Goal: Task Accomplishment & Management: Manage account settings

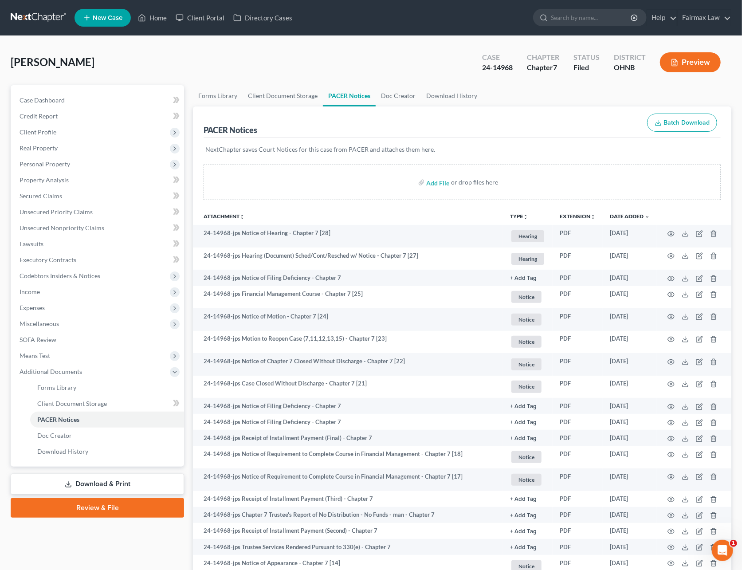
click at [42, 16] on link at bounding box center [39, 18] width 57 height 16
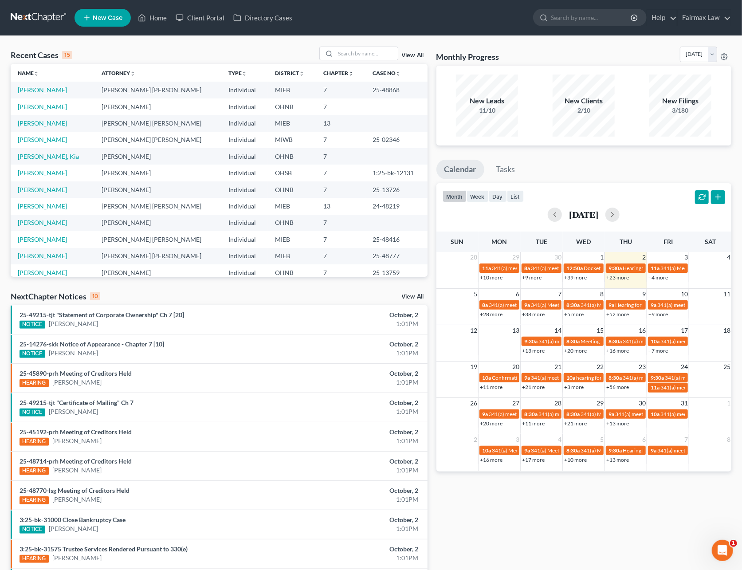
drag, startPoint x: 352, startPoint y: 43, endPoint x: 349, endPoint y: 49, distance: 5.9
click at [352, 43] on div "Recent Cases 15 View All Name unfold_more expand_more expand_less Attorney unfo…" at bounding box center [371, 329] width 742 height 586
click at [348, 51] on input "search" at bounding box center [367, 53] width 62 height 13
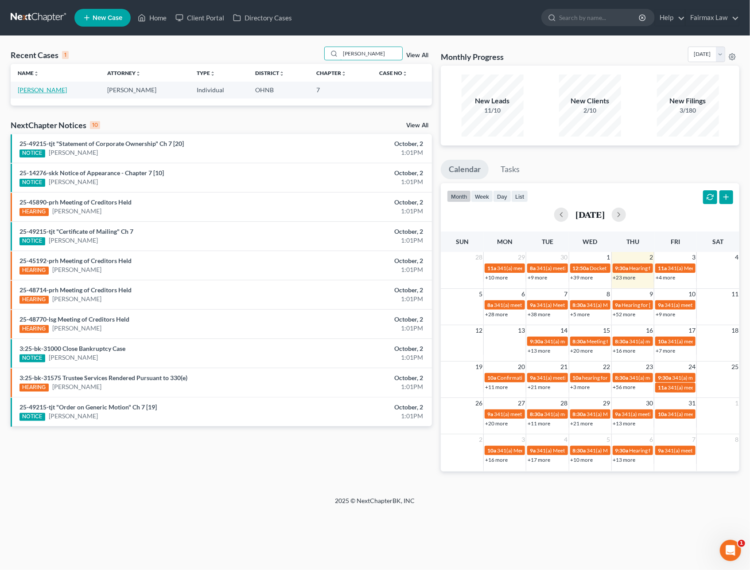
type input "amanda curry"
click at [49, 90] on link "Curry, Amanda" at bounding box center [42, 90] width 49 height 8
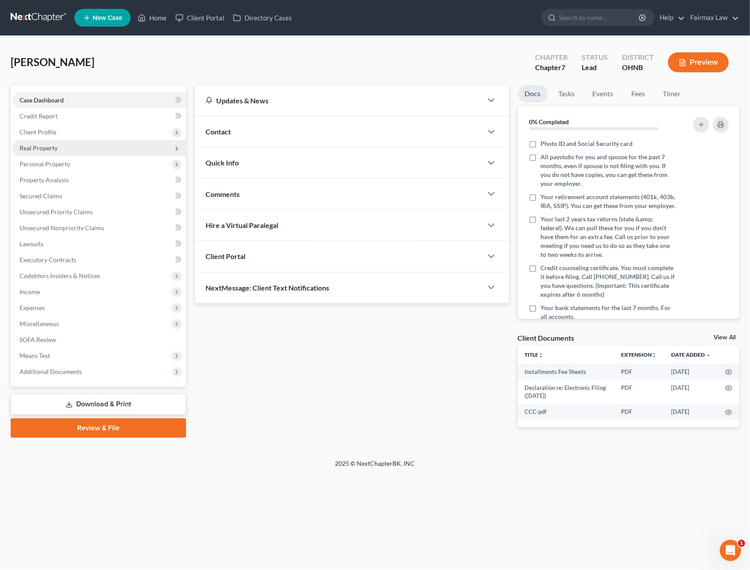
click at [58, 147] on span "Real Property" at bounding box center [99, 148] width 174 height 16
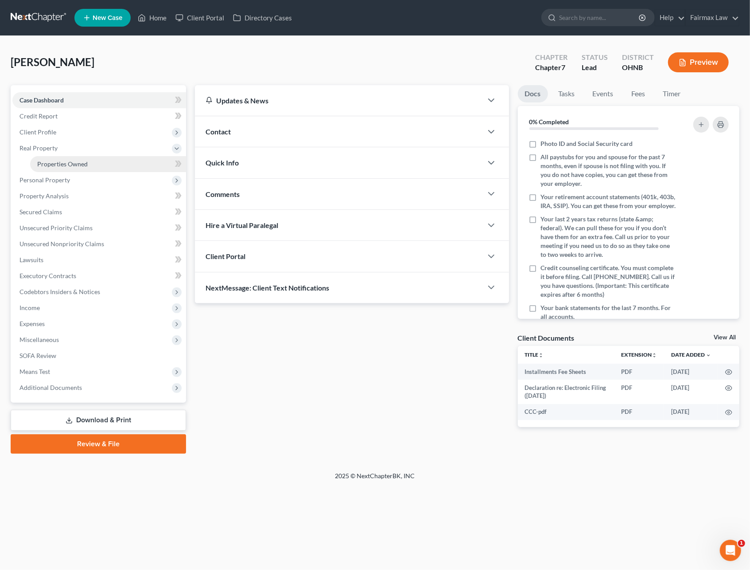
click at [58, 162] on span "Properties Owned" at bounding box center [62, 164] width 51 height 8
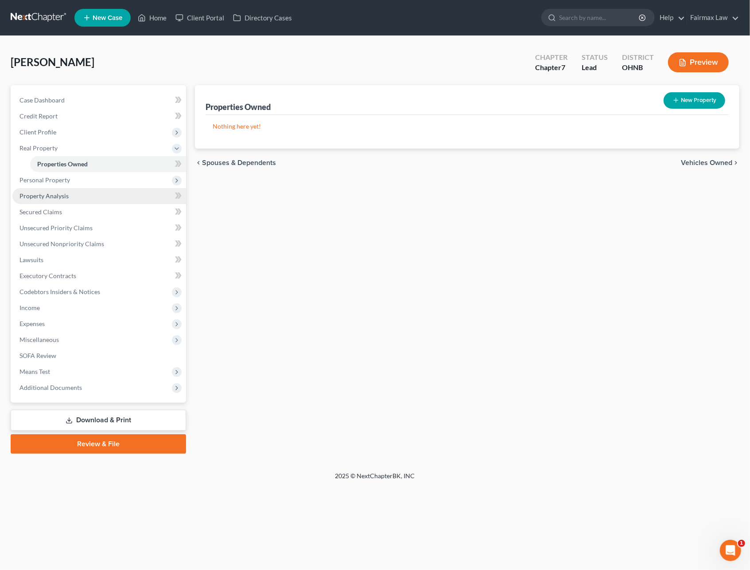
click at [63, 199] on link "Property Analysis" at bounding box center [99, 196] width 174 height 16
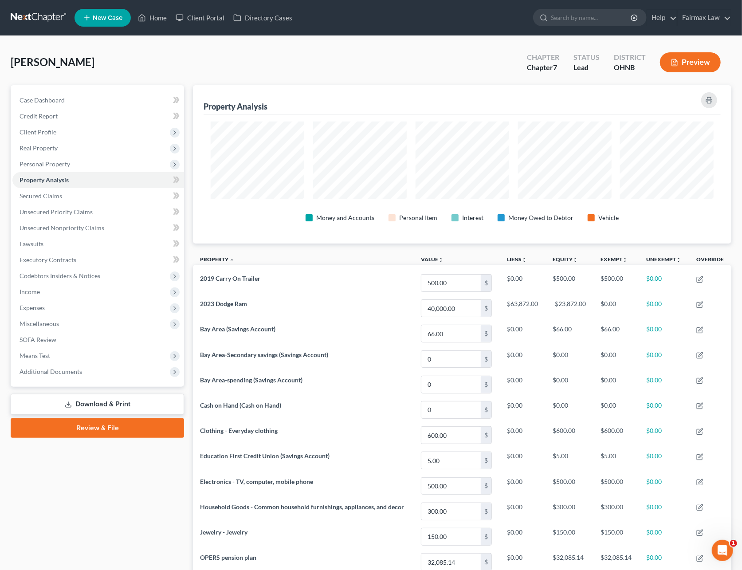
scroll to position [158, 538]
click at [45, 137] on span "Client Profile" at bounding box center [98, 132] width 172 height 16
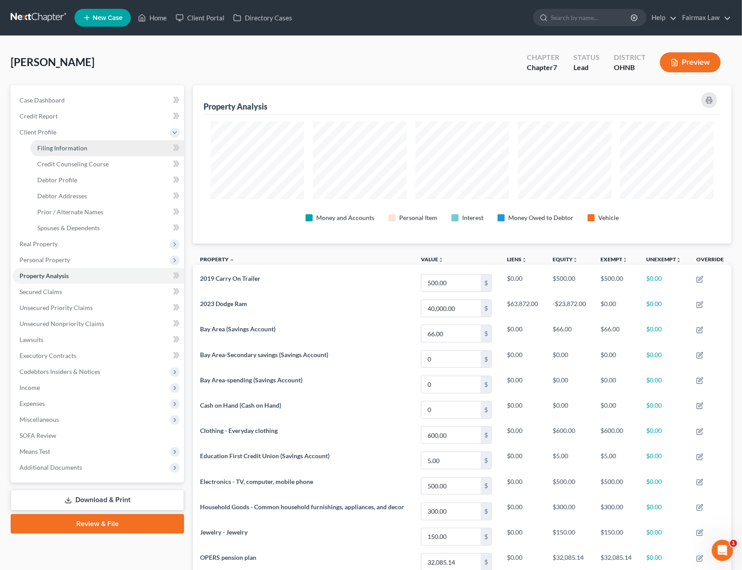
click at [50, 142] on link "Filing Information" at bounding box center [107, 148] width 154 height 16
select select "1"
select select "0"
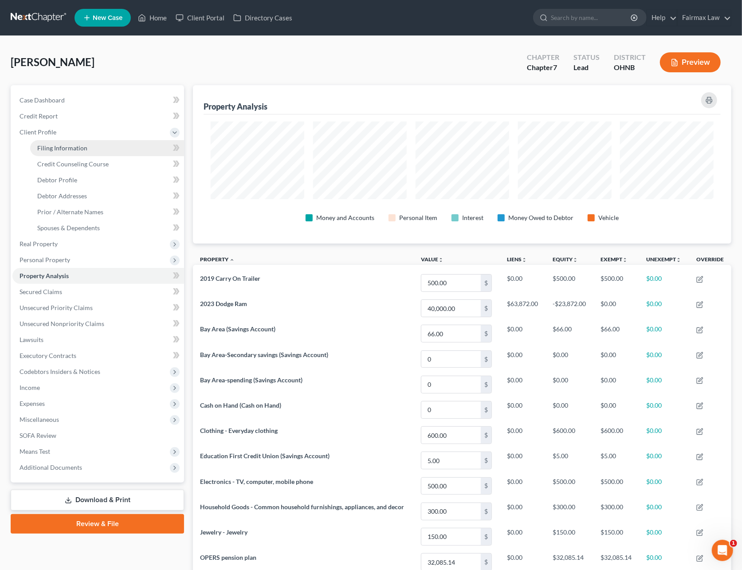
select select "36"
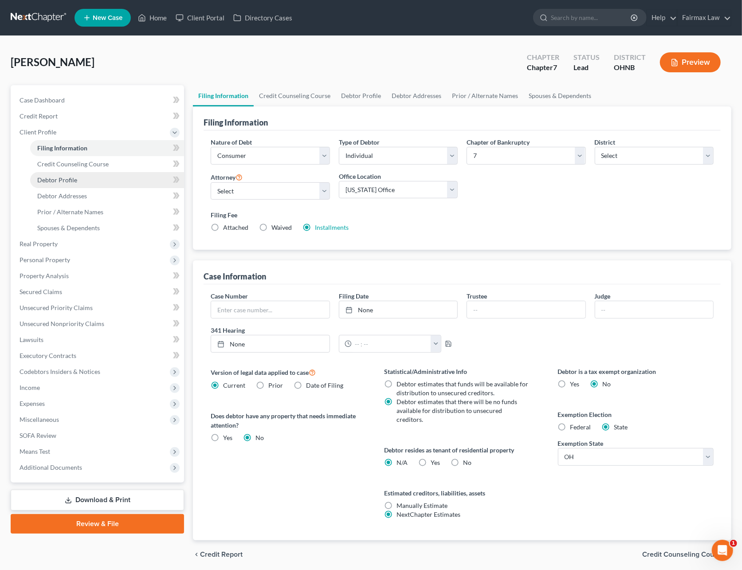
click at [66, 180] on span "Debtor Profile" at bounding box center [57, 180] width 40 height 8
select select "3"
select select "2"
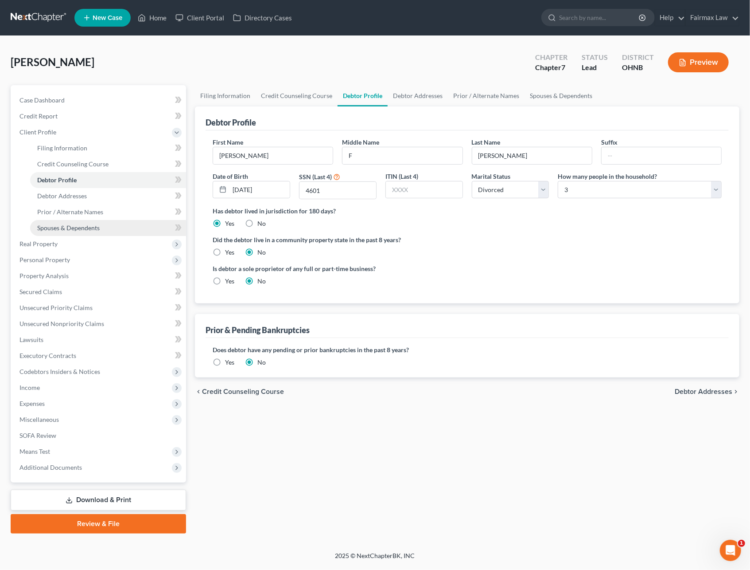
click at [84, 226] on span "Spouses & Dependents" at bounding box center [68, 228] width 63 height 8
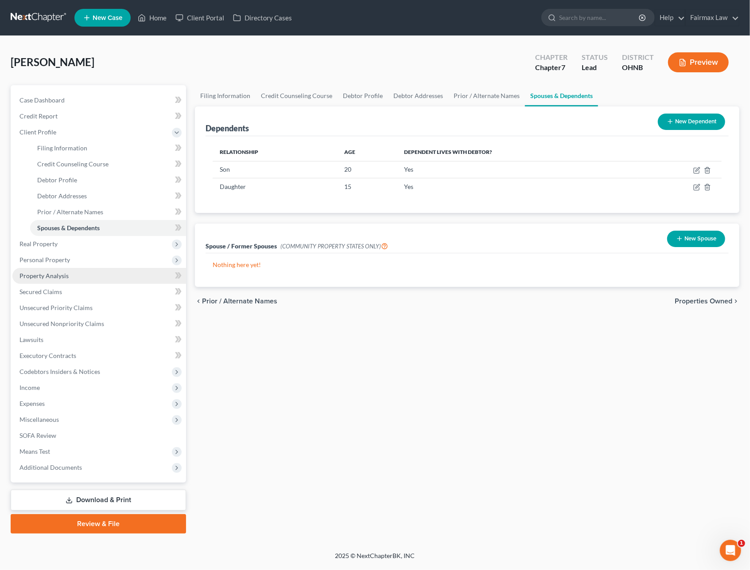
click at [54, 274] on span "Property Analysis" at bounding box center [44, 276] width 49 height 8
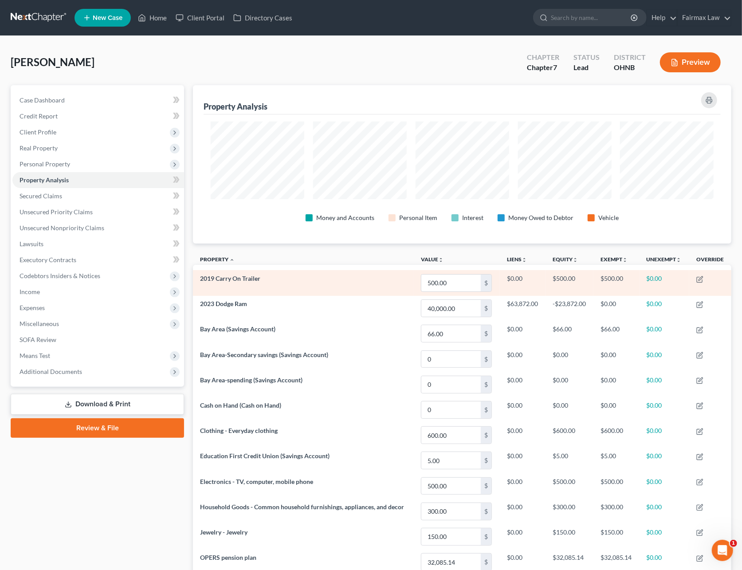
scroll to position [158, 538]
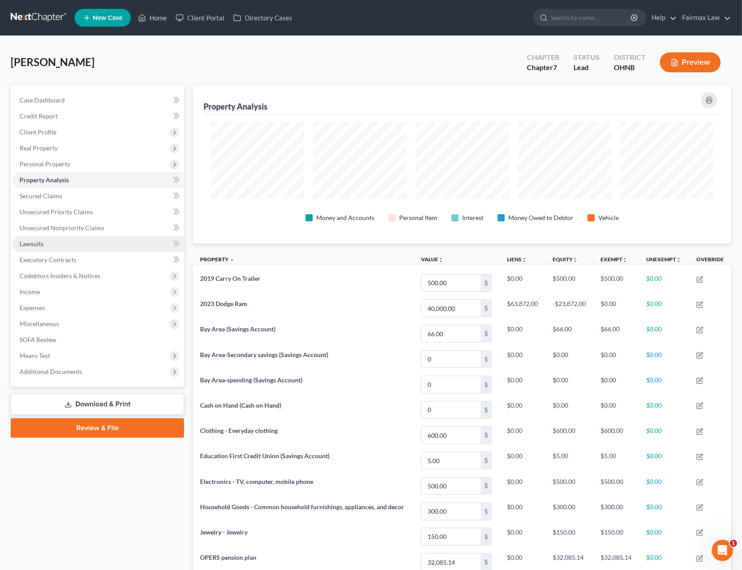
click at [31, 245] on span "Lawsuits" at bounding box center [32, 244] width 24 height 8
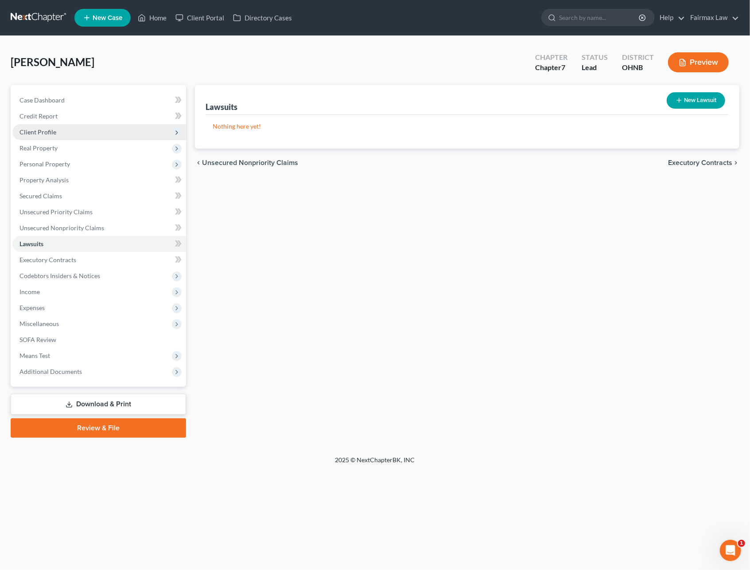
drag, startPoint x: 44, startPoint y: 128, endPoint x: 50, endPoint y: 137, distance: 10.0
click at [44, 128] on span "Client Profile" at bounding box center [38, 132] width 37 height 8
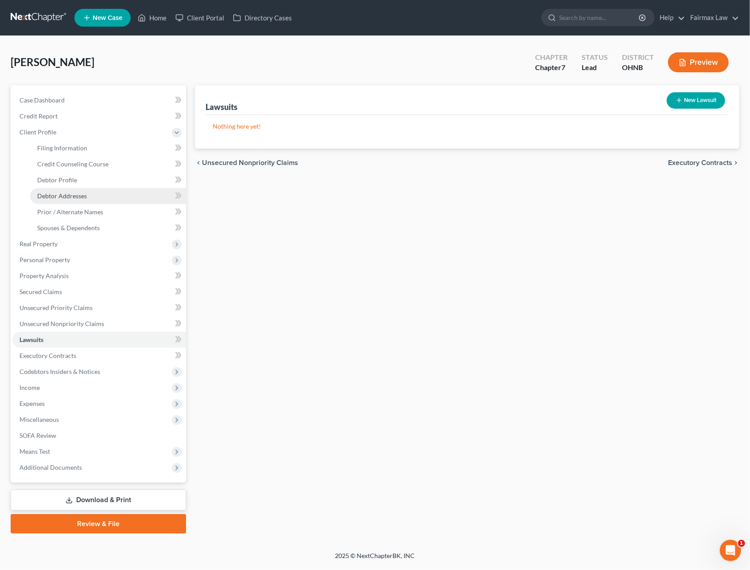
click at [62, 192] on span "Debtor Addresses" at bounding box center [62, 196] width 50 height 8
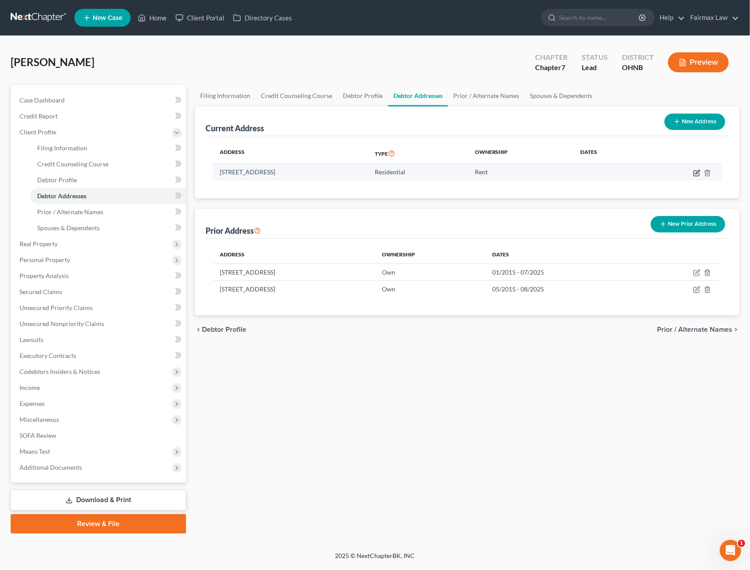
click at [694, 172] on icon "button" at bounding box center [697, 172] width 7 height 7
select select "36"
select select "0"
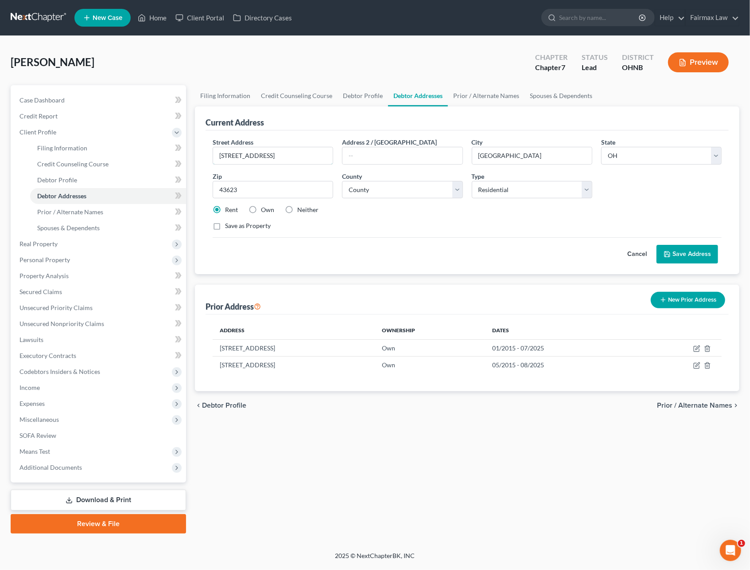
drag, startPoint x: 238, startPoint y: 153, endPoint x: 245, endPoint y: 176, distance: 23.9
click at [238, 153] on input "4702 monac drive" at bounding box center [273, 155] width 120 height 17
click at [258, 156] on input "4702 Monac drive" at bounding box center [273, 155] width 120 height 17
drag, startPoint x: 288, startPoint y: 158, endPoint x: 199, endPoint y: 148, distance: 89.7
click at [199, 148] on div "Current Address Street Address * 4702 Monac Drive Address 2 / PO Box City * Tol…" at bounding box center [467, 190] width 545 height 168
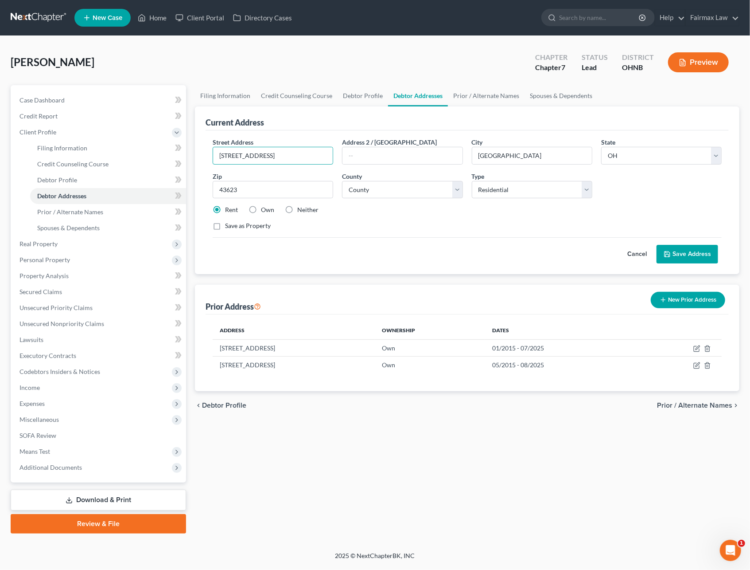
type input "4702 Monac Drive"
click at [672, 255] on button "Save Address" at bounding box center [688, 254] width 62 height 19
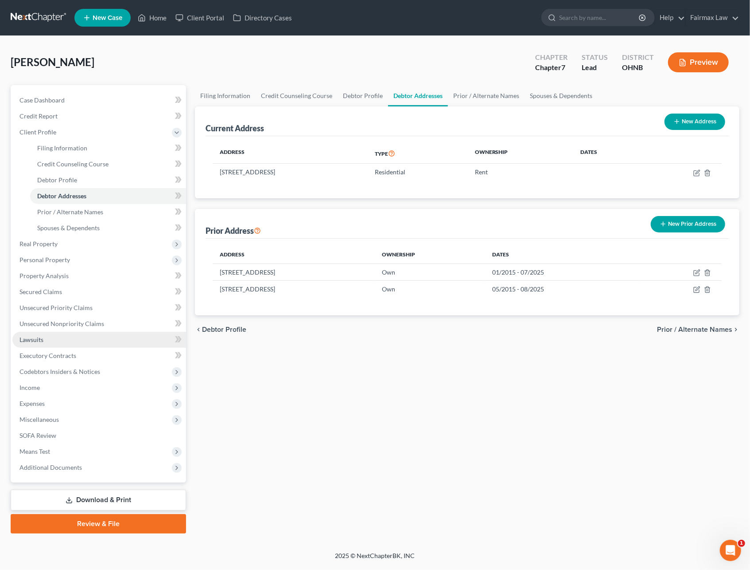
click at [42, 334] on link "Lawsuits" at bounding box center [99, 340] width 174 height 16
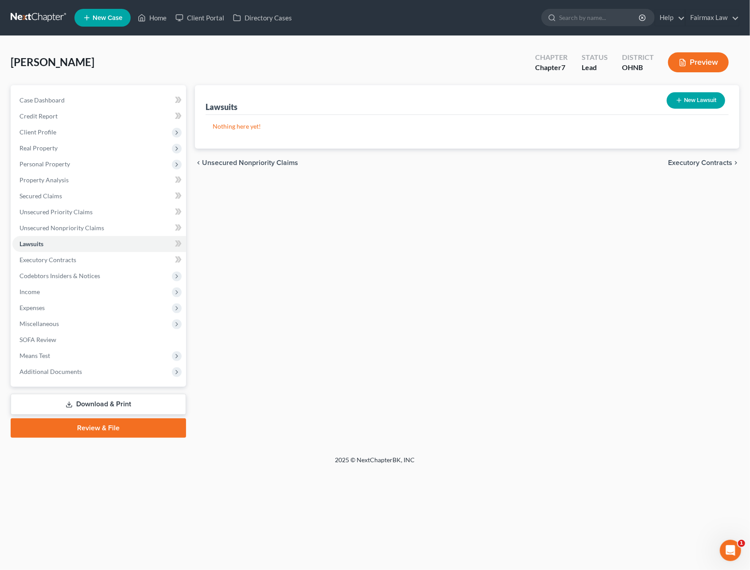
click at [702, 99] on button "New Lawsuit" at bounding box center [696, 100] width 59 height 16
select select "0"
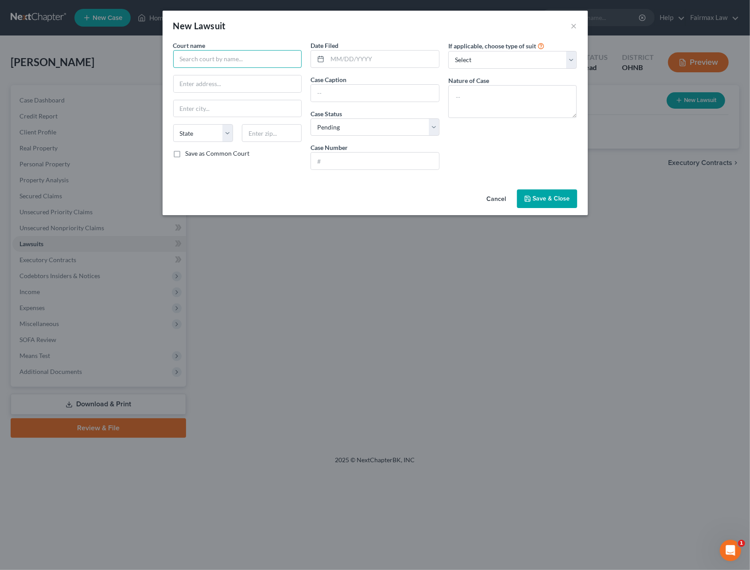
click at [227, 55] on input "text" at bounding box center [237, 59] width 129 height 18
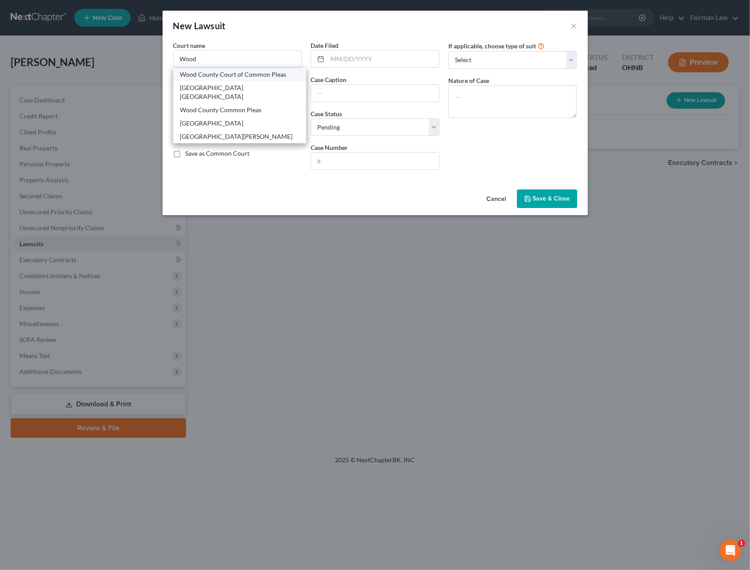
click at [220, 73] on div "Wood County Court of Common Pleas" at bounding box center [239, 74] width 119 height 9
type input "Wood County Court of Common Pleas"
type input "One Courthouse Square"
type input "Bowling Green"
select select "36"
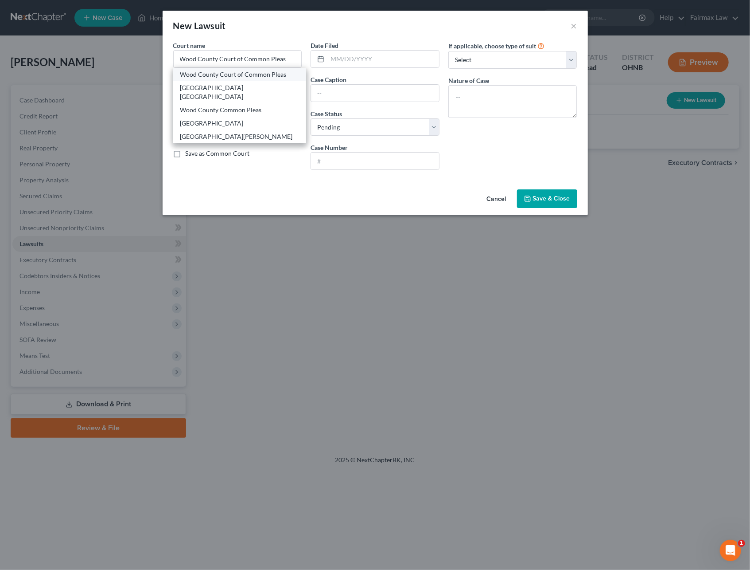
type input "43402"
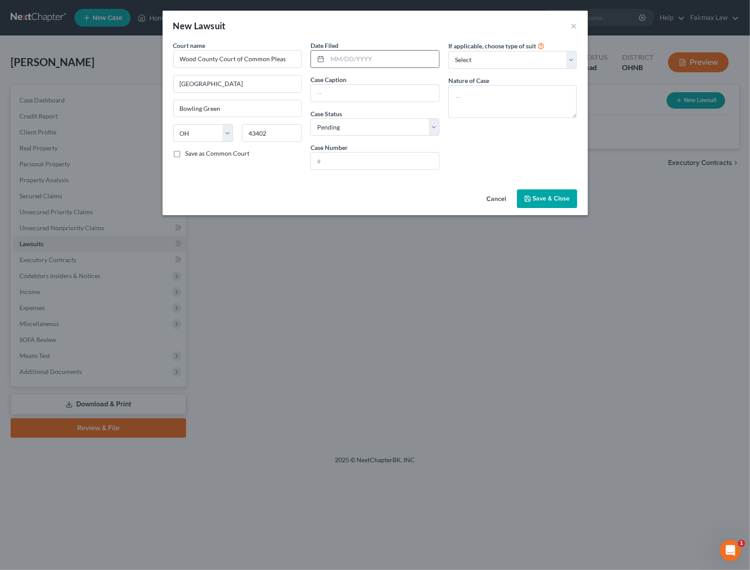
click at [341, 59] on input "text" at bounding box center [384, 59] width 112 height 17
type input "05/23/2025"
click at [337, 94] on input "text" at bounding box center [375, 93] width 128 height 17
type input "Amanda F Curry v. Daniel A Roundtree"
click at [357, 123] on select "Select Pending On Appeal Concluded" at bounding box center [375, 127] width 129 height 18
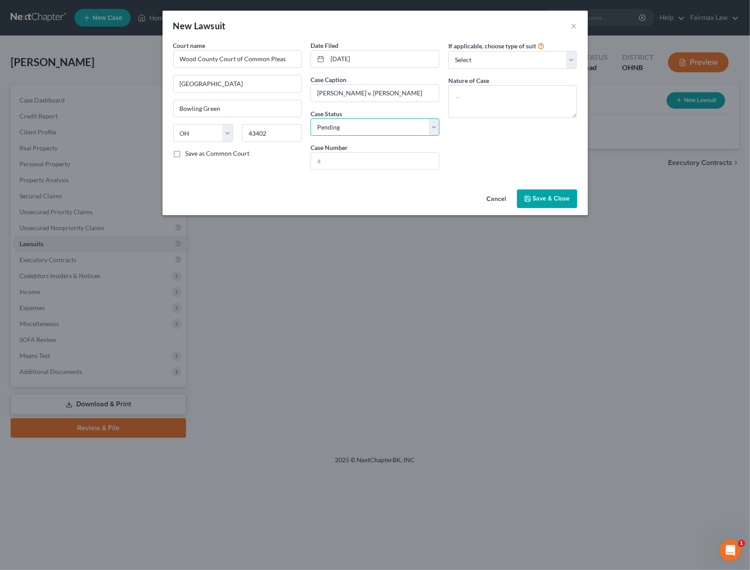
select select "2"
click at [311, 118] on select "Select Pending On Appeal Concluded" at bounding box center [375, 127] width 129 height 18
click at [371, 157] on input "text" at bounding box center [375, 160] width 128 height 17
paste input "2025DS0071"
type input "2025DS0071"
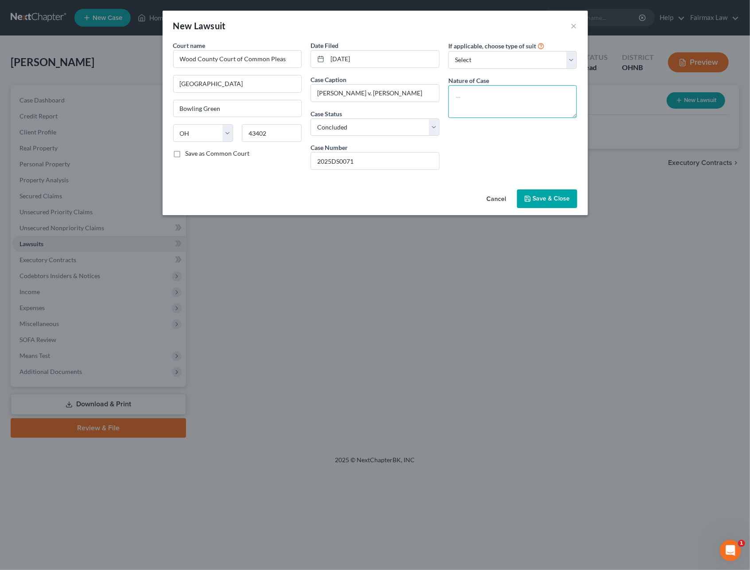
click at [504, 99] on textarea at bounding box center [513, 101] width 129 height 33
type textarea "Divorce"
click at [538, 202] on span "Save & Close" at bounding box center [551, 199] width 37 height 8
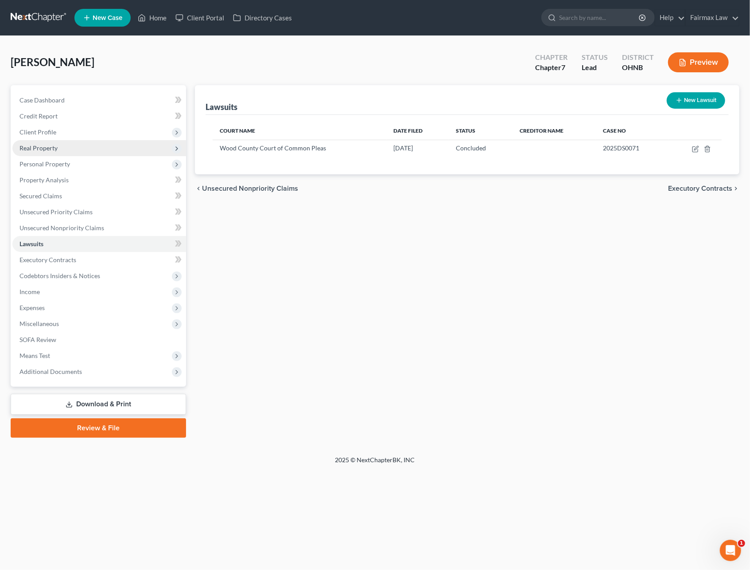
click at [41, 146] on span "Real Property" at bounding box center [39, 148] width 38 height 8
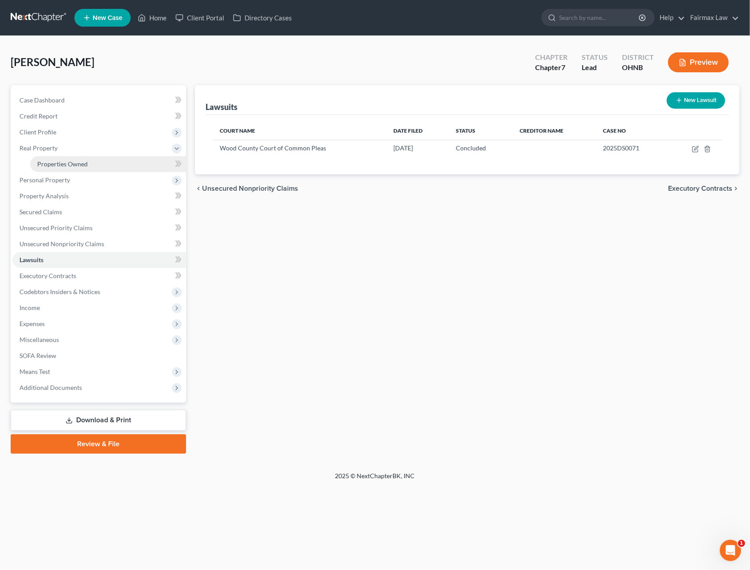
click at [47, 162] on span "Properties Owned" at bounding box center [62, 164] width 51 height 8
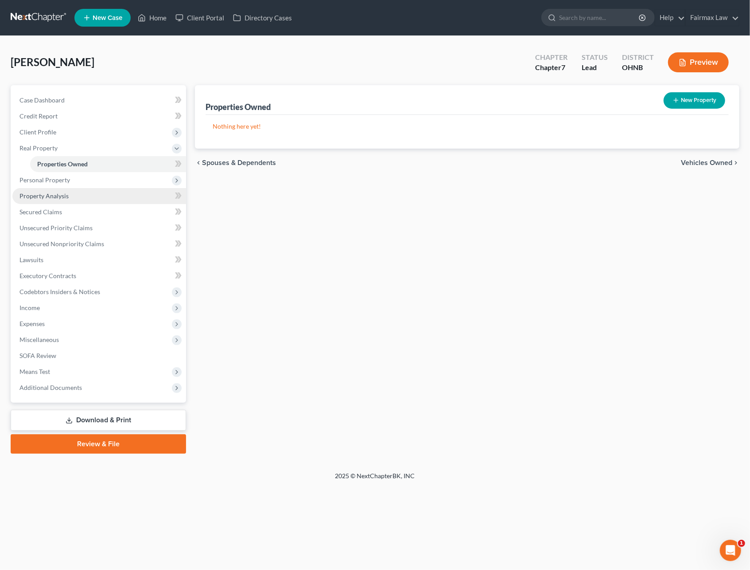
click at [54, 195] on span "Property Analysis" at bounding box center [44, 196] width 49 height 8
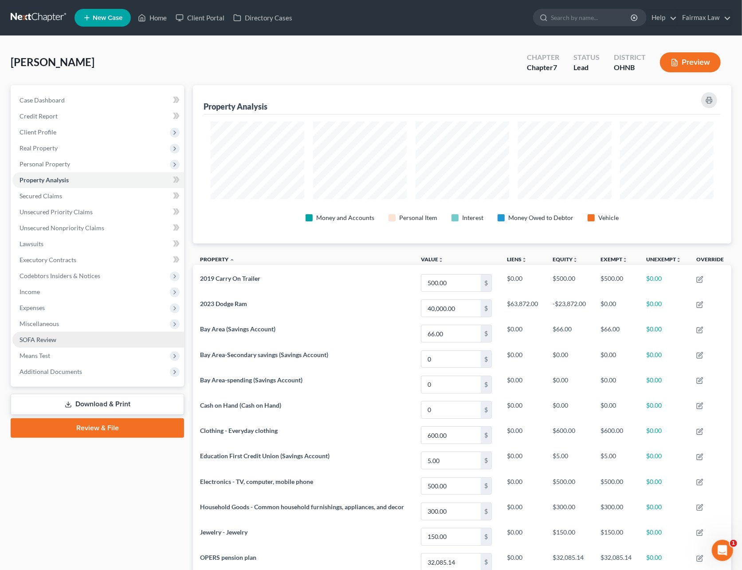
click at [40, 336] on span "SOFA Review" at bounding box center [38, 340] width 37 height 8
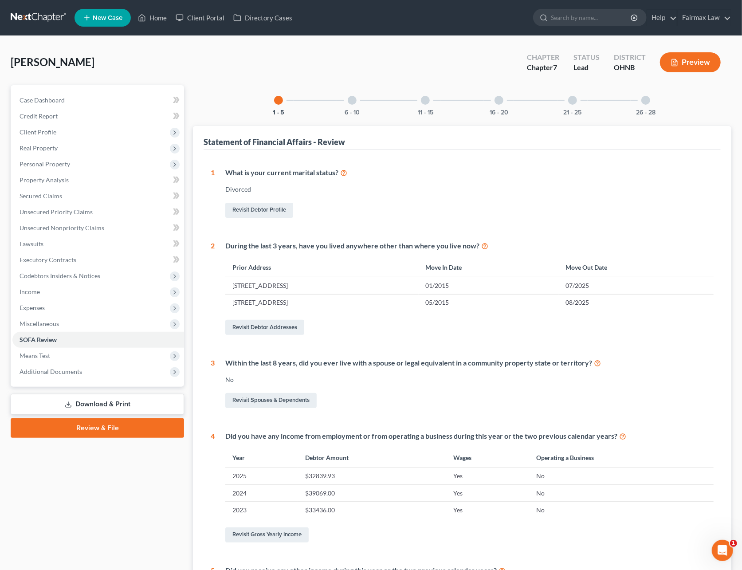
click at [360, 107] on div "6 - 10" at bounding box center [352, 100] width 30 height 30
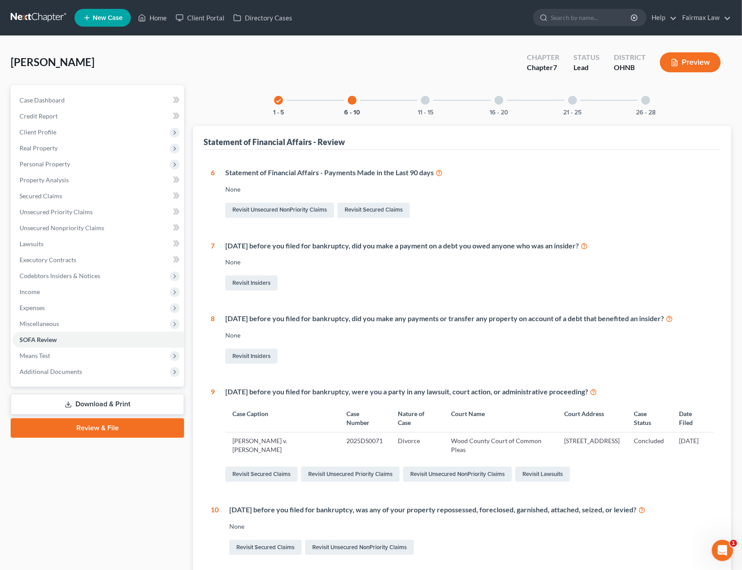
click at [414, 102] on div "11 - 15" at bounding box center [425, 100] width 30 height 30
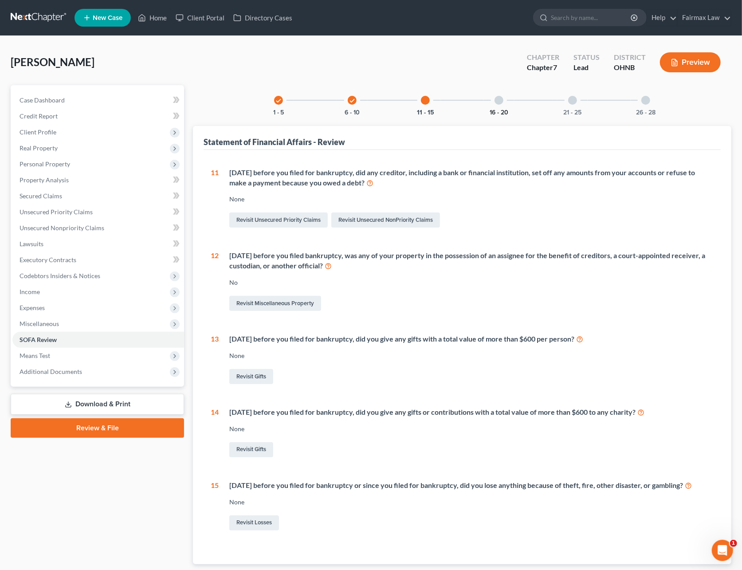
click at [498, 111] on button "16 - 20" at bounding box center [498, 112] width 19 height 6
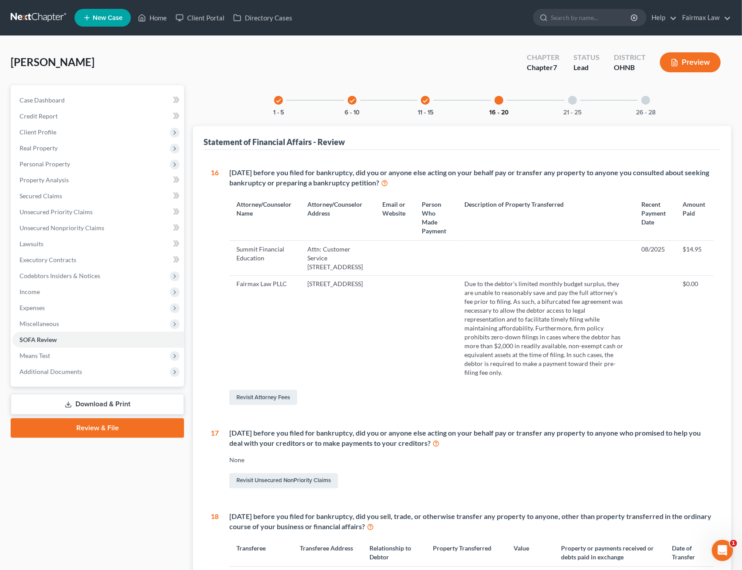
scroll to position [177, 0]
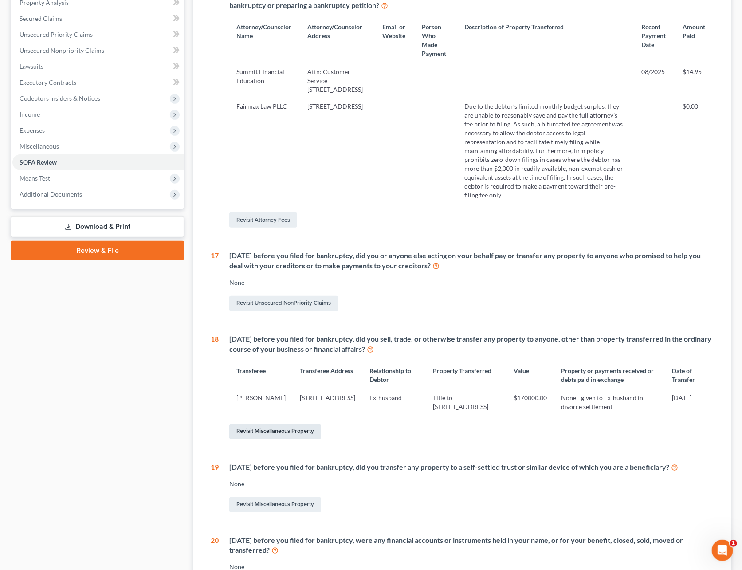
click at [286, 430] on link "Revisit Miscellaneous Property" at bounding box center [275, 431] width 92 height 15
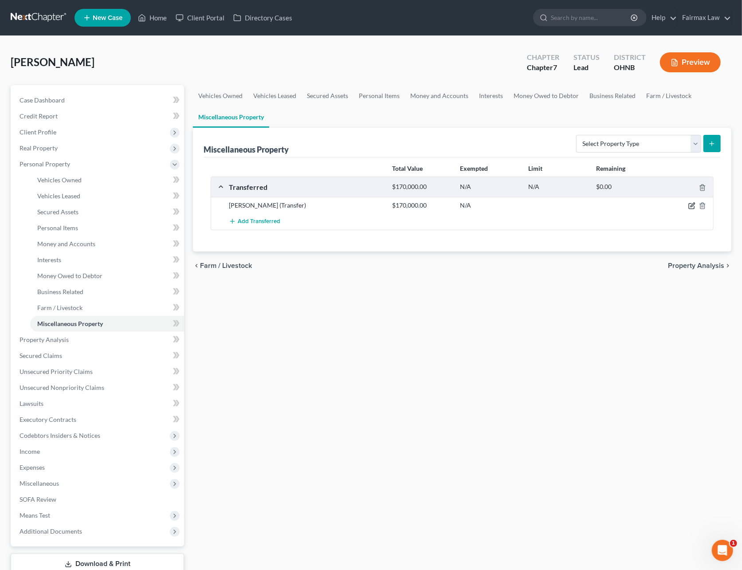
click at [688, 207] on icon "button" at bounding box center [691, 205] width 7 height 7
select select "Ordinary (within 2 years)"
select select "36"
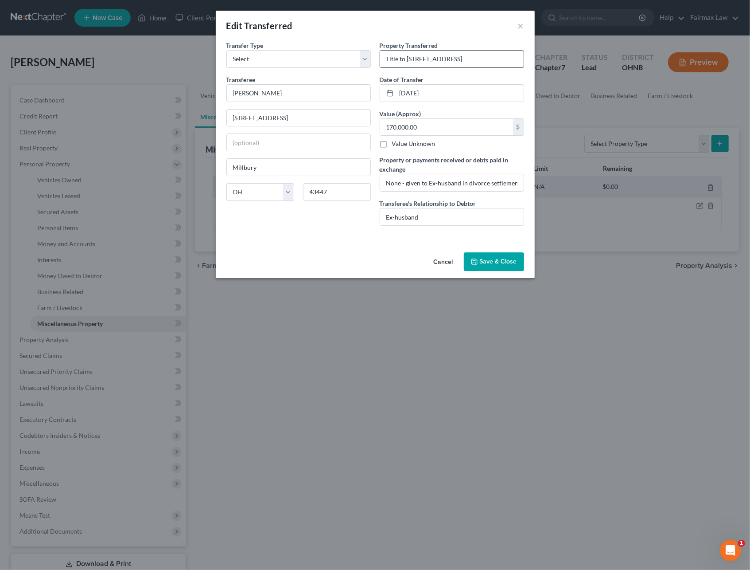
click at [408, 59] on input "Title to 1275 Cherry St., Milbury" at bounding box center [452, 59] width 144 height 17
type input "1275 Cherry St., Milbury"
drag, startPoint x: 429, startPoint y: 184, endPoint x: 406, endPoint y: 185, distance: 23.1
click at [406, 185] on input "None - given to Ex-husband in divorce settlement" at bounding box center [452, 182] width 144 height 17
click at [440, 184] on input "None - Ex-husband in divorce settlement" at bounding box center [452, 182] width 144 height 17
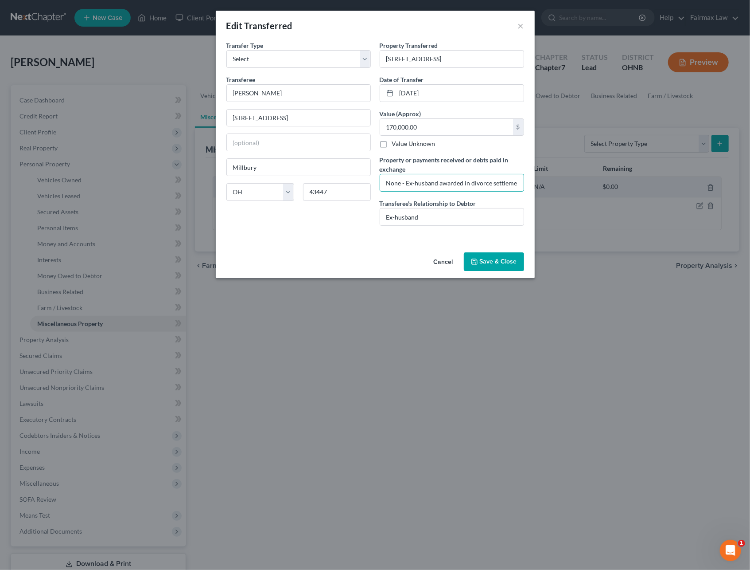
type input "None - Ex-husband awarded in divorce settlement"
click at [496, 259] on button "Save & Close" at bounding box center [494, 261] width 60 height 19
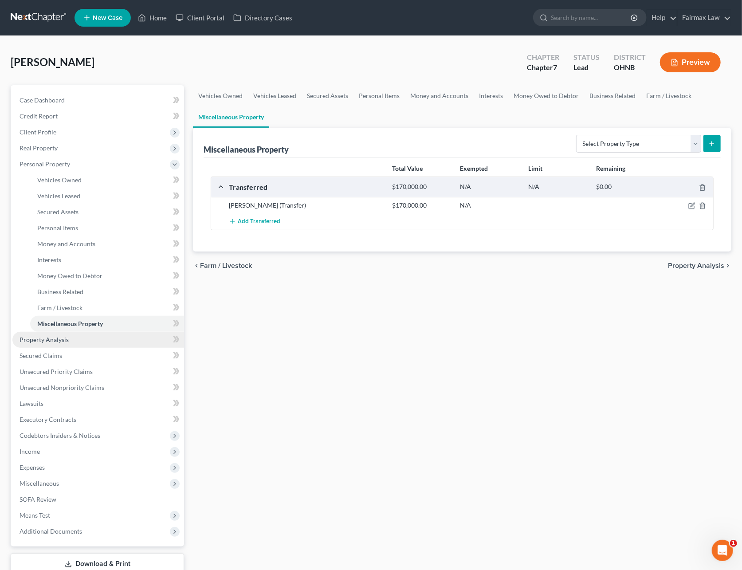
click at [58, 342] on link "Property Analysis" at bounding box center [98, 340] width 172 height 16
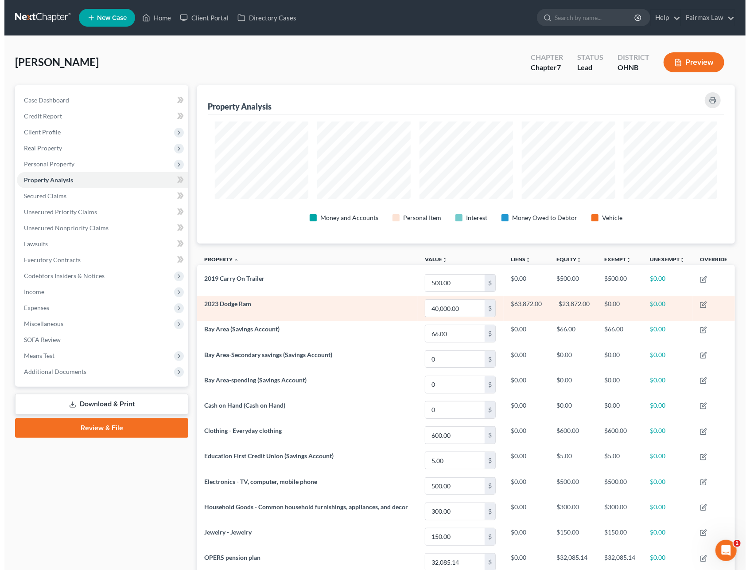
scroll to position [158, 538]
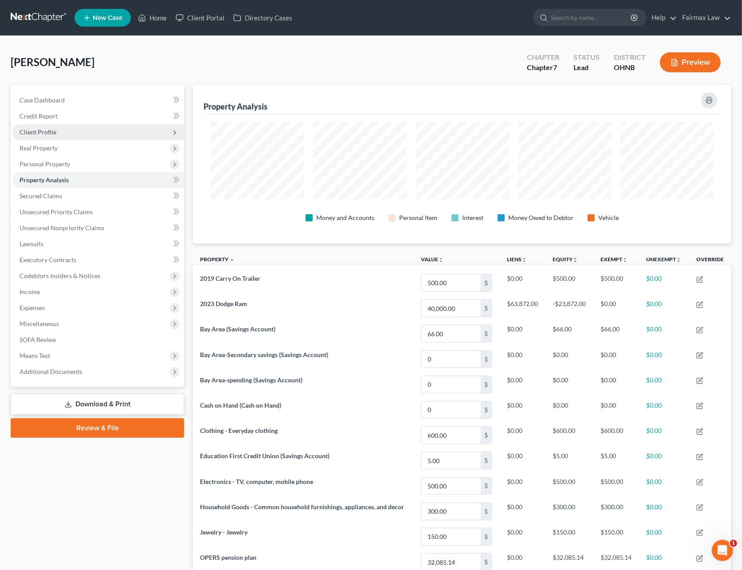
click at [50, 132] on span "Client Profile" at bounding box center [38, 132] width 37 height 8
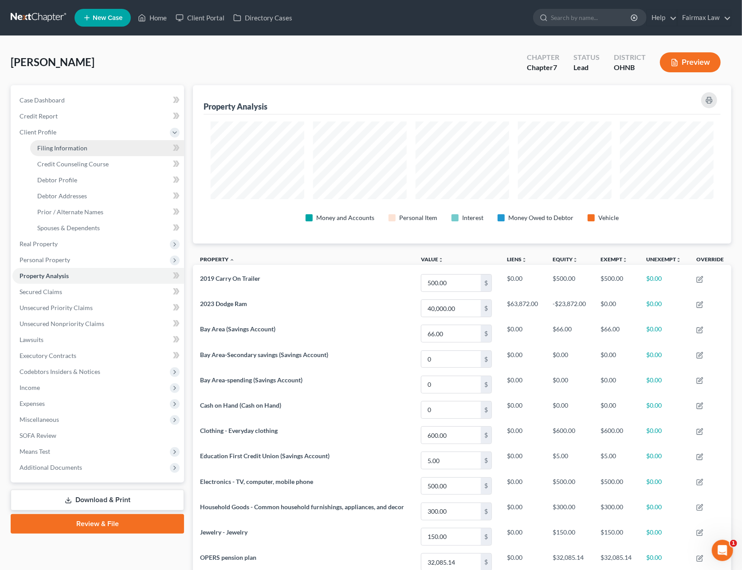
click at [57, 147] on span "Filing Information" at bounding box center [62, 148] width 50 height 8
select select "1"
select select "0"
select select "61"
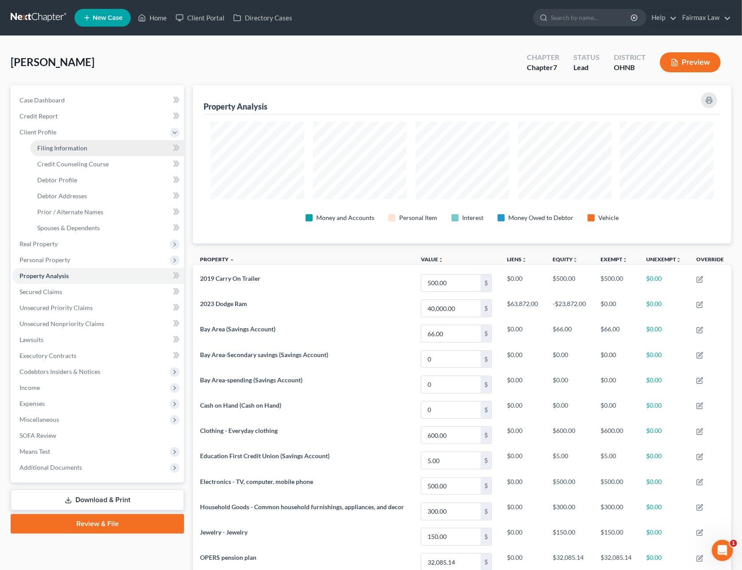
select select "12"
select select "0"
select select "36"
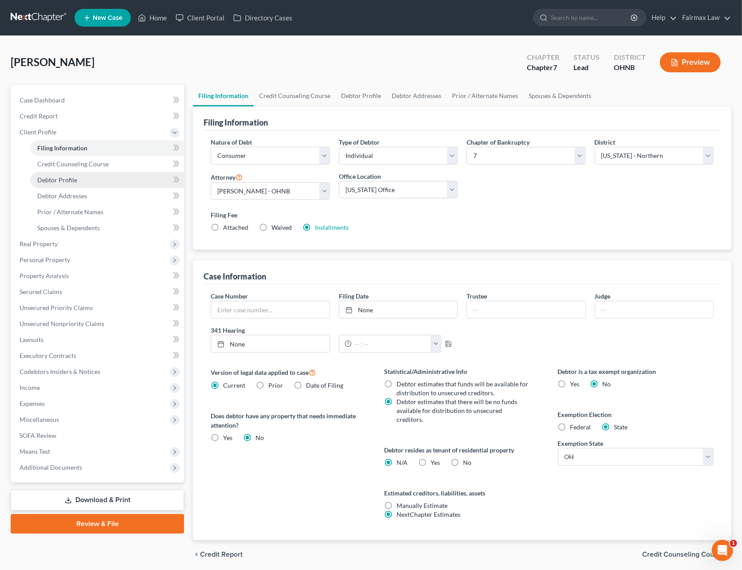
click at [61, 181] on span "Debtor Profile" at bounding box center [57, 180] width 40 height 8
select select "3"
select select "2"
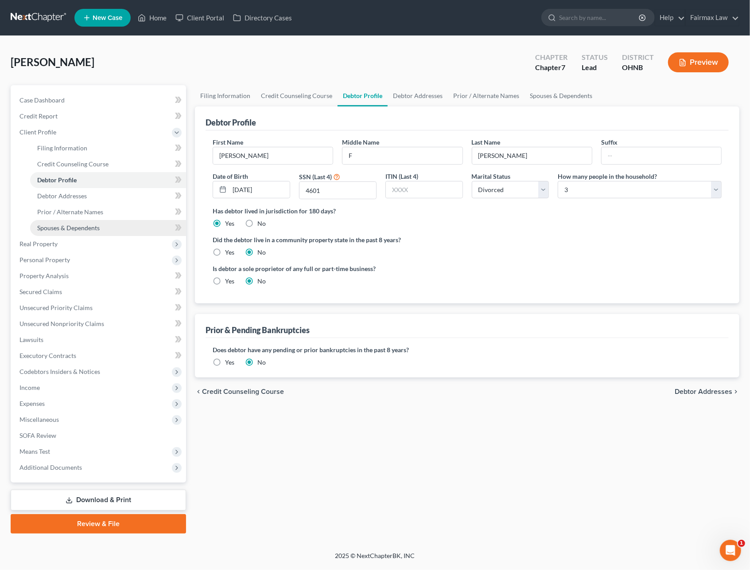
click at [79, 226] on span "Spouses & Dependents" at bounding box center [68, 228] width 63 height 8
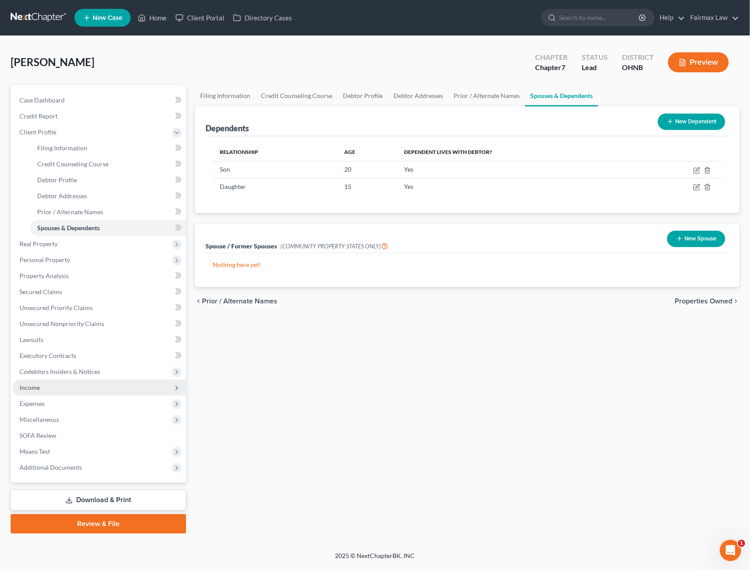
click at [58, 383] on span "Income" at bounding box center [99, 387] width 174 height 16
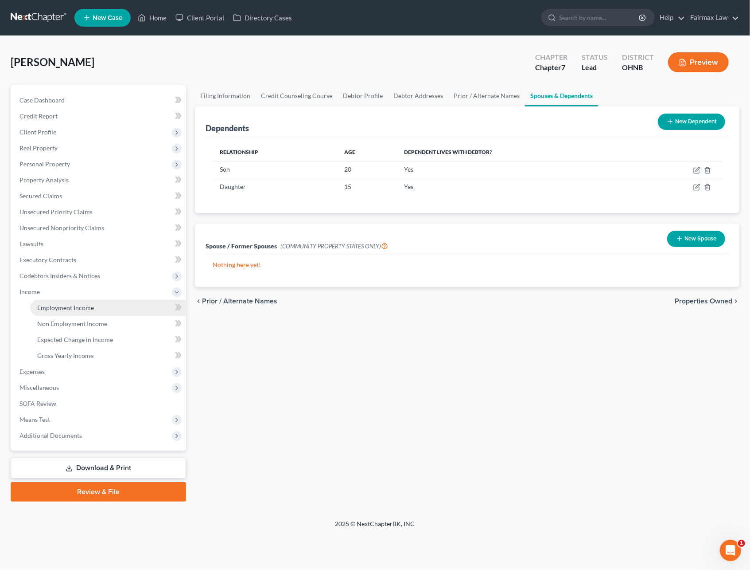
click at [77, 311] on link "Employment Income" at bounding box center [108, 308] width 156 height 16
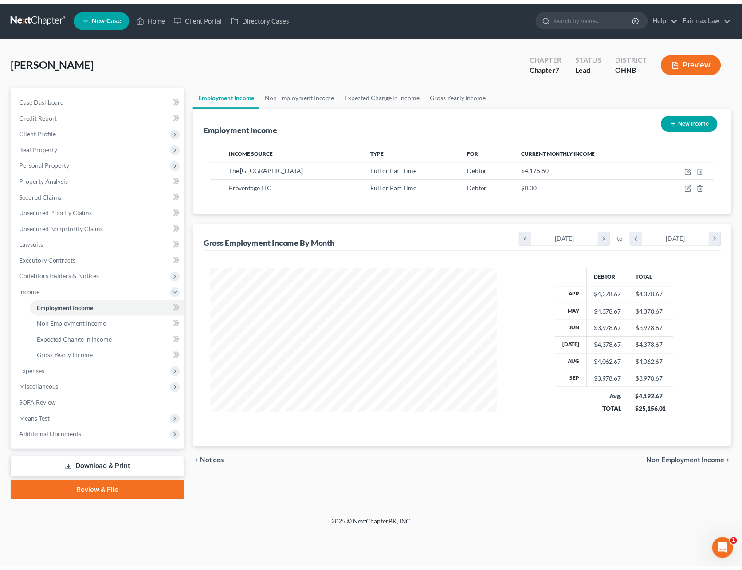
scroll to position [160, 307]
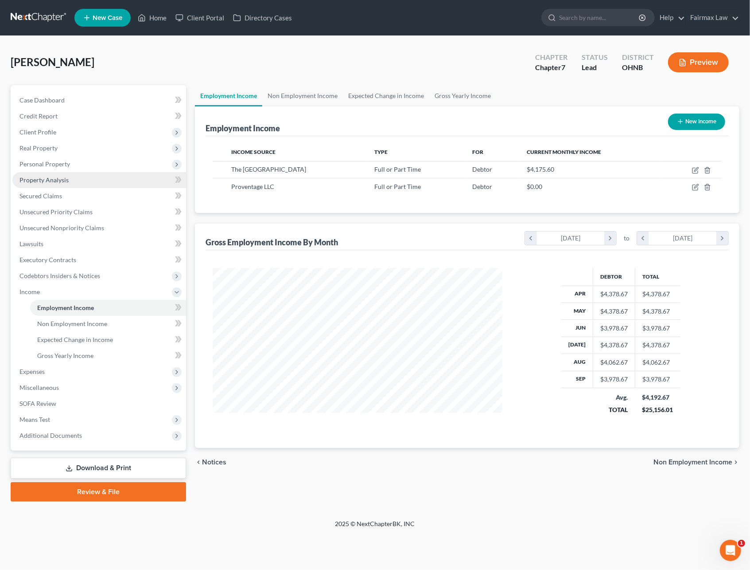
click at [54, 185] on link "Property Analysis" at bounding box center [99, 180] width 174 height 16
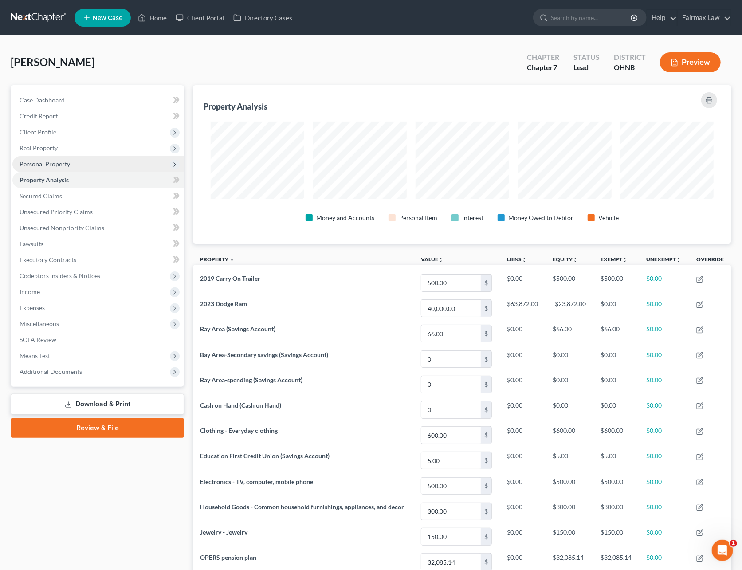
click at [36, 164] on span "Personal Property" at bounding box center [45, 164] width 51 height 8
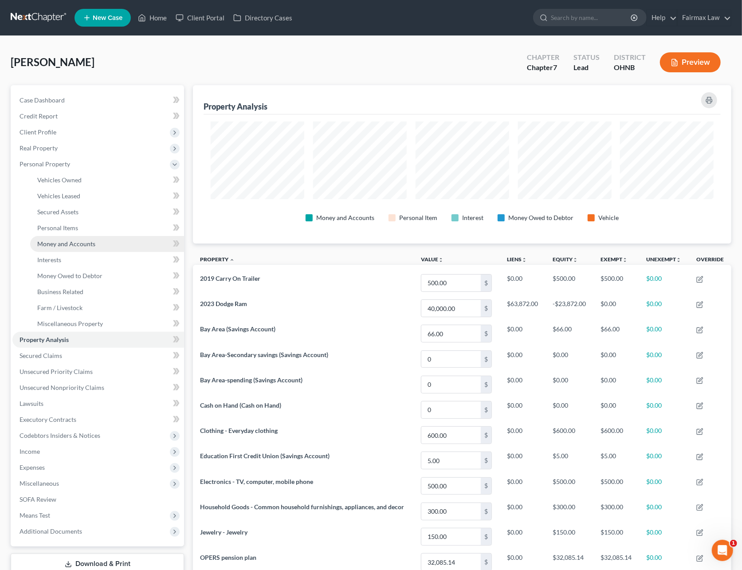
click at [61, 248] on link "Money and Accounts" at bounding box center [107, 244] width 154 height 16
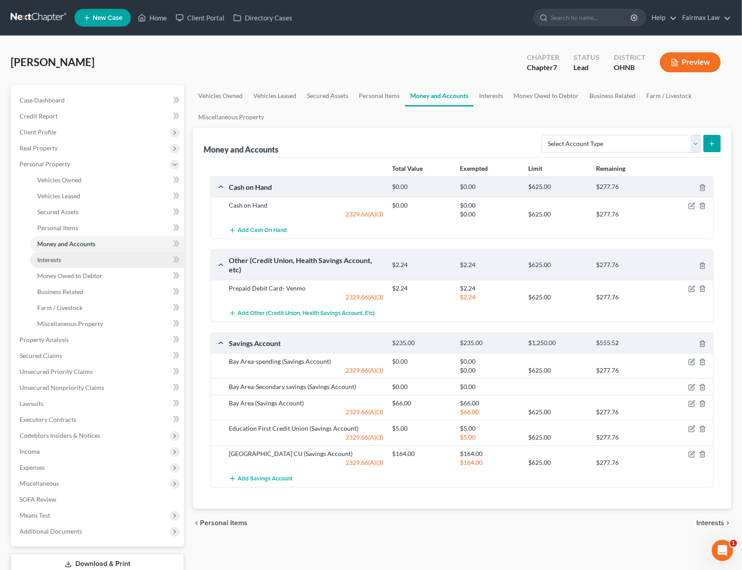
click at [99, 262] on link "Interests" at bounding box center [107, 260] width 154 height 16
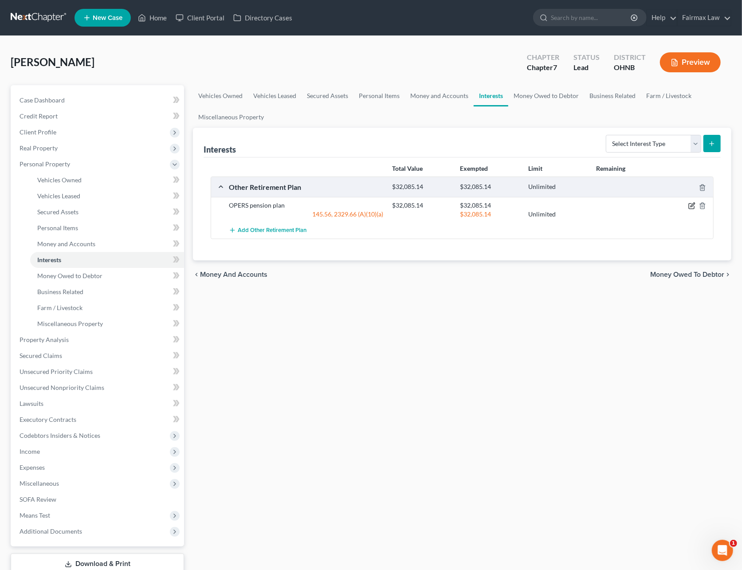
click at [690, 206] on icon "button" at bounding box center [692, 205] width 4 height 4
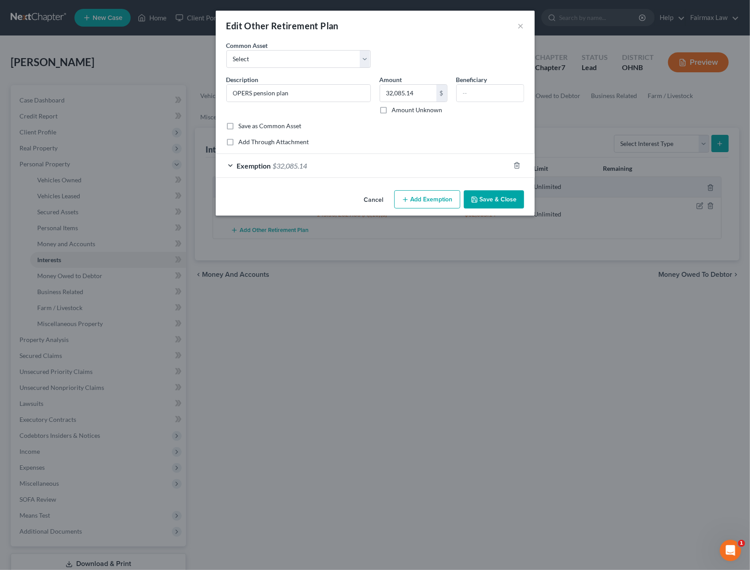
click at [331, 160] on div "Exemption $32,085.14" at bounding box center [363, 165] width 294 height 23
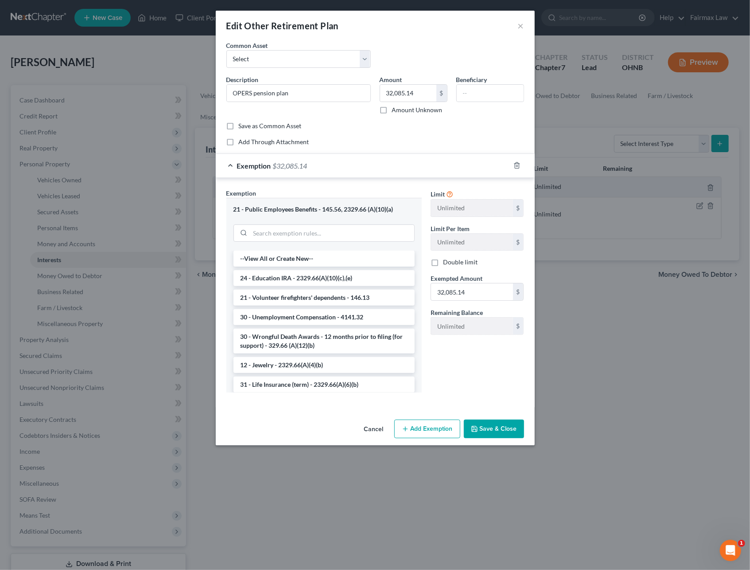
click at [491, 437] on button "Save & Close" at bounding box center [494, 428] width 60 height 19
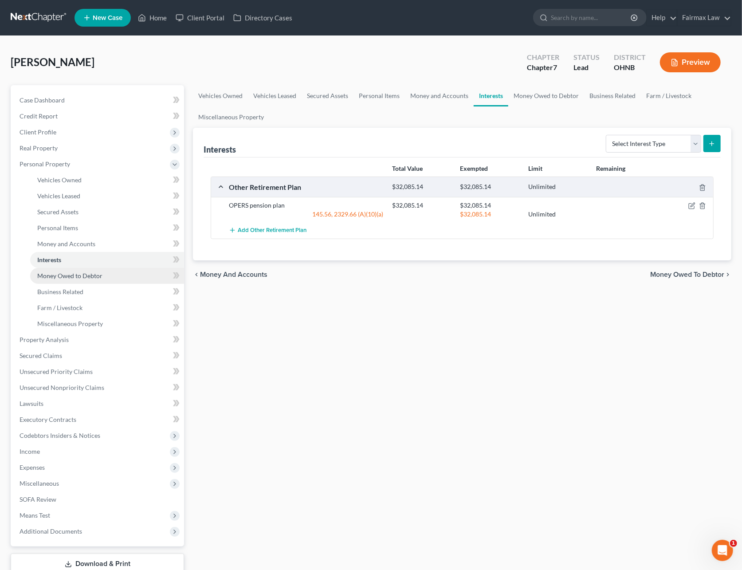
click at [68, 274] on span "Money Owed to Debtor" at bounding box center [69, 276] width 65 height 8
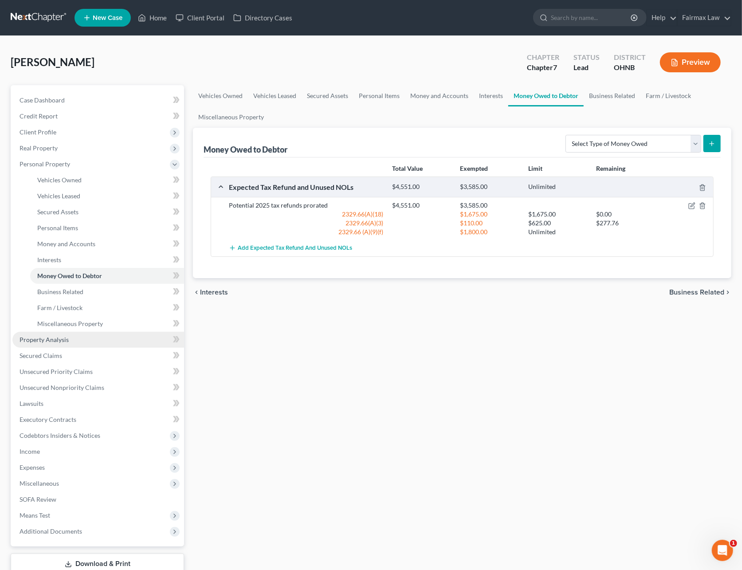
click at [42, 339] on span "Property Analysis" at bounding box center [44, 340] width 49 height 8
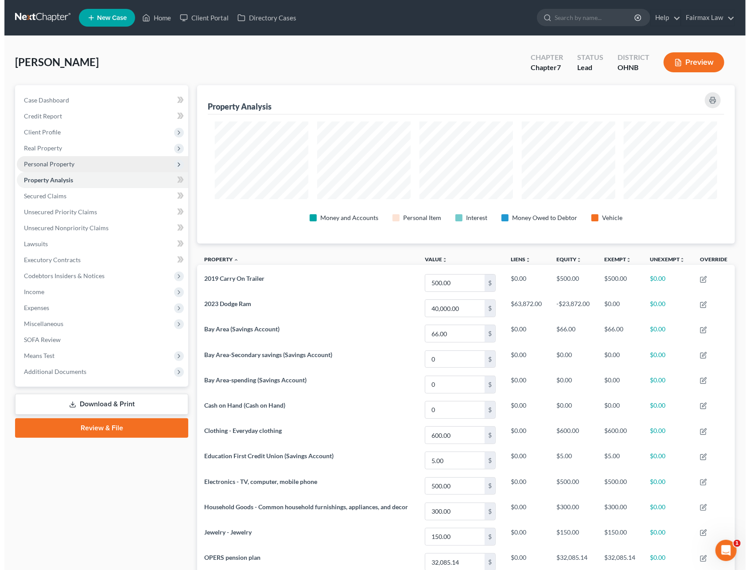
scroll to position [158, 538]
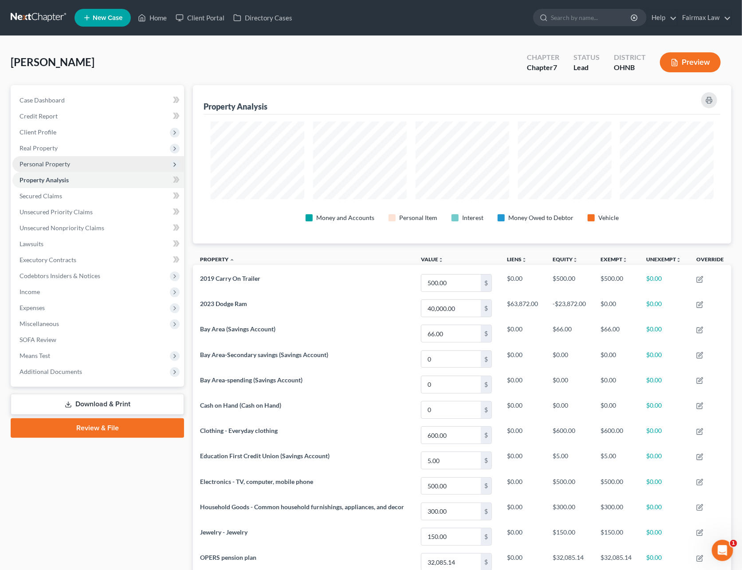
click at [53, 164] on span "Personal Property" at bounding box center [45, 164] width 51 height 8
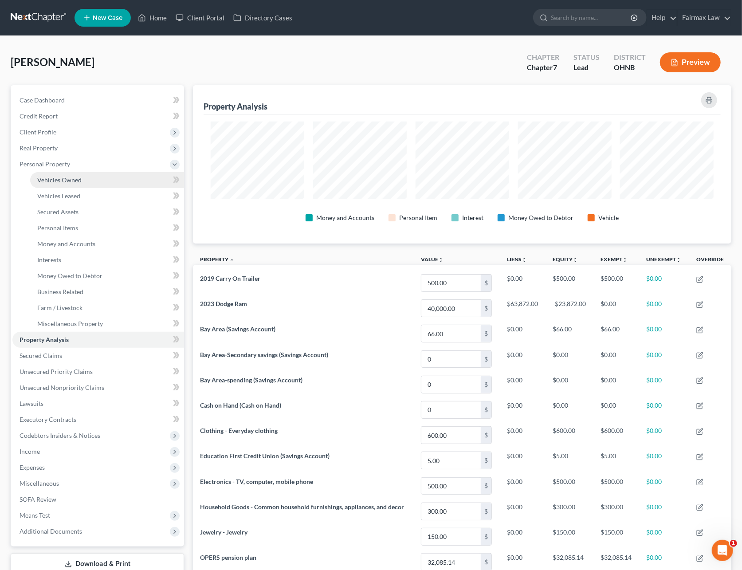
click at [54, 174] on link "Vehicles Owned" at bounding box center [107, 180] width 154 height 16
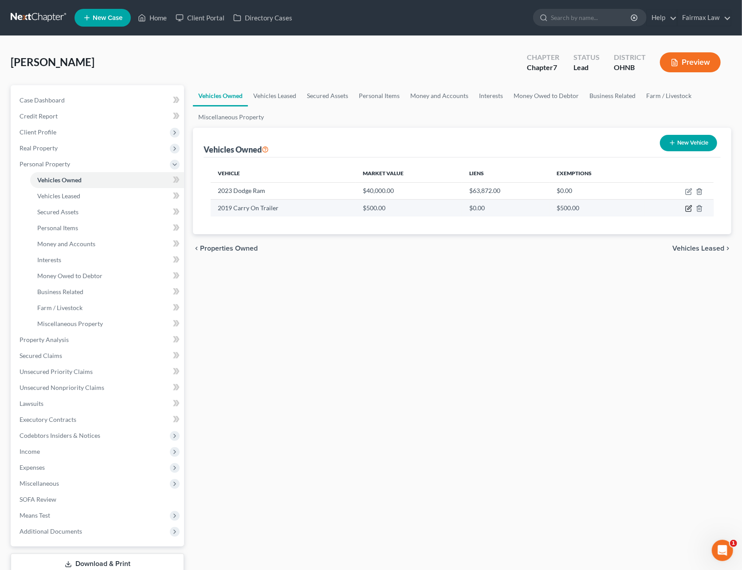
click at [686, 207] on icon "button" at bounding box center [688, 208] width 7 height 7
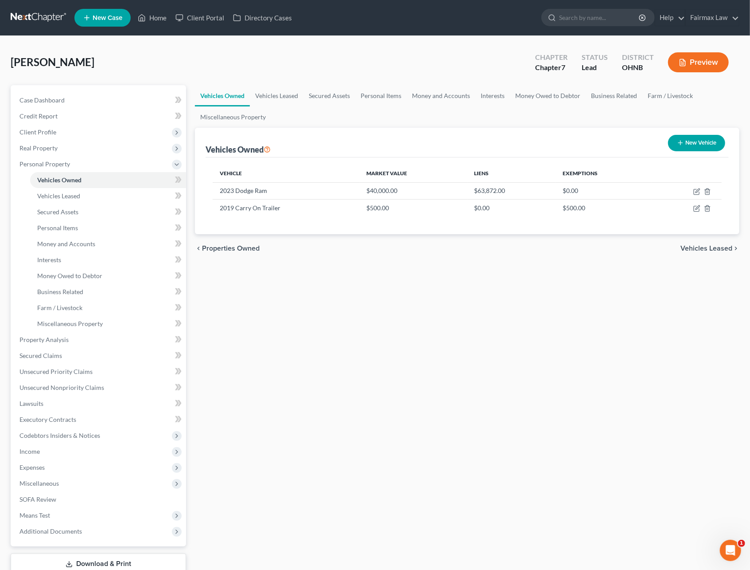
select select "2"
select select "7"
select select "3"
select select "0"
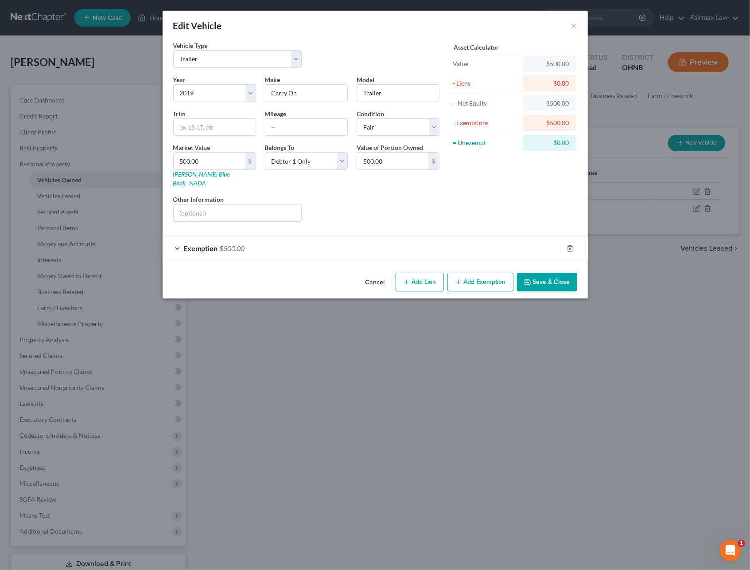
click at [324, 236] on div "Exemption $500.00" at bounding box center [363, 247] width 401 height 23
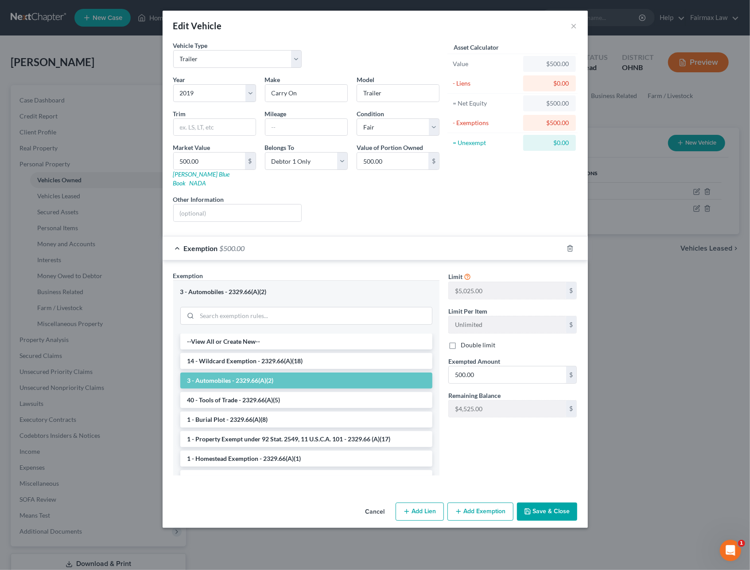
click at [324, 236] on div "Exemption $500.00" at bounding box center [363, 247] width 401 height 23
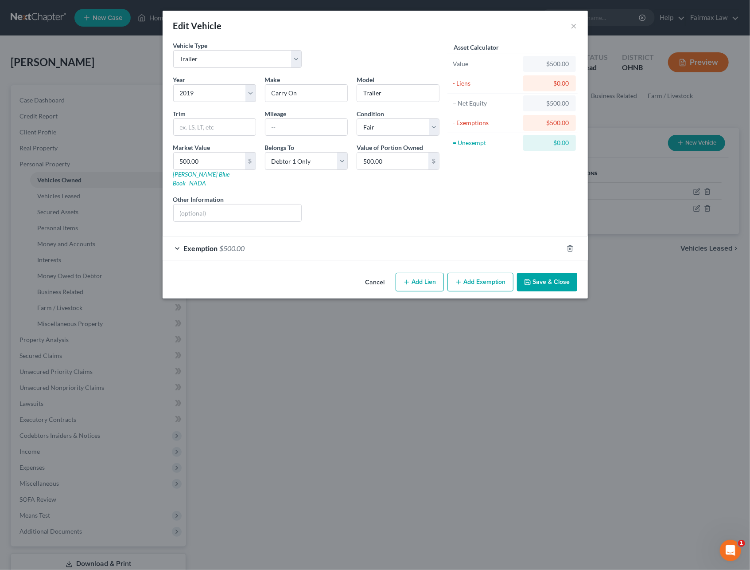
click at [324, 236] on div "Exemption $500.00" at bounding box center [363, 247] width 401 height 23
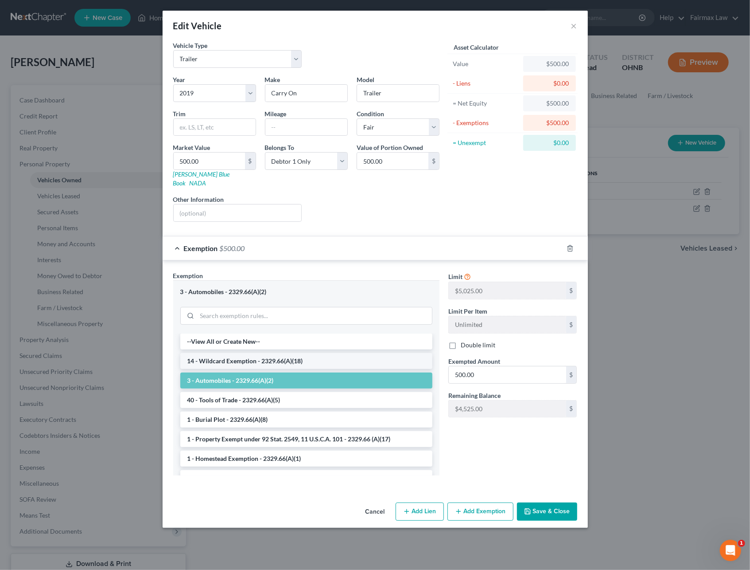
click at [262, 353] on li "14 - Wildcard Exemption - 2329.66(A)(18)" at bounding box center [306, 361] width 252 height 16
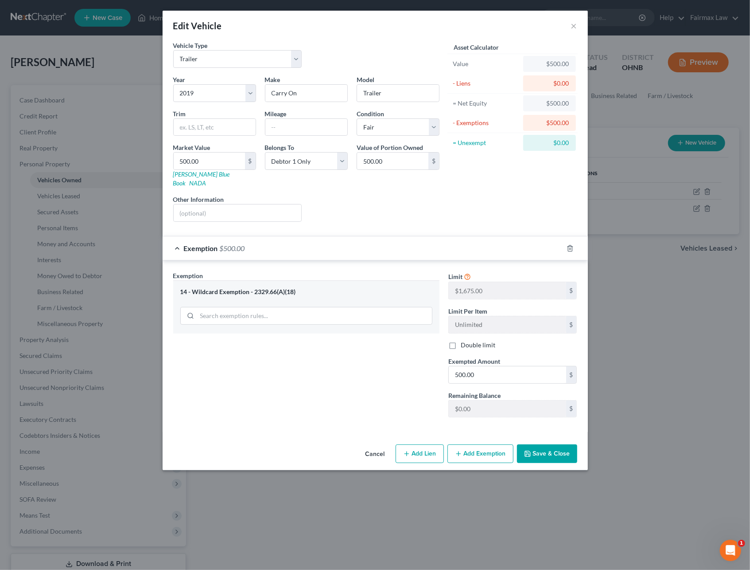
click at [534, 451] on button "Save & Close" at bounding box center [547, 453] width 60 height 19
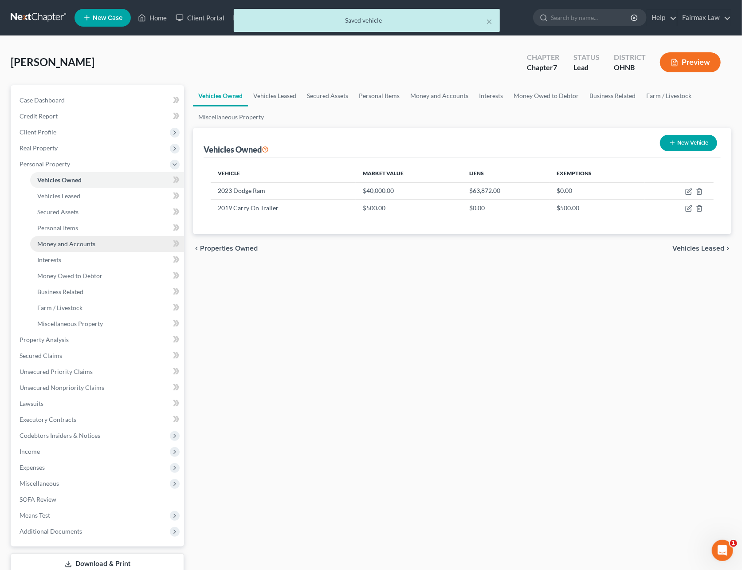
click at [74, 237] on link "Money and Accounts" at bounding box center [107, 244] width 154 height 16
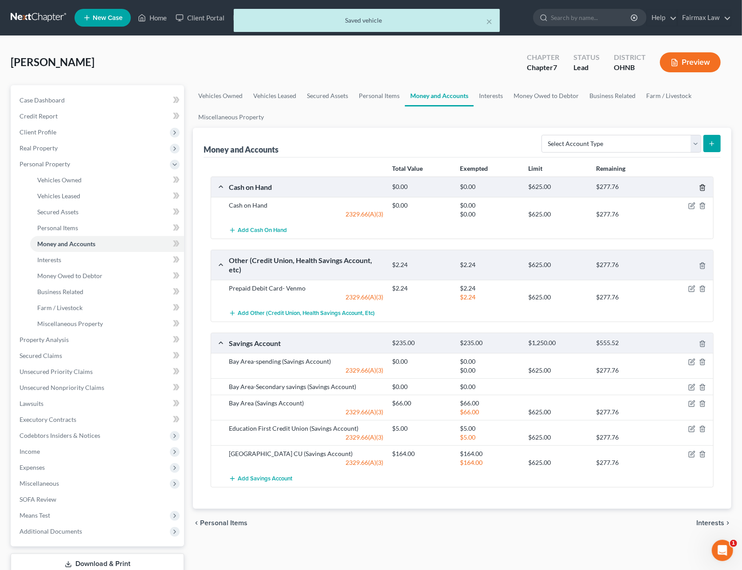
click at [703, 188] on icon "button" at bounding box center [702, 187] width 7 height 7
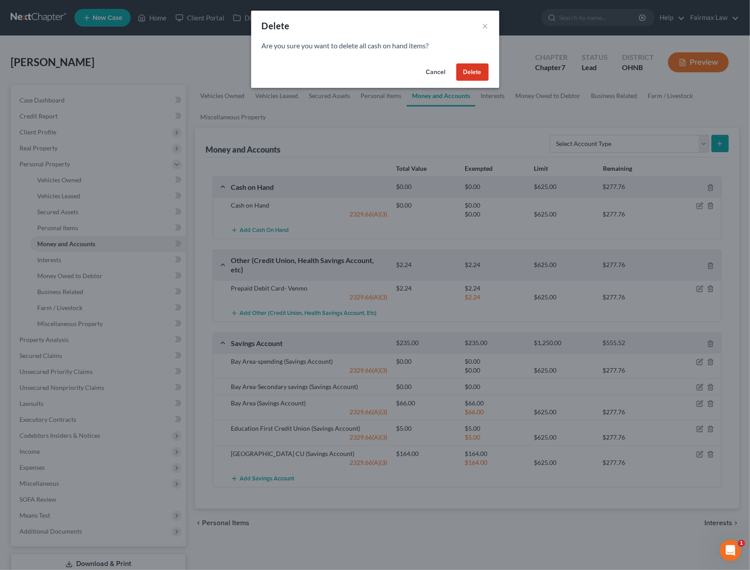
click at [474, 65] on button "Delete" at bounding box center [473, 72] width 32 height 18
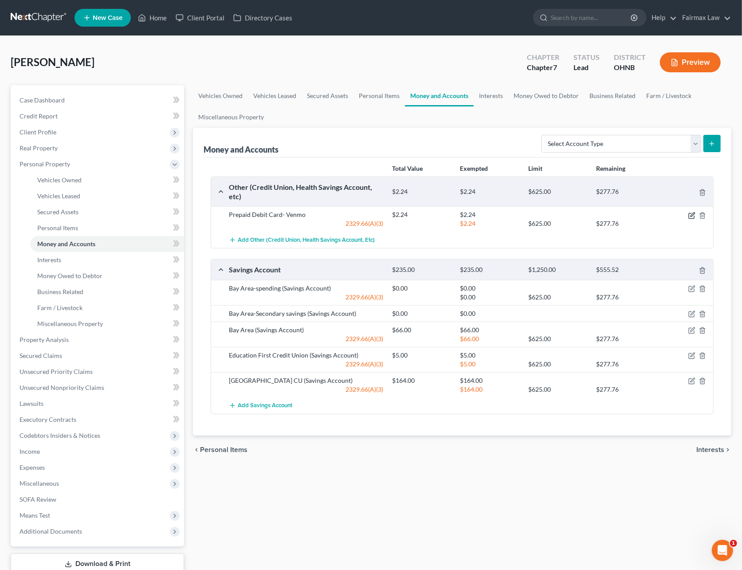
click at [688, 217] on icon "button" at bounding box center [690, 215] width 5 height 5
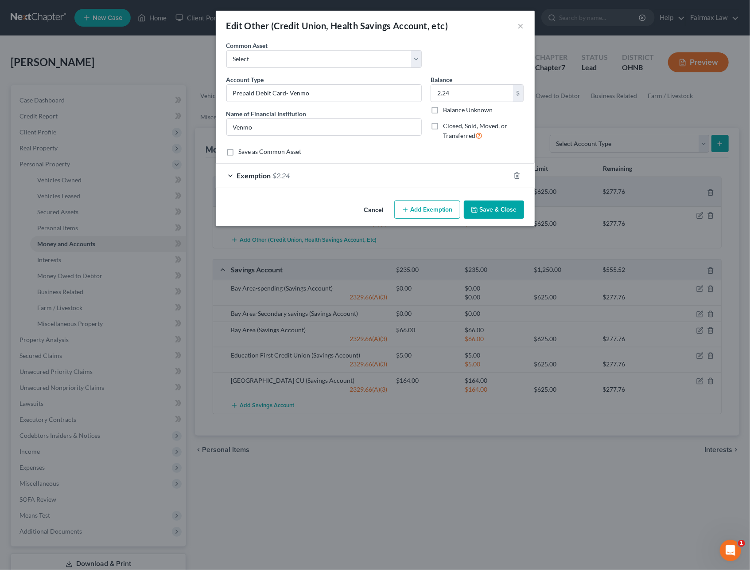
click at [288, 173] on span "$2.24" at bounding box center [281, 175] width 17 height 8
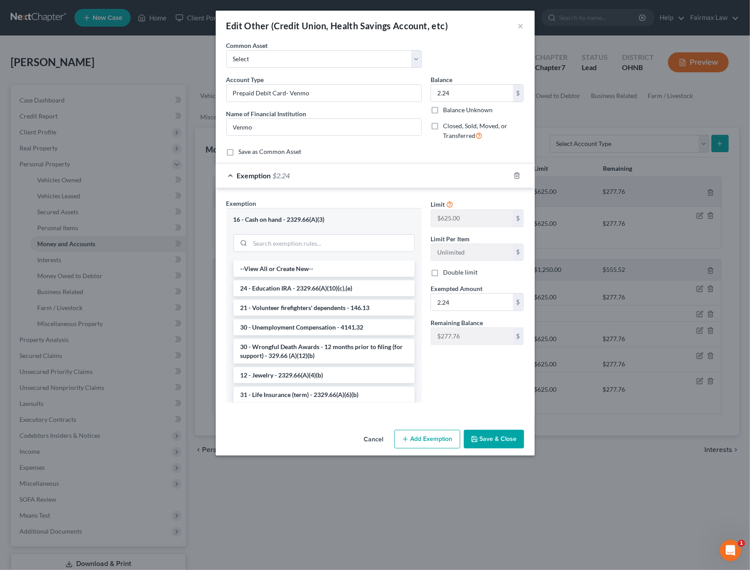
click at [490, 440] on button "Save & Close" at bounding box center [494, 439] width 60 height 19
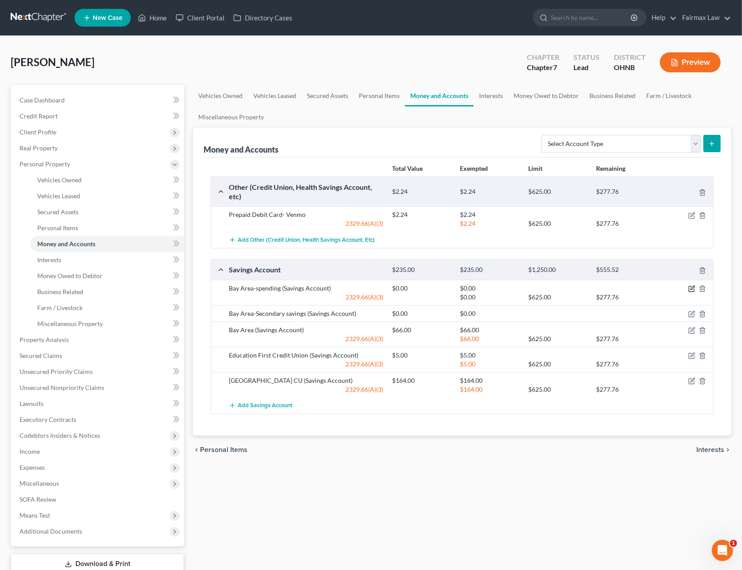
click at [692, 286] on icon "button" at bounding box center [691, 288] width 7 height 7
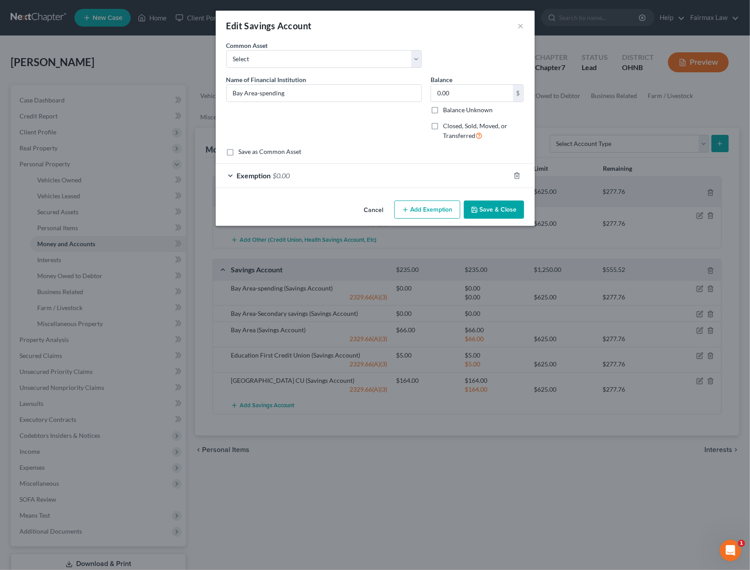
click at [313, 176] on div "Exemption $0.00" at bounding box center [363, 175] width 294 height 23
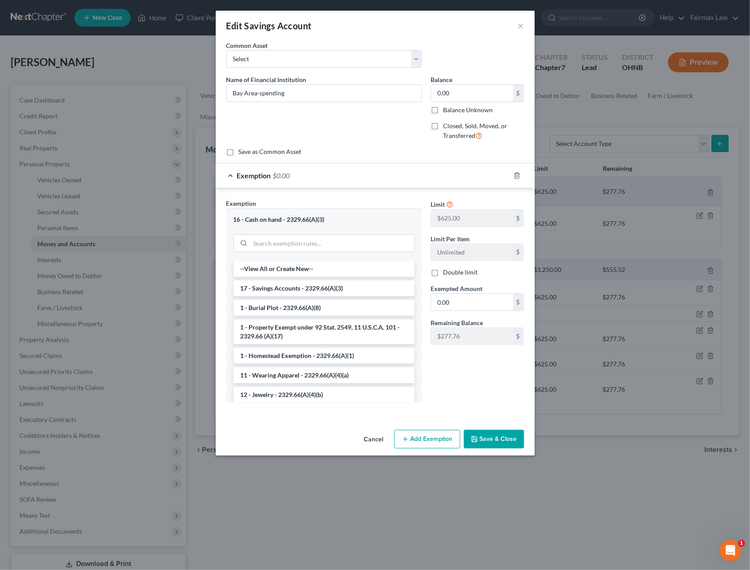
click at [468, 438] on button "Save & Close" at bounding box center [494, 439] width 60 height 19
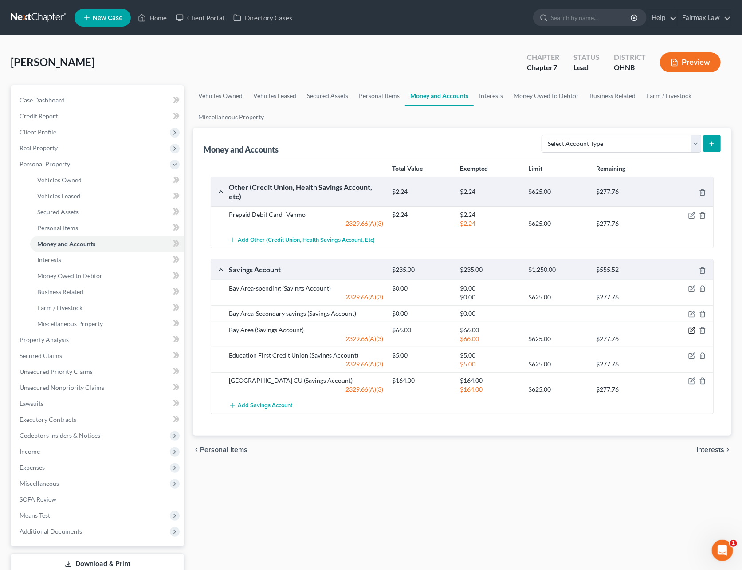
click at [689, 330] on icon "button" at bounding box center [691, 330] width 7 height 7
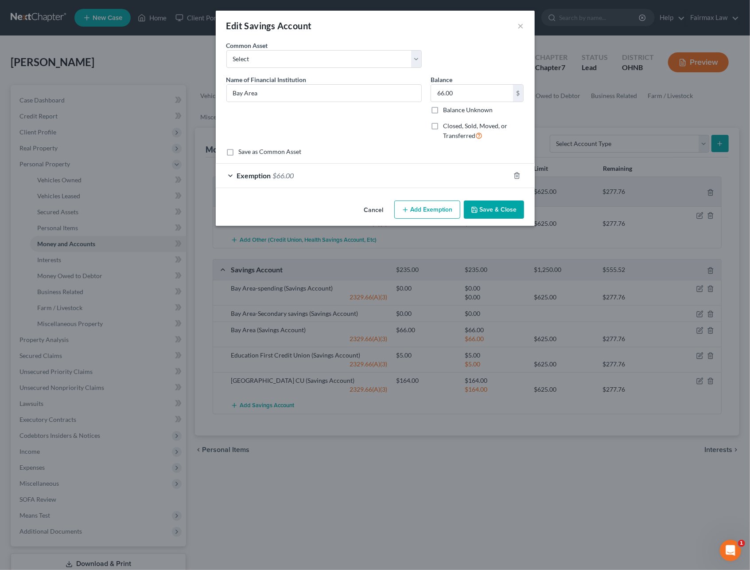
click at [316, 160] on form "An exemption set must first be selected from the Filing Information section. Co…" at bounding box center [376, 114] width 298 height 147
click at [312, 172] on div "Exemption $66.00" at bounding box center [363, 175] width 294 height 23
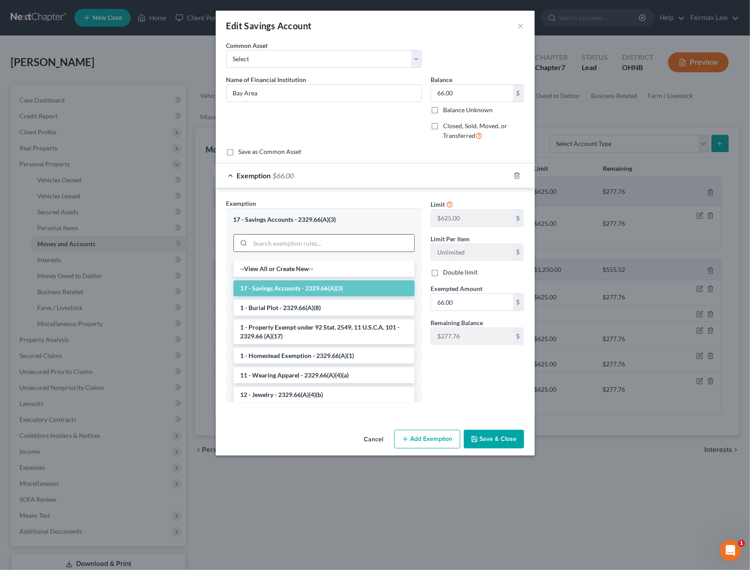
click at [297, 246] on input "search" at bounding box center [332, 242] width 164 height 17
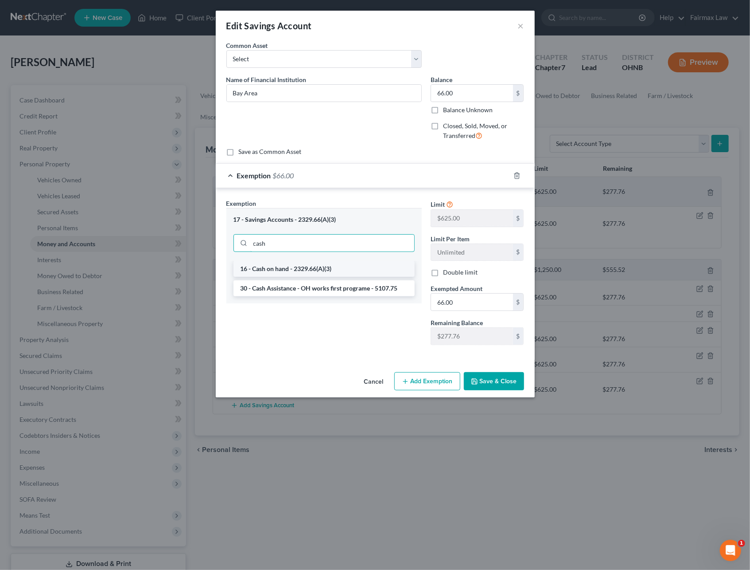
type input "cash"
click at [348, 274] on li "16 - Cash on hand - 2329.66(A)(3)" at bounding box center [324, 269] width 181 height 16
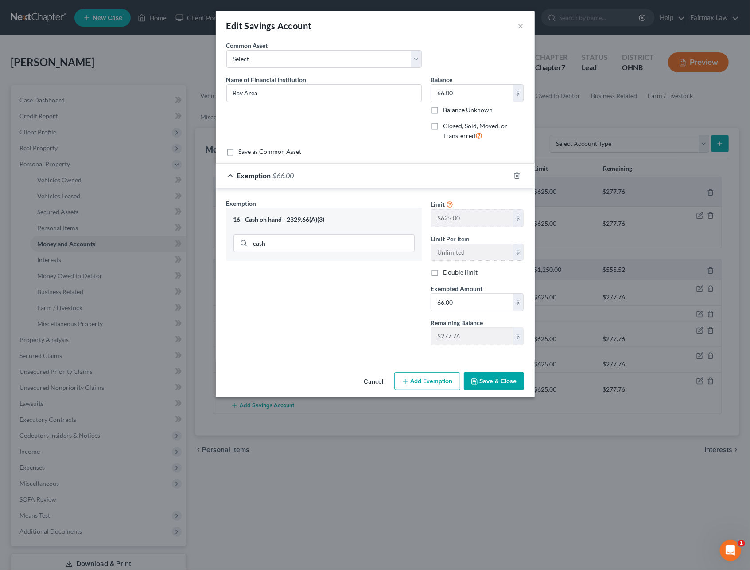
click at [494, 387] on button "Save & Close" at bounding box center [494, 381] width 60 height 19
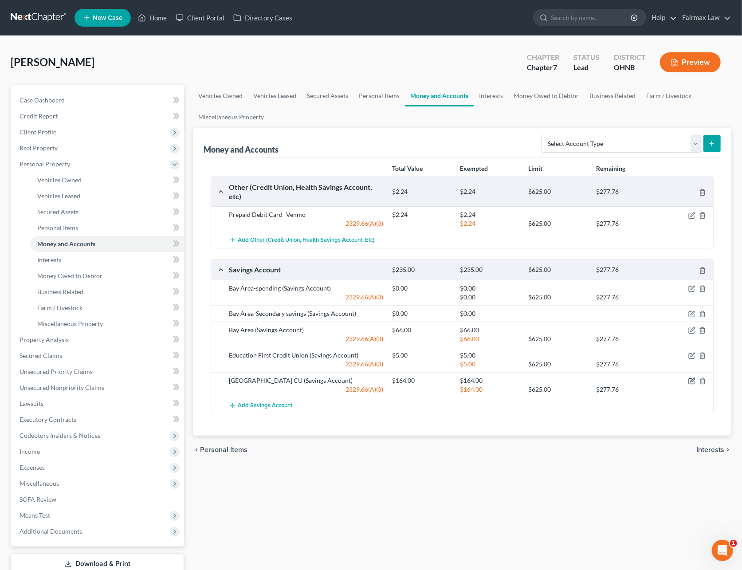
click at [693, 382] on icon "button" at bounding box center [691, 380] width 7 height 7
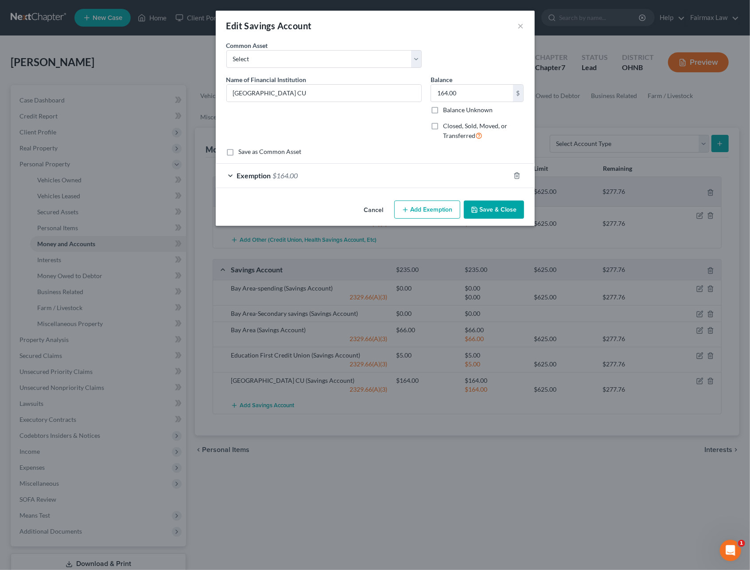
click at [300, 174] on div "Exemption $164.00" at bounding box center [363, 175] width 294 height 23
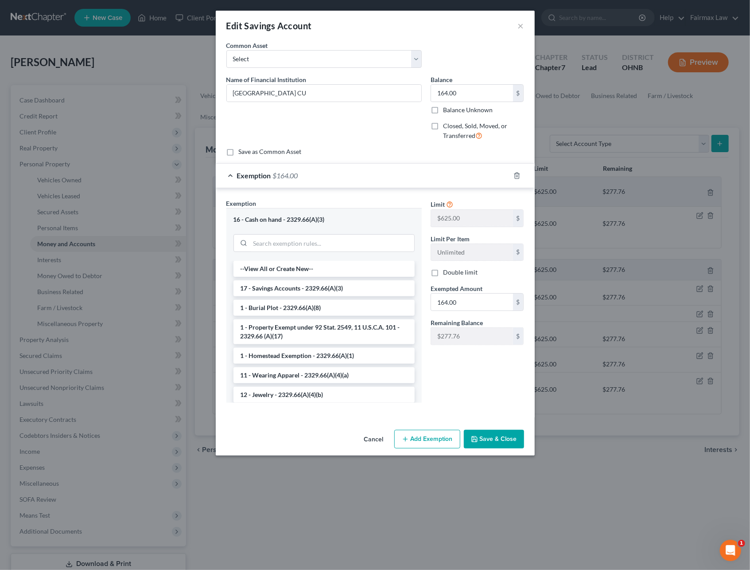
click at [483, 437] on button "Save & Close" at bounding box center [494, 439] width 60 height 19
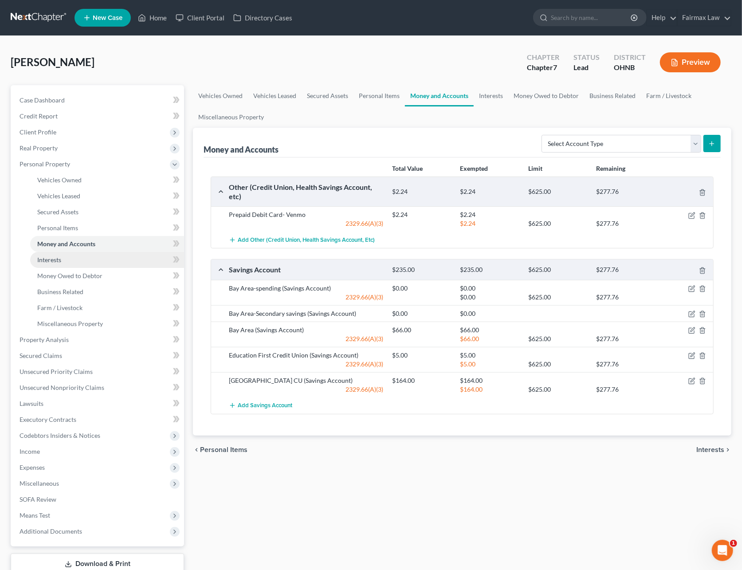
click at [74, 257] on link "Interests" at bounding box center [107, 260] width 154 height 16
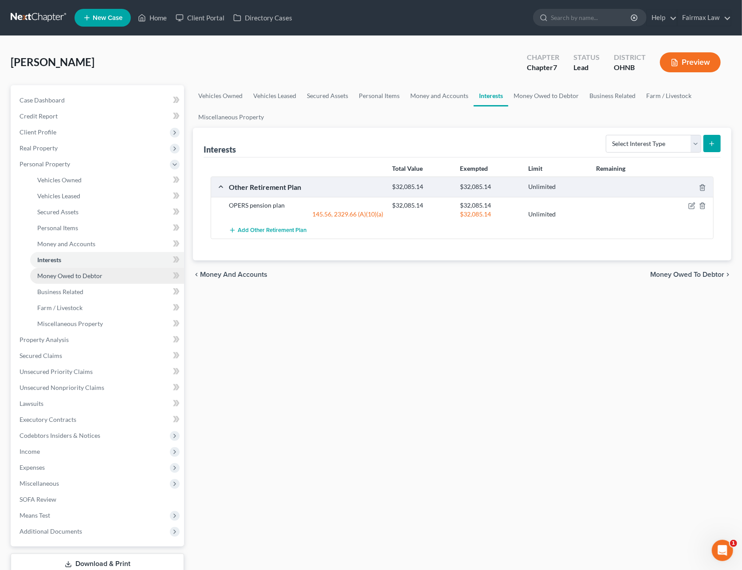
click at [82, 275] on span "Money Owed to Debtor" at bounding box center [69, 276] width 65 height 8
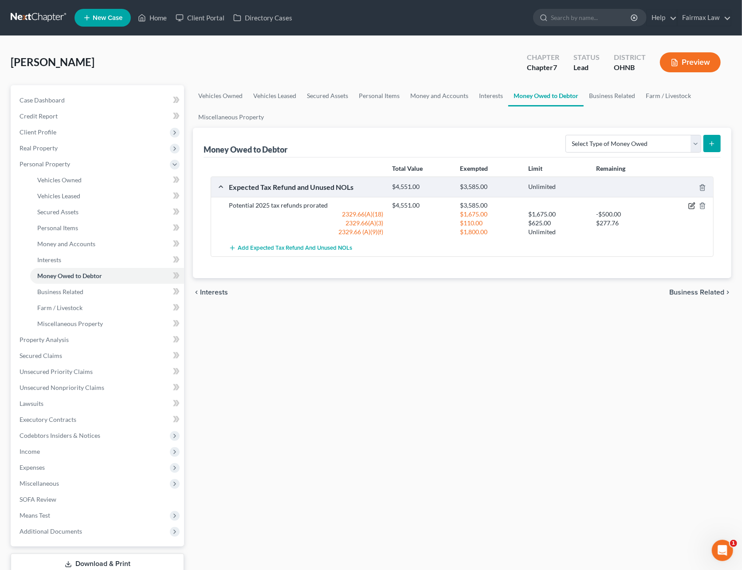
click at [690, 206] on icon "button" at bounding box center [691, 205] width 7 height 7
select select "0"
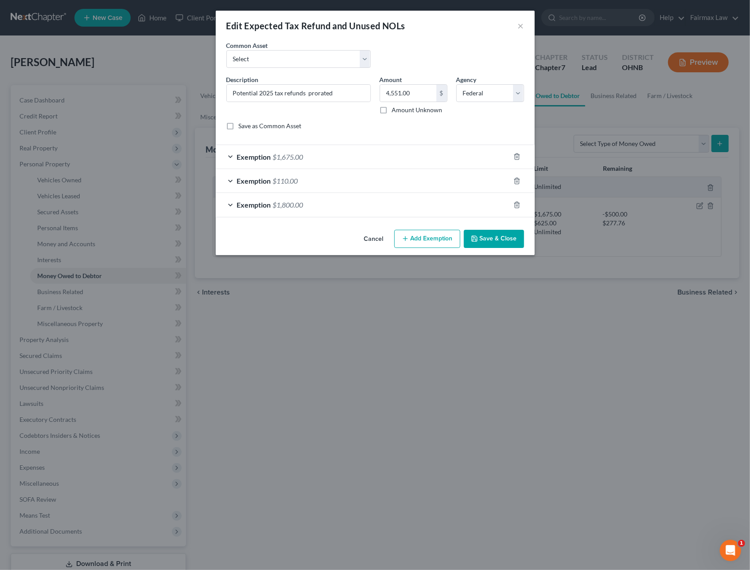
click at [320, 205] on div "Exemption $1,800.00" at bounding box center [363, 204] width 294 height 23
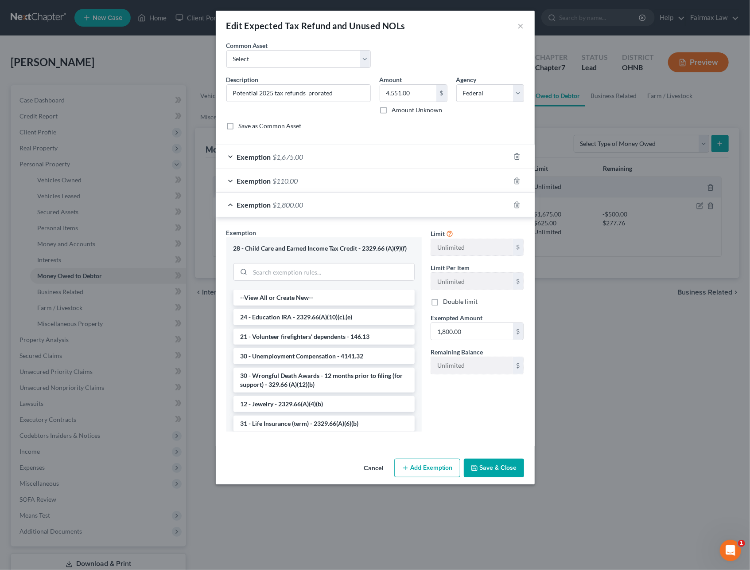
click at [320, 205] on div "Exemption $1,800.00" at bounding box center [363, 204] width 294 height 23
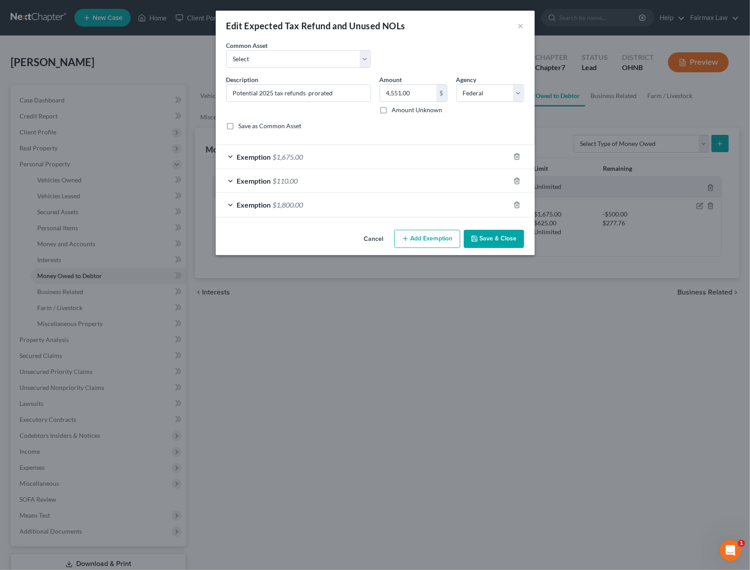
click at [332, 207] on div "Exemption $1,800.00" at bounding box center [363, 204] width 294 height 23
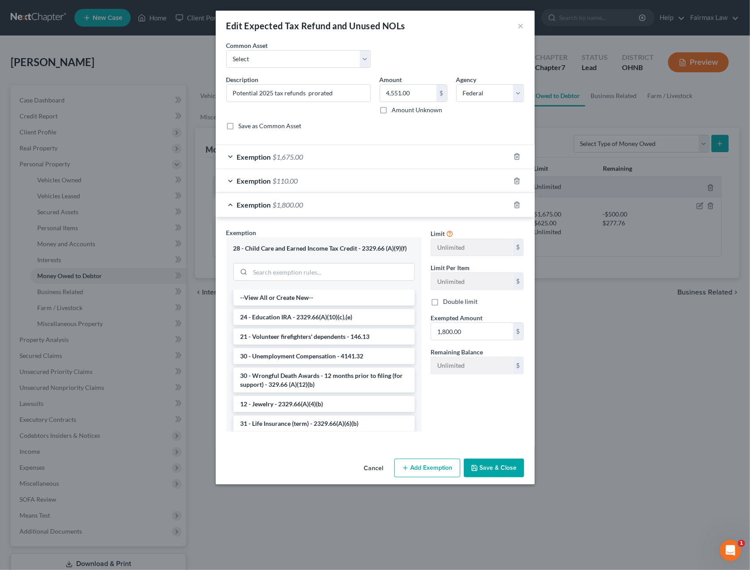
click at [317, 180] on div "Exemption $110.00" at bounding box center [363, 180] width 294 height 23
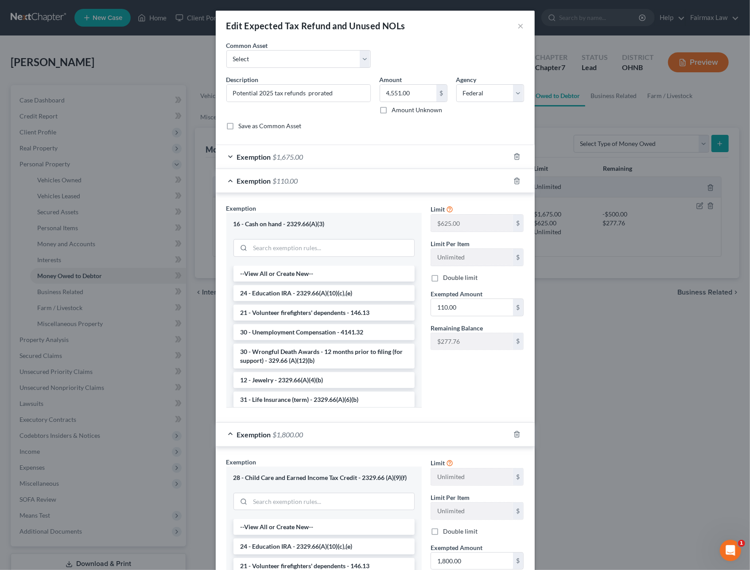
click at [323, 155] on div "Exemption $1,675.00" at bounding box center [363, 156] width 294 height 23
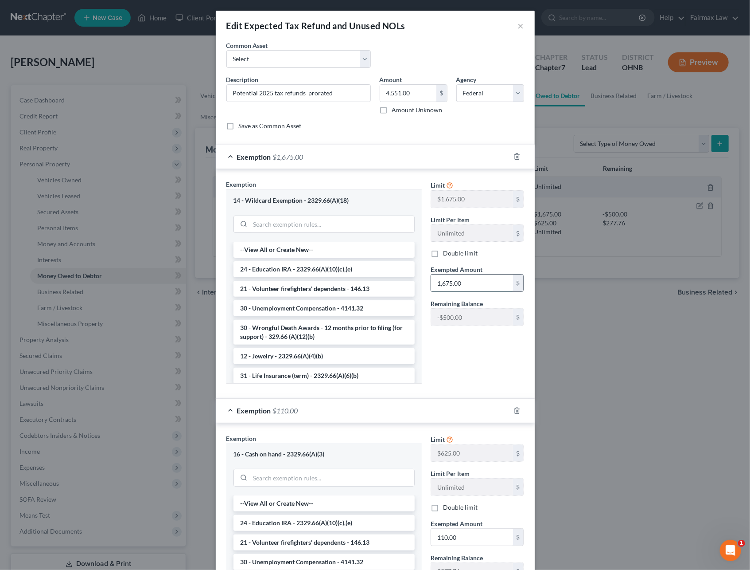
click at [440, 285] on input "1,675.00" at bounding box center [472, 282] width 82 height 17
click at [442, 284] on input "1,675.00" at bounding box center [472, 282] width 82 height 17
click at [438, 285] on input "175.00" at bounding box center [472, 282] width 82 height 17
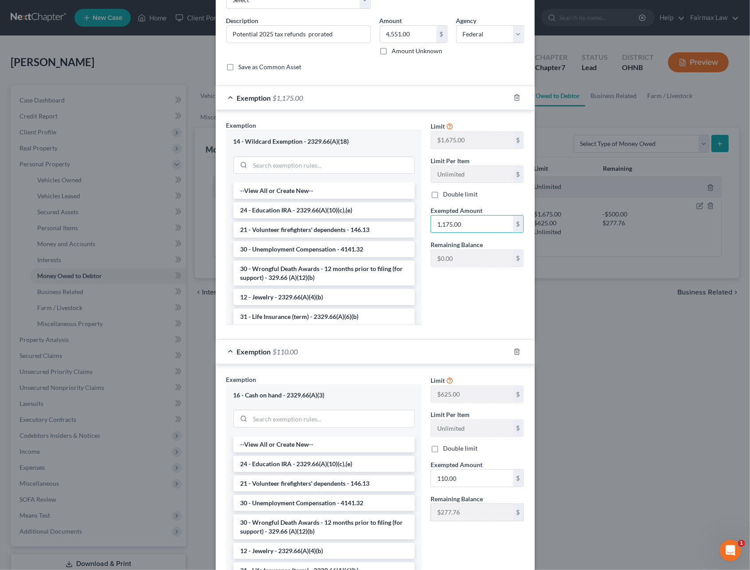
scroll to position [118, 0]
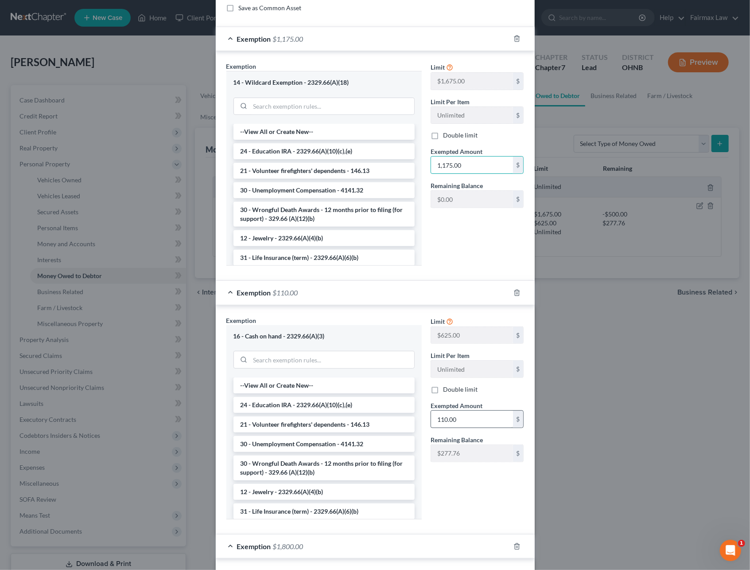
type input "1,175.00"
click at [458, 420] on input "110.00" at bounding box center [472, 418] width 82 height 17
click at [437, 418] on input "277.76" at bounding box center [472, 418] width 82 height 17
click at [440, 419] on input "377.76" at bounding box center [472, 418] width 82 height 17
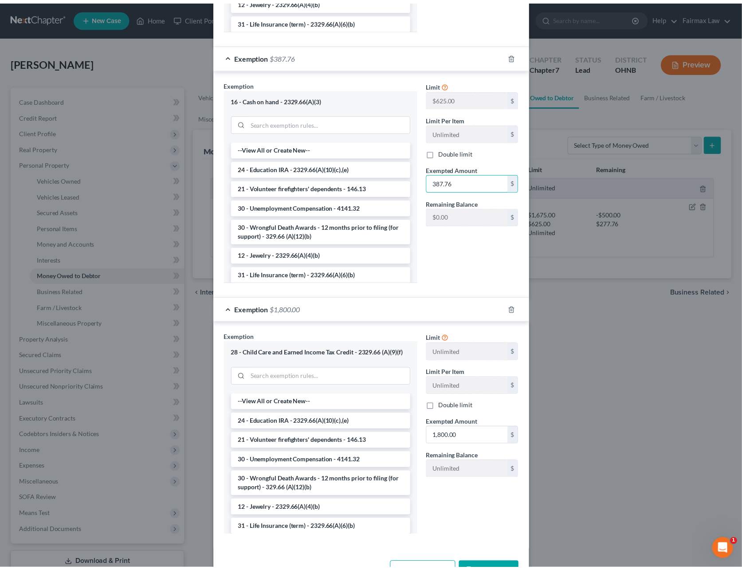
scroll to position [387, 0]
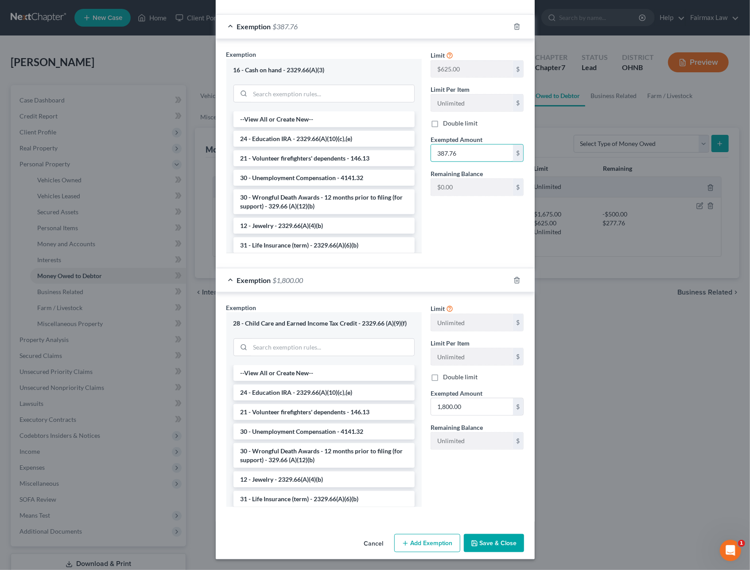
type input "387.76"
click at [488, 543] on button "Save & Close" at bounding box center [494, 543] width 60 height 19
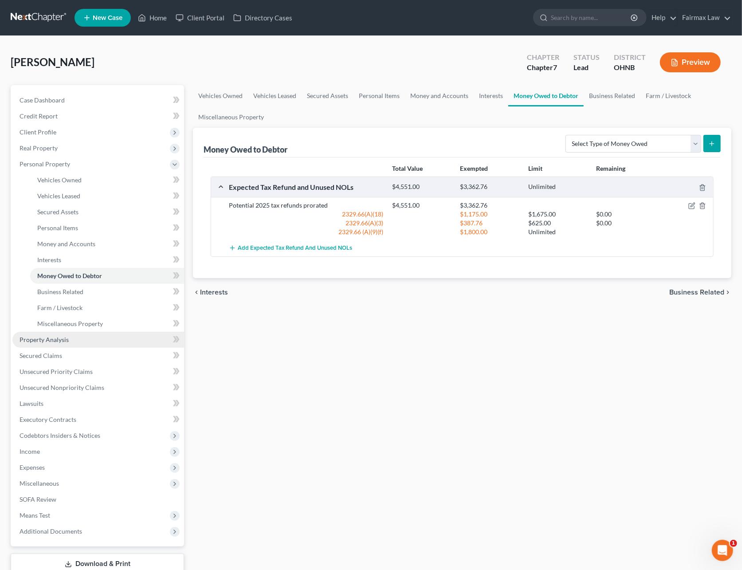
click at [75, 333] on link "Property Analysis" at bounding box center [98, 340] width 172 height 16
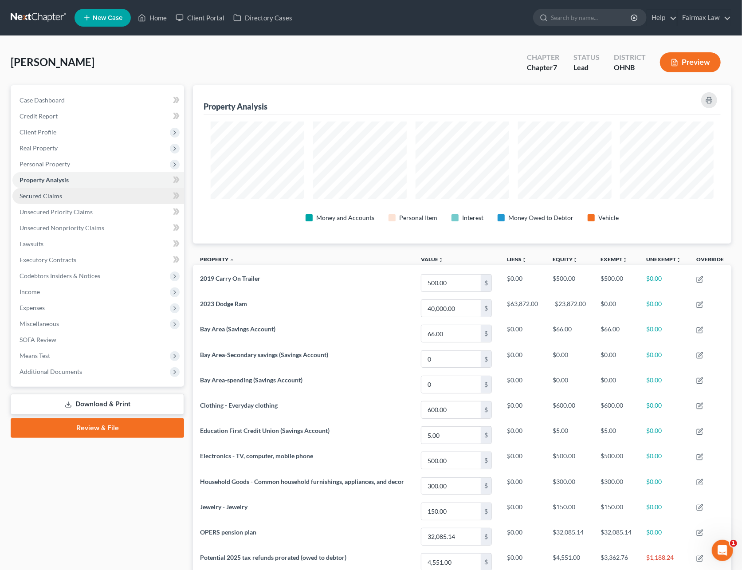
click at [72, 198] on link "Secured Claims" at bounding box center [98, 196] width 172 height 16
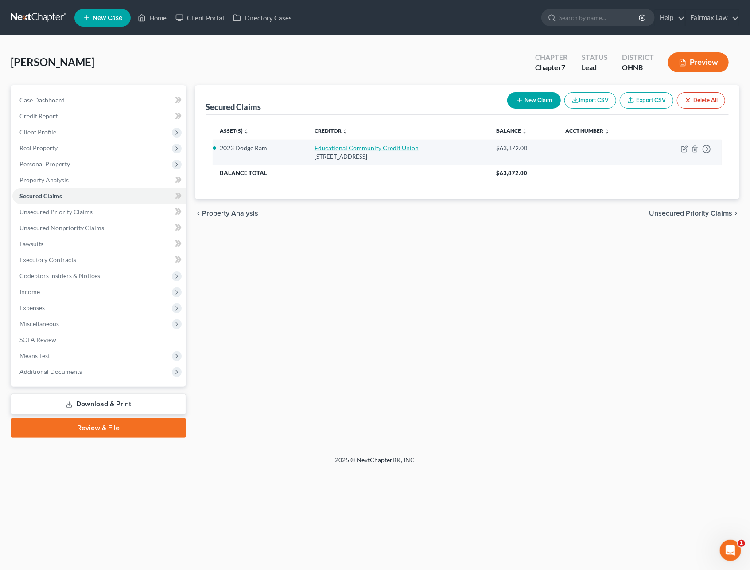
click at [334, 151] on link "Educational Community Credit Union" at bounding box center [367, 148] width 104 height 8
select select "26"
select select "0"
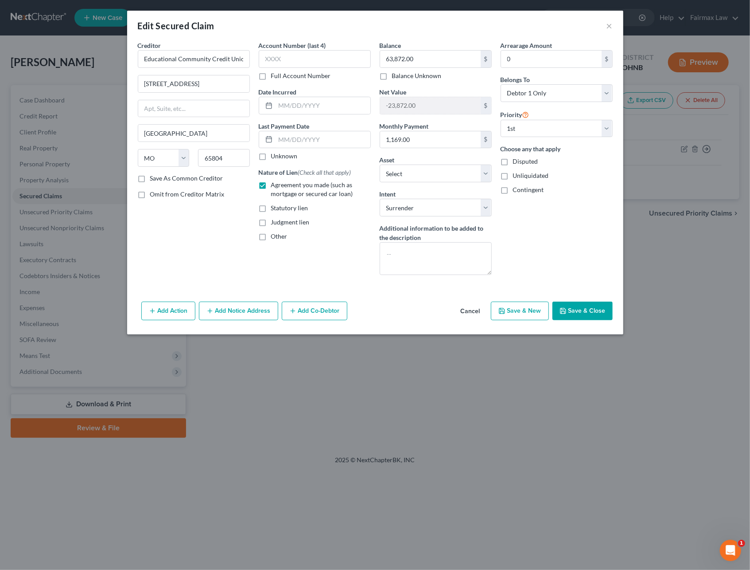
click at [573, 308] on button "Save & Close" at bounding box center [583, 310] width 60 height 19
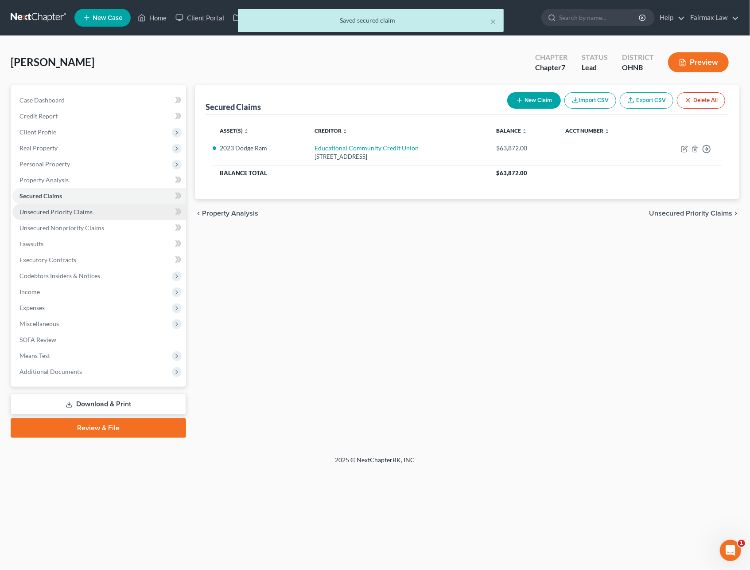
click at [90, 208] on span "Unsecured Priority Claims" at bounding box center [56, 212] width 73 height 8
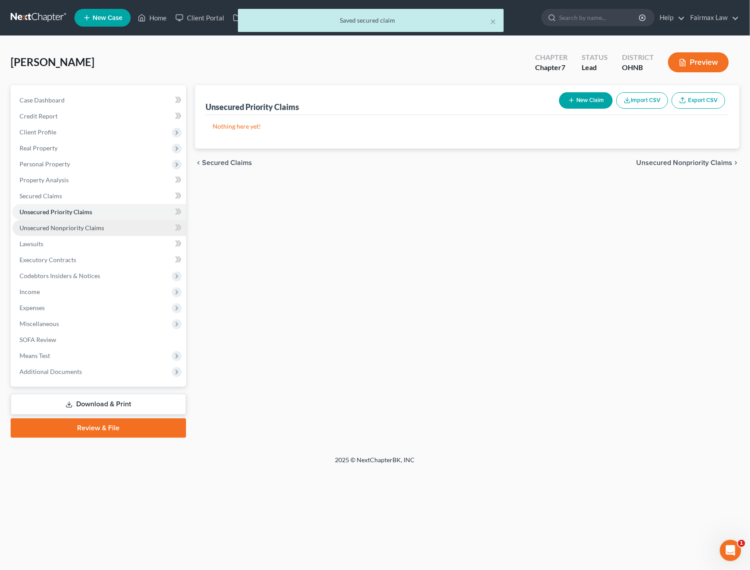
click at [86, 231] on link "Unsecured Nonpriority Claims" at bounding box center [99, 228] width 174 height 16
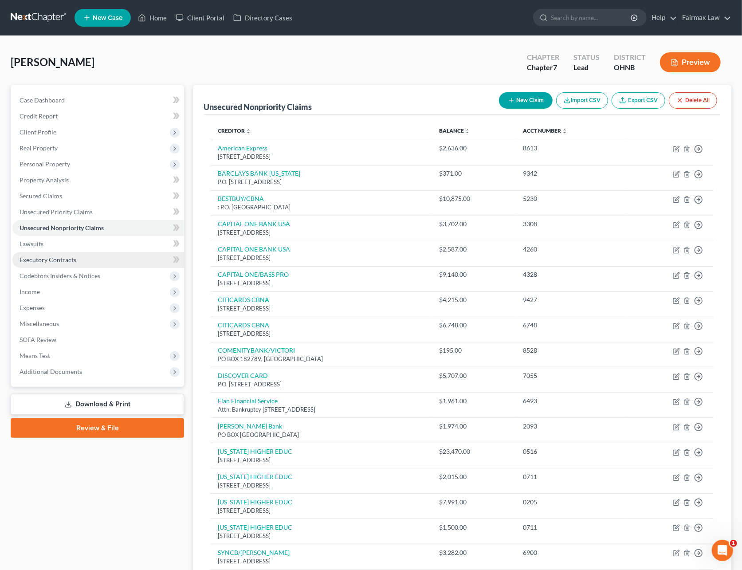
click at [52, 258] on span "Executory Contracts" at bounding box center [48, 260] width 57 height 8
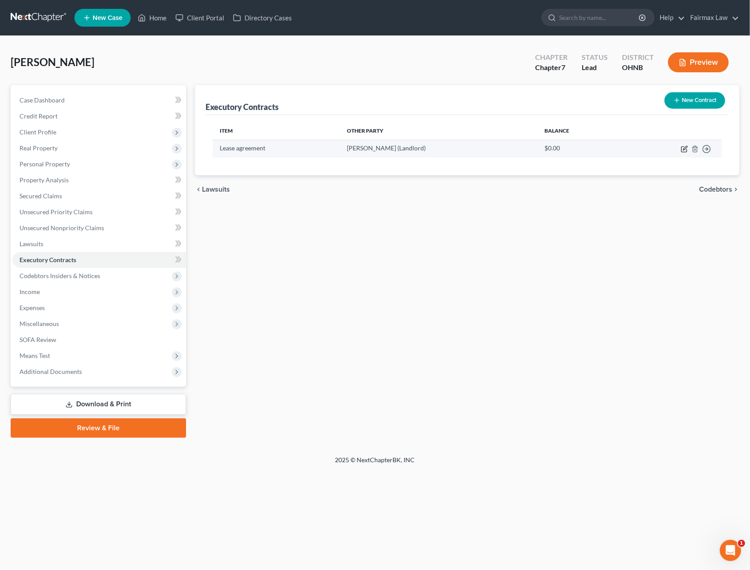
click at [683, 149] on icon "button" at bounding box center [684, 148] width 7 height 7
select select "3"
select select "0"
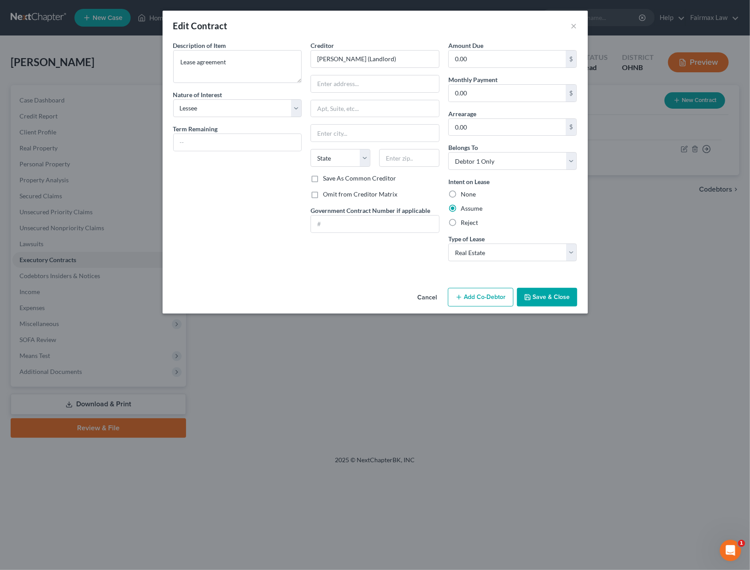
click at [536, 293] on button "Save & Close" at bounding box center [547, 297] width 60 height 19
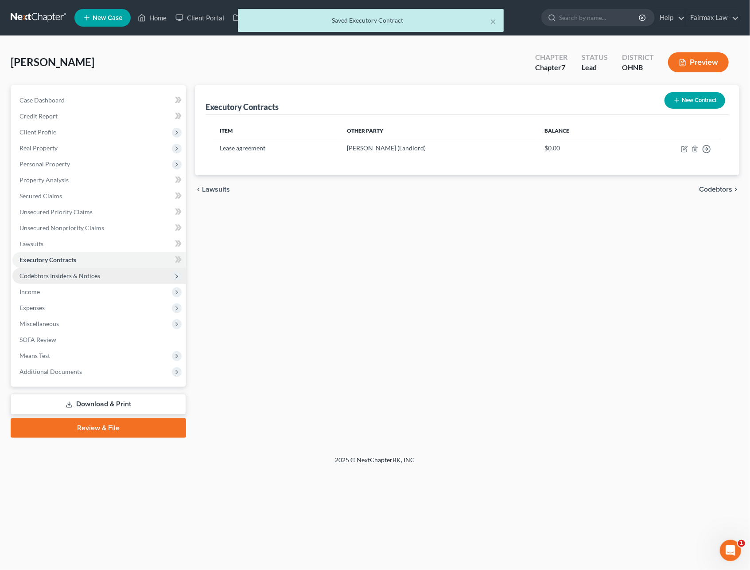
click at [48, 278] on span "Codebtors Insiders & Notices" at bounding box center [99, 276] width 174 height 16
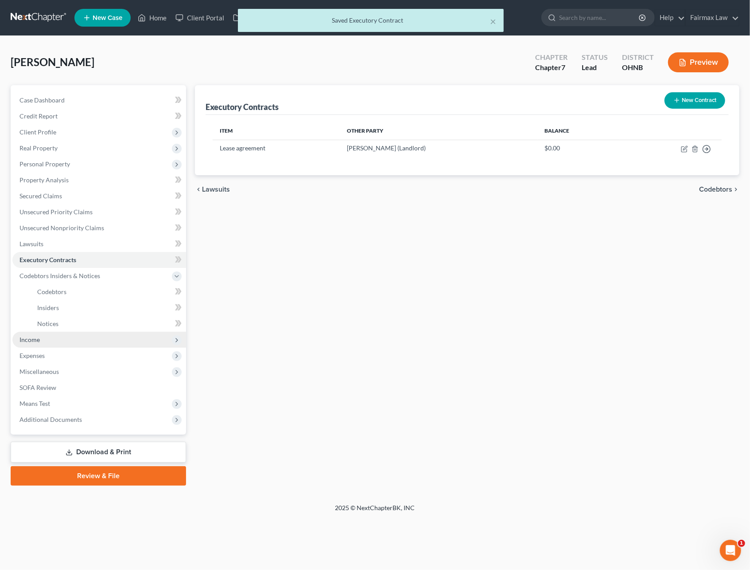
click at [42, 334] on span "Income" at bounding box center [99, 340] width 174 height 16
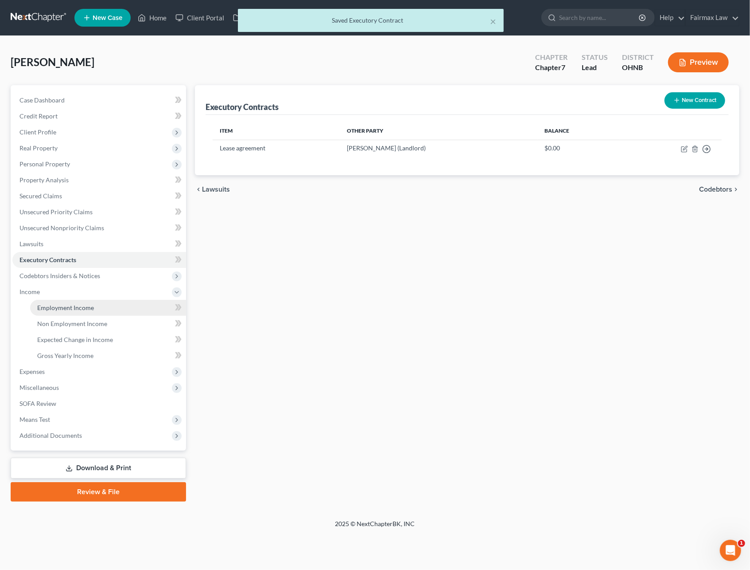
click at [70, 305] on span "Employment Income" at bounding box center [65, 308] width 57 height 8
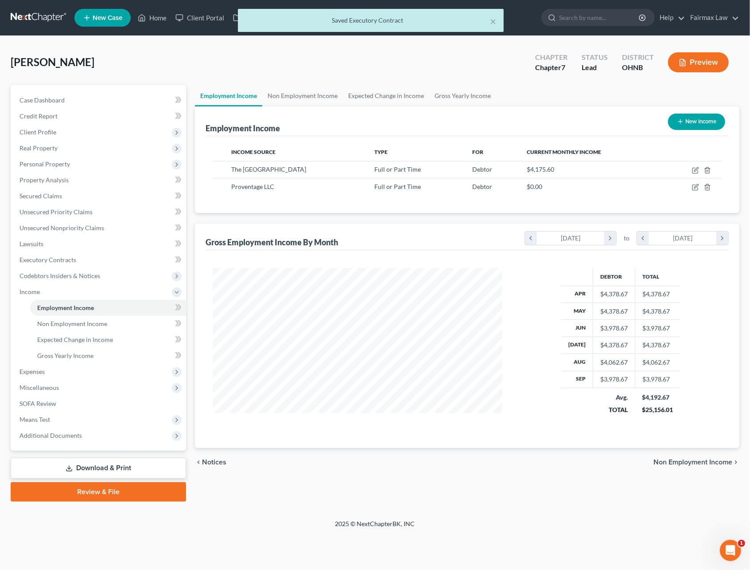
scroll to position [160, 307]
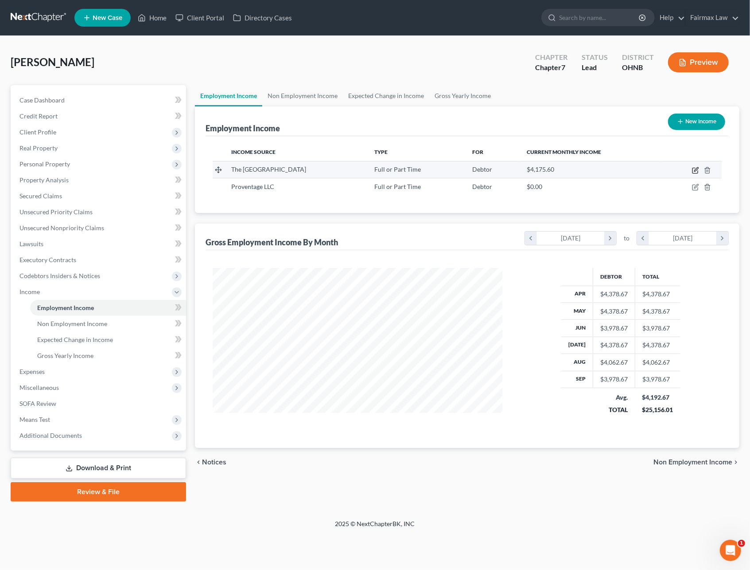
click at [696, 167] on icon "button" at bounding box center [695, 170] width 7 height 7
select select "0"
select select "36"
select select "2"
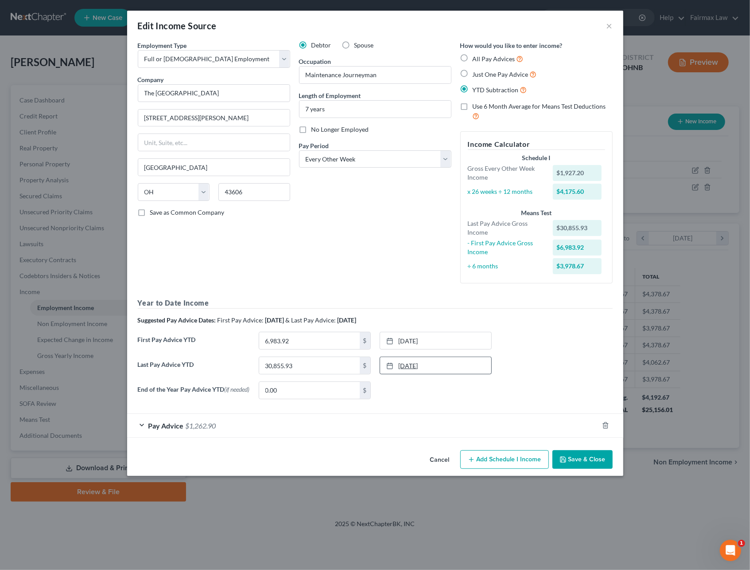
click at [416, 365] on link "8/22/2025" at bounding box center [435, 365] width 111 height 17
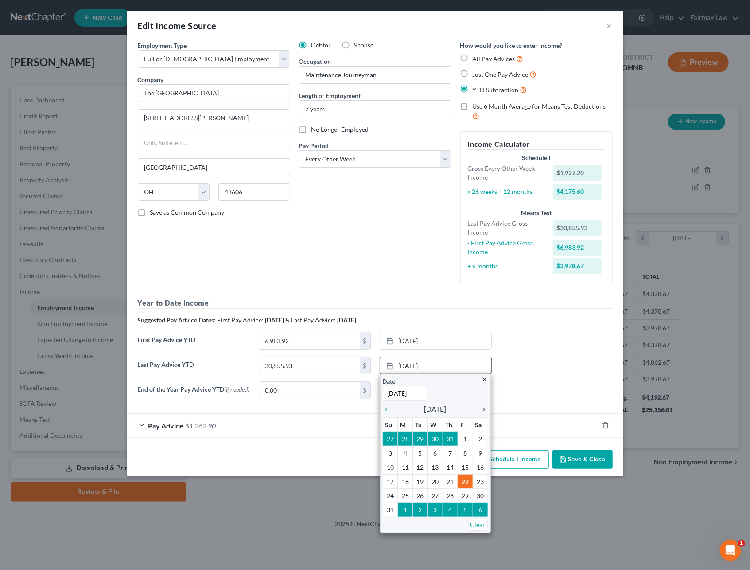
click at [485, 408] on icon "chevron_right" at bounding box center [483, 409] width 12 height 7
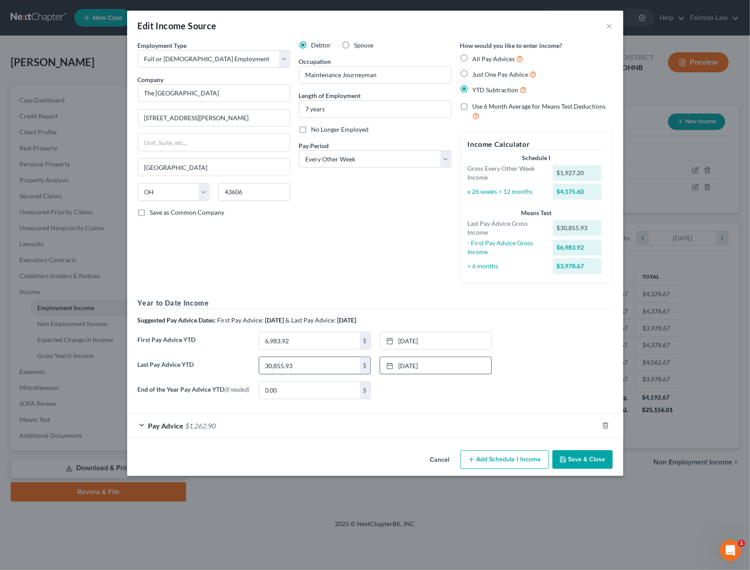
click at [316, 371] on input "30,855.93" at bounding box center [309, 365] width 101 height 17
type input "34,710.33"
click at [427, 345] on link "2/21/2025" at bounding box center [435, 340] width 111 height 17
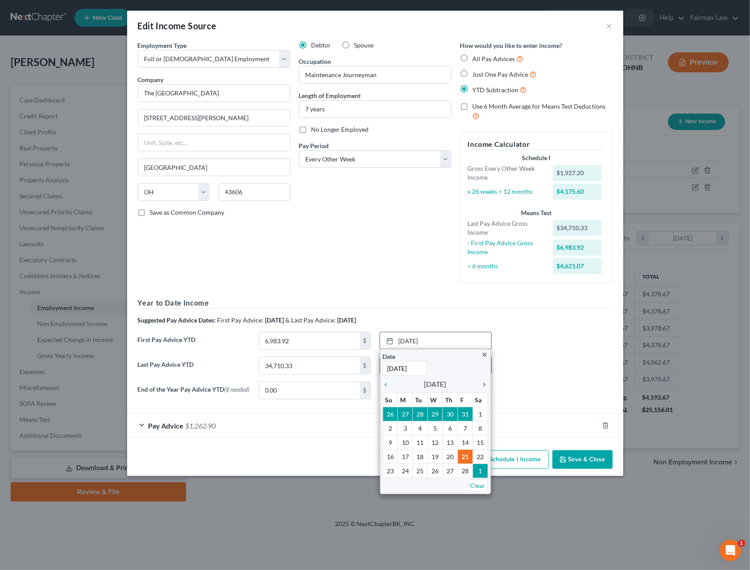
click at [487, 387] on icon "chevron_right" at bounding box center [483, 384] width 12 height 7
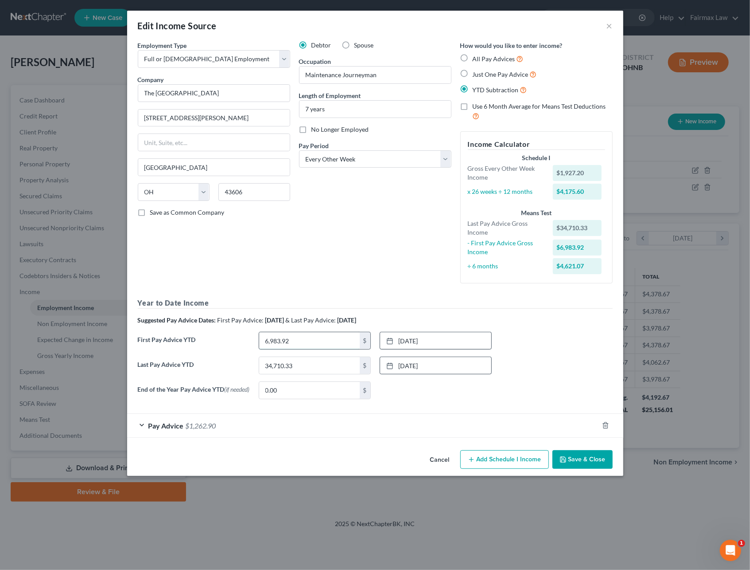
click at [307, 343] on input "6,983.92" at bounding box center [309, 340] width 101 height 17
type input "10,487.92"
click at [323, 394] on input "0.00" at bounding box center [309, 390] width 101 height 17
click at [303, 426] on div "Pay Advice $1,262.90" at bounding box center [363, 425] width 472 height 23
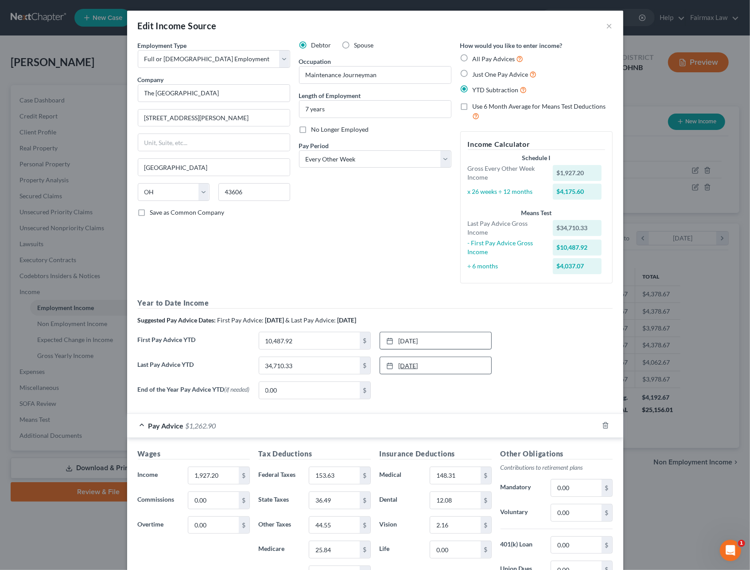
scroll to position [164, 0]
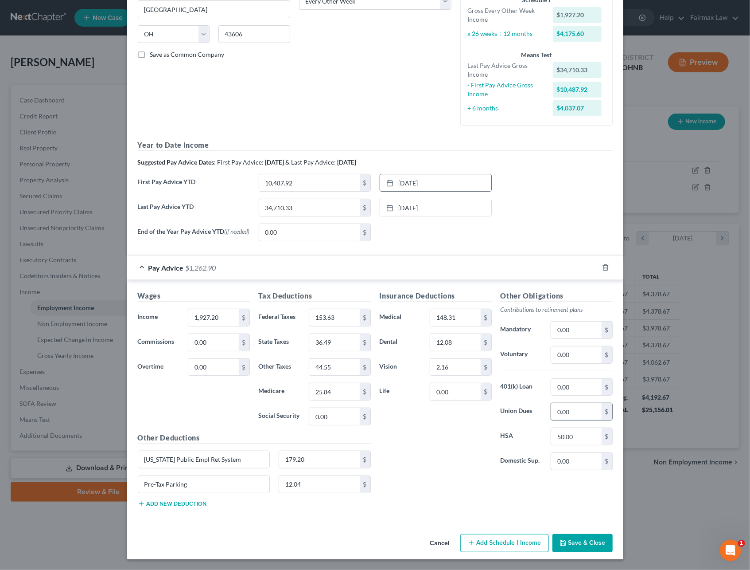
click at [578, 412] on input "0.00" at bounding box center [576, 411] width 50 height 17
type input "41.14"
click at [325, 314] on input "153.63" at bounding box center [334, 317] width 50 height 17
type input "142.7"
click at [325, 387] on input "25.84" at bounding box center [334, 391] width 50 height 17
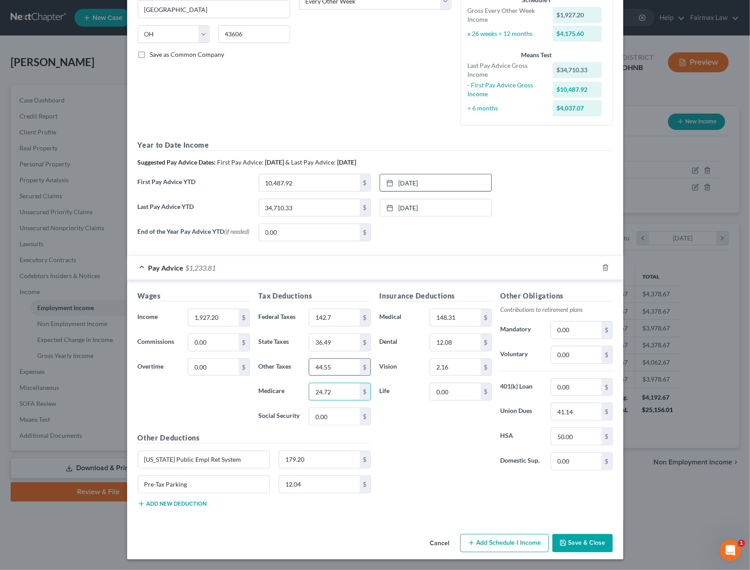
type input "24.72"
click at [339, 366] on input "44.55" at bounding box center [334, 367] width 50 height 17
type input "42.61"
click at [339, 336] on input "36.49" at bounding box center [334, 342] width 50 height 17
type input "33.76"
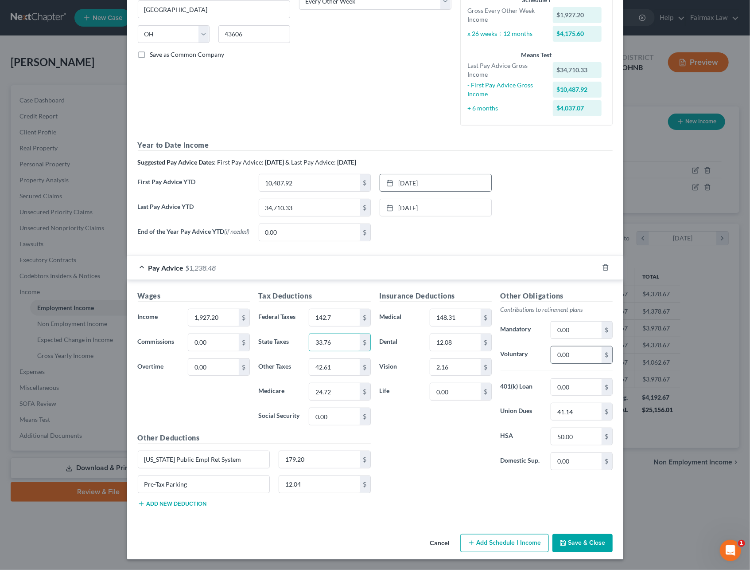
click at [573, 356] on input "0.00" at bounding box center [576, 354] width 50 height 17
type input "192.72"
click at [320, 459] on input "179.20" at bounding box center [319, 459] width 81 height 17
click at [231, 459] on input "Ohio Public Empl Ret System" at bounding box center [204, 459] width 132 height 17
drag, startPoint x: 237, startPoint y: 460, endPoint x: 124, endPoint y: 459, distance: 112.6
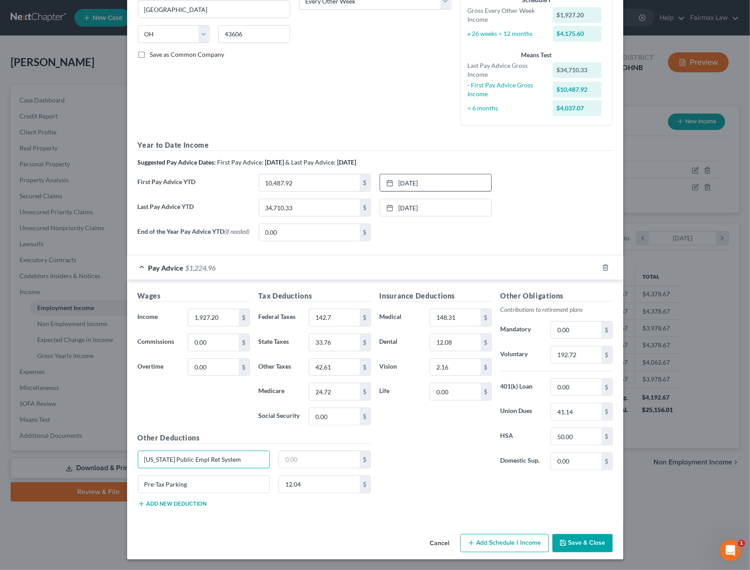
click at [127, 459] on div "Wages Income * 1,927.20 $ Commissions 0.00 $ Overtime 0.00 $ Tax Deductions Fed…" at bounding box center [375, 400] width 496 height 241
click at [580, 543] on button "Save & Close" at bounding box center [583, 543] width 60 height 19
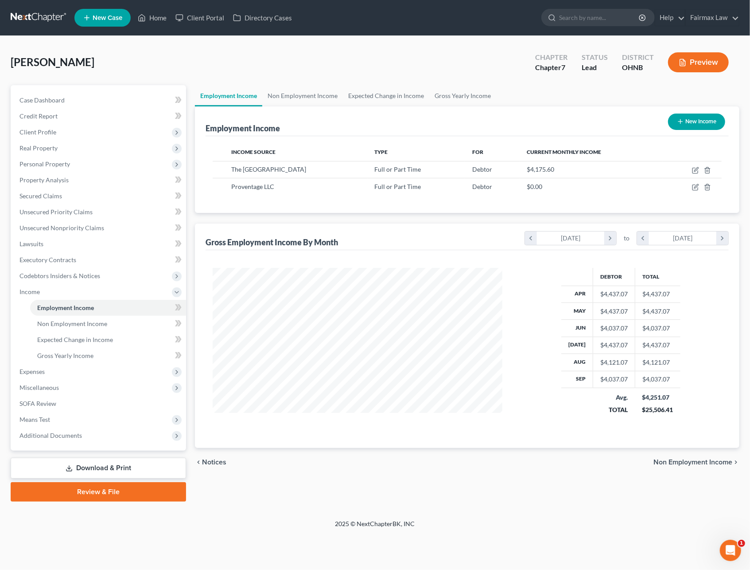
scroll to position [160, 307]
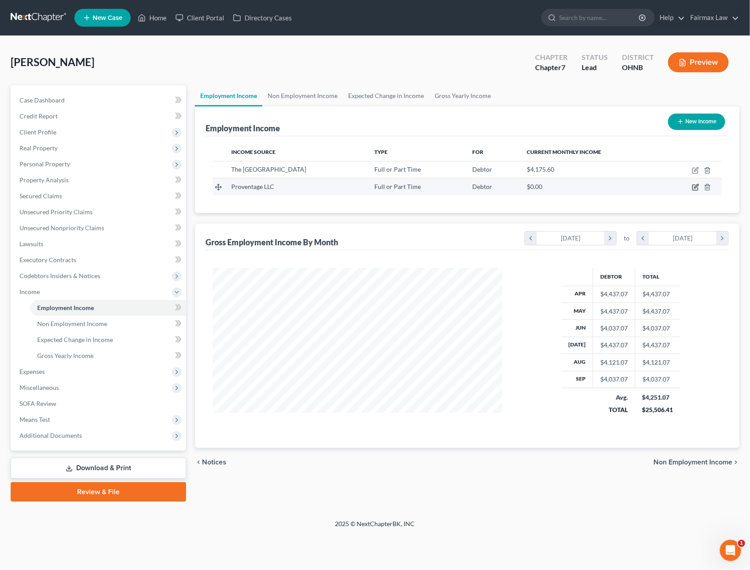
click at [697, 186] on icon "button" at bounding box center [697, 186] width 4 height 4
select select "0"
select select "36"
select select "0"
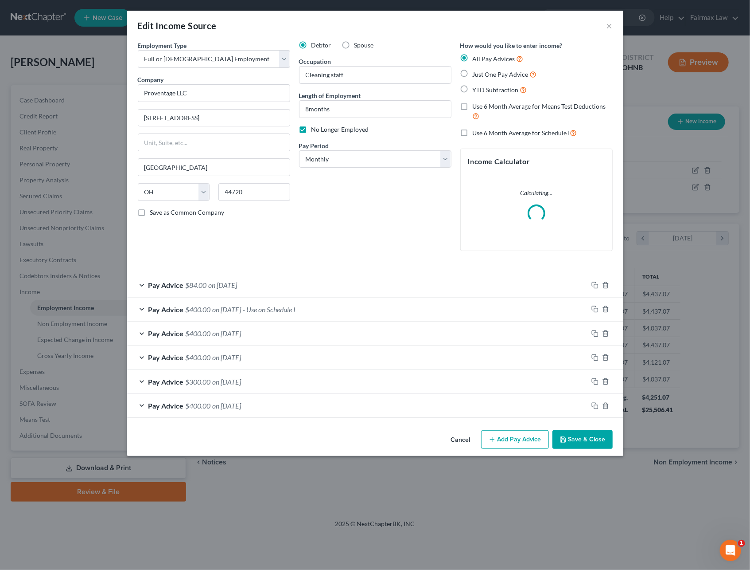
click at [577, 435] on button "Save & Close" at bounding box center [583, 439] width 60 height 19
click at [571, 441] on button "Save & Close" at bounding box center [583, 439] width 60 height 19
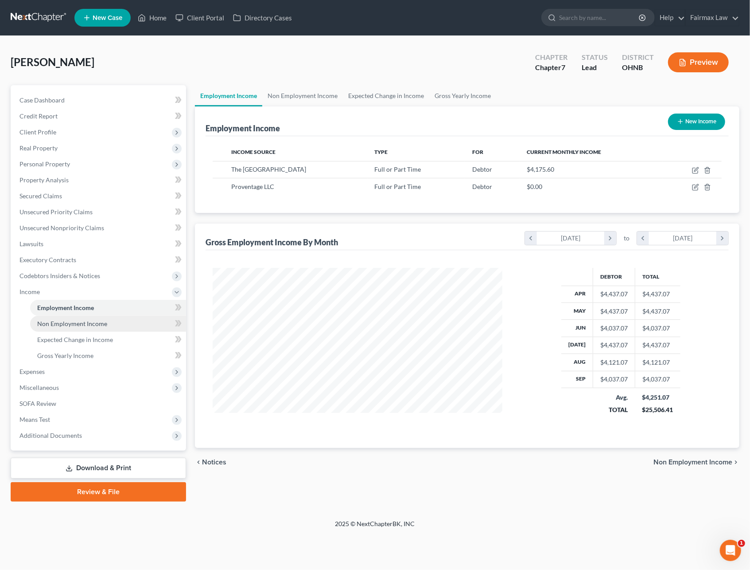
click at [66, 326] on link "Non Employment Income" at bounding box center [108, 324] width 156 height 16
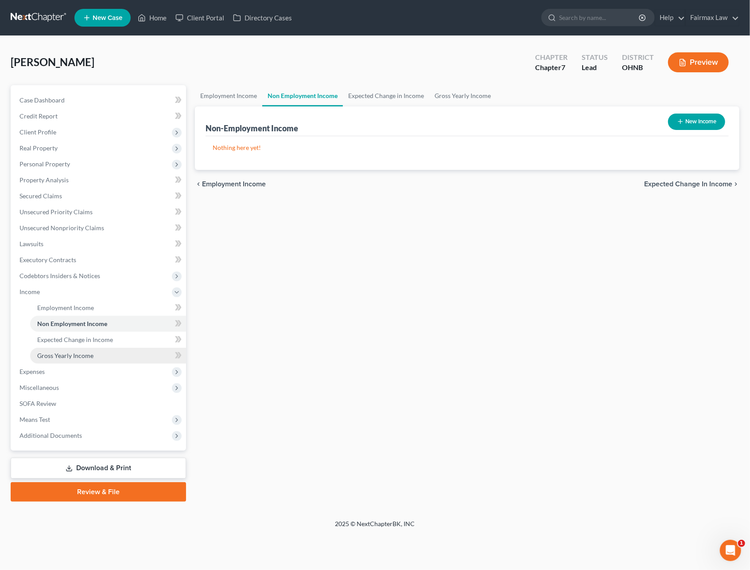
click at [76, 357] on span "Gross Yearly Income" at bounding box center [65, 356] width 56 height 8
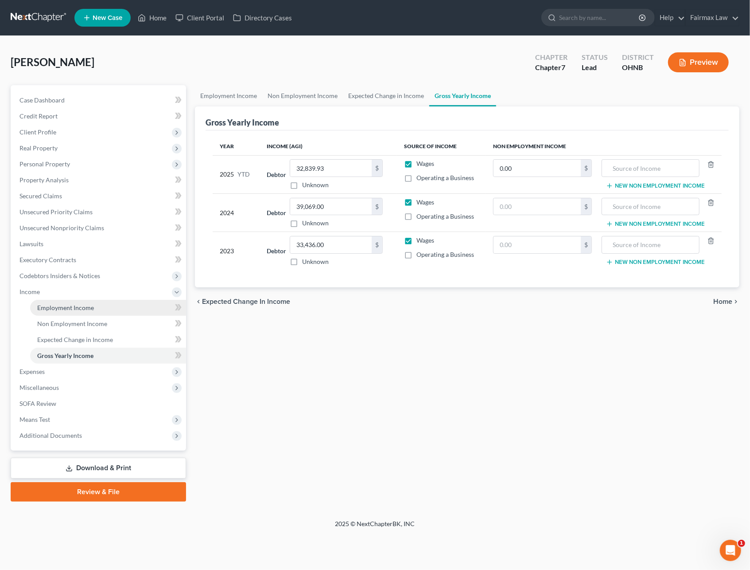
click at [87, 309] on span "Employment Income" at bounding box center [65, 308] width 57 height 8
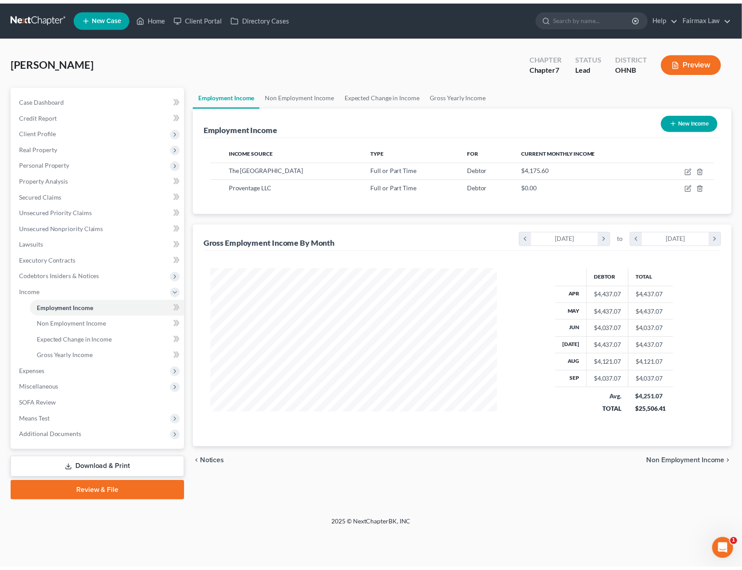
scroll to position [160, 307]
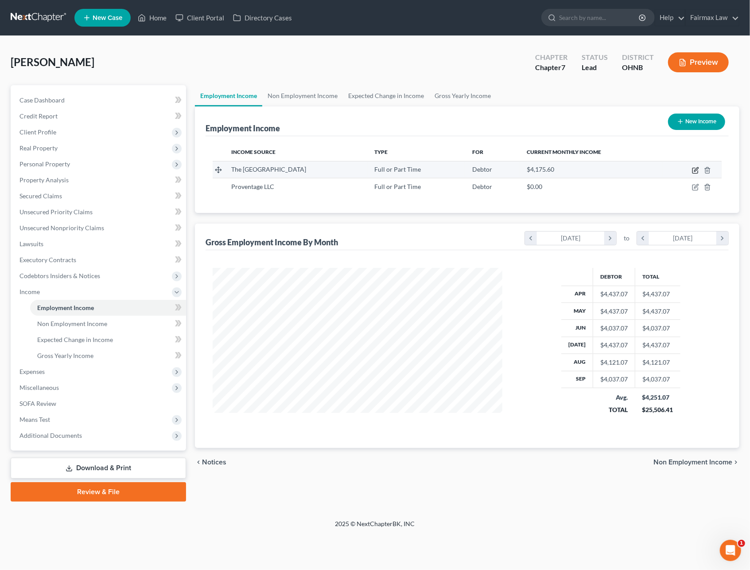
click at [694, 169] on icon "button" at bounding box center [695, 170] width 7 height 7
select select "0"
select select "36"
select select "2"
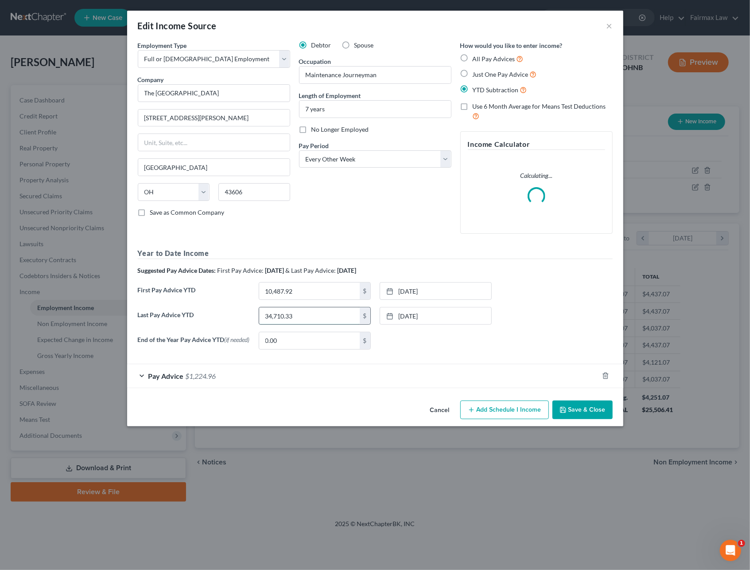
click at [312, 318] on input "34,710.33" at bounding box center [309, 315] width 101 height 17
click at [442, 411] on button "Cancel" at bounding box center [440, 410] width 34 height 18
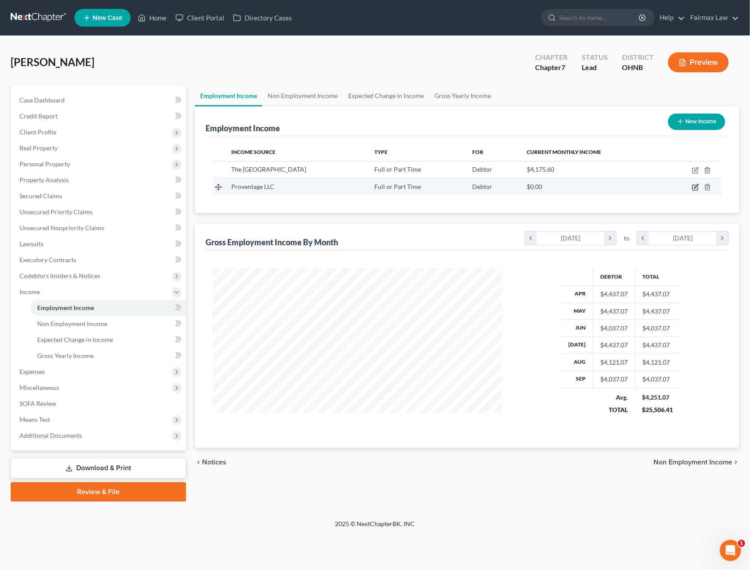
click at [693, 187] on icon "button" at bounding box center [695, 187] width 5 height 5
select select "0"
select select "36"
select select "0"
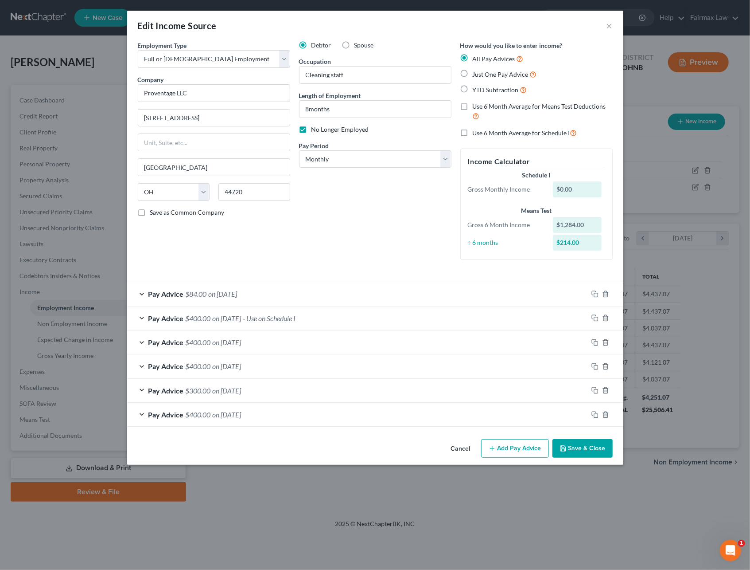
click at [594, 451] on button "Save & Close" at bounding box center [583, 448] width 60 height 19
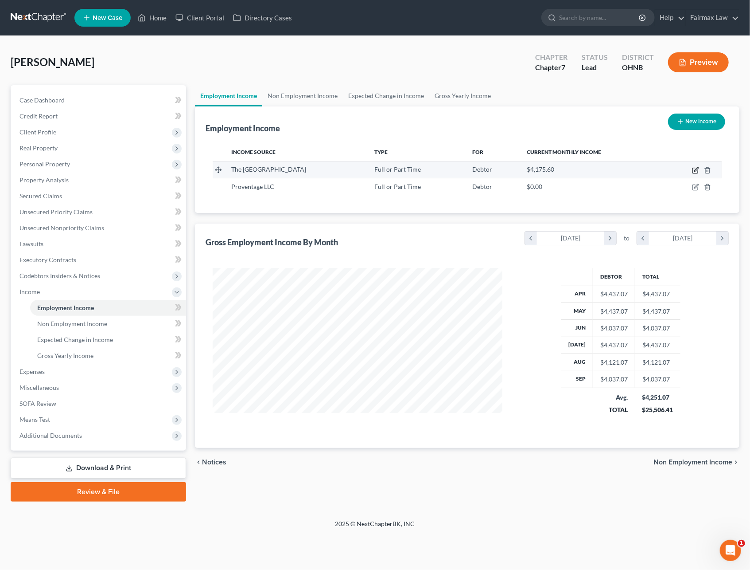
click at [695, 169] on icon "button" at bounding box center [697, 169] width 4 height 4
select select "0"
select select "36"
select select "2"
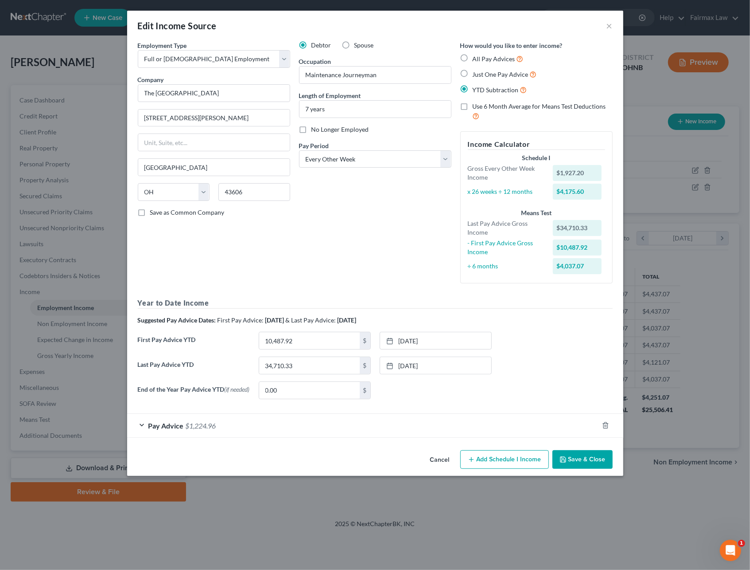
click at [586, 461] on button "Save & Close" at bounding box center [583, 459] width 60 height 19
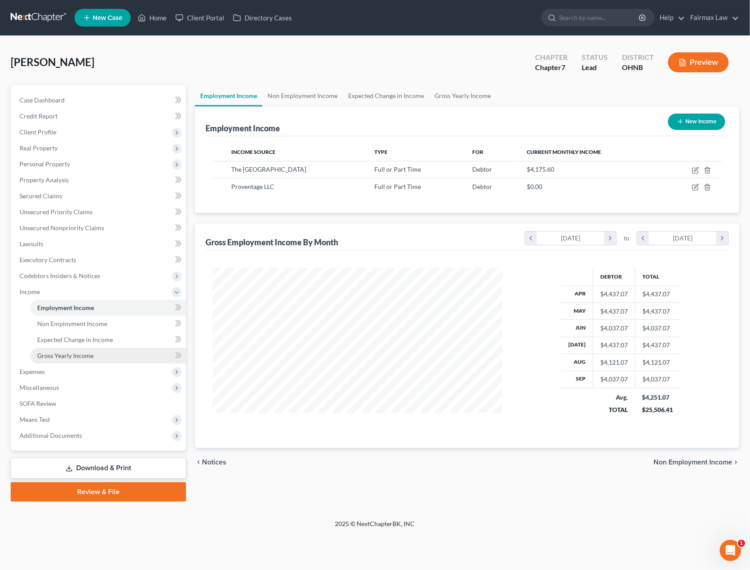
click at [86, 354] on span "Gross Yearly Income" at bounding box center [65, 356] width 56 height 8
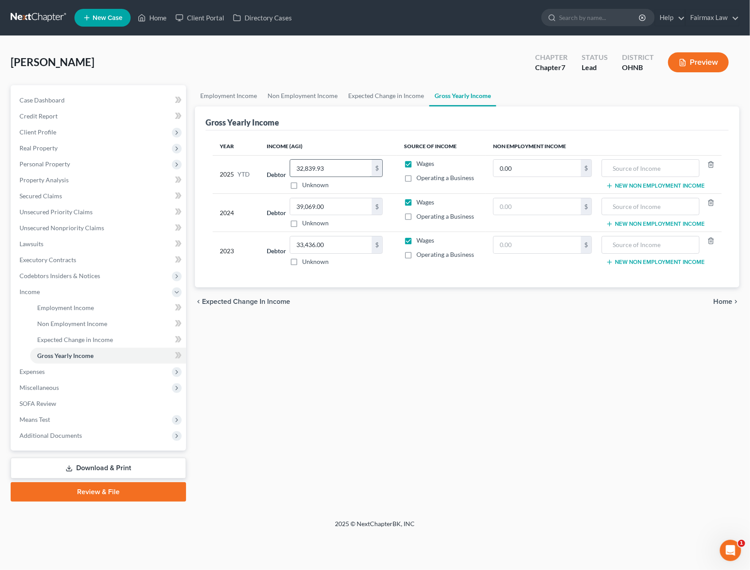
click at [330, 171] on input "32,839.93" at bounding box center [331, 168] width 82 height 17
type input "35,994.33"
click at [59, 373] on span "Expenses" at bounding box center [99, 371] width 174 height 16
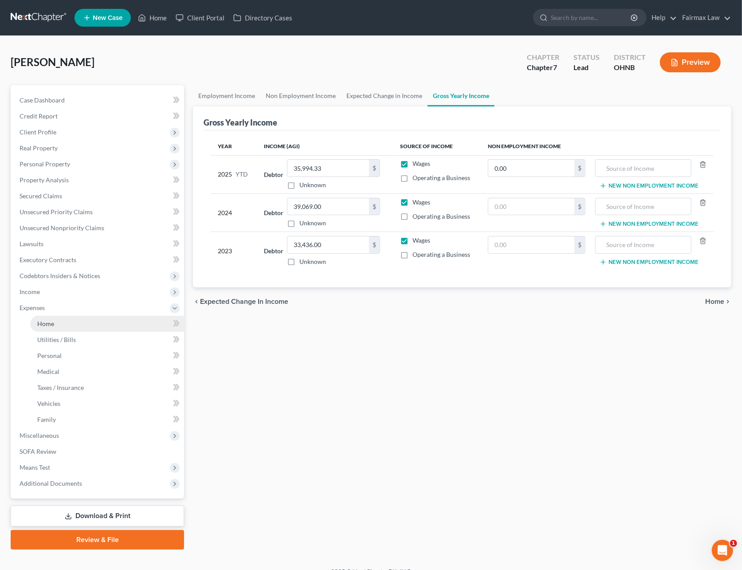
click at [68, 327] on link "Home" at bounding box center [107, 324] width 154 height 16
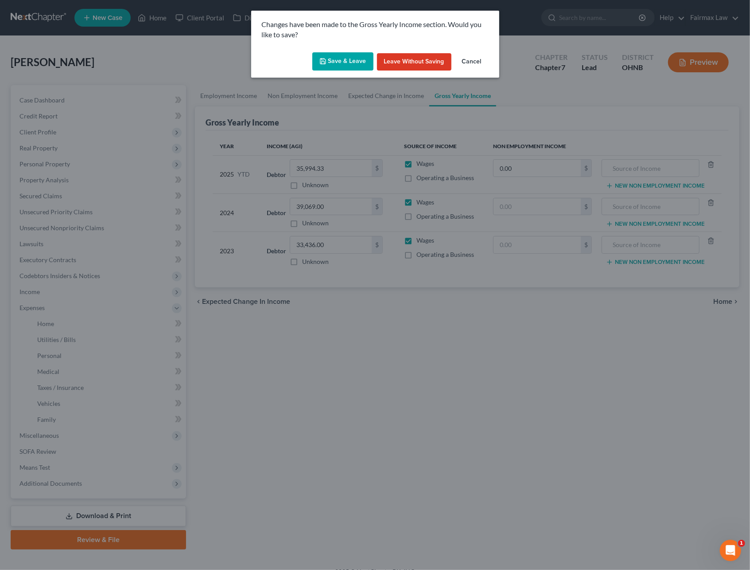
click at [340, 59] on button "Save & Leave" at bounding box center [343, 61] width 61 height 19
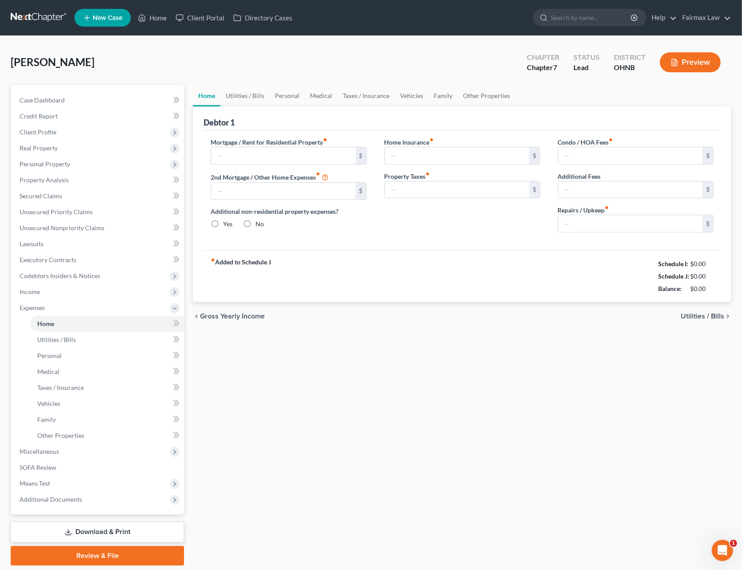
type input "1,300.00"
type input "0.00"
radio input "true"
type input "0.00"
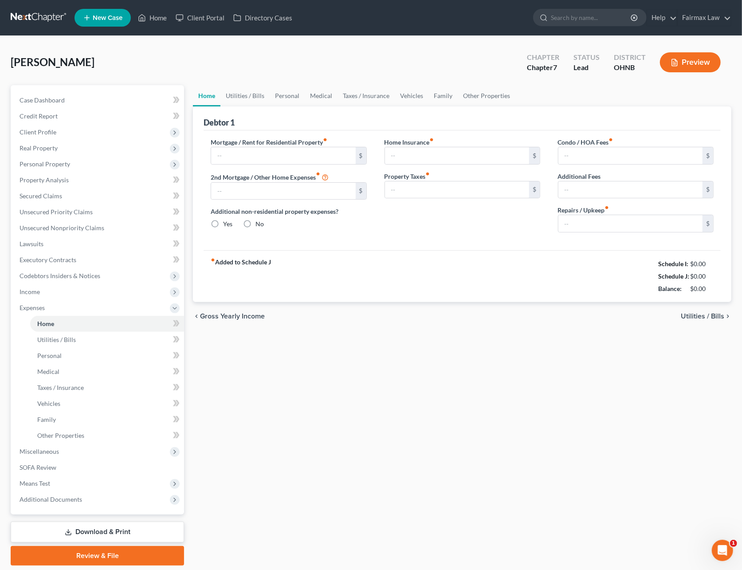
type input "0.00"
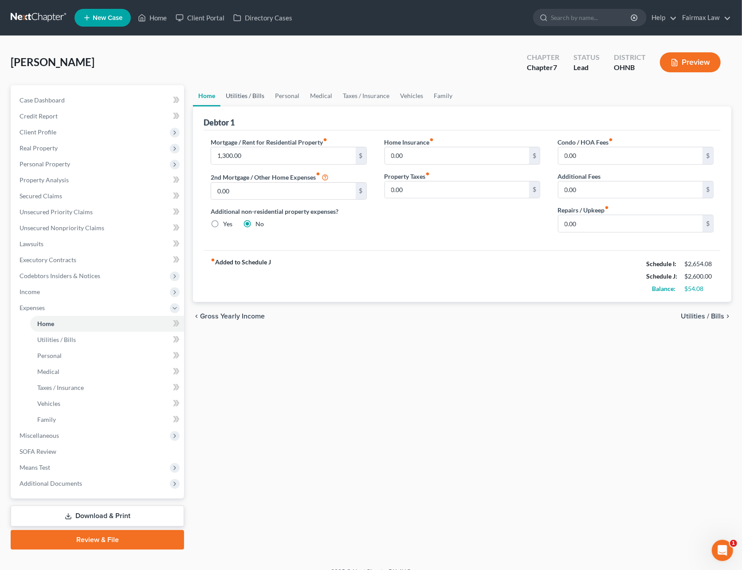
click at [259, 97] on link "Utilities / Bills" at bounding box center [244, 95] width 49 height 21
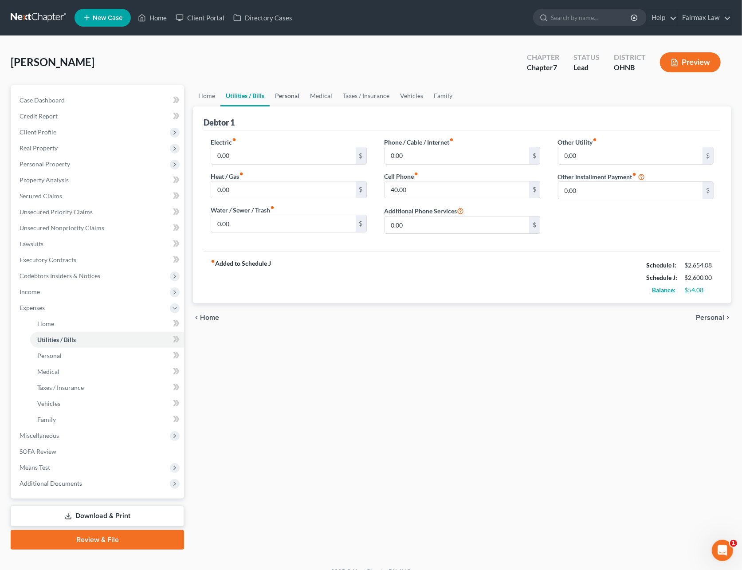
click at [285, 95] on link "Personal" at bounding box center [287, 95] width 35 height 21
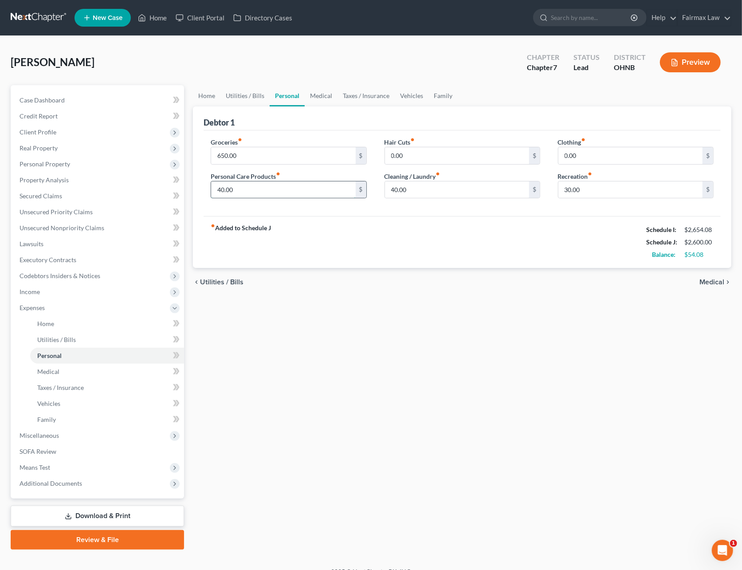
click at [307, 188] on input "40.00" at bounding box center [283, 189] width 144 height 17
type input "75"
click at [444, 192] on input "40.00" at bounding box center [457, 189] width 144 height 17
type input "50"
click at [320, 99] on link "Medical" at bounding box center [321, 95] width 33 height 21
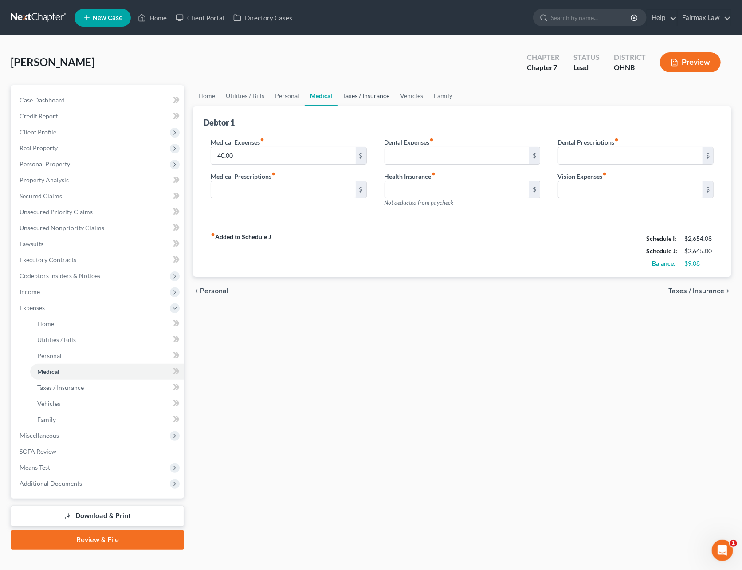
click at [364, 90] on link "Taxes / Insurance" at bounding box center [365, 95] width 57 height 21
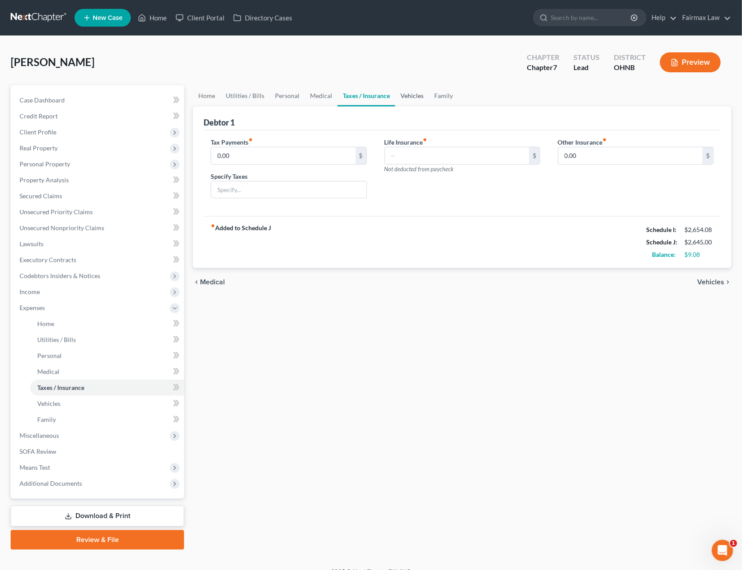
click at [409, 94] on link "Vehicles" at bounding box center [412, 95] width 34 height 21
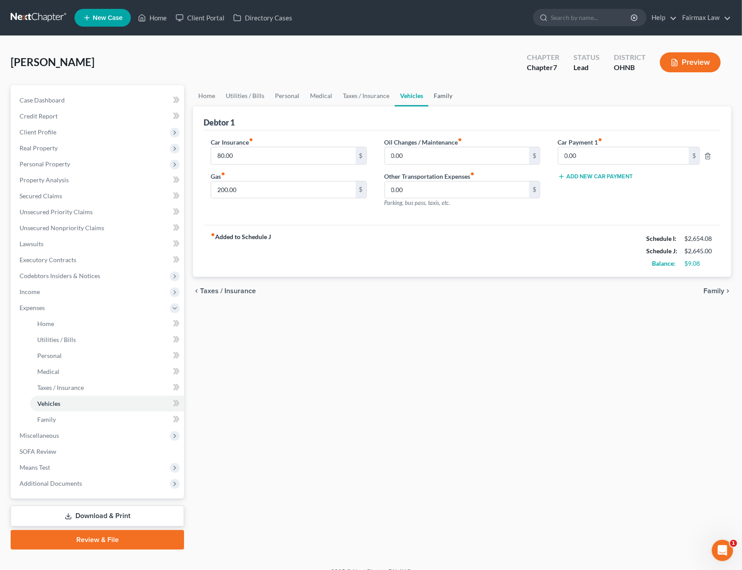
click at [442, 91] on link "Family" at bounding box center [442, 95] width 29 height 21
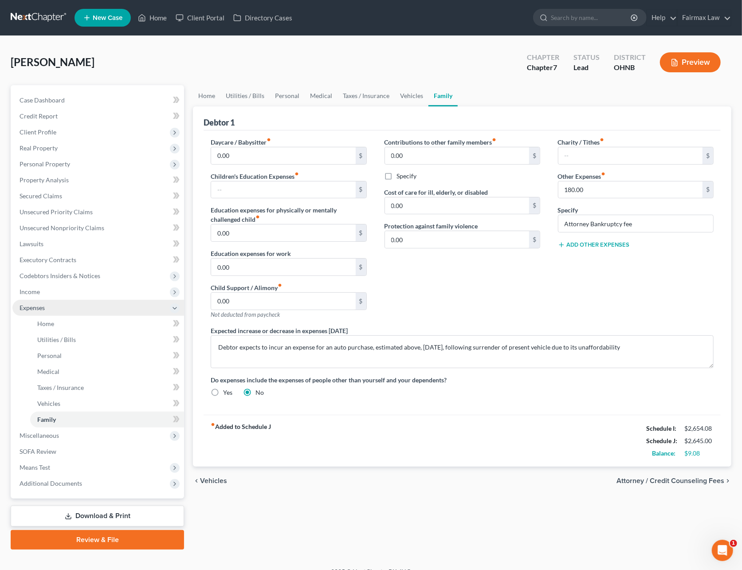
click at [46, 302] on span "Expenses" at bounding box center [98, 308] width 172 height 16
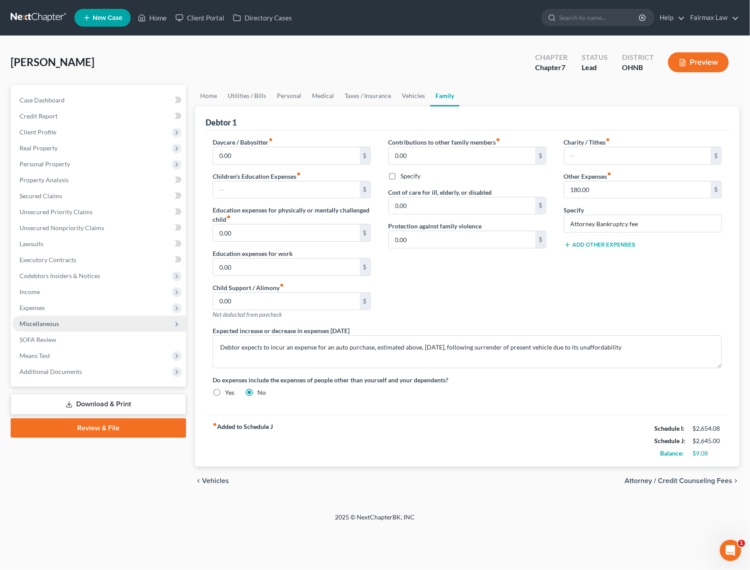
click at [60, 324] on span "Miscellaneous" at bounding box center [99, 324] width 174 height 16
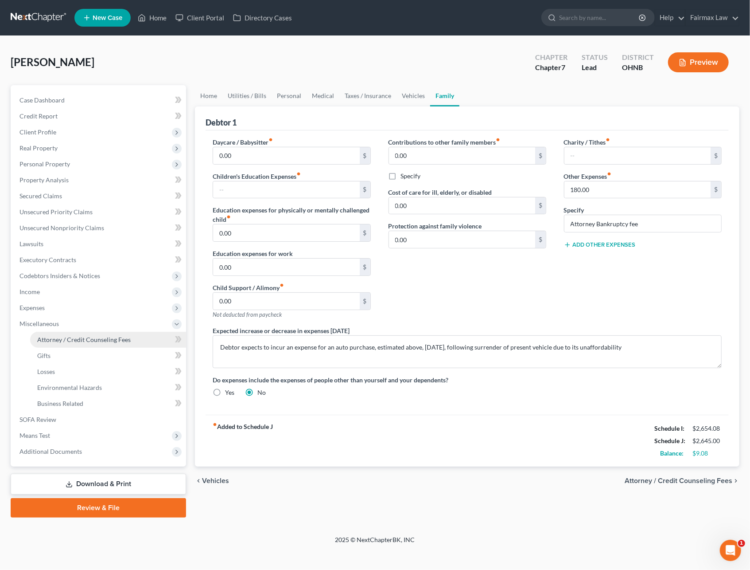
click at [62, 334] on link "Attorney / Credit Counseling Fees" at bounding box center [108, 340] width 156 height 16
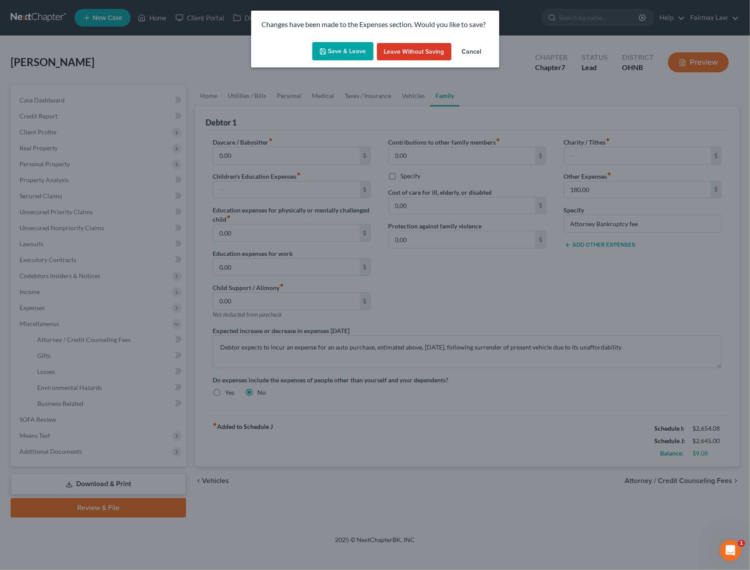
click at [359, 45] on button "Save & Leave" at bounding box center [343, 51] width 61 height 19
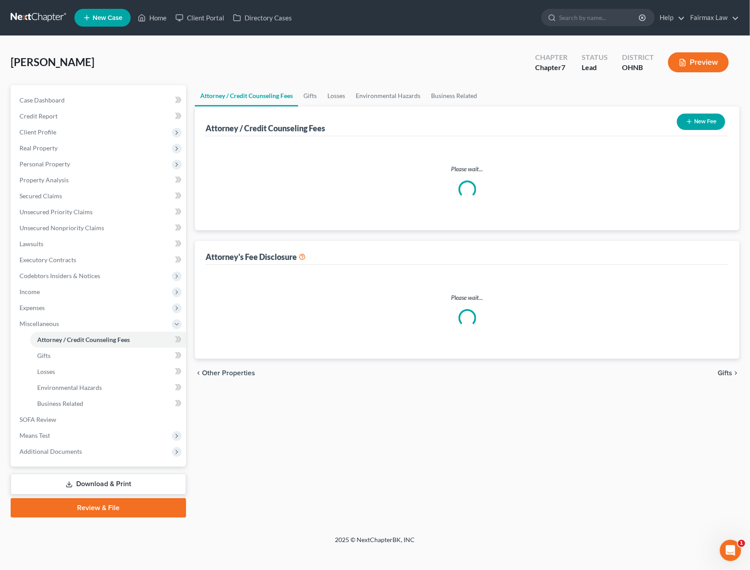
select select "1"
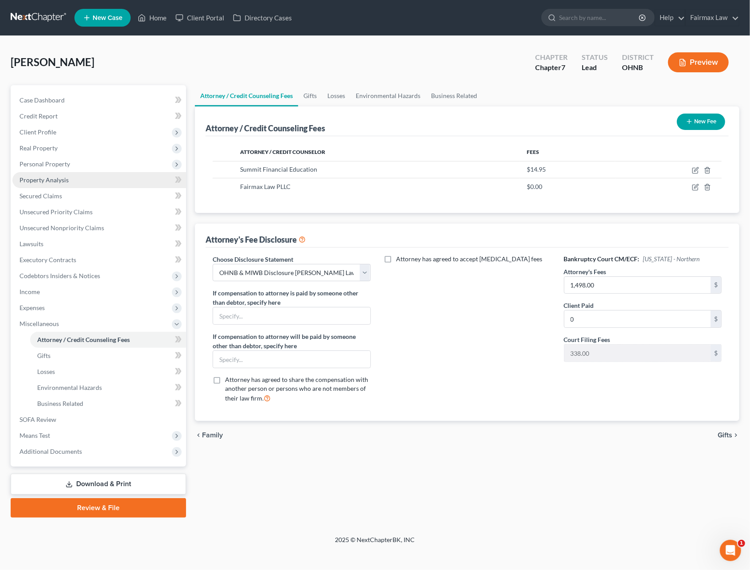
click at [46, 183] on link "Property Analysis" at bounding box center [99, 180] width 174 height 16
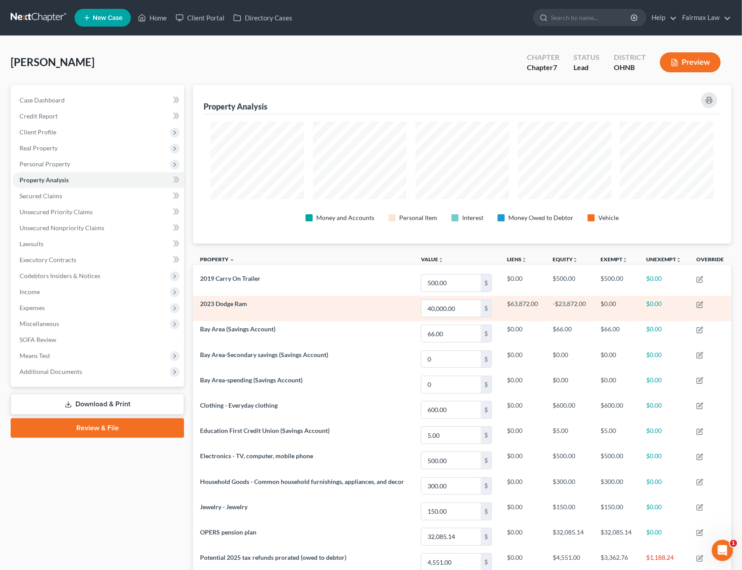
scroll to position [158, 538]
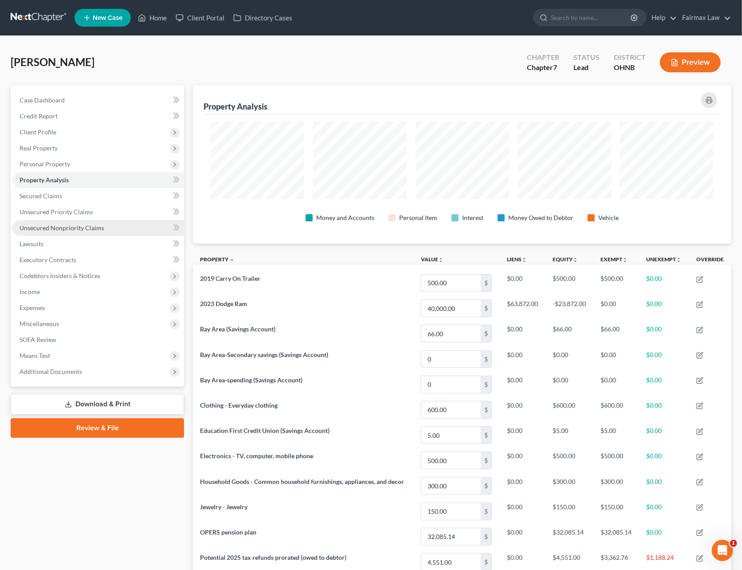
drag, startPoint x: 100, startPoint y: 225, endPoint x: 105, endPoint y: 229, distance: 6.8
click at [100, 225] on span "Unsecured Nonpriority Claims" at bounding box center [62, 228] width 85 height 8
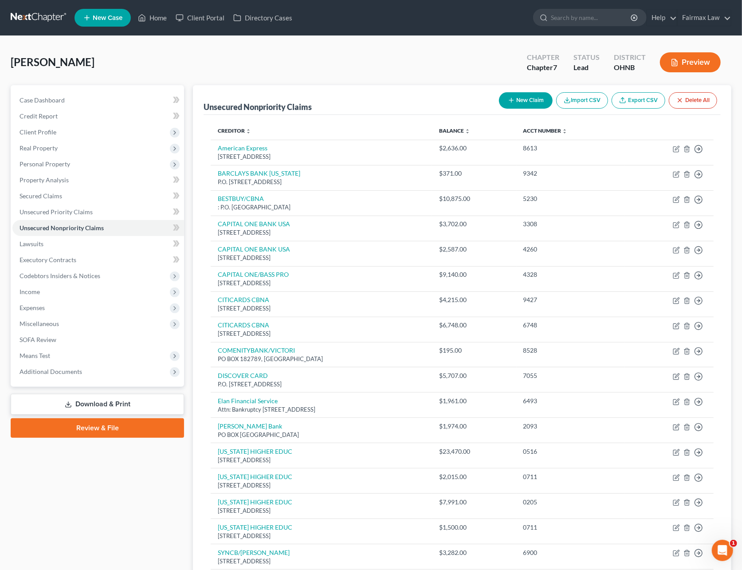
click at [38, 22] on link at bounding box center [39, 18] width 57 height 16
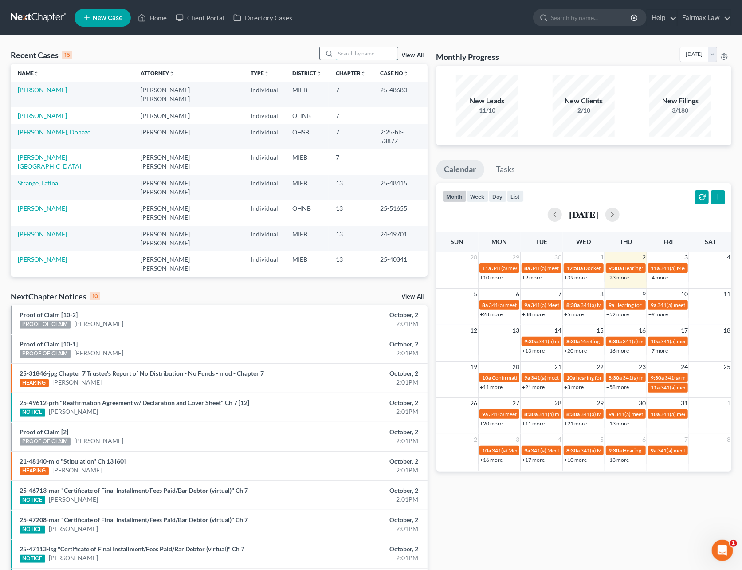
click at [369, 55] on input "search" at bounding box center [367, 53] width 62 height 13
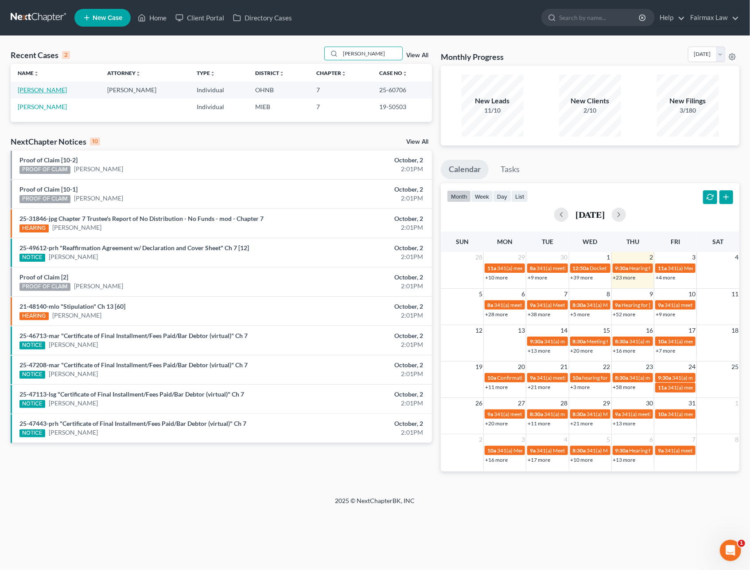
type input "lackey"
click at [47, 86] on link "Lackey, Crystal" at bounding box center [42, 90] width 49 height 8
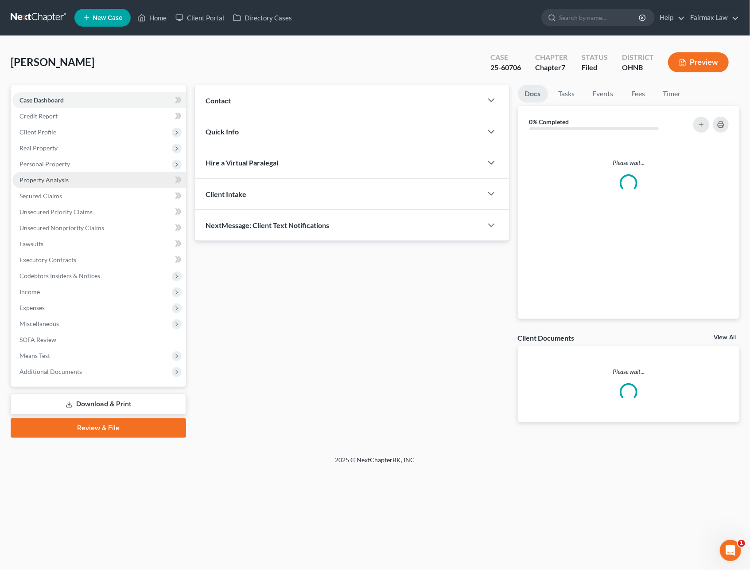
click at [59, 180] on span "Property Analysis" at bounding box center [44, 180] width 49 height 8
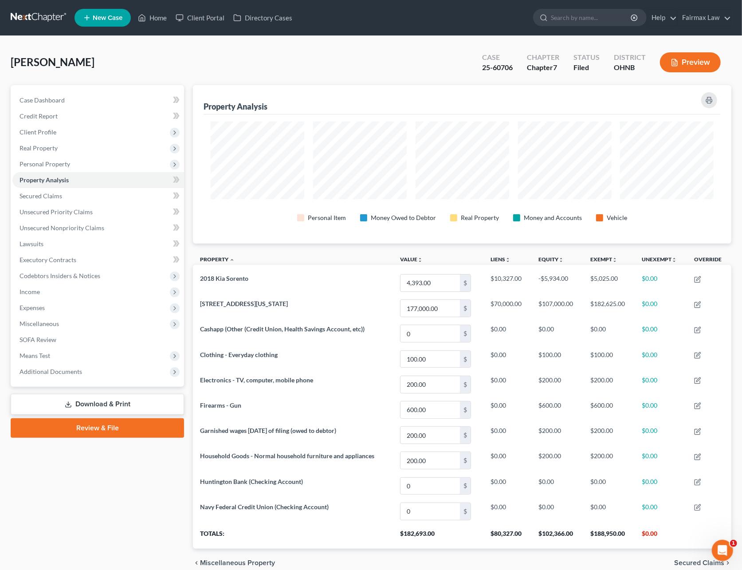
scroll to position [158, 538]
click at [43, 231] on link "Unsecured Nonpriority Claims" at bounding box center [98, 228] width 172 height 16
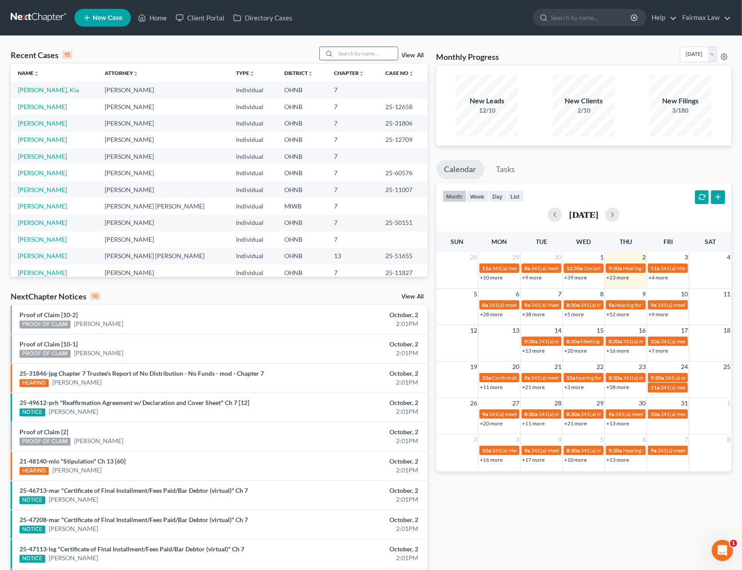
click at [336, 57] on input "search" at bounding box center [367, 53] width 62 height 13
type input "ingram"
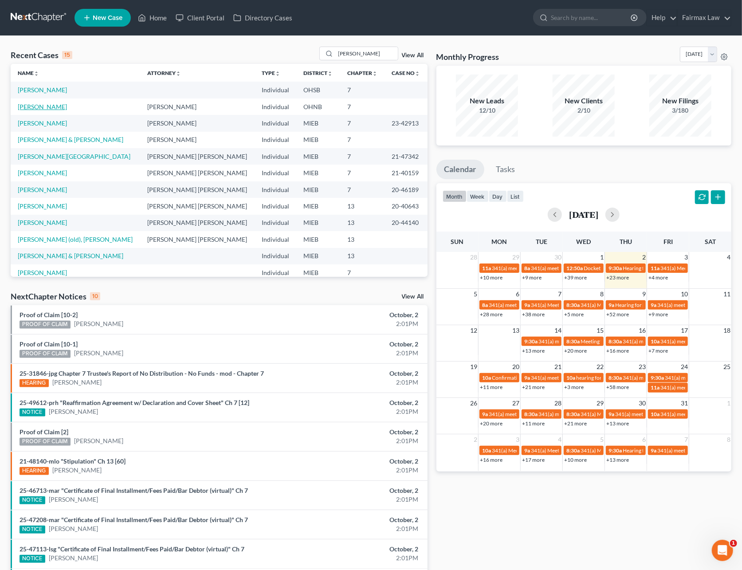
click at [59, 105] on link "Ingram, Brianna" at bounding box center [42, 107] width 49 height 8
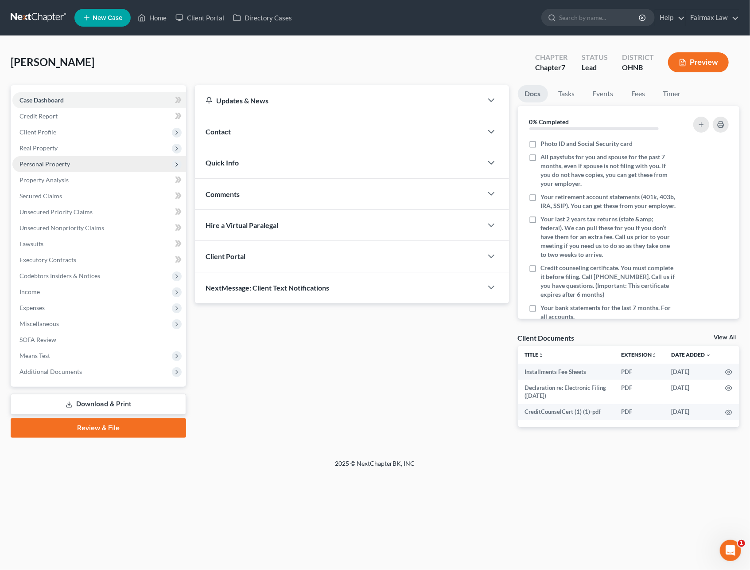
click at [50, 165] on span "Personal Property" at bounding box center [45, 164] width 51 height 8
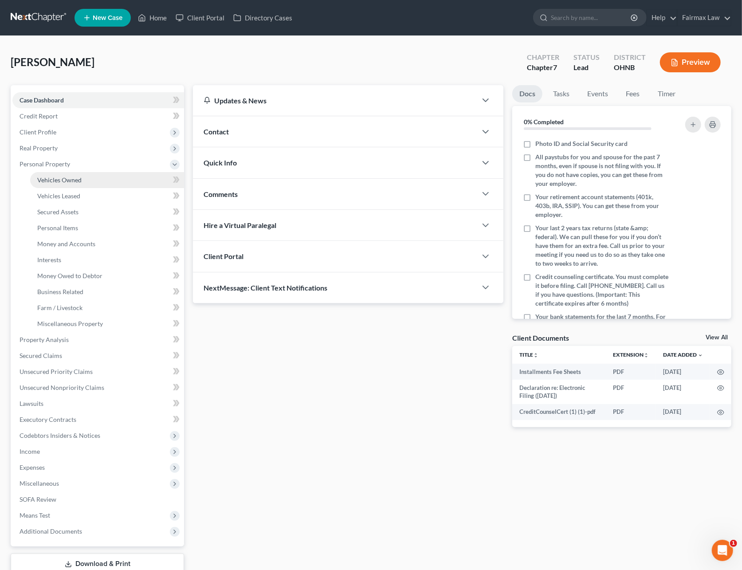
click at [53, 176] on span "Vehicles Owned" at bounding box center [59, 180] width 44 height 8
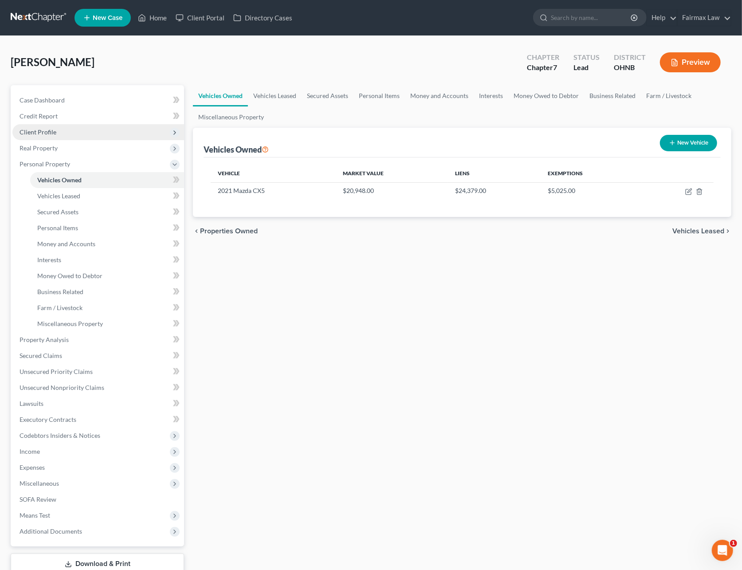
click at [43, 133] on span "Client Profile" at bounding box center [38, 132] width 37 height 8
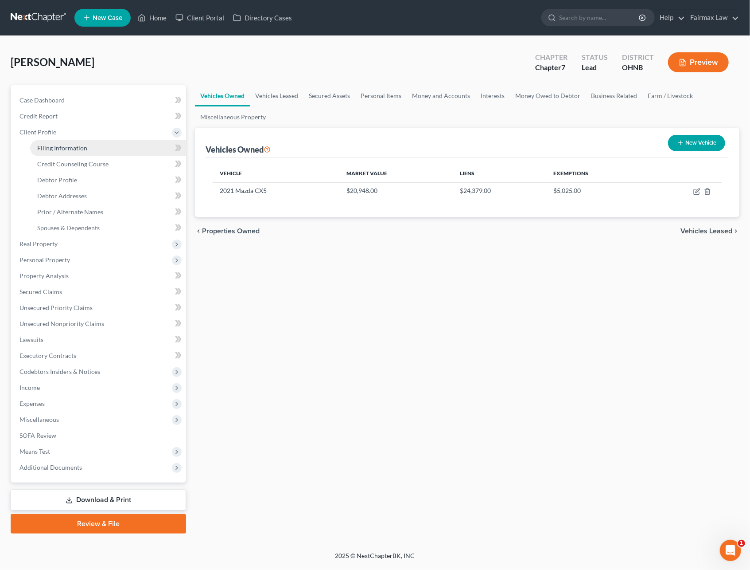
click at [46, 145] on span "Filing Information" at bounding box center [62, 148] width 50 height 8
select select "1"
select select "0"
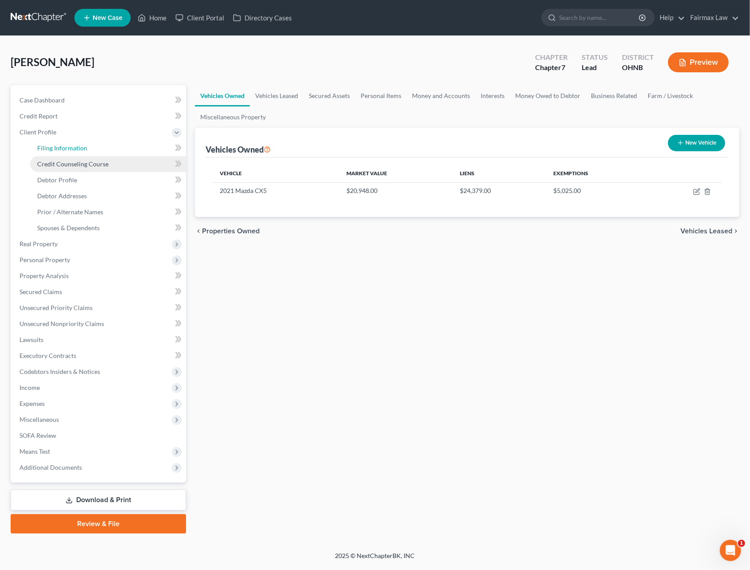
select select "36"
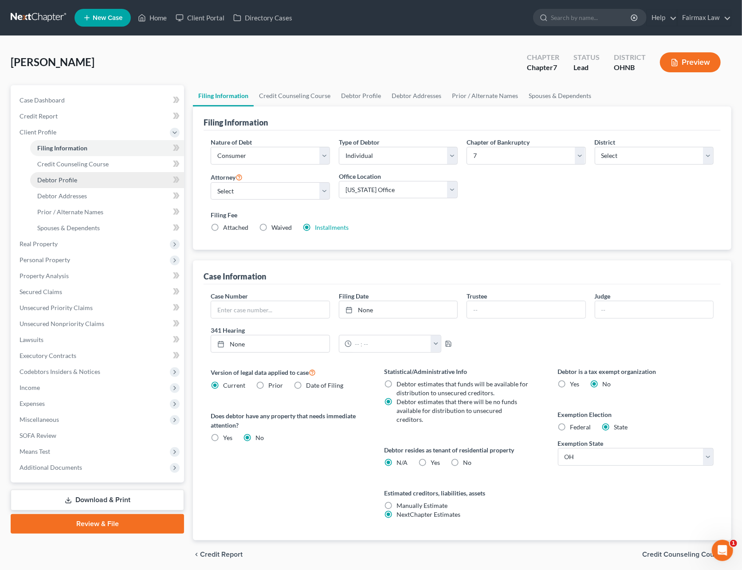
click at [77, 178] on link "Debtor Profile" at bounding box center [107, 180] width 154 height 16
select select "0"
select select "1"
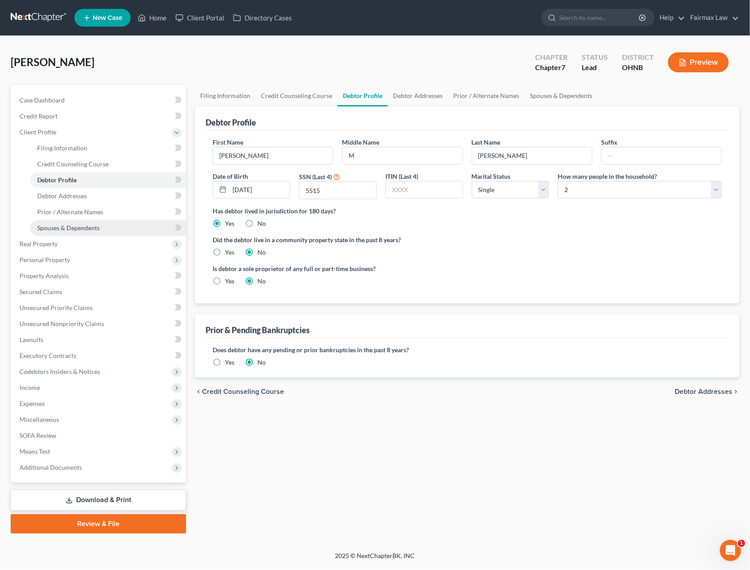
click at [83, 225] on span "Spouses & Dependents" at bounding box center [68, 228] width 63 height 8
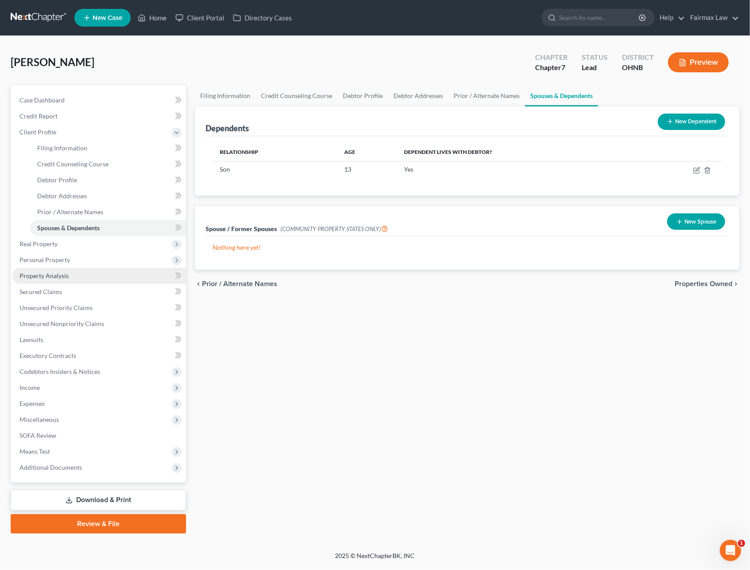
click at [66, 274] on span "Property Analysis" at bounding box center [44, 276] width 49 height 8
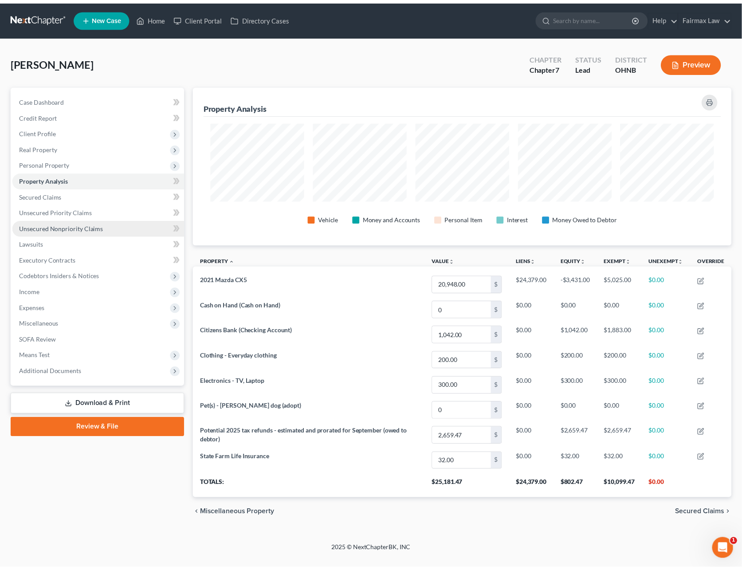
scroll to position [160, 545]
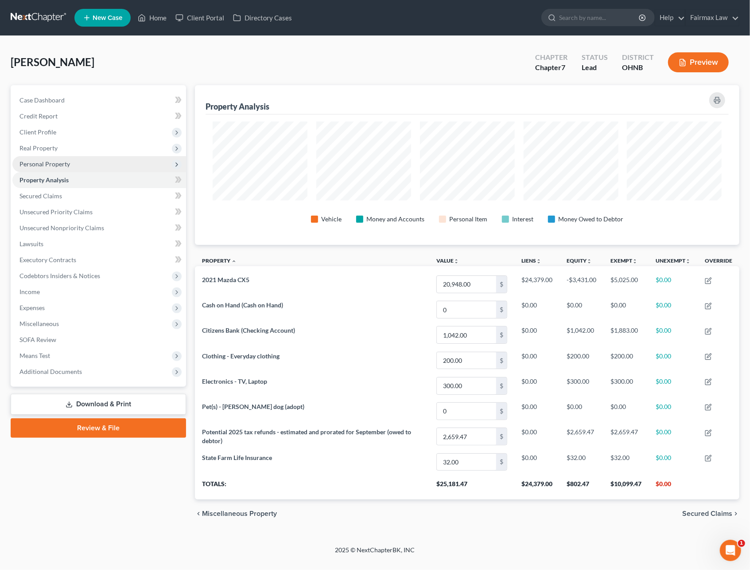
click at [55, 164] on span "Personal Property" at bounding box center [45, 164] width 51 height 8
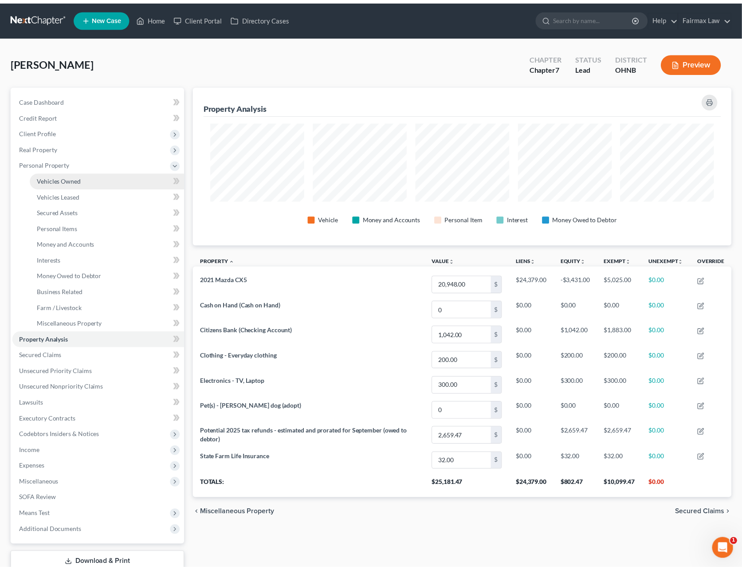
scroll to position [443117, 442737]
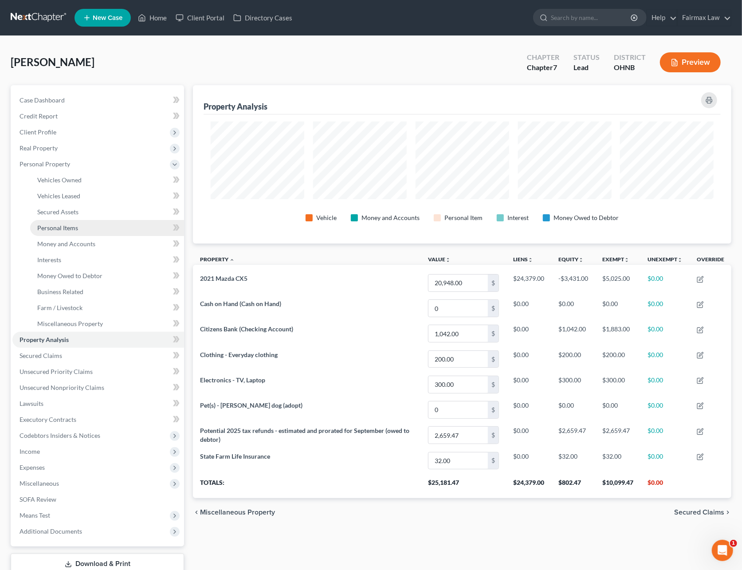
click at [54, 229] on span "Personal Items" at bounding box center [57, 228] width 41 height 8
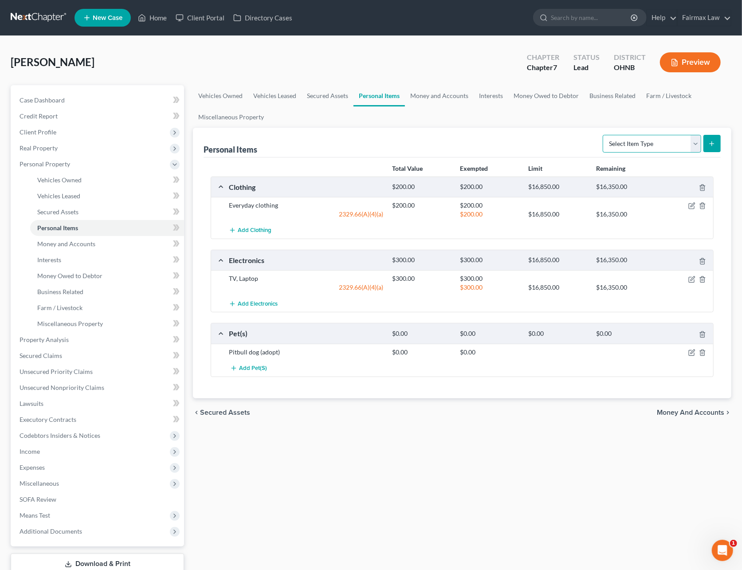
click at [645, 138] on select "Select Item Type Clothing Collectibles Of Value Electronics Firearms Household …" at bounding box center [651, 144] width 98 height 18
select select "household_goods"
click at [603, 135] on select "Select Item Type Clothing Collectibles Of Value Electronics Firearms Household …" at bounding box center [651, 144] width 98 height 18
click at [710, 144] on icon "submit" at bounding box center [711, 143] width 7 height 7
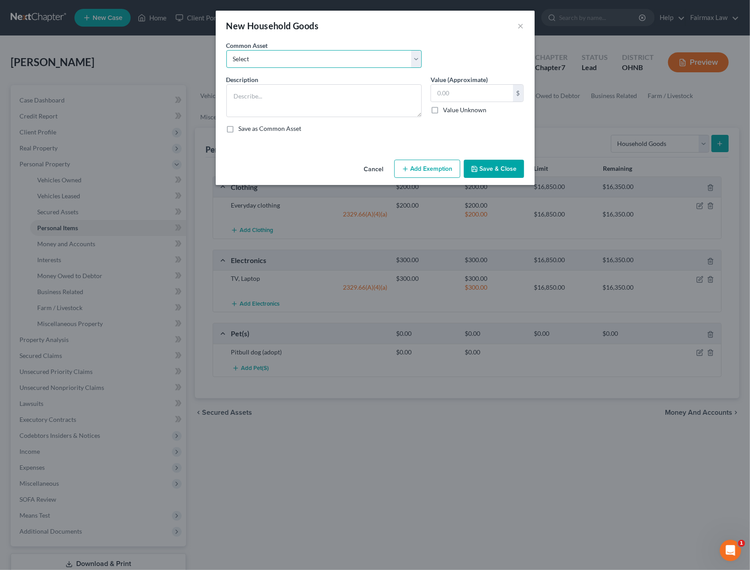
drag, startPoint x: 276, startPoint y: 54, endPoint x: 274, endPoint y: 58, distance: 4.6
click at [276, 54] on select "Select Common household furnishings, appliances, and decor Common household fur…" at bounding box center [324, 59] width 195 height 18
select select "5"
click at [227, 50] on select "Select Common household furnishings, appliances, and decor Common household fur…" at bounding box center [324, 59] width 195 height 18
type textarea "Household Goods and Furnishings: Couch"
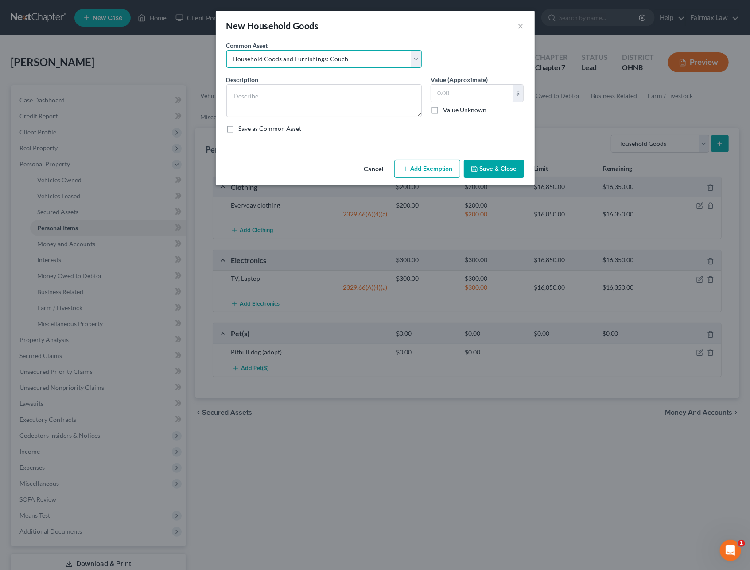
type input "200.00"
drag, startPoint x: 342, startPoint y: 97, endPoint x: 329, endPoint y: 98, distance: 13.3
click at [329, 98] on textarea "Household Goods and Furnishings: Couch" at bounding box center [324, 100] width 195 height 33
click at [332, 98] on textarea "Household Goods and Furnishings: Couch" at bounding box center [324, 100] width 195 height 33
drag, startPoint x: 363, startPoint y: 94, endPoint x: 324, endPoint y: 100, distance: 40.3
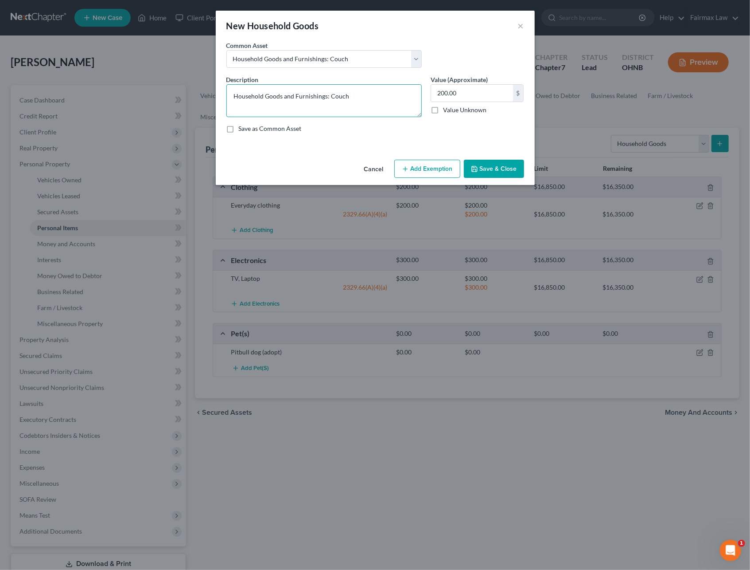
click at [324, 100] on textarea "Household Goods and Furnishings: Couch" at bounding box center [324, 100] width 195 height 33
type textarea "Household Goods and Furnishings"
click at [472, 89] on input "200.00" at bounding box center [472, 93] width 82 height 17
type input "500"
click at [426, 172] on button "Add Exemption" at bounding box center [428, 169] width 66 height 19
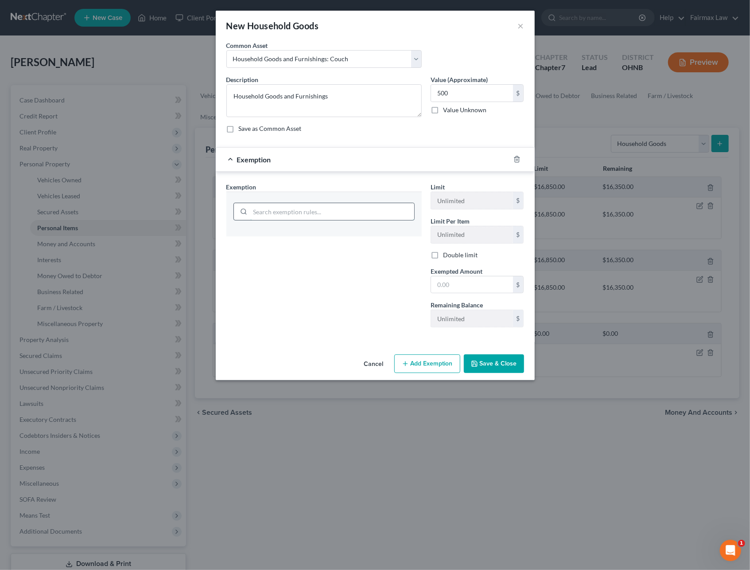
click at [338, 210] on input "search" at bounding box center [332, 211] width 164 height 17
click at [316, 212] on input "search" at bounding box center [332, 211] width 164 height 17
type input "hous"
click at [273, 243] on li "6 - Household Goods & Furnishings - 2329.66(A)(4)(a)" at bounding box center [324, 237] width 181 height 16
click at [458, 286] on input "text" at bounding box center [472, 284] width 82 height 17
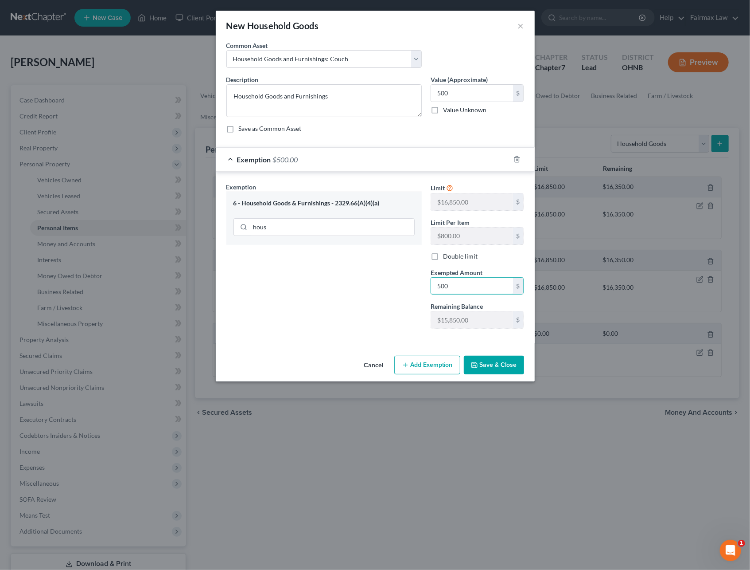
type input "500"
drag, startPoint x: 308, startPoint y: 321, endPoint x: 370, endPoint y: 322, distance: 62.1
click at [308, 321] on div "Exemption Set must be selected for CA. Exemption * 6 - Household Goods & Furnis…" at bounding box center [324, 258] width 204 height 153
click at [502, 367] on button "Save & Close" at bounding box center [494, 365] width 60 height 19
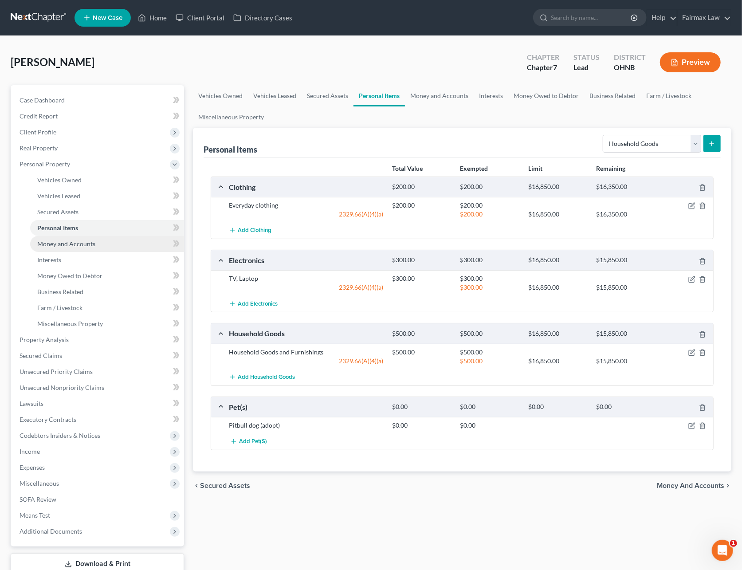
click at [69, 245] on span "Money and Accounts" at bounding box center [66, 244] width 58 height 8
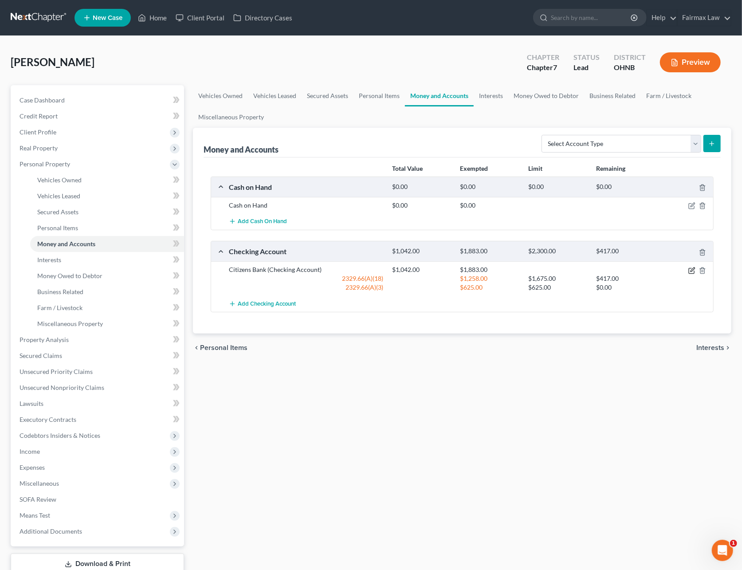
click at [692, 270] on icon "button" at bounding box center [691, 270] width 7 height 7
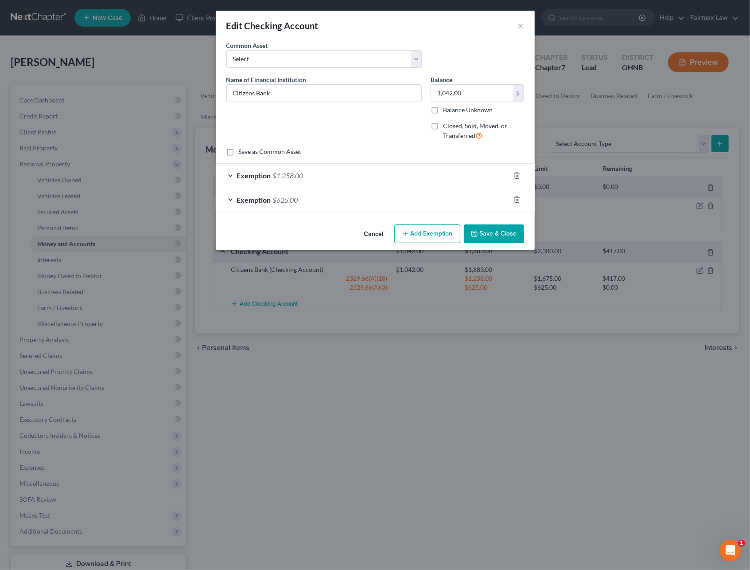
click at [475, 232] on icon "button" at bounding box center [474, 233] width 7 height 7
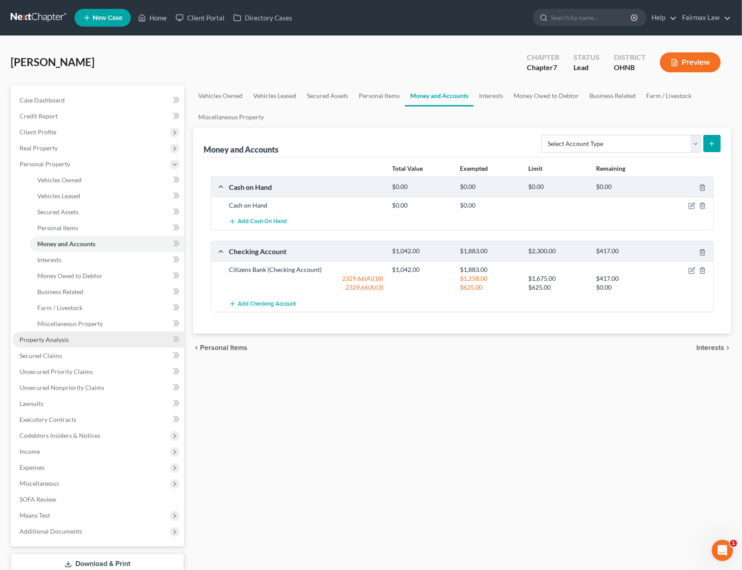
click at [80, 337] on link "Property Analysis" at bounding box center [98, 340] width 172 height 16
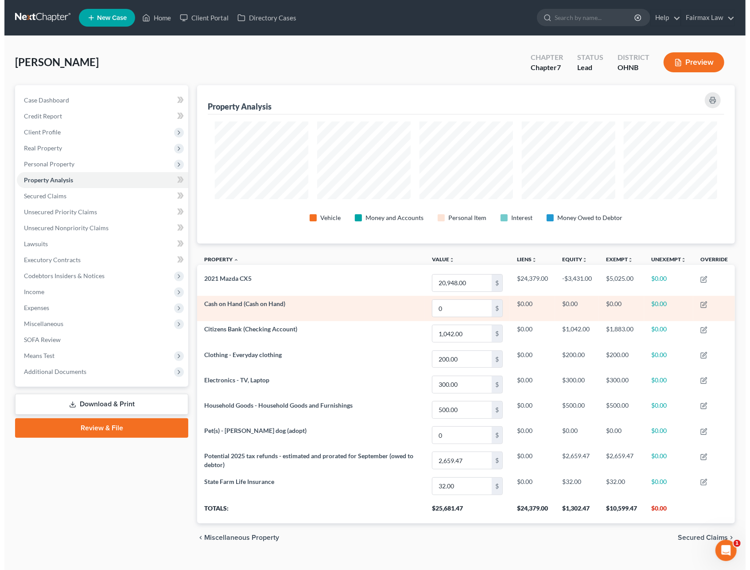
scroll to position [158, 538]
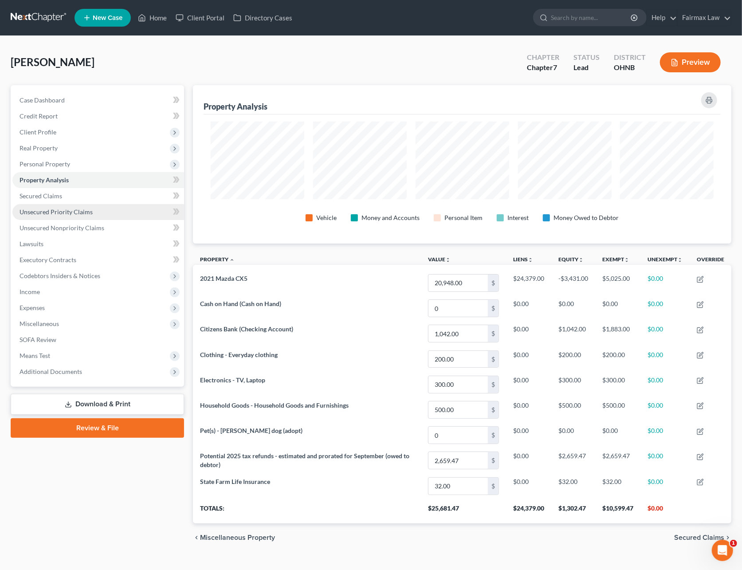
click at [50, 211] on span "Unsecured Priority Claims" at bounding box center [56, 212] width 73 height 8
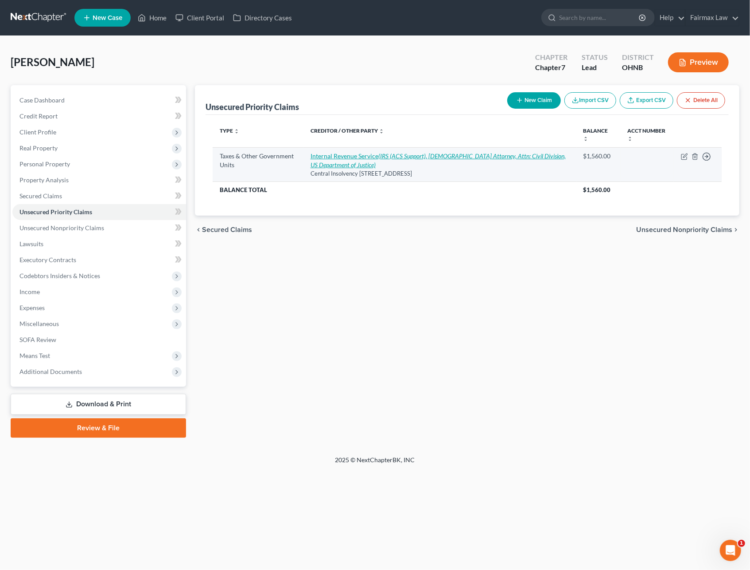
click at [389, 154] on icon "(IRS (ACS Support), US Attorney, Attn: Civil Division, US Department of Justice)" at bounding box center [438, 160] width 255 height 16
select select "0"
select select "39"
select select "0"
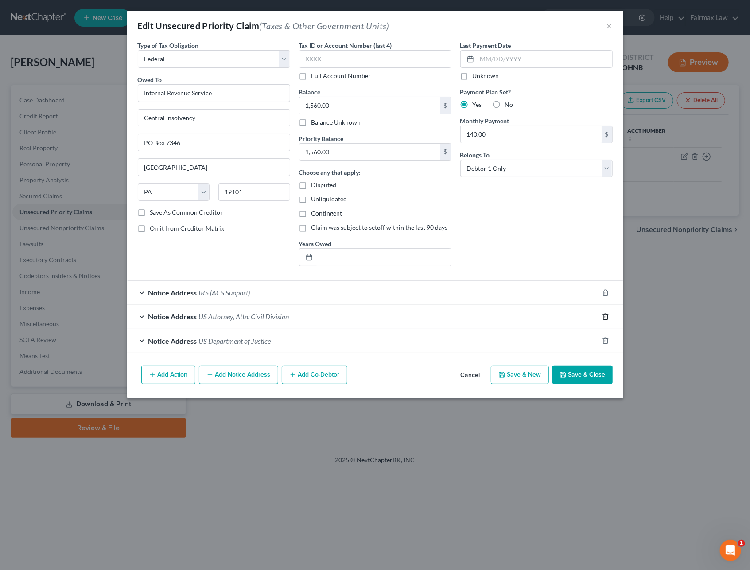
click at [606, 316] on icon "button" at bounding box center [605, 316] width 7 height 7
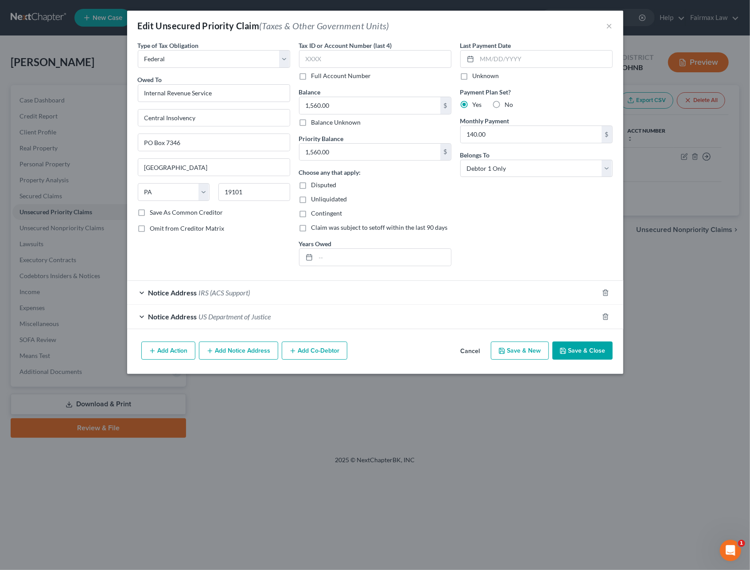
click at [609, 348] on button "Save & Close" at bounding box center [583, 350] width 60 height 19
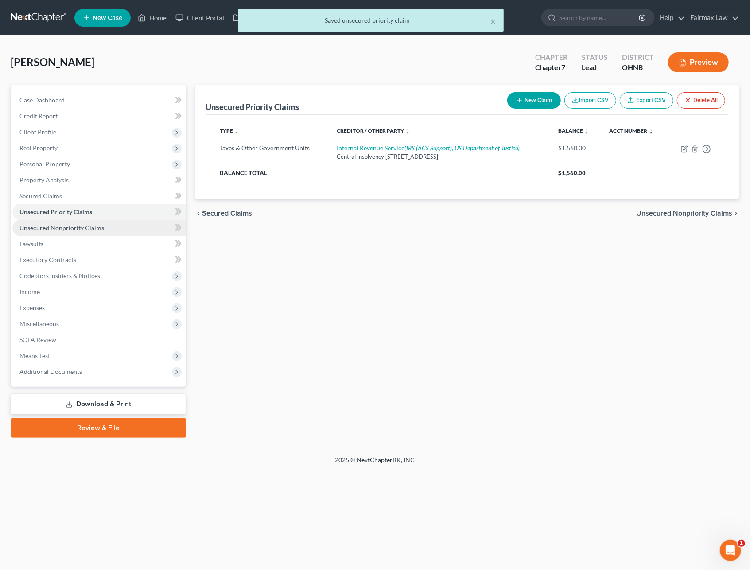
click at [98, 227] on span "Unsecured Nonpriority Claims" at bounding box center [62, 228] width 85 height 8
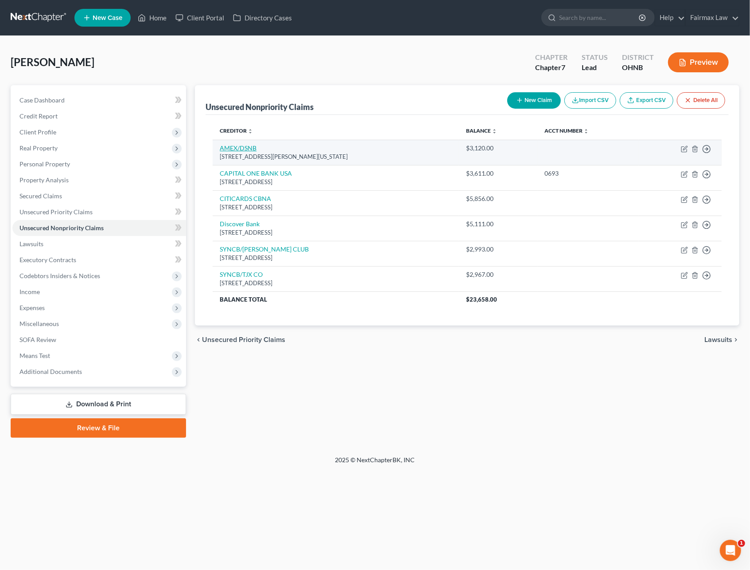
click at [242, 146] on link "AMEX/DSNB" at bounding box center [238, 148] width 37 height 8
select select "35"
select select "2"
select select "0"
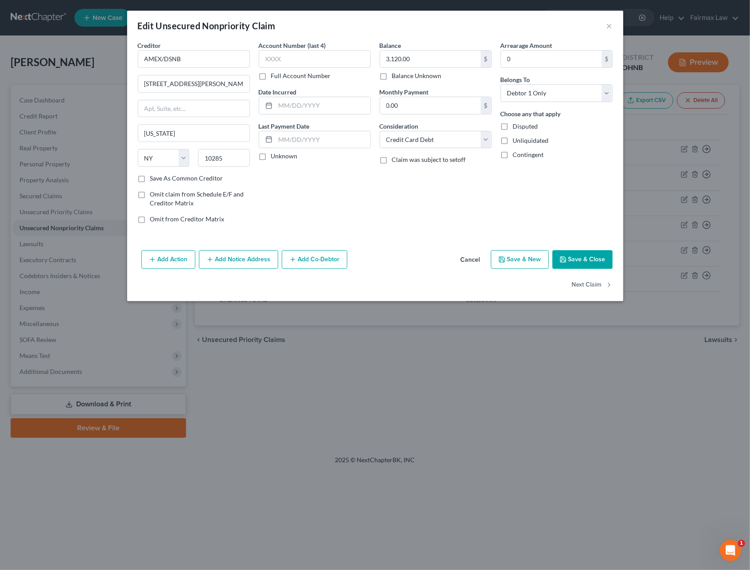
click at [474, 259] on button "Cancel" at bounding box center [471, 260] width 34 height 18
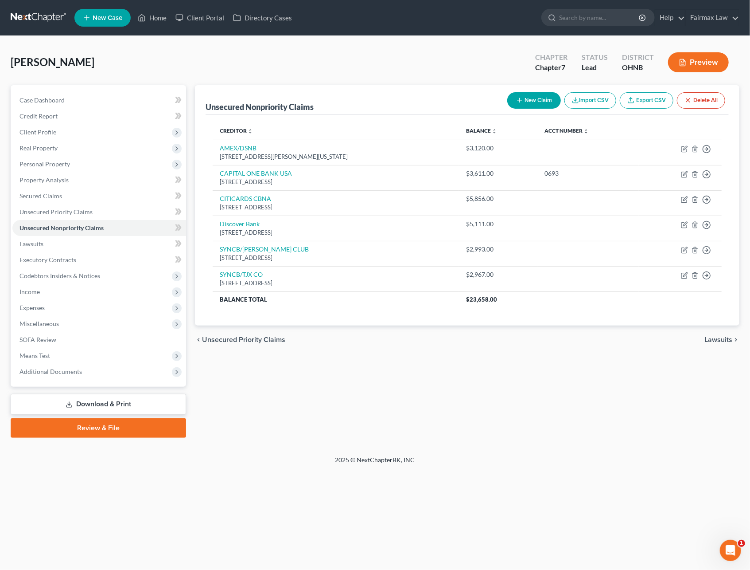
click at [36, 13] on link at bounding box center [39, 18] width 57 height 16
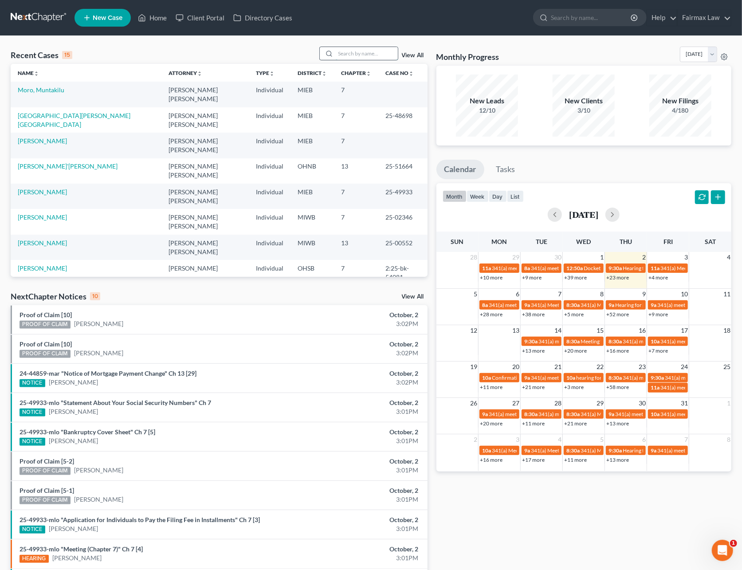
click at [344, 48] on input "search" at bounding box center [367, 53] width 62 height 13
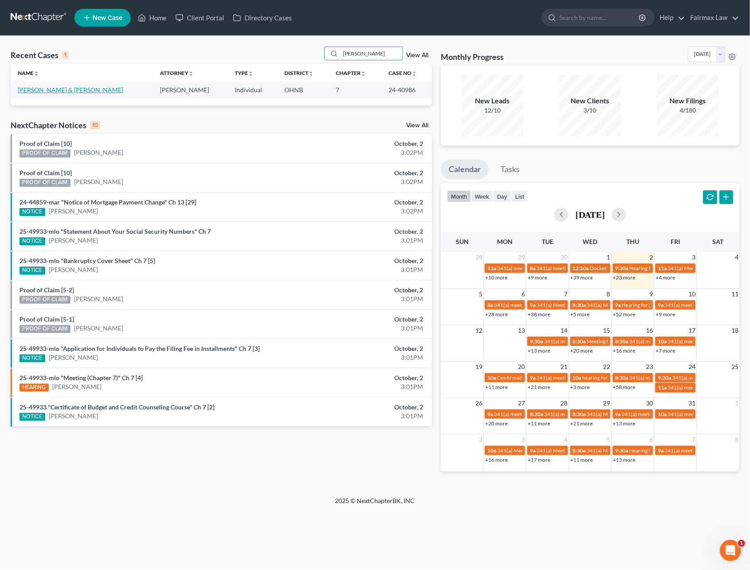
type input "[PERSON_NAME]"
click at [78, 87] on link "[PERSON_NAME] & [PERSON_NAME]" at bounding box center [70, 90] width 105 height 8
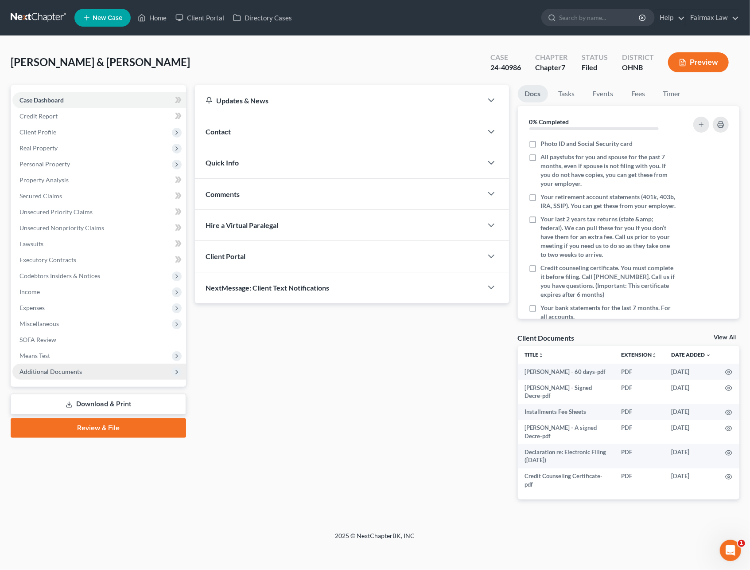
click at [47, 375] on span "Additional Documents" at bounding box center [99, 371] width 174 height 16
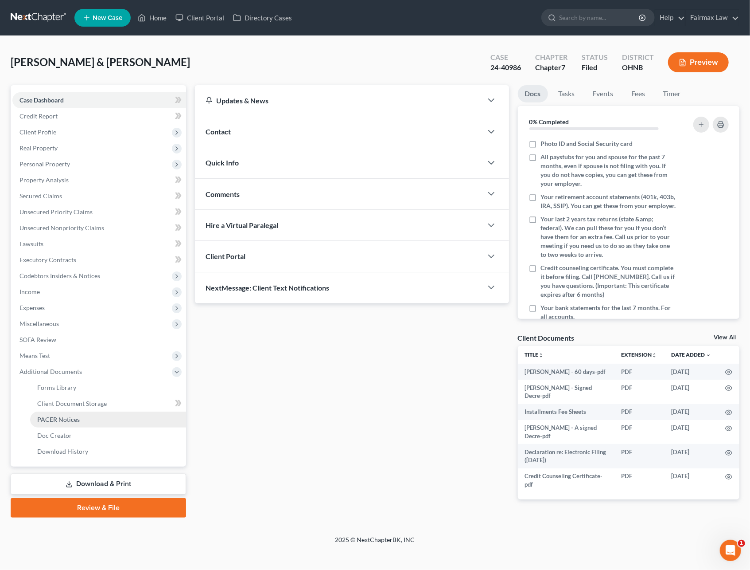
click at [59, 418] on span "PACER Notices" at bounding box center [58, 419] width 43 height 8
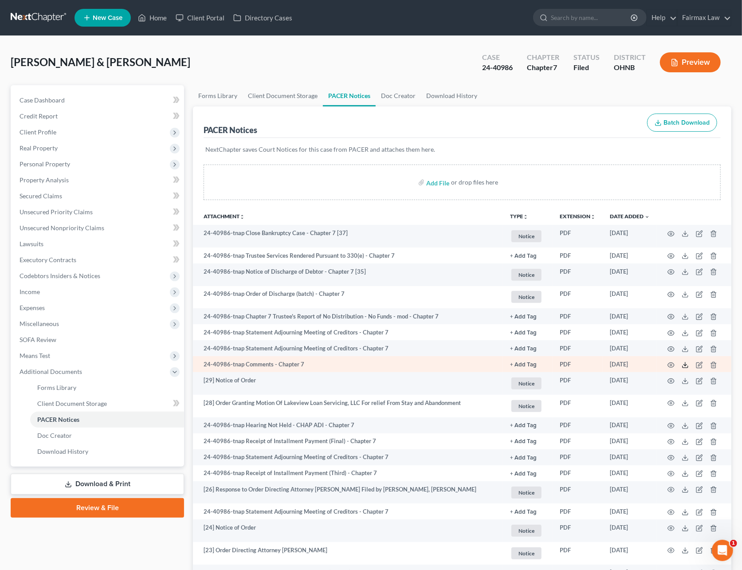
click at [685, 364] on icon at bounding box center [684, 364] width 7 height 7
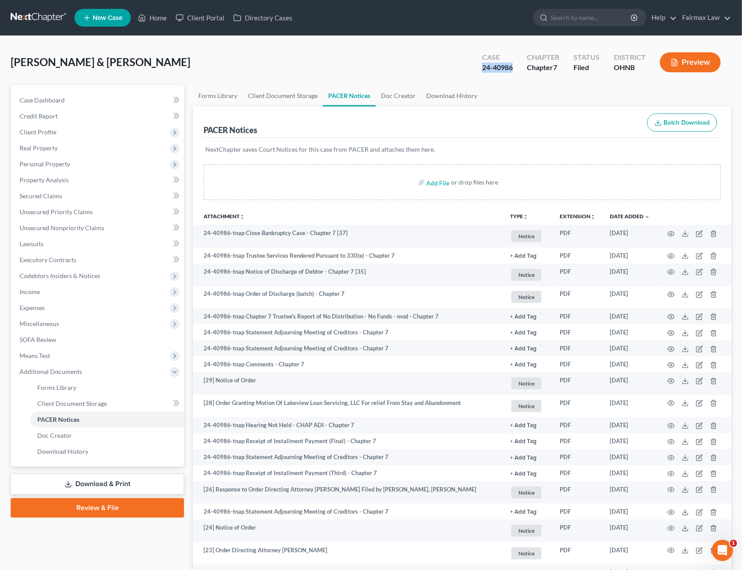
drag, startPoint x: 515, startPoint y: 69, endPoint x: 480, endPoint y: 69, distance: 35.0
click at [480, 69] on div "Case 24-40986" at bounding box center [497, 63] width 45 height 26
copy div "24-40986"
click at [49, 17] on link at bounding box center [39, 18] width 57 height 16
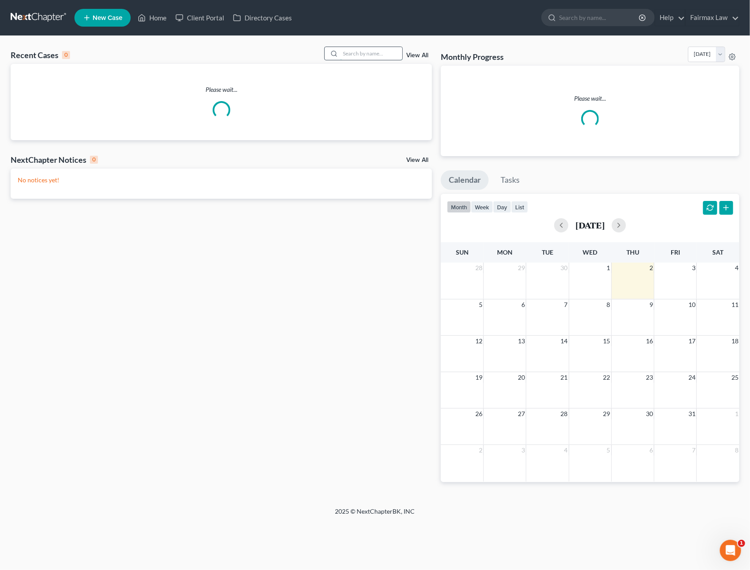
click at [357, 55] on input "search" at bounding box center [371, 53] width 62 height 13
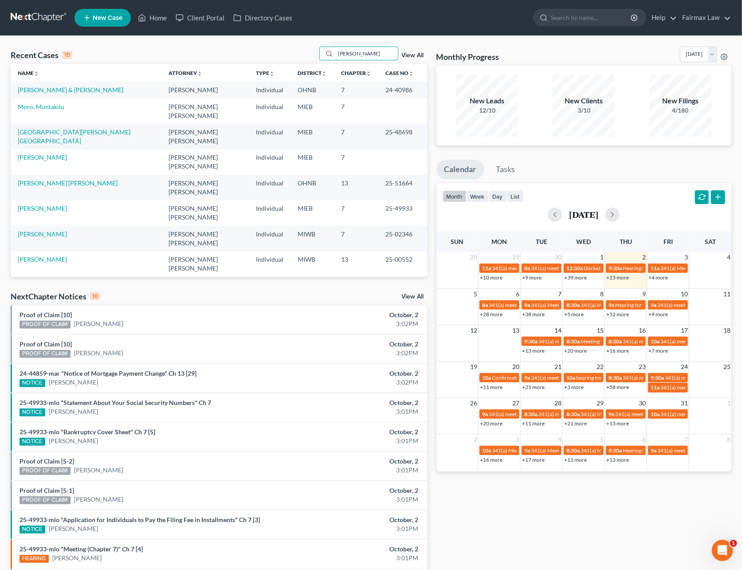
click at [304, 59] on div "Recent Cases 15 [PERSON_NAME] View All" at bounding box center [219, 55] width 417 height 17
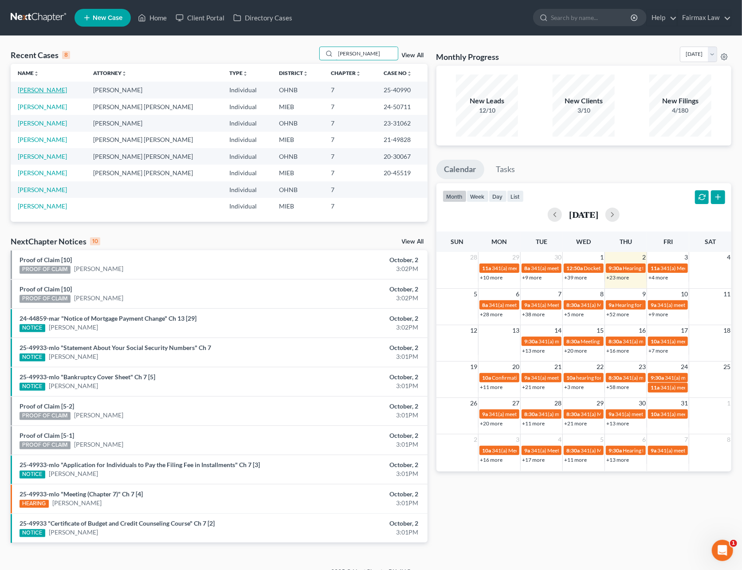
type input "[PERSON_NAME]"
click at [45, 89] on link "[PERSON_NAME]" at bounding box center [42, 90] width 49 height 8
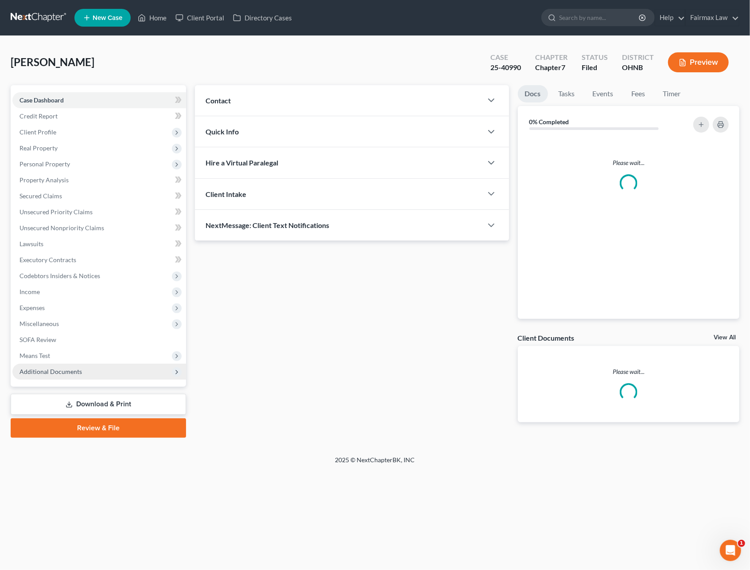
click at [41, 370] on span "Additional Documents" at bounding box center [51, 371] width 63 height 8
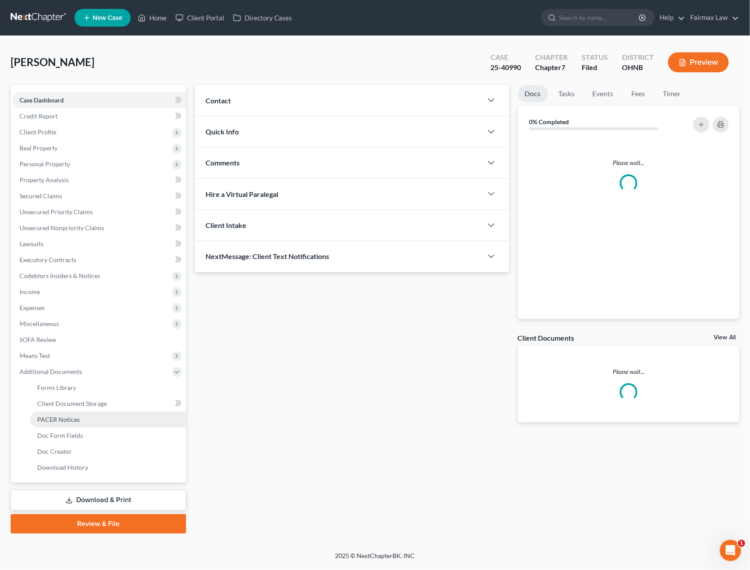
click at [63, 418] on span "PACER Notices" at bounding box center [58, 419] width 43 height 8
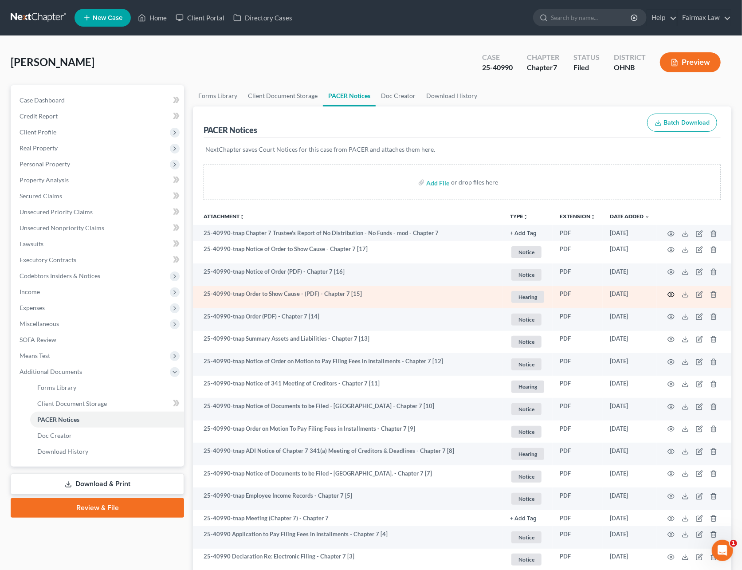
click at [672, 295] on icon "button" at bounding box center [670, 294] width 7 height 7
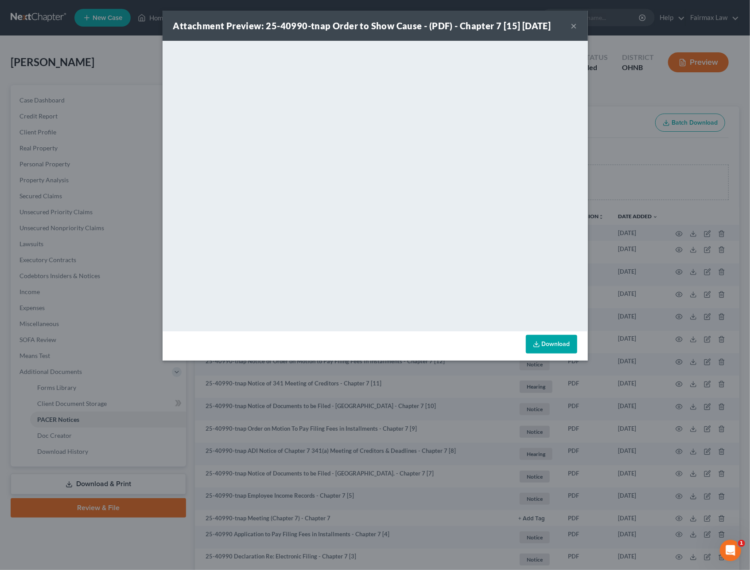
click at [572, 27] on button "×" at bounding box center [574, 25] width 6 height 11
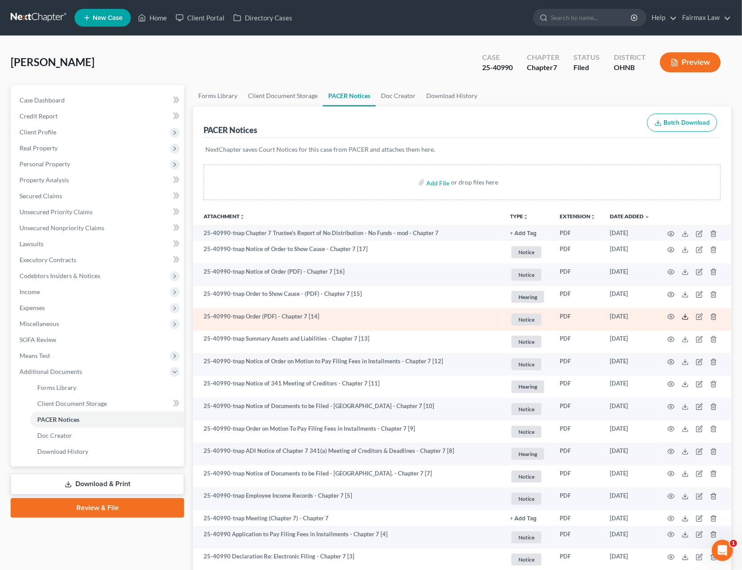
click at [686, 316] on polyline at bounding box center [685, 316] width 3 height 1
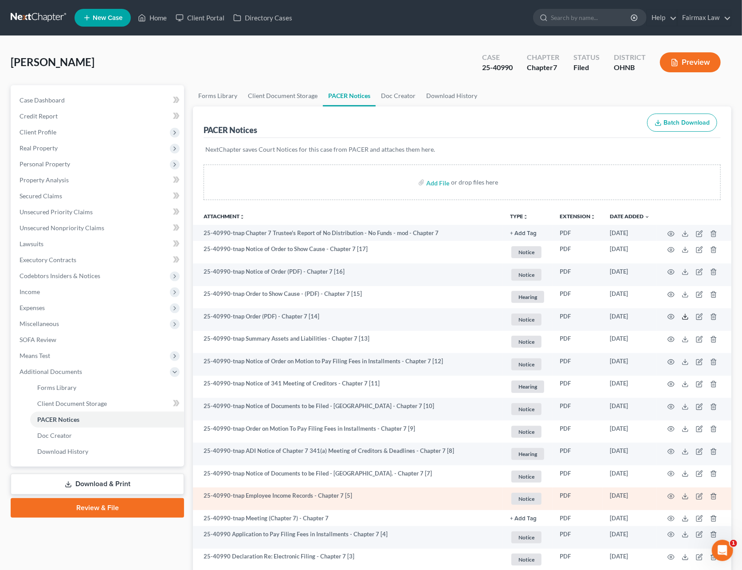
scroll to position [114, 0]
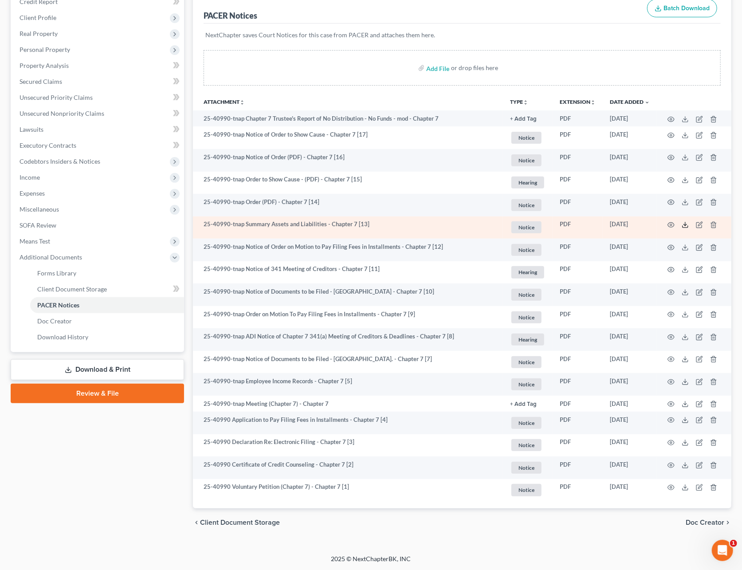
click at [684, 225] on icon at bounding box center [684, 224] width 7 height 7
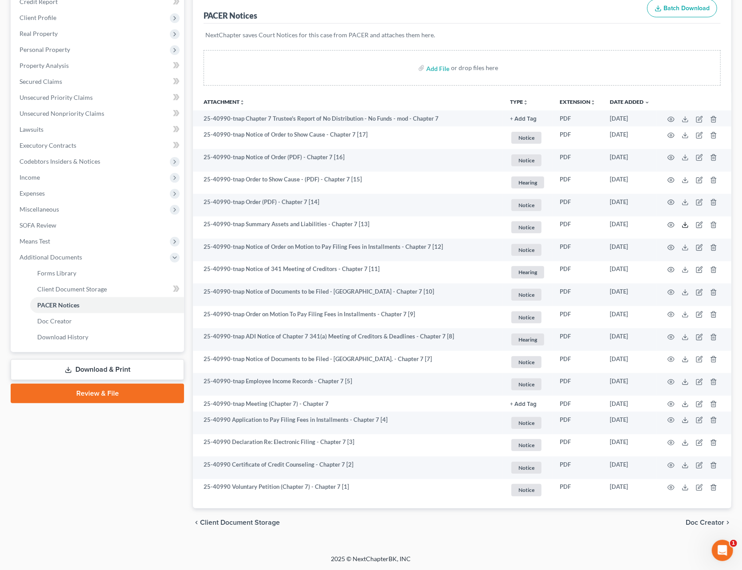
scroll to position [0, 0]
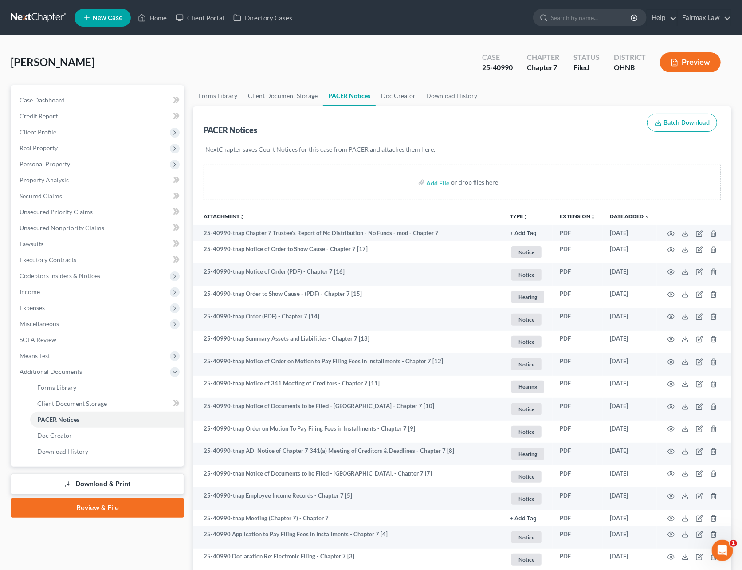
click at [40, 18] on link at bounding box center [39, 18] width 57 height 16
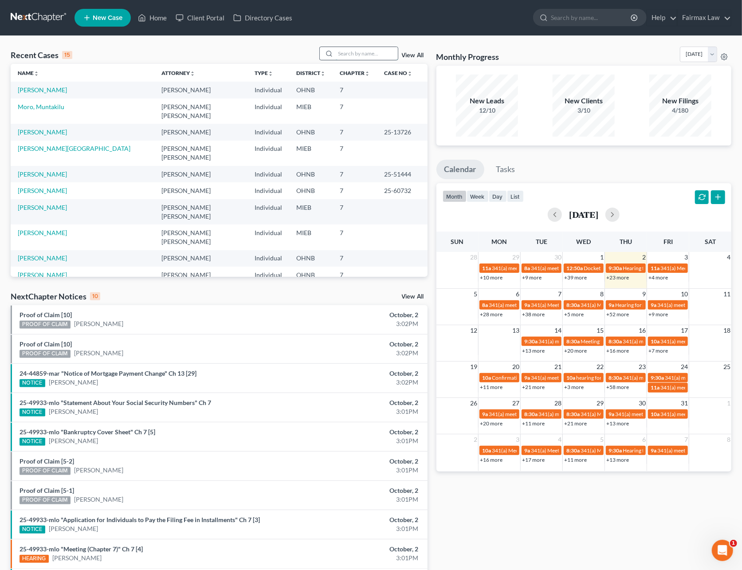
click at [336, 55] on input "search" at bounding box center [367, 53] width 62 height 13
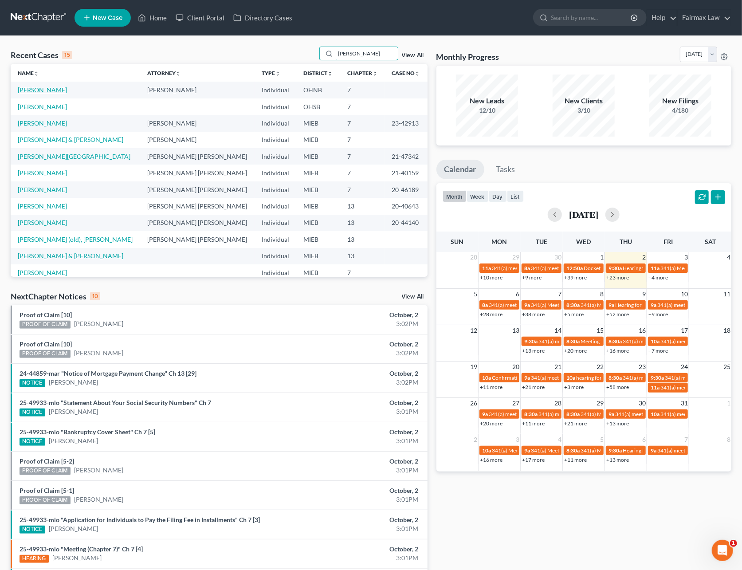
type input "ingram"
click at [59, 89] on link "[PERSON_NAME]" at bounding box center [42, 90] width 49 height 8
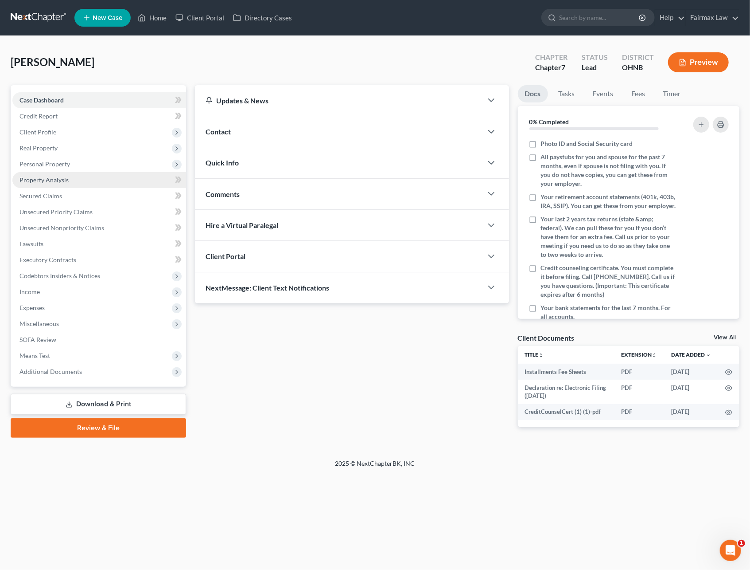
click at [31, 176] on span "Property Analysis" at bounding box center [44, 180] width 49 height 8
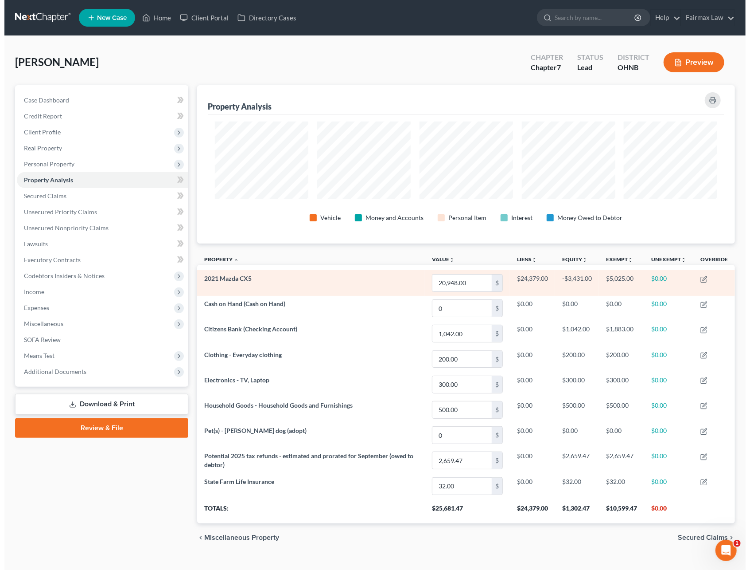
scroll to position [158, 538]
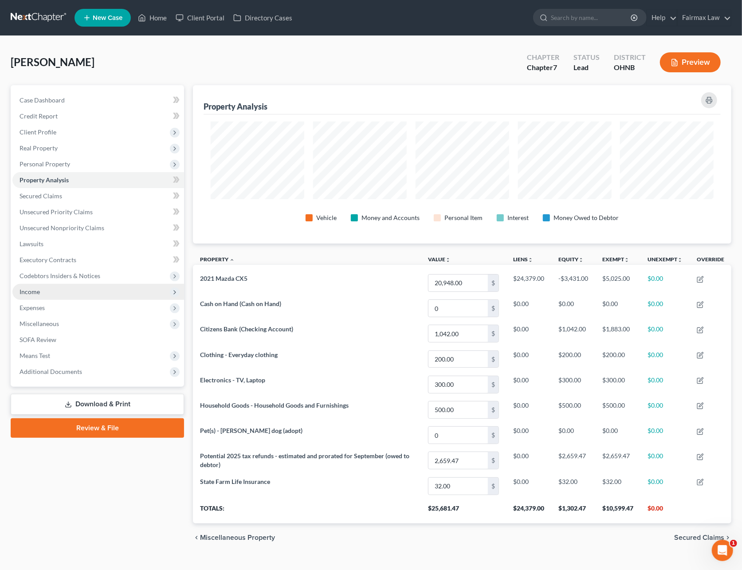
click at [43, 288] on span "Income" at bounding box center [98, 292] width 172 height 16
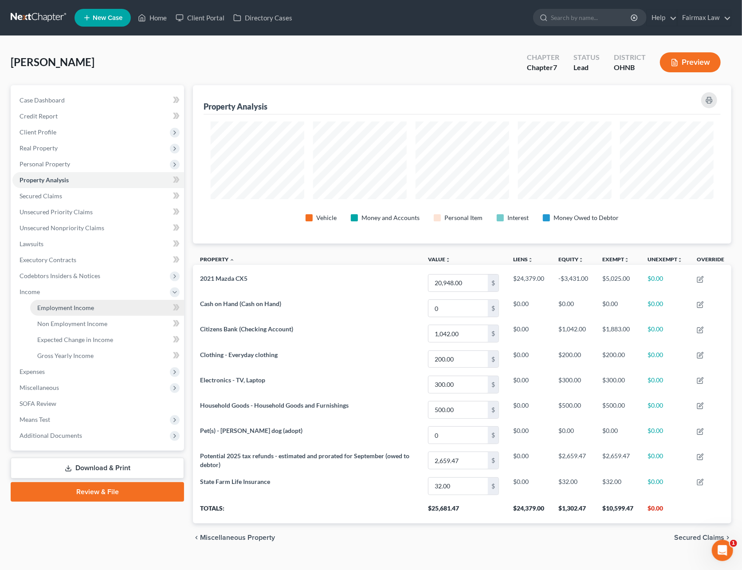
click at [59, 304] on span "Employment Income" at bounding box center [65, 308] width 57 height 8
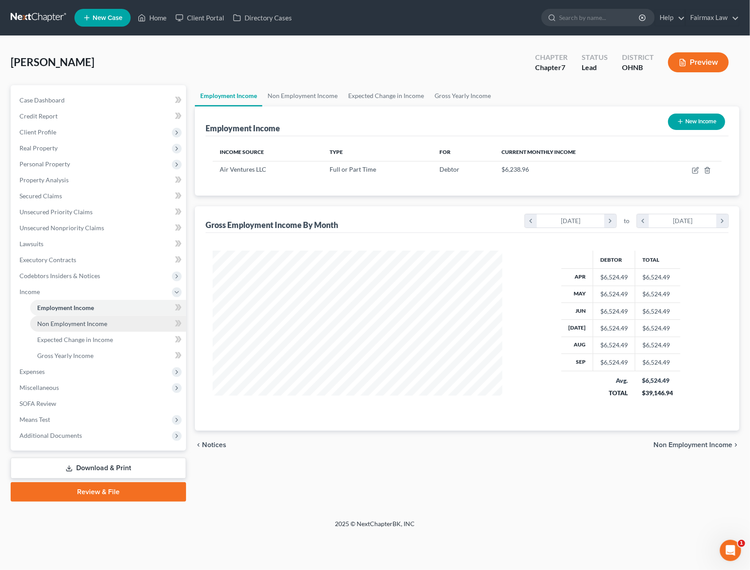
scroll to position [160, 307]
click at [102, 323] on span "Non Employment Income" at bounding box center [72, 324] width 70 height 8
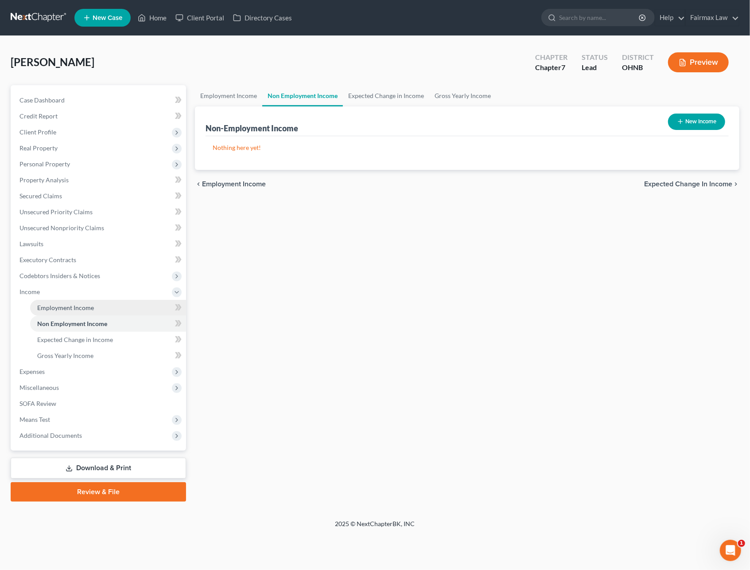
click at [92, 305] on span "Employment Income" at bounding box center [65, 308] width 57 height 8
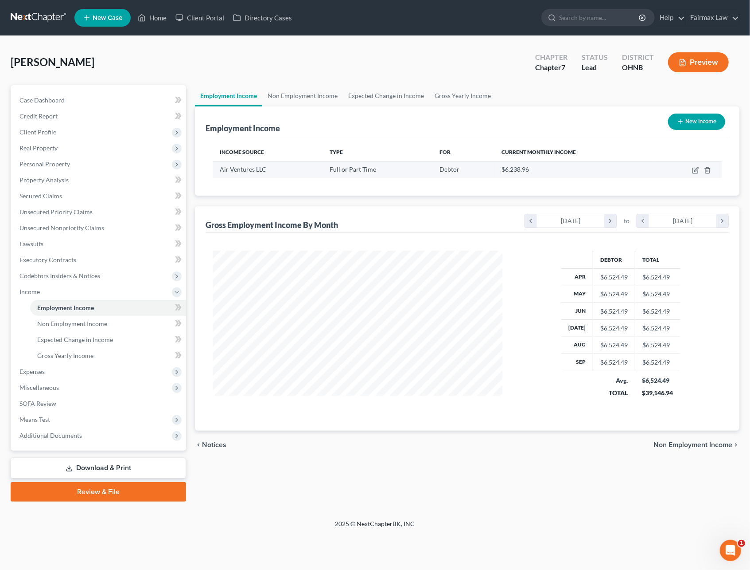
scroll to position [160, 307]
click at [694, 169] on icon "button" at bounding box center [695, 170] width 7 height 7
select select "0"
select select "36"
select select "3"
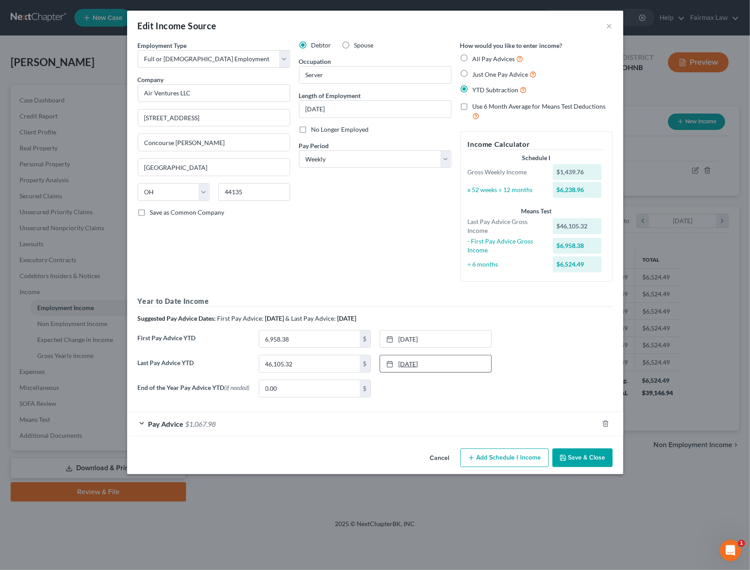
click at [414, 369] on link "8/29/2025" at bounding box center [435, 363] width 111 height 17
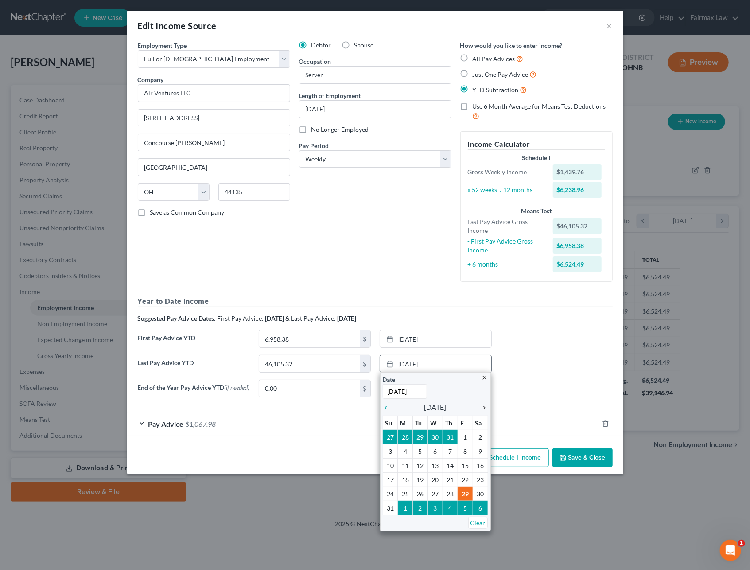
click at [482, 410] on icon "chevron_right" at bounding box center [483, 407] width 12 height 7
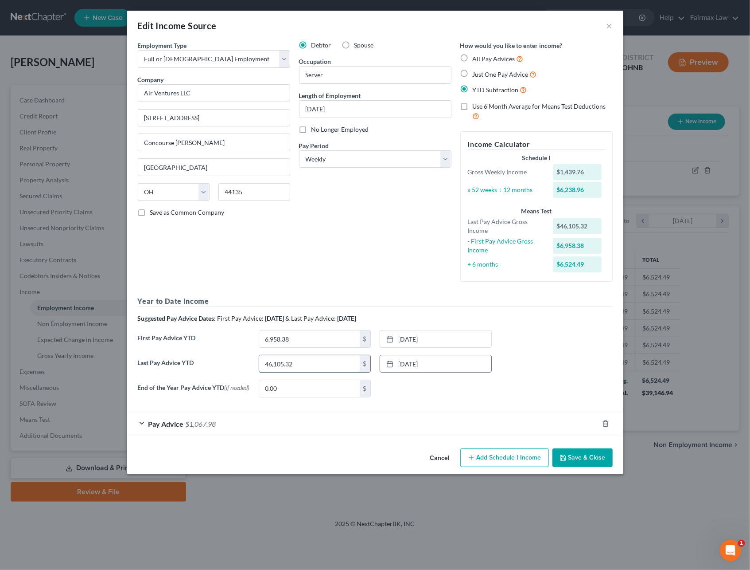
click at [304, 371] on input "46,105.32" at bounding box center [309, 363] width 101 height 17
type input "52,266.98"
click at [409, 341] on link "2/28/2025" at bounding box center [435, 338] width 111 height 17
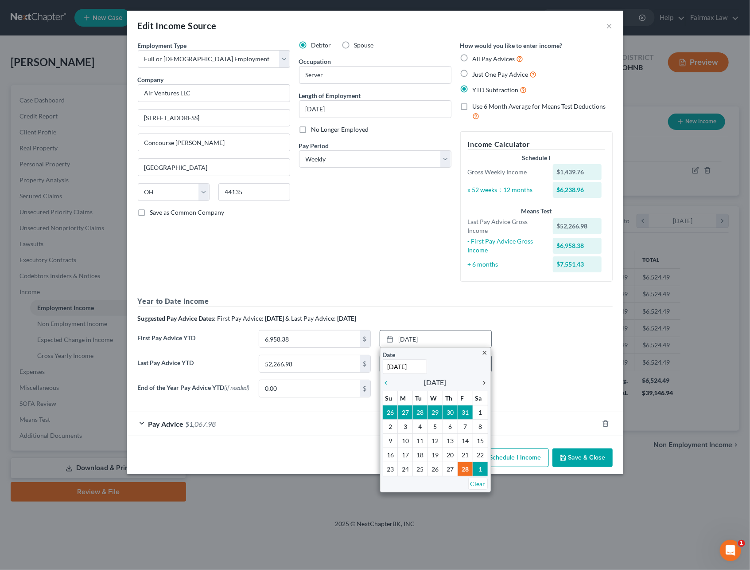
click at [485, 382] on icon "chevron_right" at bounding box center [483, 382] width 12 height 7
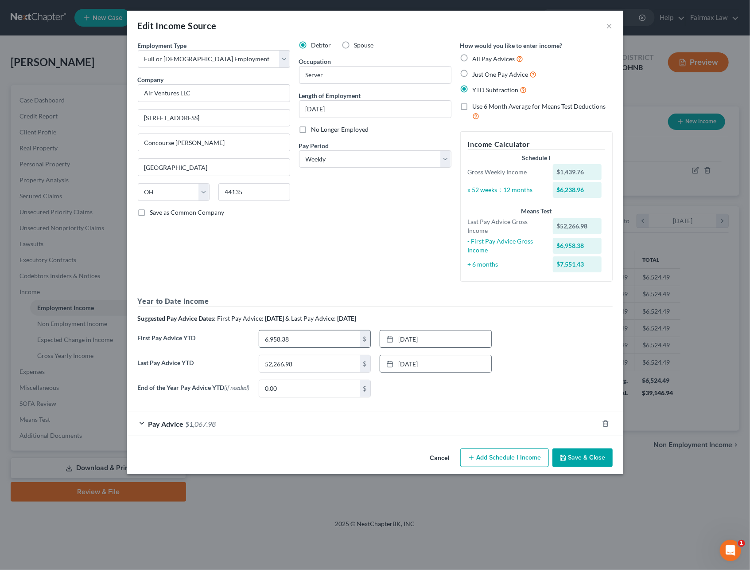
click at [320, 341] on input "6,958.38" at bounding box center [309, 338] width 101 height 17
type input "12,147.01"
click at [313, 392] on input "0.00" at bounding box center [309, 388] width 101 height 17
click at [284, 435] on div "Pay Advice $1,067.98" at bounding box center [363, 423] width 472 height 23
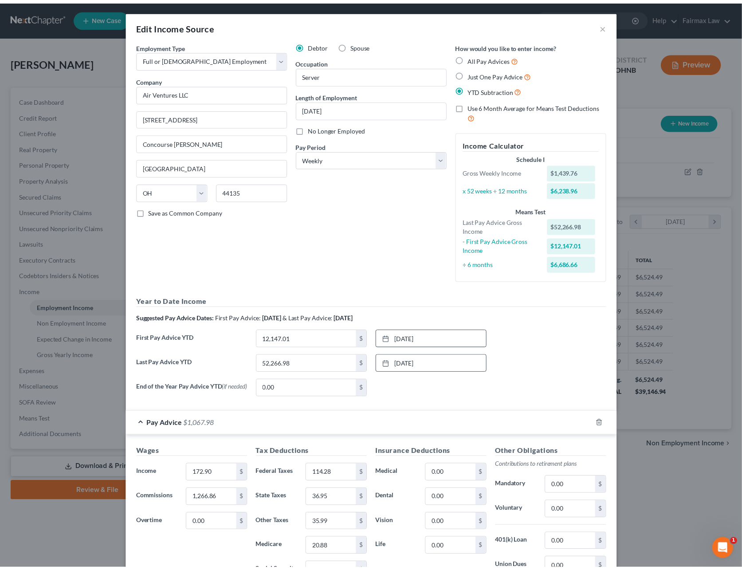
scroll to position [118, 0]
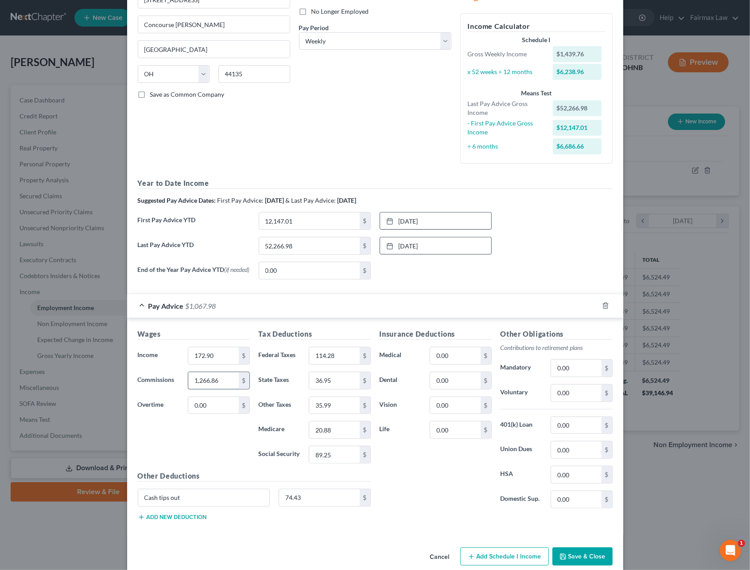
click at [217, 385] on input "1,266.86" at bounding box center [213, 380] width 50 height 17
type input "1,370"
click at [346, 385] on input "36.95" at bounding box center [334, 380] width 50 height 17
click at [226, 379] on input "1,370" at bounding box center [213, 380] width 50 height 17
click at [221, 363] on input "172.90" at bounding box center [213, 355] width 50 height 17
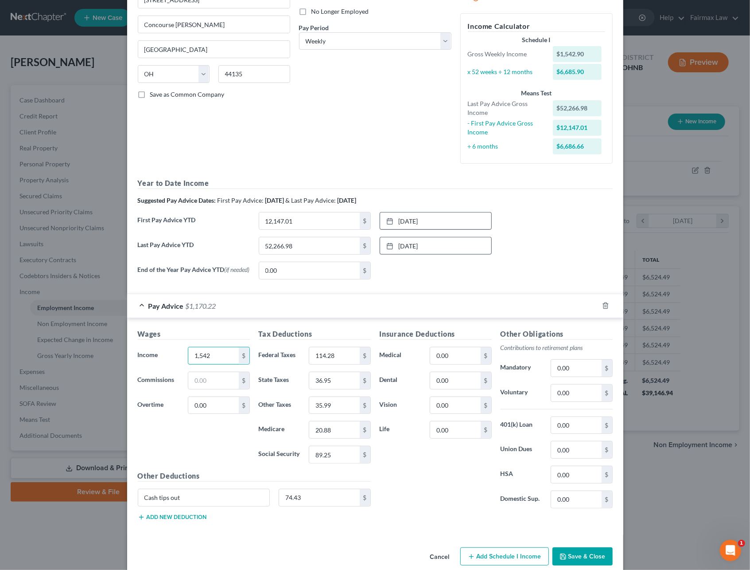
type input "1,542"
click at [350, 360] on input "114.28" at bounding box center [334, 355] width 50 height 17
type input "129.52"
click at [330, 453] on input "89.25" at bounding box center [334, 454] width 50 height 17
type input "95.66"
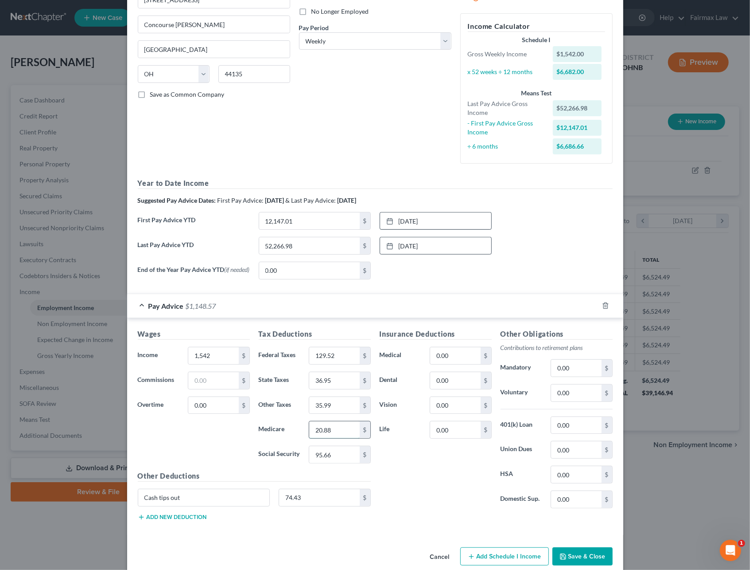
click at [332, 438] on input "20.88" at bounding box center [334, 429] width 50 height 17
type input "22.37"
click at [332, 413] on input "35.99" at bounding box center [334, 405] width 50 height 17
click at [336, 387] on input "36.95" at bounding box center [334, 380] width 50 height 17
type input "40.33"
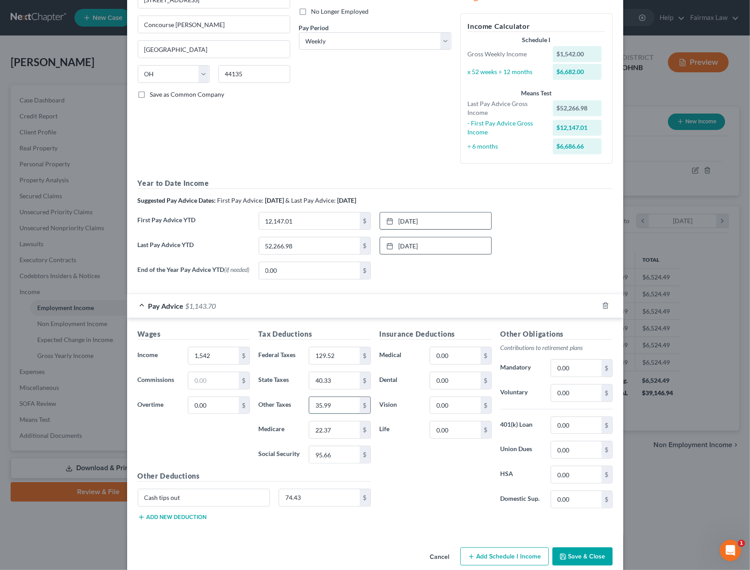
click at [334, 408] on input "35.99" at bounding box center [334, 405] width 50 height 17
type input "38.57"
click at [327, 498] on input "74.43" at bounding box center [319, 497] width 81 height 17
type input "45.25"
click at [569, 557] on button "Save & Close" at bounding box center [583, 556] width 60 height 19
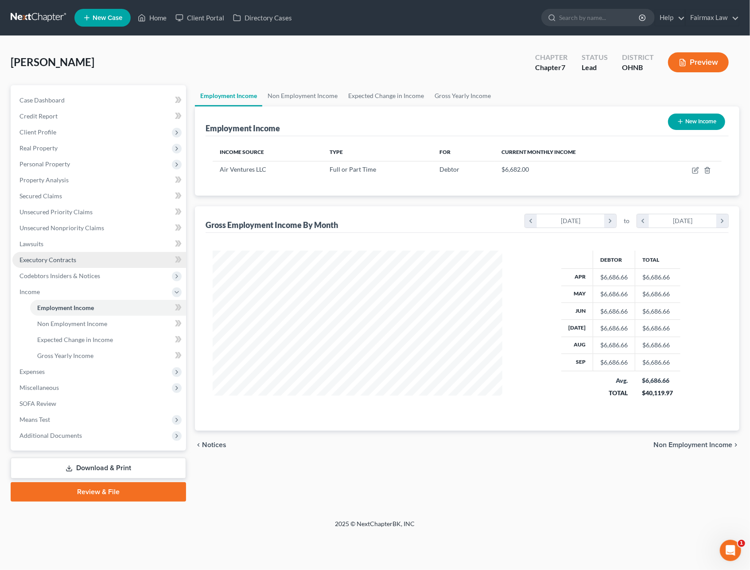
click at [47, 257] on span "Executory Contracts" at bounding box center [48, 260] width 57 height 8
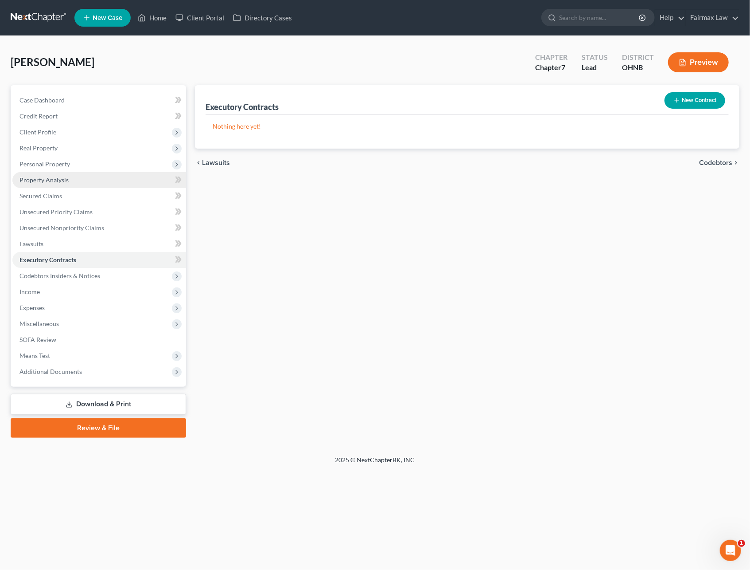
click at [71, 177] on link "Property Analysis" at bounding box center [99, 180] width 174 height 16
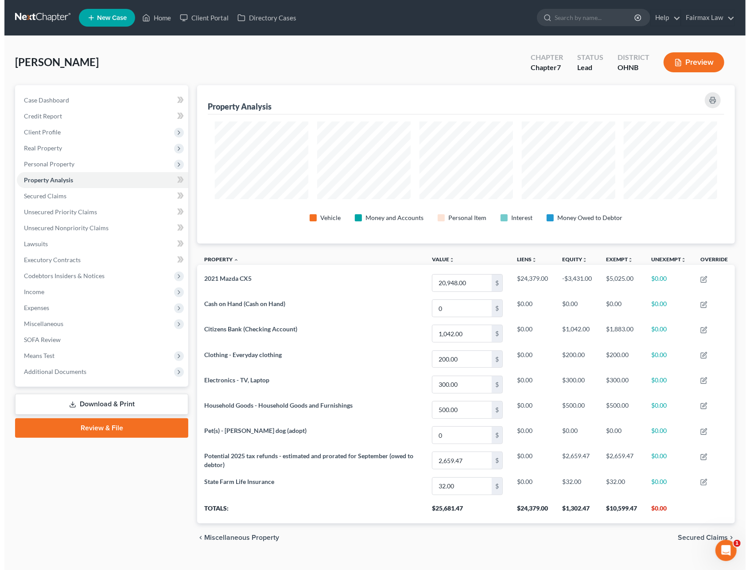
scroll to position [158, 538]
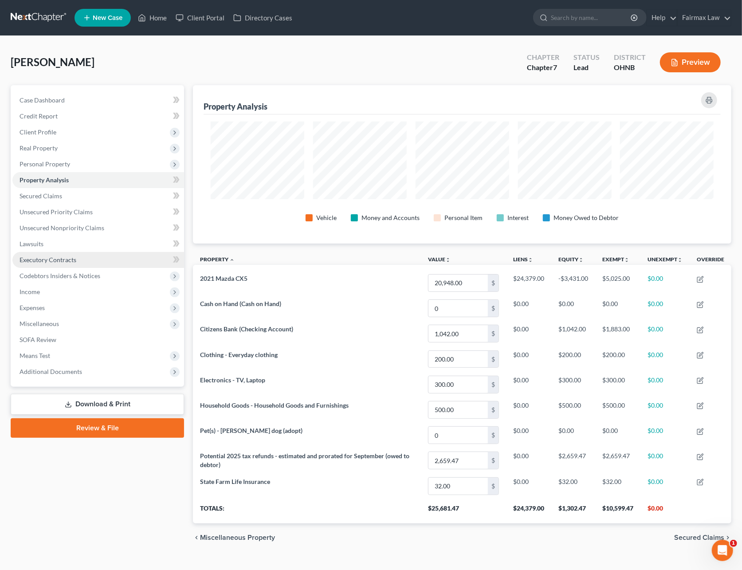
click at [45, 259] on span "Executory Contracts" at bounding box center [48, 260] width 57 height 8
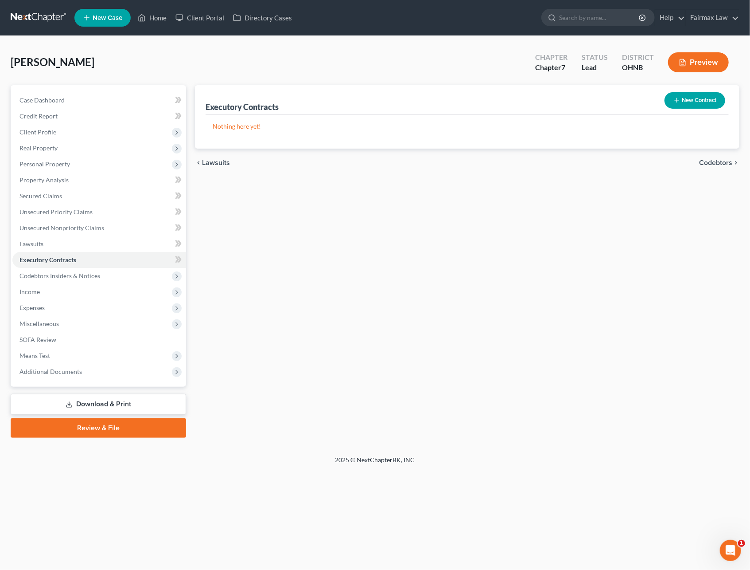
click at [696, 102] on button "New Contract" at bounding box center [695, 100] width 61 height 16
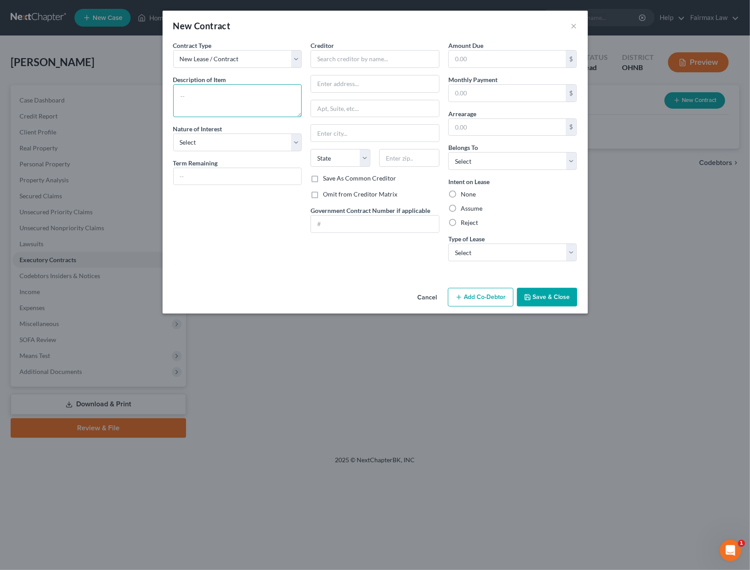
click at [220, 106] on textarea at bounding box center [237, 100] width 129 height 33
type textarea "Residential Lease"
click at [213, 139] on select "Select Purchaser Agent Lessor Lessee" at bounding box center [237, 142] width 129 height 18
select select "3"
click at [173, 134] on select "Select Purchaser Agent Lessor Lessee" at bounding box center [237, 142] width 129 height 18
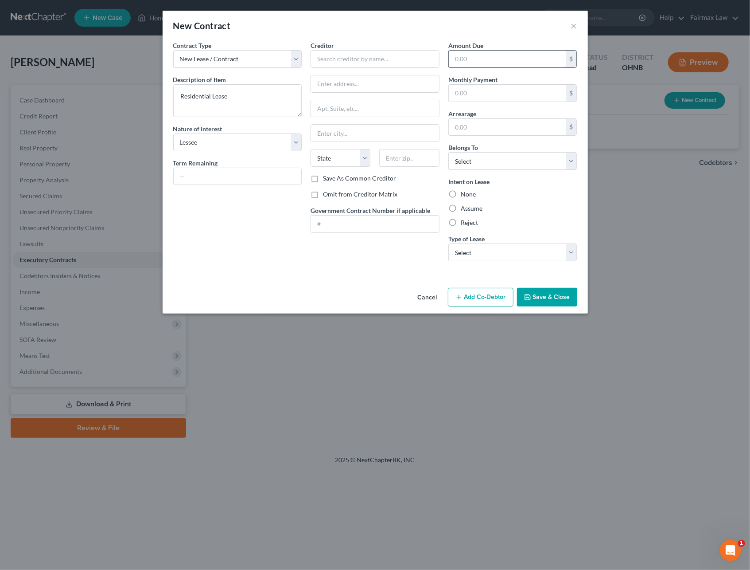
click at [488, 57] on input "text" at bounding box center [507, 59] width 117 height 17
type input "1,100"
click at [479, 165] on select "Select Debtor 1 Only Debtor 2 Only Debtor 1 And Debtor 2 Only At Least One Of T…" at bounding box center [513, 161] width 129 height 18
select select "0"
click at [449, 153] on select "Select Debtor 1 Only Debtor 2 Only Debtor 1 And Debtor 2 Only At Least One Of T…" at bounding box center [513, 161] width 129 height 18
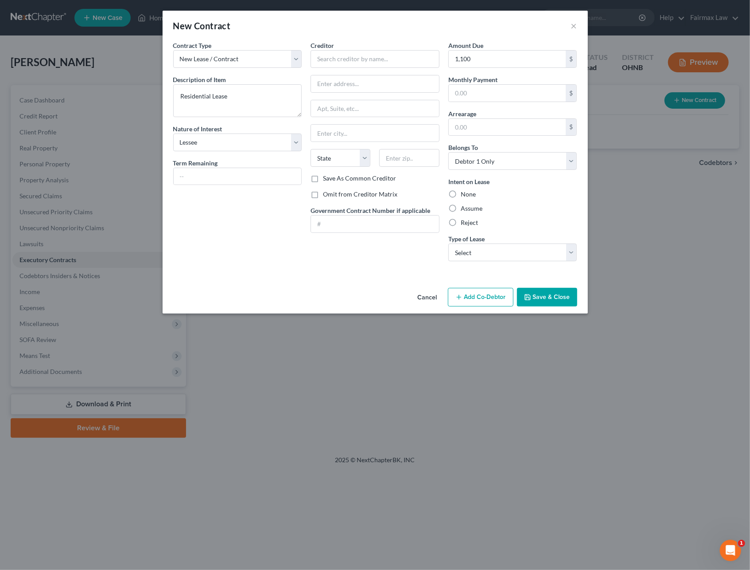
click at [461, 210] on label "Assume" at bounding box center [472, 208] width 22 height 9
click at [465, 210] on input "Assume" at bounding box center [468, 207] width 6 height 6
radio input "true"
click at [461, 256] on select "Select Real Estate Car Other" at bounding box center [513, 252] width 129 height 18
select select "0"
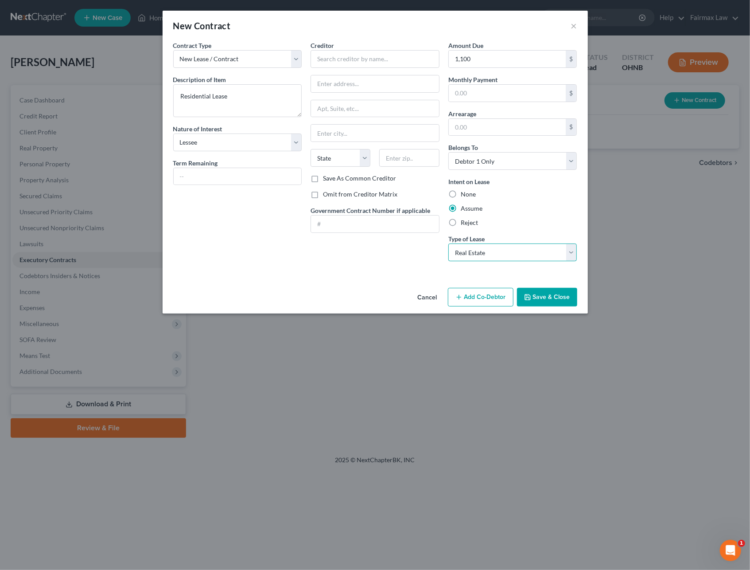
click at [449, 244] on select "Select Real Estate Car Other" at bounding box center [513, 252] width 129 height 18
click at [328, 59] on input "text" at bounding box center [375, 59] width 129 height 18
type input "Albert Ahmed"
click at [543, 300] on button "Save & Close" at bounding box center [547, 297] width 60 height 19
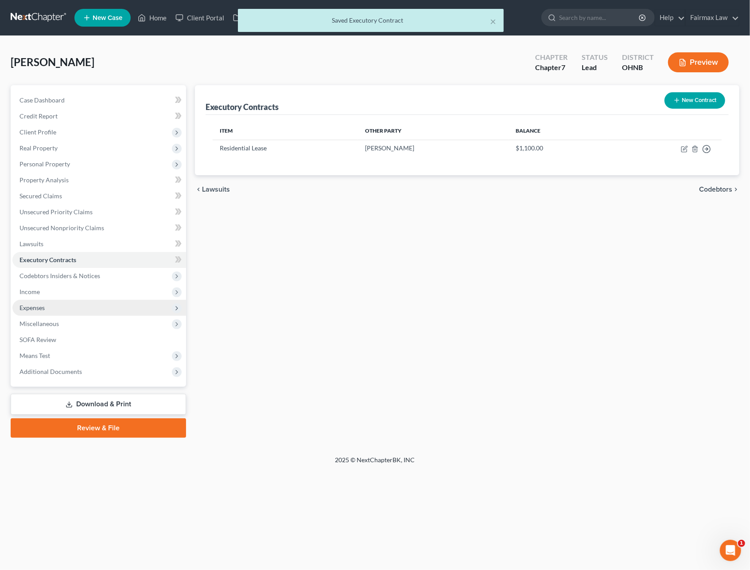
click at [45, 300] on span "Expenses" at bounding box center [99, 308] width 174 height 16
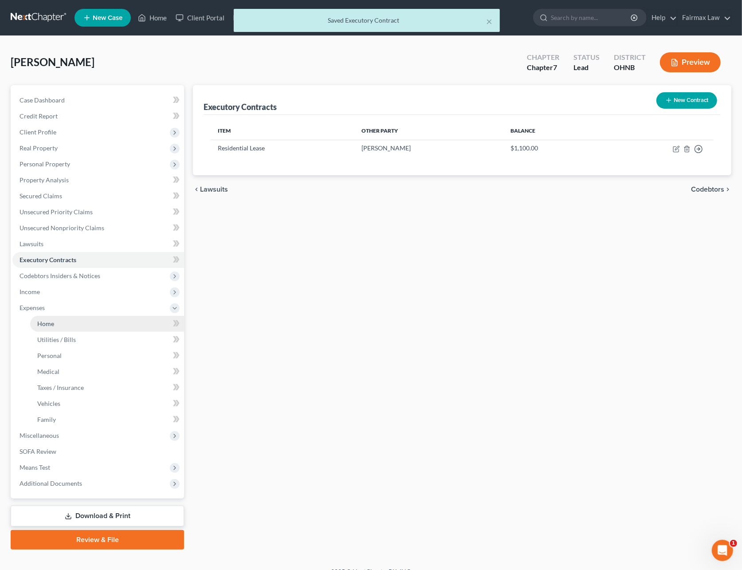
click at [59, 320] on link "Home" at bounding box center [107, 324] width 154 height 16
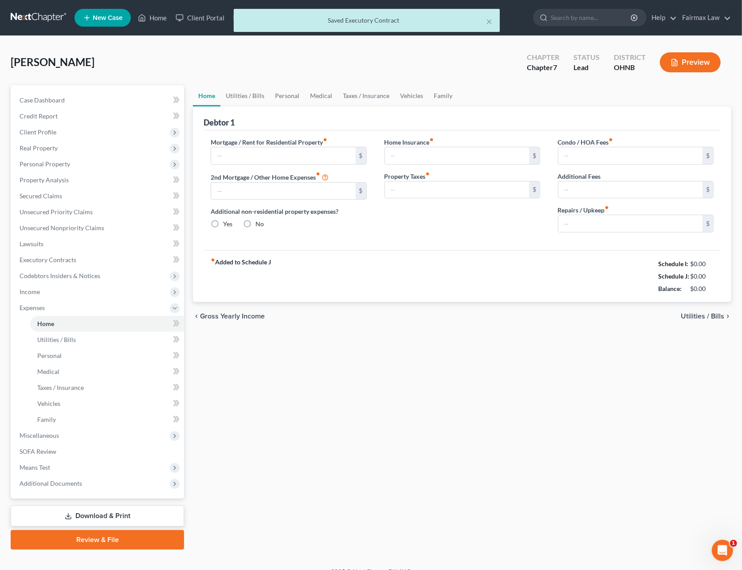
type input "1,100.00"
type input "0.00"
radio input "true"
type input "0.00"
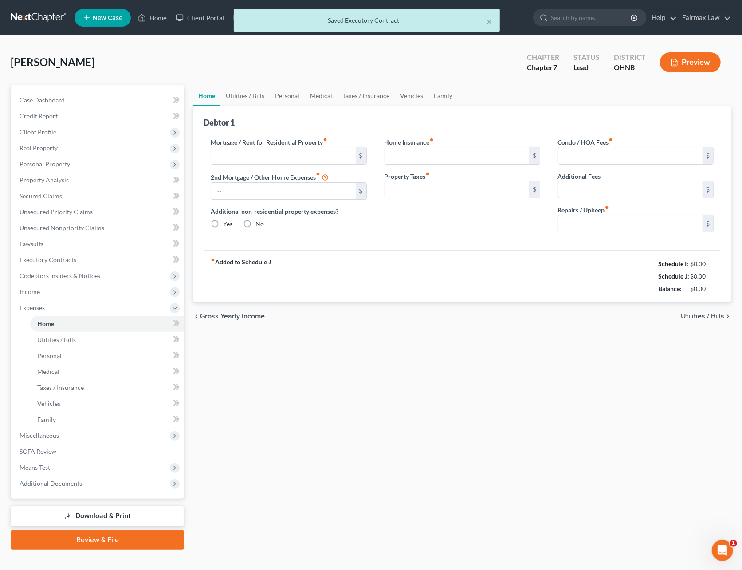
type input "0.00"
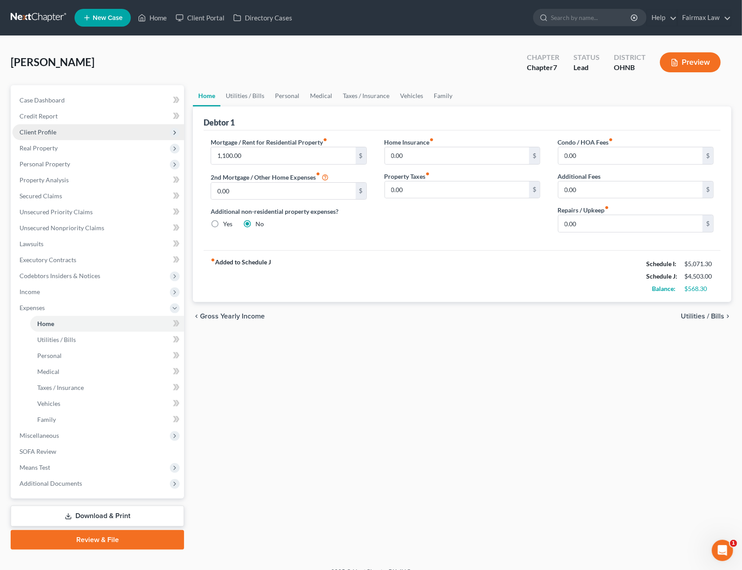
click at [50, 132] on span "Client Profile" at bounding box center [38, 132] width 37 height 8
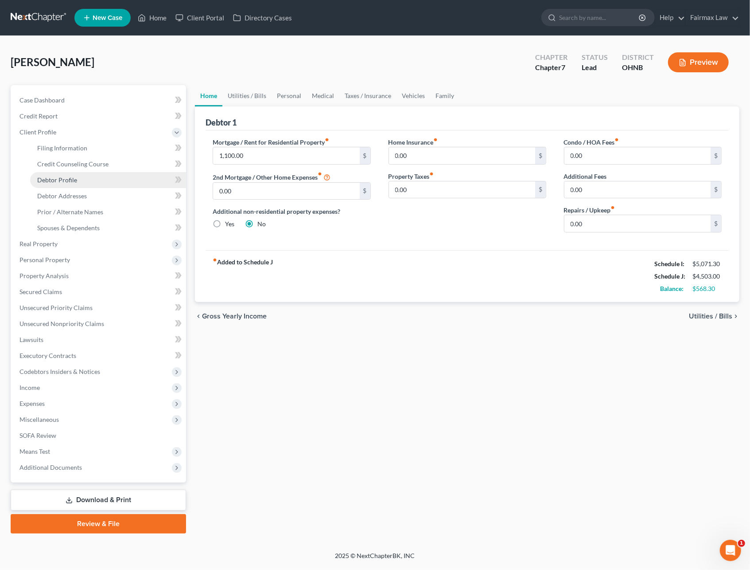
click at [52, 178] on span "Debtor Profile" at bounding box center [57, 180] width 40 height 8
select select "0"
select select "1"
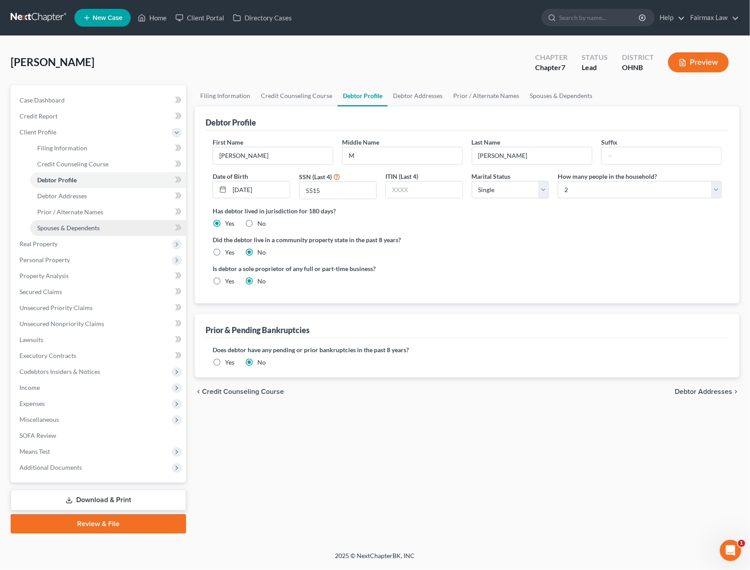
click at [70, 229] on span "Spouses & Dependents" at bounding box center [68, 228] width 63 height 8
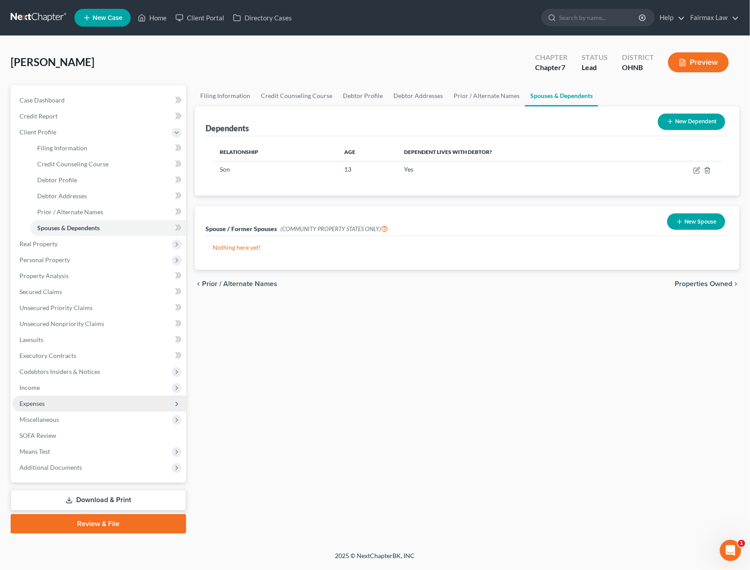
click at [44, 399] on span "Expenses" at bounding box center [32, 403] width 25 height 8
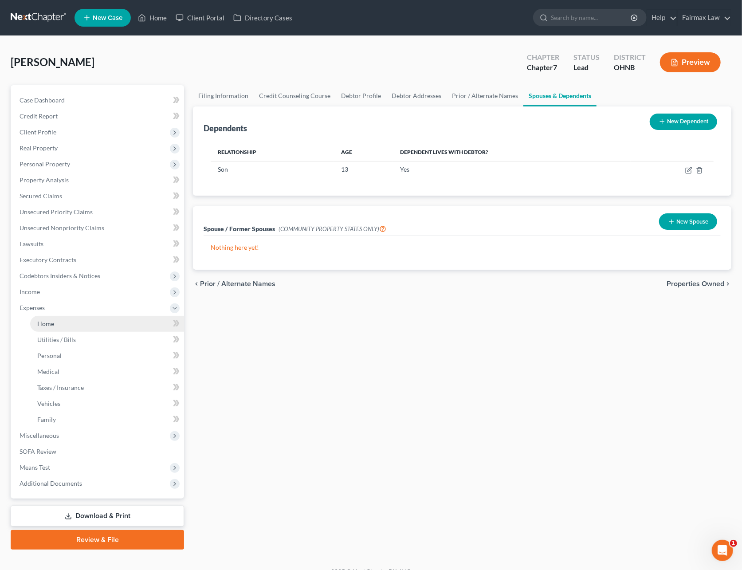
click at [63, 321] on link "Home" at bounding box center [107, 324] width 154 height 16
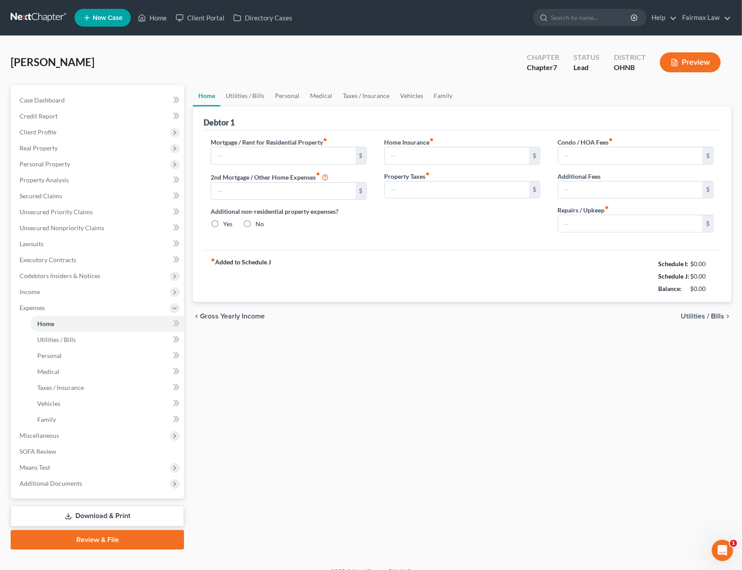
type input "1,100.00"
type input "0.00"
radio input "true"
type input "0.00"
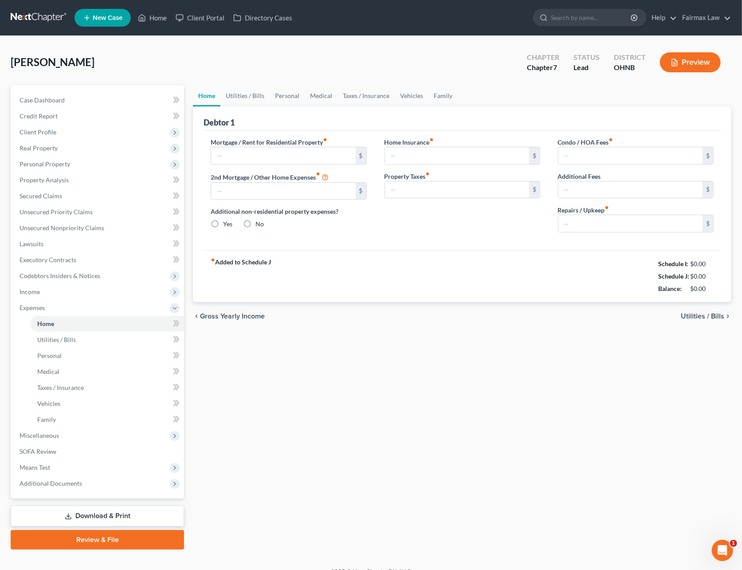
type input "0.00"
click at [248, 100] on link "Utilities / Bills" at bounding box center [244, 95] width 49 height 21
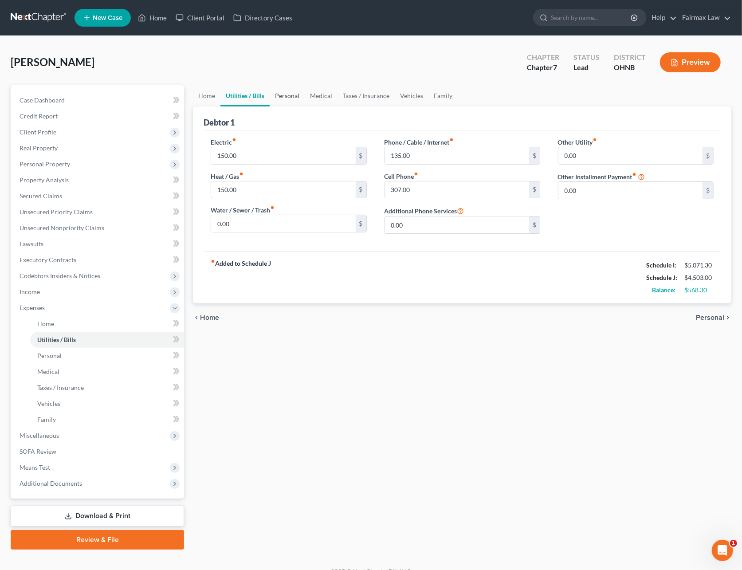
click at [294, 95] on link "Personal" at bounding box center [287, 95] width 35 height 21
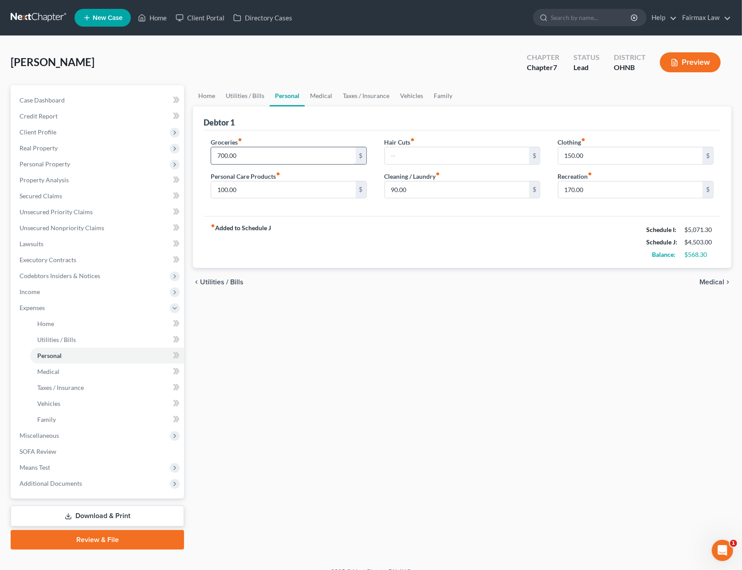
click at [267, 153] on input "700.00" at bounding box center [283, 155] width 144 height 17
type input "750"
click at [227, 192] on input "100.00" at bounding box center [283, 189] width 144 height 17
type input "150"
click at [442, 194] on input "90.00" at bounding box center [457, 189] width 144 height 17
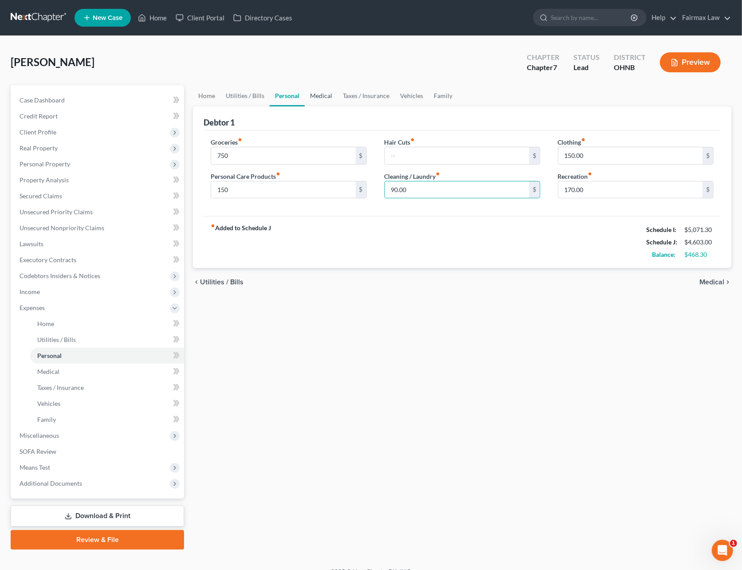
click at [324, 89] on link "Medical" at bounding box center [321, 95] width 33 height 21
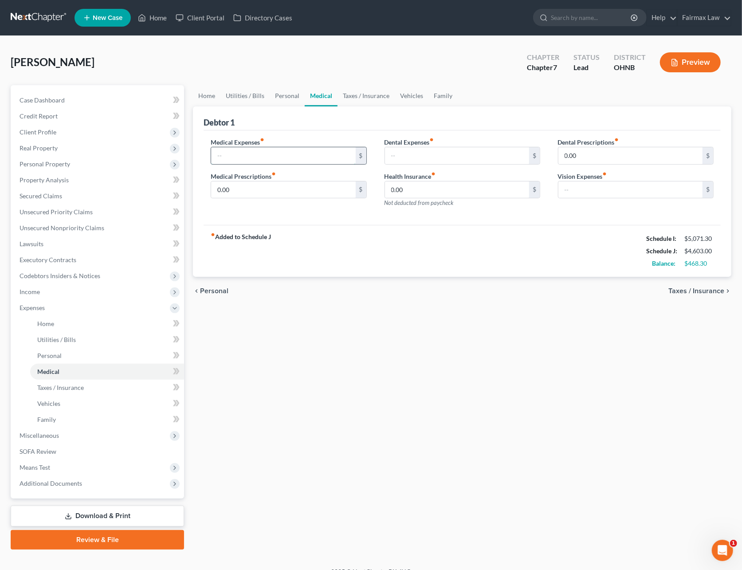
click at [277, 154] on input "text" at bounding box center [283, 155] width 144 height 17
type input "50"
click at [353, 102] on link "Taxes / Insurance" at bounding box center [365, 95] width 57 height 21
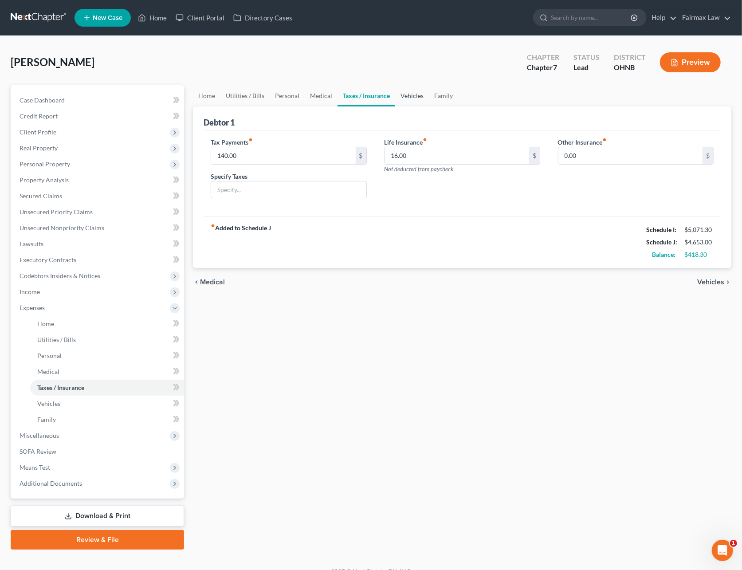
click at [408, 91] on link "Vehicles" at bounding box center [412, 95] width 34 height 21
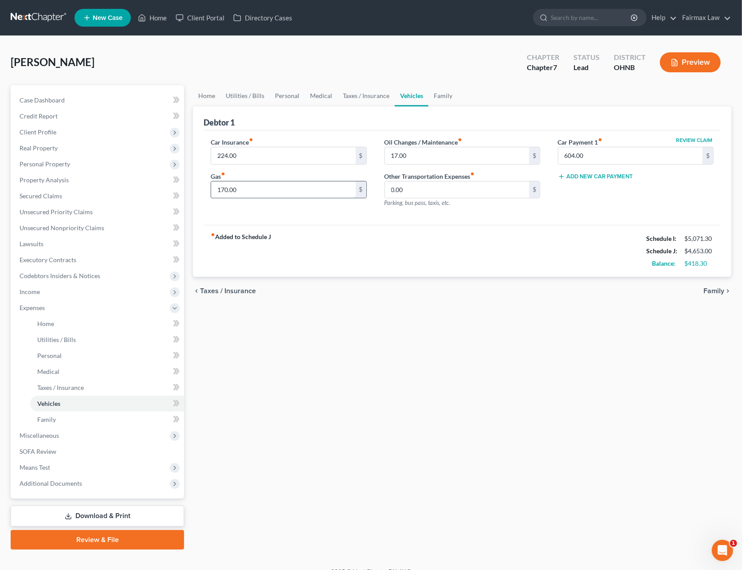
click at [271, 186] on input "170.00" at bounding box center [283, 189] width 144 height 17
type input "250"
click at [427, 150] on input "17.00" at bounding box center [457, 155] width 144 height 17
type input "35.00"
click at [442, 97] on link "Family" at bounding box center [442, 95] width 29 height 21
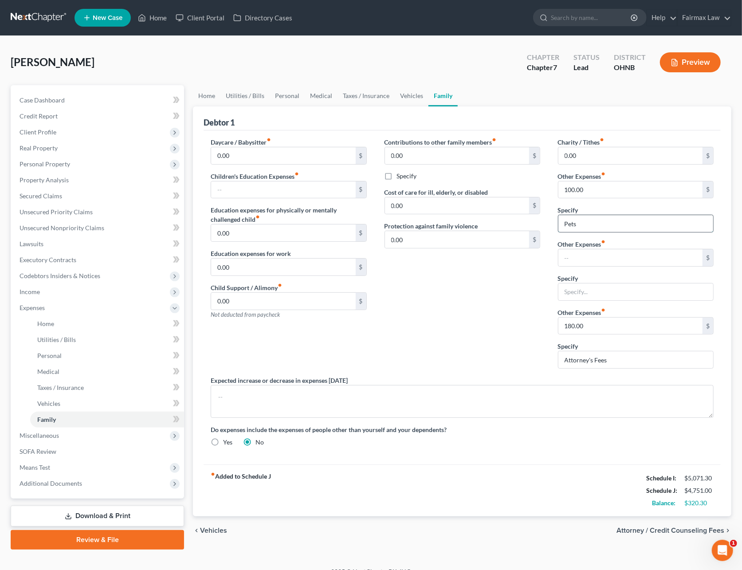
click at [586, 223] on input "Pets" at bounding box center [635, 223] width 155 height 17
type input "Pet food, supplies, vet"
click at [207, 96] on link "Home" at bounding box center [206, 95] width 27 height 21
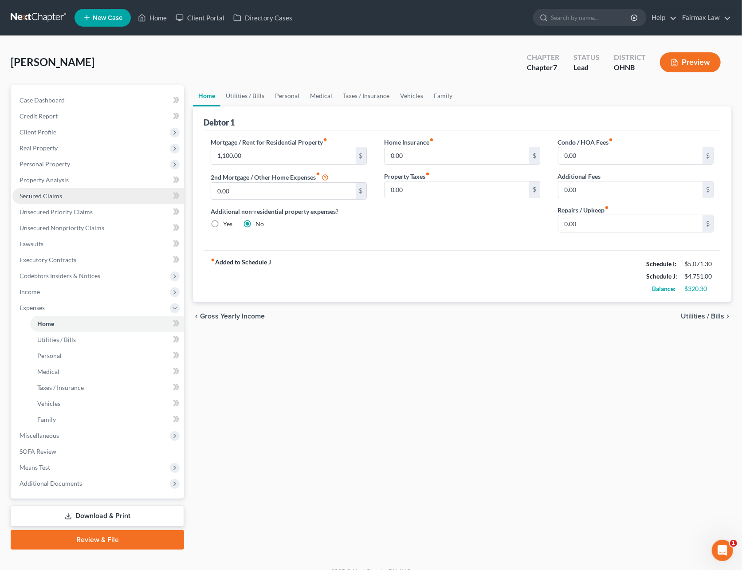
click at [67, 199] on link "Secured Claims" at bounding box center [98, 196] width 172 height 16
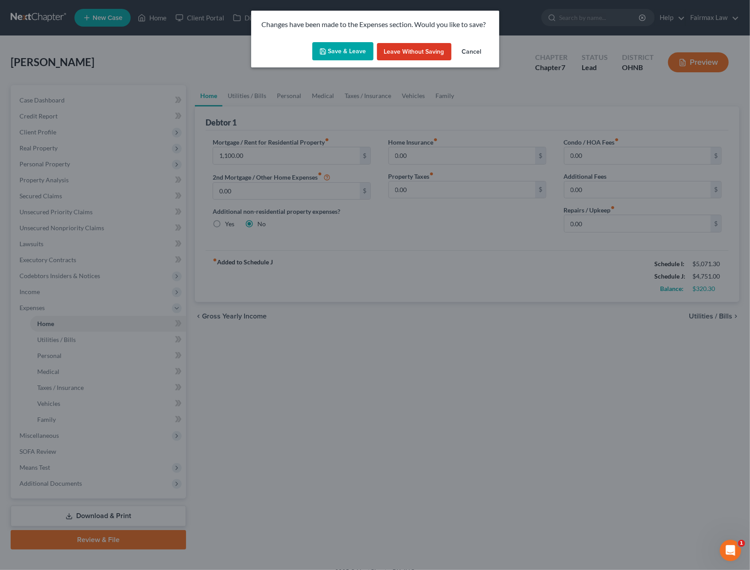
click at [339, 54] on button "Save & Leave" at bounding box center [343, 51] width 61 height 19
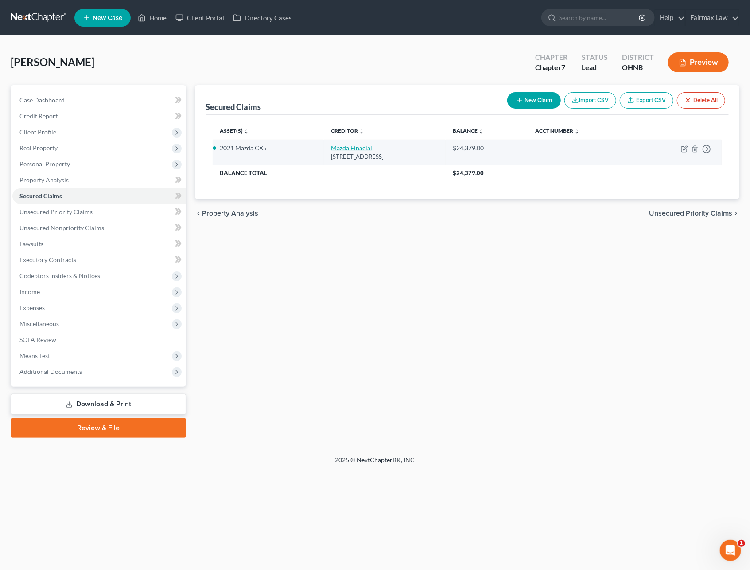
click at [331, 146] on link "Mazda Finacial" at bounding box center [351, 148] width 41 height 8
select select "35"
select select "2"
select select "0"
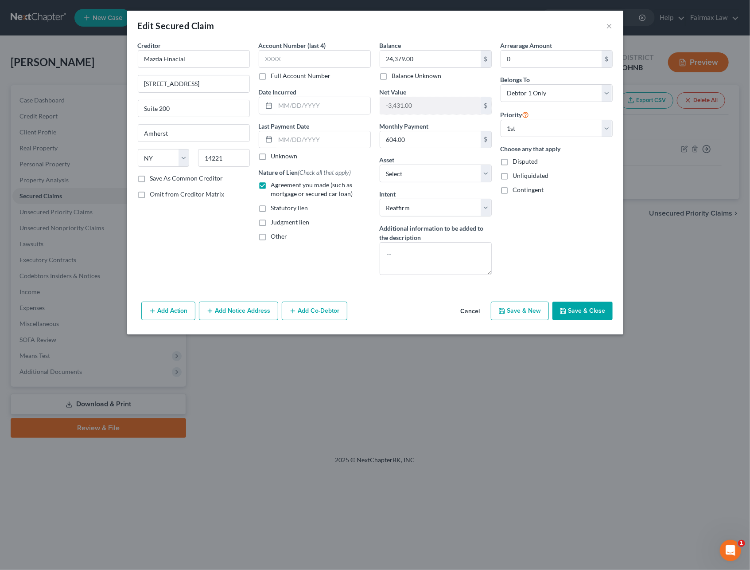
click at [572, 313] on button "Save & Close" at bounding box center [583, 310] width 60 height 19
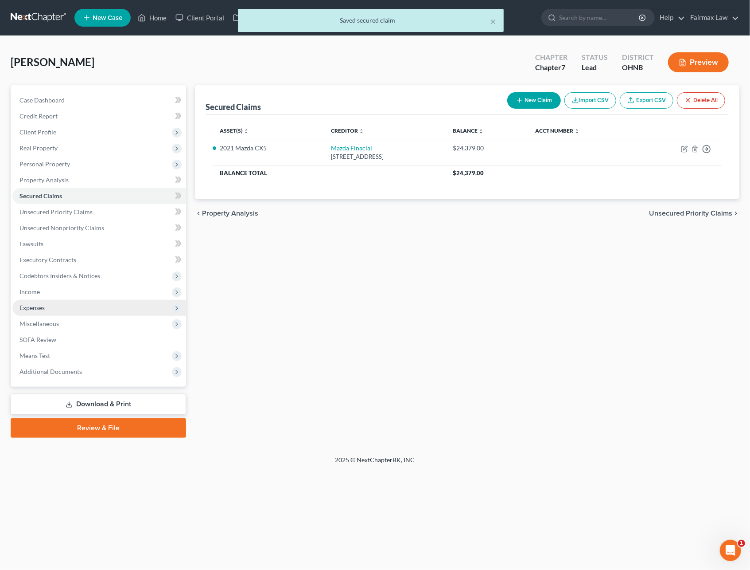
click at [47, 306] on span "Expenses" at bounding box center [99, 308] width 174 height 16
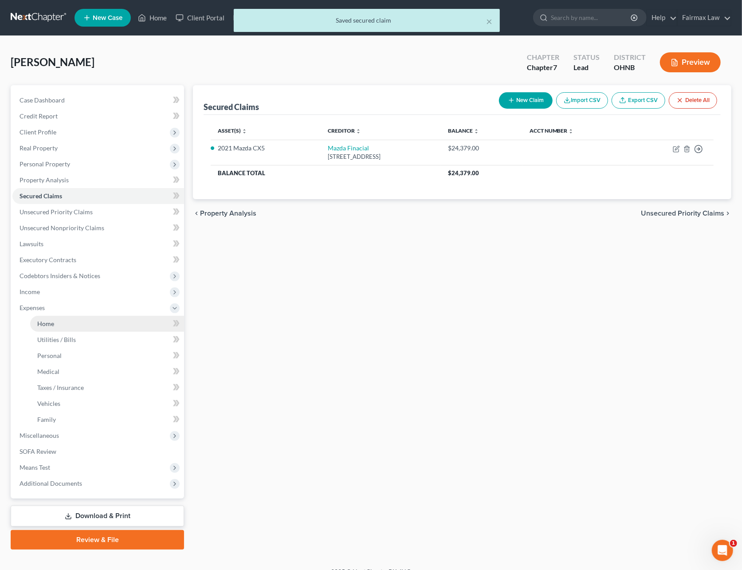
click at [66, 317] on link "Home" at bounding box center [107, 324] width 154 height 16
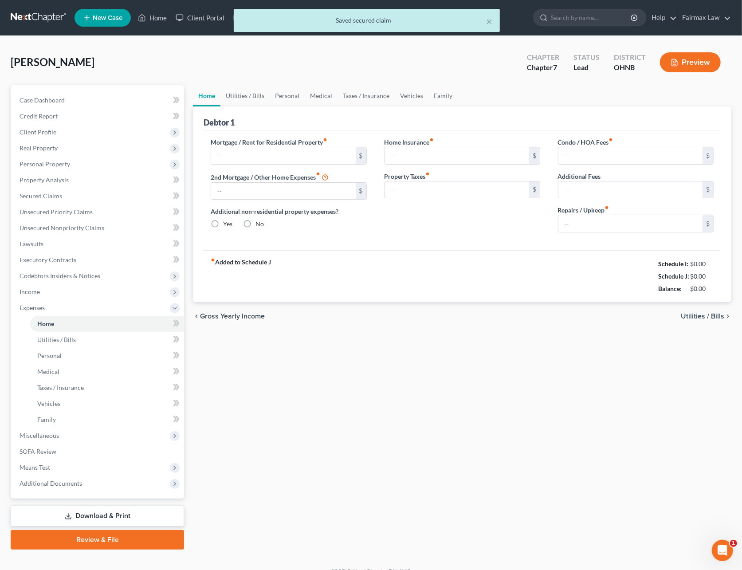
type input "1,100.00"
type input "0.00"
radio input "true"
type input "0.00"
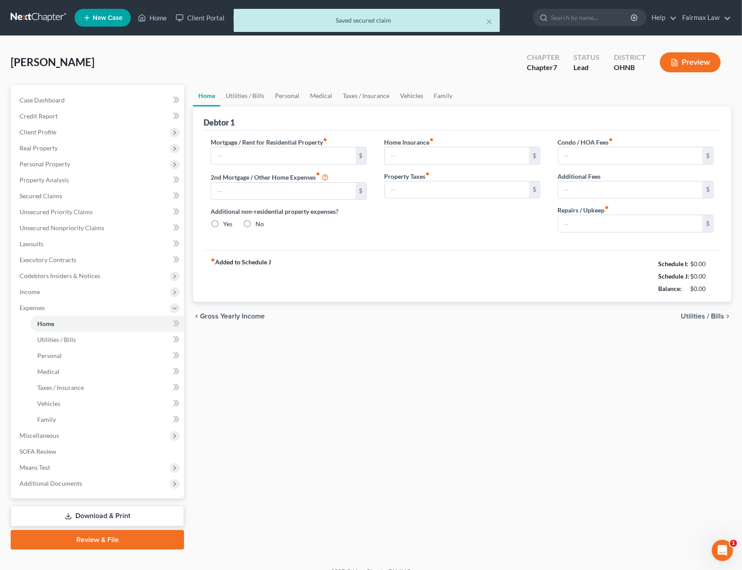
type input "0.00"
click at [575, 222] on input "0.00" at bounding box center [630, 223] width 144 height 17
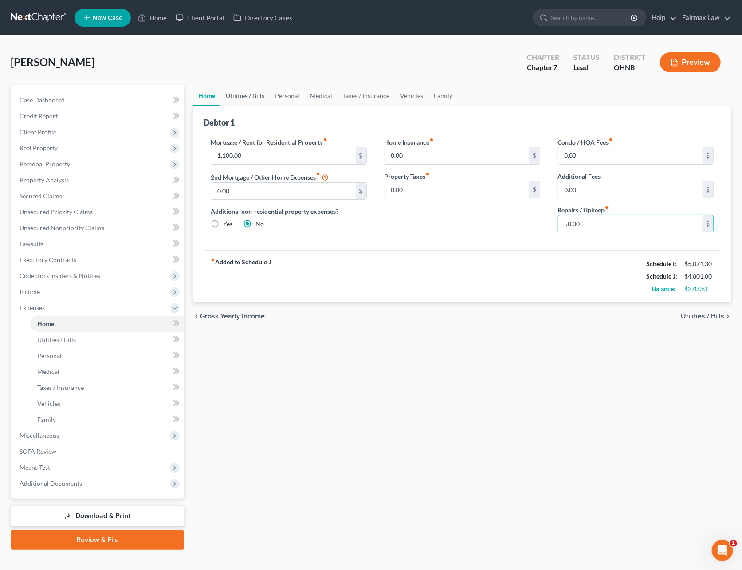
type input "50.00"
click at [234, 100] on link "Utilities / Bills" at bounding box center [244, 95] width 49 height 21
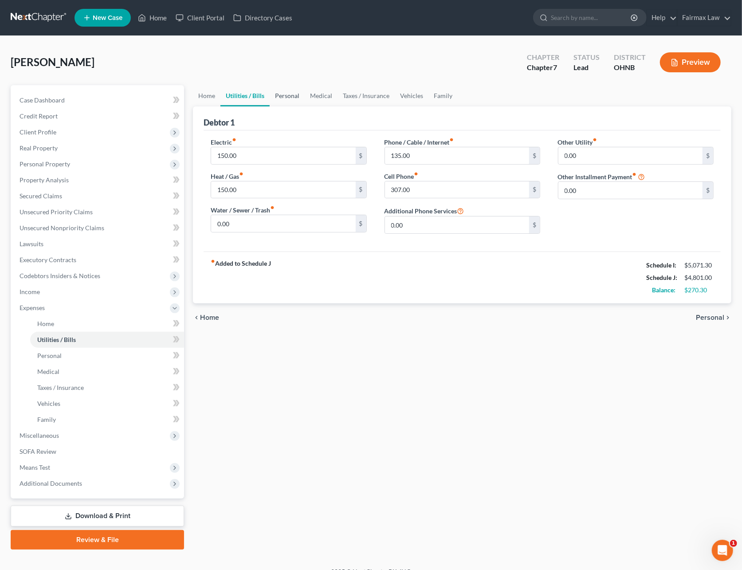
click at [291, 96] on link "Personal" at bounding box center [287, 95] width 35 height 21
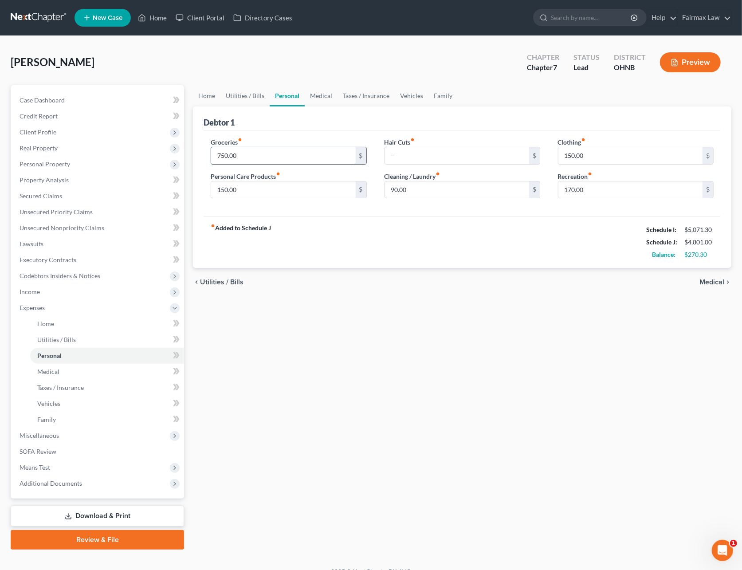
click at [266, 150] on input "750.00" at bounding box center [283, 155] width 144 height 17
type input "800"
click at [321, 102] on link "Medical" at bounding box center [321, 95] width 33 height 21
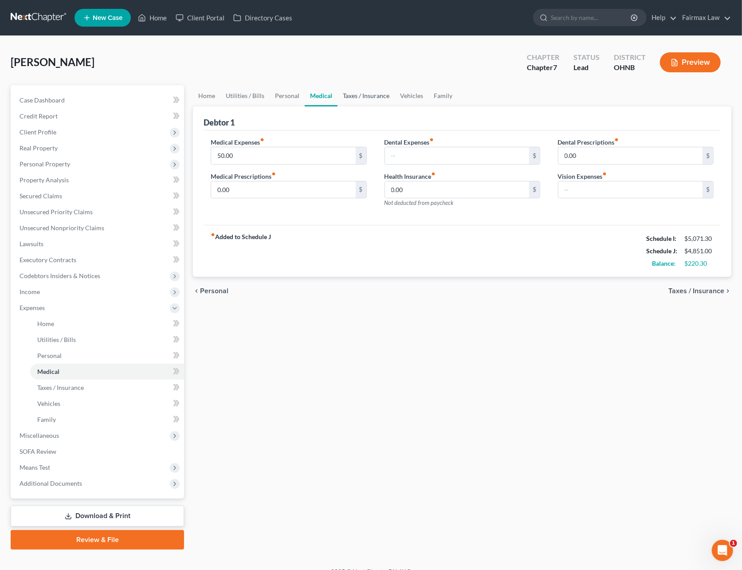
click at [352, 97] on link "Taxes / Insurance" at bounding box center [365, 95] width 57 height 21
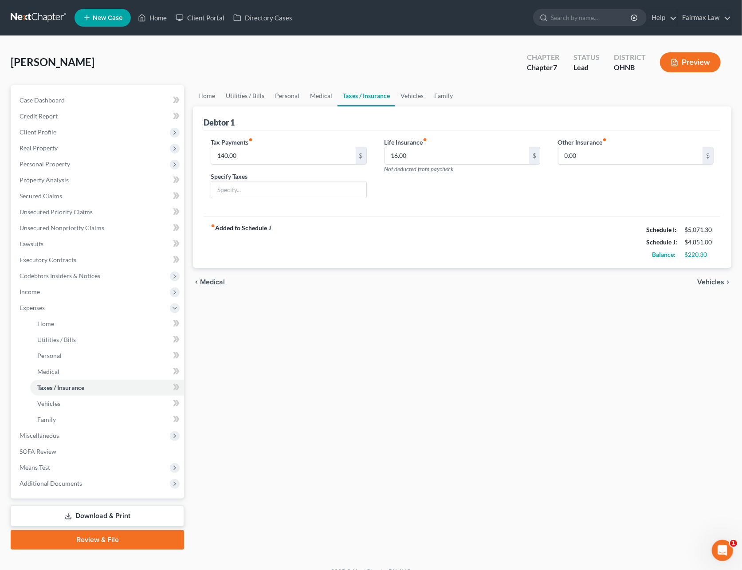
click at [390, 97] on link "Taxes / Insurance" at bounding box center [366, 95] width 58 height 21
click at [410, 97] on link "Vehicles" at bounding box center [412, 95] width 34 height 21
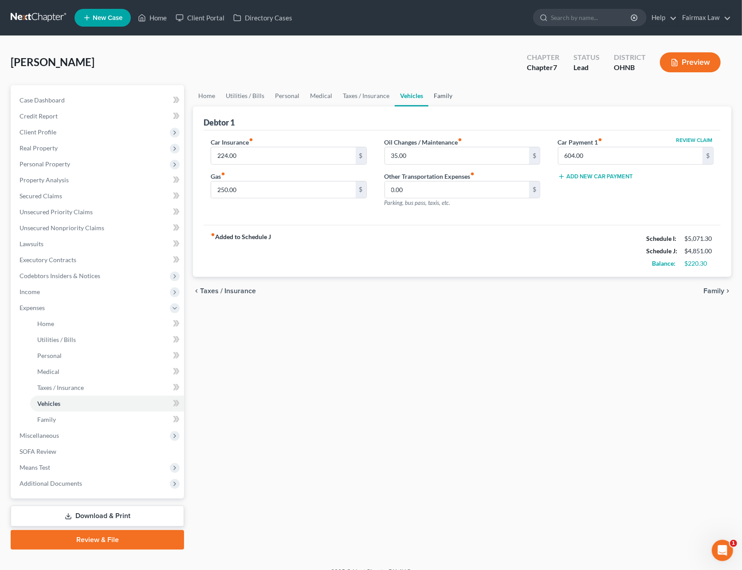
click at [445, 97] on link "Family" at bounding box center [442, 95] width 29 height 21
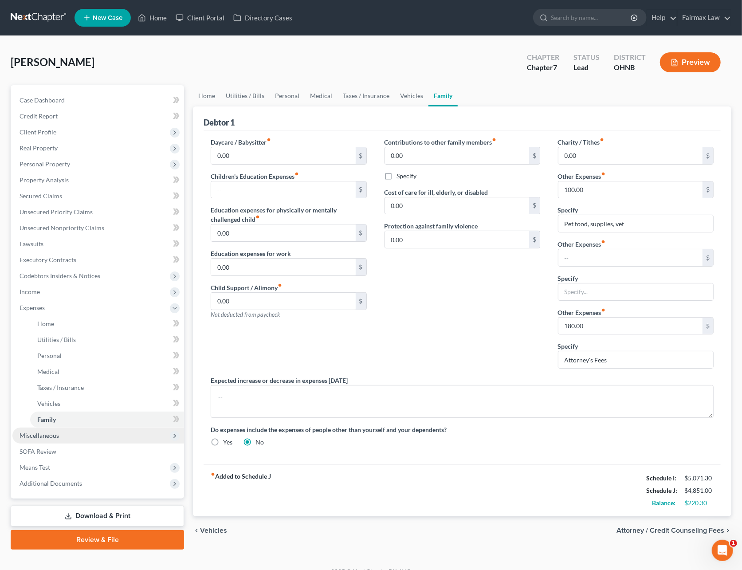
click at [48, 435] on span "Miscellaneous" at bounding box center [39, 435] width 39 height 8
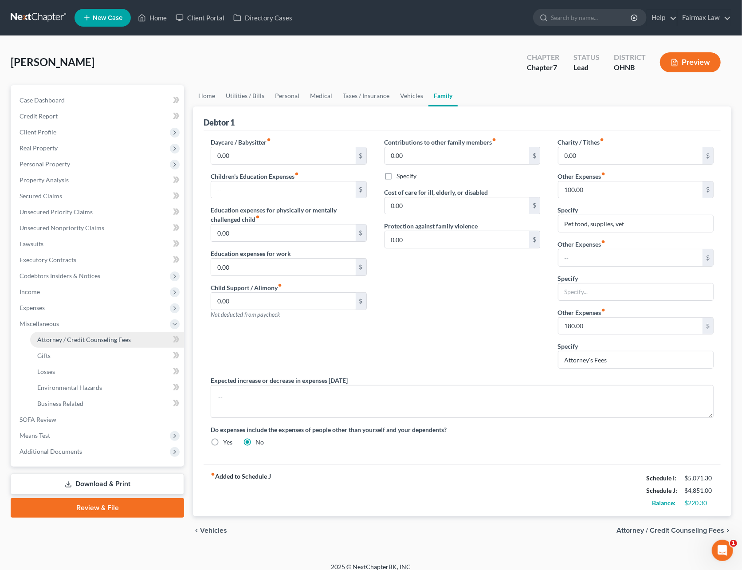
click at [73, 338] on span "Attorney / Credit Counseling Fees" at bounding box center [84, 340] width 94 height 8
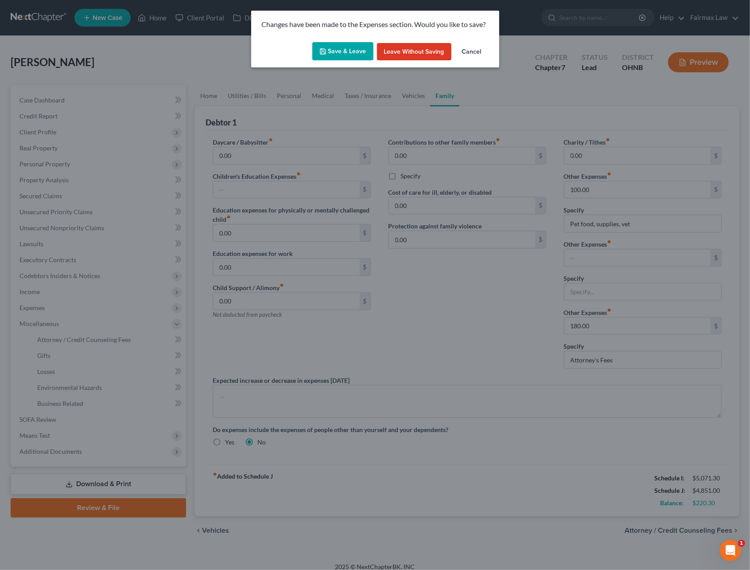
click at [328, 54] on button "Save & Leave" at bounding box center [343, 51] width 61 height 19
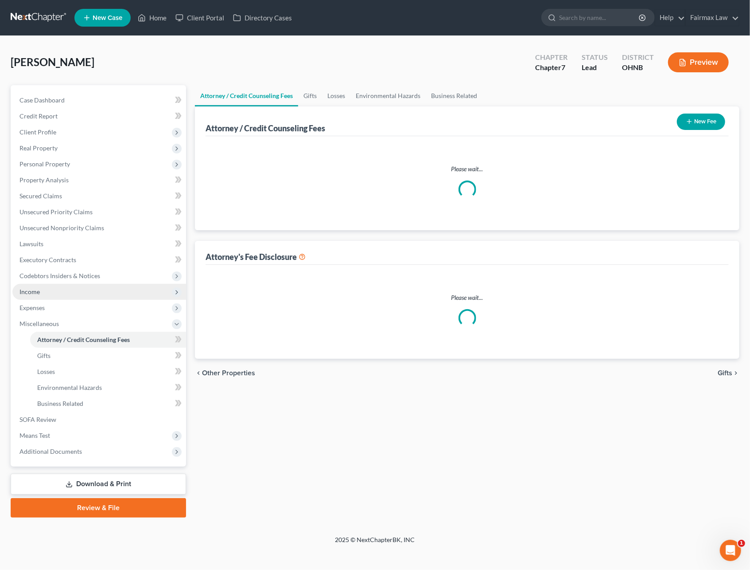
select select "1"
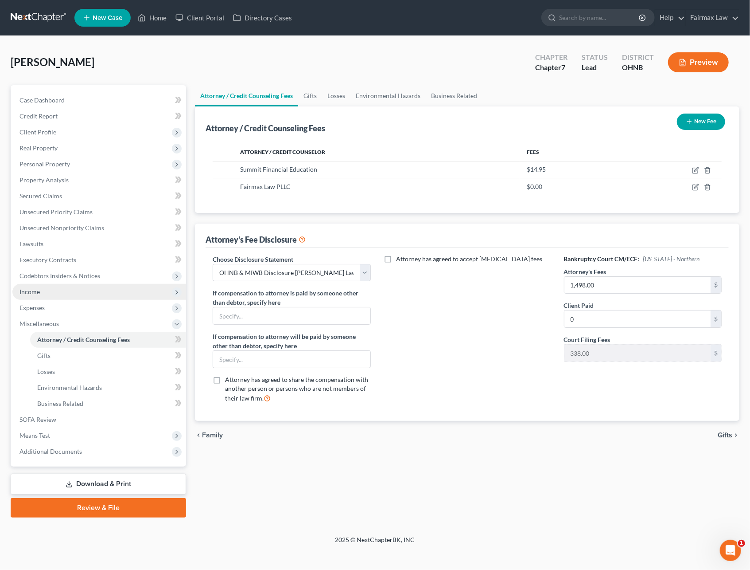
click at [46, 295] on span "Income" at bounding box center [99, 292] width 174 height 16
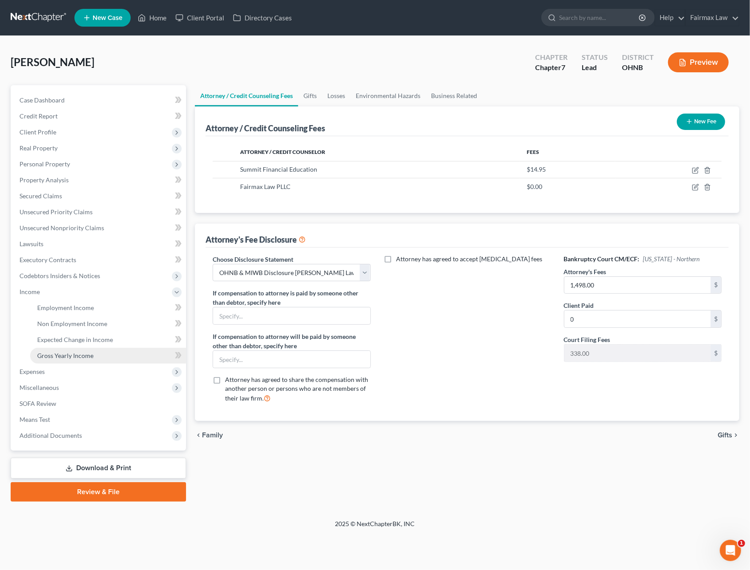
click at [68, 348] on link "Gross Yearly Income" at bounding box center [108, 356] width 156 height 16
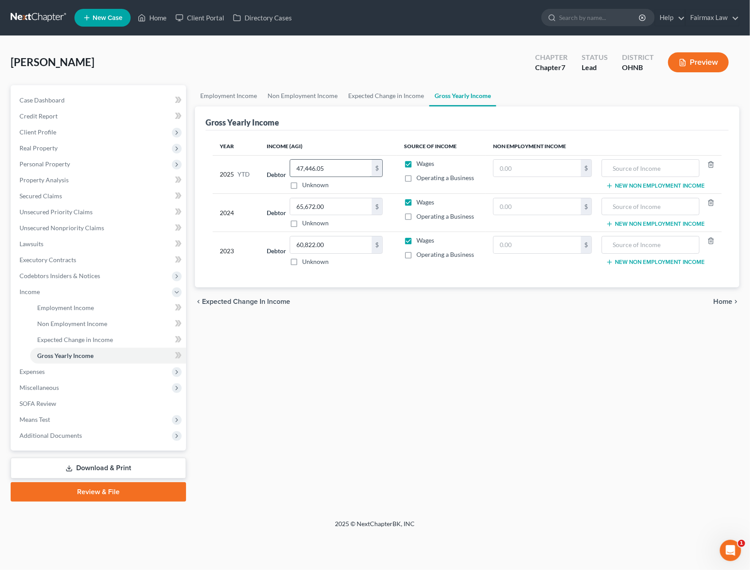
click at [340, 174] on input "47,446.05" at bounding box center [331, 168] width 82 height 17
type input "52,266.98"
click at [54, 386] on span "Miscellaneous" at bounding box center [39, 387] width 39 height 8
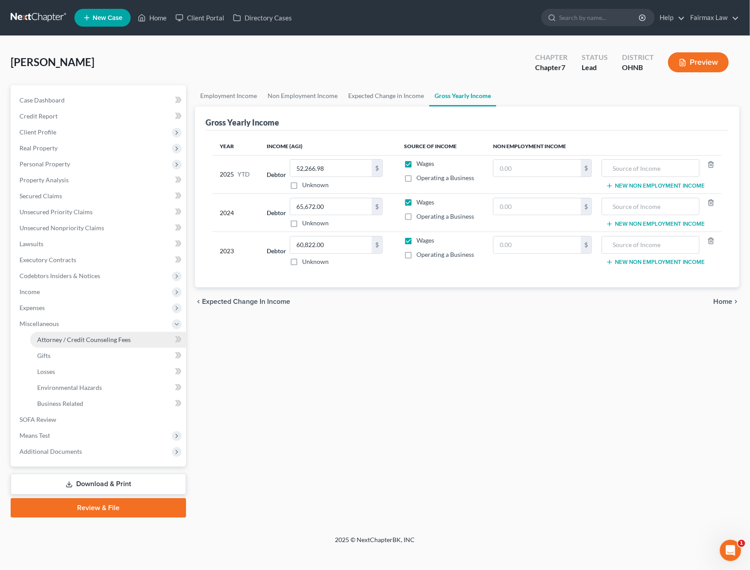
click at [77, 339] on span "Attorney / Credit Counseling Fees" at bounding box center [84, 340] width 94 height 8
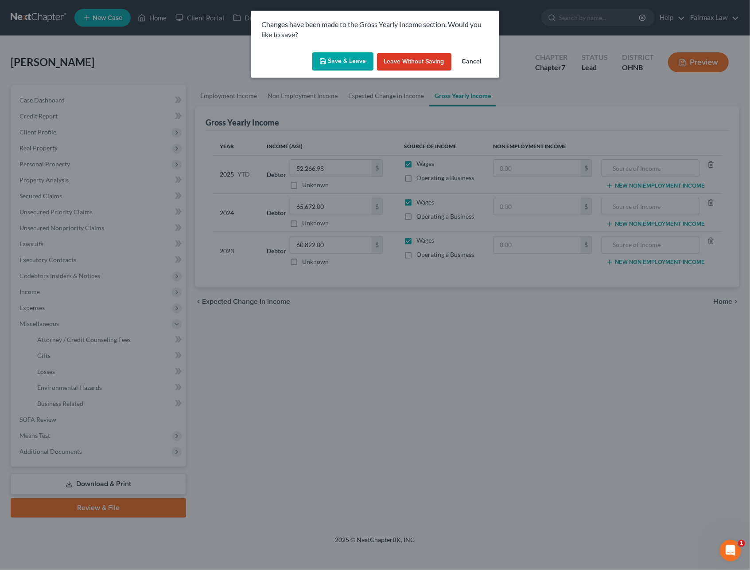
click at [334, 64] on button "Save & Leave" at bounding box center [343, 61] width 61 height 19
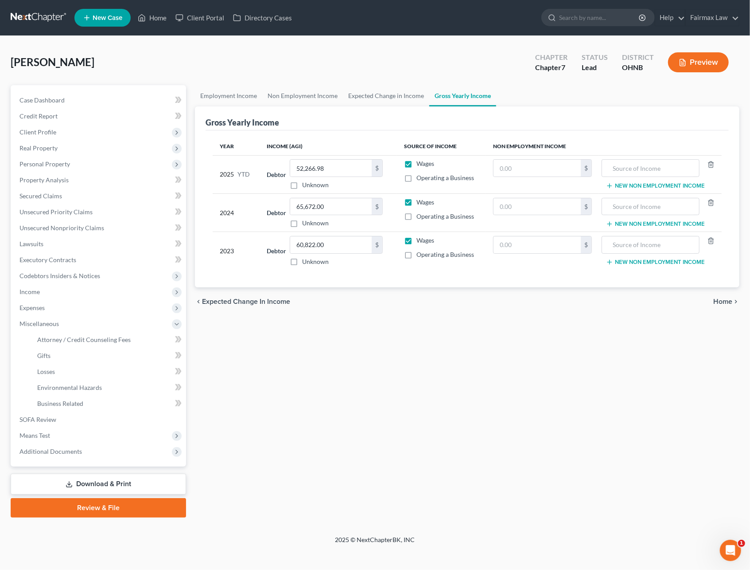
select select "1"
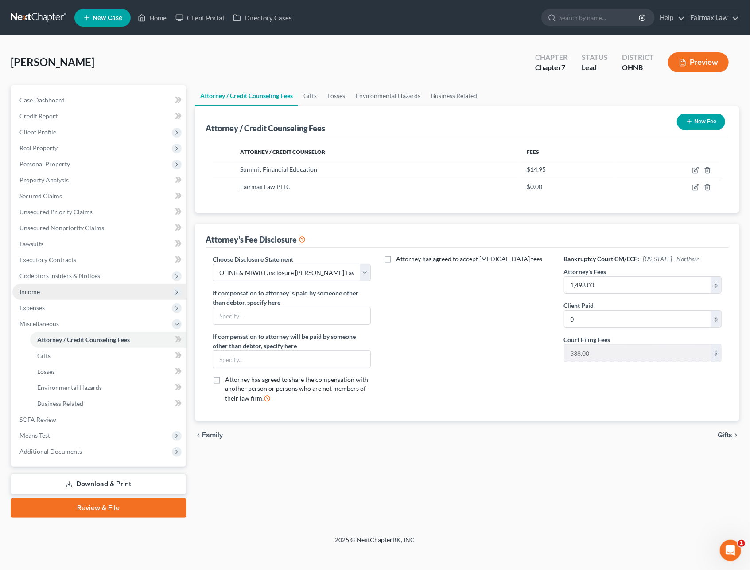
click at [36, 295] on span "Income" at bounding box center [99, 292] width 174 height 16
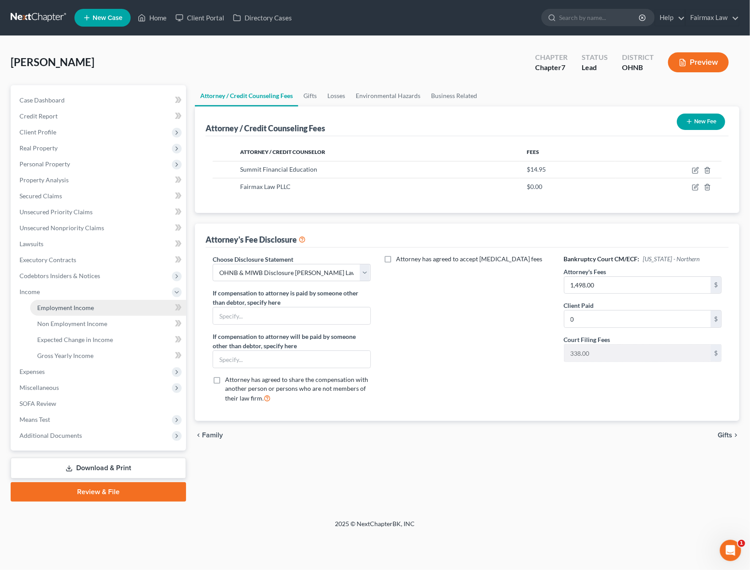
click at [52, 306] on span "Employment Income" at bounding box center [65, 308] width 57 height 8
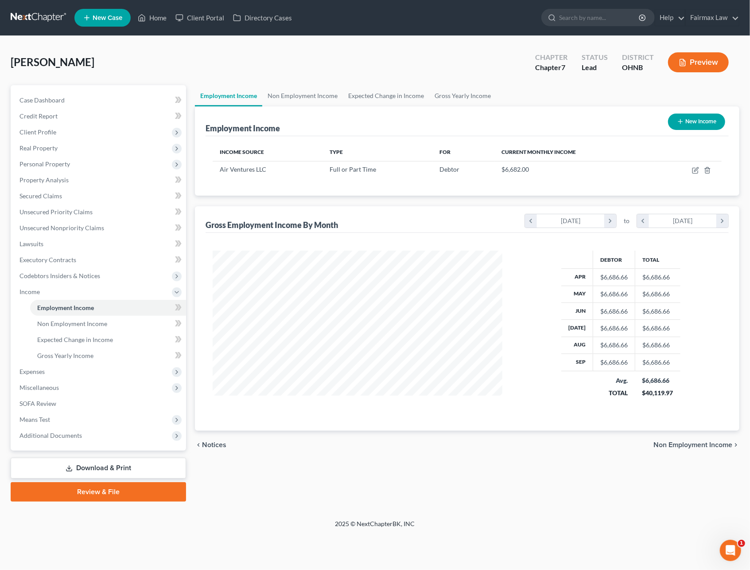
scroll to position [160, 307]
click at [32, 374] on span "Expenses" at bounding box center [99, 371] width 174 height 16
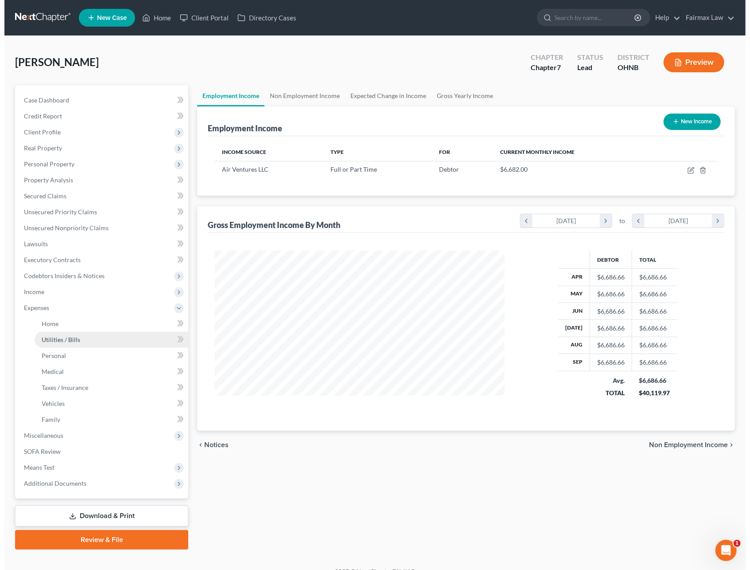
scroll to position [443116, 442972]
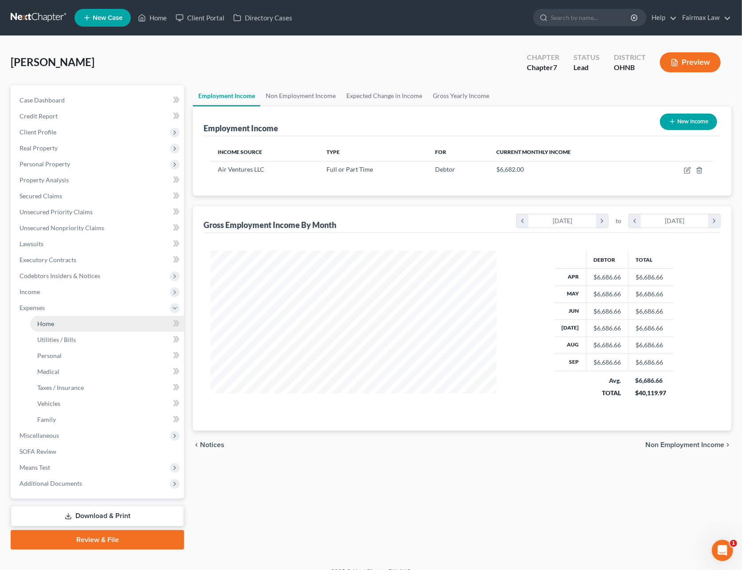
click at [66, 325] on link "Home" at bounding box center [107, 324] width 154 height 16
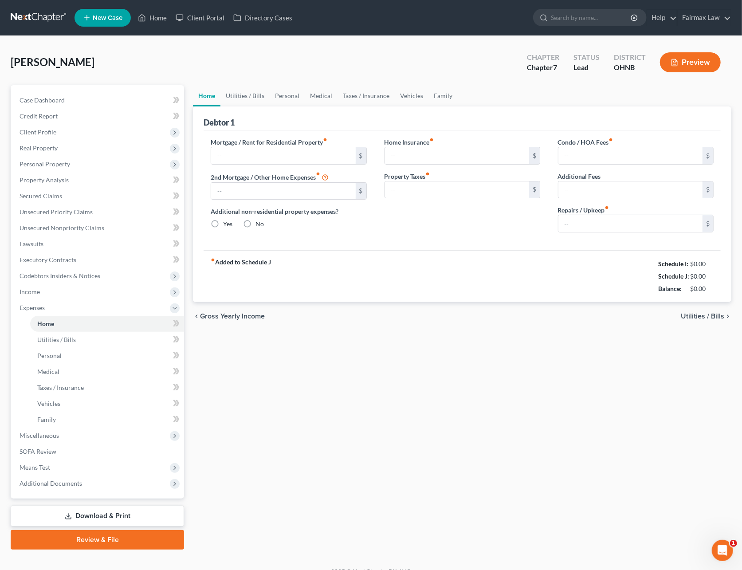
type input "1,100.00"
type input "0.00"
radio input "true"
type input "0.00"
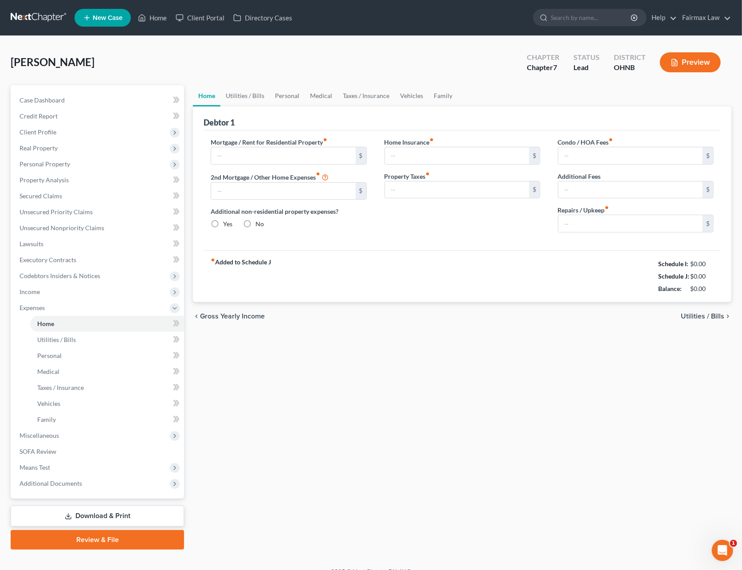
type input "0.00"
type input "50.00"
click at [257, 97] on link "Utilities / Bills" at bounding box center [244, 95] width 49 height 21
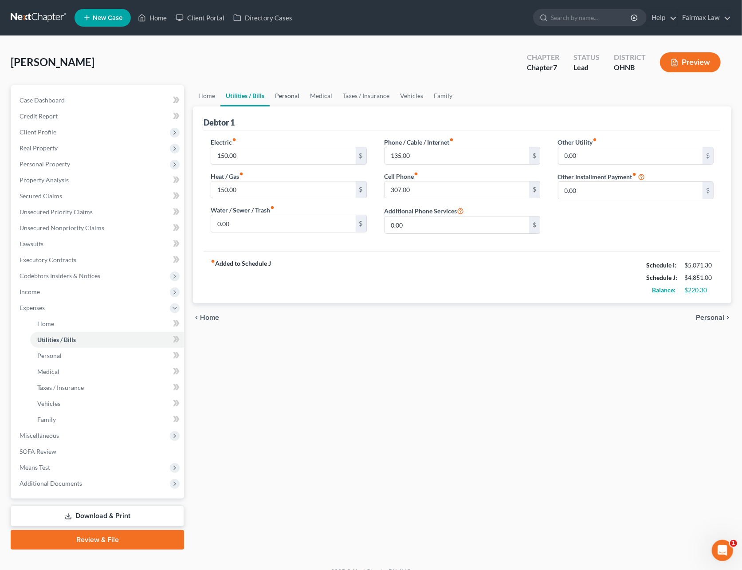
click at [283, 96] on link "Personal" at bounding box center [287, 95] width 35 height 21
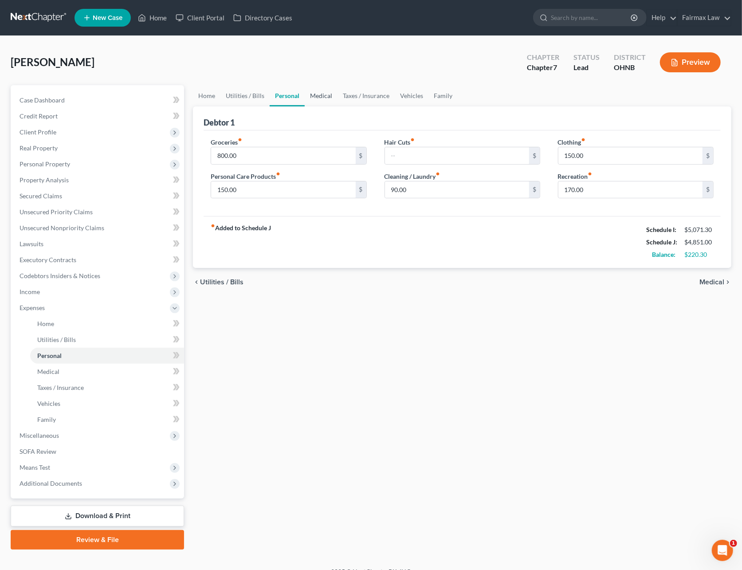
click at [316, 95] on link "Medical" at bounding box center [321, 95] width 33 height 21
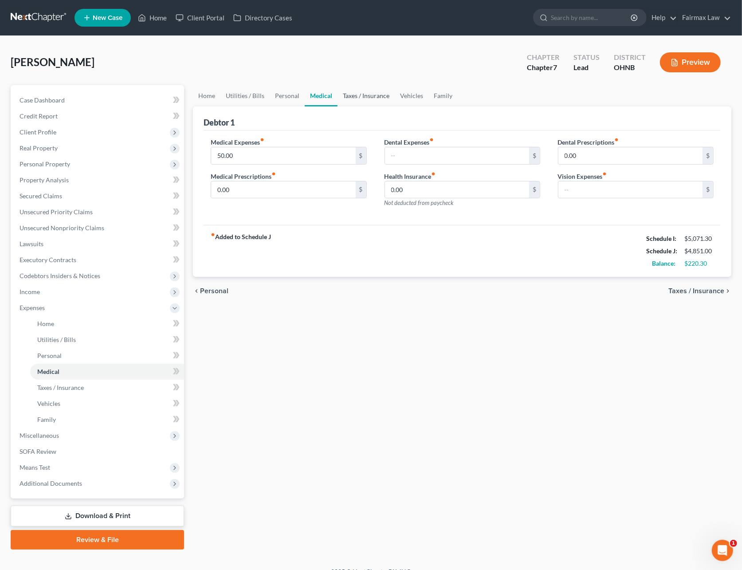
click at [350, 94] on link "Taxes / Insurance" at bounding box center [365, 95] width 57 height 21
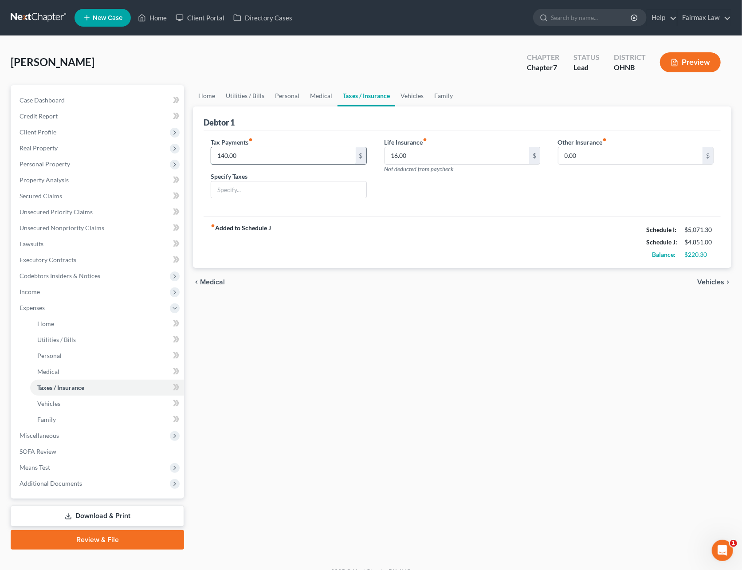
click at [275, 148] on input "140.00" at bounding box center [283, 155] width 144 height 17
type input "125.00"
click at [282, 191] on input "text" at bounding box center [288, 189] width 155 height 17
drag, startPoint x: 325, startPoint y: 188, endPoint x: 286, endPoint y: 189, distance: 39.0
click at [286, 189] on input "Pro-rated tax liability for 1099 income" at bounding box center [288, 189] width 155 height 17
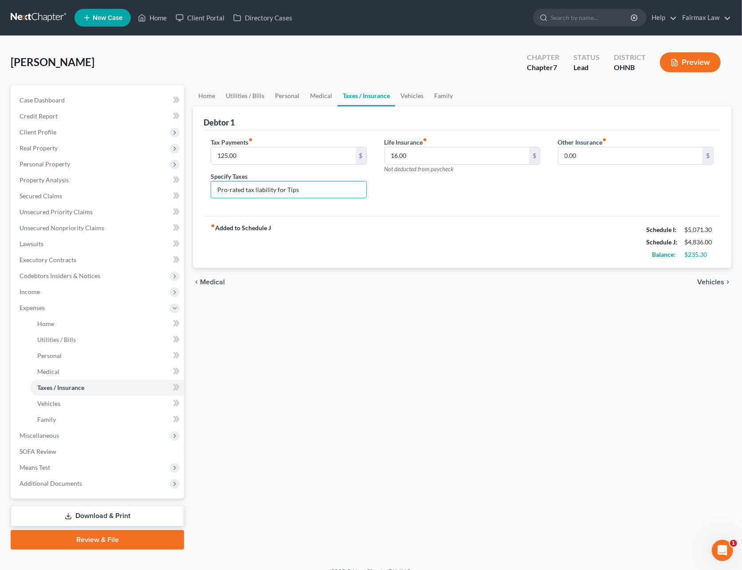
type input "Pro-rated tax liability for Tips"
drag, startPoint x: 334, startPoint y: 190, endPoint x: 149, endPoint y: 199, distance: 185.0
click at [195, 199] on div "Debtor 1 Tax Payments fiber_manual_record 125.00 $ Specify Taxes Pro-rated tax …" at bounding box center [462, 187] width 538 height 162
click at [266, 156] on input "125.00" at bounding box center [283, 155] width 144 height 17
click at [421, 96] on link "Vehicles" at bounding box center [412, 95] width 34 height 21
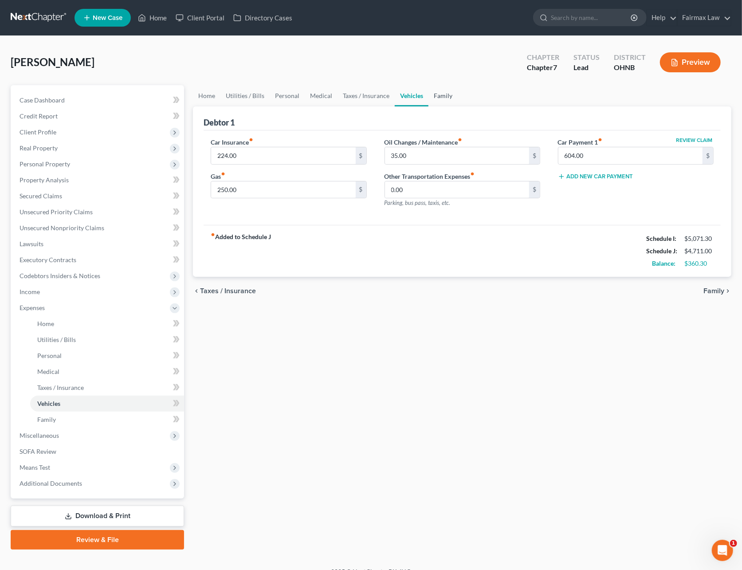
click at [445, 97] on link "Family" at bounding box center [442, 95] width 29 height 21
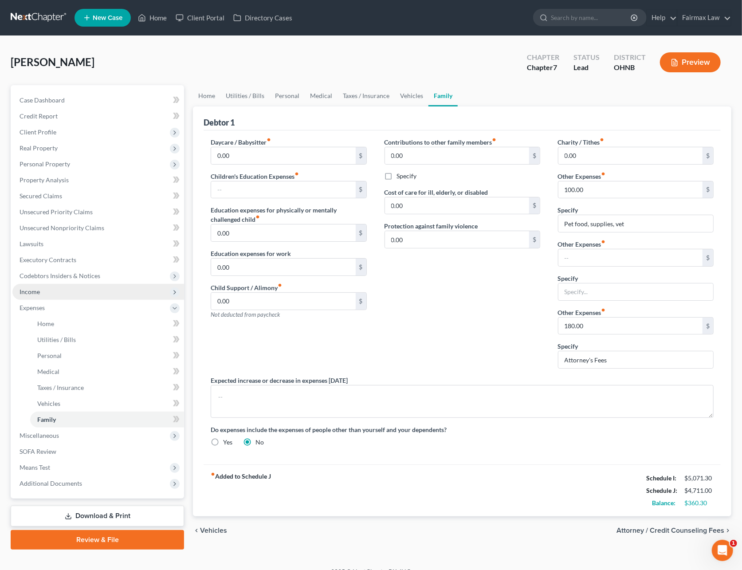
click at [44, 291] on span "Income" at bounding box center [98, 292] width 172 height 16
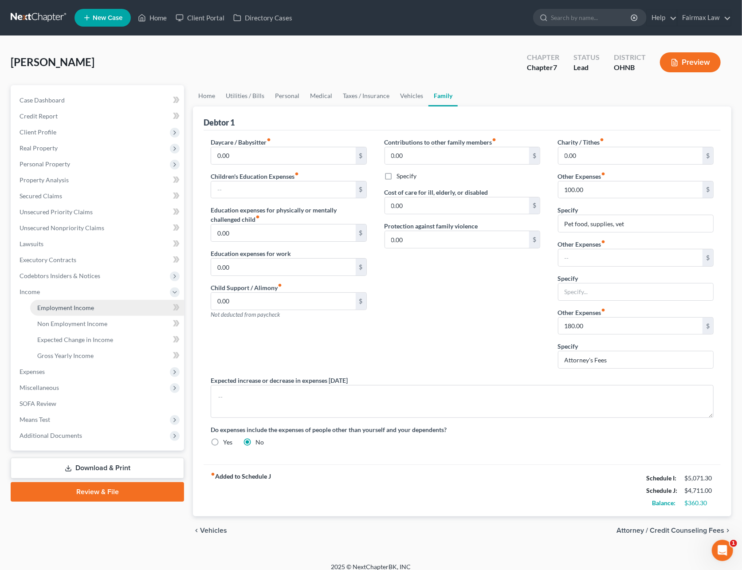
click at [53, 304] on span "Employment Income" at bounding box center [65, 308] width 57 height 8
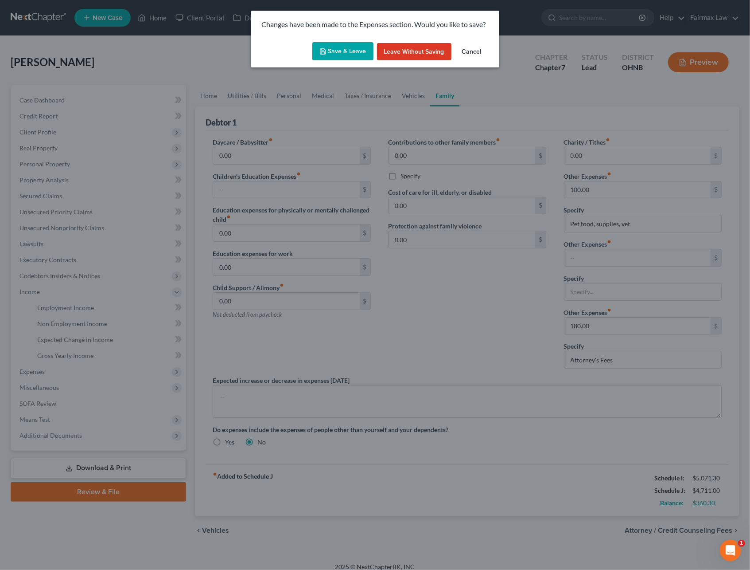
click at [330, 45] on button "Save & Leave" at bounding box center [343, 51] width 61 height 19
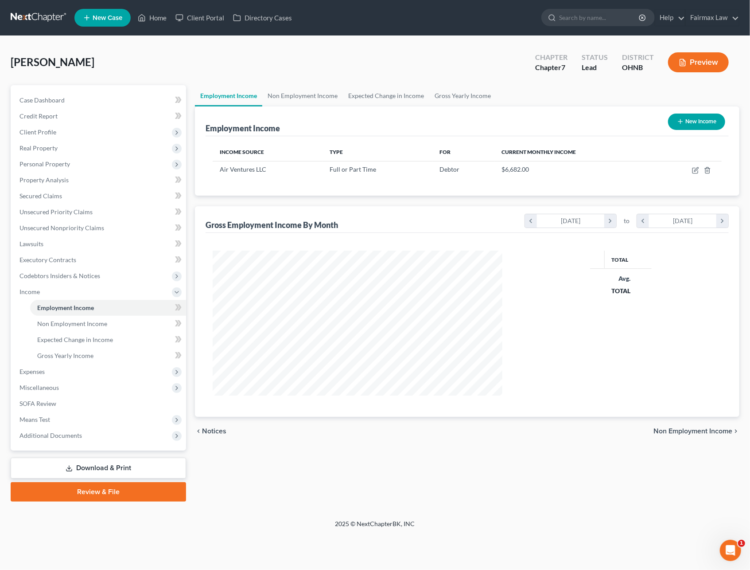
scroll to position [160, 307]
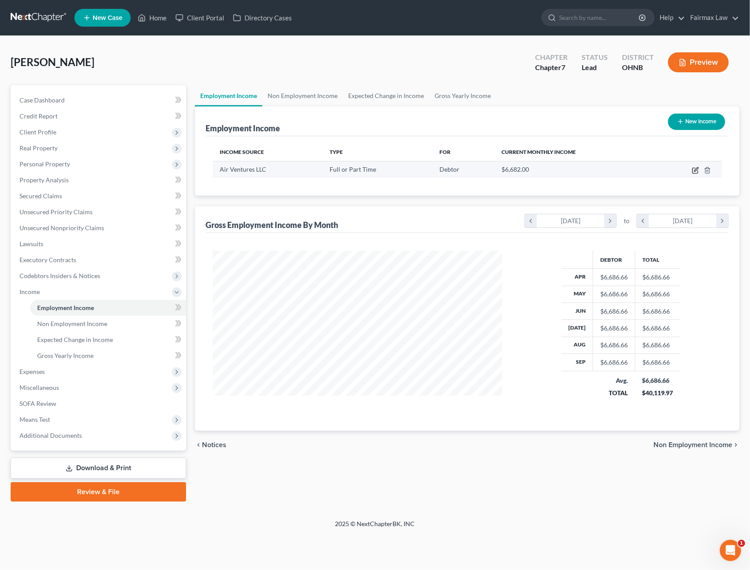
click at [697, 173] on icon "button" at bounding box center [695, 170] width 7 height 7
select select "0"
select select "36"
select select "3"
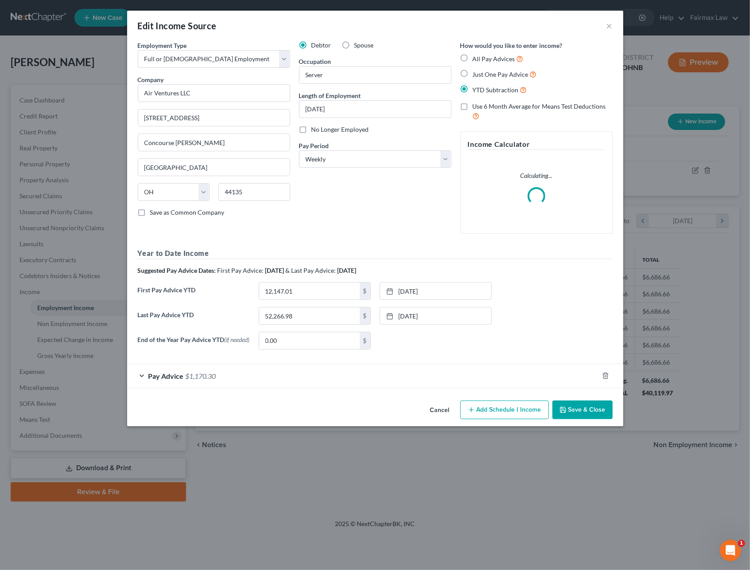
click at [278, 376] on div "Pay Advice $1,170.30" at bounding box center [363, 375] width 472 height 23
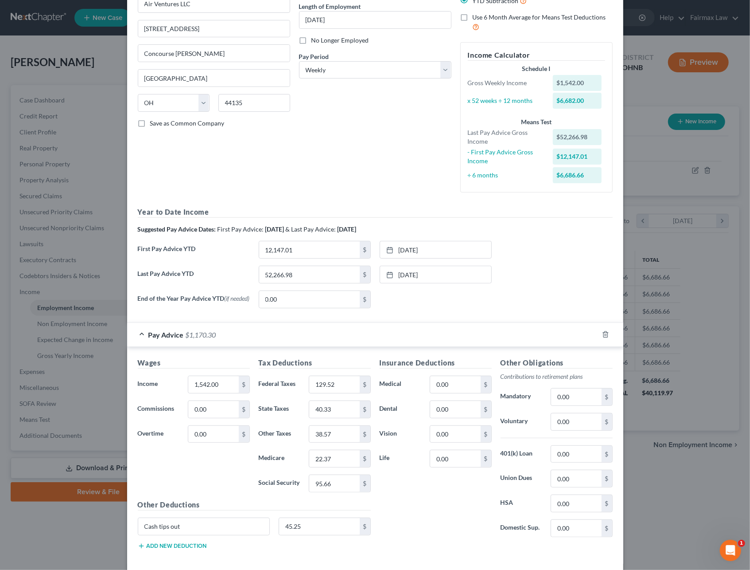
scroll to position [137, 0]
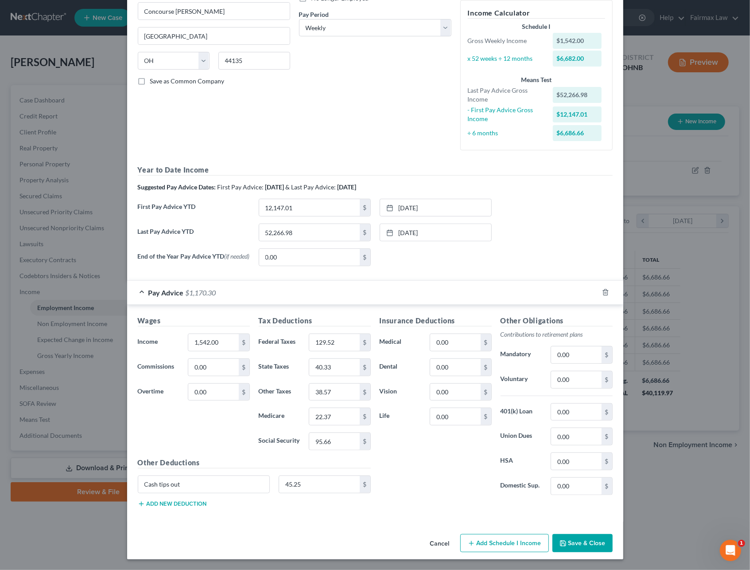
click at [569, 542] on button "Save & Close" at bounding box center [583, 543] width 60 height 19
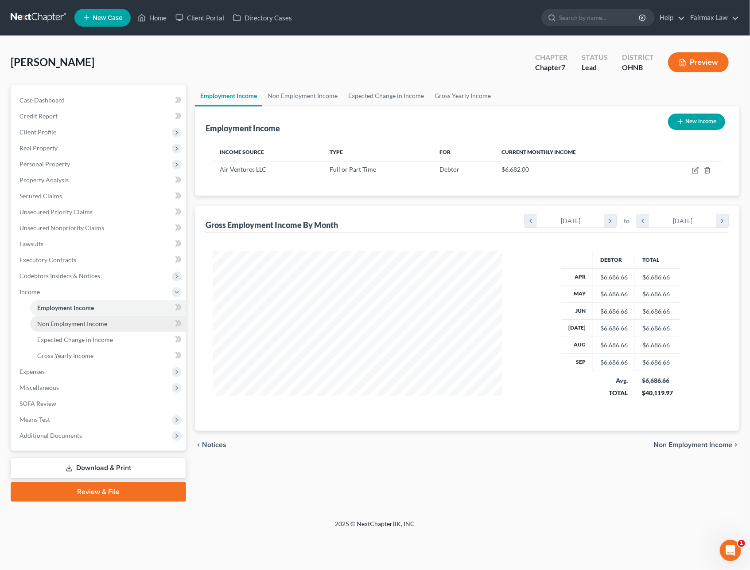
click at [59, 320] on span "Non Employment Income" at bounding box center [72, 324] width 70 height 8
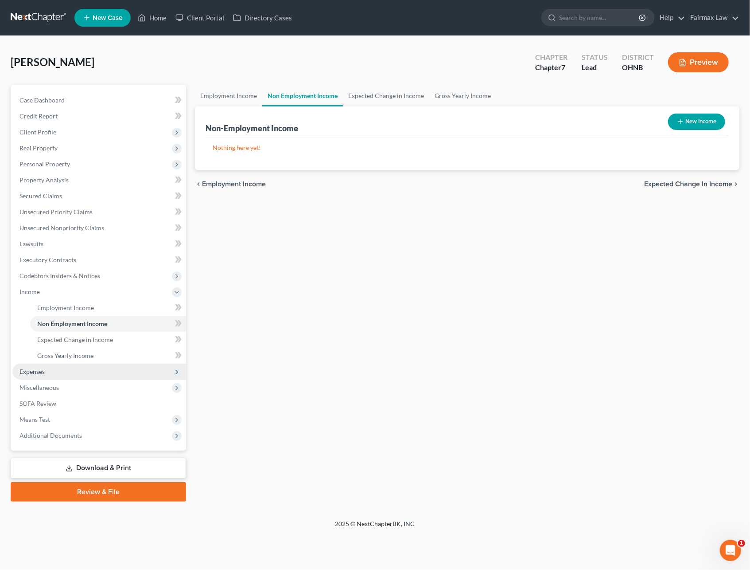
click at [51, 373] on span "Expenses" at bounding box center [99, 371] width 174 height 16
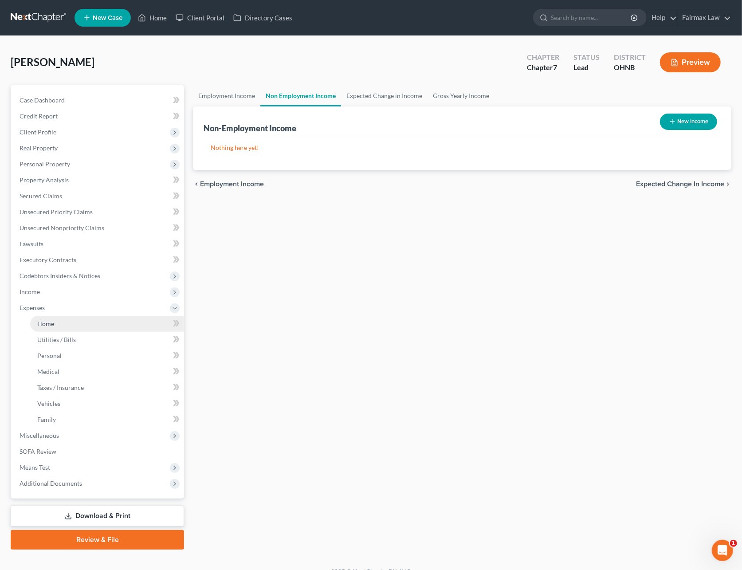
click at [37, 326] on link "Home" at bounding box center [107, 324] width 154 height 16
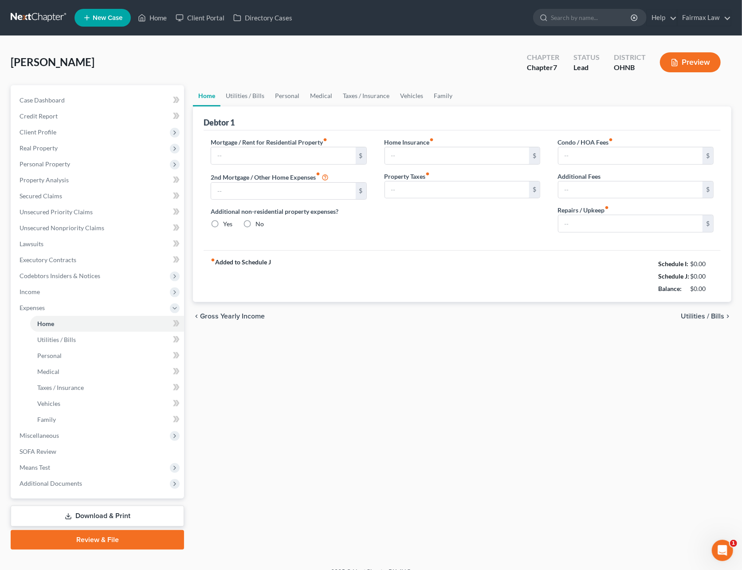
type input "1,100.00"
type input "0.00"
radio input "true"
type input "0.00"
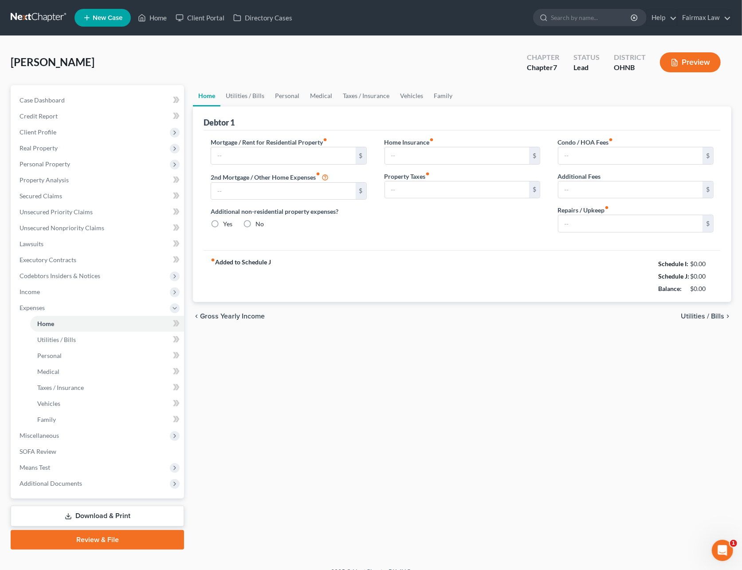
type input "0.00"
type input "50.00"
click at [251, 93] on link "Utilities / Bills" at bounding box center [244, 95] width 49 height 21
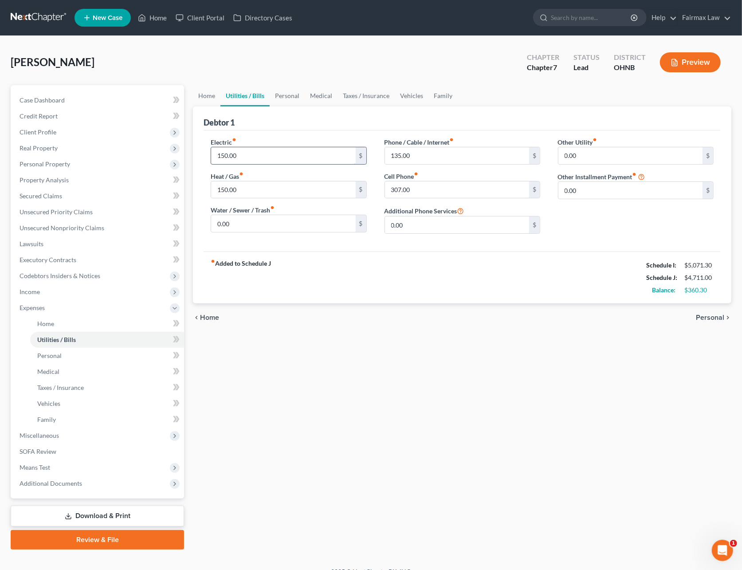
click at [252, 155] on input "150.00" at bounding box center [283, 155] width 144 height 17
type input "200"
click at [225, 194] on input "150.00" at bounding box center [283, 189] width 144 height 17
type input "200"
click at [552, 259] on div "fiber_manual_record Added to Schedule J Schedule I: $5,071.30 Schedule J: $4,81…" at bounding box center [461, 277] width 517 height 52
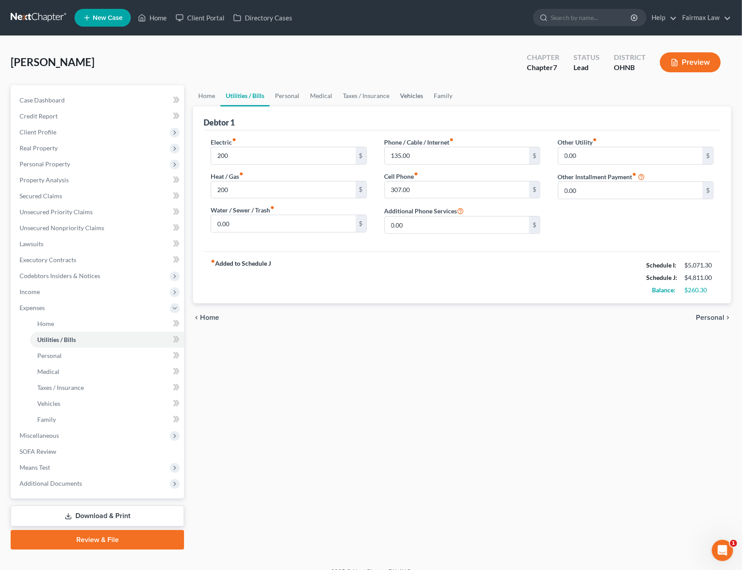
click at [402, 94] on link "Vehicles" at bounding box center [412, 95] width 34 height 21
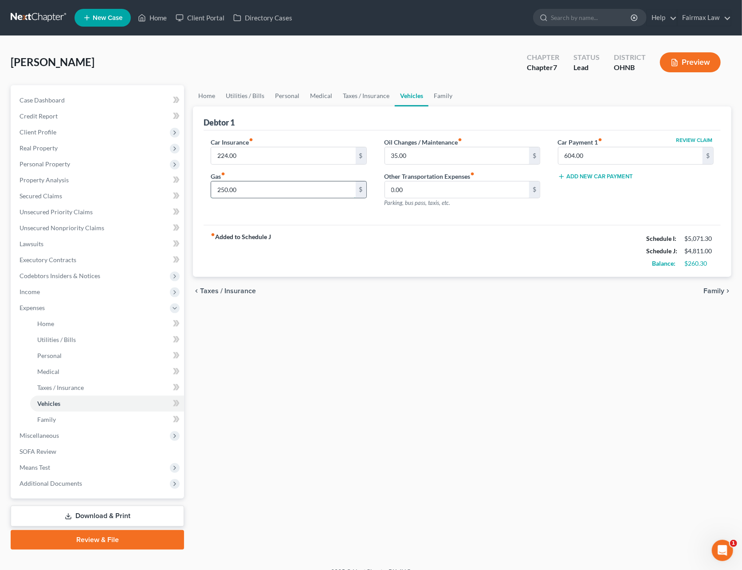
click at [267, 186] on input "250.00" at bounding box center [283, 189] width 144 height 17
type input "300"
click at [442, 95] on link "Family" at bounding box center [442, 95] width 29 height 21
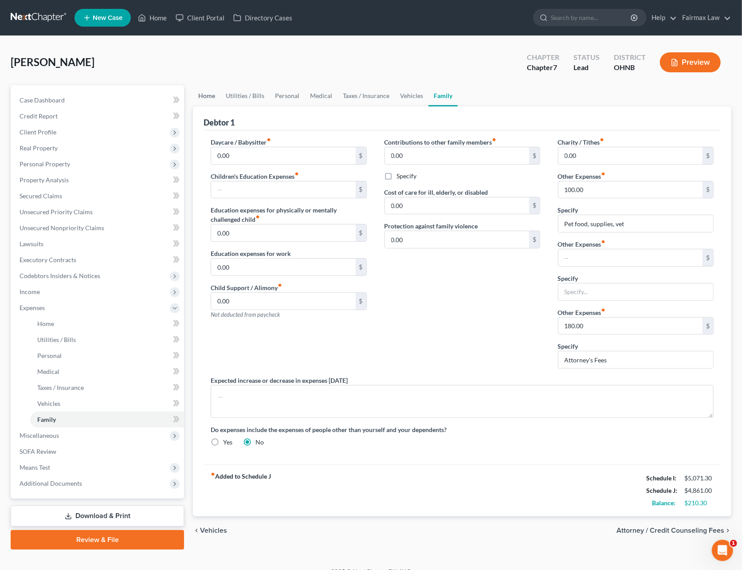
click at [209, 94] on link "Home" at bounding box center [206, 95] width 27 height 21
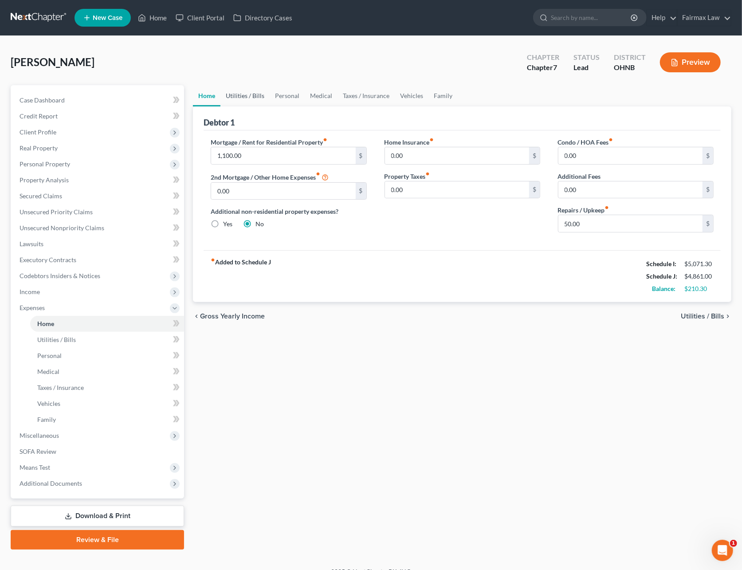
click at [229, 93] on link "Utilities / Bills" at bounding box center [244, 95] width 49 height 21
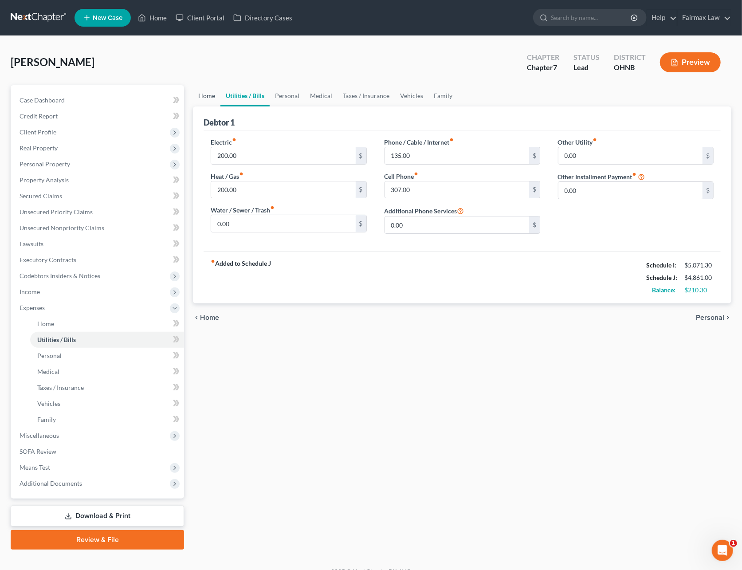
click at [212, 94] on link "Home" at bounding box center [206, 95] width 27 height 21
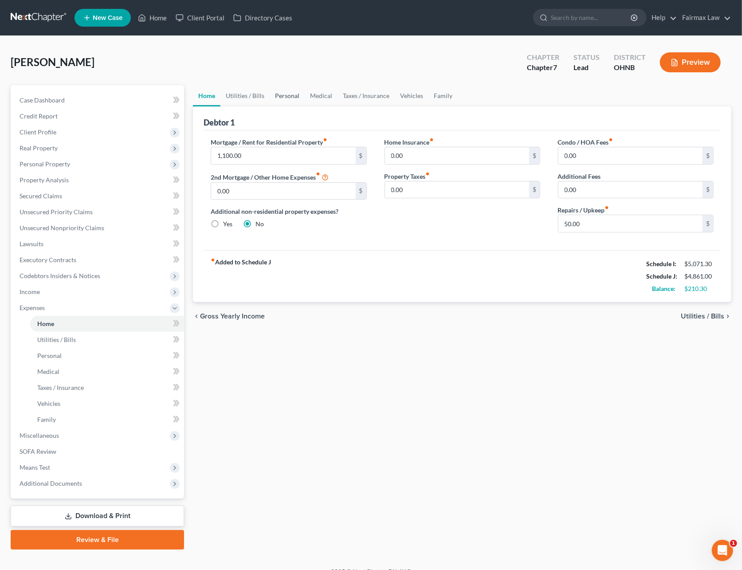
click at [286, 100] on link "Personal" at bounding box center [287, 95] width 35 height 21
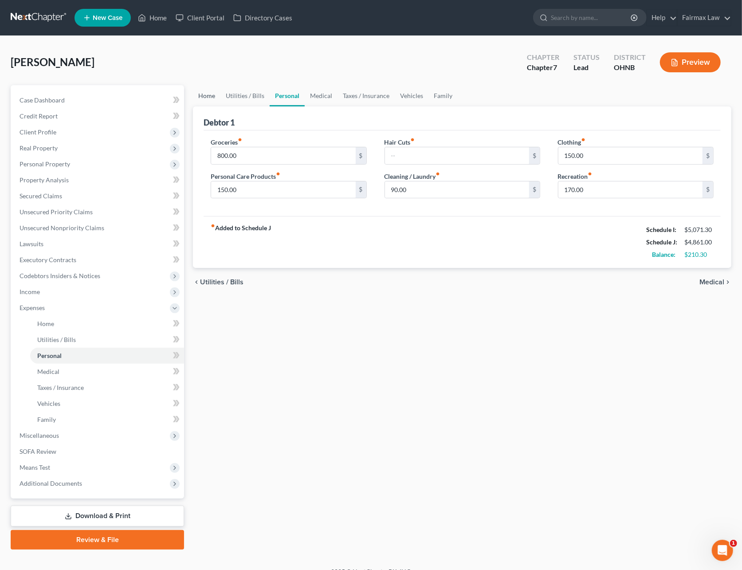
click at [203, 93] on link "Home" at bounding box center [206, 95] width 27 height 21
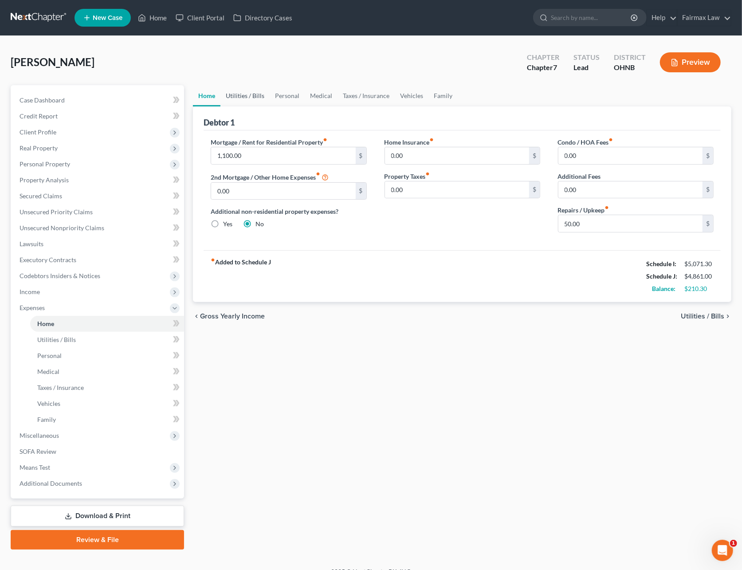
click at [258, 100] on link "Utilities / Bills" at bounding box center [244, 95] width 49 height 21
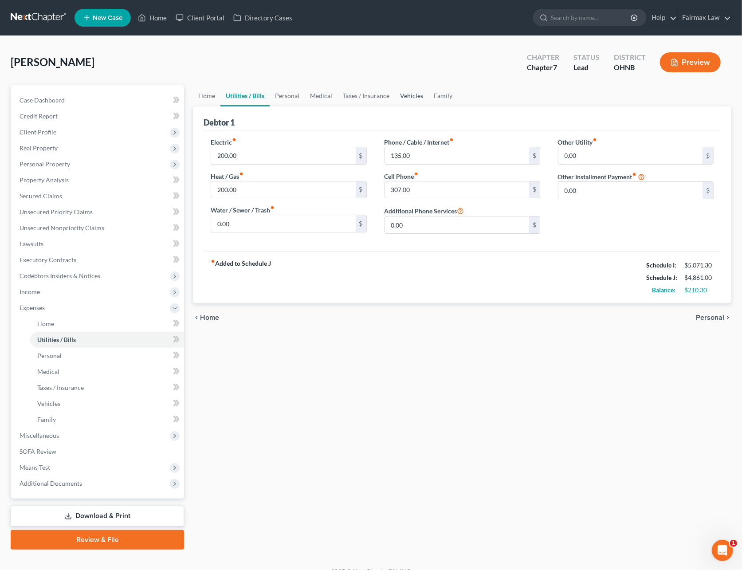
click at [399, 92] on link "Vehicles" at bounding box center [412, 95] width 34 height 21
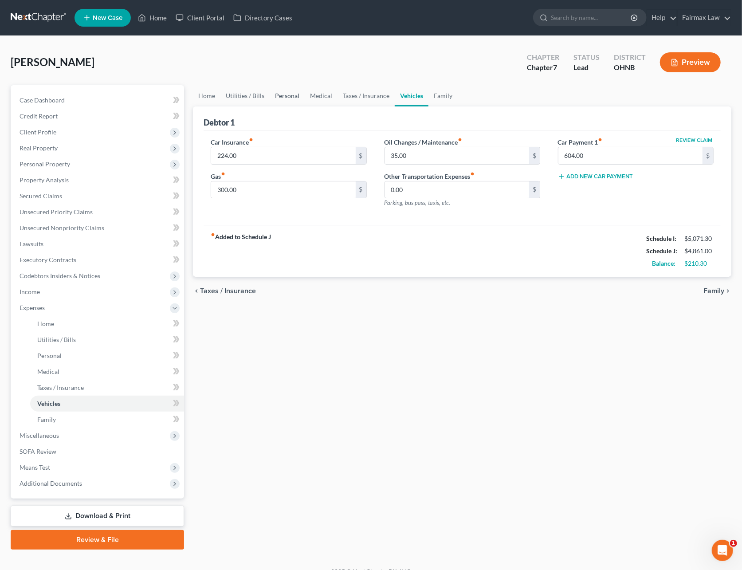
click at [293, 91] on link "Personal" at bounding box center [287, 95] width 35 height 21
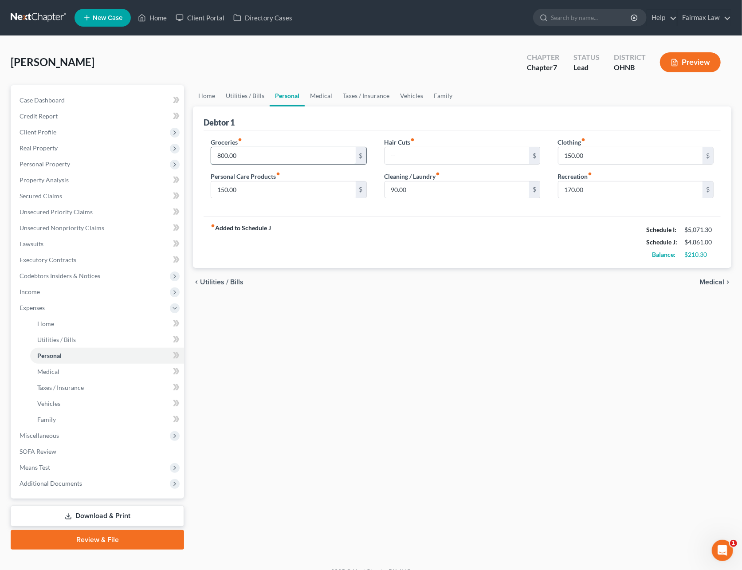
click at [266, 155] on input "800.00" at bounding box center [283, 155] width 144 height 17
type input "750"
click at [592, 230] on div "fiber_manual_record Added to Schedule J Schedule I: $5,071.30 Schedule J: $4,81…" at bounding box center [461, 242] width 517 height 52
click at [261, 102] on link "Utilities / Bills" at bounding box center [244, 95] width 49 height 21
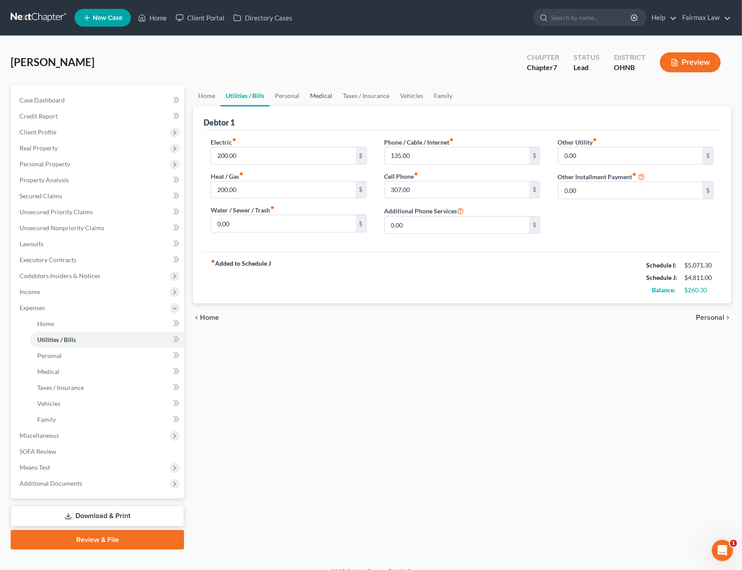
click at [328, 98] on link "Medical" at bounding box center [321, 95] width 33 height 21
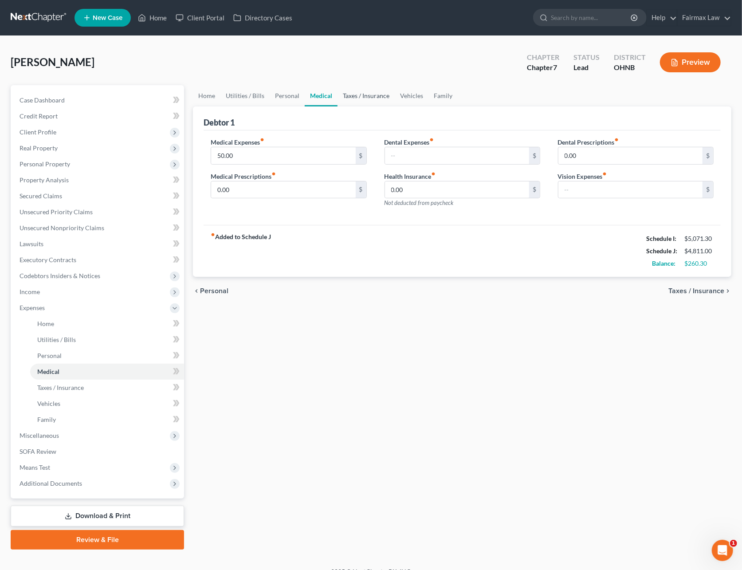
click at [362, 101] on link "Taxes / Insurance" at bounding box center [365, 95] width 57 height 21
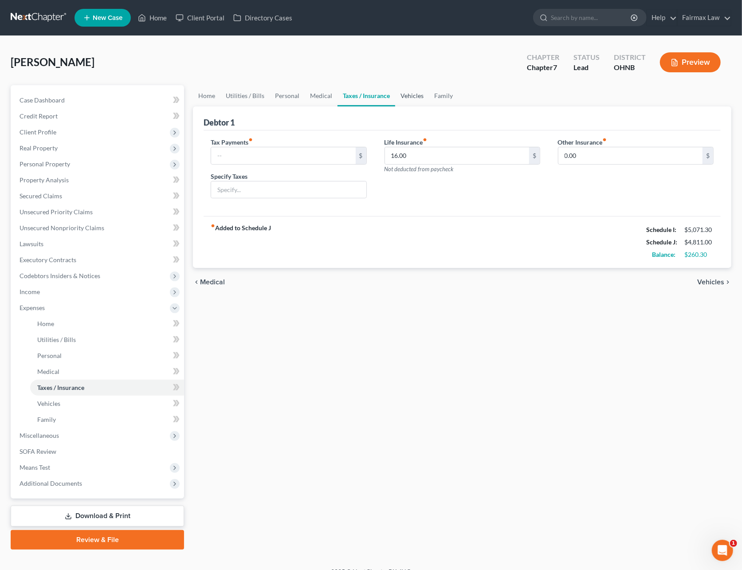
click at [416, 101] on link "Vehicles" at bounding box center [412, 95] width 34 height 21
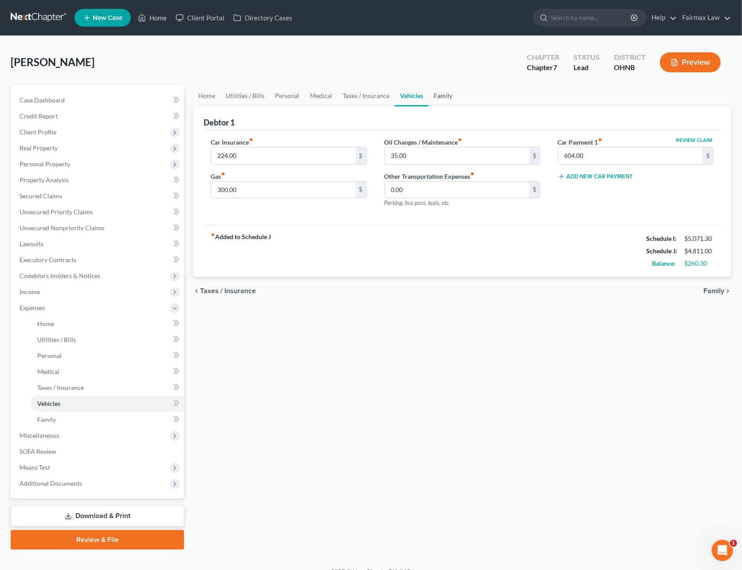
click at [445, 102] on link "Family" at bounding box center [442, 95] width 29 height 21
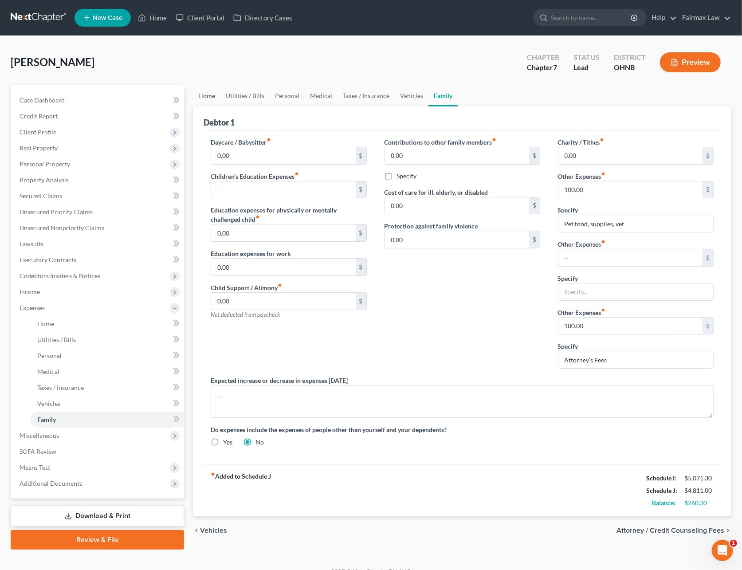
click at [199, 91] on link "Home" at bounding box center [206, 95] width 27 height 21
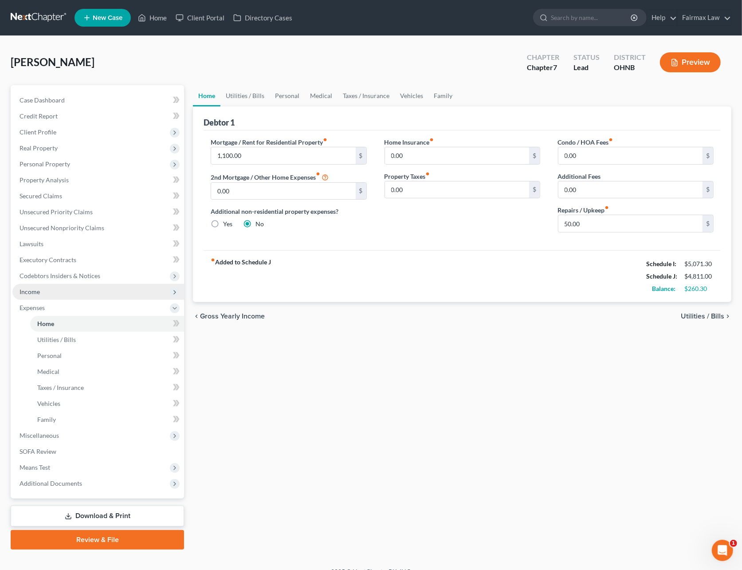
click at [41, 289] on span "Income" at bounding box center [98, 292] width 172 height 16
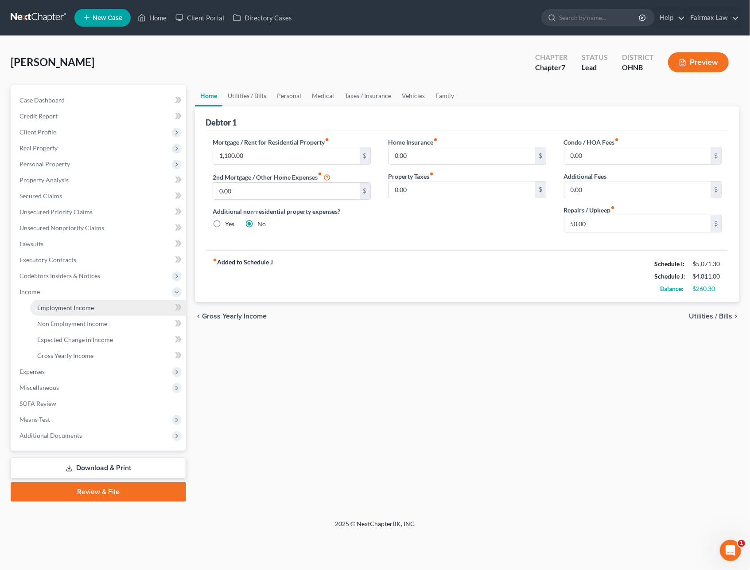
click at [52, 306] on span "Employment Income" at bounding box center [65, 308] width 57 height 8
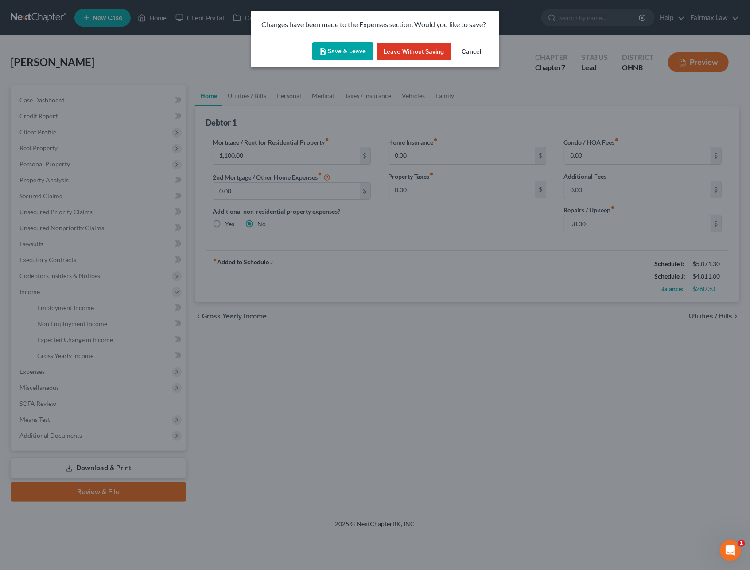
click at [333, 54] on button "Save & Leave" at bounding box center [343, 51] width 61 height 19
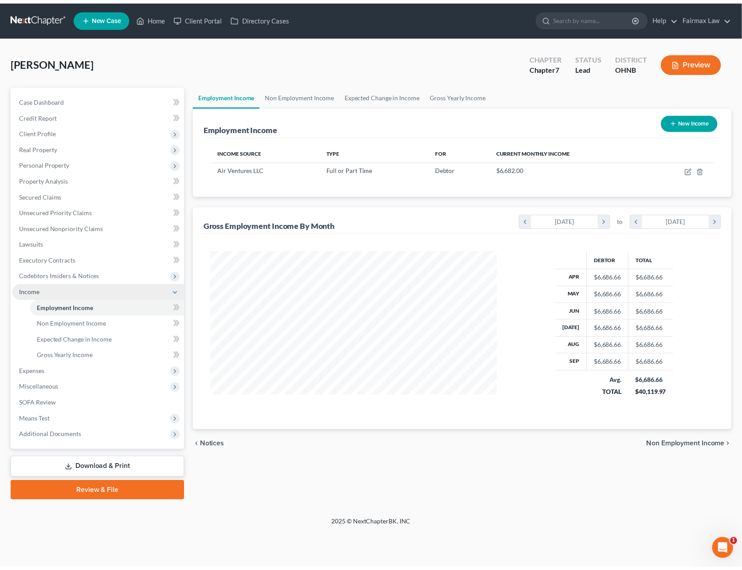
scroll to position [160, 307]
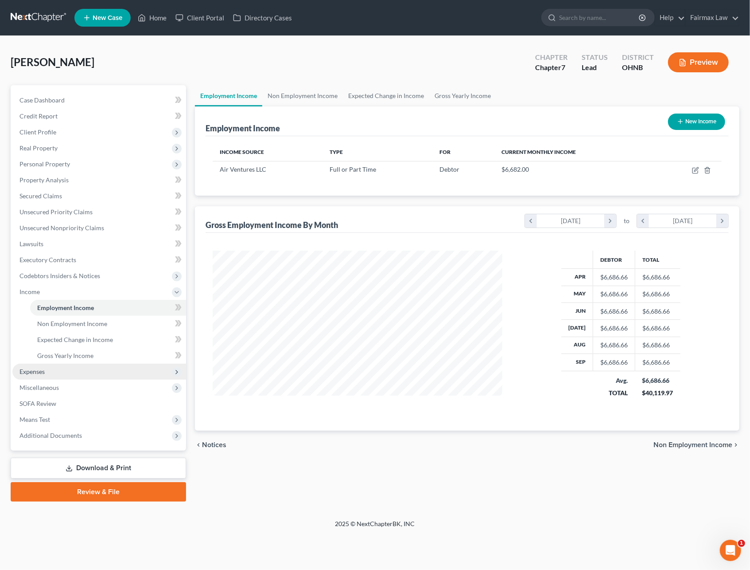
click at [35, 370] on span "Expenses" at bounding box center [32, 371] width 25 height 8
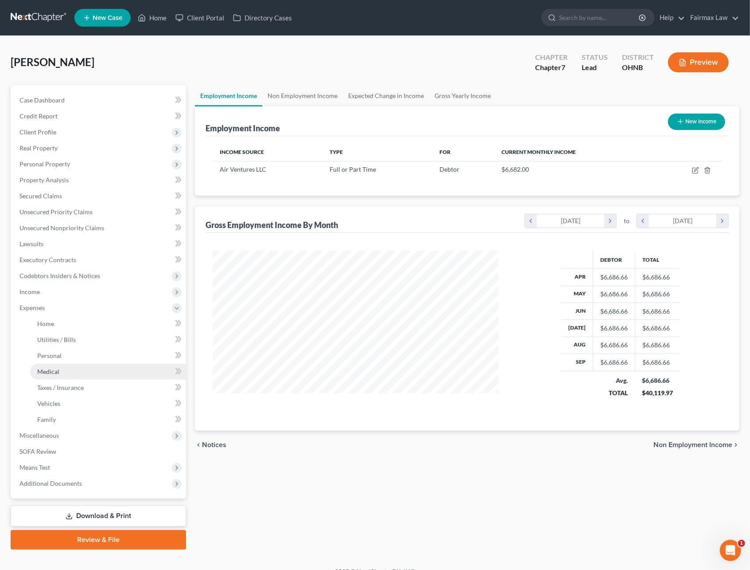
scroll to position [443116, 442972]
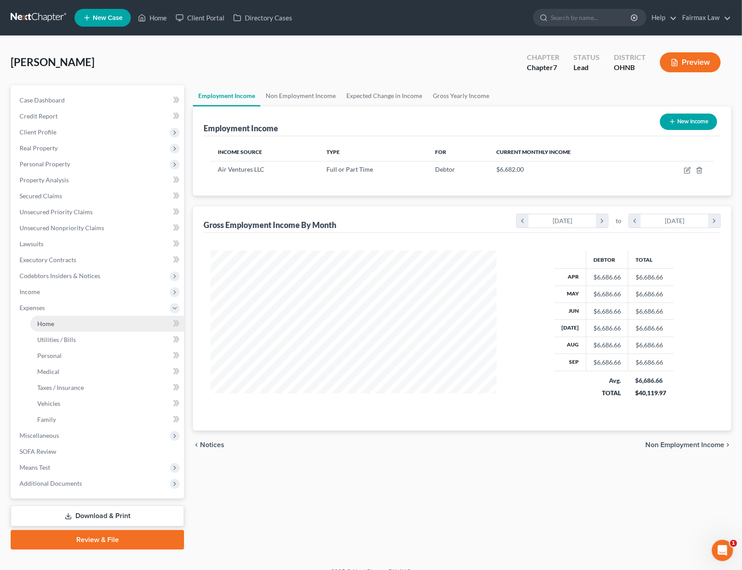
click at [59, 324] on link "Home" at bounding box center [107, 324] width 154 height 16
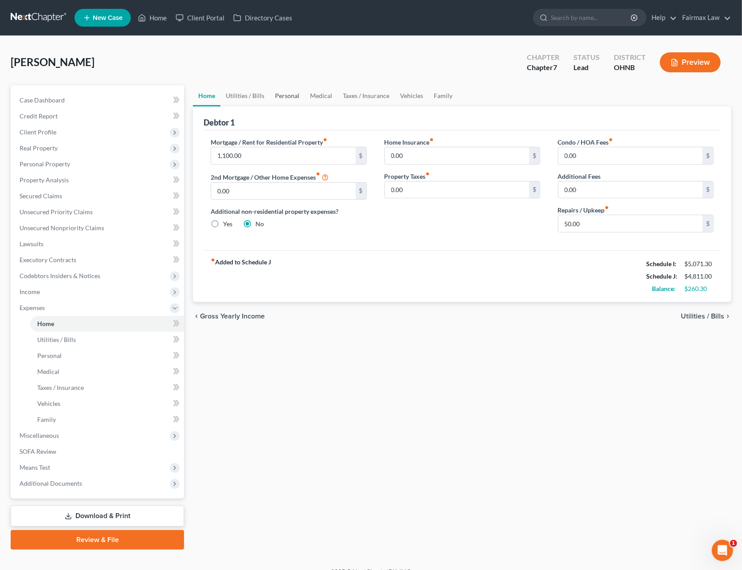
click at [288, 96] on link "Personal" at bounding box center [287, 95] width 35 height 21
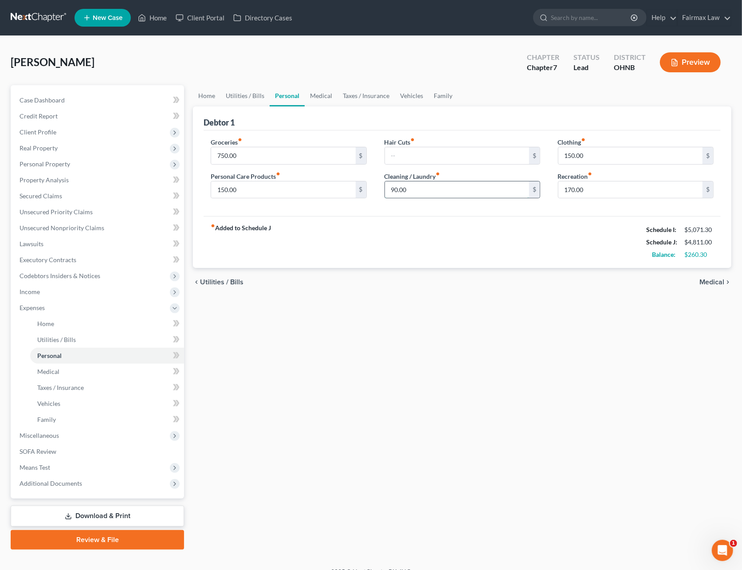
click at [488, 186] on input "90.00" at bounding box center [457, 189] width 144 height 17
type input "150"
click at [598, 151] on input "150.00" at bounding box center [630, 155] width 144 height 17
click at [585, 185] on input "170.00" at bounding box center [630, 189] width 144 height 17
type input "150"
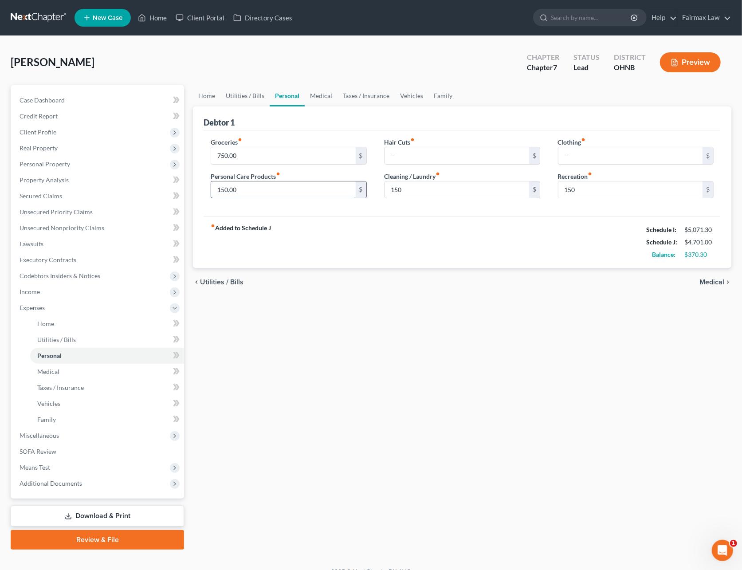
click at [298, 192] on input "150.00" at bounding box center [283, 189] width 144 height 17
type input "200"
drag, startPoint x: 252, startPoint y: 96, endPoint x: 277, endPoint y: 98, distance: 25.4
click at [252, 96] on link "Utilities / Bills" at bounding box center [244, 95] width 49 height 21
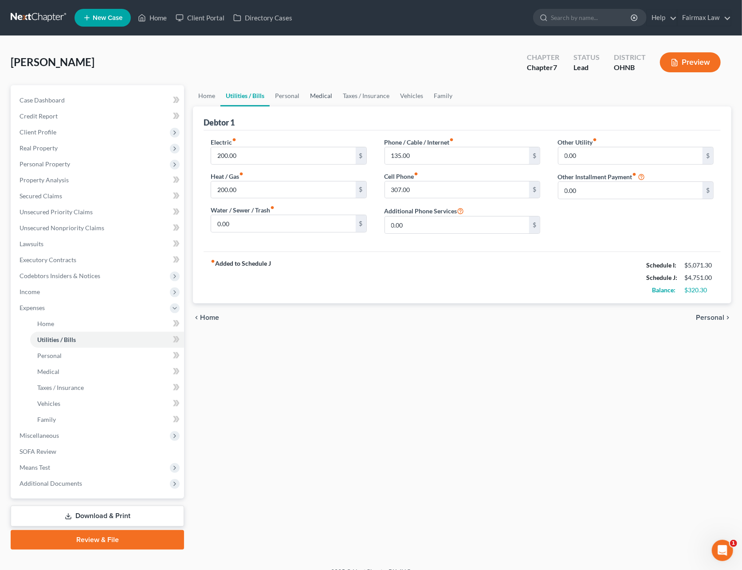
click at [310, 99] on link "Medical" at bounding box center [321, 95] width 33 height 21
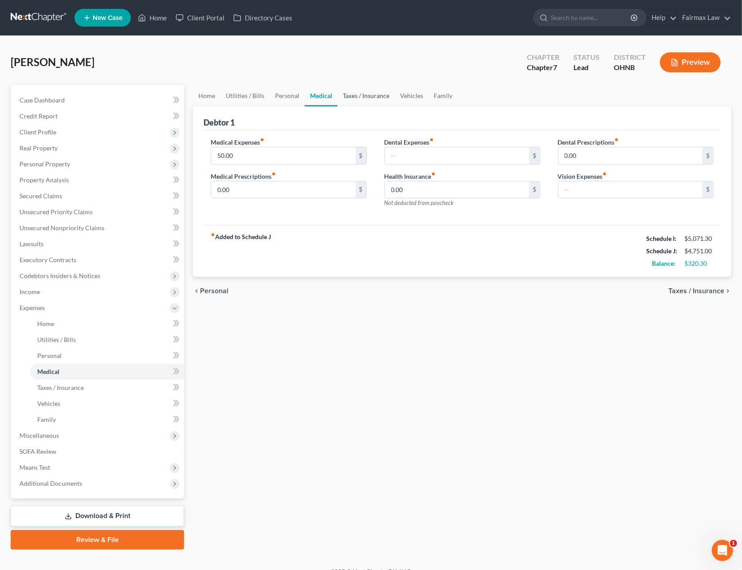
click at [363, 94] on link "Taxes / Insurance" at bounding box center [365, 95] width 57 height 21
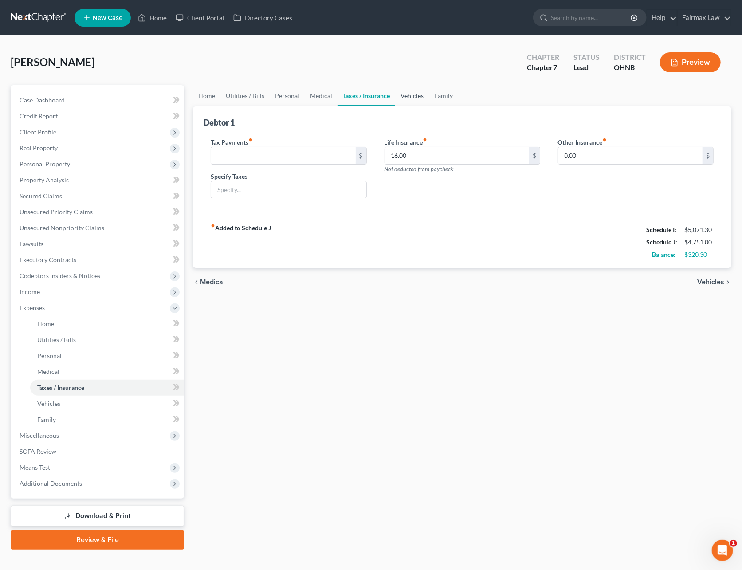
click at [397, 96] on link "Vehicles" at bounding box center [412, 95] width 34 height 21
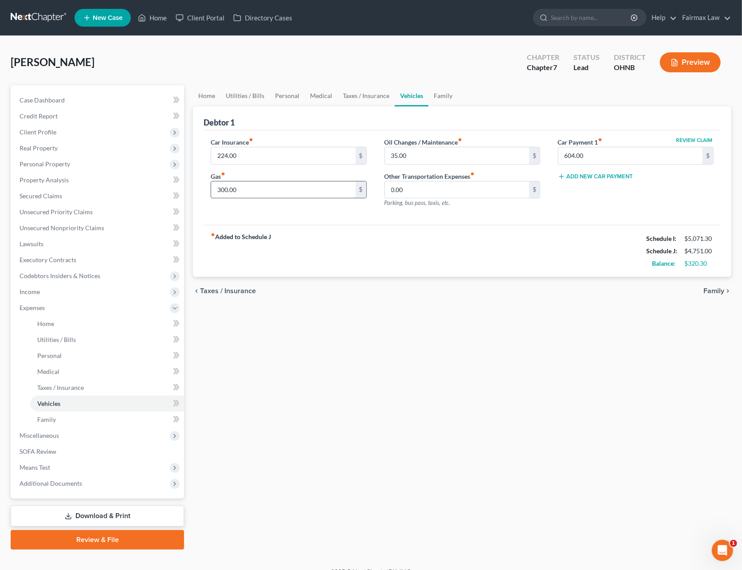
click at [290, 189] on input "300.00" at bounding box center [283, 189] width 144 height 17
type input "250"
click at [439, 102] on link "Family" at bounding box center [442, 95] width 29 height 21
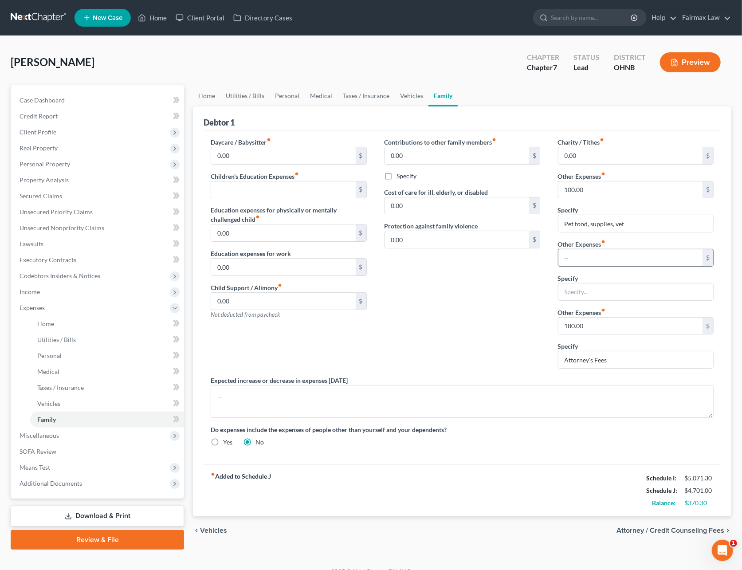
click at [594, 256] on input "text" at bounding box center [630, 257] width 144 height 17
type input "180"
click at [511, 309] on div "Contributions to other family members fiber_manual_record 0.00 $ Specify Cost o…" at bounding box center [461, 256] width 173 height 238
drag, startPoint x: 625, startPoint y: 356, endPoint x: 529, endPoint y: 360, distance: 95.8
click at [541, 361] on div "Daycare / Babysitter fiber_manual_record 0.00 $ Children's Education Expenses f…" at bounding box center [462, 295] width 520 height 316
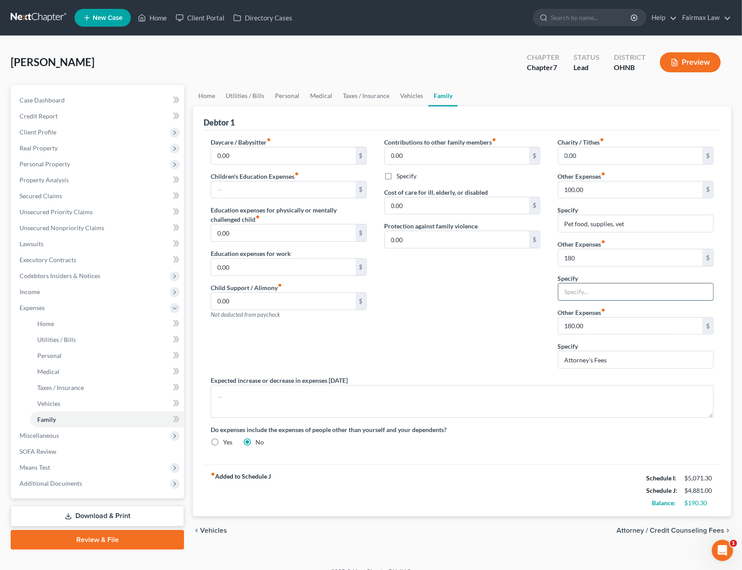
click at [591, 287] on input "text" at bounding box center [635, 291] width 155 height 17
paste input "Attorney's Fees"
type input "Attorney's Fees"
drag, startPoint x: 612, startPoint y: 359, endPoint x: 538, endPoint y: 361, distance: 74.0
click at [544, 362] on div "Daycare / Babysitter fiber_manual_record 0.00 $ Children's Education Expenses f…" at bounding box center [462, 295] width 520 height 316
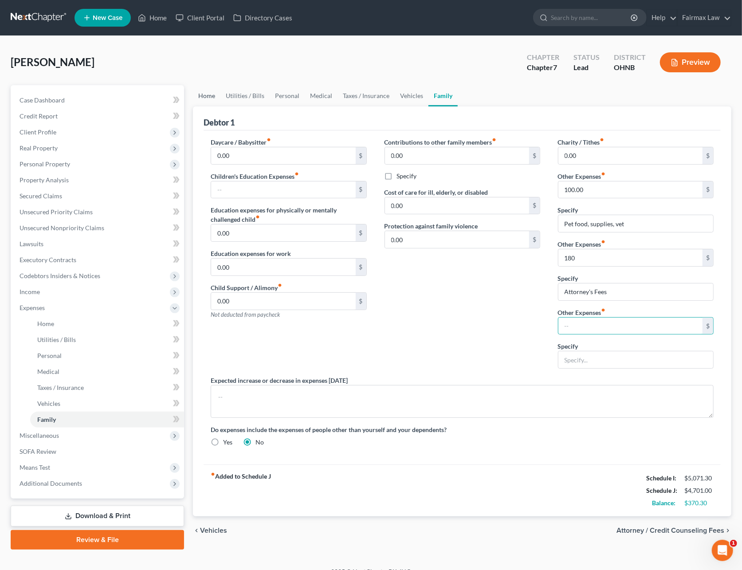
click at [204, 91] on link "Home" at bounding box center [206, 95] width 27 height 21
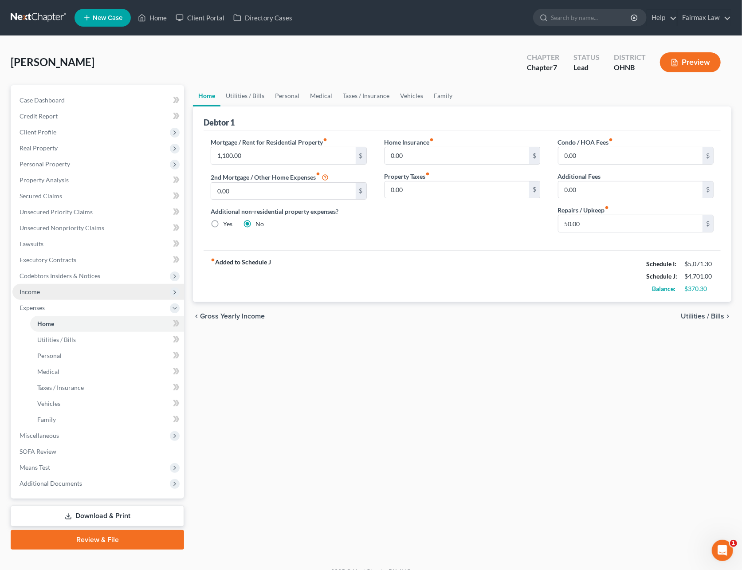
click at [51, 286] on span "Income" at bounding box center [98, 292] width 172 height 16
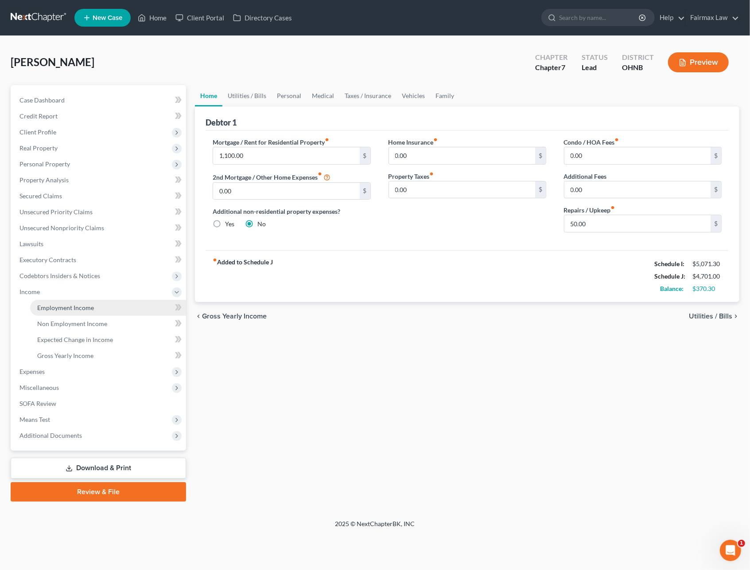
click at [57, 304] on span "Employment Income" at bounding box center [65, 308] width 57 height 8
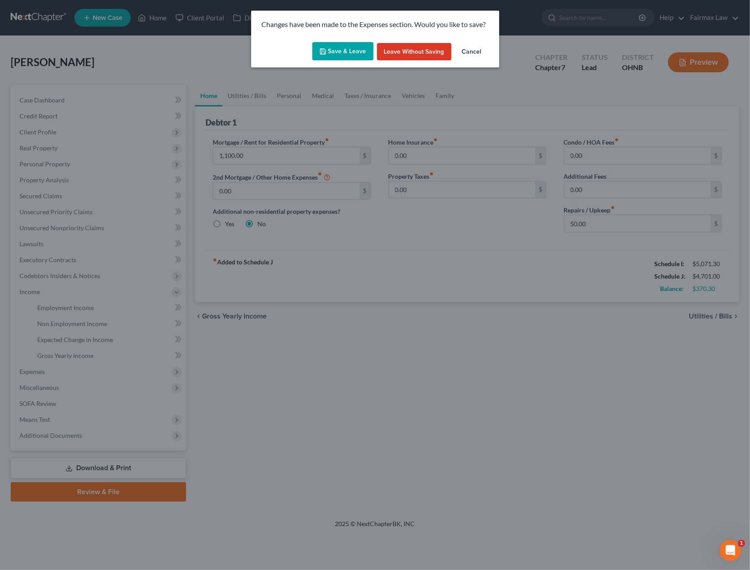
click at [340, 58] on button "Save & Leave" at bounding box center [343, 51] width 61 height 19
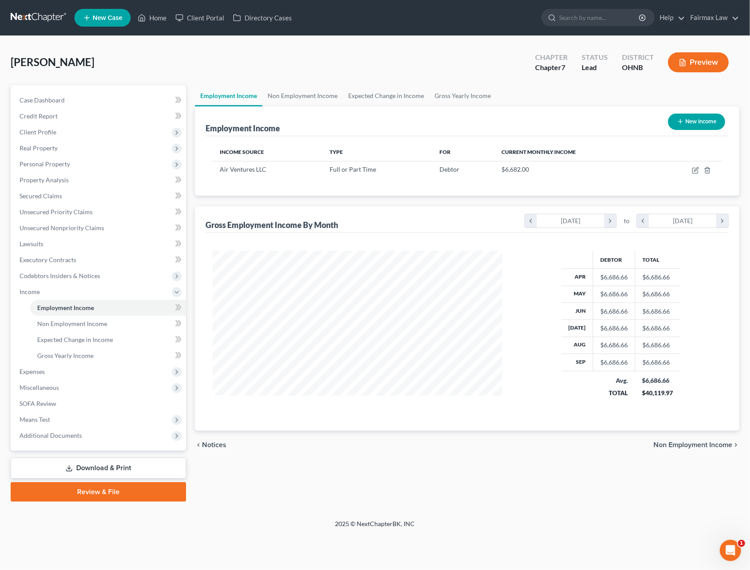
scroll to position [160, 307]
click at [36, 20] on link at bounding box center [39, 18] width 57 height 16
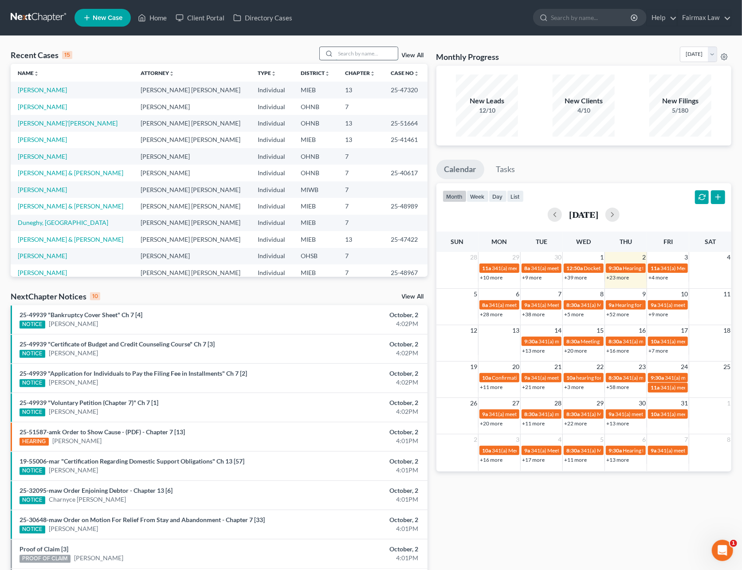
click at [348, 53] on input "search" at bounding box center [367, 53] width 62 height 13
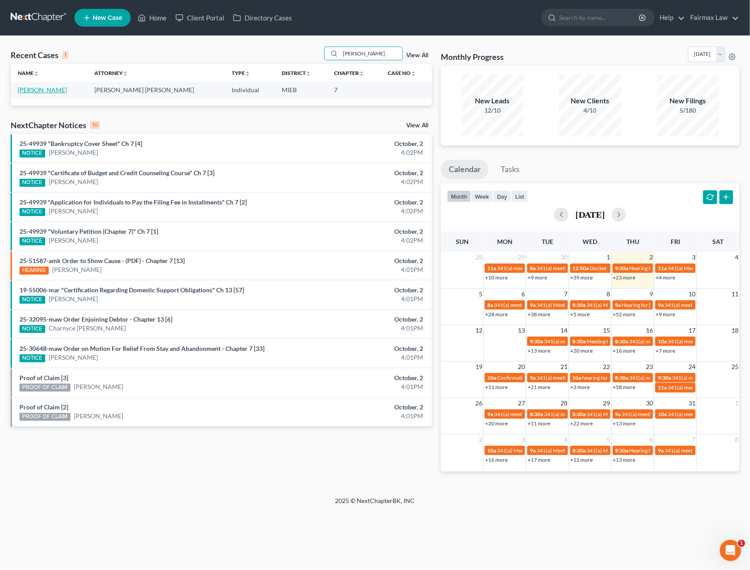
type input "[PERSON_NAME]"
click at [43, 90] on link "[PERSON_NAME]" at bounding box center [42, 90] width 49 height 8
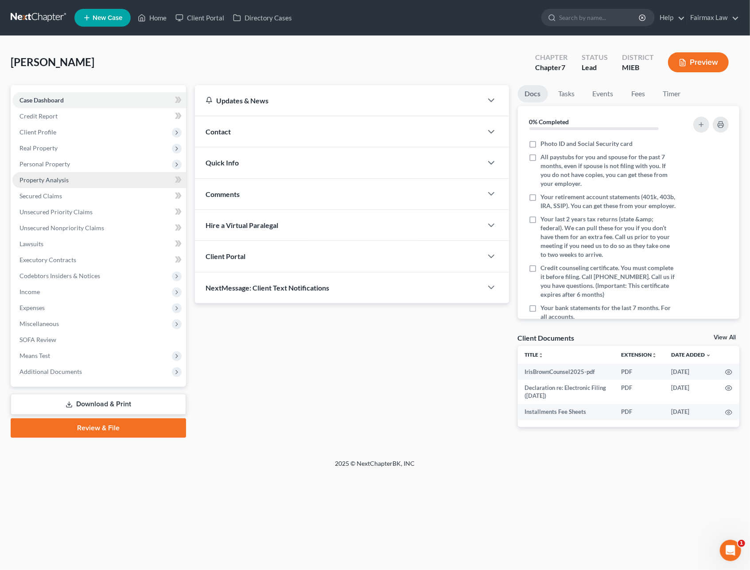
click at [59, 180] on span "Property Analysis" at bounding box center [44, 180] width 49 height 8
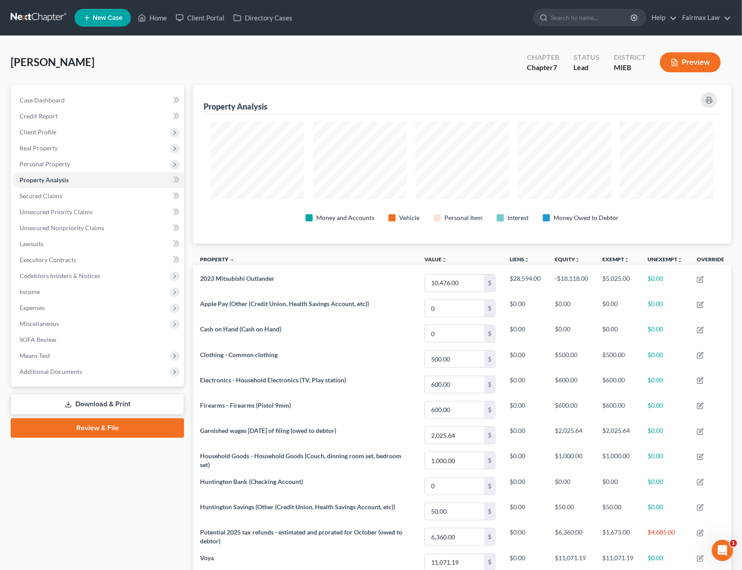
scroll to position [158, 538]
click at [51, 250] on link "Lawsuits" at bounding box center [98, 244] width 172 height 16
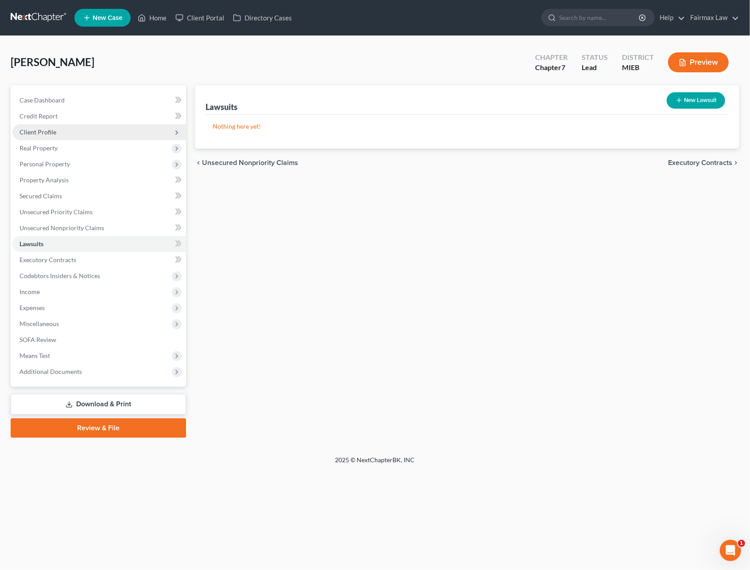
click at [42, 132] on span "Client Profile" at bounding box center [38, 132] width 37 height 8
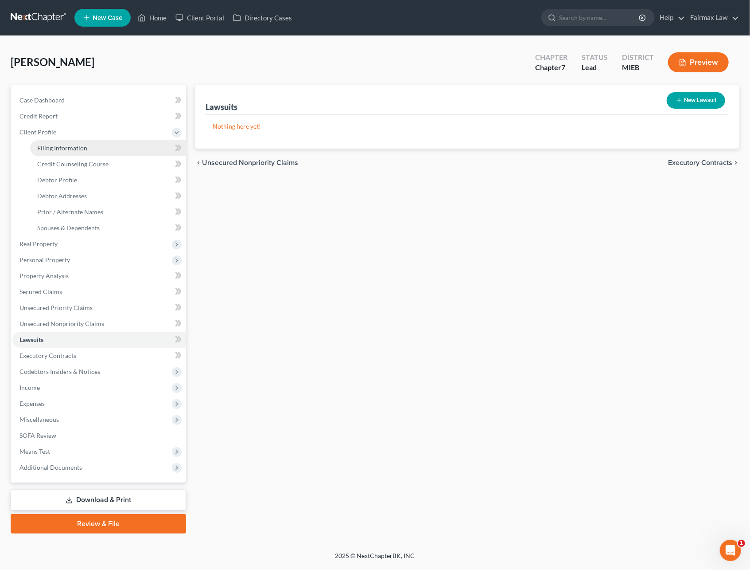
click at [48, 146] on span "Filing Information" at bounding box center [62, 148] width 50 height 8
select select "1"
select select "0"
select select "23"
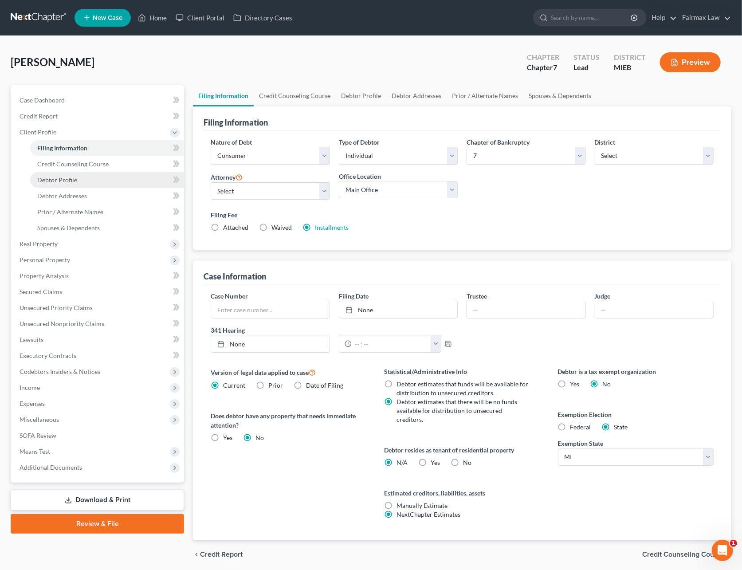
click at [53, 178] on span "Debtor Profile" at bounding box center [57, 180] width 40 height 8
select select "0"
select select "4"
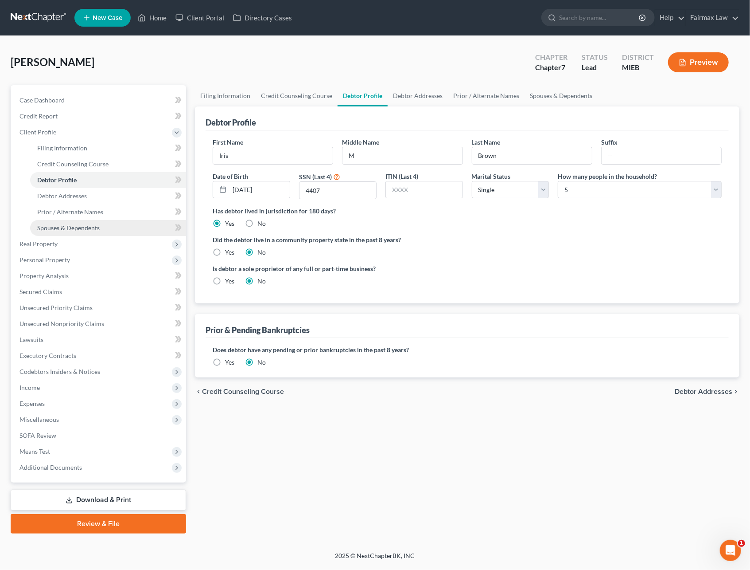
click at [66, 226] on span "Spouses & Dependents" at bounding box center [68, 228] width 63 height 8
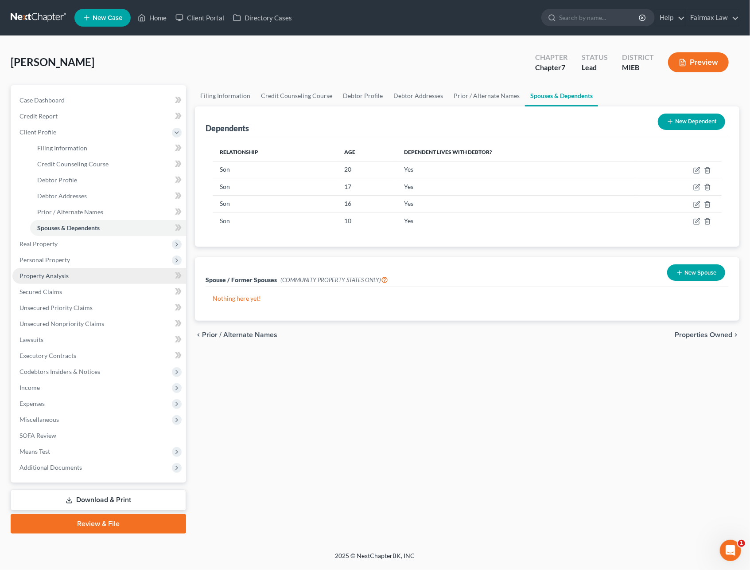
click at [66, 270] on link "Property Analysis" at bounding box center [99, 276] width 174 height 16
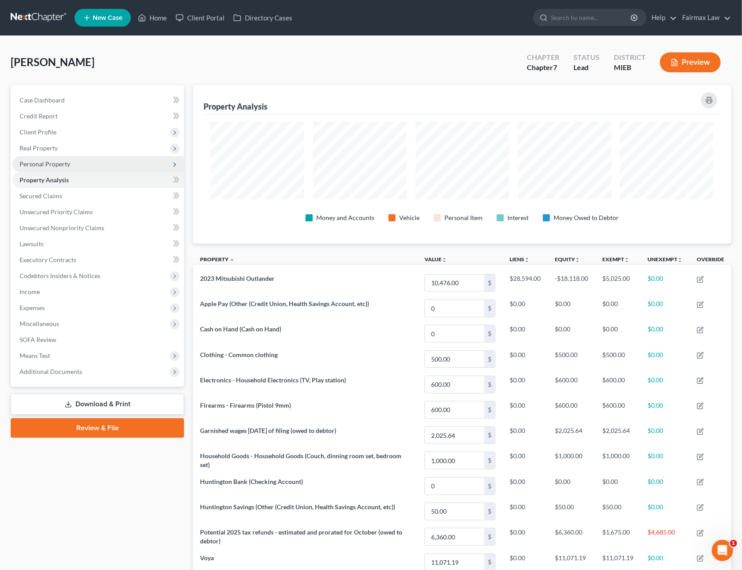
click at [51, 165] on span "Personal Property" at bounding box center [45, 164] width 51 height 8
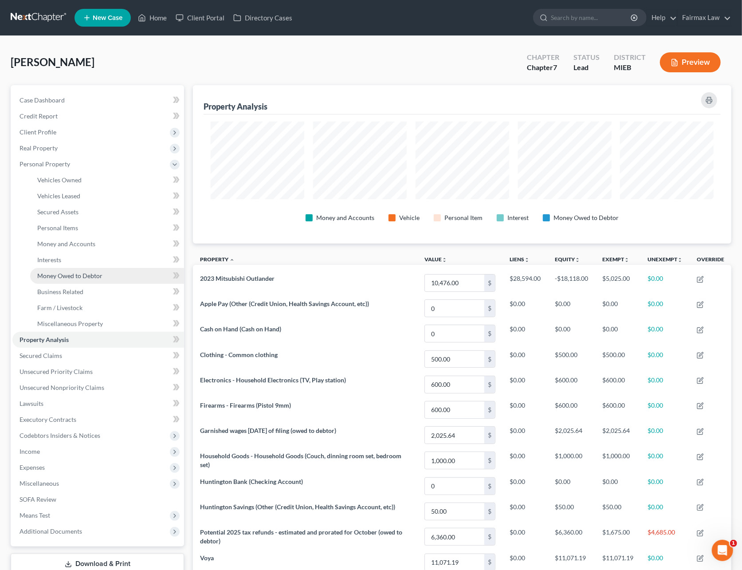
click at [63, 268] on link "Money Owed to Debtor" at bounding box center [107, 276] width 154 height 16
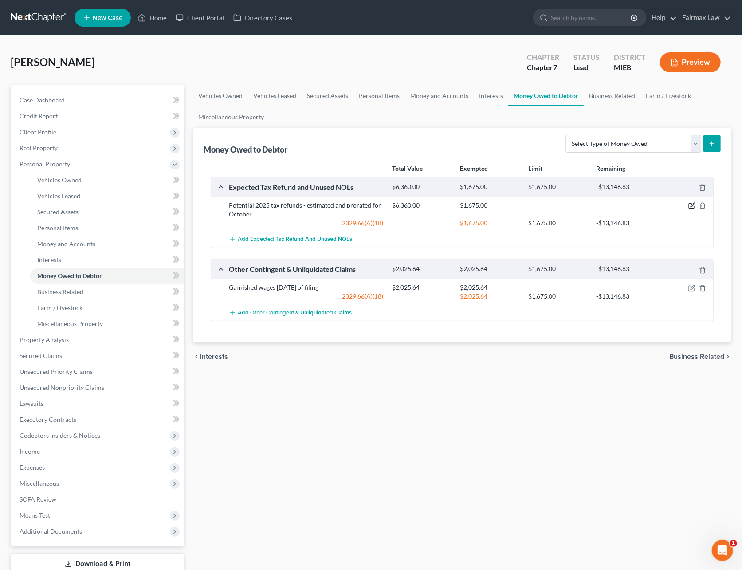
click at [690, 206] on icon "button" at bounding box center [691, 205] width 7 height 7
select select "0"
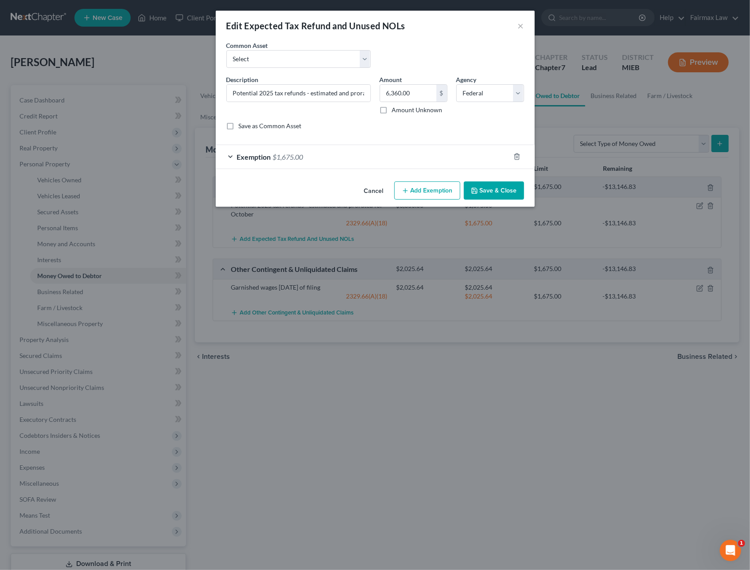
click at [347, 160] on div "Exemption $1,675.00" at bounding box center [363, 156] width 294 height 23
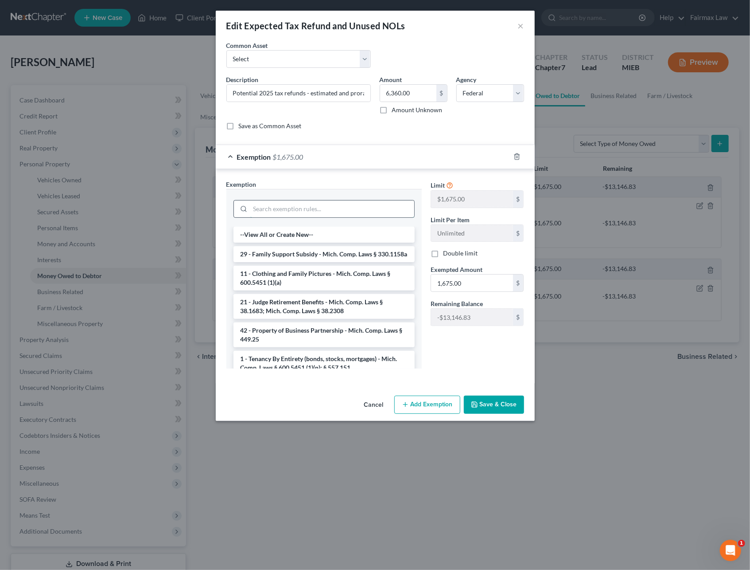
click at [304, 208] on input "search" at bounding box center [332, 208] width 164 height 17
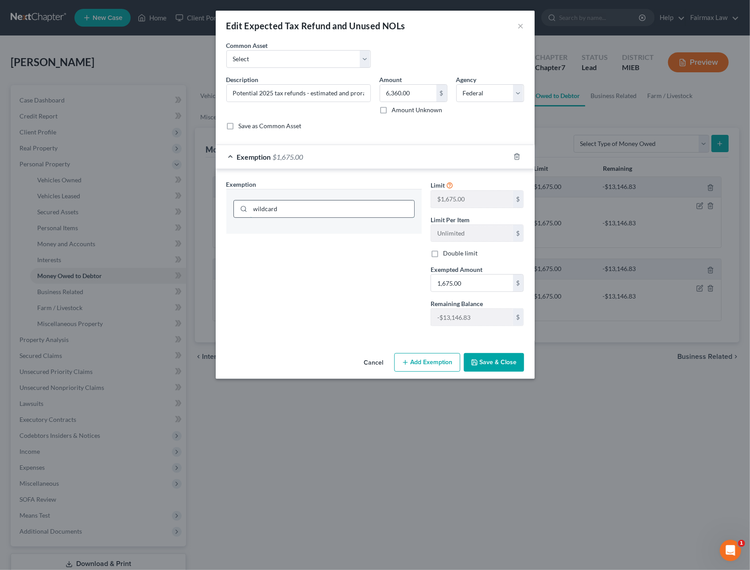
click at [289, 212] on input "wildcard" at bounding box center [332, 208] width 164 height 17
click at [314, 205] on input "wildcard" at bounding box center [332, 208] width 164 height 17
type input "wildcard"
click at [516, 160] on icon "button" at bounding box center [517, 156] width 7 height 7
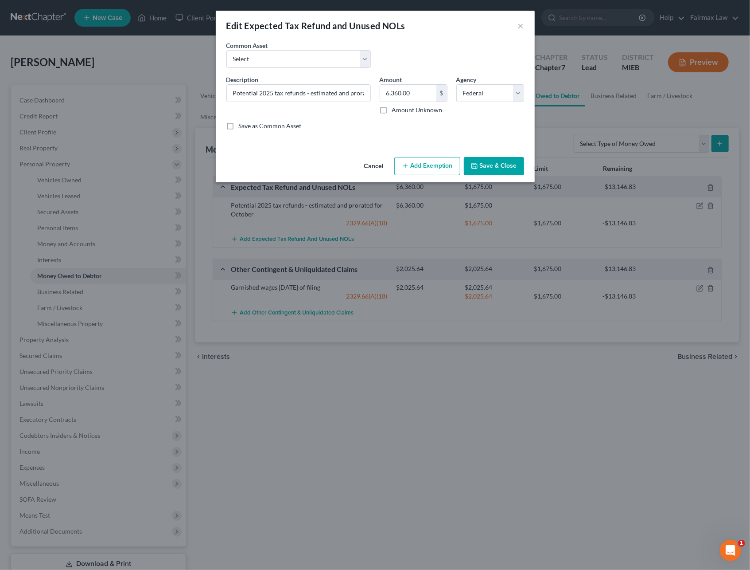
click at [441, 168] on button "Add Exemption" at bounding box center [428, 166] width 66 height 19
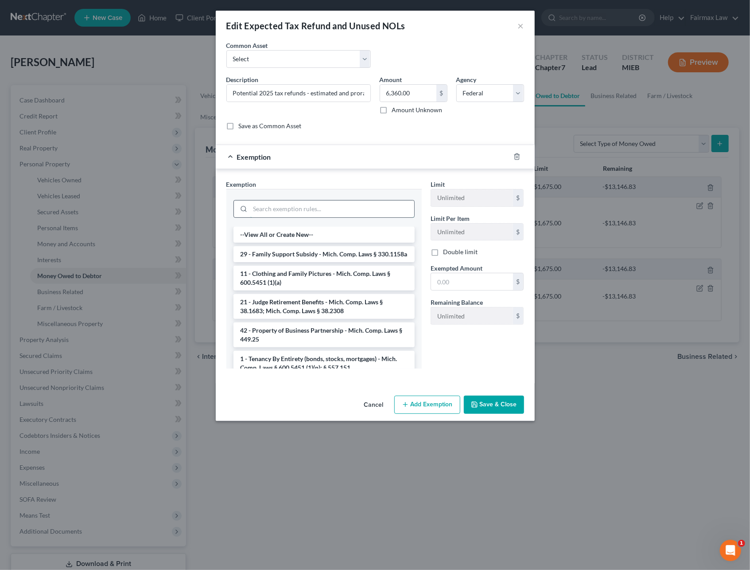
click at [292, 208] on input "search" at bounding box center [332, 208] width 164 height 17
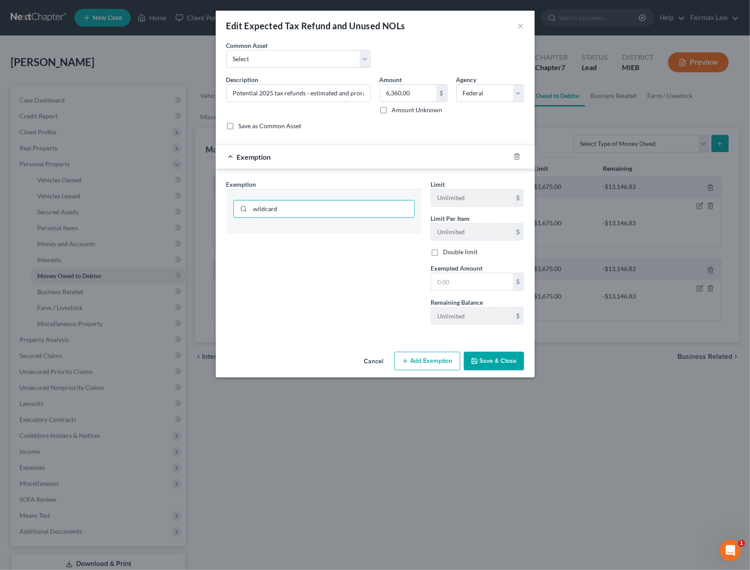
type input "wildcard"
click at [367, 369] on button "Cancel" at bounding box center [374, 361] width 34 height 18
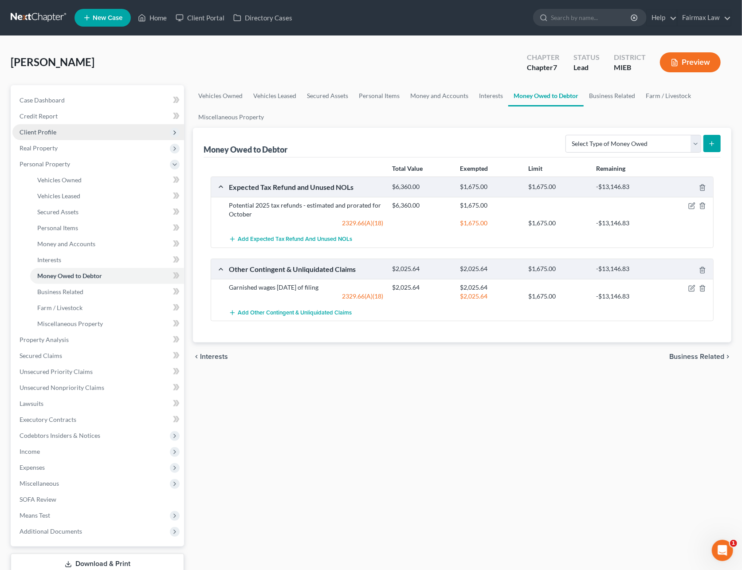
click at [43, 130] on span "Client Profile" at bounding box center [38, 132] width 37 height 8
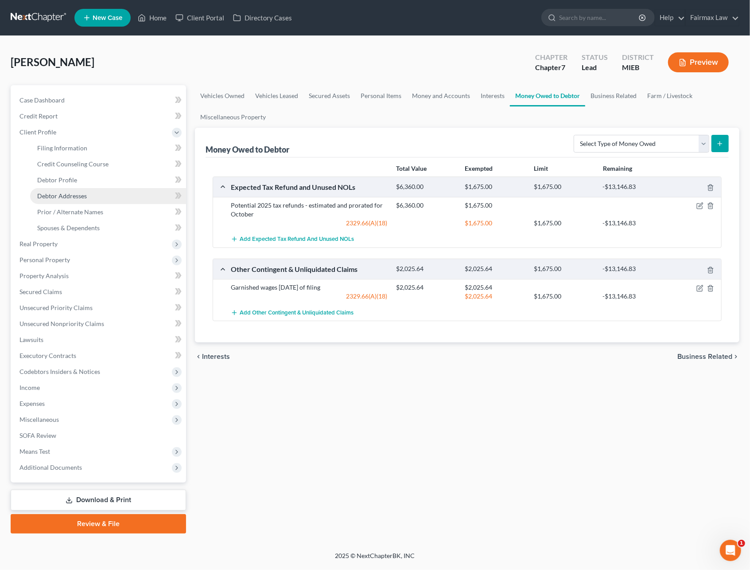
click at [60, 199] on link "Debtor Addresses" at bounding box center [108, 196] width 156 height 16
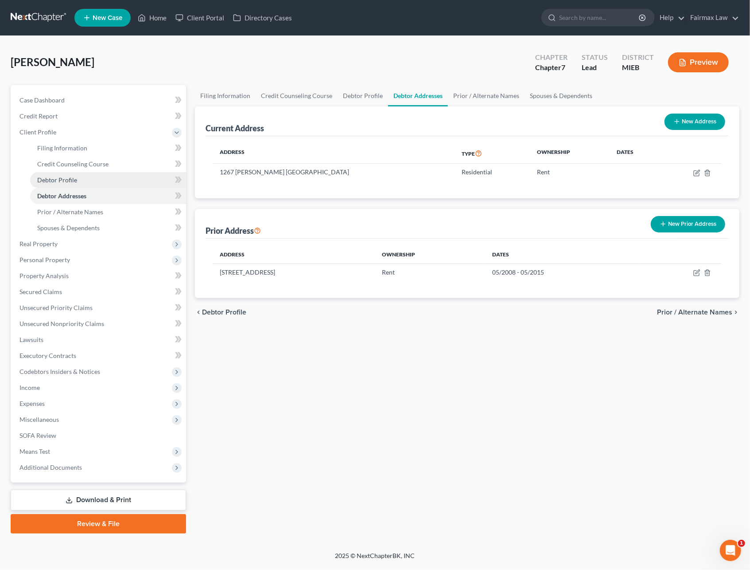
click at [63, 174] on link "Debtor Profile" at bounding box center [108, 180] width 156 height 16
select select "0"
select select "4"
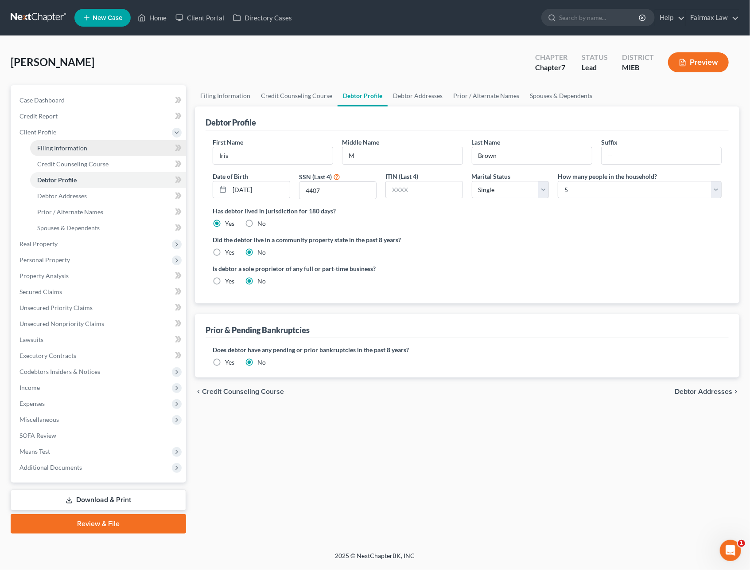
click at [82, 151] on link "Filing Information" at bounding box center [108, 148] width 156 height 16
select select "1"
select select "0"
select select "40"
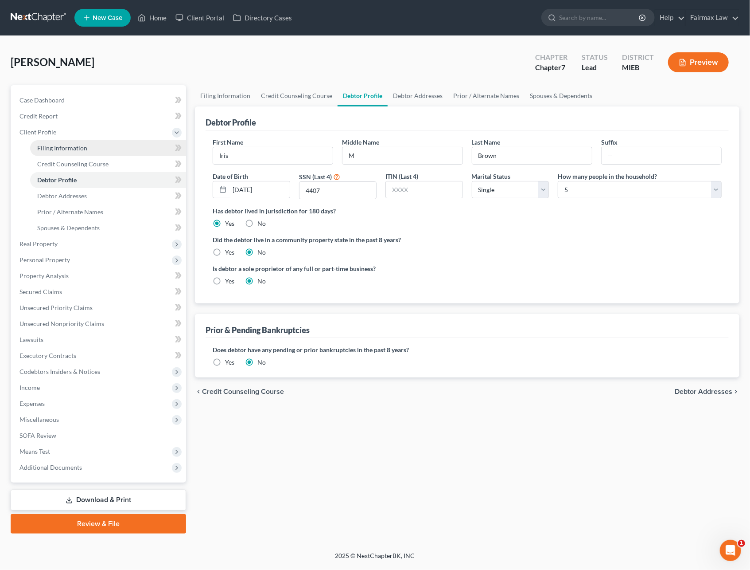
select select "0"
select select "23"
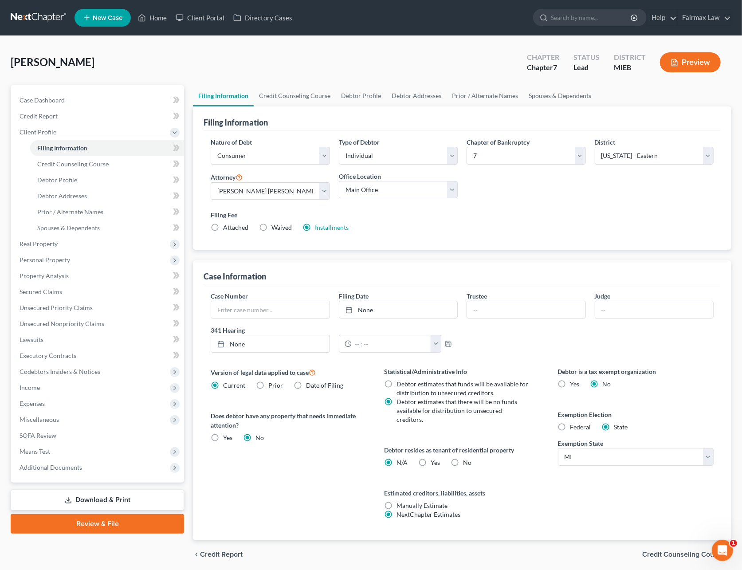
click at [570, 430] on label "Federal" at bounding box center [580, 426] width 21 height 9
click at [574, 428] on input "Federal" at bounding box center [577, 425] width 6 height 6
radio input "true"
radio input "false"
click at [58, 272] on span "Property Analysis" at bounding box center [44, 276] width 49 height 8
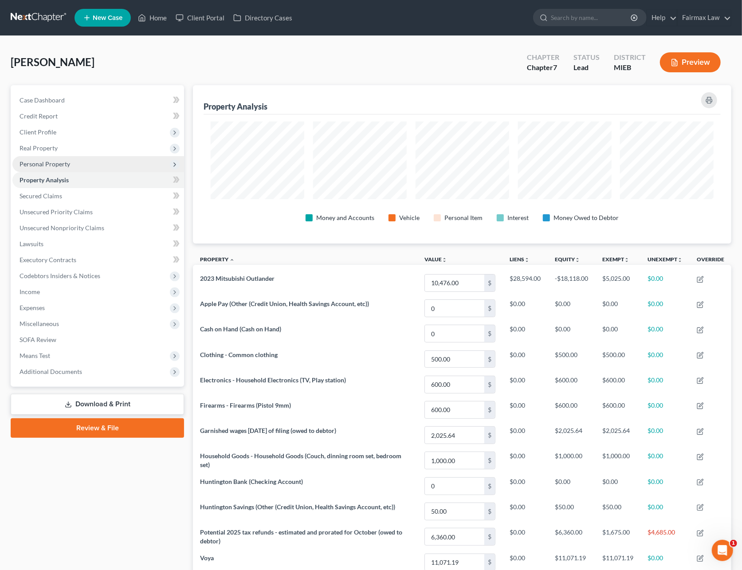
click at [46, 160] on span "Personal Property" at bounding box center [45, 164] width 51 height 8
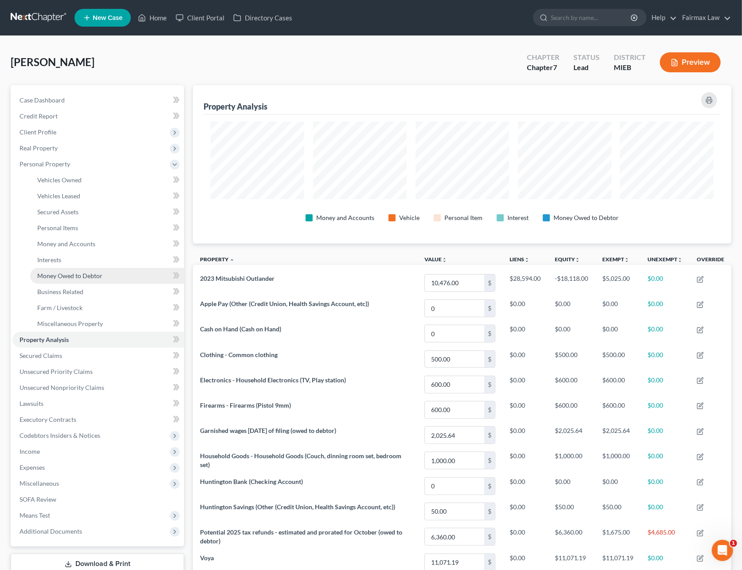
click at [51, 276] on span "Money Owed to Debtor" at bounding box center [69, 276] width 65 height 8
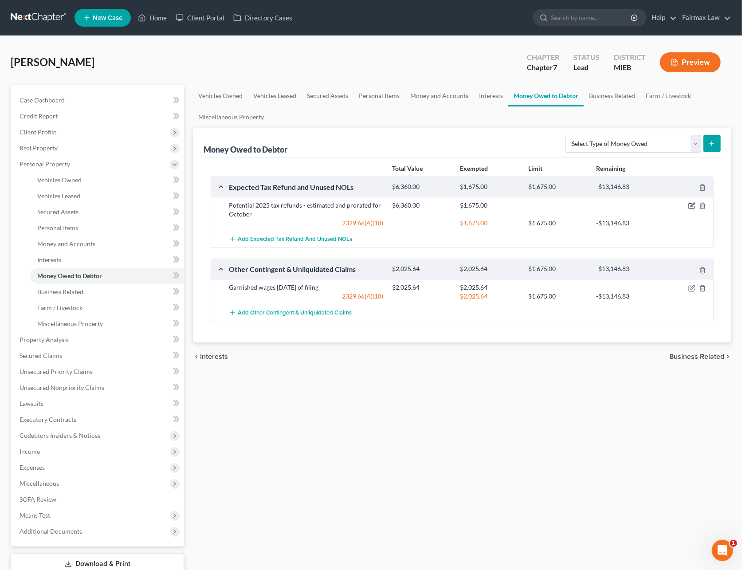
click at [692, 206] on icon "button" at bounding box center [692, 205] width 4 height 4
select select "0"
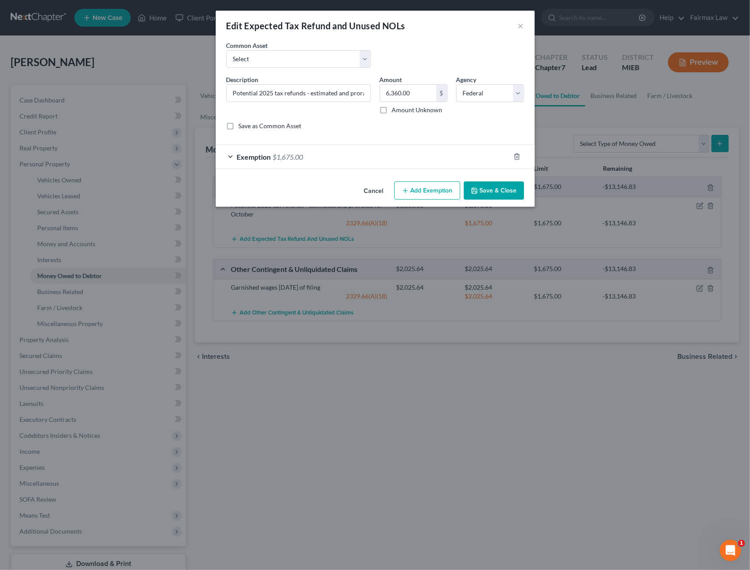
click at [318, 158] on div "Exemption $1,675.00" at bounding box center [363, 156] width 294 height 23
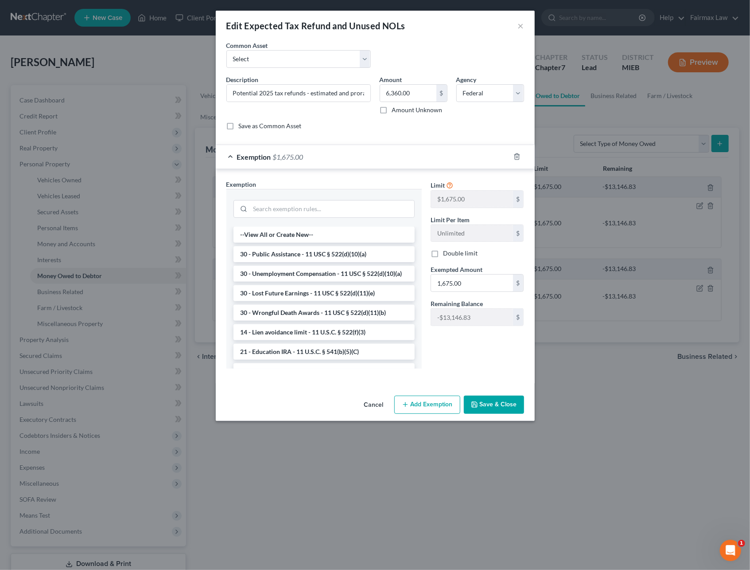
click at [377, 403] on button "Cancel" at bounding box center [374, 405] width 34 height 18
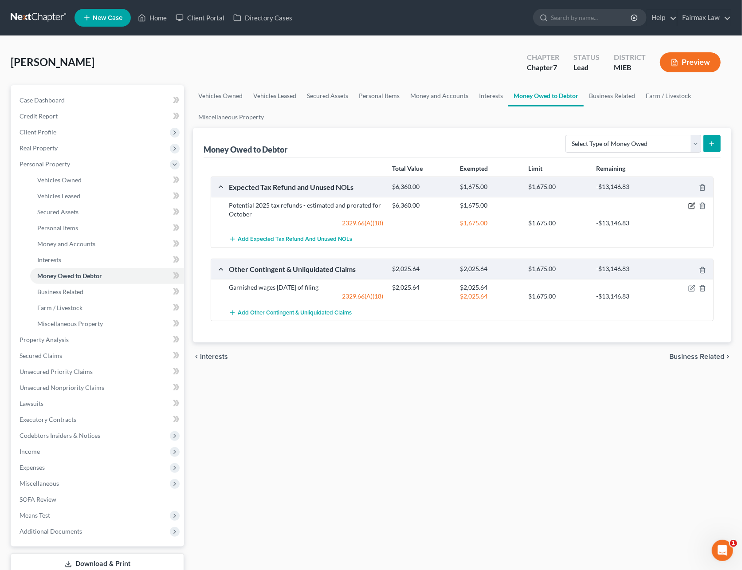
click at [689, 207] on icon "button" at bounding box center [691, 205] width 7 height 7
select select "0"
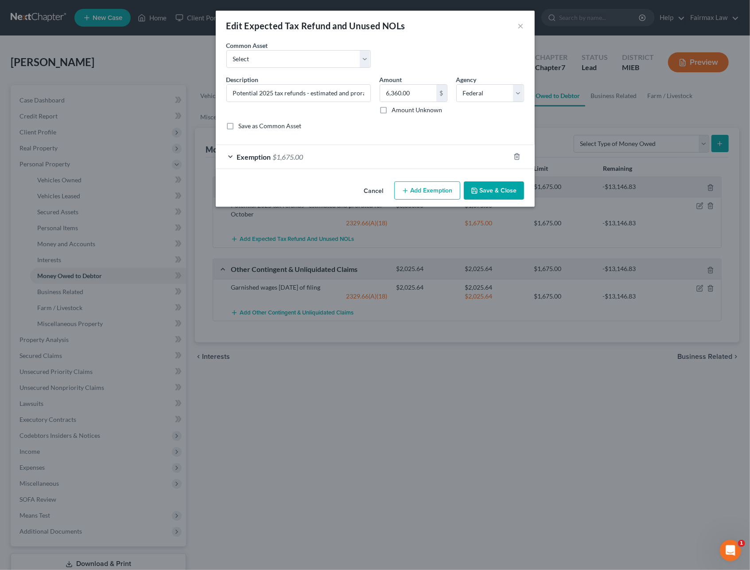
click at [321, 152] on div "Exemption $1,675.00" at bounding box center [363, 156] width 294 height 23
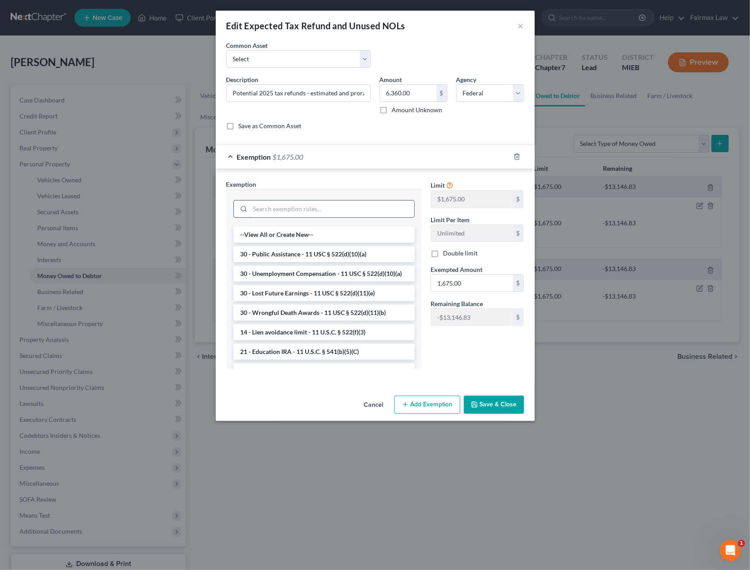
click at [305, 203] on input "search" at bounding box center [332, 208] width 164 height 17
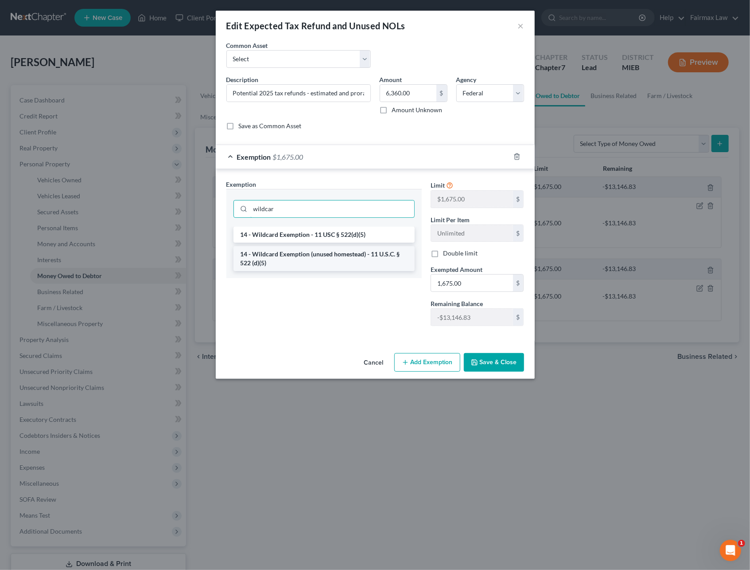
type input "wildcar"
click at [310, 264] on li "14 - Wildcard Exemption (unused homestead) - 11 U.S.C. § 522 (d)(5)" at bounding box center [324, 258] width 181 height 25
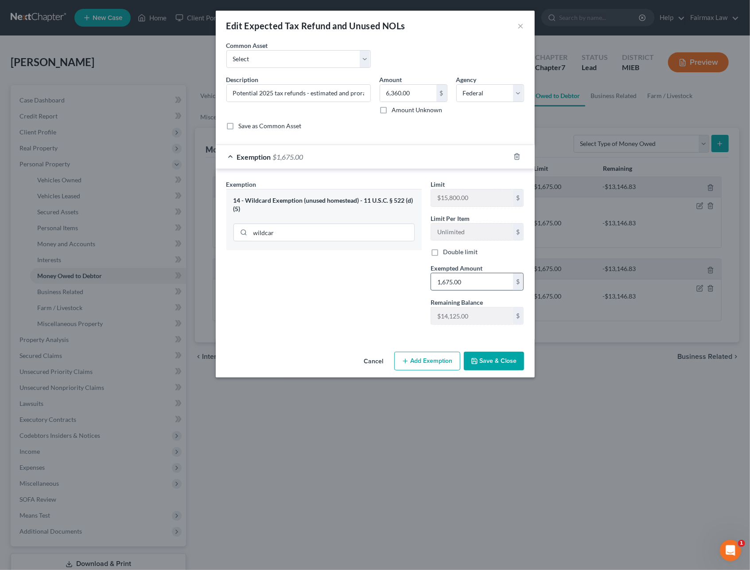
click at [477, 289] on input "1,675.00" at bounding box center [472, 281] width 82 height 17
type input "6,360"
click at [513, 355] on button "Save & Close" at bounding box center [494, 361] width 60 height 19
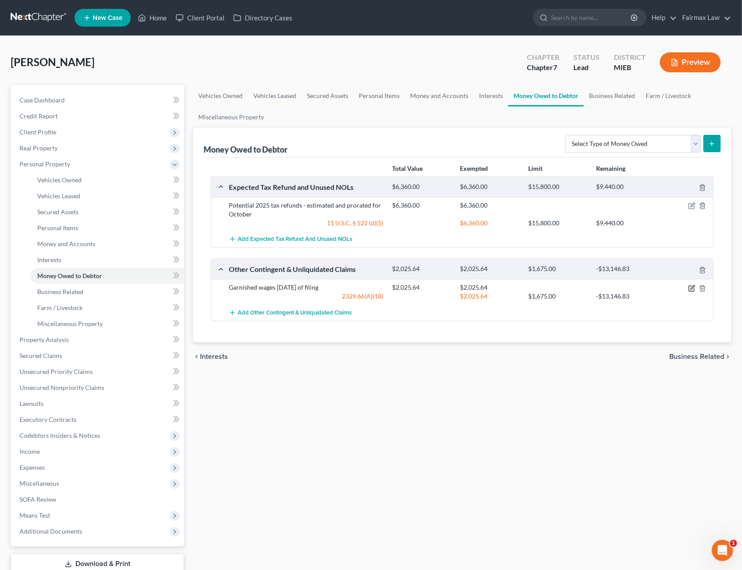
click at [689, 289] on icon "button" at bounding box center [691, 288] width 7 height 7
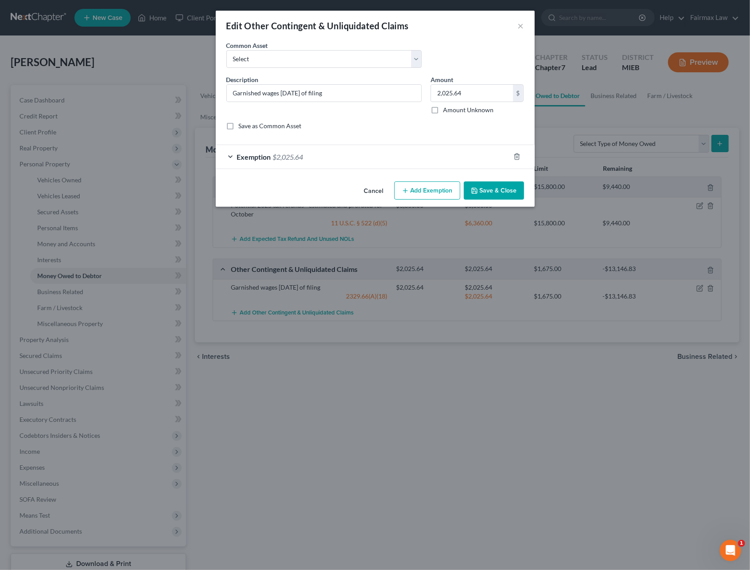
click at [332, 151] on div "Exemption $2,025.64" at bounding box center [363, 156] width 294 height 23
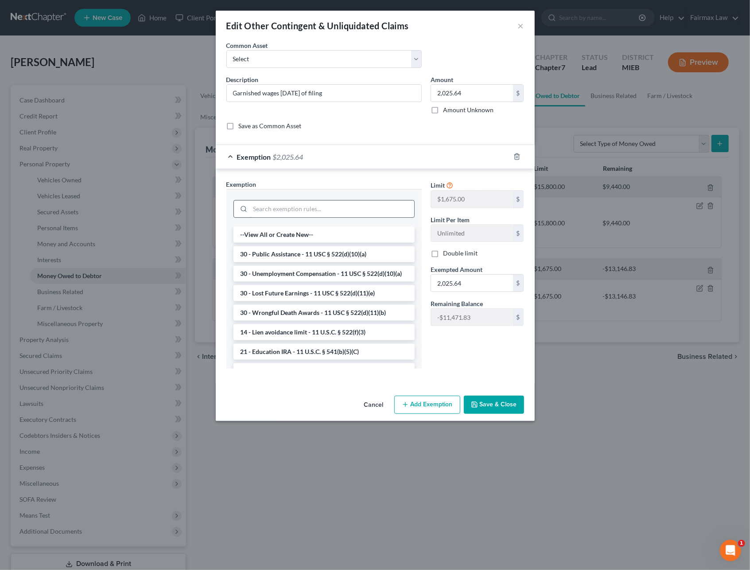
click at [319, 210] on input "search" at bounding box center [332, 208] width 164 height 17
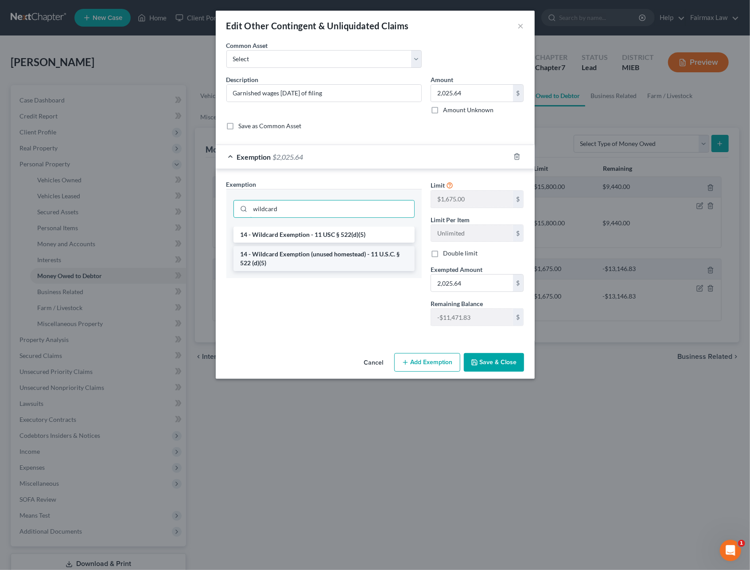
type input "wildcard"
click at [311, 254] on li "14 - Wildcard Exemption (unused homestead) - 11 U.S.C. § 522 (d)(5)" at bounding box center [324, 258] width 181 height 25
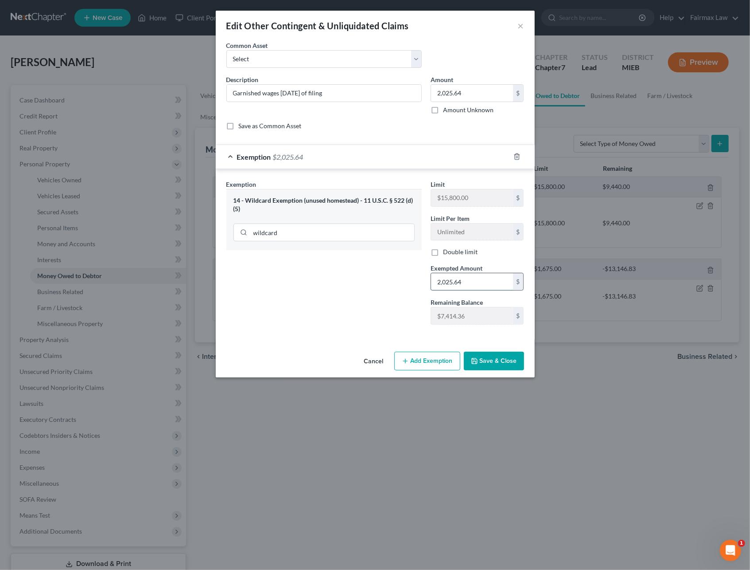
click at [484, 288] on input "2,025.64" at bounding box center [472, 281] width 82 height 17
click at [479, 359] on button "Save & Close" at bounding box center [494, 361] width 60 height 19
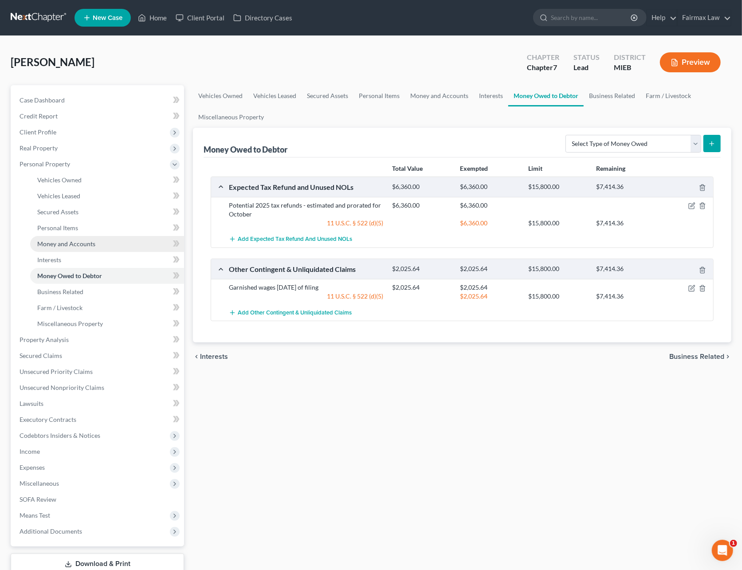
click at [61, 242] on span "Money and Accounts" at bounding box center [66, 244] width 58 height 8
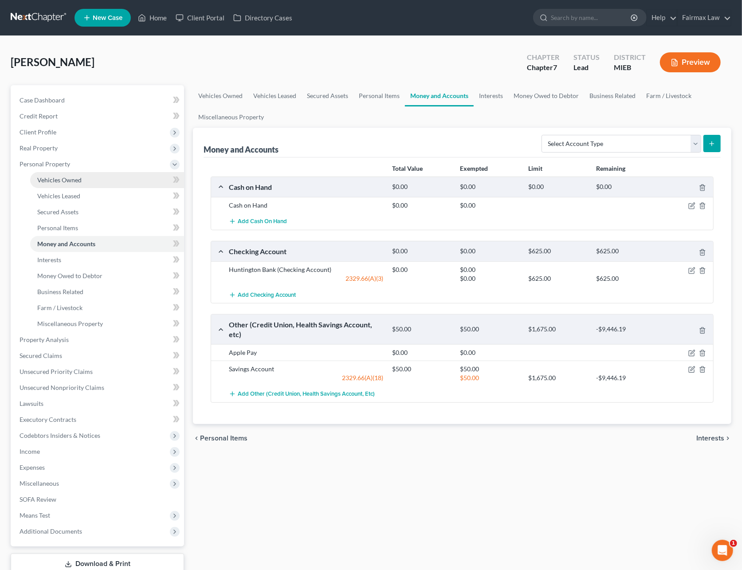
click at [61, 176] on span "Vehicles Owned" at bounding box center [59, 180] width 44 height 8
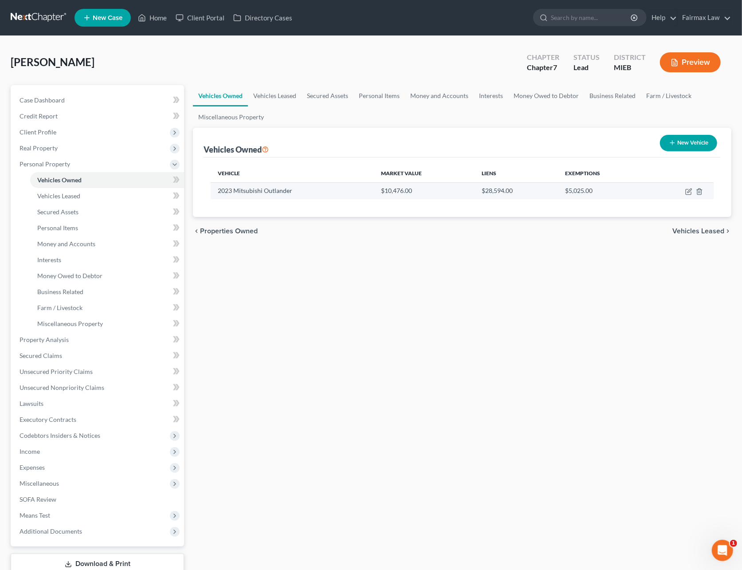
click at [684, 191] on td at bounding box center [680, 190] width 65 height 17
click at [687, 191] on icon "button" at bounding box center [688, 191] width 7 height 7
select select "0"
select select "3"
select select "2"
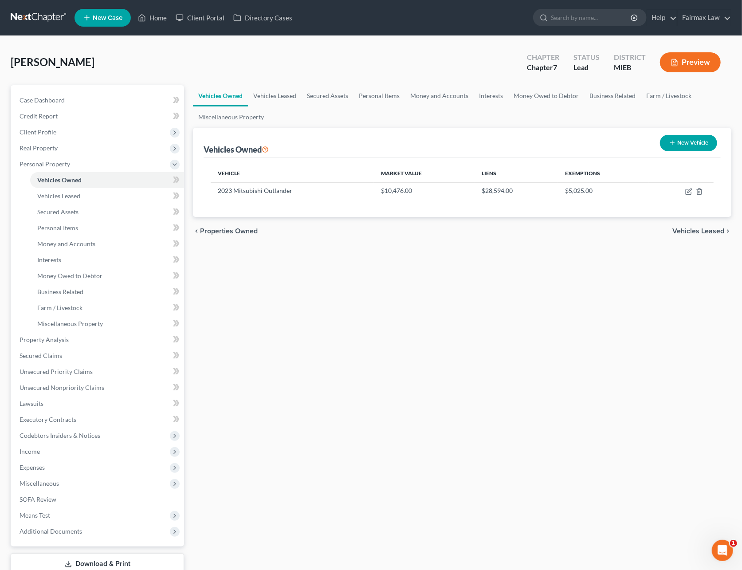
select select "0"
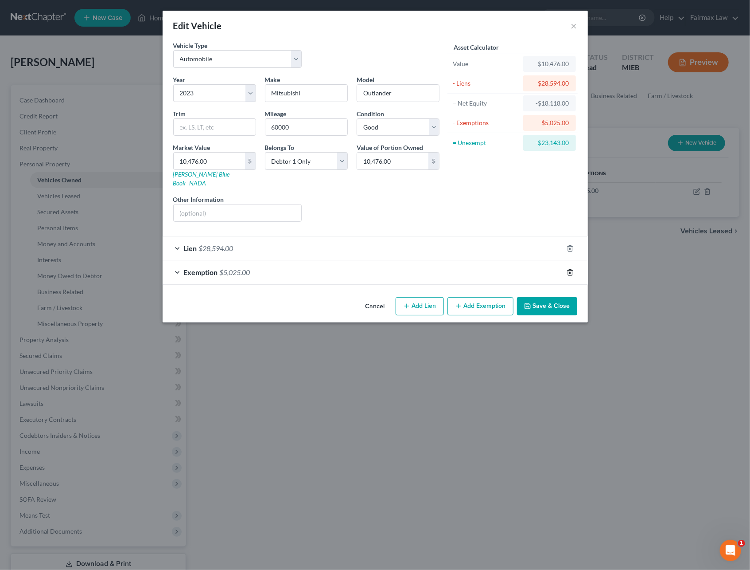
click at [568, 269] on icon "button" at bounding box center [570, 272] width 4 height 6
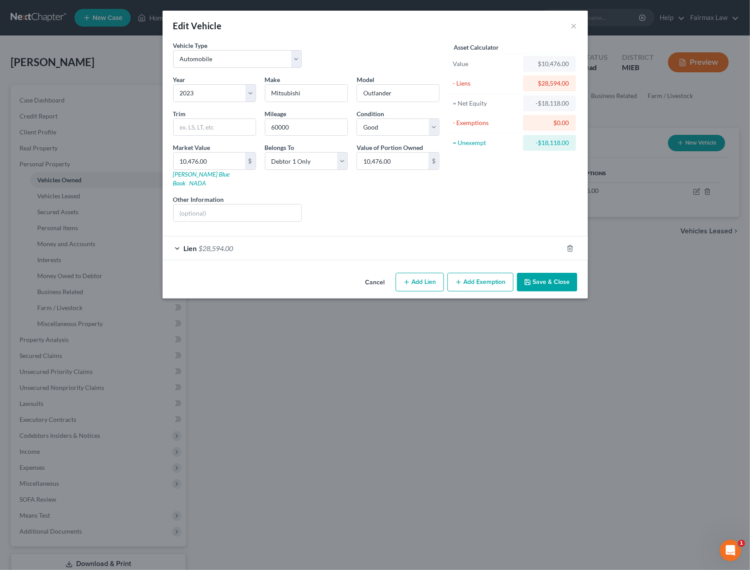
click at [541, 282] on button "Save & Close" at bounding box center [547, 282] width 60 height 19
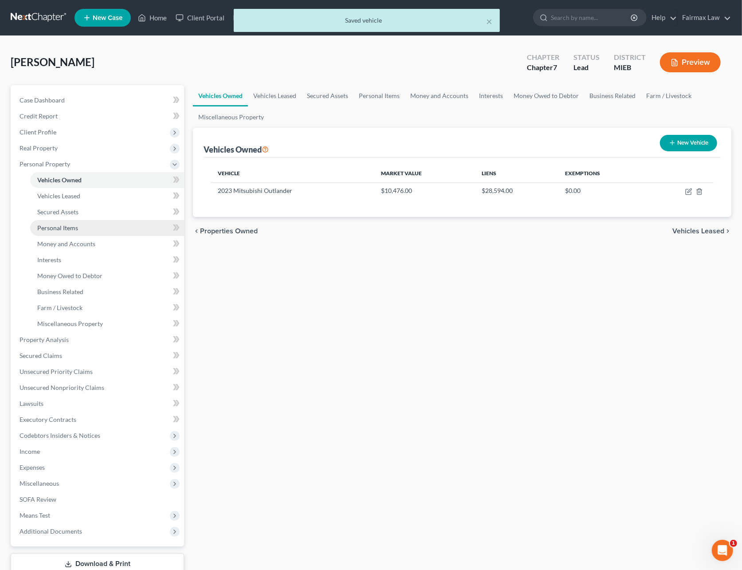
click at [68, 228] on span "Personal Items" at bounding box center [57, 228] width 41 height 8
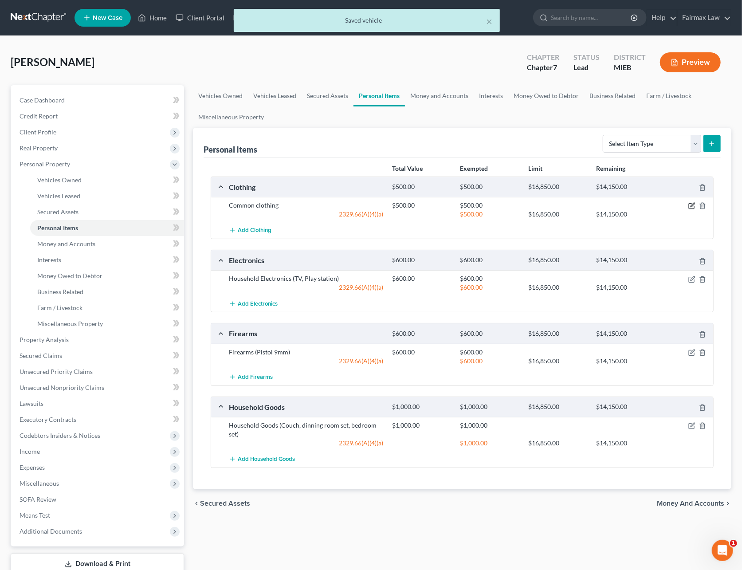
click at [689, 208] on icon "button" at bounding box center [691, 205] width 7 height 7
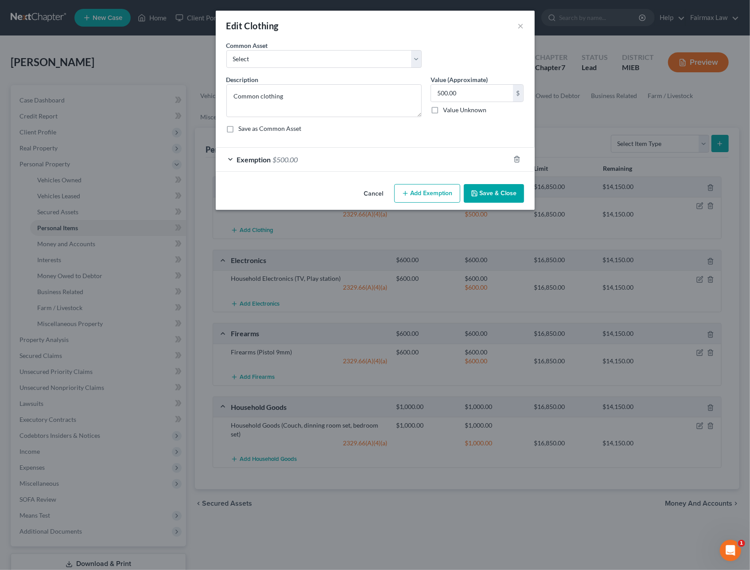
click at [307, 164] on div "Exemption $500.00" at bounding box center [363, 159] width 294 height 23
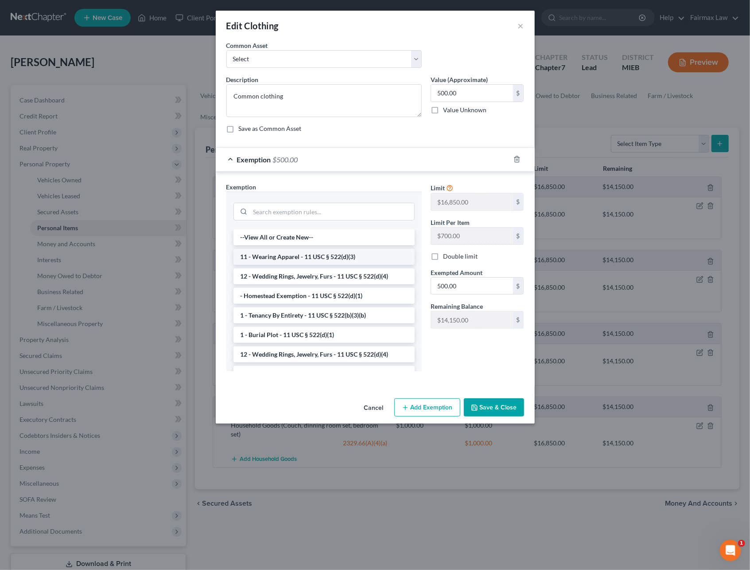
click at [298, 256] on li "11 - Wearing Apparel - 11 USC § 522(d)(3)" at bounding box center [324, 257] width 181 height 16
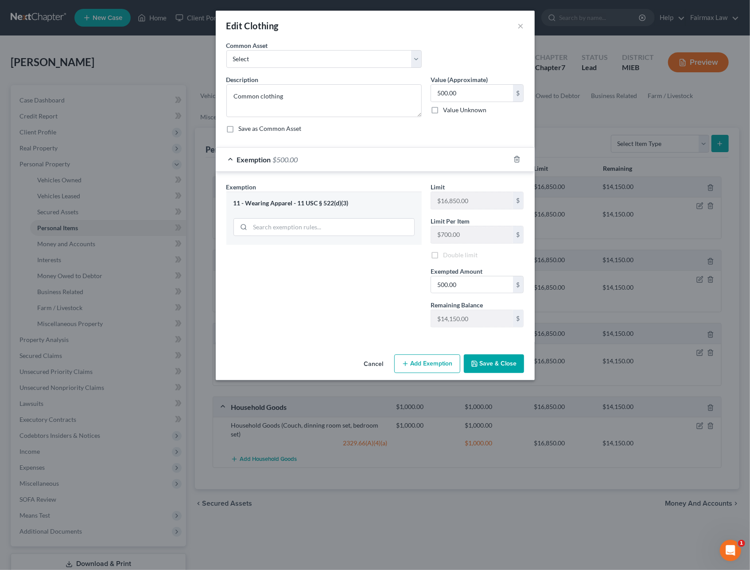
click at [497, 364] on button "Save & Close" at bounding box center [494, 363] width 60 height 19
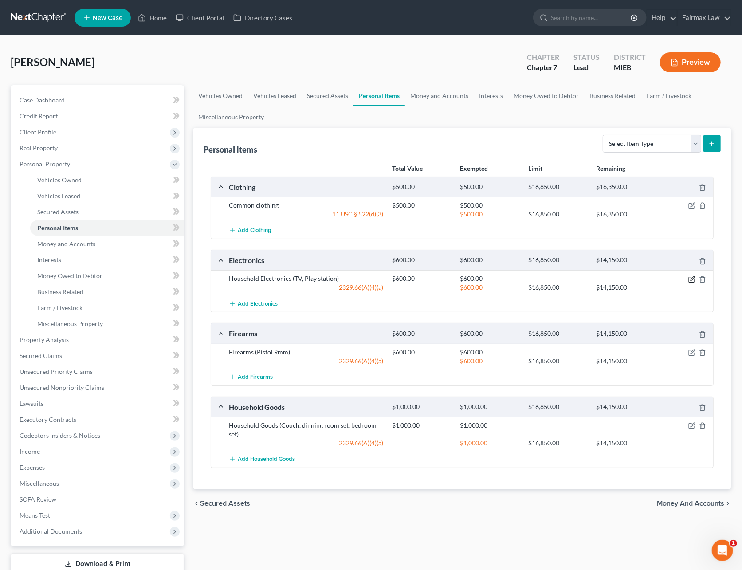
click at [691, 280] on icon "button" at bounding box center [692, 278] width 4 height 4
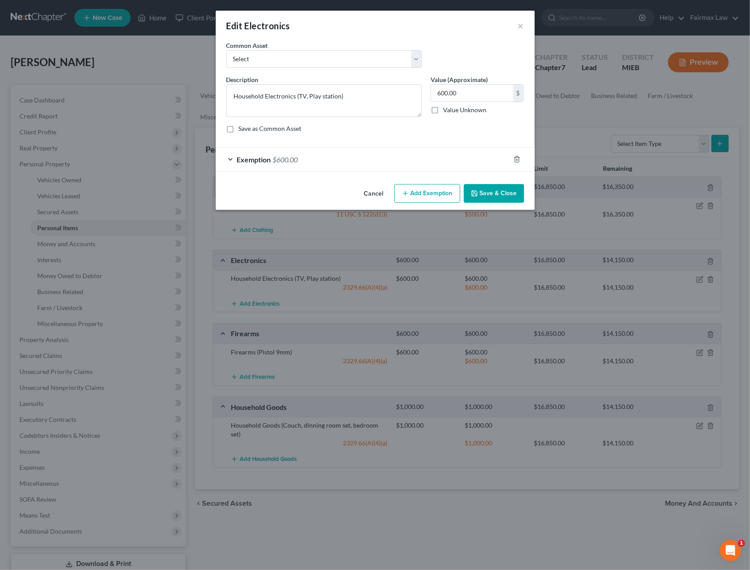
click at [321, 158] on div "Exemption $600.00" at bounding box center [363, 159] width 294 height 23
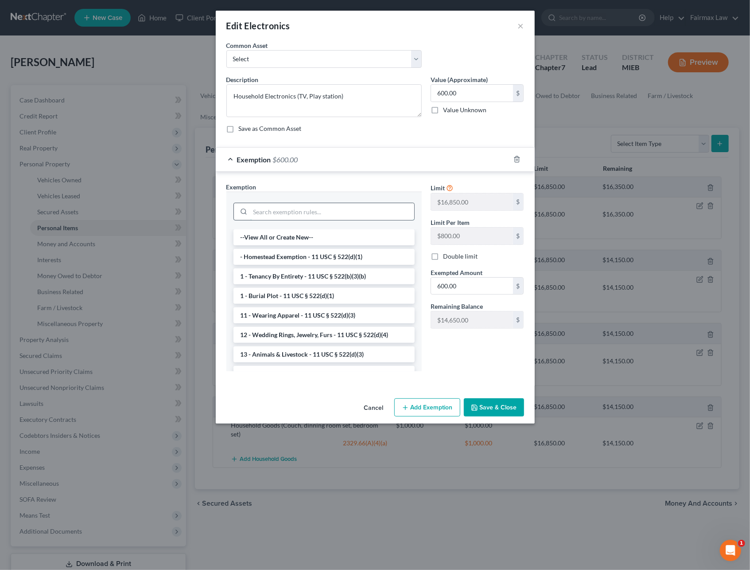
click at [307, 219] on input "search" at bounding box center [332, 211] width 164 height 17
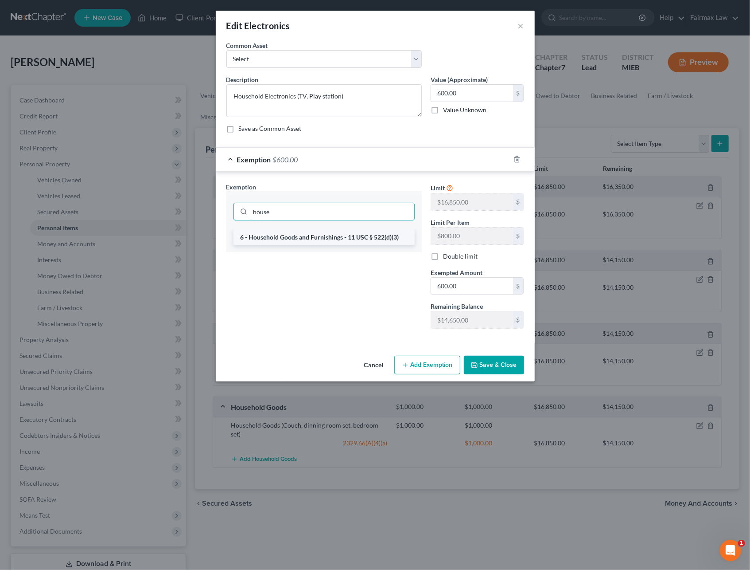
type input "house"
click at [342, 238] on li "6 - Household Goods and Furnishings - 11 USC § 522(d)(3)" at bounding box center [324, 237] width 181 height 16
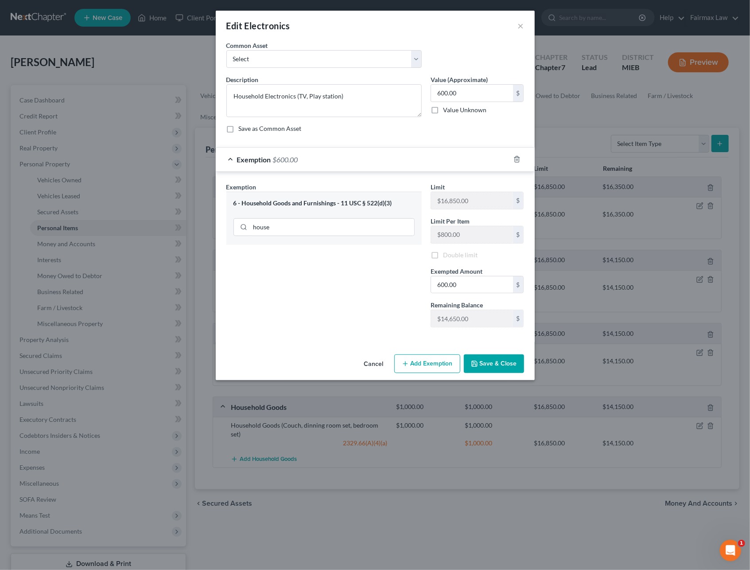
click at [488, 366] on button "Save & Close" at bounding box center [494, 363] width 60 height 19
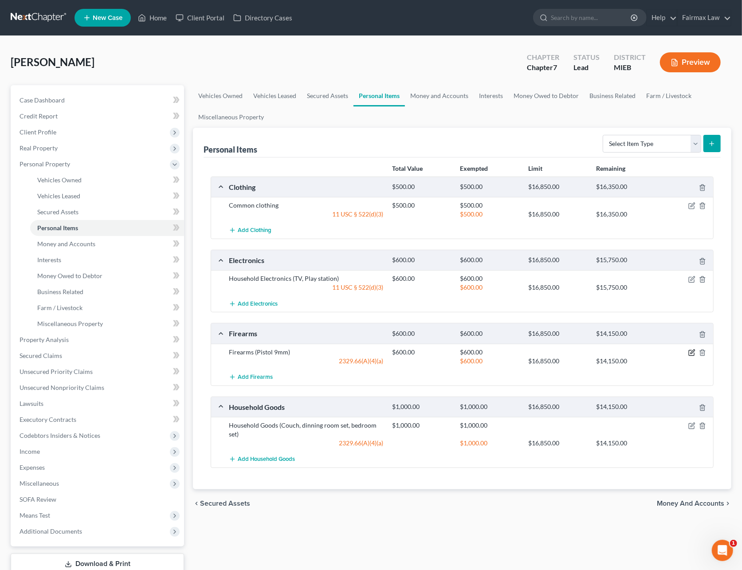
click at [689, 356] on icon "button" at bounding box center [691, 352] width 7 height 7
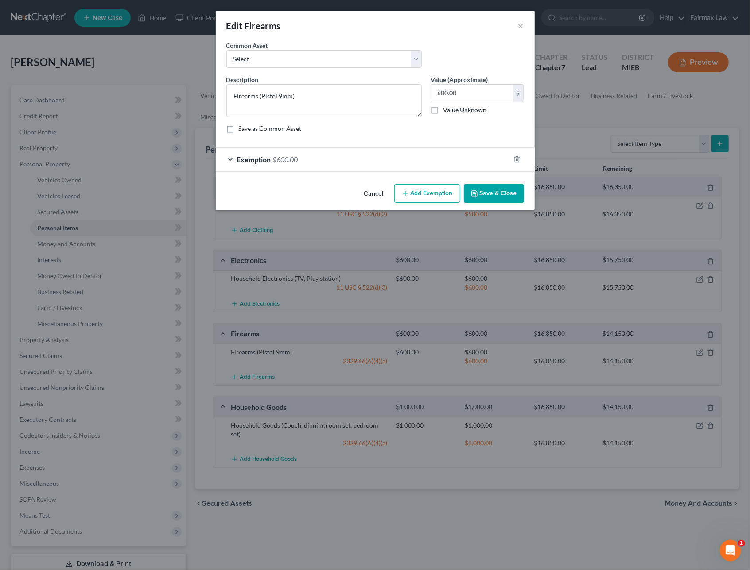
click at [297, 132] on label "Save as Common Asset" at bounding box center [270, 128] width 63 height 9
click at [248, 130] on input "Save as Common Asset" at bounding box center [245, 127] width 6 height 6
checkbox input "true"
click at [304, 158] on div "Exemption $600.00" at bounding box center [363, 159] width 294 height 23
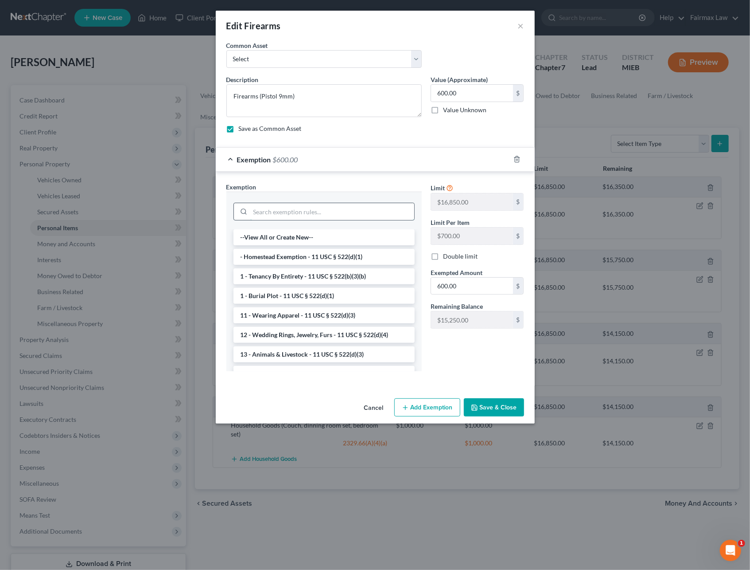
click at [315, 214] on input "search" at bounding box center [332, 211] width 164 height 17
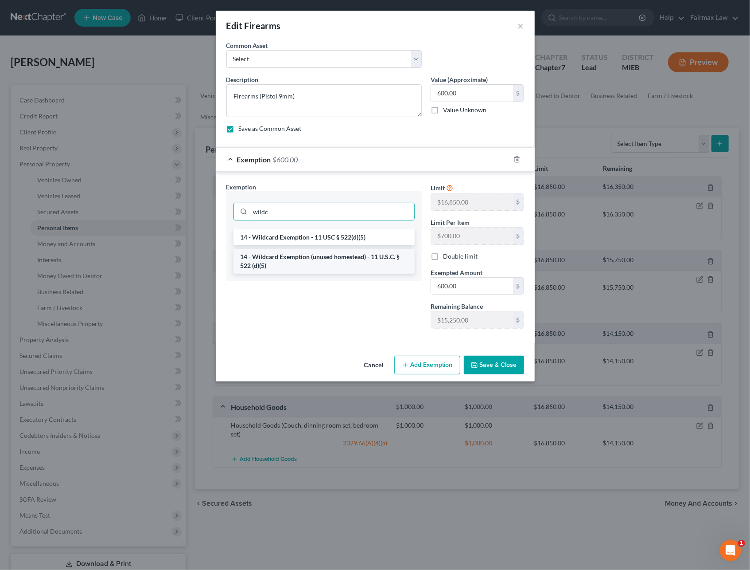
type input "wildc"
click at [315, 264] on li "14 - Wildcard Exemption (unused homestead) - 11 U.S.C. § 522 (d)(5)" at bounding box center [324, 261] width 181 height 25
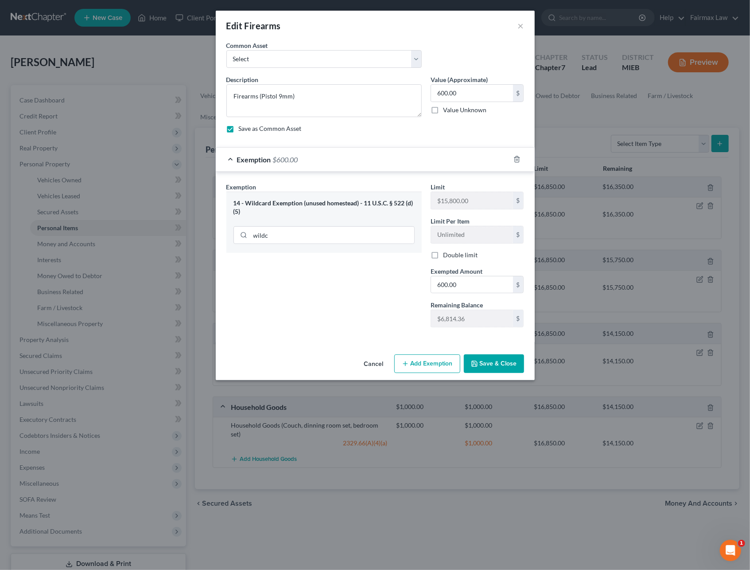
click at [488, 360] on button "Save & Close" at bounding box center [494, 363] width 60 height 19
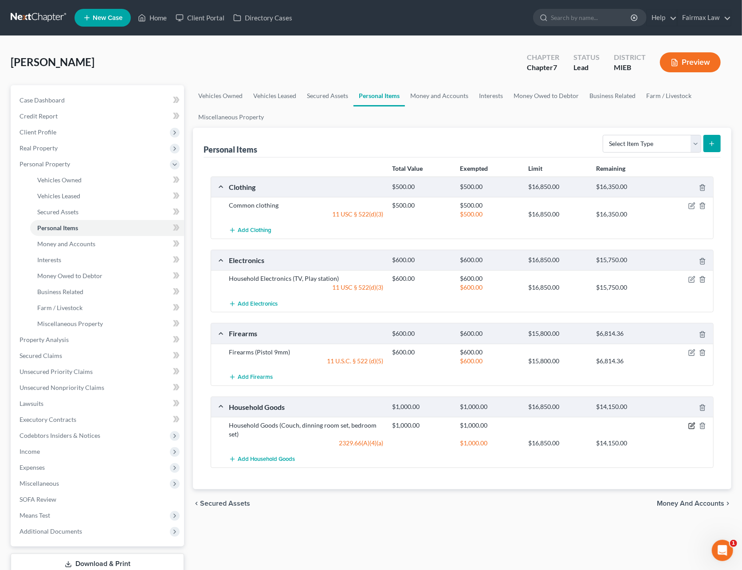
click at [690, 428] on icon "button" at bounding box center [691, 425] width 7 height 7
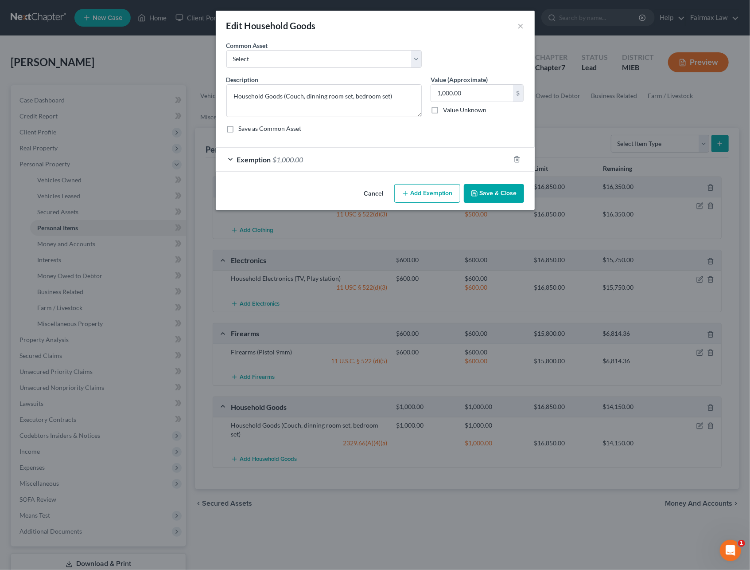
click at [304, 165] on div "Exemption $1,000.00" at bounding box center [363, 159] width 294 height 23
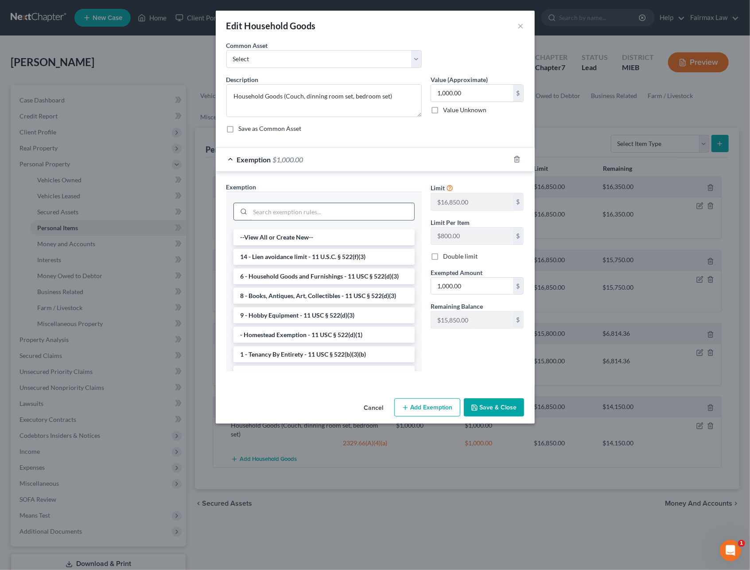
click at [304, 219] on input "search" at bounding box center [332, 211] width 164 height 17
click at [309, 277] on li "6 - Household Goods and Furnishings - 11 USC § 522(d)(3)" at bounding box center [324, 276] width 181 height 16
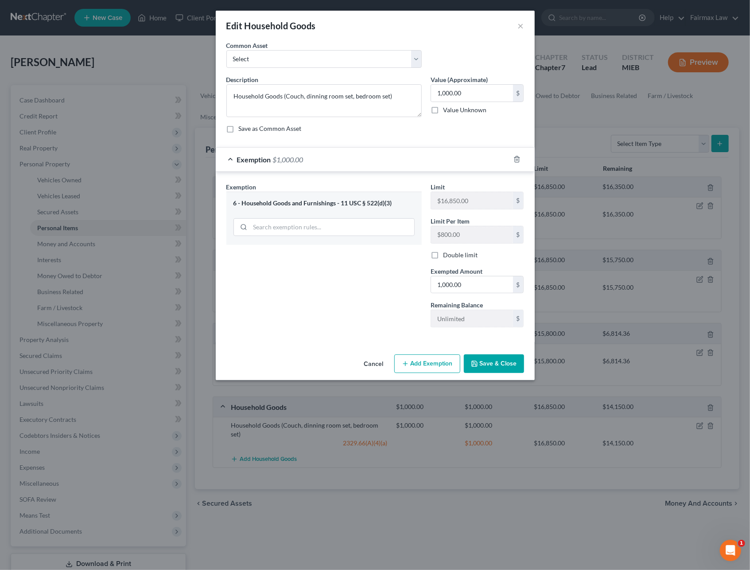
click at [504, 370] on button "Save & Close" at bounding box center [494, 363] width 60 height 19
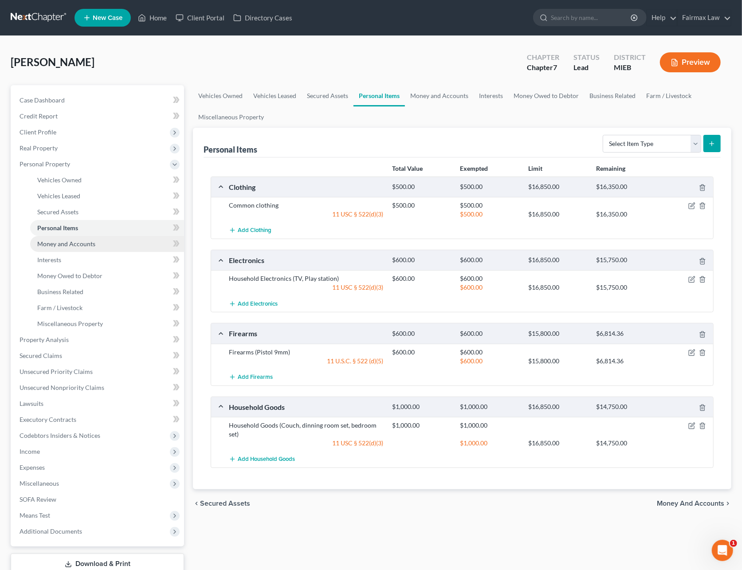
click at [86, 242] on span "Money and Accounts" at bounding box center [66, 244] width 58 height 8
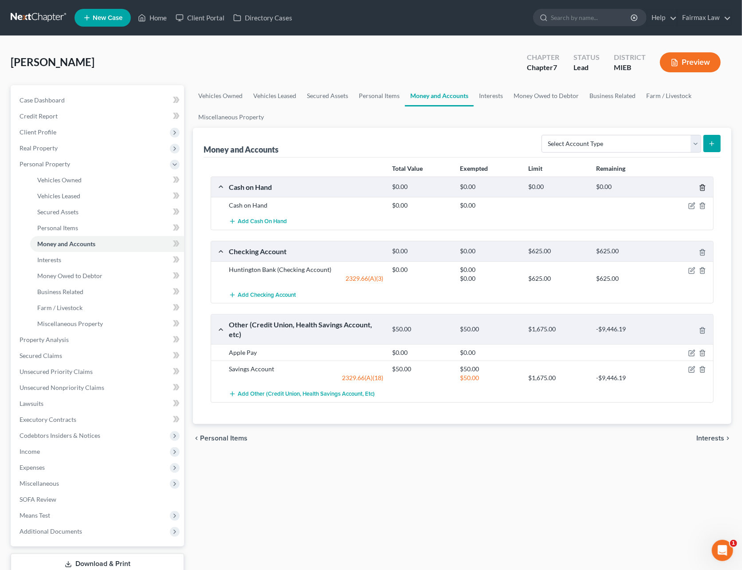
click at [701, 188] on icon "button" at bounding box center [702, 187] width 7 height 7
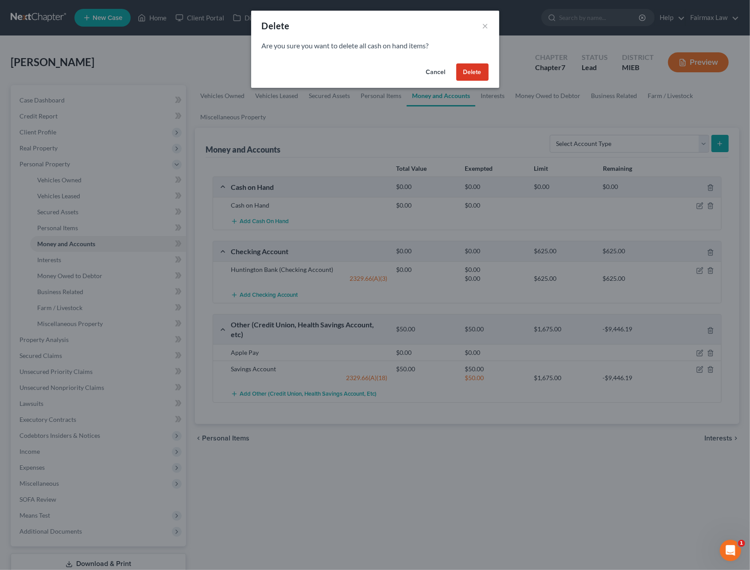
click at [471, 74] on button "Delete" at bounding box center [473, 72] width 32 height 18
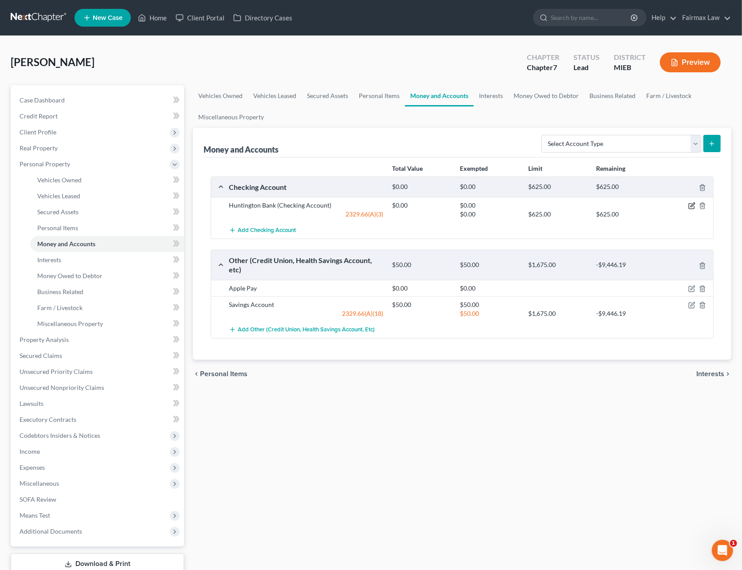
click at [688, 203] on icon "button" at bounding box center [690, 205] width 5 height 5
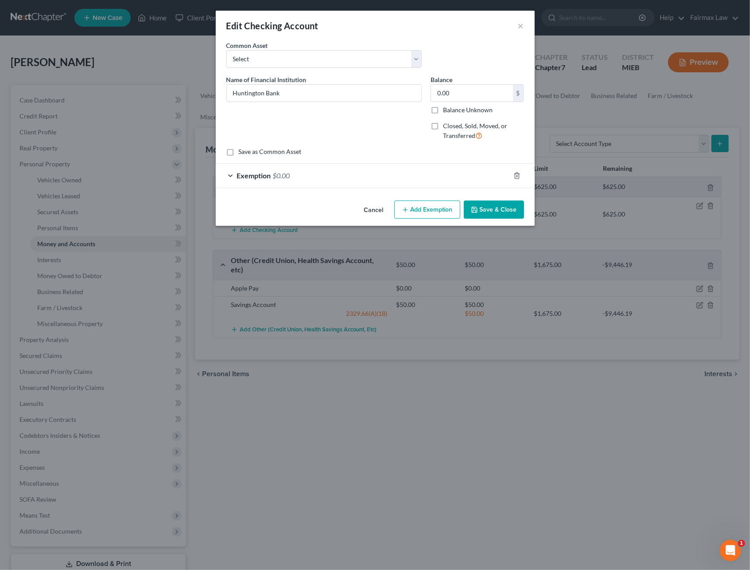
click at [371, 207] on button "Cancel" at bounding box center [374, 210] width 34 height 18
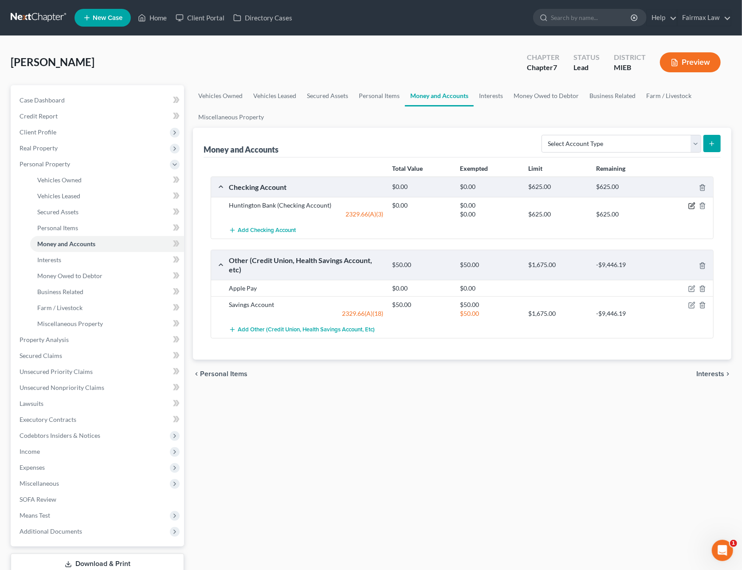
click at [692, 204] on icon "button" at bounding box center [692, 205] width 4 height 4
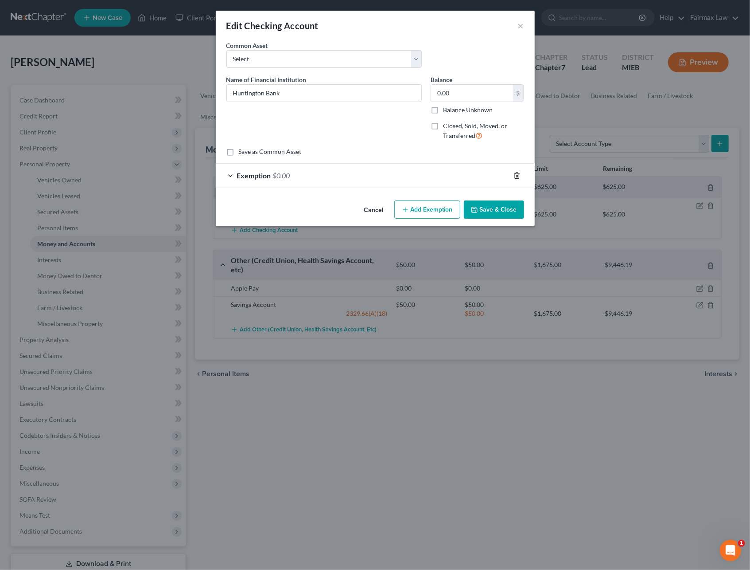
click at [514, 176] on icon "button" at bounding box center [517, 175] width 7 height 7
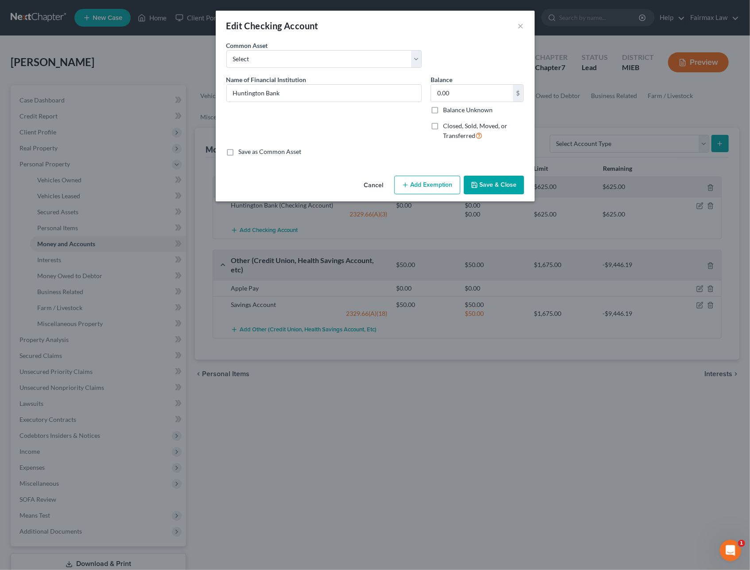
click at [509, 191] on button "Save & Close" at bounding box center [494, 185] width 60 height 19
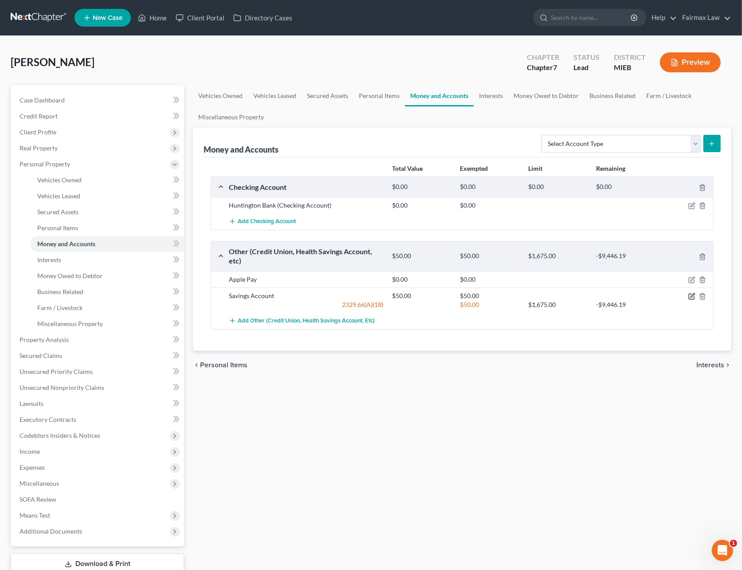
click at [688, 298] on icon "button" at bounding box center [690, 296] width 5 height 5
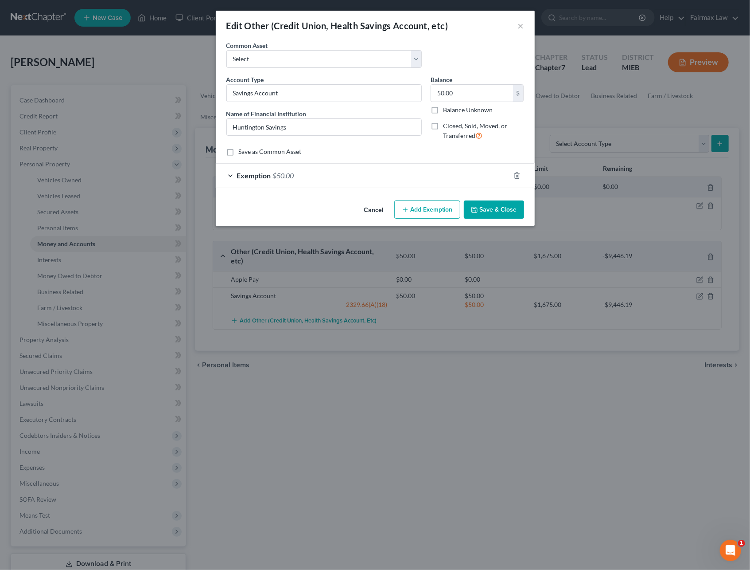
click at [365, 176] on div "Exemption $50.00" at bounding box center [363, 175] width 294 height 23
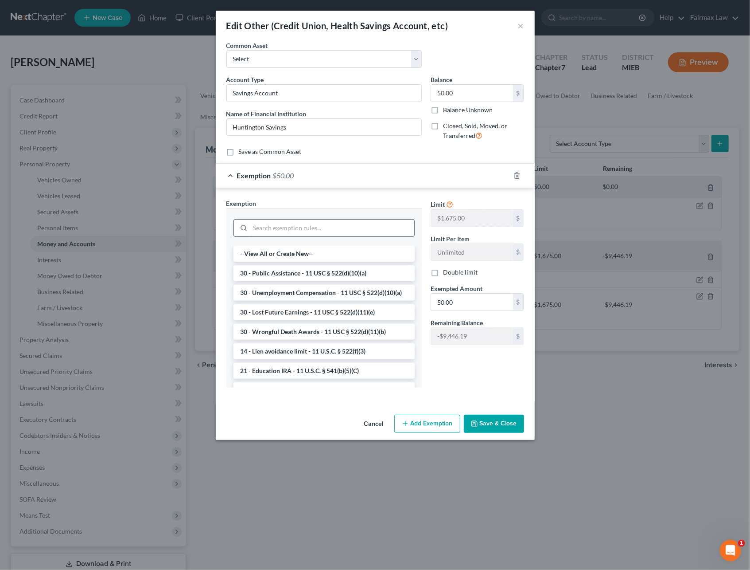
click at [350, 225] on input "search" at bounding box center [332, 227] width 164 height 17
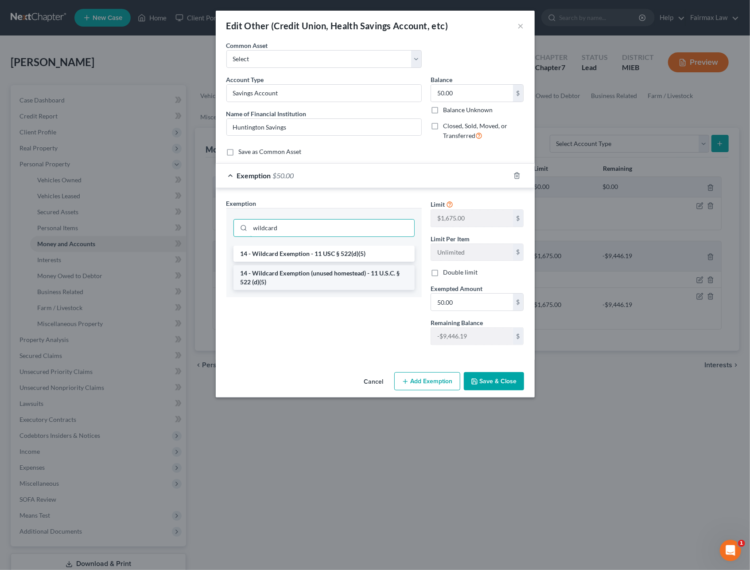
type input "wildcard"
click at [331, 275] on li "14 - Wildcard Exemption (unused homestead) - 11 U.S.C. § 522 (d)(5)" at bounding box center [324, 277] width 181 height 25
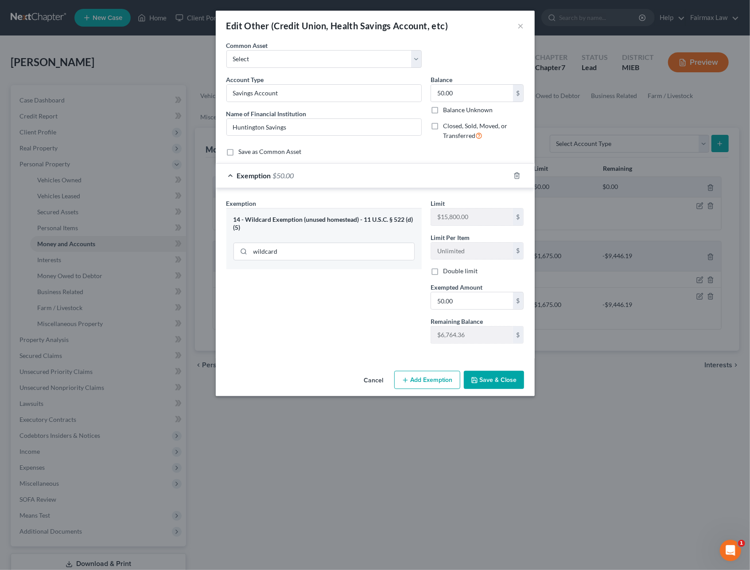
click at [477, 382] on icon "button" at bounding box center [474, 379] width 7 height 7
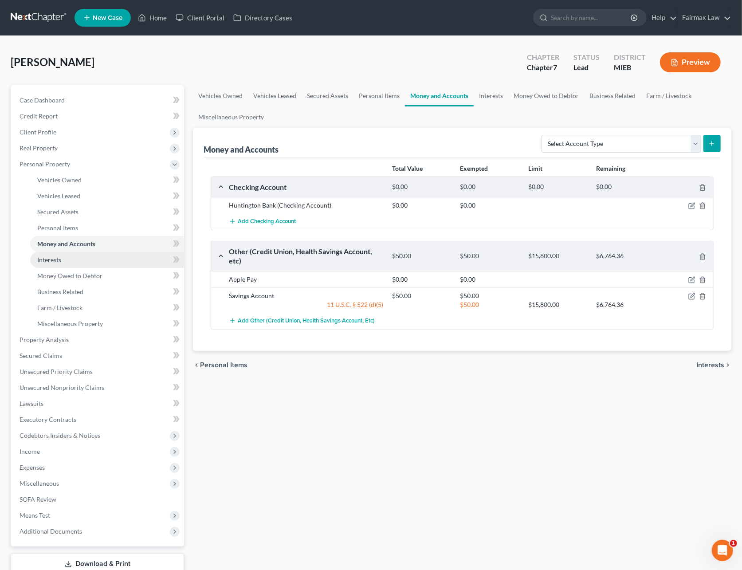
click at [71, 262] on link "Interests" at bounding box center [107, 260] width 154 height 16
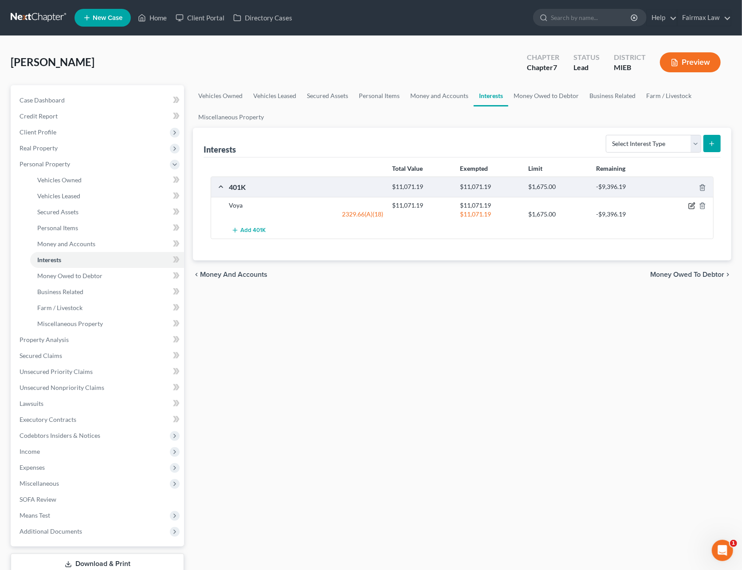
click at [688, 205] on icon "button" at bounding box center [691, 205] width 7 height 7
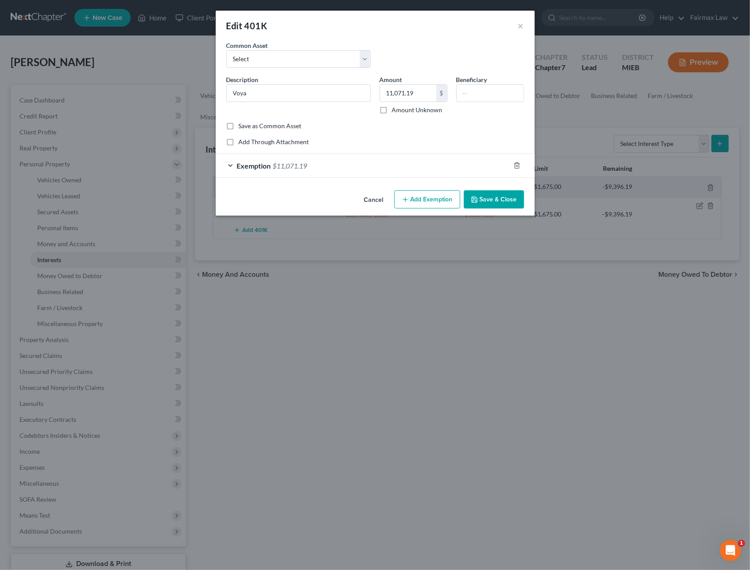
click at [313, 164] on div "Exemption $11,071.19" at bounding box center [363, 165] width 294 height 23
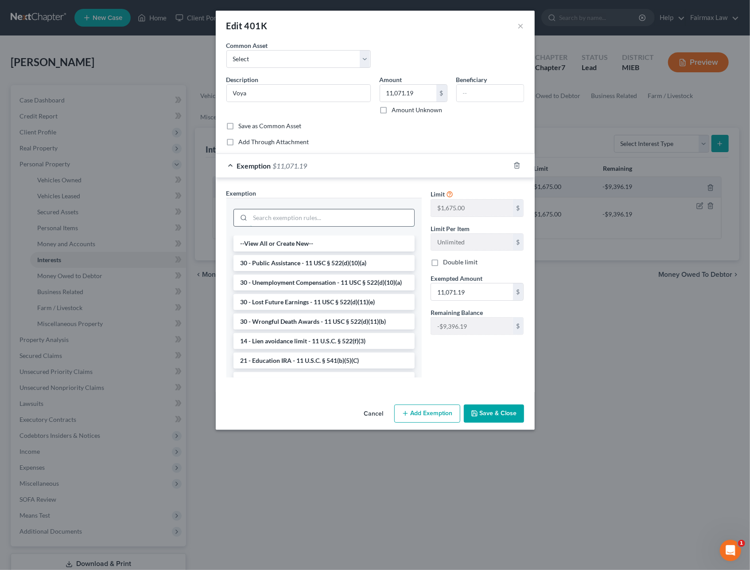
click at [291, 217] on input "search" at bounding box center [332, 217] width 164 height 17
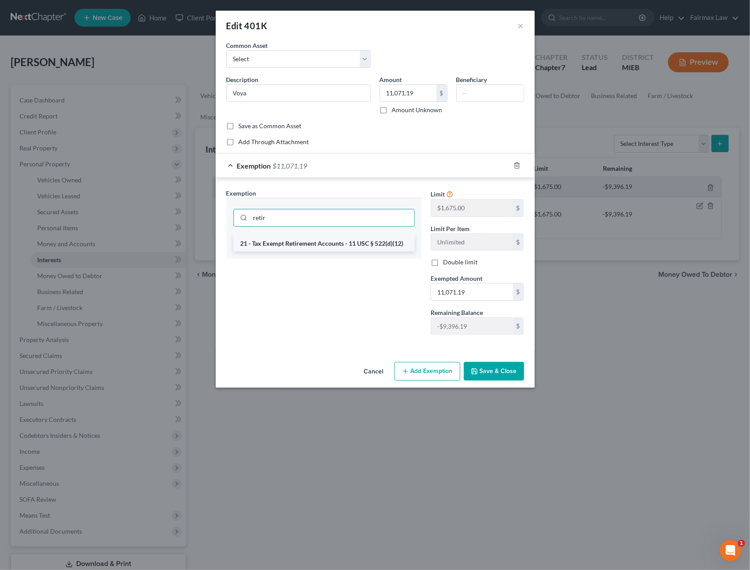
type input "retir"
click at [290, 236] on li "21 - Tax Exempt Retirement Accounts - 11 USC § 522(d)(12)" at bounding box center [324, 243] width 181 height 16
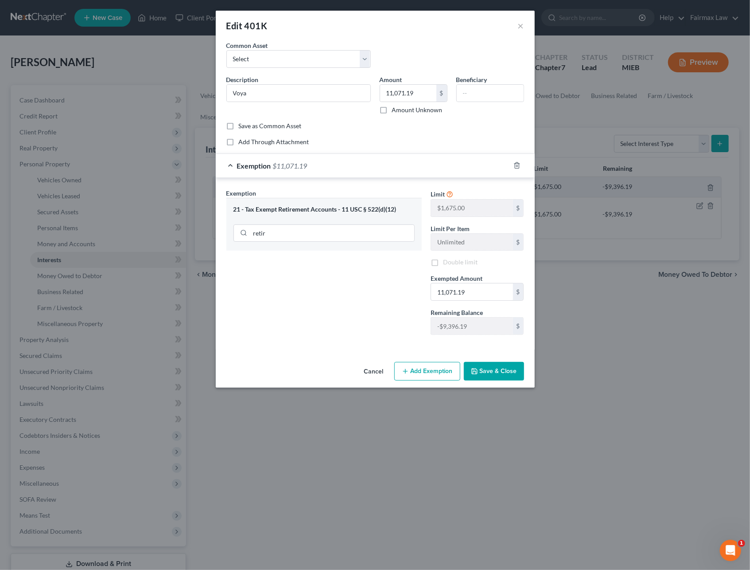
click at [290, 244] on div "retir" at bounding box center [324, 232] width 181 height 23
click at [495, 368] on button "Save & Close" at bounding box center [494, 369] width 60 height 19
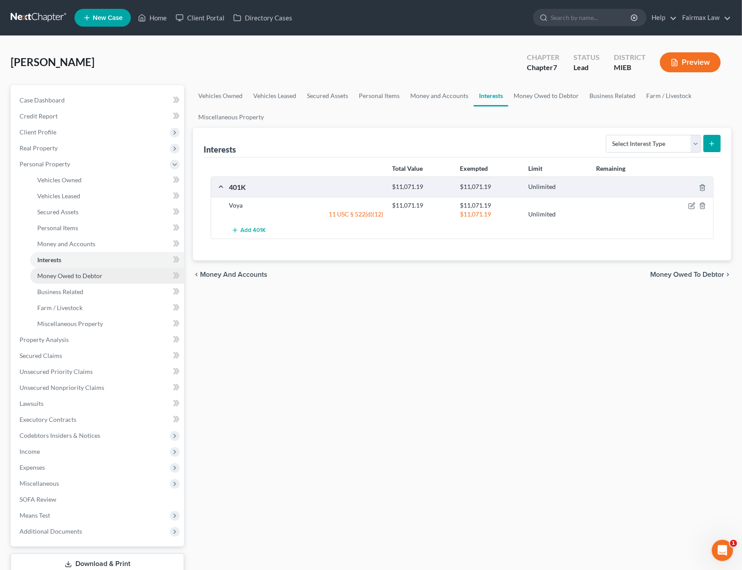
click at [77, 274] on span "Money Owed to Debtor" at bounding box center [69, 276] width 65 height 8
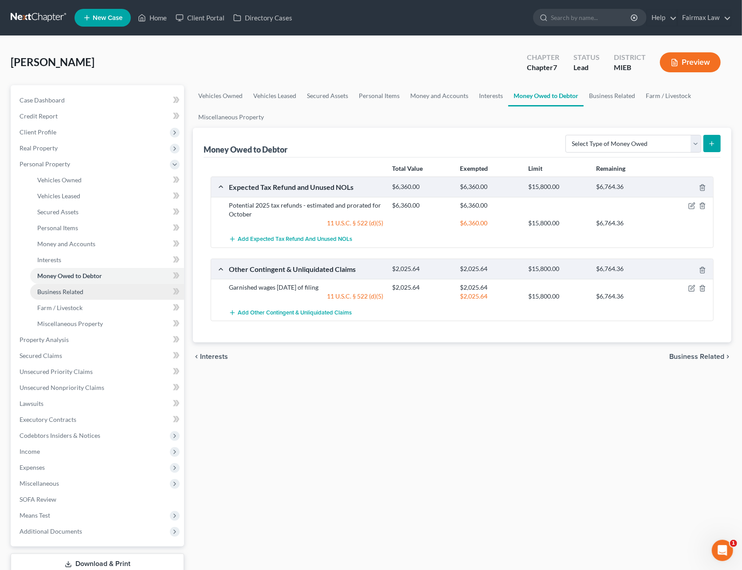
click at [82, 293] on span "Business Related" at bounding box center [60, 292] width 46 height 8
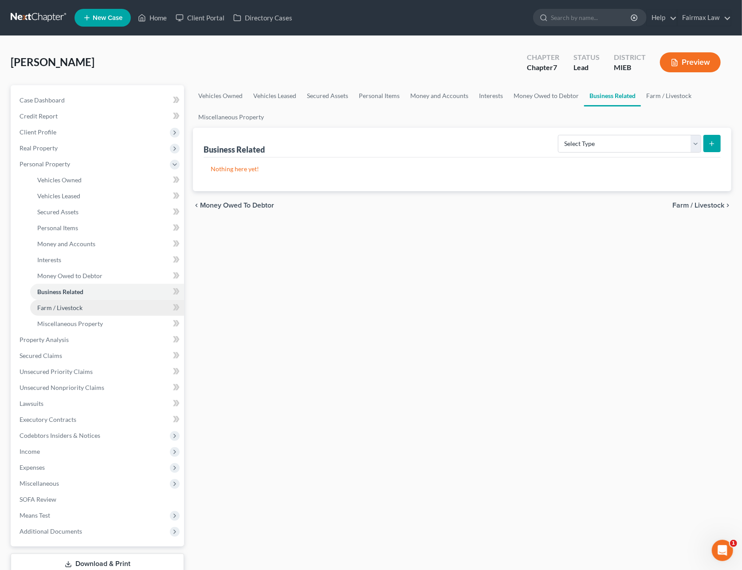
click at [78, 312] on link "Farm / Livestock" at bounding box center [107, 308] width 154 height 16
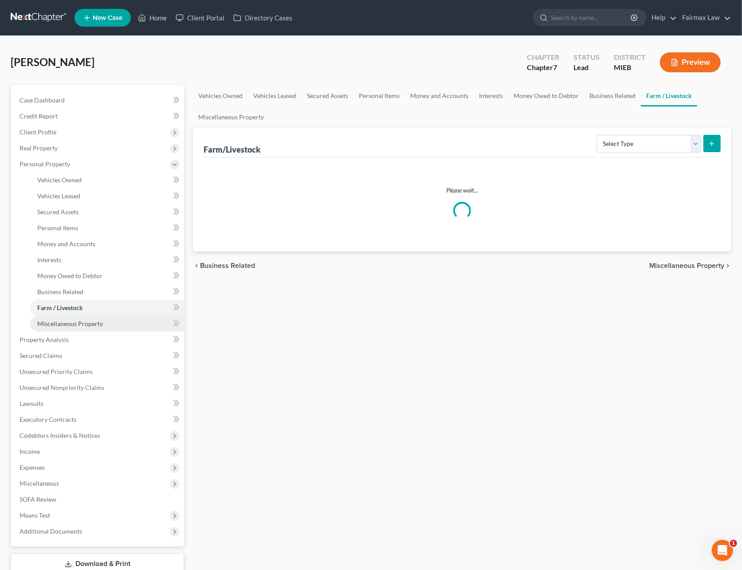
click at [77, 327] on link "Miscellaneous Property" at bounding box center [107, 324] width 154 height 16
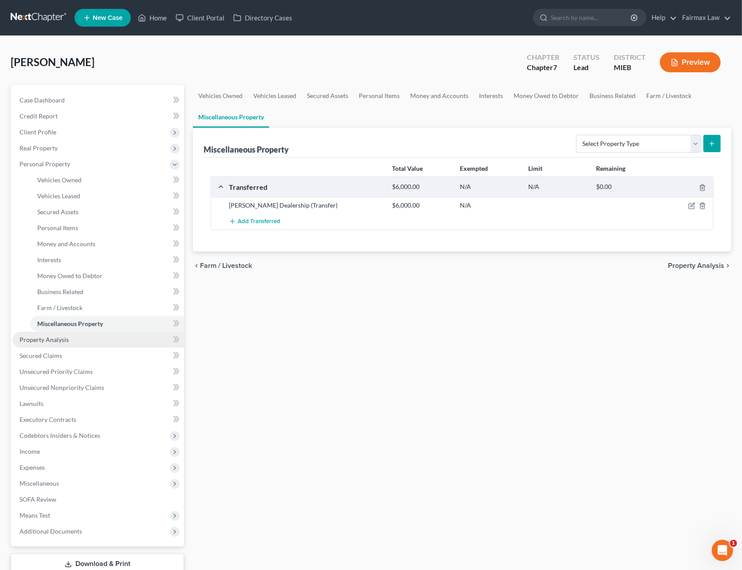
click at [72, 338] on link "Property Analysis" at bounding box center [98, 340] width 172 height 16
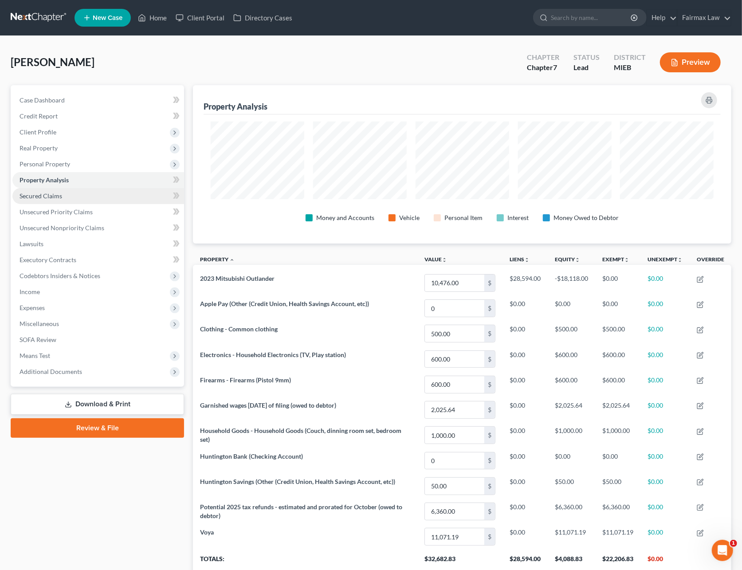
click at [40, 199] on link "Secured Claims" at bounding box center [98, 196] width 172 height 16
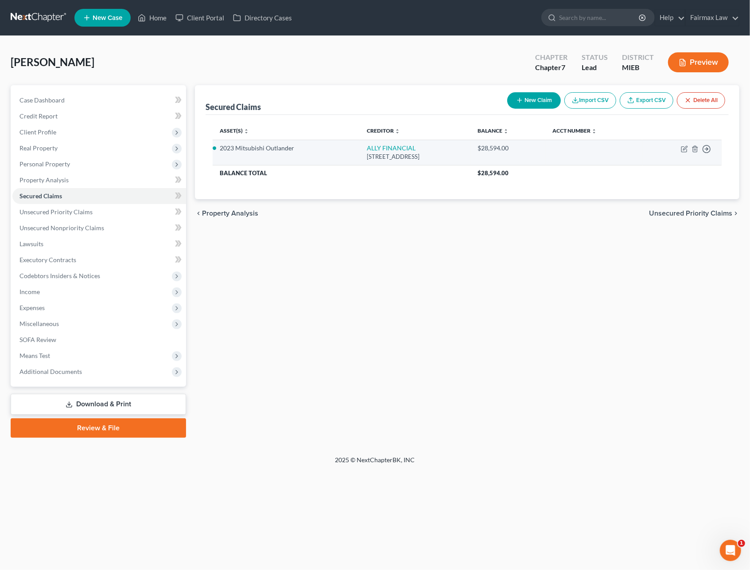
click at [369, 152] on td "ALLY FINANCIAL PO BOX 380901, BLOOMINGTON, MN 55438" at bounding box center [415, 152] width 111 height 25
click at [368, 148] on link "ALLY FINANCIAL" at bounding box center [391, 148] width 49 height 8
select select "24"
select select "2"
select select "0"
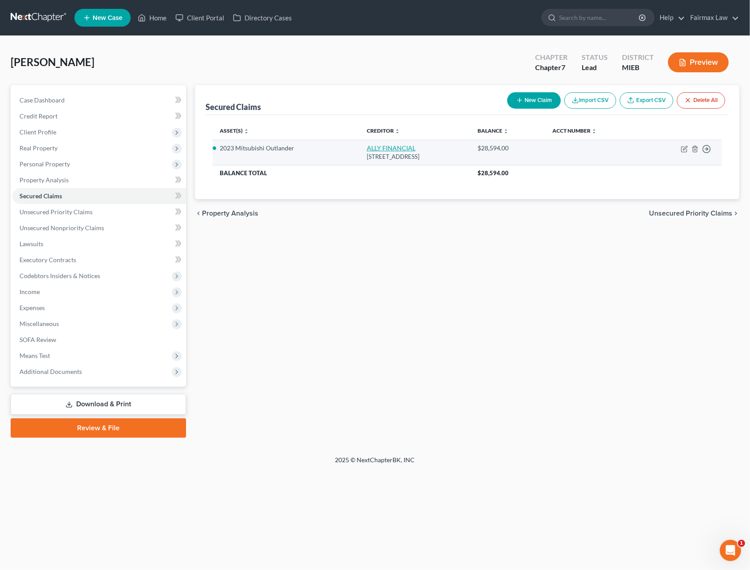
select select "0"
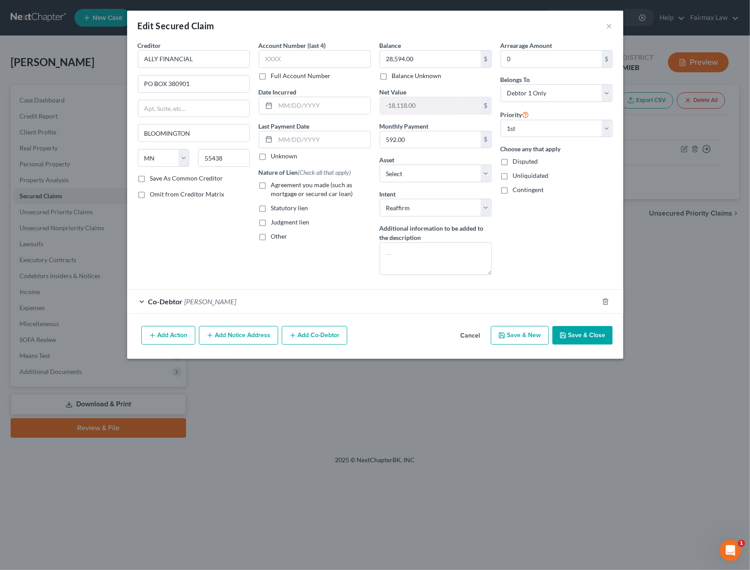
click at [271, 183] on label "Agreement you made (such as mortgage or secured car loan)" at bounding box center [321, 189] width 100 height 18
click at [275, 183] on input "Agreement you made (such as mortgage or secured car loan)" at bounding box center [278, 183] width 6 height 6
checkbox input "true"
click at [283, 61] on input "text" at bounding box center [315, 59] width 112 height 18
type input "2307"
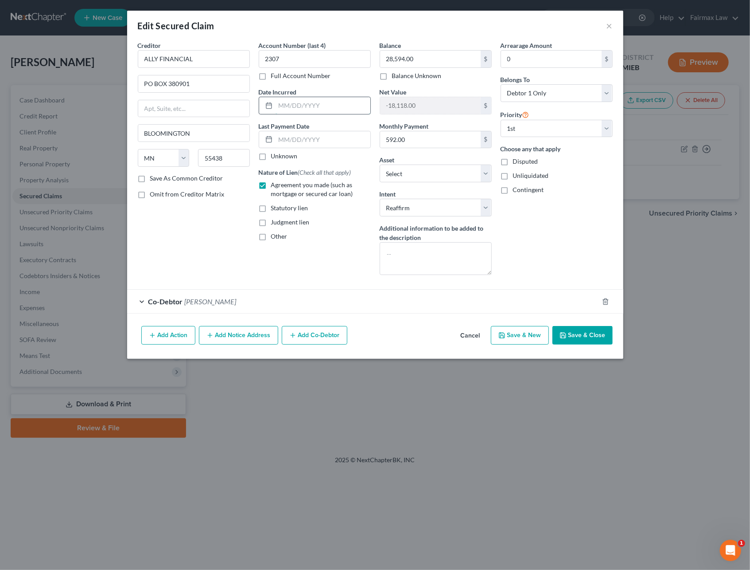
click at [298, 109] on input "text" at bounding box center [323, 105] width 95 height 17
type input "01/29/2025"
click at [578, 335] on button "Save & Close" at bounding box center [583, 335] width 60 height 19
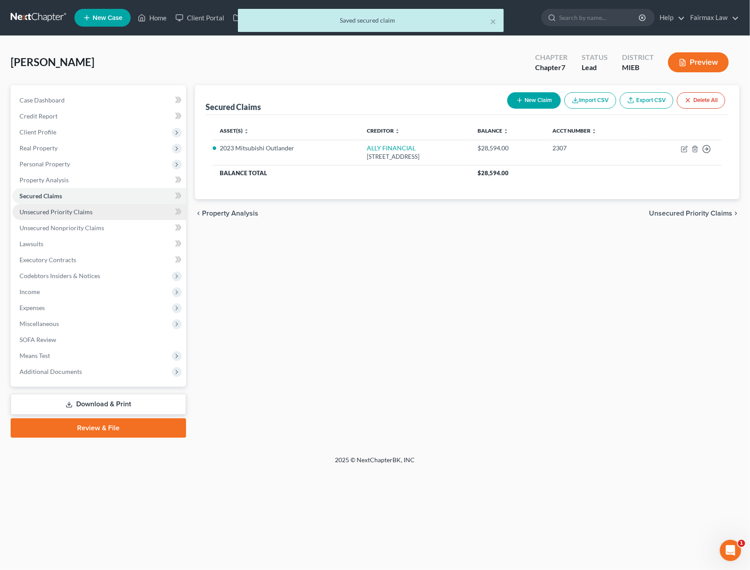
click at [71, 208] on span "Unsecured Priority Claims" at bounding box center [56, 212] width 73 height 8
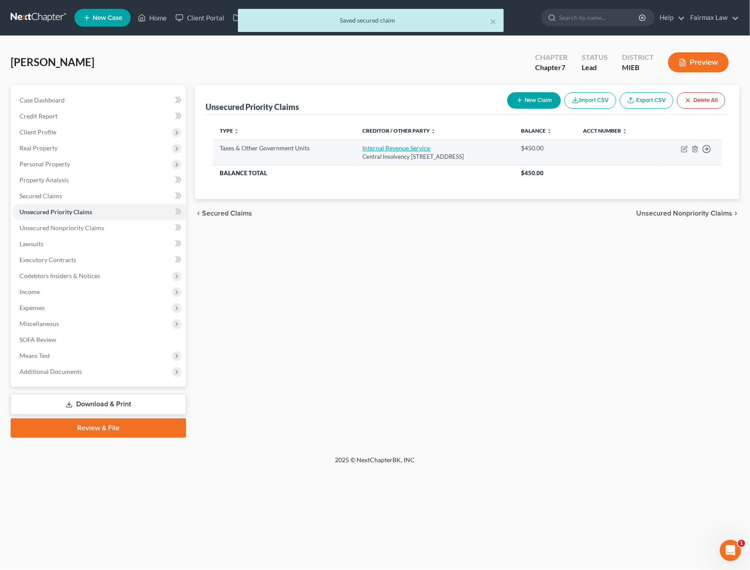
click at [382, 148] on link "Internal Revenue Service" at bounding box center [397, 148] width 68 height 8
select select "1"
select select "39"
select select "0"
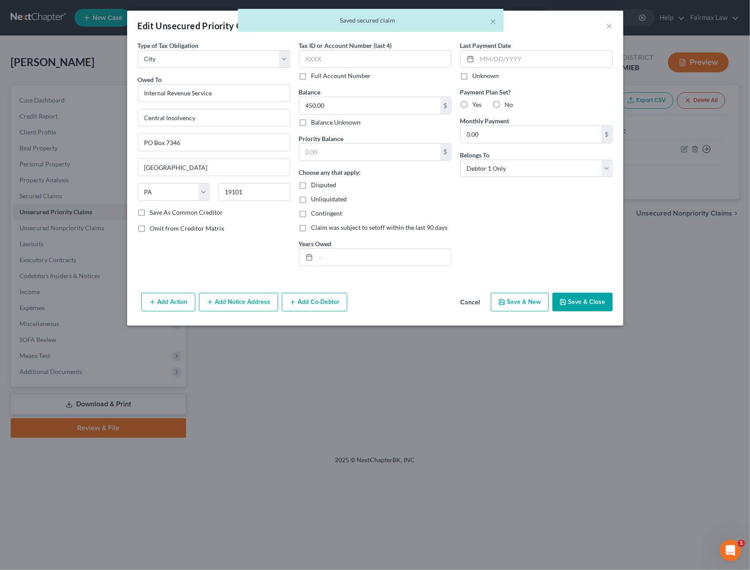
click at [594, 302] on button "Save & Close" at bounding box center [583, 302] width 60 height 19
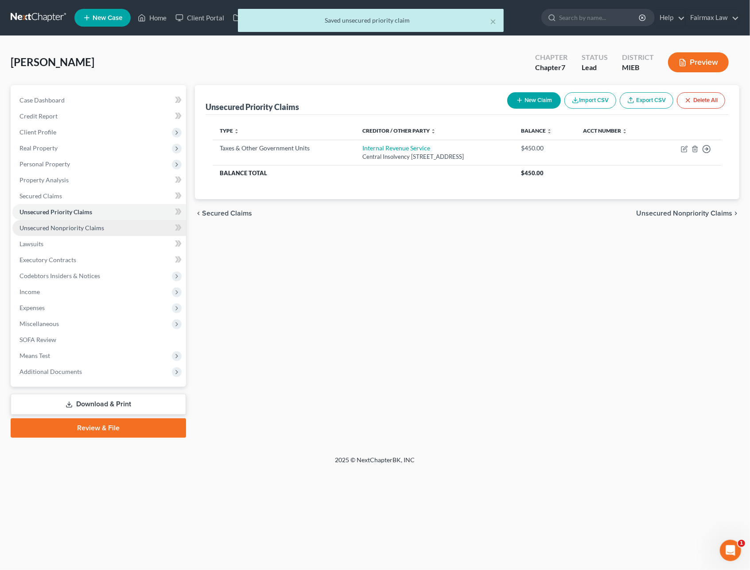
click at [106, 227] on link "Unsecured Nonpriority Claims" at bounding box center [99, 228] width 174 height 16
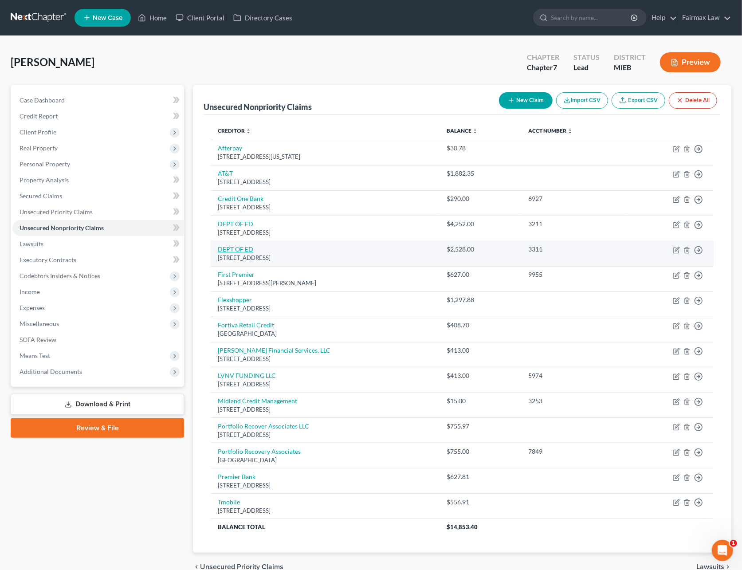
click at [232, 246] on link "DEPT OF ED" at bounding box center [235, 249] width 35 height 8
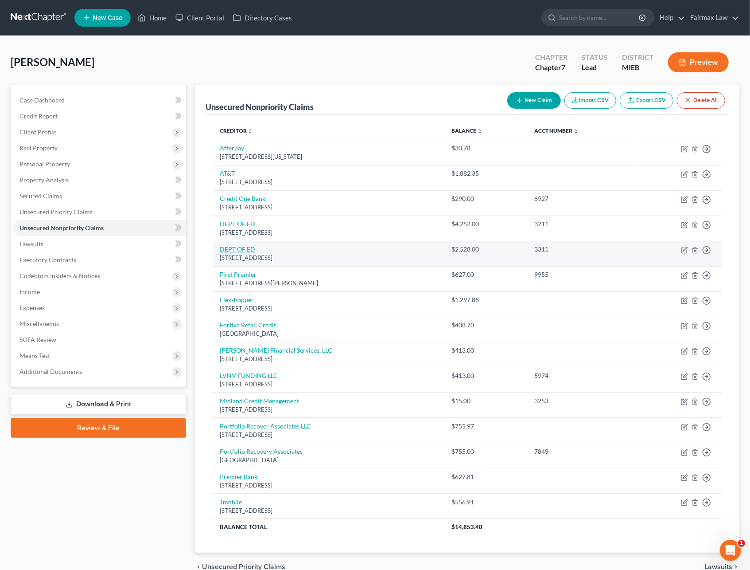
select select "30"
select select "17"
select select "0"
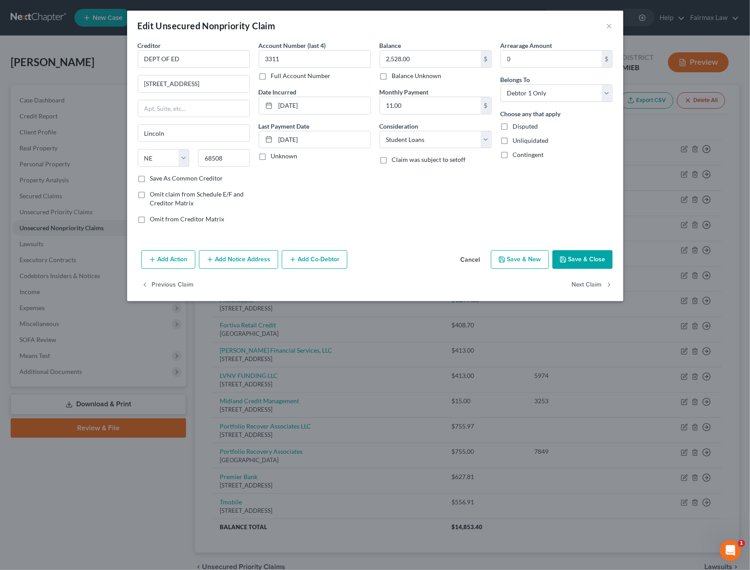
click at [477, 262] on button "Cancel" at bounding box center [471, 260] width 34 height 18
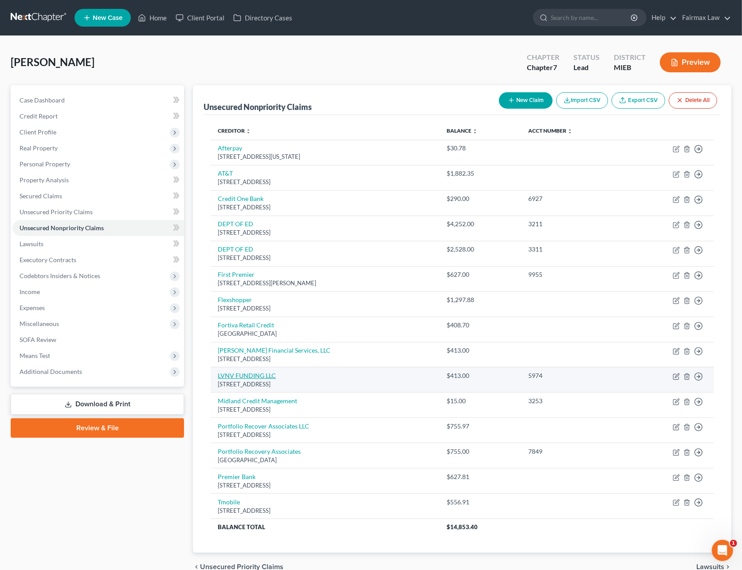
click at [265, 379] on link "LVNV FUNDING LLC" at bounding box center [247, 375] width 58 height 8
select select "31"
select select "14"
select select "0"
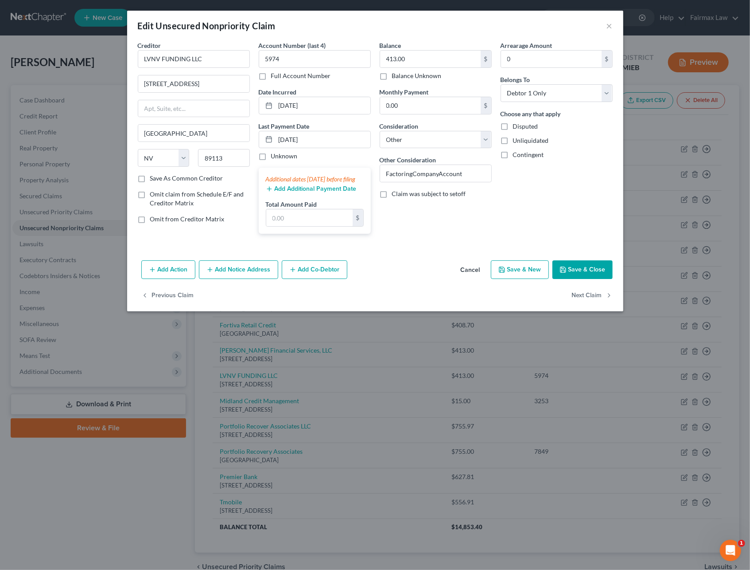
click at [476, 275] on button "Cancel" at bounding box center [471, 270] width 34 height 18
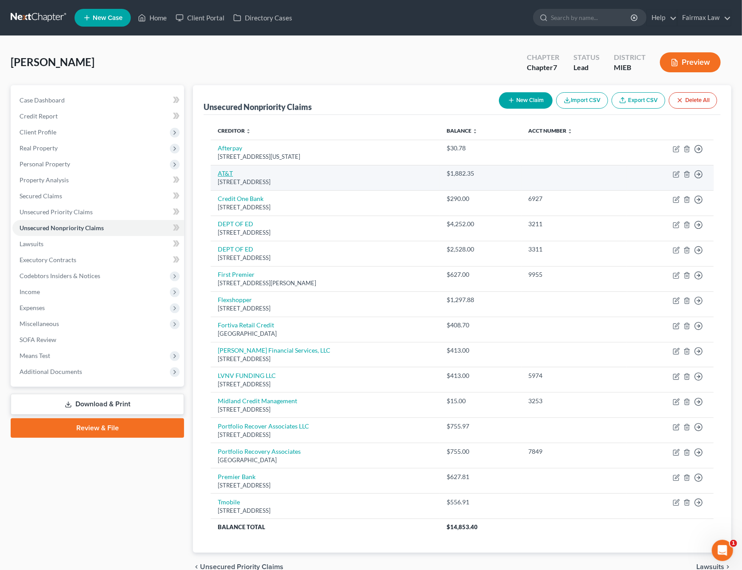
click at [226, 171] on link "AT&T" at bounding box center [225, 173] width 15 height 8
select select "23"
select select "0"
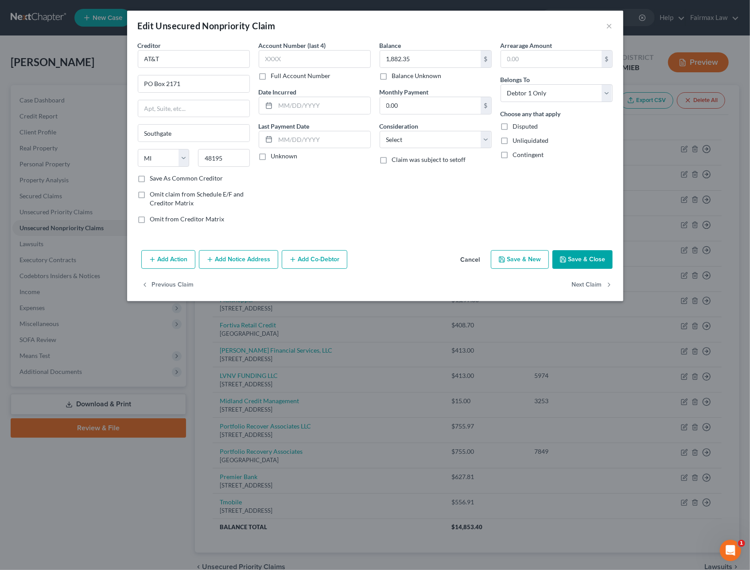
click at [478, 265] on button "Cancel" at bounding box center [471, 260] width 34 height 18
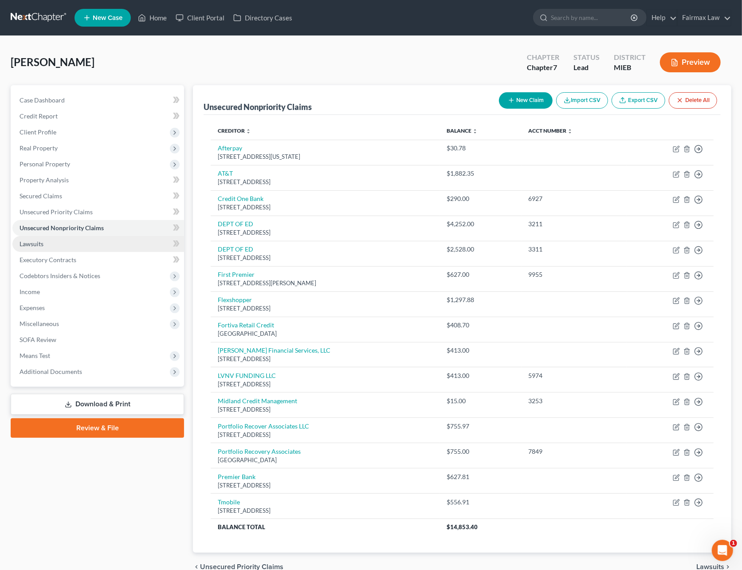
click at [70, 241] on link "Lawsuits" at bounding box center [98, 244] width 172 height 16
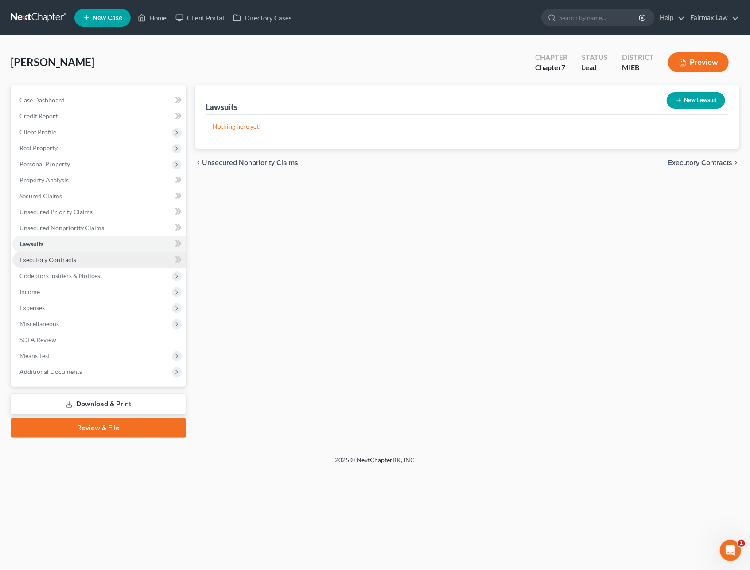
click at [73, 254] on link "Executory Contracts" at bounding box center [99, 260] width 174 height 16
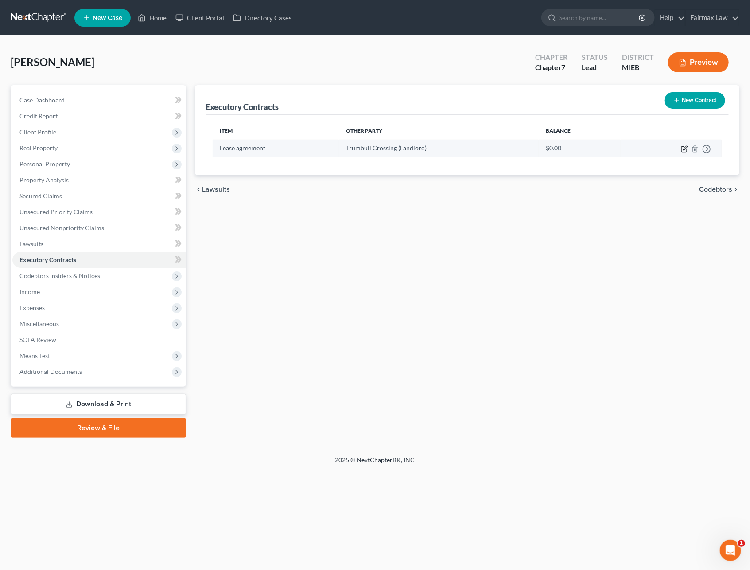
click at [684, 147] on icon "button" at bounding box center [684, 148] width 7 height 7
select select "3"
select select "23"
select select "0"
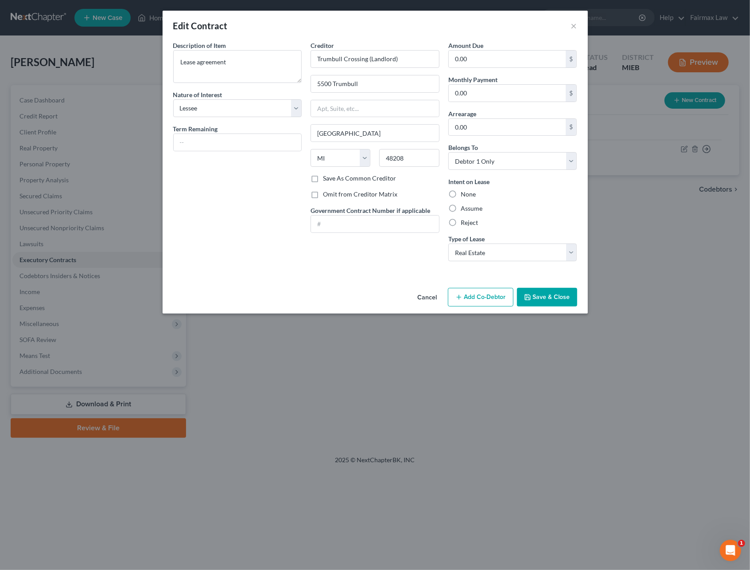
click at [545, 295] on button "Save & Close" at bounding box center [547, 297] width 60 height 19
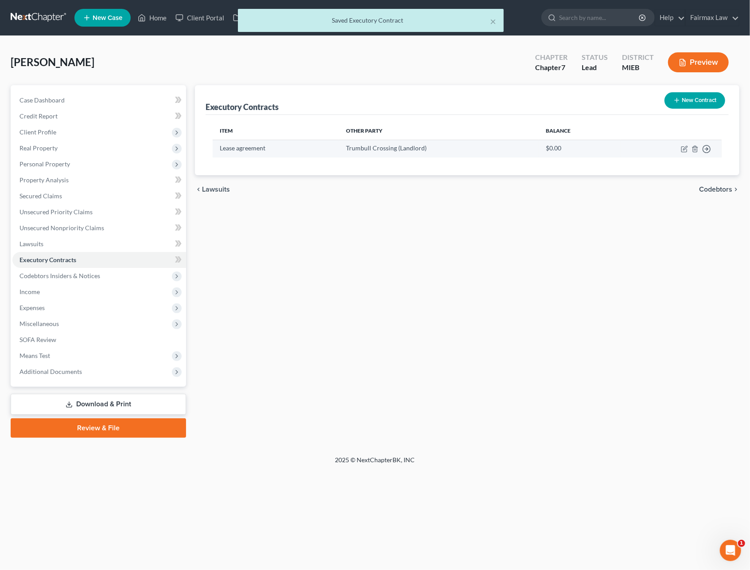
click at [680, 148] on td "Move to D Move to E Move to F Move to Notice Only" at bounding box center [671, 148] width 101 height 17
click at [684, 149] on icon "button" at bounding box center [686, 148] width 4 height 4
select select "3"
select select "23"
select select "0"
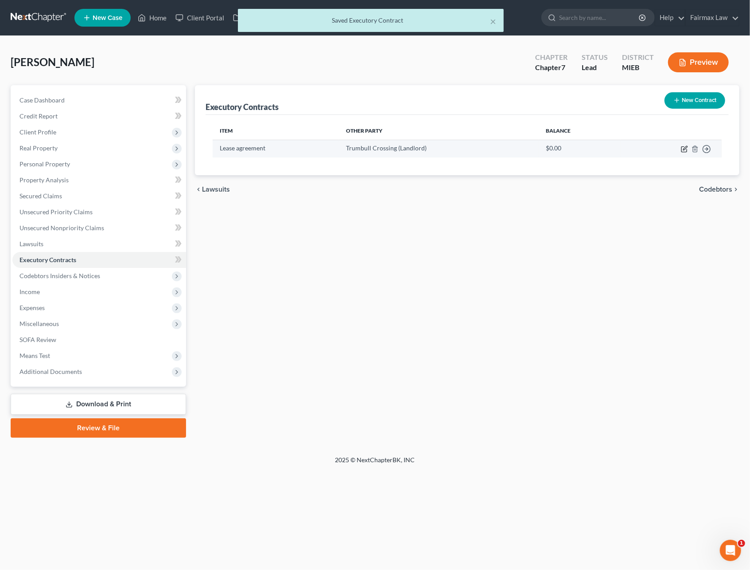
select select "0"
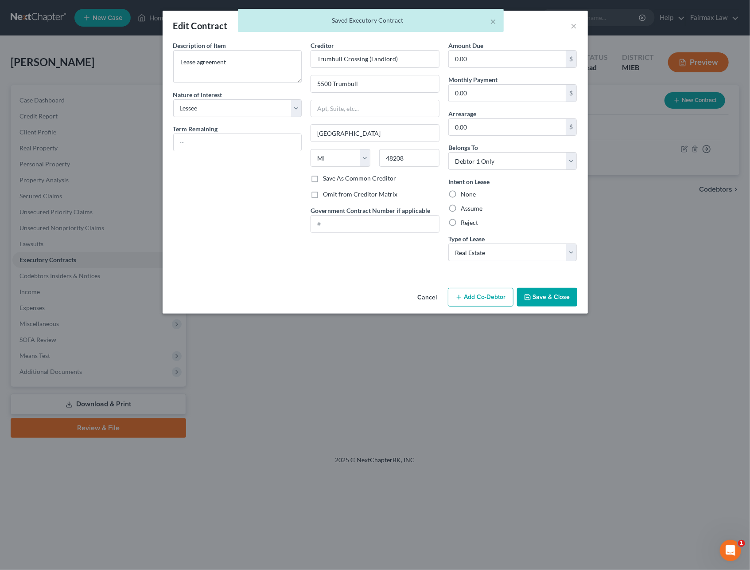
click at [461, 208] on label "Assume" at bounding box center [472, 208] width 22 height 9
click at [465, 208] on input "Assume" at bounding box center [468, 207] width 6 height 6
radio input "true"
click at [551, 296] on button "Save & Close" at bounding box center [547, 297] width 60 height 19
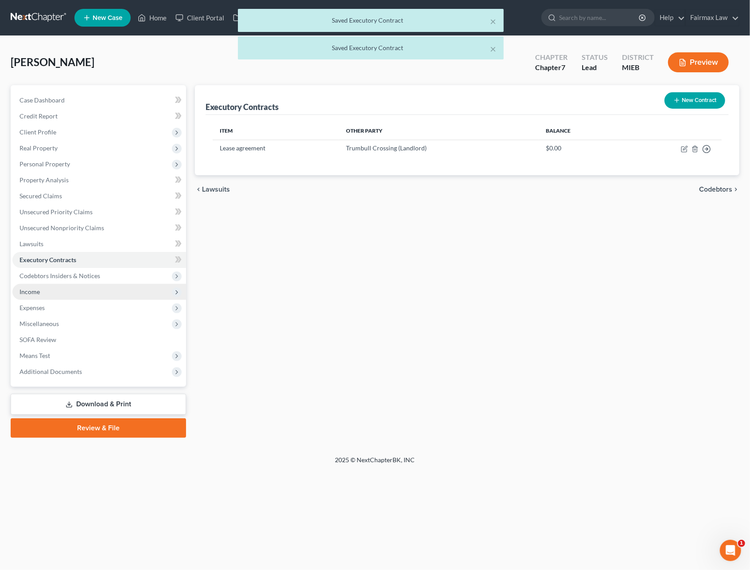
click at [79, 289] on span "Income" at bounding box center [99, 292] width 174 height 16
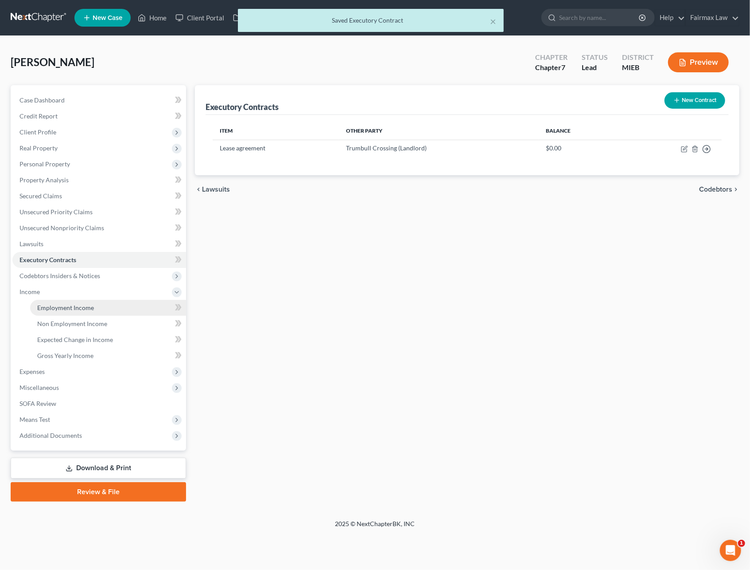
click at [82, 305] on span "Employment Income" at bounding box center [65, 308] width 57 height 8
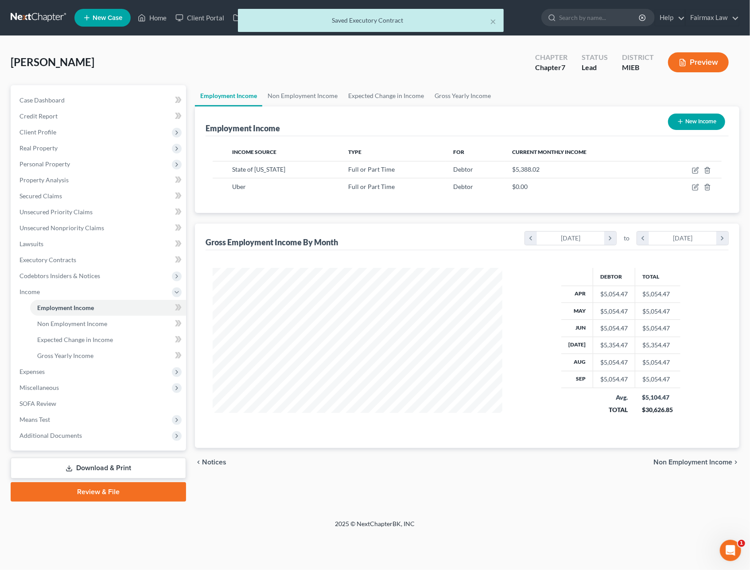
scroll to position [160, 307]
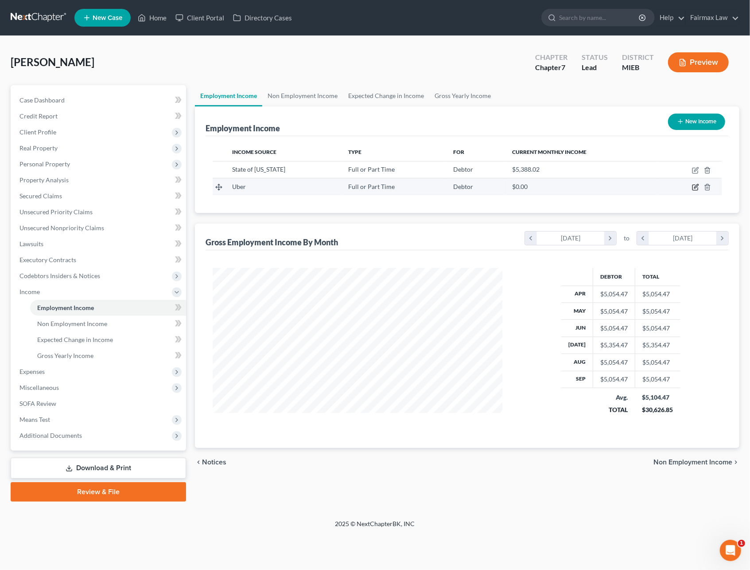
click at [695, 185] on icon "button" at bounding box center [695, 187] width 7 height 7
select select "0"
select select "4"
select select "0"
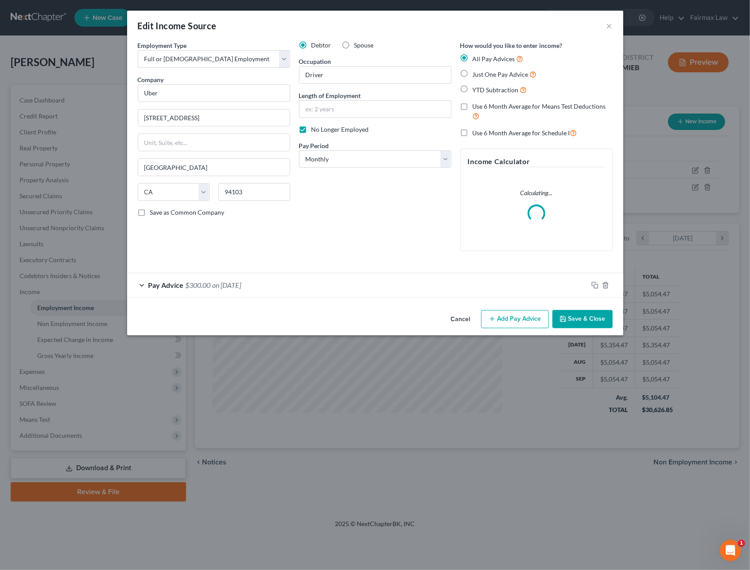
click at [582, 317] on button "Save & Close" at bounding box center [583, 319] width 60 height 19
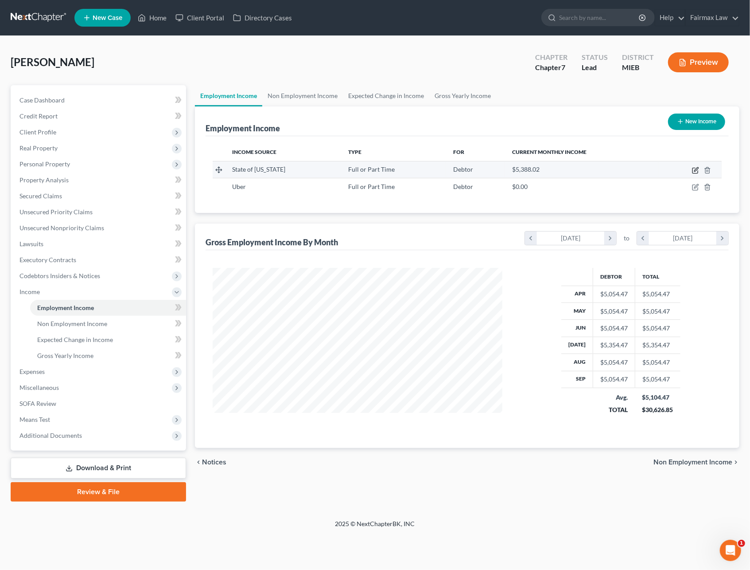
click at [694, 172] on icon "button" at bounding box center [695, 170] width 7 height 7
select select "0"
select select "23"
select select "2"
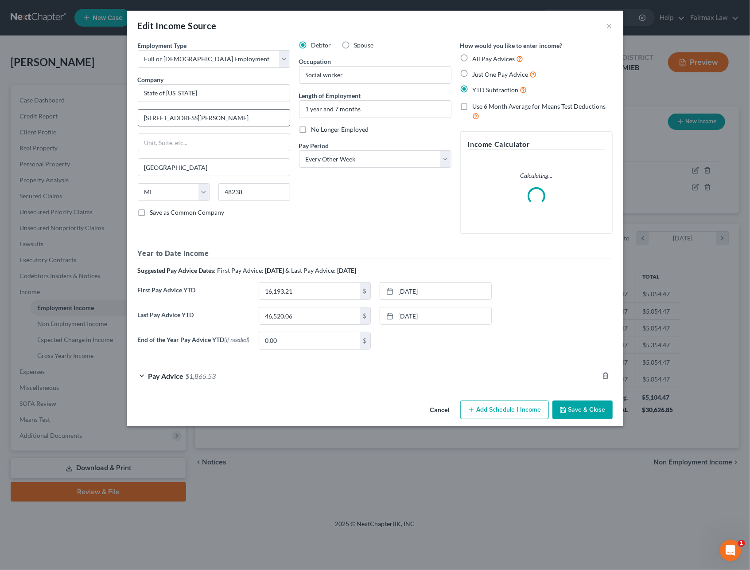
click at [163, 121] on input "8625 greenfield rd" at bounding box center [214, 117] width 152 height 17
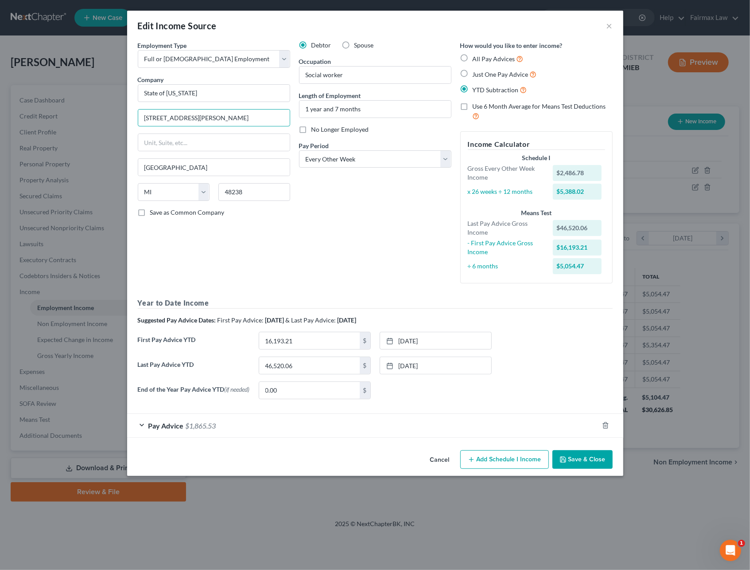
type input "8625 Greenfield rd"
click at [289, 428] on div "Pay Advice $1,865.53" at bounding box center [363, 425] width 472 height 23
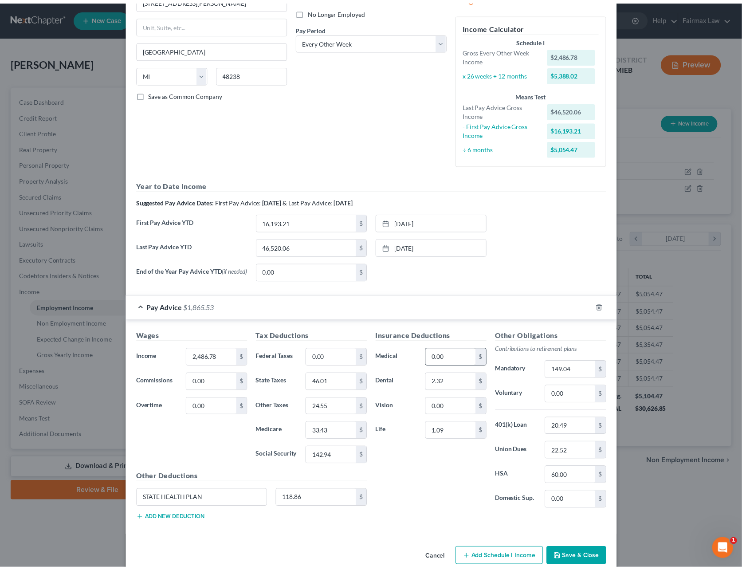
scroll to position [139, 0]
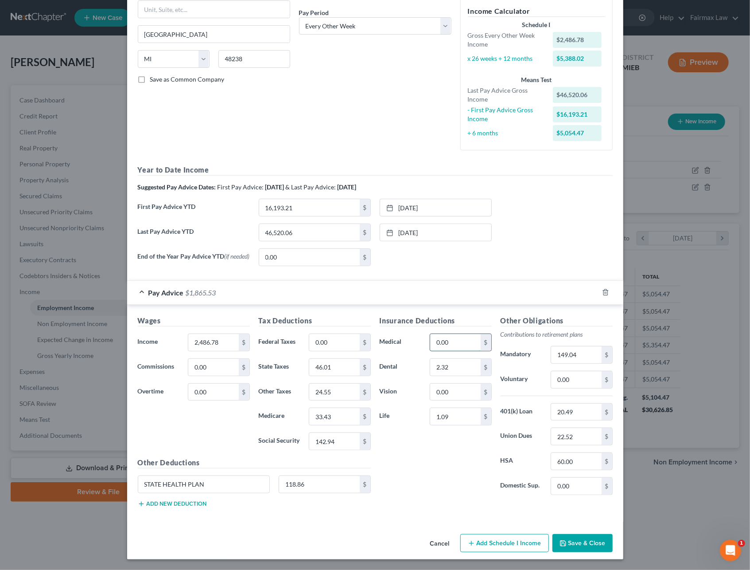
click at [446, 341] on input "0.00" at bounding box center [455, 342] width 50 height 17
type input "118.86"
click at [302, 484] on input "118.86" at bounding box center [319, 484] width 81 height 17
click at [199, 483] on input "STATE HEALTH PLAN" at bounding box center [204, 484] width 132 height 17
drag, startPoint x: 202, startPoint y: 484, endPoint x: 121, endPoint y: 490, distance: 81.4
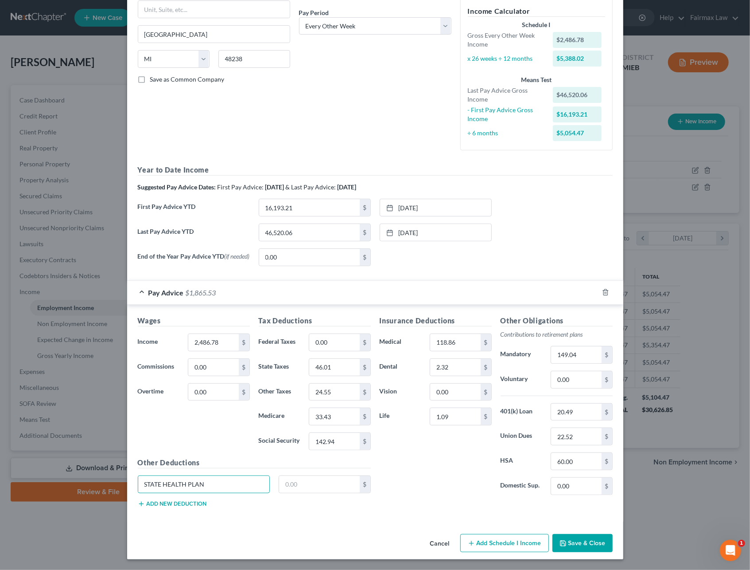
click at [121, 490] on div "Edit Income Source × Employment Type * Select Full or Part Time Employment Self…" at bounding box center [375, 285] width 750 height 570
click at [570, 543] on button "Save & Close" at bounding box center [583, 543] width 60 height 19
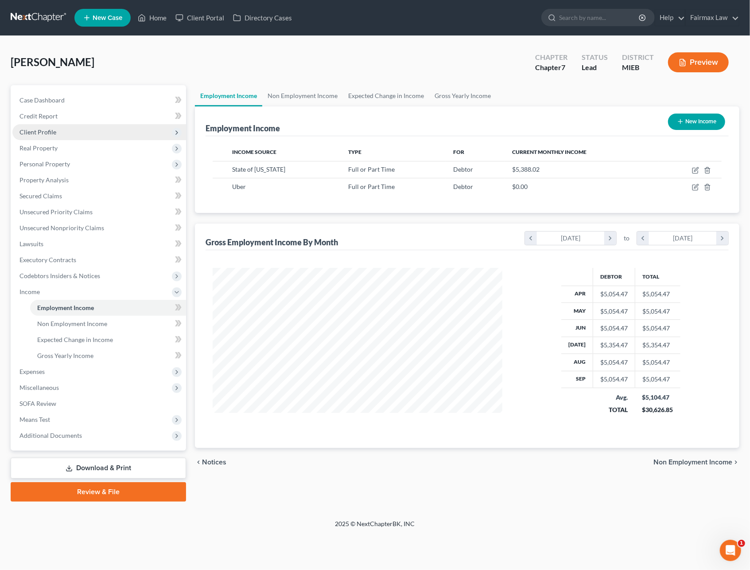
click at [35, 133] on span "Client Profile" at bounding box center [38, 132] width 37 height 8
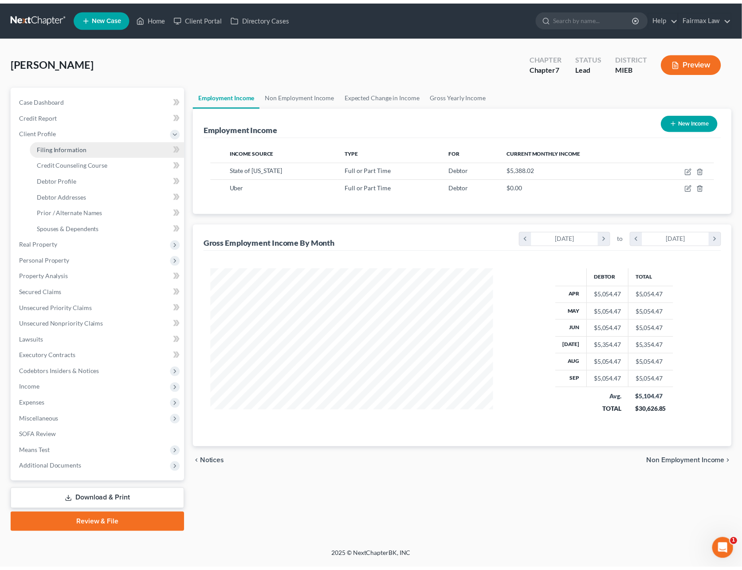
scroll to position [160, 307]
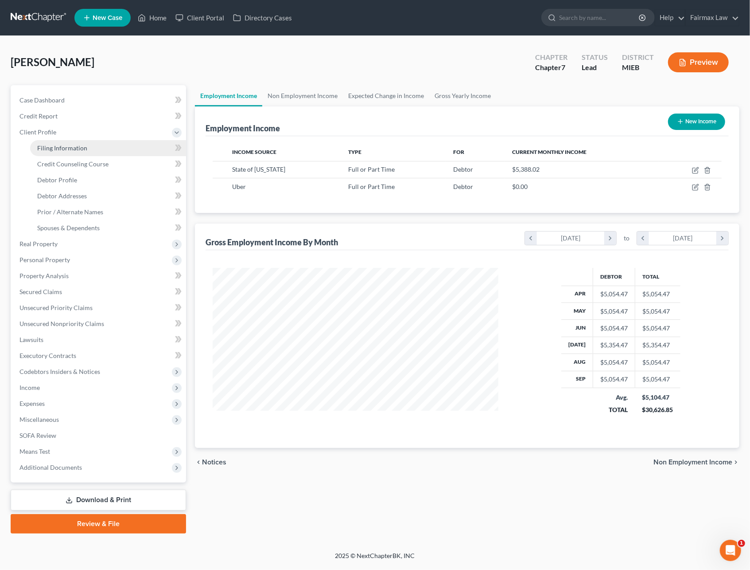
click at [38, 141] on link "Filing Information" at bounding box center [108, 148] width 156 height 16
select select "1"
select select "0"
select select "40"
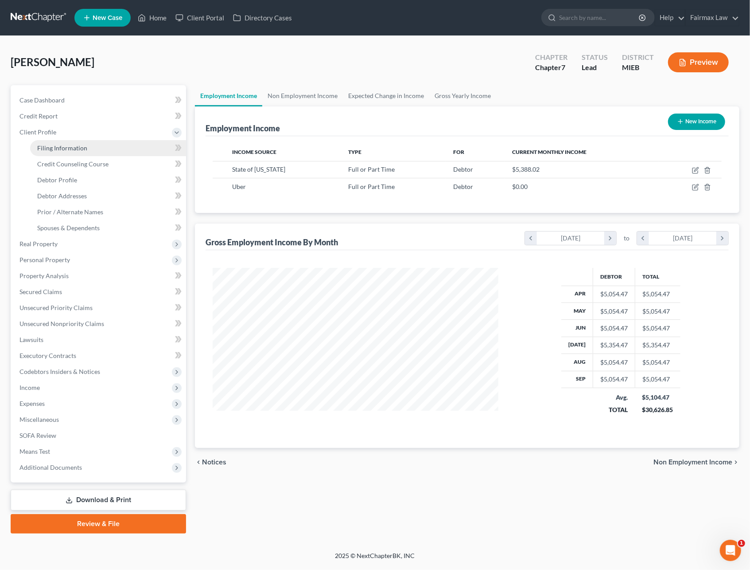
select select "0"
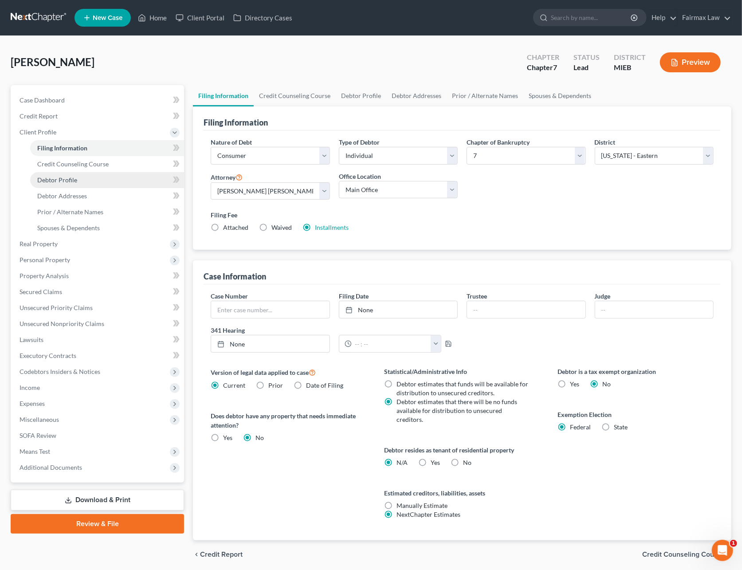
click at [58, 183] on link "Debtor Profile" at bounding box center [107, 180] width 154 height 16
select select "0"
select select "4"
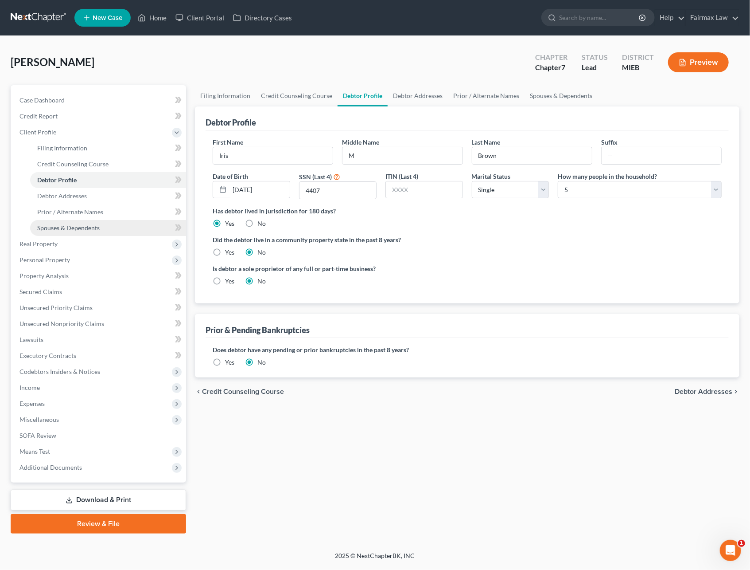
click at [70, 229] on span "Spouses & Dependents" at bounding box center [68, 228] width 63 height 8
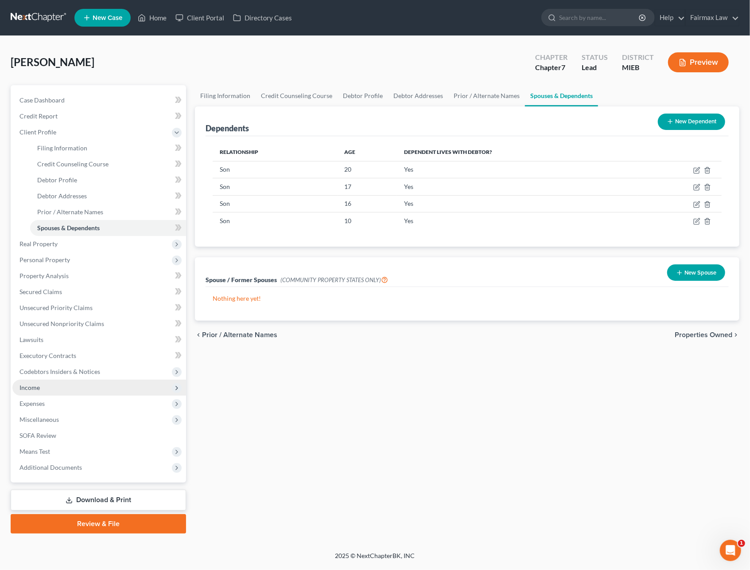
click at [41, 382] on span "Income" at bounding box center [99, 387] width 174 height 16
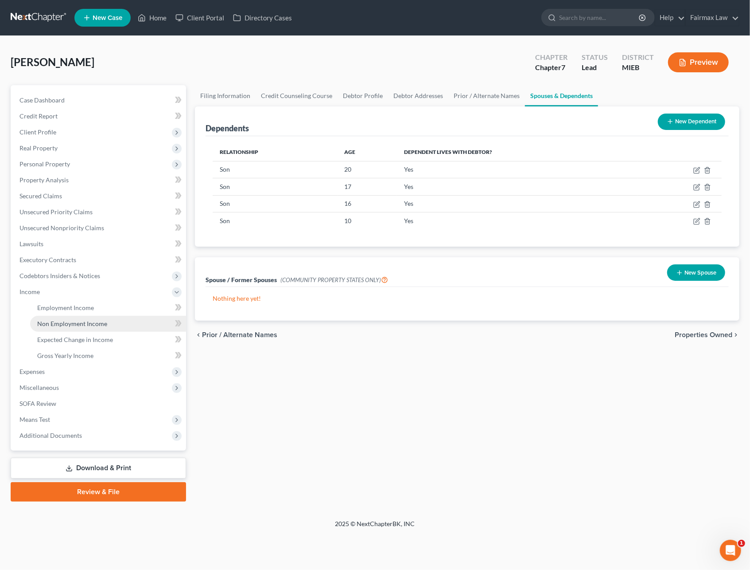
click at [69, 325] on span "Non Employment Income" at bounding box center [72, 324] width 70 height 8
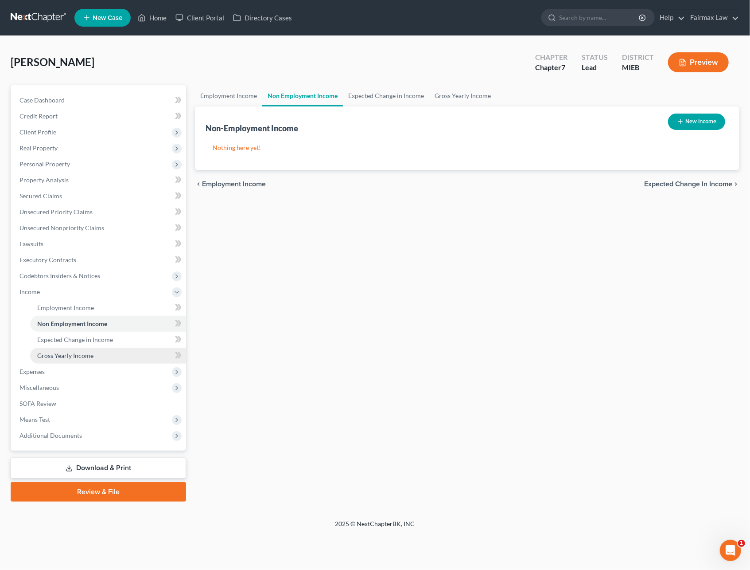
click at [87, 355] on span "Gross Yearly Income" at bounding box center [65, 356] width 56 height 8
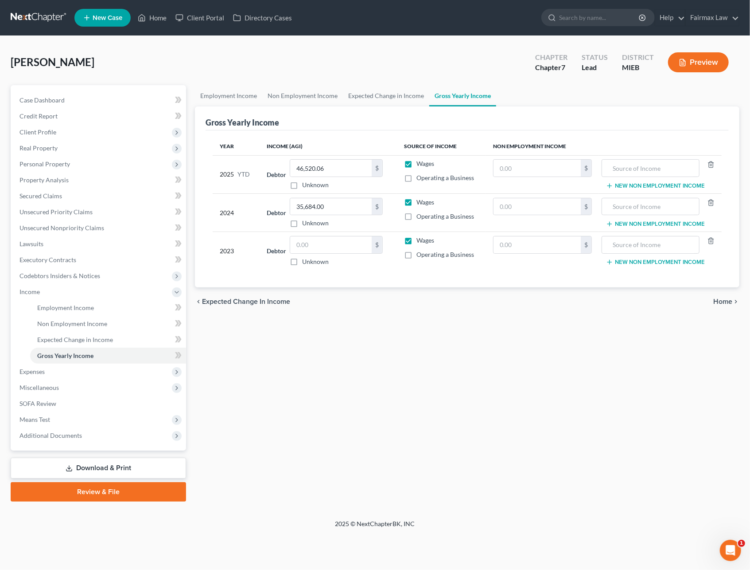
drag, startPoint x: 410, startPoint y: 255, endPoint x: 410, endPoint y: 250, distance: 5.3
click at [417, 255] on label "Operating a Business" at bounding box center [446, 254] width 58 height 9
click at [420, 255] on input "Operating a Business" at bounding box center [423, 253] width 6 height 6
checkbox input "true"
click at [417, 243] on label "Wages" at bounding box center [426, 240] width 18 height 9
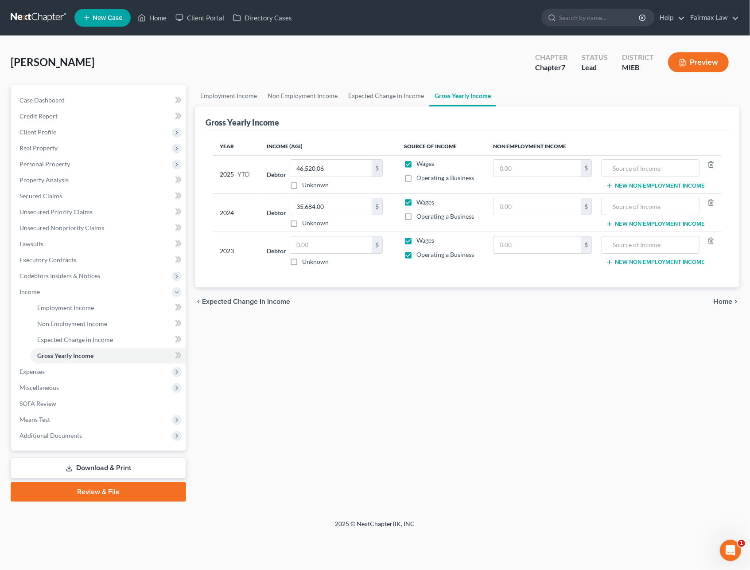
click at [420, 242] on input "Wages" at bounding box center [423, 239] width 6 height 6
checkbox input "false"
click at [347, 247] on input "text" at bounding box center [331, 244] width 82 height 17
type input "21,000"
click at [46, 366] on span "Expenses" at bounding box center [99, 371] width 174 height 16
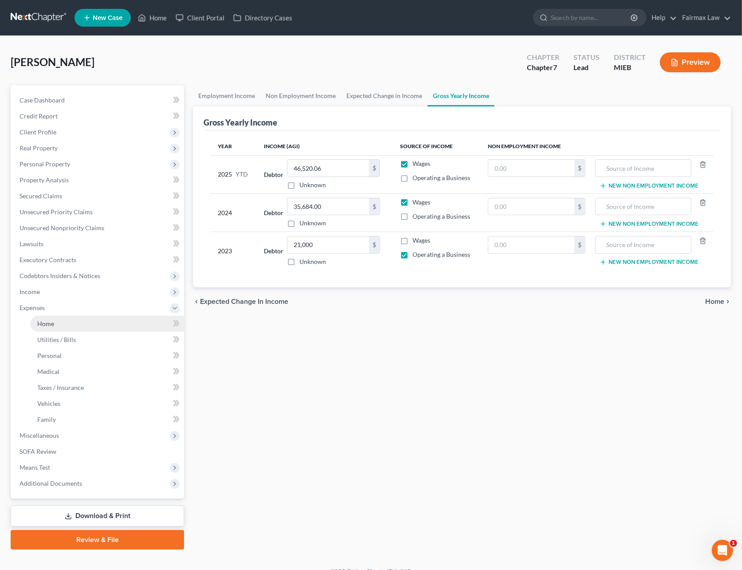
click at [54, 324] on link "Home" at bounding box center [107, 324] width 154 height 16
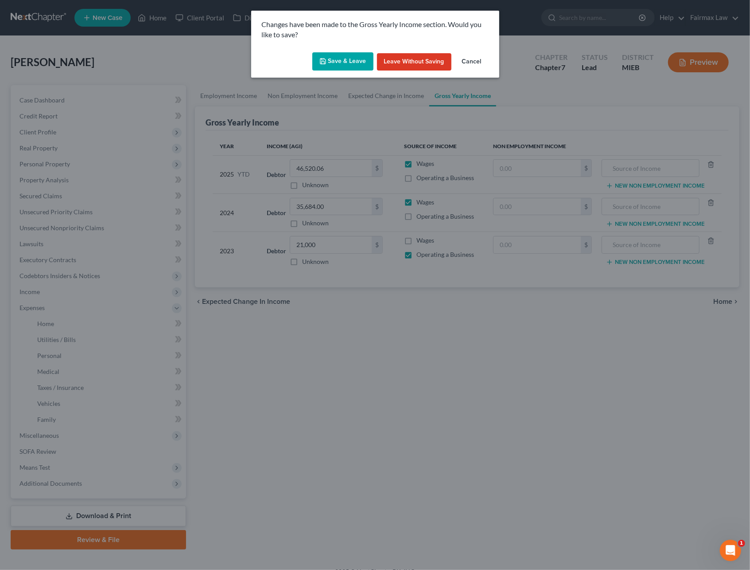
click at [335, 59] on button "Save & Leave" at bounding box center [343, 61] width 61 height 19
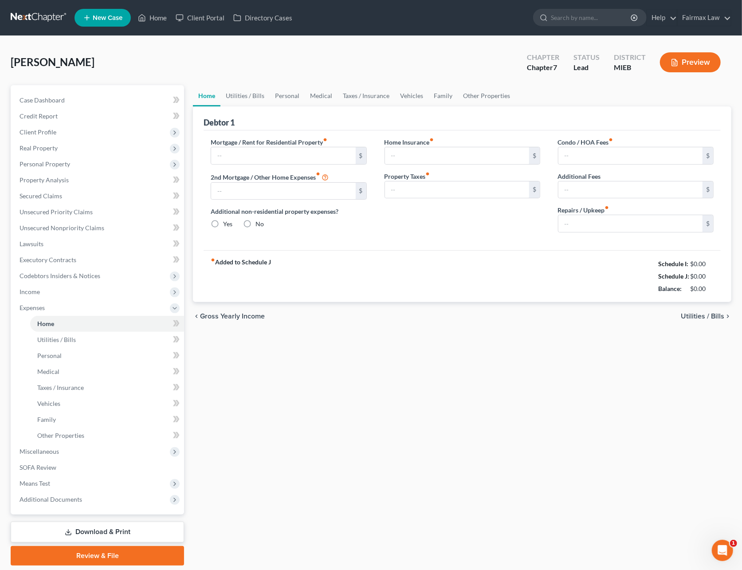
type input "1,246.00"
type input "0.00"
radio input "true"
type input "0.00"
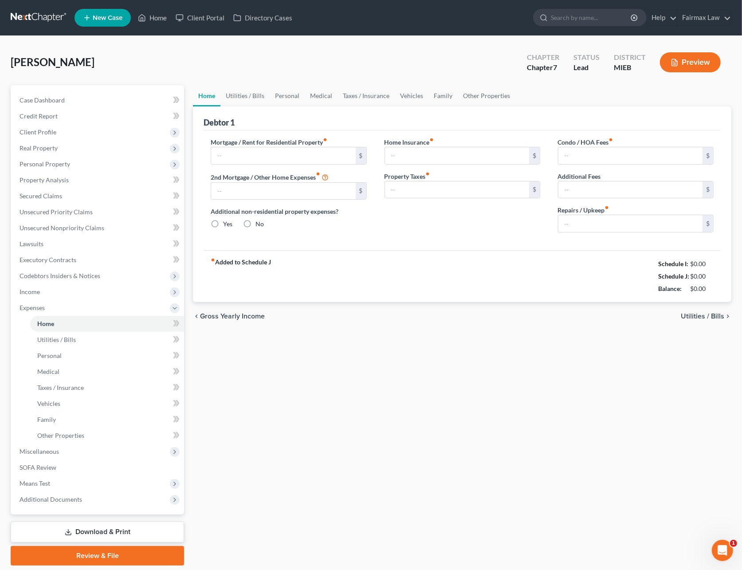
type input "0.00"
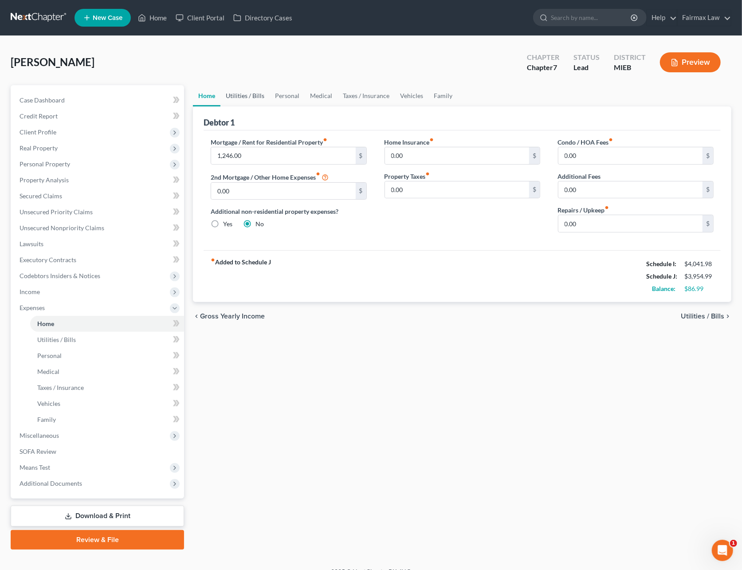
click at [247, 95] on link "Utilities / Bills" at bounding box center [244, 95] width 49 height 21
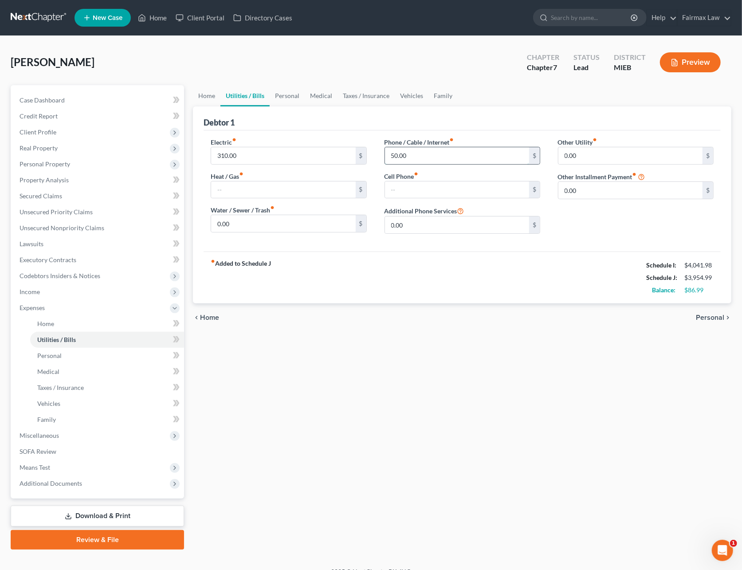
click at [408, 155] on input "50.00" at bounding box center [457, 155] width 144 height 17
type input "49"
click at [402, 187] on input "text" at bounding box center [457, 189] width 144 height 17
type input "80"
click at [289, 97] on link "Personal" at bounding box center [287, 95] width 35 height 21
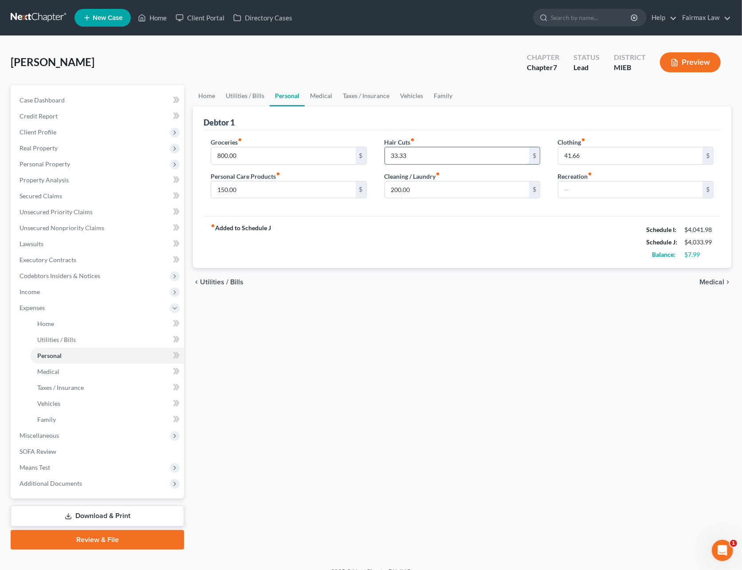
click at [426, 154] on input "33.33" at bounding box center [457, 155] width 144 height 17
click at [587, 157] on input "41.66" at bounding box center [630, 155] width 144 height 17
click at [586, 194] on input "text" at bounding box center [630, 189] width 144 height 17
type input "75"
click at [311, 94] on link "Medical" at bounding box center [321, 95] width 33 height 21
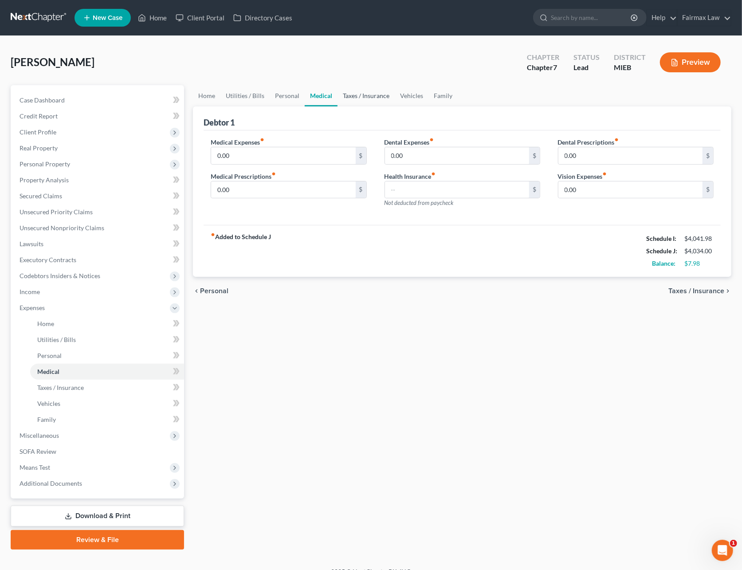
click at [362, 98] on link "Taxes / Insurance" at bounding box center [365, 95] width 57 height 21
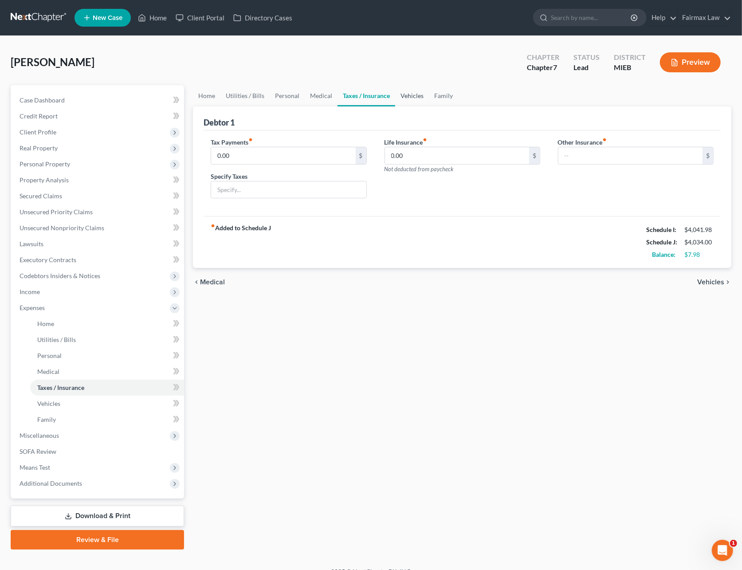
click at [418, 98] on link "Vehicles" at bounding box center [412, 95] width 34 height 21
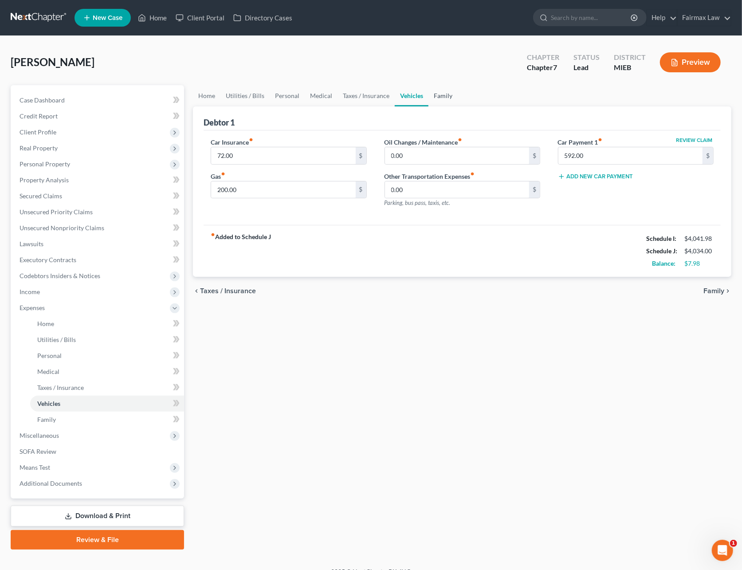
click at [445, 98] on link "Family" at bounding box center [442, 95] width 29 height 21
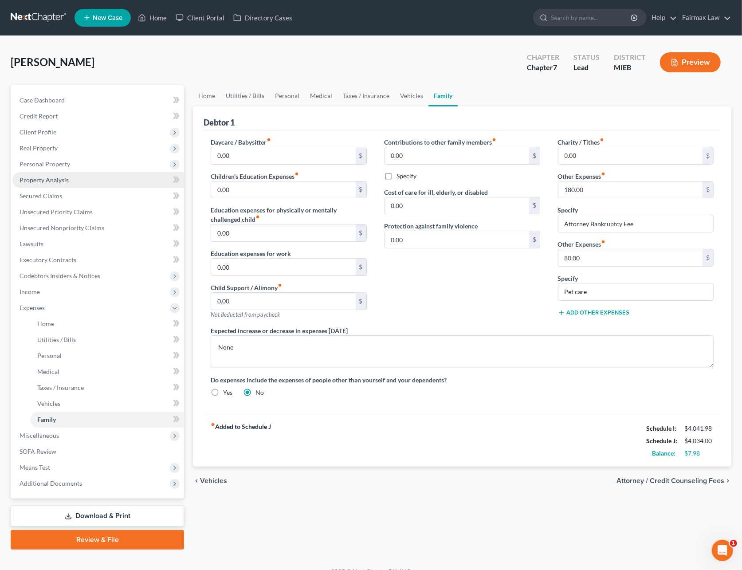
click at [48, 178] on span "Property Analysis" at bounding box center [44, 180] width 49 height 8
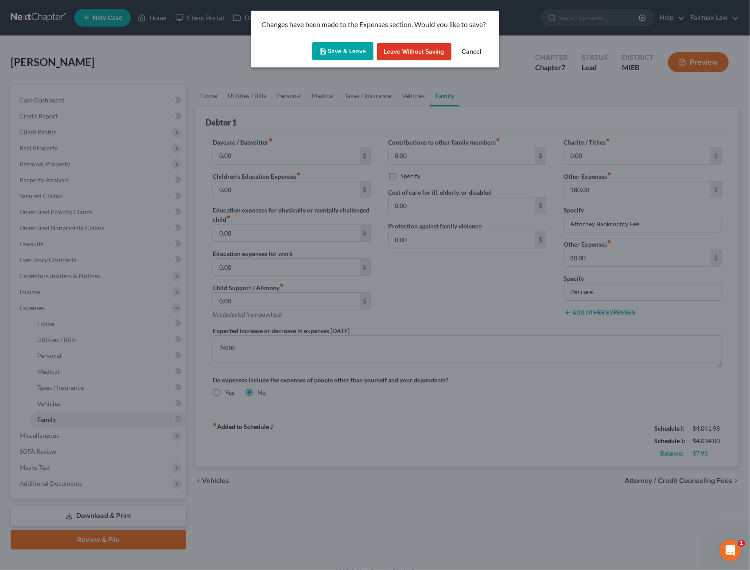
click at [348, 52] on button "Save & Leave" at bounding box center [343, 51] width 61 height 19
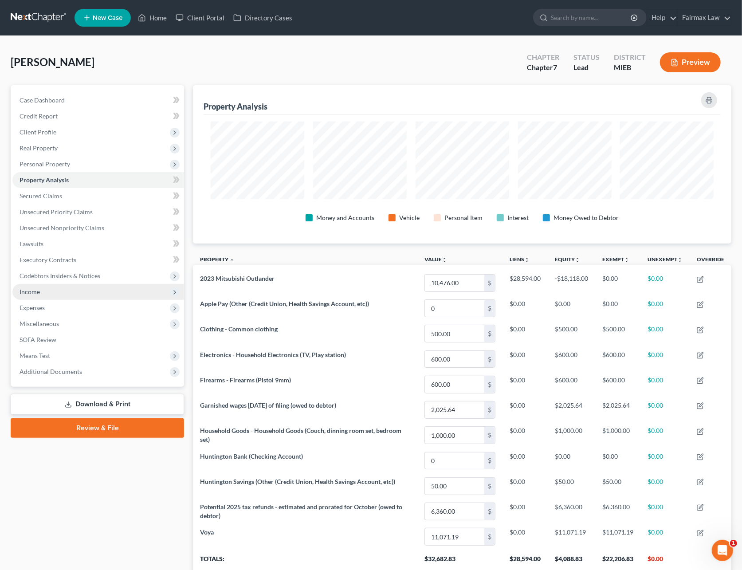
click at [54, 293] on span "Income" at bounding box center [98, 292] width 172 height 16
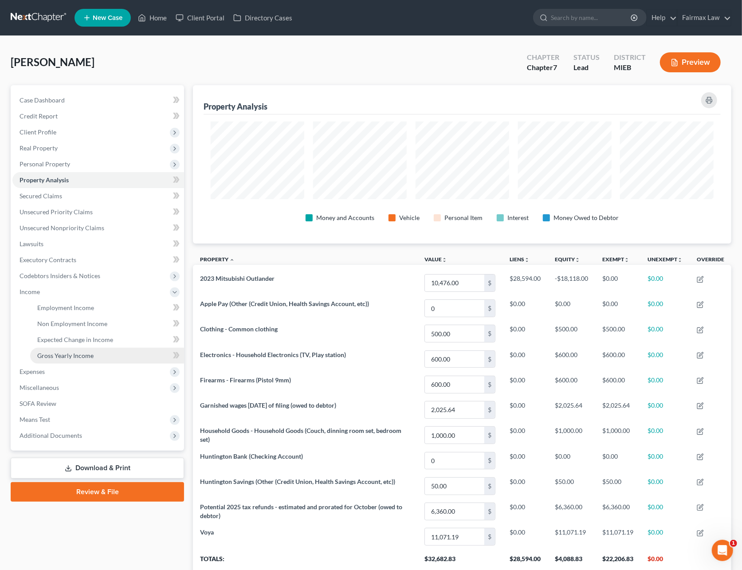
click at [59, 353] on span "Gross Yearly Income" at bounding box center [65, 356] width 56 height 8
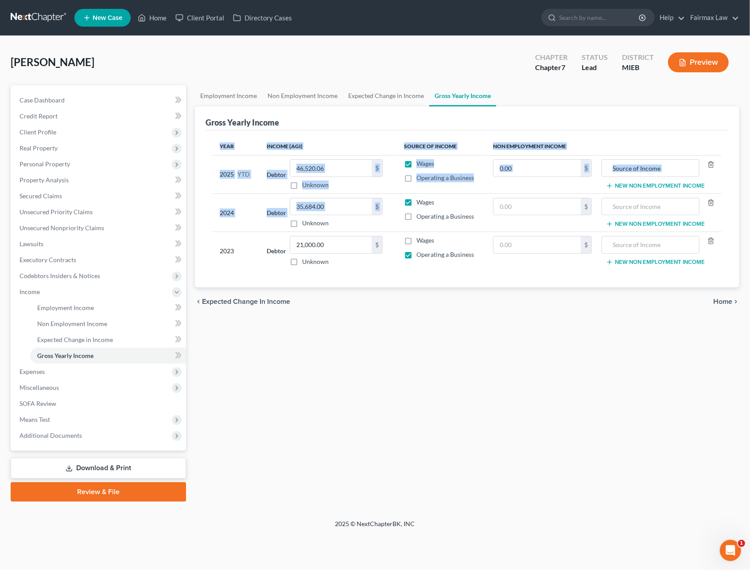
drag, startPoint x: 490, startPoint y: 273, endPoint x: 288, endPoint y: 229, distance: 206.8
click at [288, 229] on div "Year Income (AGI) Source of Income Non Employment Income 2025 YTD Debtor 46,520…" at bounding box center [468, 208] width 524 height 157
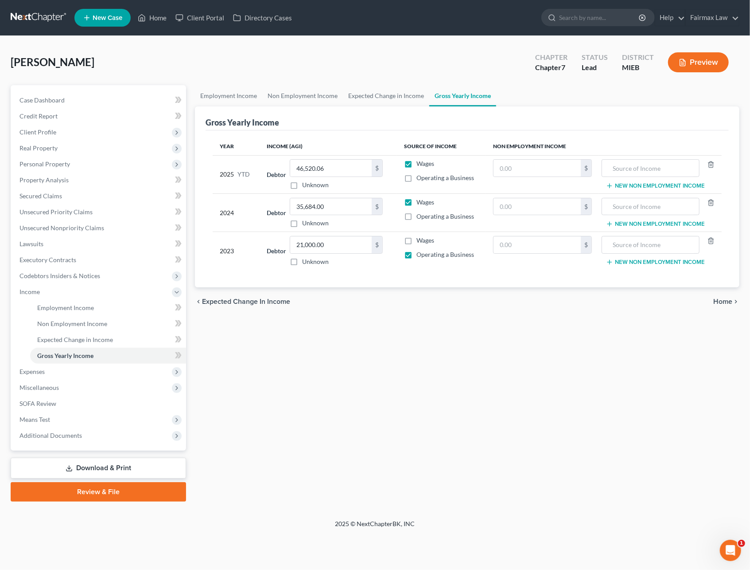
click at [408, 309] on div "chevron_left Expected Change in Income Home chevron_right" at bounding box center [467, 301] width 545 height 28
click at [58, 382] on span "Miscellaneous" at bounding box center [99, 387] width 174 height 16
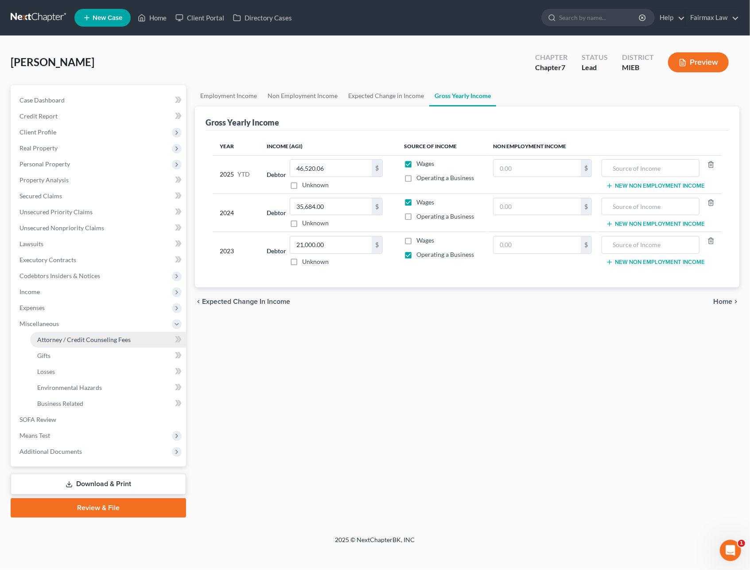
click at [61, 339] on span "Attorney / Credit Counseling Fees" at bounding box center [84, 340] width 94 height 8
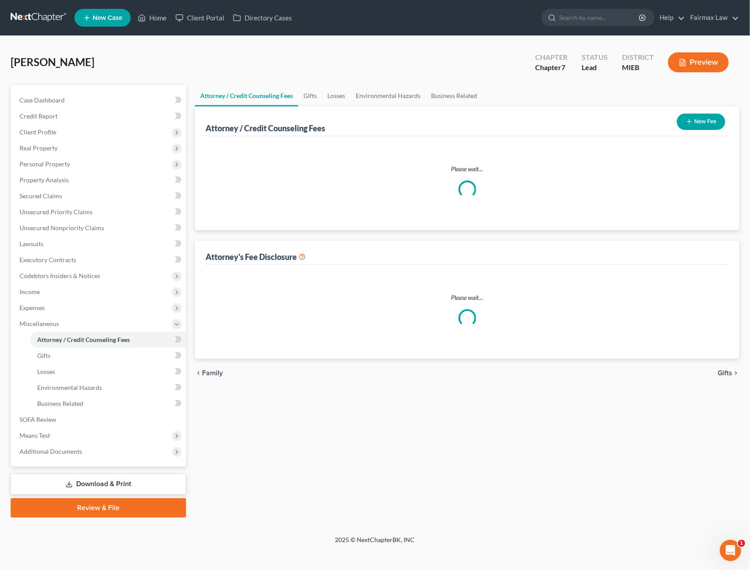
select select "1"
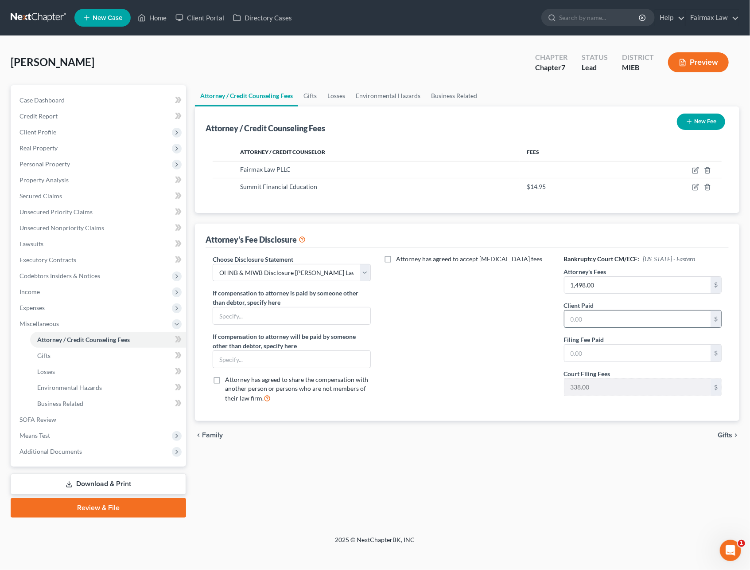
click at [594, 321] on input "text" at bounding box center [638, 318] width 146 height 17
type input "0.00"
click at [600, 355] on input "text" at bounding box center [638, 352] width 146 height 17
type input "0.00"
click at [525, 375] on div "Attorney has agreed to accept [MEDICAL_DATA] fees" at bounding box center [468, 332] width 176 height 156
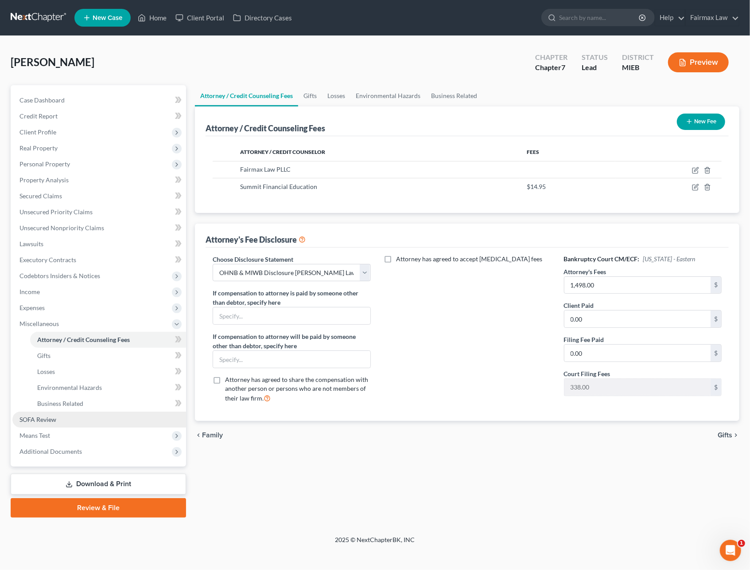
click at [49, 418] on span "SOFA Review" at bounding box center [38, 419] width 37 height 8
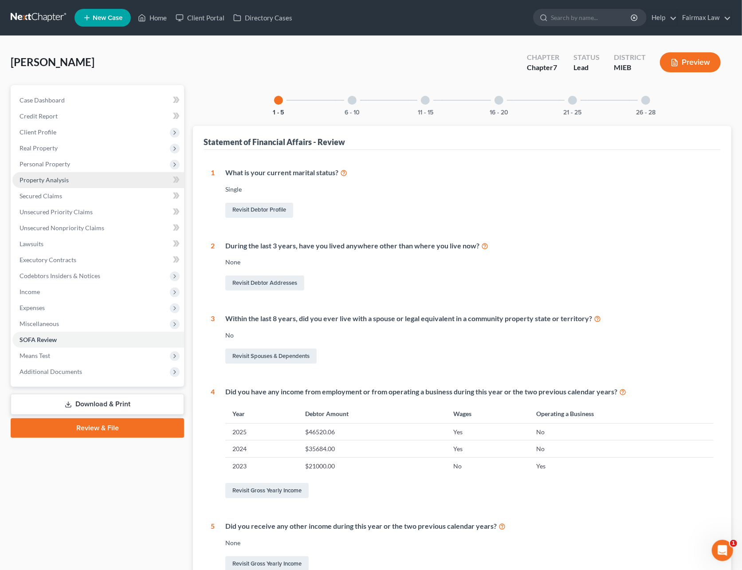
click at [53, 172] on link "Property Analysis" at bounding box center [98, 180] width 172 height 16
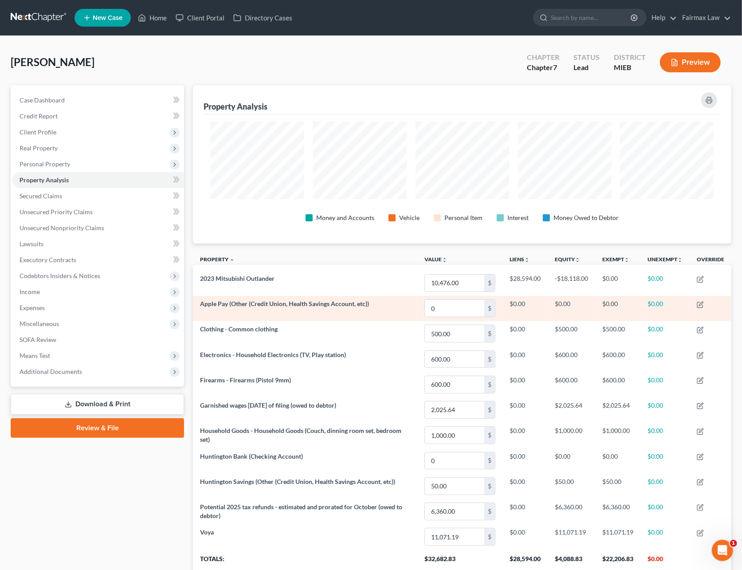
scroll to position [158, 538]
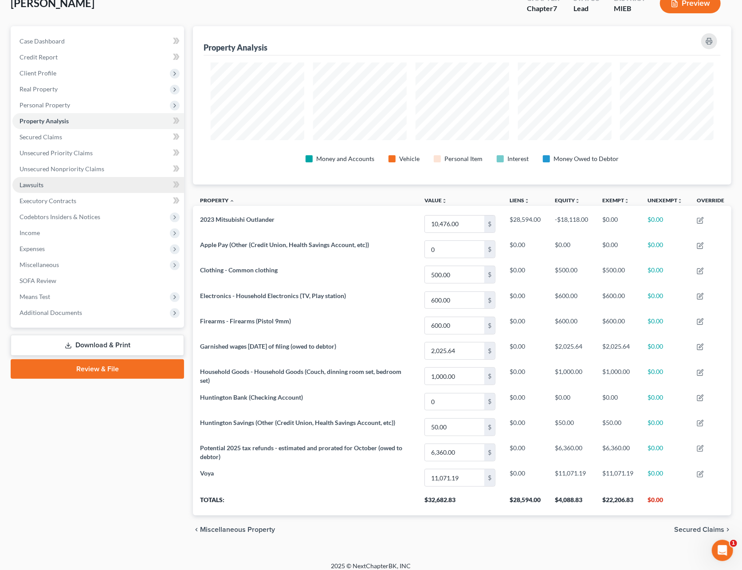
click at [65, 178] on link "Lawsuits" at bounding box center [98, 185] width 172 height 16
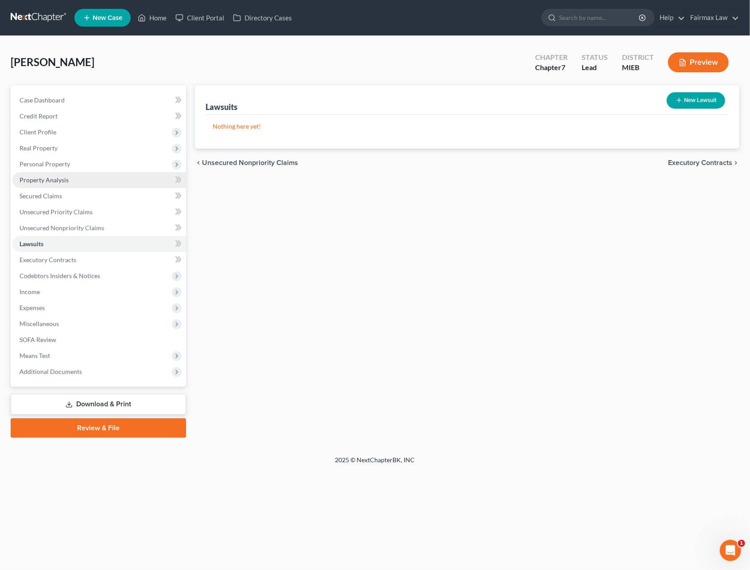
click at [83, 173] on link "Property Analysis" at bounding box center [99, 180] width 174 height 16
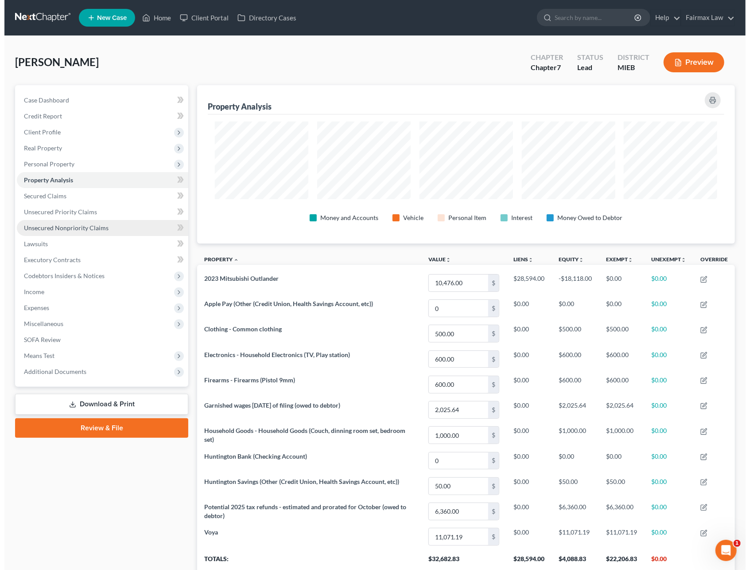
scroll to position [158, 538]
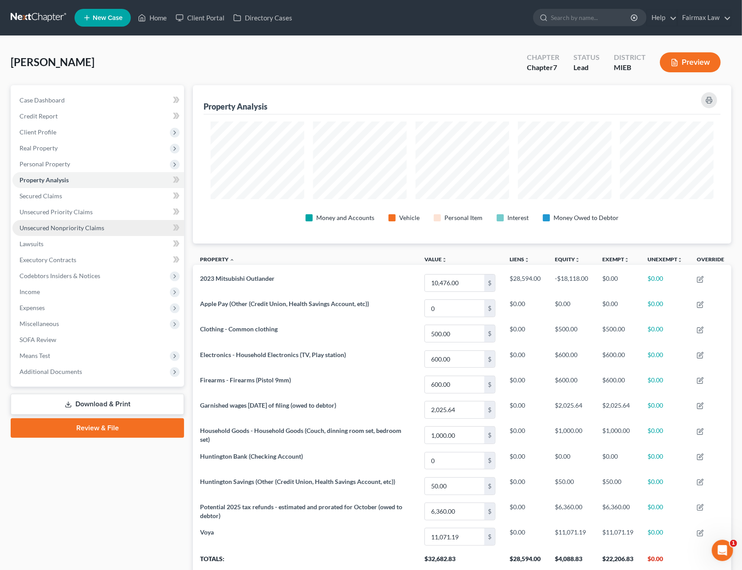
click at [75, 232] on link "Unsecured Nonpriority Claims" at bounding box center [98, 228] width 172 height 16
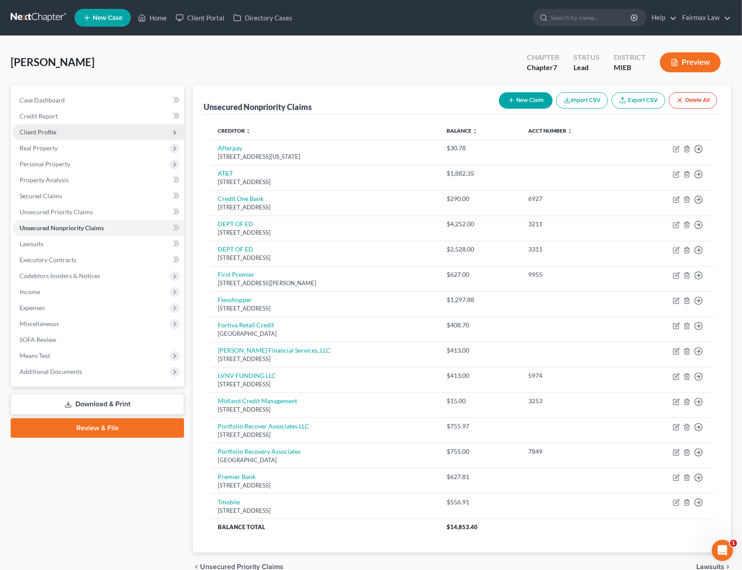
click at [60, 129] on span "Client Profile" at bounding box center [98, 132] width 172 height 16
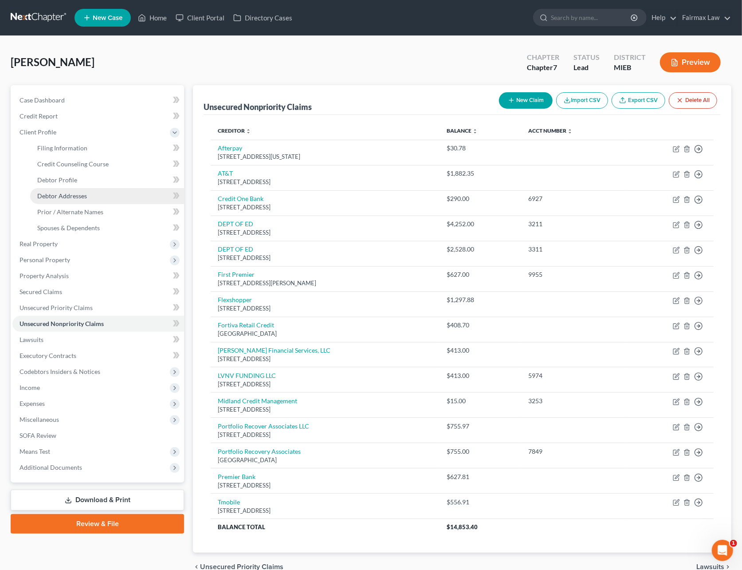
click at [71, 192] on span "Debtor Addresses" at bounding box center [62, 196] width 50 height 8
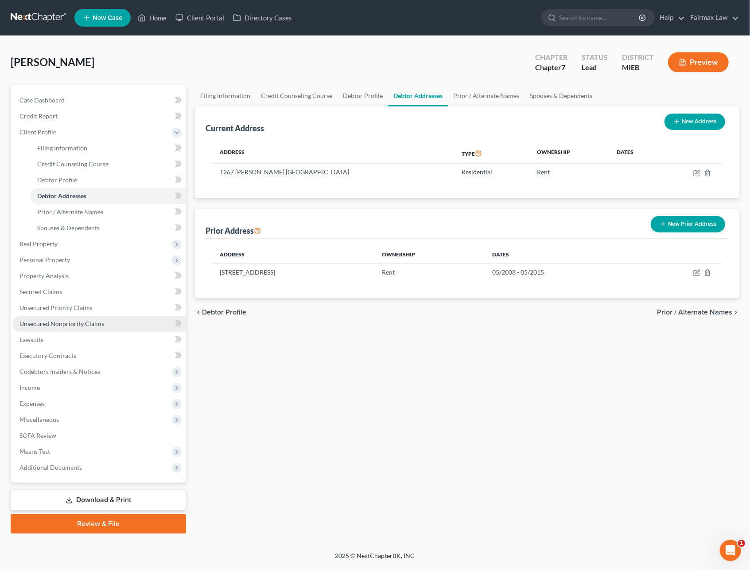
click at [68, 320] on span "Unsecured Nonpriority Claims" at bounding box center [62, 324] width 85 height 8
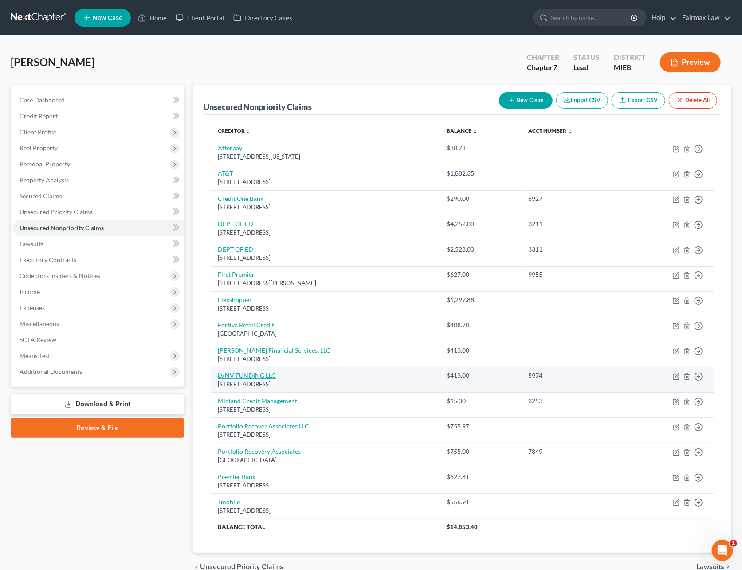
click at [250, 379] on link "LVNV FUNDING LLC" at bounding box center [247, 375] width 58 height 8
select select "31"
select select "14"
select select "0"
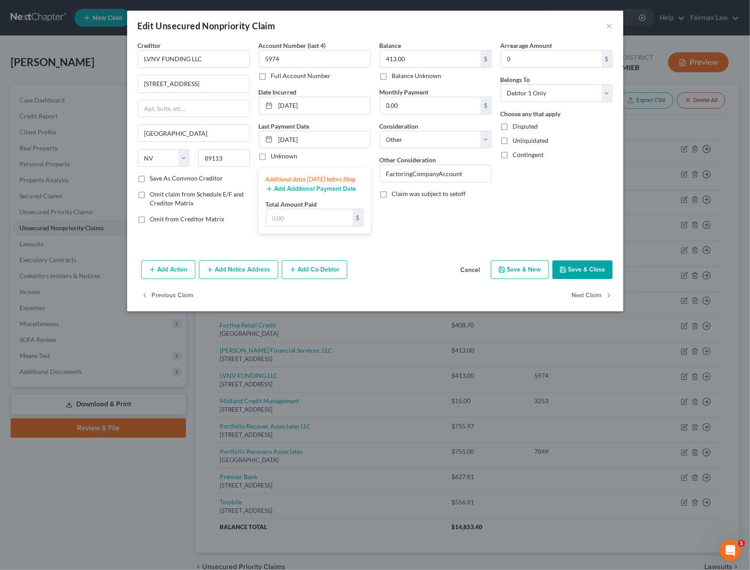
click at [226, 277] on button "Add Notice Address" at bounding box center [238, 269] width 79 height 19
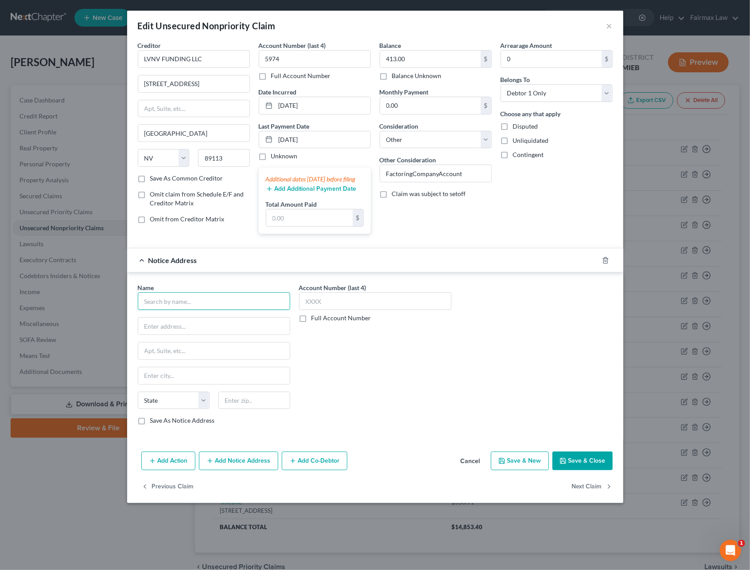
click at [201, 306] on input "text" at bounding box center [214, 301] width 152 height 18
click at [176, 328] on div "421 Madison Ave, Detroit, MI 48226" at bounding box center [191, 325] width 92 height 8
type input "36th District Court"
type input "421 Madison Ave"
type input "Detroit"
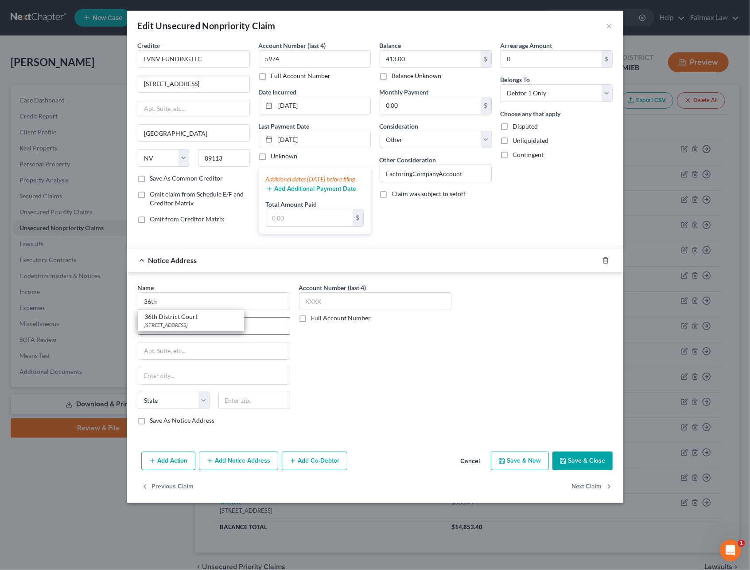
select select "23"
type input "48226"
click at [312, 322] on label "Full Account Number" at bounding box center [342, 317] width 60 height 9
click at [315, 319] on input "Full Account Number" at bounding box center [318, 316] width 6 height 6
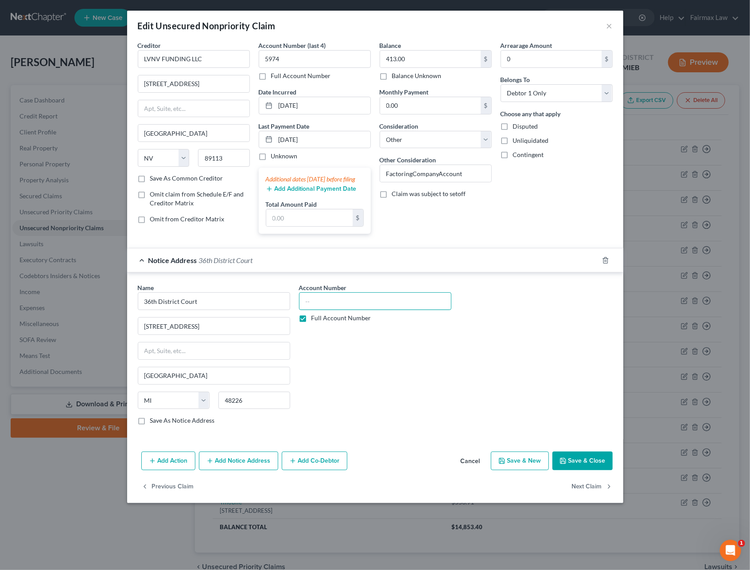
click at [318, 307] on input "text" at bounding box center [375, 301] width 152 height 18
paste input "24171597 GC"
drag, startPoint x: 339, startPoint y: 309, endPoint x: 348, endPoint y: 339, distance: 31.1
click at [340, 310] on input "24171597 GC" at bounding box center [375, 301] width 152 height 18
drag, startPoint x: 349, startPoint y: 311, endPoint x: 261, endPoint y: 316, distance: 88.4
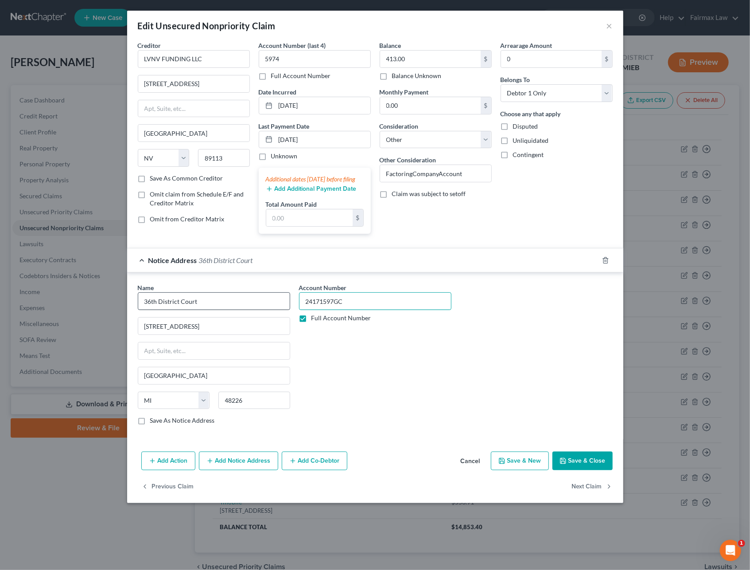
click at [268, 316] on div "Name * 36th District Court 421 Madison Ave Detroit State AL AK AR AZ CA CO CT D…" at bounding box center [375, 357] width 484 height 149
type input "24171597GC"
click at [242, 470] on button "Add Notice Address" at bounding box center [238, 460] width 79 height 19
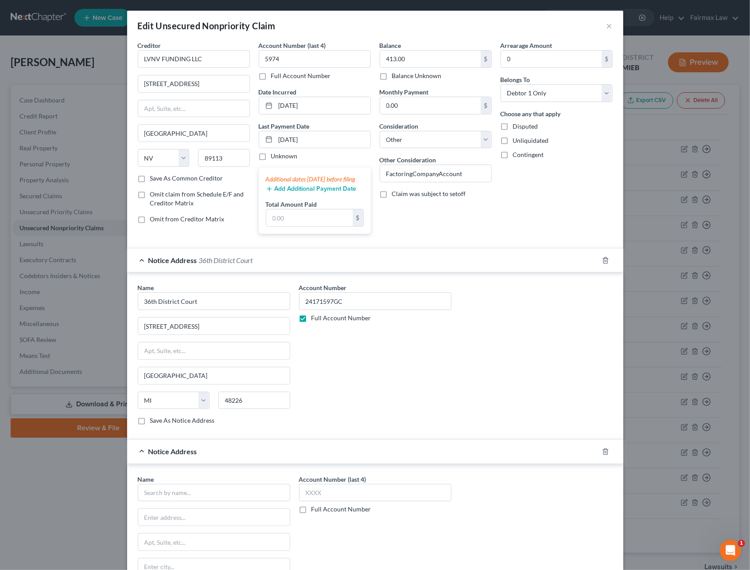
scroll to position [148, 0]
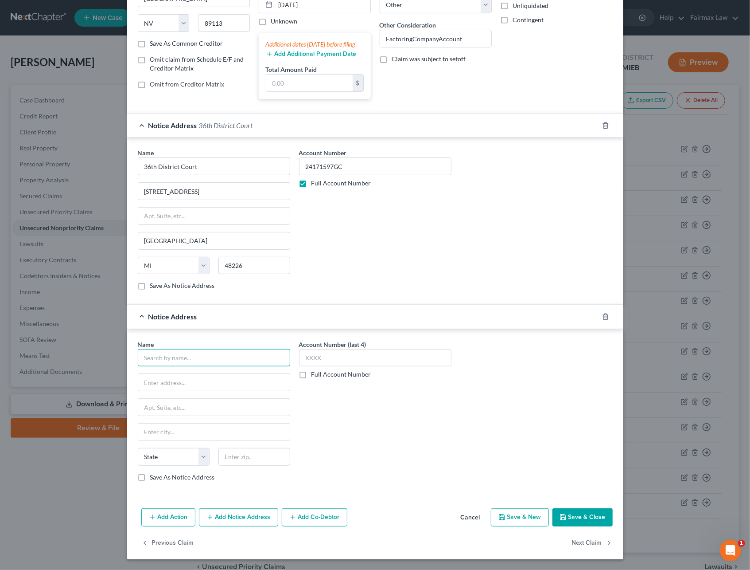
click at [217, 355] on input "text" at bounding box center [214, 358] width 152 height 18
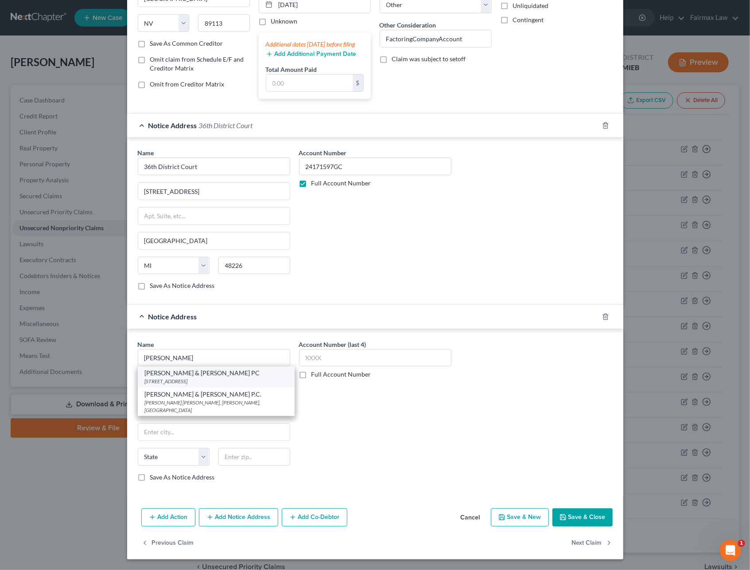
click at [195, 382] on div "2618 East Paris Ave SE, Grand Rapids, MI 49546" at bounding box center [216, 381] width 143 height 8
type input "Stenger & Stenger PC"
type input "2618 East Paris Ave SE"
type input "Grand Rapids"
select select "23"
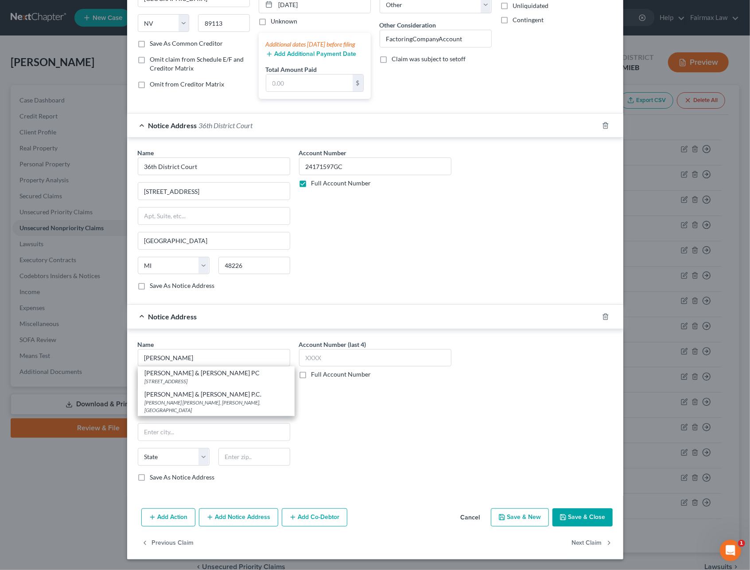
type input "49546"
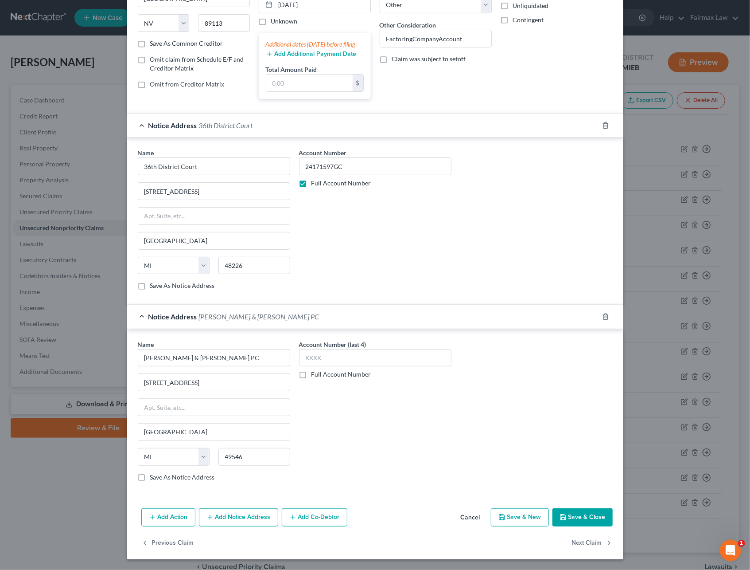
click at [312, 374] on label "Full Account Number" at bounding box center [342, 374] width 60 height 9
click at [315, 374] on input "Full Account Number" at bounding box center [318, 373] width 6 height 6
click at [309, 363] on input "text" at bounding box center [375, 358] width 152 height 18
paste input "24171597GC"
type input "24171597GC"
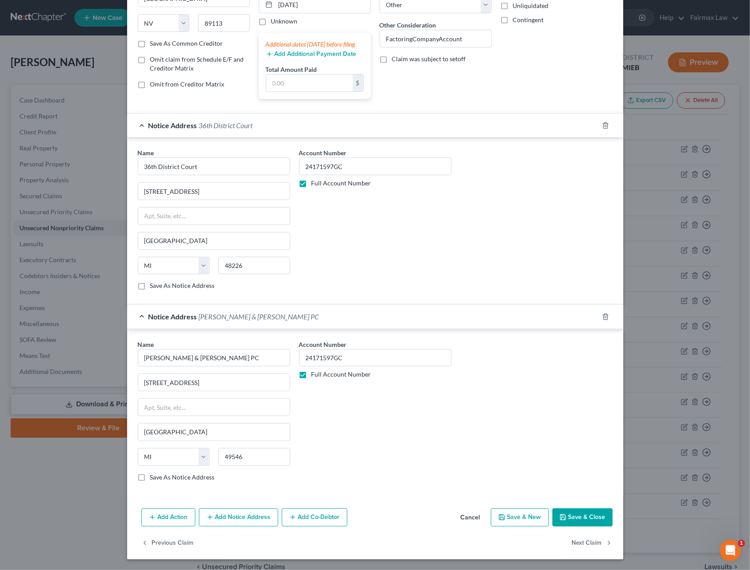
click at [174, 521] on button "Add Action" at bounding box center [168, 517] width 54 height 19
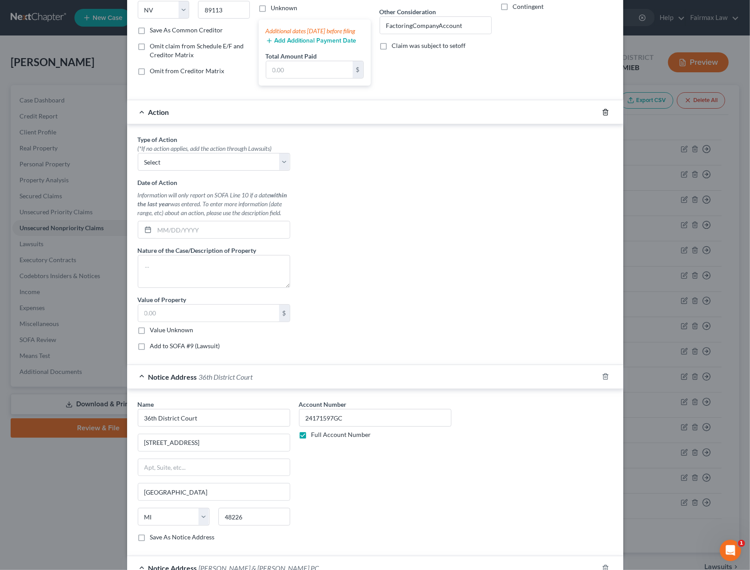
click at [605, 113] on line "button" at bounding box center [605, 113] width 0 height 2
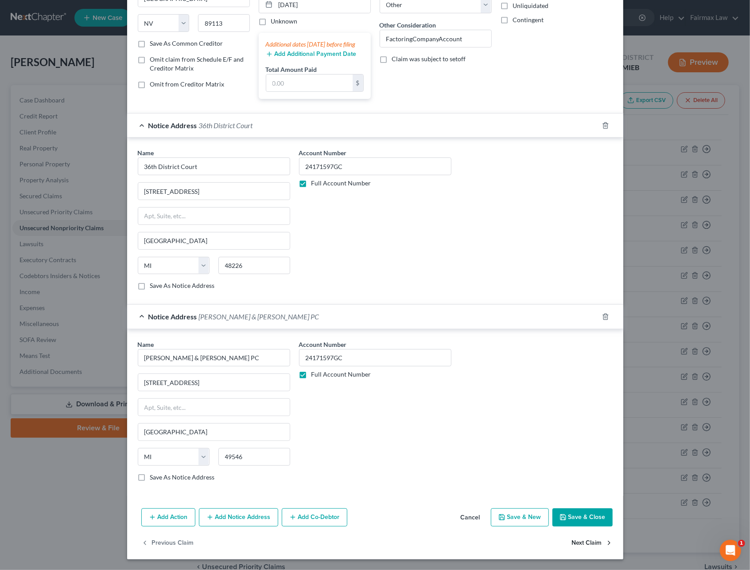
drag, startPoint x: 568, startPoint y: 518, endPoint x: 549, endPoint y: 503, distance: 24.6
click at [568, 518] on button "Save & Close" at bounding box center [583, 517] width 60 height 19
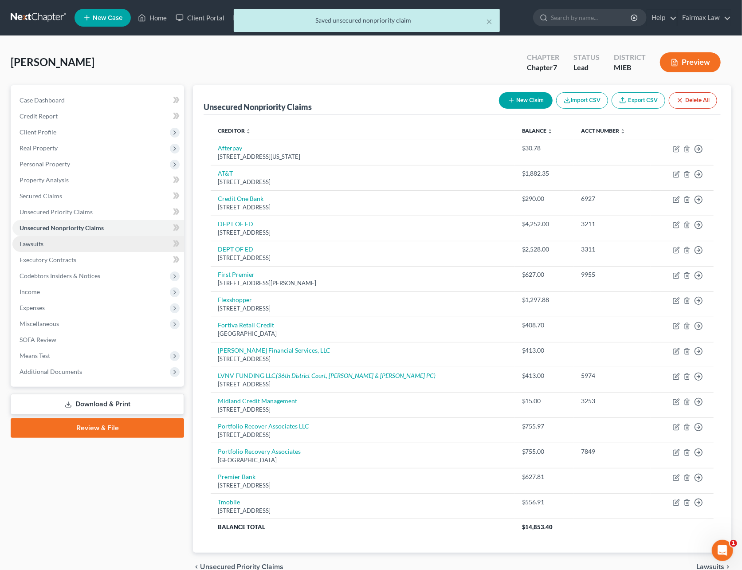
click at [57, 246] on link "Lawsuits" at bounding box center [98, 244] width 172 height 16
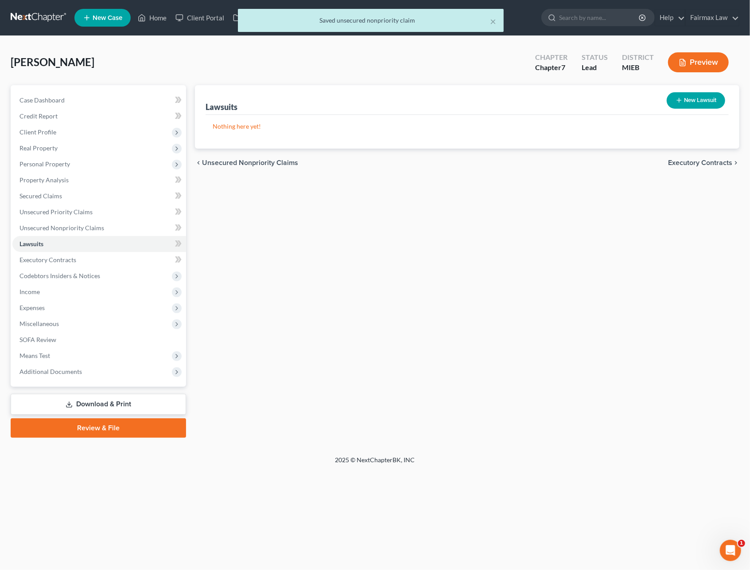
click at [675, 95] on button "New Lawsuit" at bounding box center [696, 100] width 59 height 16
select select "0"
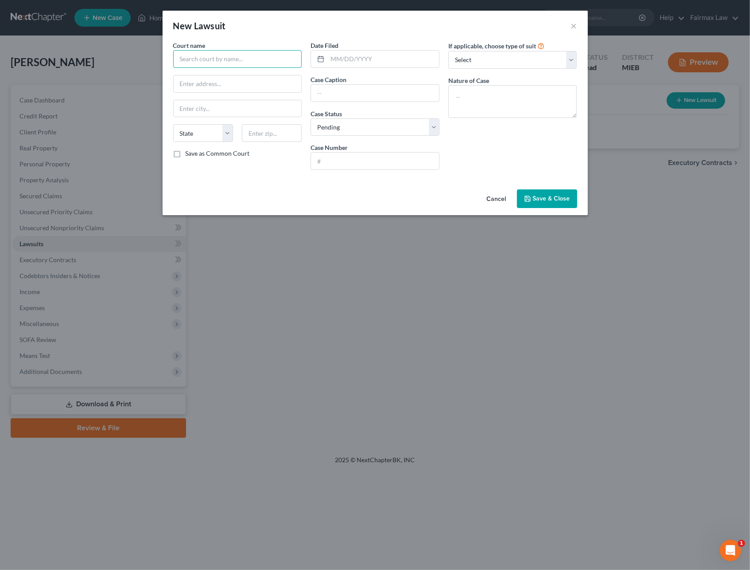
click at [211, 61] on input "text" at bounding box center [237, 59] width 129 height 18
drag, startPoint x: 207, startPoint y: 75, endPoint x: 213, endPoint y: 75, distance: 5.3
click at [207, 74] on div "36th District Court" at bounding box center [226, 74] width 92 height 9
type input "36th District Court"
type input "421 Madison Ave"
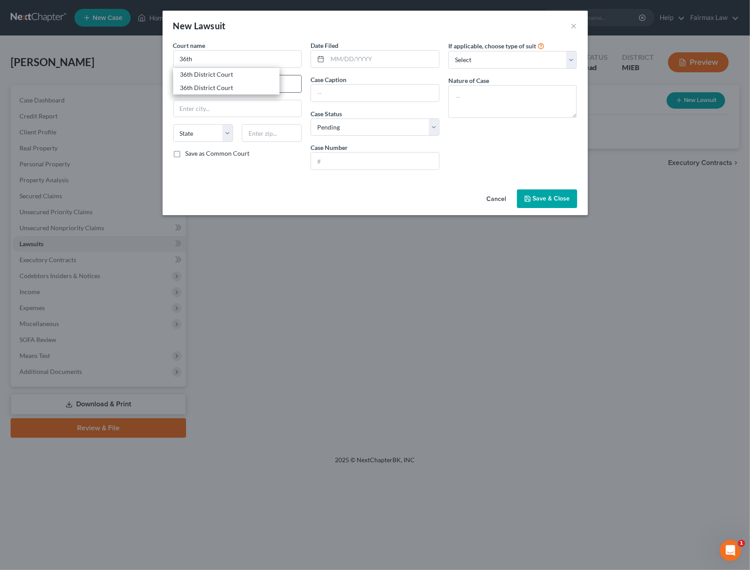
type input "Detroit"
select select "23"
type input "48226"
click at [356, 62] on input "text" at bounding box center [384, 59] width 112 height 17
type input "11/15/2024"
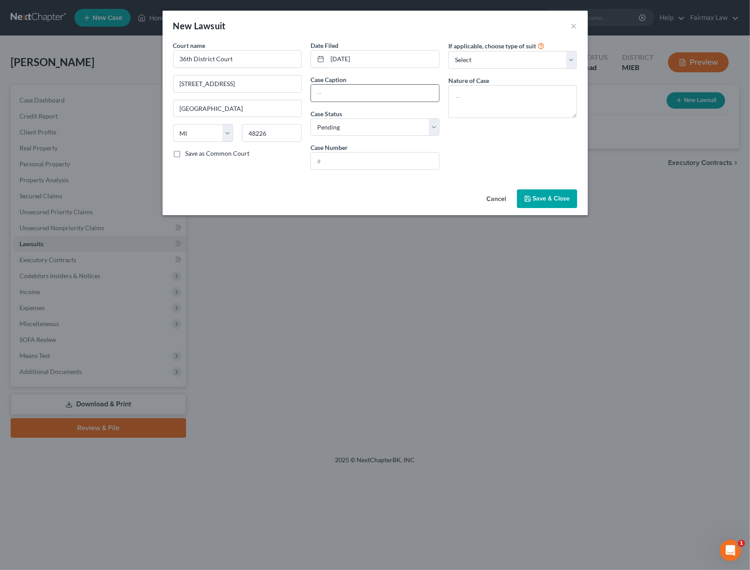
click at [351, 86] on input "text" at bounding box center [375, 93] width 128 height 17
type input "LVNV Funding LLC v. Iris Brown"
click at [364, 162] on input "text" at bounding box center [375, 160] width 128 height 17
paste input "24171597GC"
type input "24171597GC"
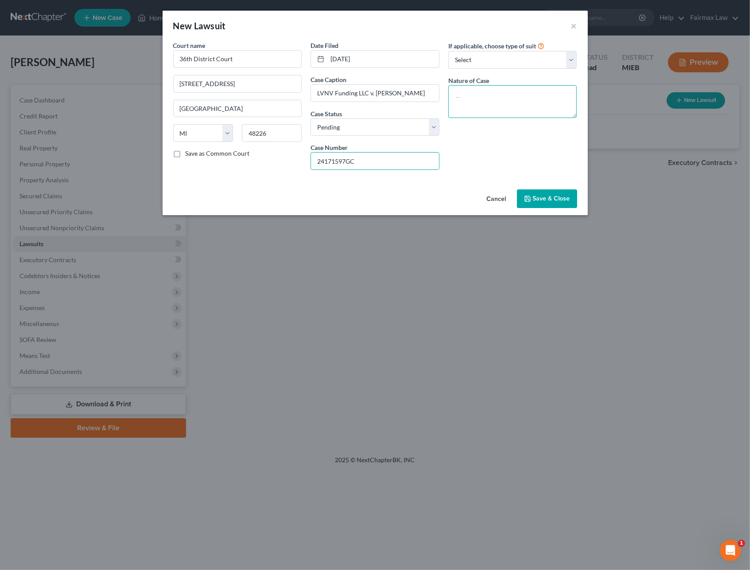
click at [492, 98] on textarea at bounding box center [513, 101] width 129 height 33
type textarea "C"
type textarea "Breach of Contract"
click at [552, 195] on span "Save & Close" at bounding box center [551, 199] width 37 height 8
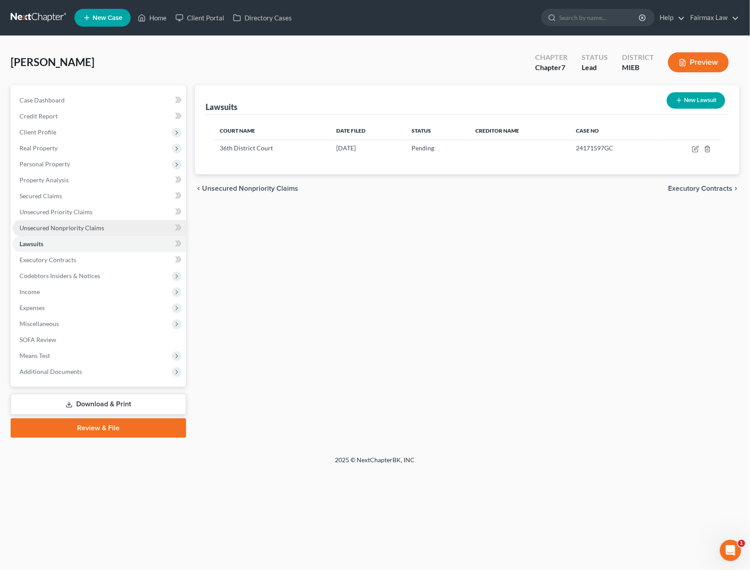
click at [63, 227] on span "Unsecured Nonpriority Claims" at bounding box center [62, 228] width 85 height 8
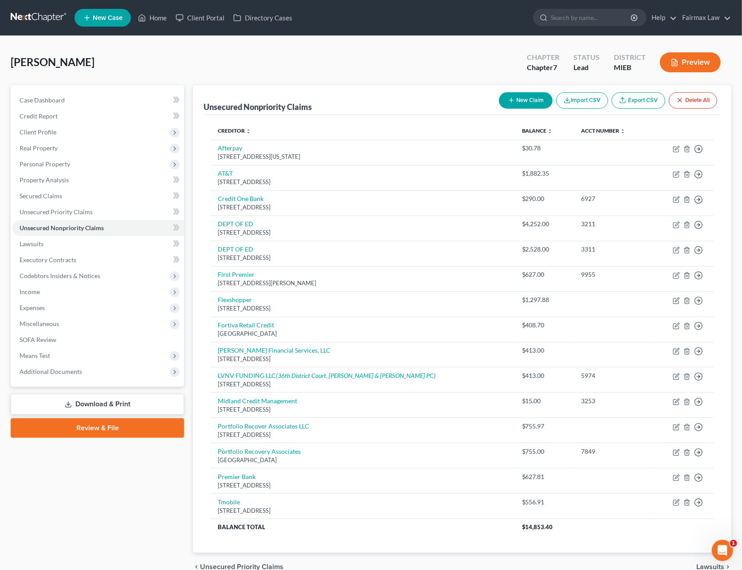
click at [523, 106] on button "New Claim" at bounding box center [526, 100] width 54 height 16
select select "0"
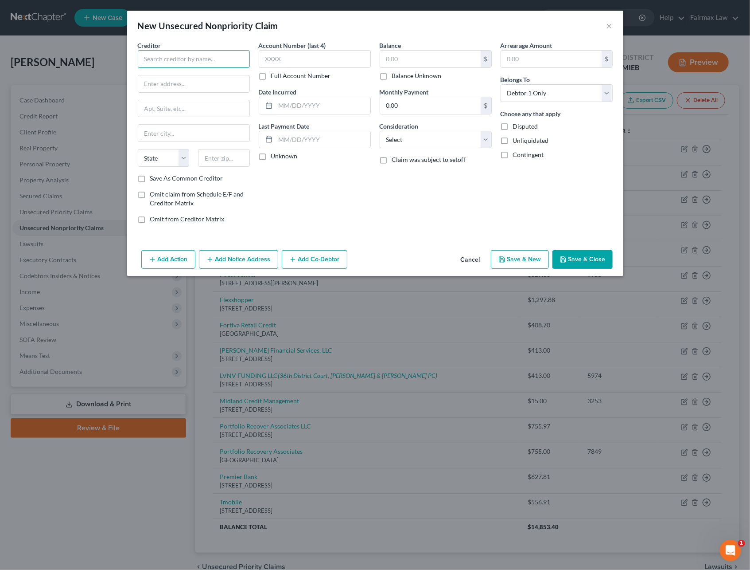
click at [159, 61] on input "text" at bounding box center [194, 59] width 112 height 18
click at [164, 72] on div "Brite Financial" at bounding box center [191, 74] width 92 height 9
type input "Brite Financial"
type input "101 W 14 Mile Rd"
type input "Madison Heights"
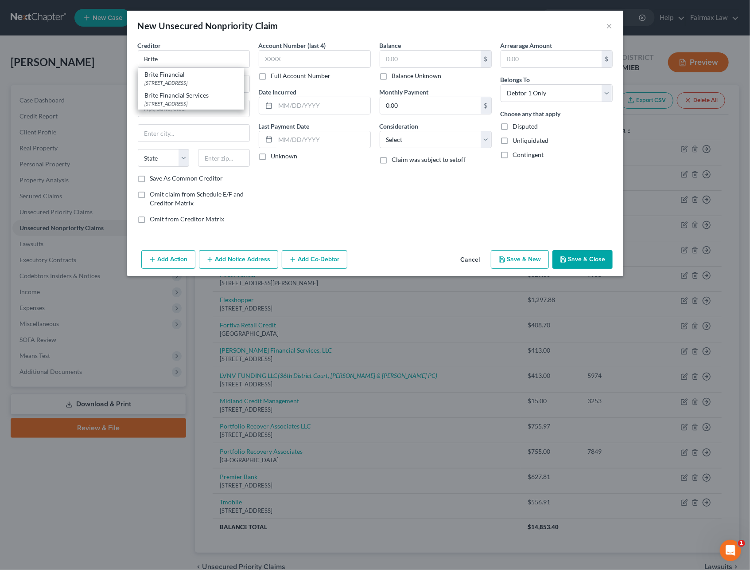
select select "23"
type input "48071"
click at [313, 109] on input "text" at bounding box center [323, 105] width 95 height 17
type input "2019"
click at [271, 77] on label "Full Account Number" at bounding box center [301, 75] width 60 height 9
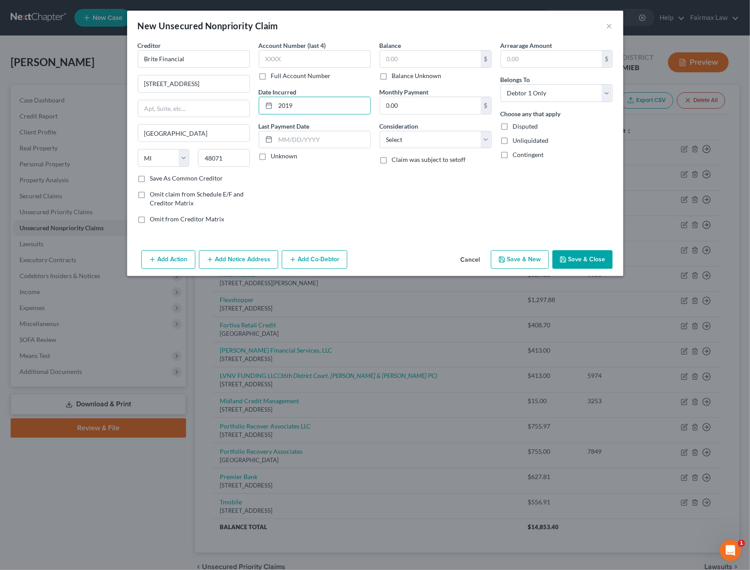
click at [275, 77] on input "Full Account Number" at bounding box center [278, 74] width 6 height 6
drag, startPoint x: 288, startPoint y: 45, endPoint x: 286, endPoint y: 50, distance: 4.6
click at [288, 45] on label "Account Number" at bounding box center [283, 45] width 48 height 9
click at [285, 55] on input "text" at bounding box center [315, 59] width 112 height 18
paste input "19150032 GC"
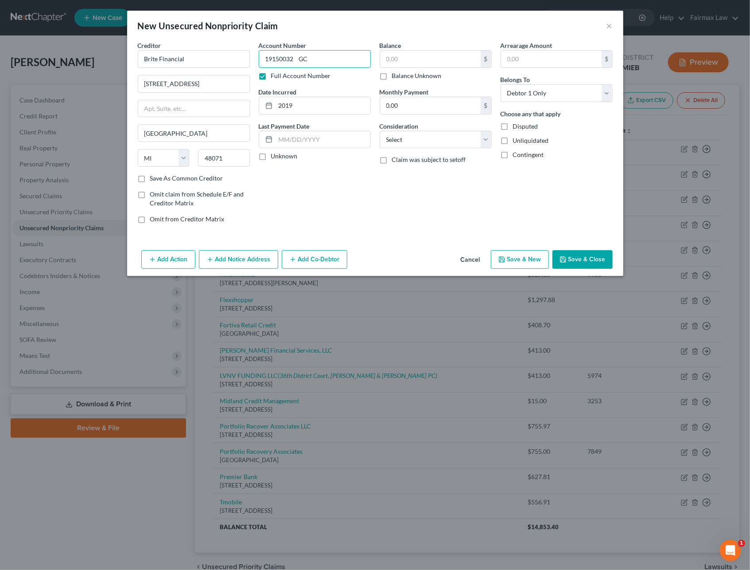
click at [300, 59] on input "19150032 GC" at bounding box center [315, 59] width 112 height 18
drag, startPoint x: 316, startPoint y: 56, endPoint x: 244, endPoint y: 57, distance: 72.7
click at [266, 57] on input "19150032GC" at bounding box center [315, 59] width 112 height 18
type input "19150032GC"
click at [399, 56] on input "text" at bounding box center [430, 59] width 101 height 17
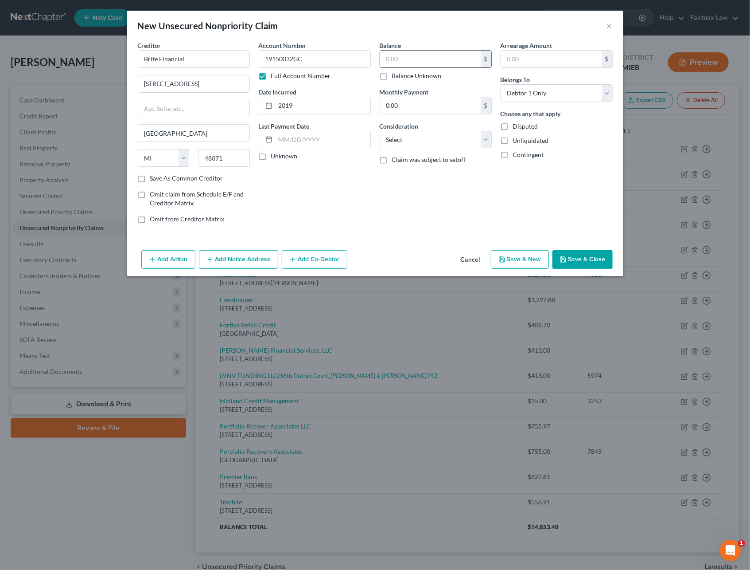
click at [408, 62] on input "text" at bounding box center [430, 59] width 101 height 17
type input "2,408.79"
click at [418, 137] on select "Select Cable / Satellite Services Collection Agency Credit Card Debt Debt Couns…" at bounding box center [436, 140] width 112 height 18
select select "14"
click at [380, 131] on select "Select Cable / Satellite Services Collection Agency Credit Card Debt Debt Couns…" at bounding box center [436, 140] width 112 height 18
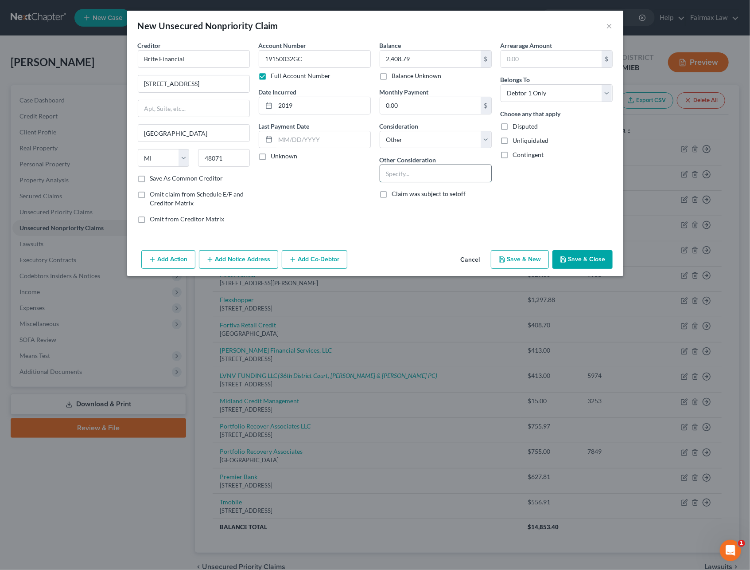
click at [402, 174] on input "text" at bounding box center [435, 173] width 111 height 17
type input "Judgment"
click at [233, 261] on button "Add Notice Address" at bounding box center [238, 259] width 79 height 19
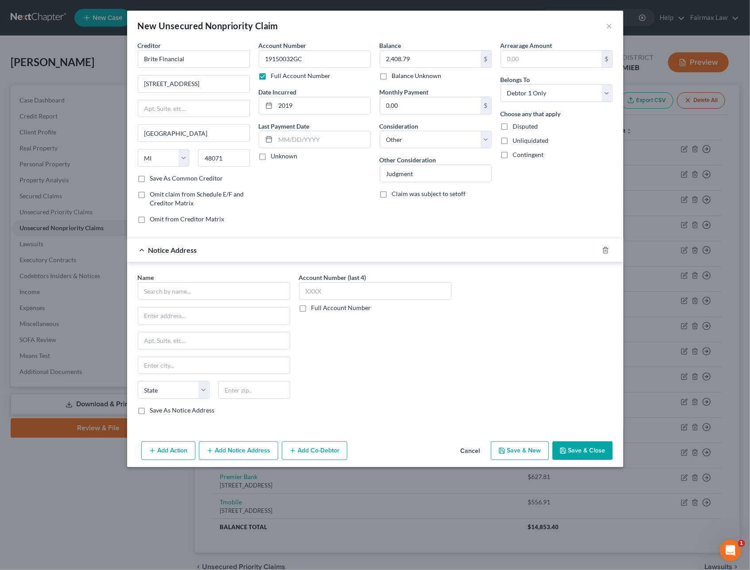
click at [222, 304] on div "Name * State AL AK AR AZ CA CO CT DE DC FL GA GU HI ID IL IN IA KS KY LA ME MD …" at bounding box center [214, 344] width 152 height 142
click at [215, 298] on input "text" at bounding box center [214, 291] width 152 height 18
click at [192, 317] on div "421 Madison Ave, Detroit, MI 48226" at bounding box center [191, 315] width 92 height 8
type input "36th District Court"
type input "421 Madison Ave"
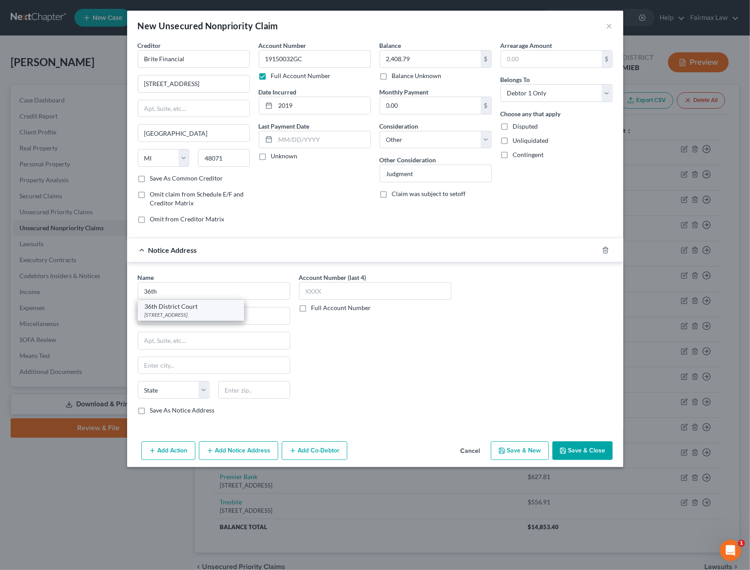
type input "Detroit"
select select "23"
type input "48226"
click at [312, 312] on label "Full Account Number" at bounding box center [342, 307] width 60 height 9
click at [315, 309] on input "Full Account Number" at bounding box center [318, 306] width 6 height 6
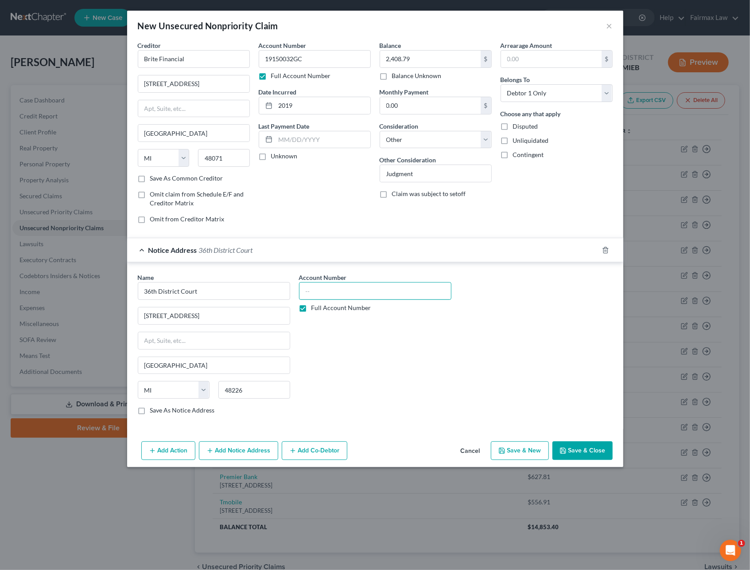
click at [325, 292] on input "text" at bounding box center [375, 291] width 152 height 18
paste input "19150032GC"
type input "19150032GC"
click at [223, 449] on button "Add Notice Address" at bounding box center [238, 450] width 79 height 19
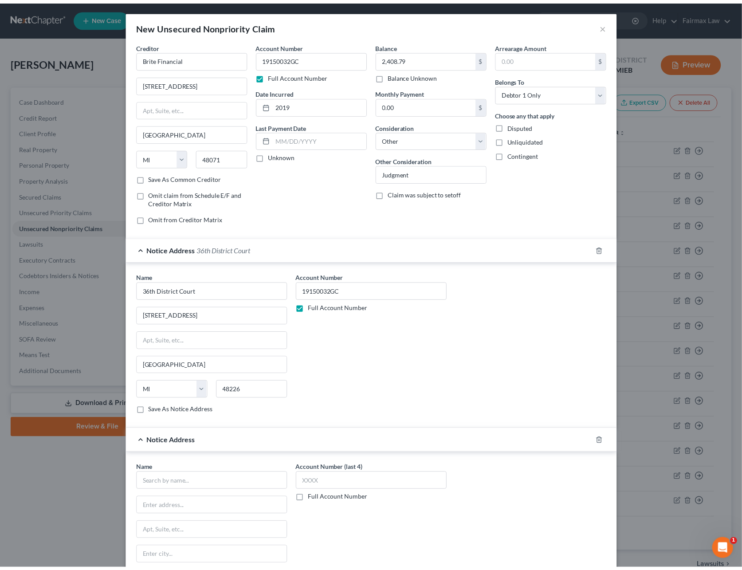
scroll to position [104, 0]
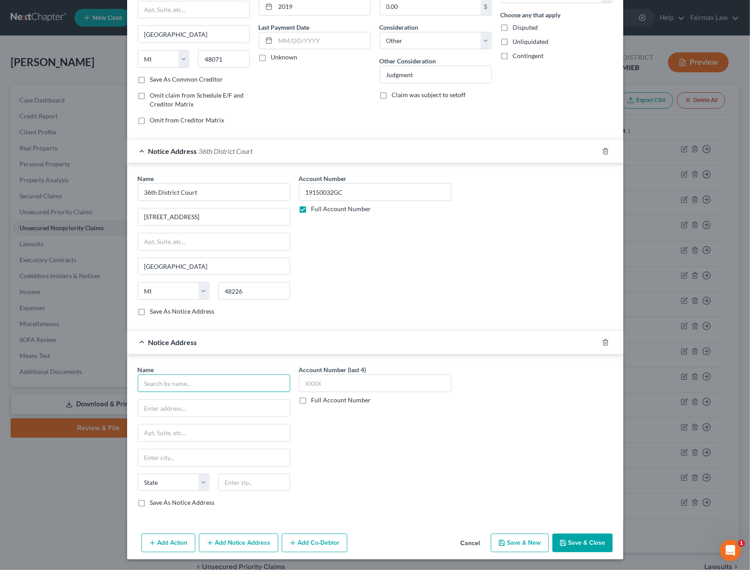
click at [196, 380] on input "text" at bounding box center [214, 383] width 152 height 18
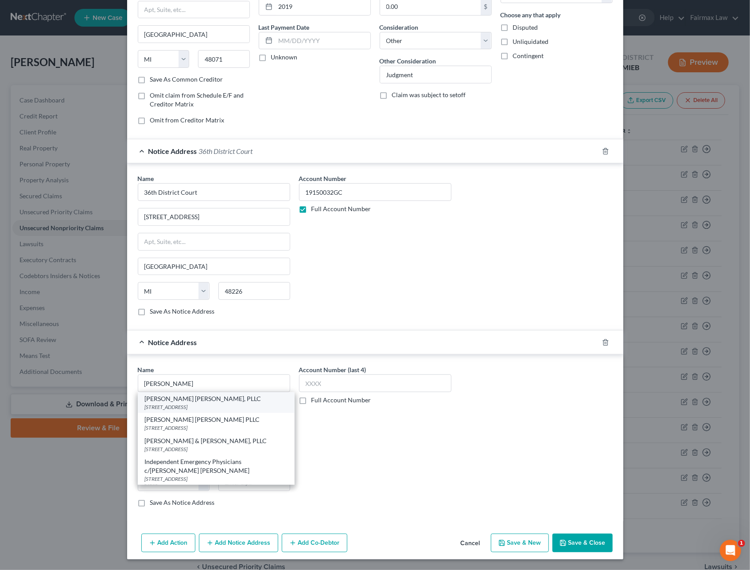
click at [189, 400] on div "Goodman Frost, PLLC" at bounding box center [216, 398] width 143 height 9
type input "Goodman Frost, PLLC"
type input "20300 W. 12 Mile Rd., Ste 101"
type input "Southfield"
select select "23"
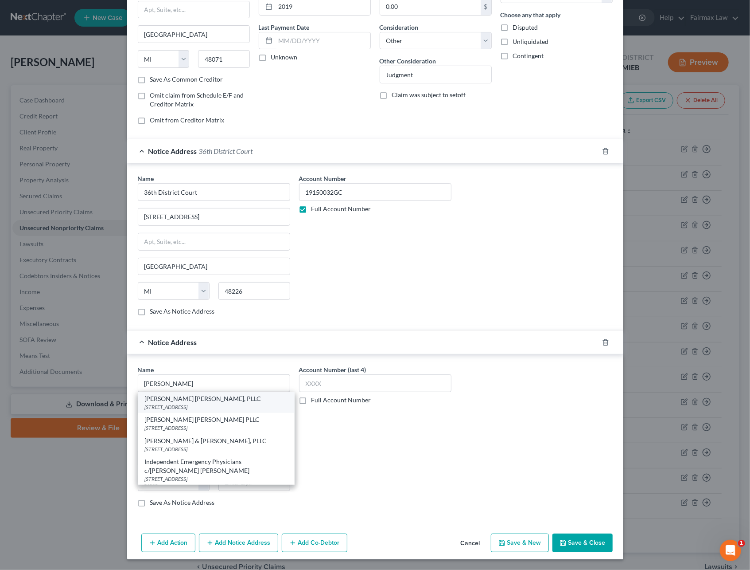
type input "48076"
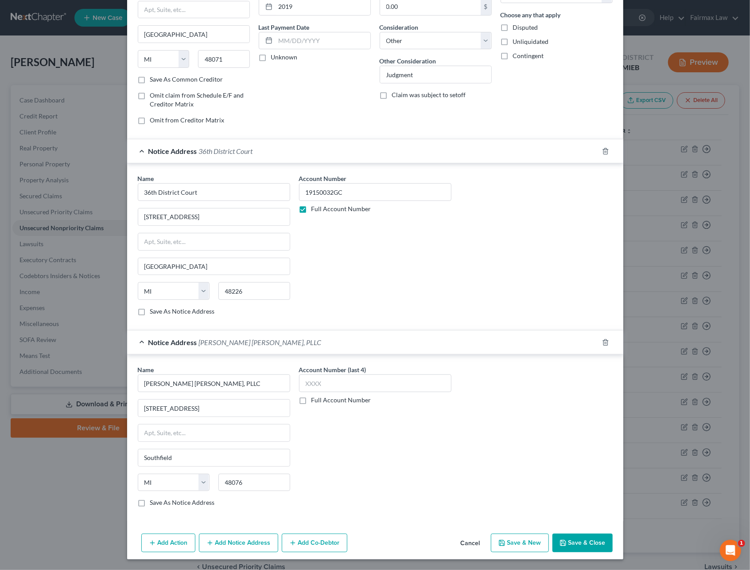
click at [312, 399] on label "Full Account Number" at bounding box center [342, 399] width 60 height 9
click at [315, 399] on input "Full Account Number" at bounding box center [318, 398] width 6 height 6
click at [322, 385] on input "text" at bounding box center [375, 383] width 152 height 18
paste input "19150032GC"
type input "19150032GC"
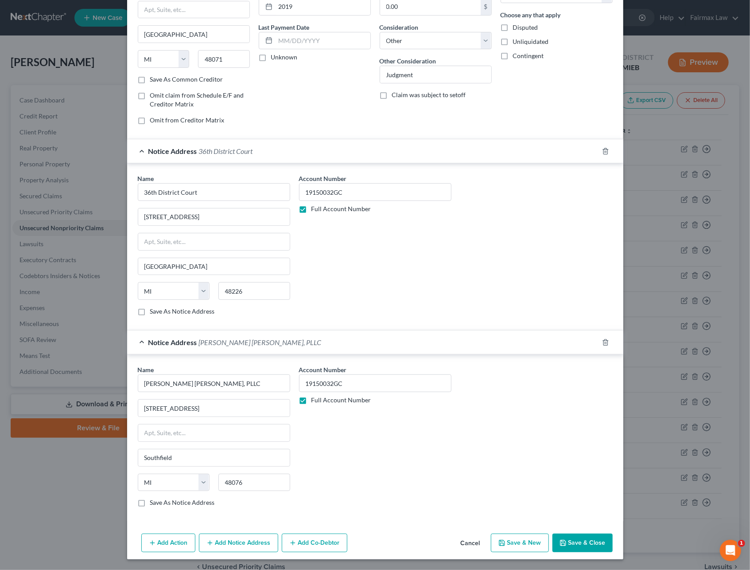
click at [560, 546] on icon "button" at bounding box center [563, 542] width 7 height 7
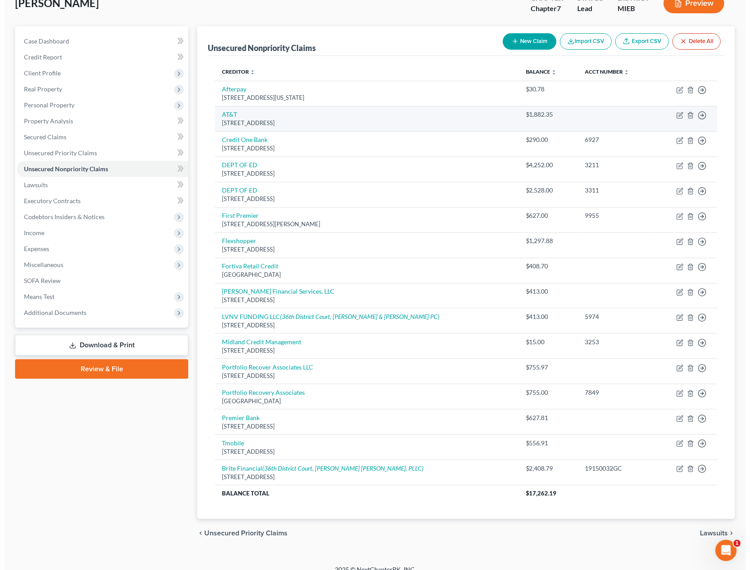
scroll to position [0, 0]
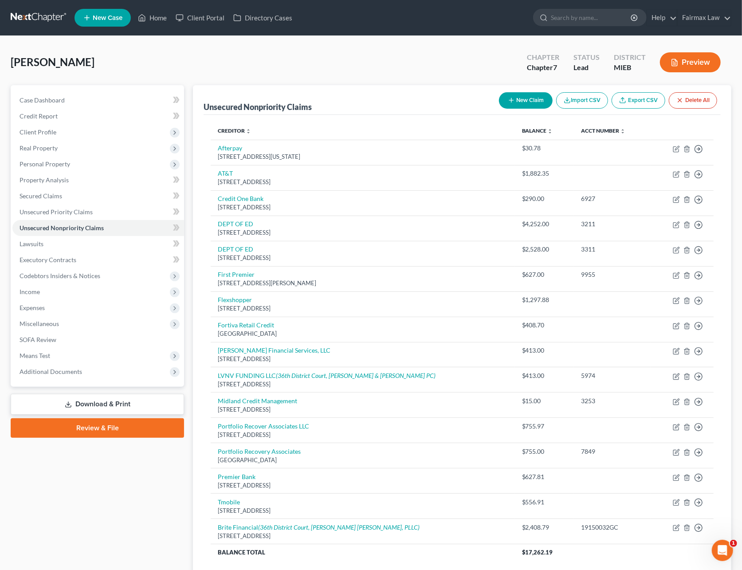
click at [530, 98] on button "New Claim" at bounding box center [526, 100] width 54 height 16
select select "0"
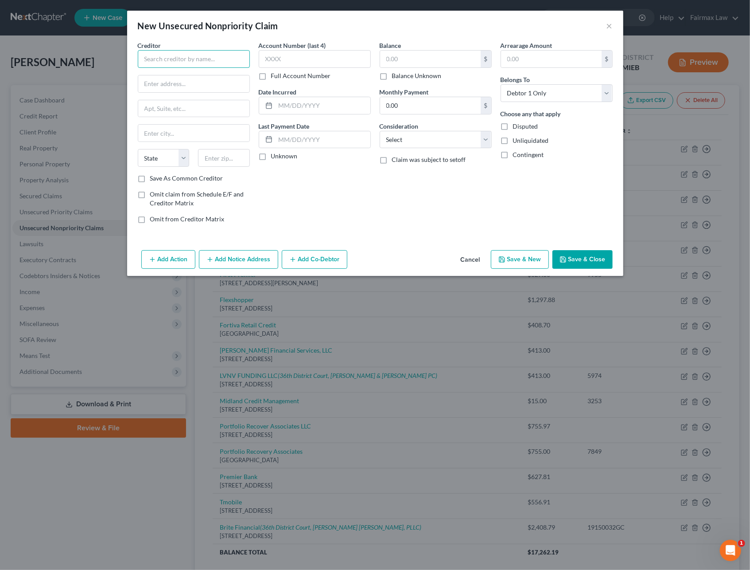
click at [190, 63] on input "text" at bounding box center [194, 59] width 112 height 18
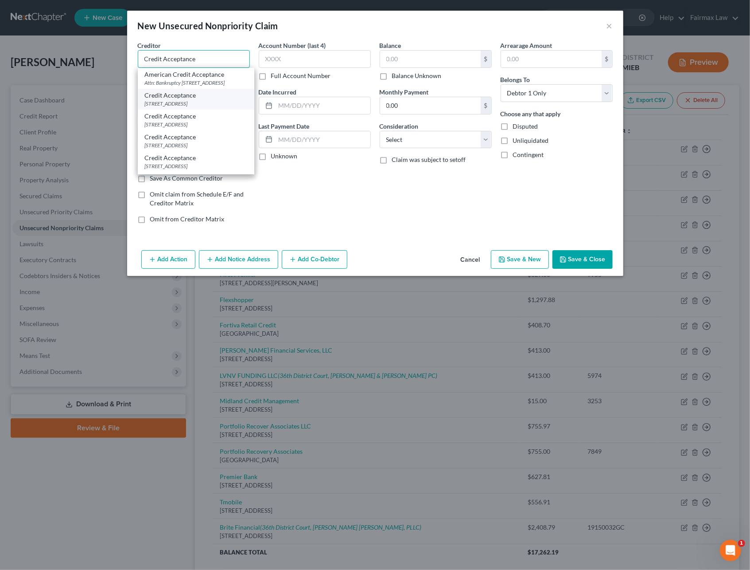
type input "Credit Acceptance"
click at [181, 100] on div "Credit Acceptance" at bounding box center [196, 95] width 102 height 9
type input "Po Box 5070"
type input "Southfield"
select select "23"
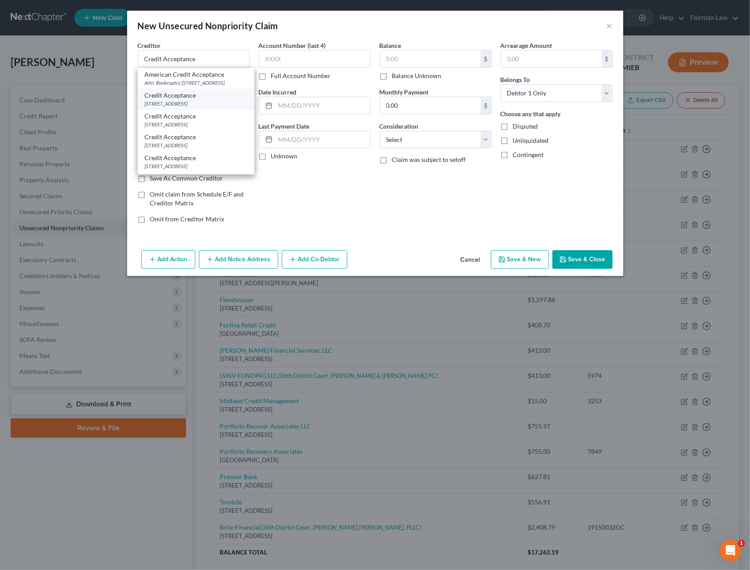
type input "48086"
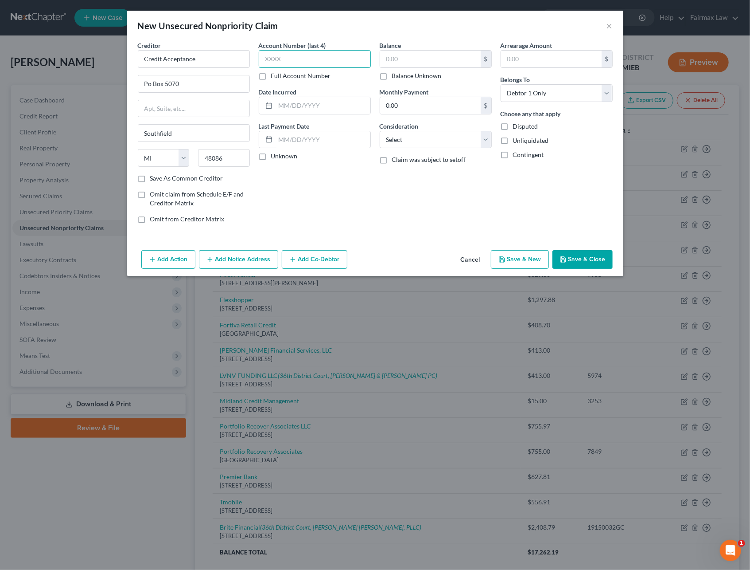
click at [286, 59] on input "text" at bounding box center [315, 59] width 112 height 18
click at [271, 76] on label "Full Account Number" at bounding box center [301, 75] width 60 height 9
click at [275, 76] on input "Full Account Number" at bounding box center [278, 74] width 6 height 6
click at [273, 59] on input "text" at bounding box center [315, 59] width 112 height 18
drag, startPoint x: 304, startPoint y: 63, endPoint x: 252, endPoint y: 63, distance: 52.3
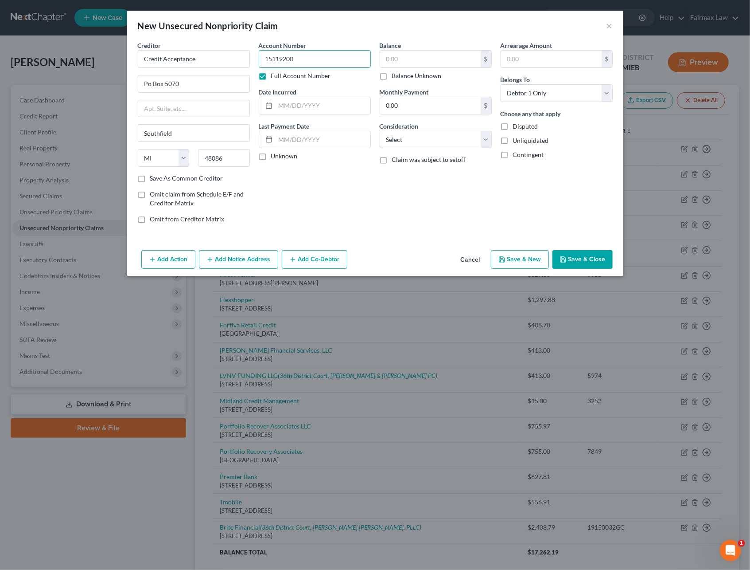
click at [257, 63] on div "Account Number 15119200 Full Account Number Date Incurred Last Payment Date Unk…" at bounding box center [314, 136] width 121 height 190
type input "15119200"
click at [304, 99] on input "text" at bounding box center [323, 105] width 95 height 17
type input "2015"
click at [402, 58] on input "text" at bounding box center [430, 59] width 101 height 17
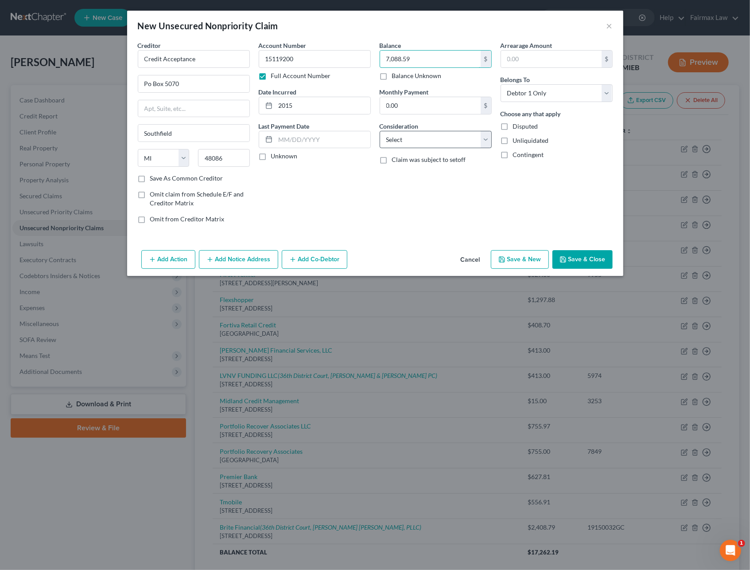
type input "7,088.59"
click at [411, 132] on select "Select Cable / Satellite Services Collection Agency Credit Card Debt Debt Couns…" at bounding box center [436, 140] width 112 height 18
select select "14"
click at [380, 131] on select "Select Cable / Satellite Services Collection Agency Credit Card Debt Debt Couns…" at bounding box center [436, 140] width 112 height 18
drag, startPoint x: 414, startPoint y: 131, endPoint x: 415, endPoint y: 142, distance: 11.2
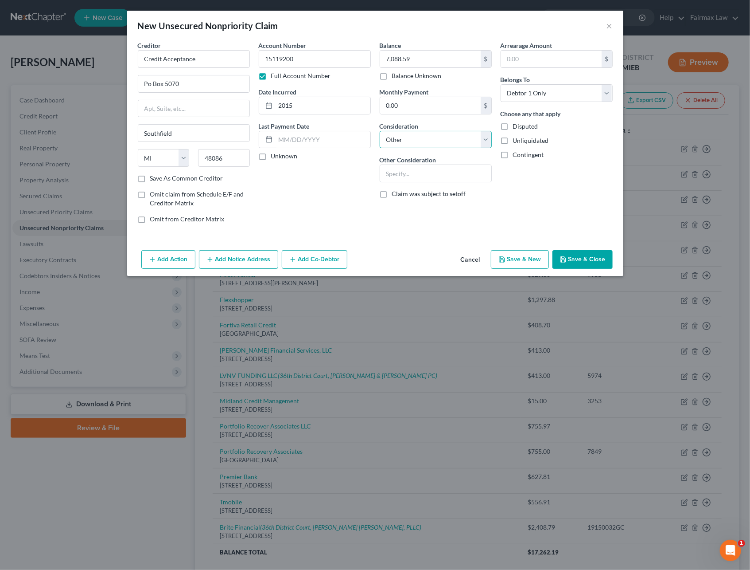
click at [414, 131] on select "Select Cable / Satellite Services Collection Agency Credit Card Debt Debt Couns…" at bounding box center [436, 140] width 112 height 18
click at [380, 131] on select "Select Cable / Satellite Services Collection Agency Credit Card Debt Debt Couns…" at bounding box center [436, 140] width 112 height 18
click at [412, 171] on input "text" at bounding box center [435, 173] width 111 height 17
type input "Judgment"
click at [231, 268] on button "Add Notice Address" at bounding box center [238, 259] width 79 height 19
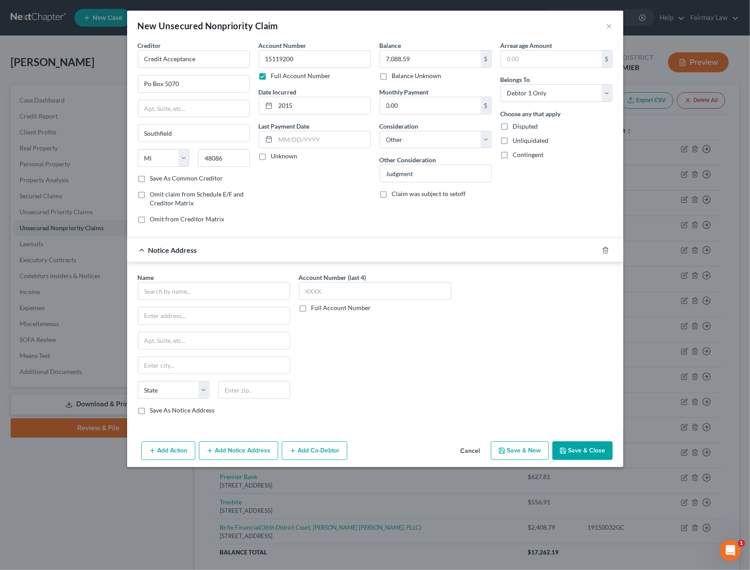
click at [197, 303] on div "Name * State AL AK AR AZ CA CO CT DE DC FL GA GU HI ID IL IN IA KS KY LA ME MD …" at bounding box center [214, 344] width 152 height 142
click at [197, 295] on input "text" at bounding box center [214, 291] width 152 height 18
drag, startPoint x: 194, startPoint y: 295, endPoint x: 88, endPoint y: 295, distance: 105.9
click at [87, 295] on div "New Unsecured Nonpriority Claim × Creditor * Credit Acceptance Po Box 5070 Sout…" at bounding box center [375, 285] width 750 height 570
click at [154, 308] on div "36th District Court" at bounding box center [191, 306] width 92 height 9
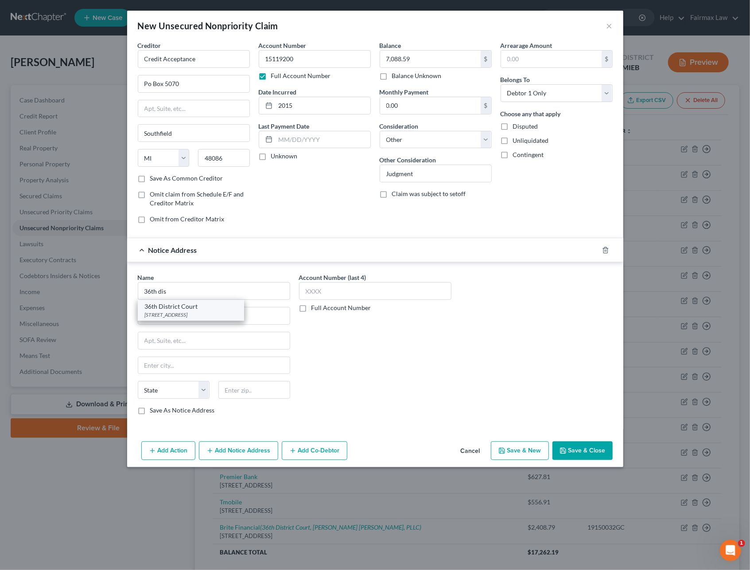
type input "36th District Court"
type input "421 Madison Ave"
type input "Detroit"
select select "23"
type input "48226"
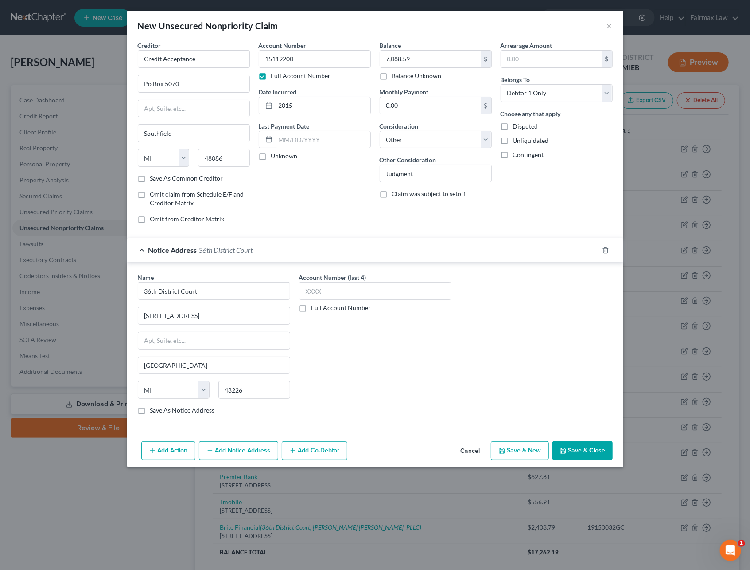
click at [312, 308] on label "Full Account Number" at bounding box center [342, 307] width 60 height 9
click at [315, 308] on input "Full Account Number" at bounding box center [318, 306] width 6 height 6
click at [327, 289] on input "text" at bounding box center [375, 291] width 152 height 18
paste input "15119200"
type input "15119200"
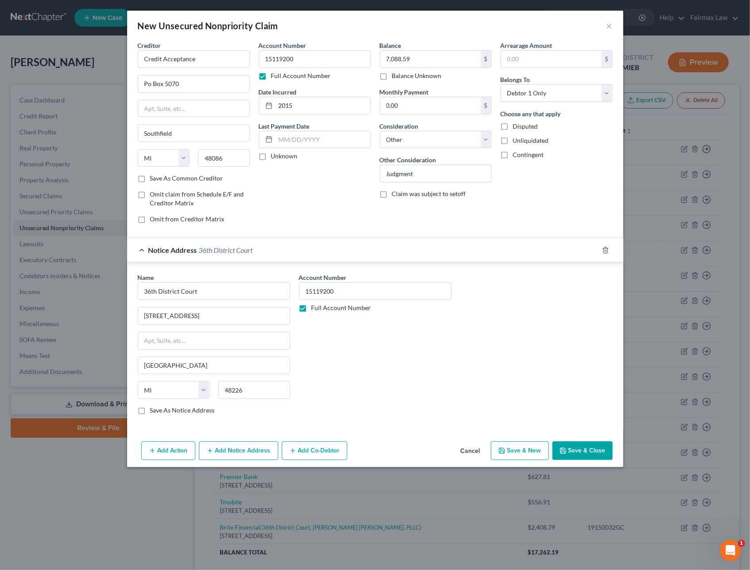
click at [210, 452] on icon "button" at bounding box center [210, 450] width 7 height 7
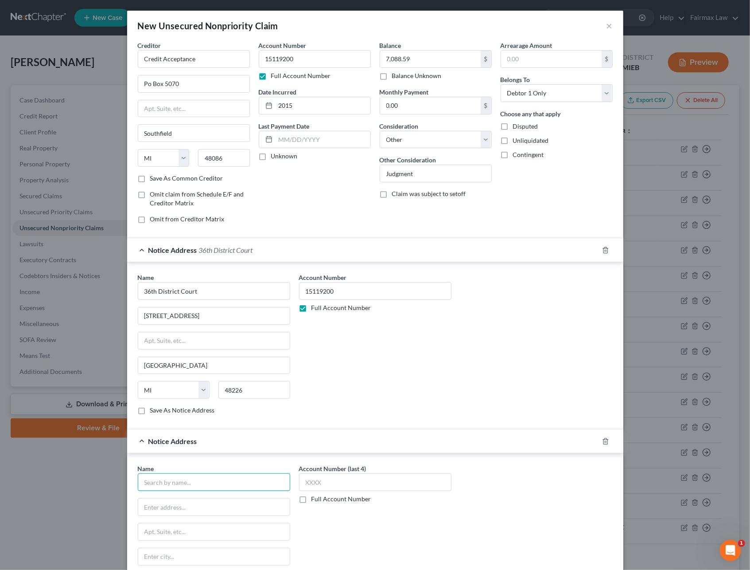
click at [204, 479] on input "text" at bounding box center [214, 482] width 152 height 18
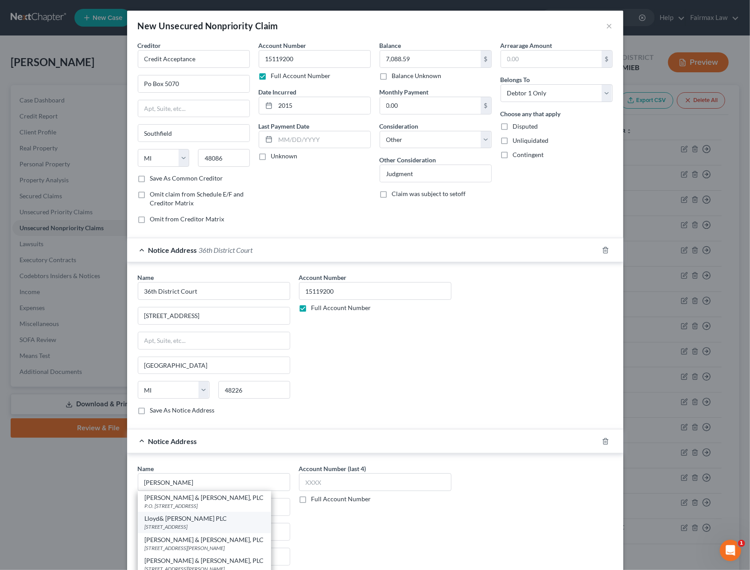
click at [176, 523] on div "Lloyd& Mcdaniel PLC" at bounding box center [204, 518] width 119 height 9
type input "Lloyd& Mcdaniel PLC"
type input "30500 Van Dayke Ave Ste 702"
type input "Warren"
select select "23"
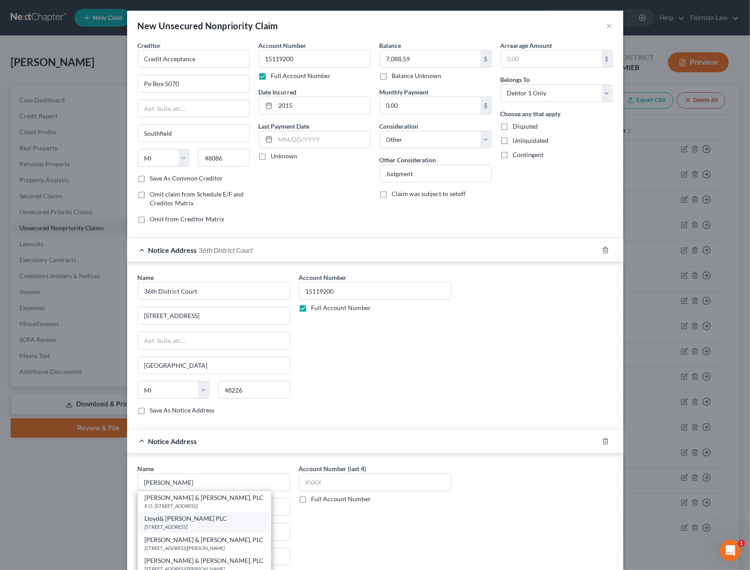
type input "48093"
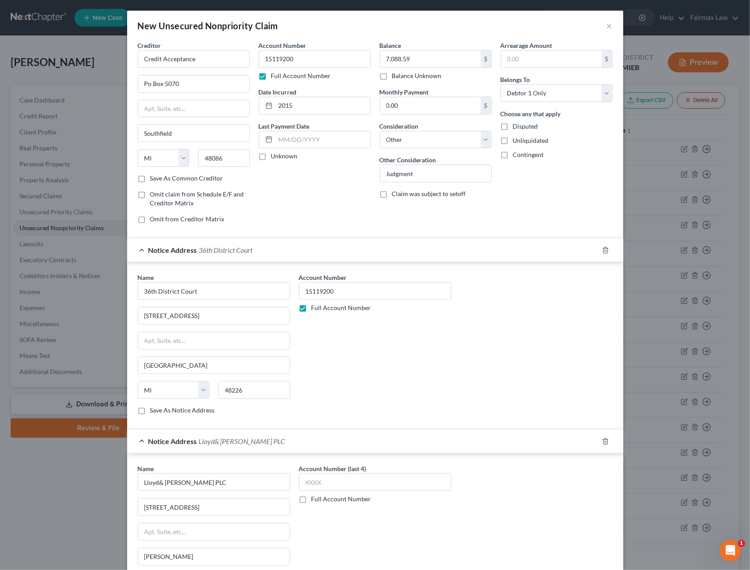
click at [312, 503] on label "Full Account Number" at bounding box center [342, 498] width 60 height 9
click at [315, 500] on input "Full Account Number" at bounding box center [318, 497] width 6 height 6
click at [314, 485] on input "text" at bounding box center [375, 482] width 152 height 18
paste input "15119200"
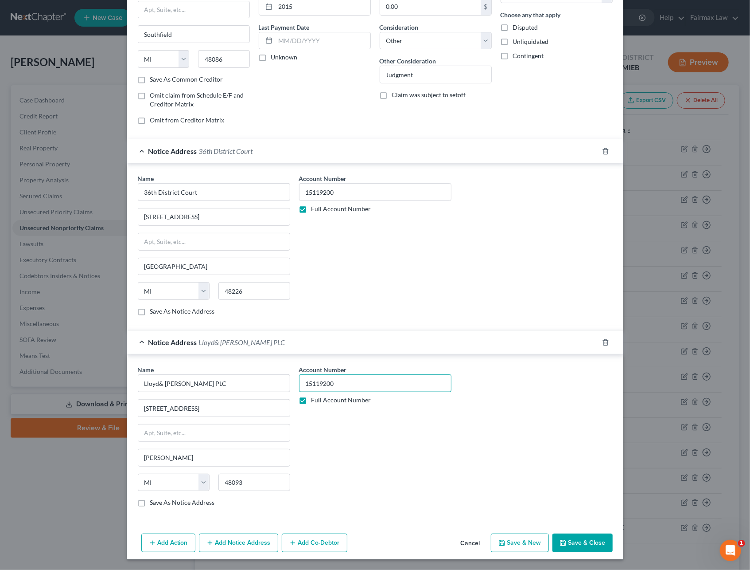
type input "15119200"
click at [176, 541] on button "Add Action" at bounding box center [168, 542] width 54 height 19
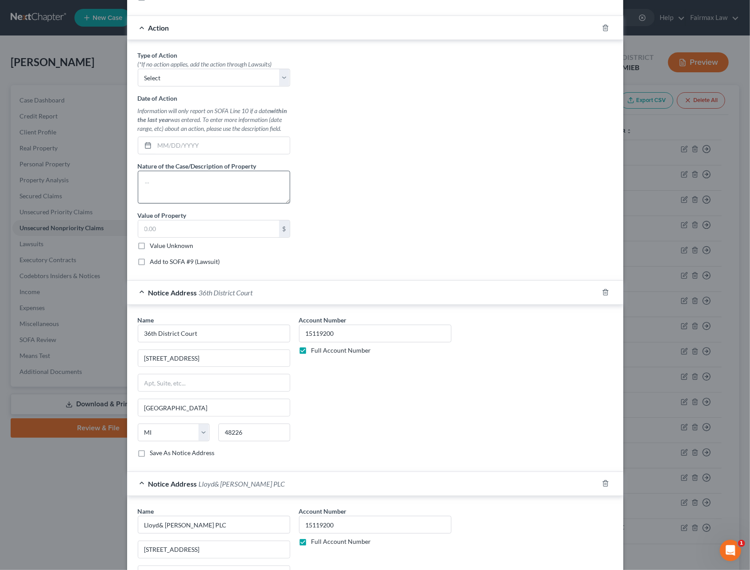
scroll to position [45, 0]
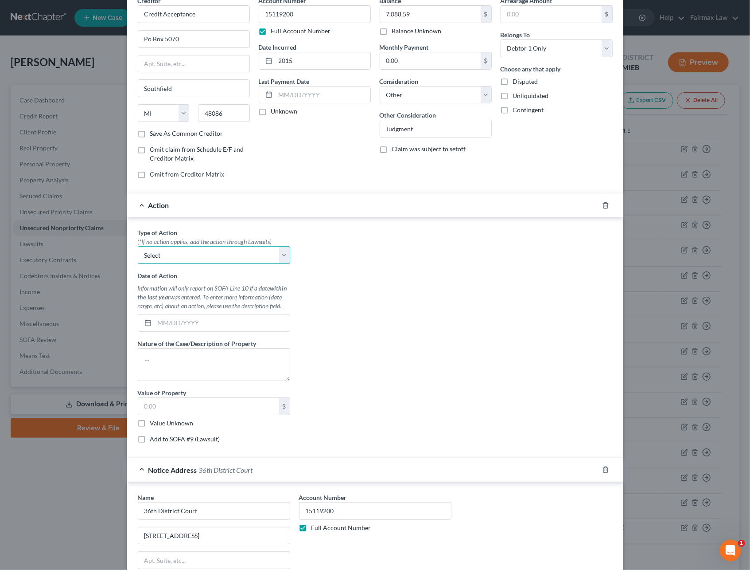
click at [172, 258] on select "Select Repossession Garnishment Foreclosure Personal Injury Attached, Seized, O…" at bounding box center [214, 255] width 152 height 18
select select "1"
click at [138, 247] on select "Select Repossession Garnishment Foreclosure Personal Injury Attached, Seized, O…" at bounding box center [214, 255] width 152 height 18
click at [169, 325] on input "text" at bounding box center [222, 322] width 135 height 17
click at [157, 406] on input "text" at bounding box center [208, 406] width 141 height 17
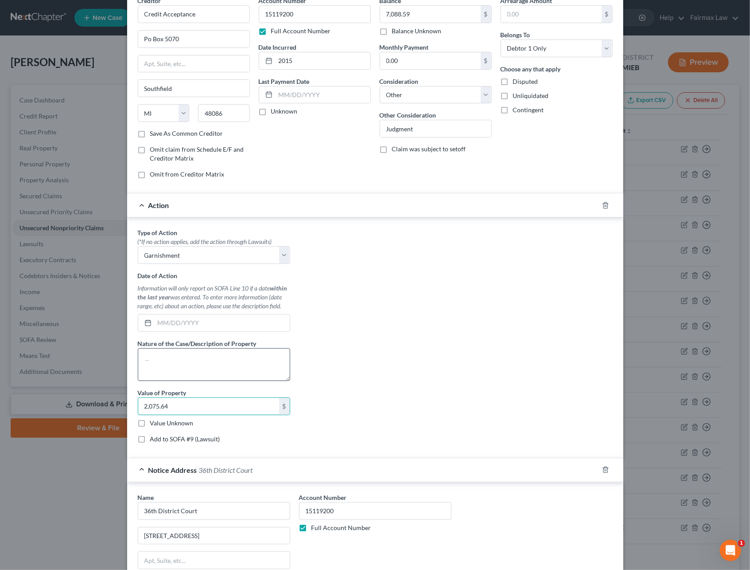
type input "2,075.64"
click at [179, 375] on textarea at bounding box center [214, 364] width 152 height 33
type textarea "Garnishment Wages"
click at [188, 323] on input "text" at bounding box center [222, 322] width 135 height 17
drag, startPoint x: 290, startPoint y: 431, endPoint x: 339, endPoint y: 454, distance: 54.3
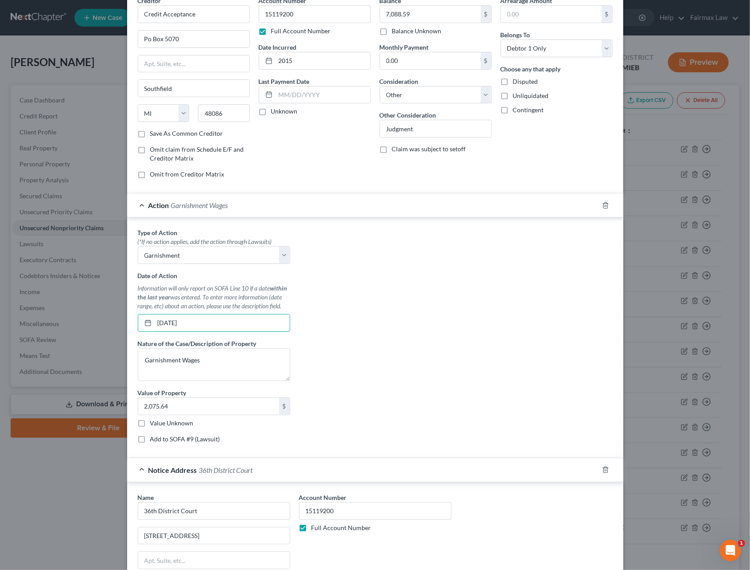
type input "9/25/2025"
drag, startPoint x: 339, startPoint y: 454, endPoint x: 318, endPoint y: 409, distance: 50.0
click at [289, 406] on div "Type of Action * (*If no action applies, add the action through Lawsuits) Selec…" at bounding box center [213, 339] width 161 height 222
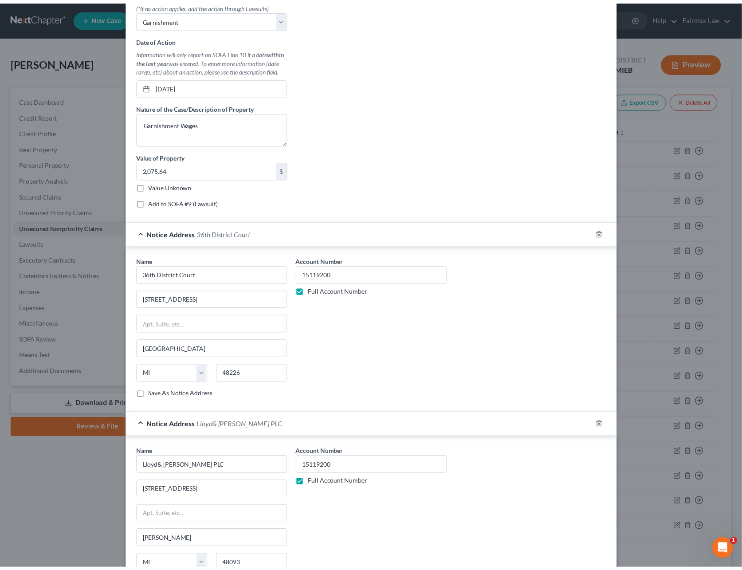
scroll to position [370, 0]
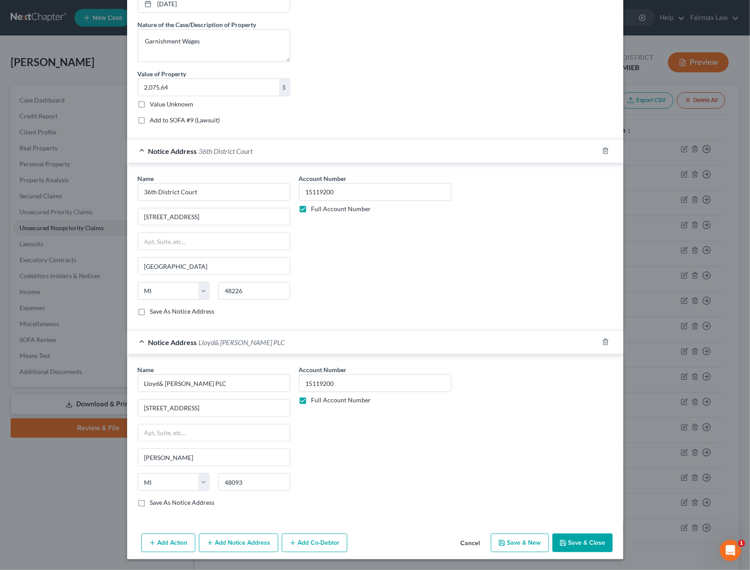
click at [569, 539] on button "Save & Close" at bounding box center [583, 542] width 60 height 19
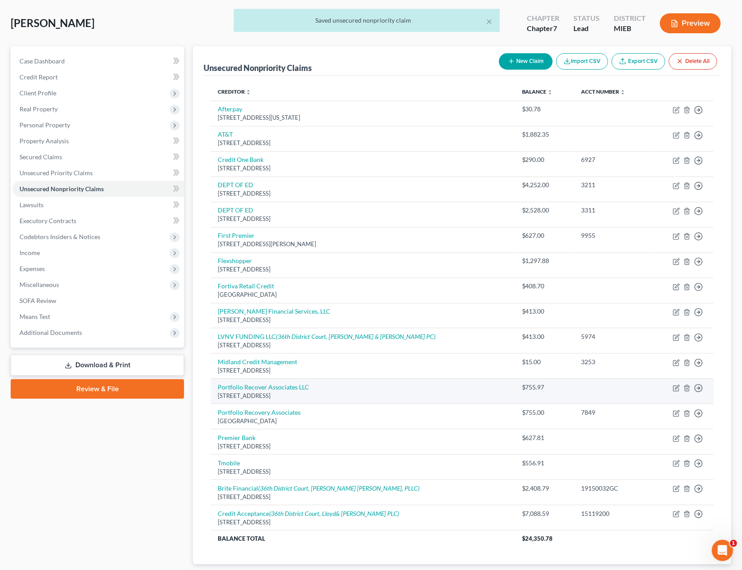
scroll to position [0, 0]
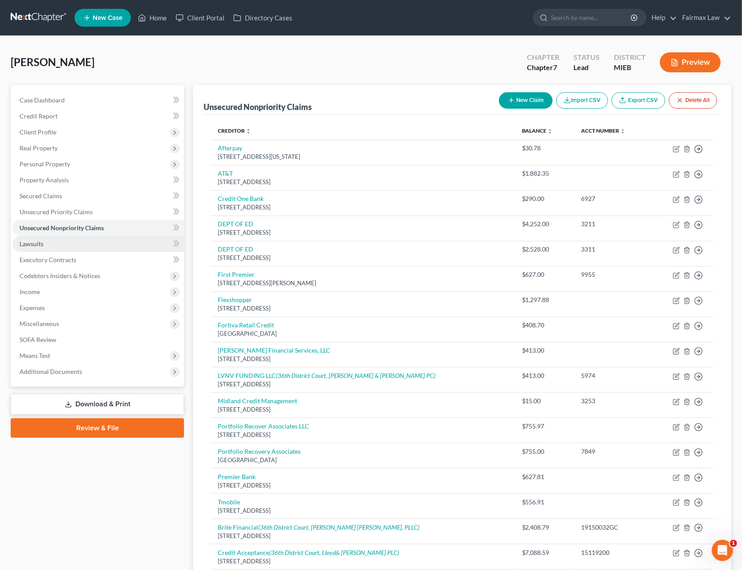
click at [61, 242] on link "Lawsuits" at bounding box center [98, 244] width 172 height 16
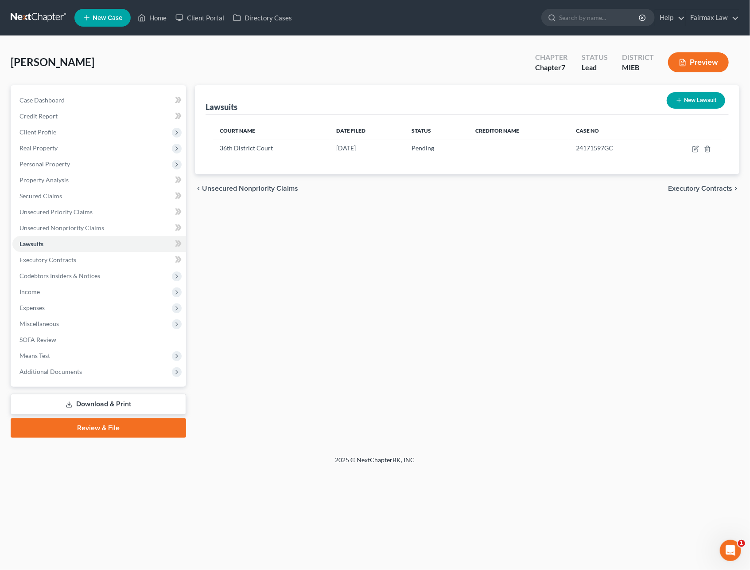
click at [689, 68] on button "Preview" at bounding box center [698, 62] width 61 height 20
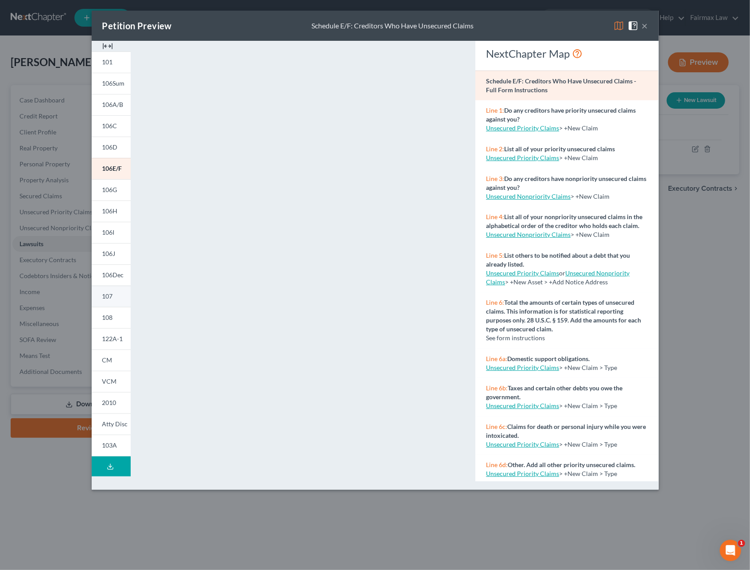
click at [117, 298] on link "107" at bounding box center [111, 295] width 39 height 21
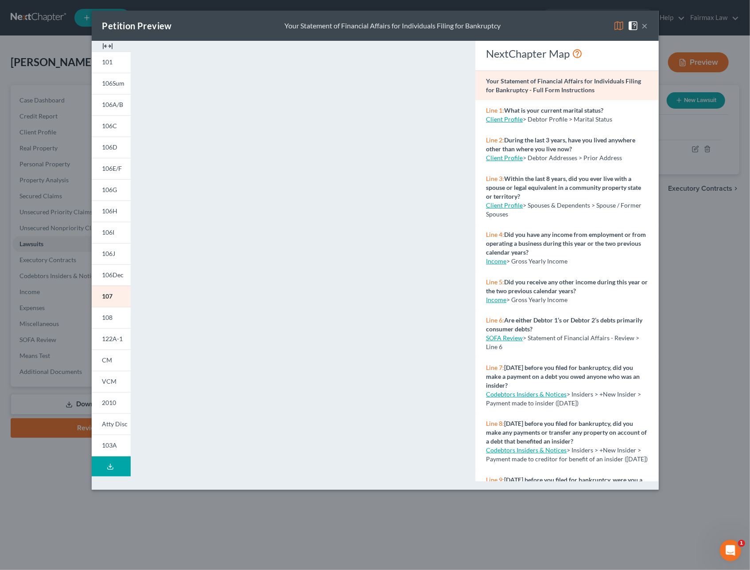
click at [635, 29] on img at bounding box center [633, 25] width 11 height 11
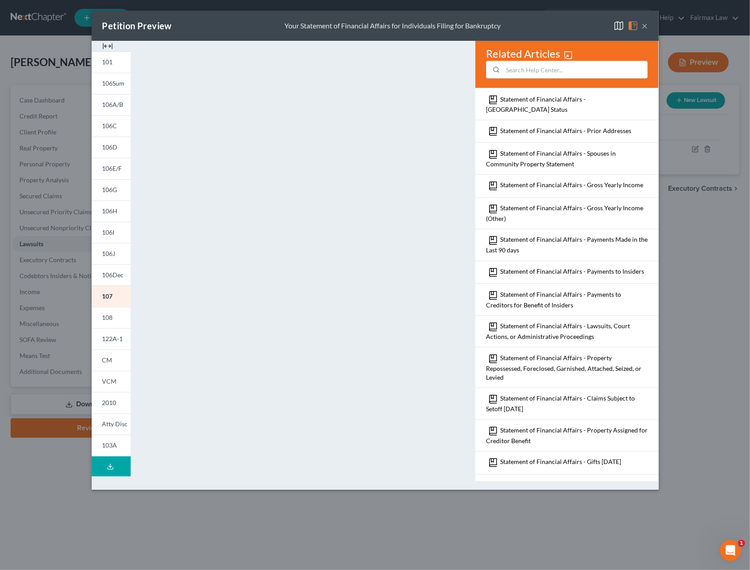
click at [644, 25] on button "×" at bounding box center [645, 25] width 6 height 11
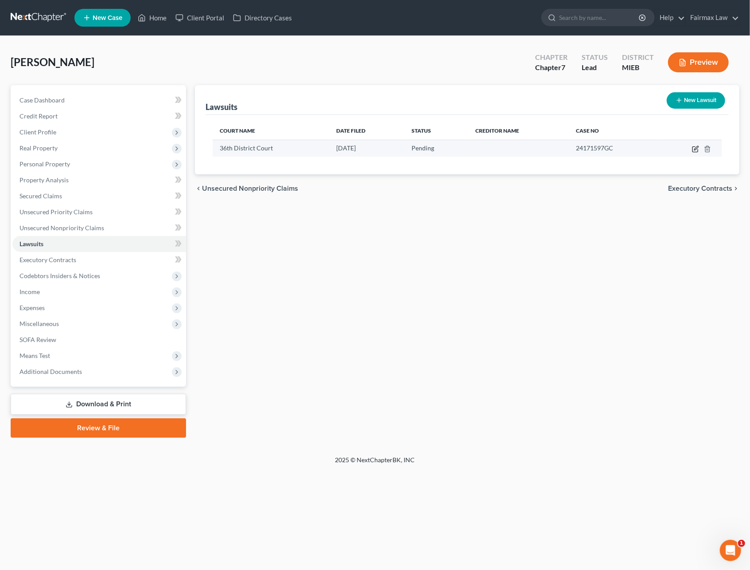
click at [693, 148] on icon "button" at bounding box center [695, 149] width 5 height 5
select select "23"
select select "0"
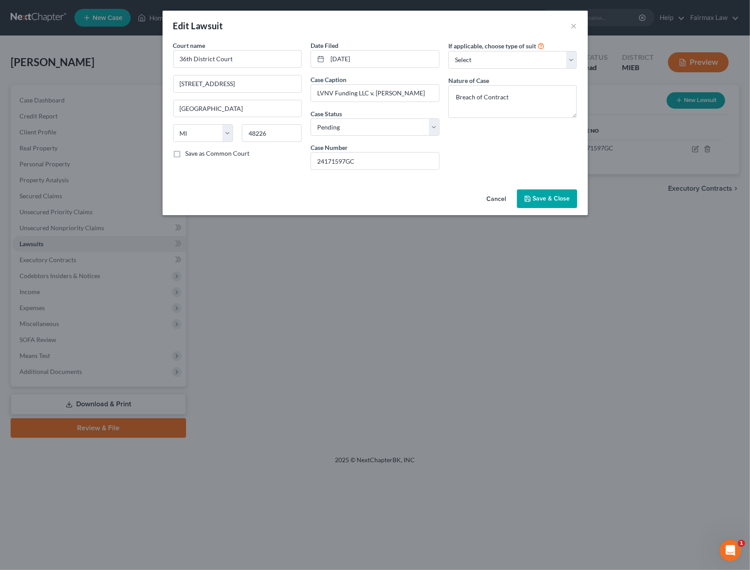
click at [499, 201] on button "Cancel" at bounding box center [497, 199] width 34 height 18
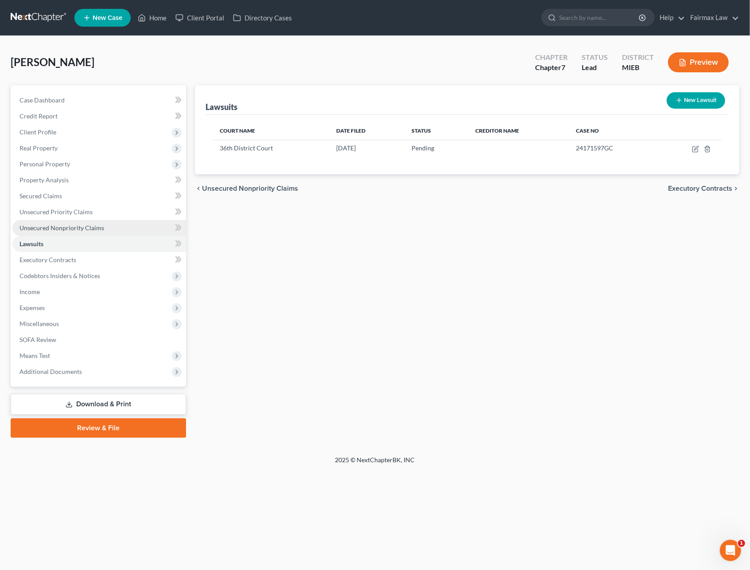
click at [90, 227] on span "Unsecured Nonpriority Claims" at bounding box center [62, 228] width 85 height 8
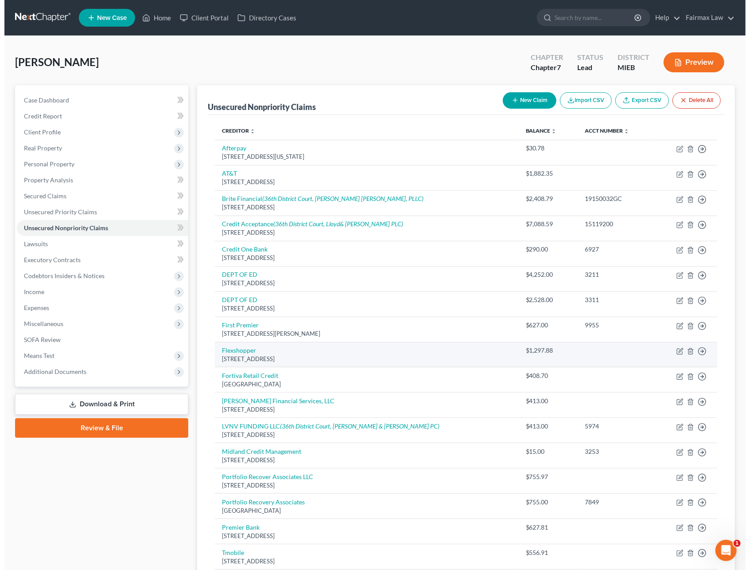
scroll to position [98, 0]
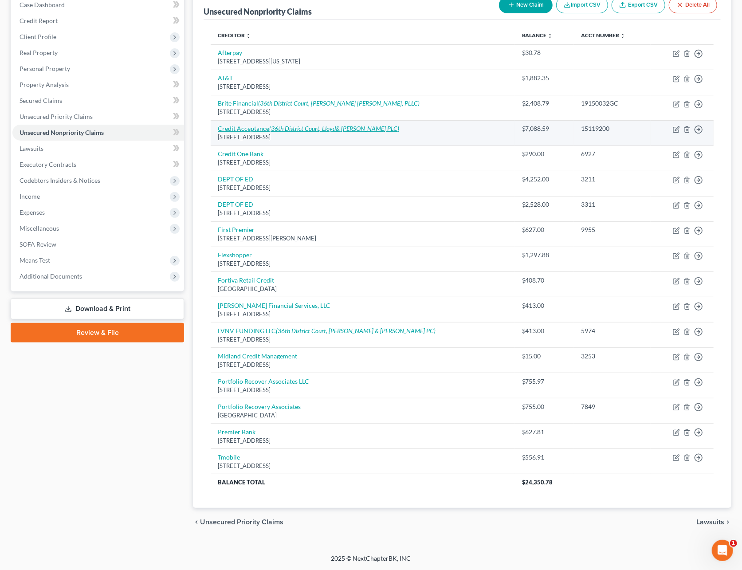
click at [258, 128] on link "Credit Acceptance (36th District Court, Lloyd& Mcdaniel PLC)" at bounding box center [308, 129] width 181 height 8
select select "23"
select select "14"
select select "0"
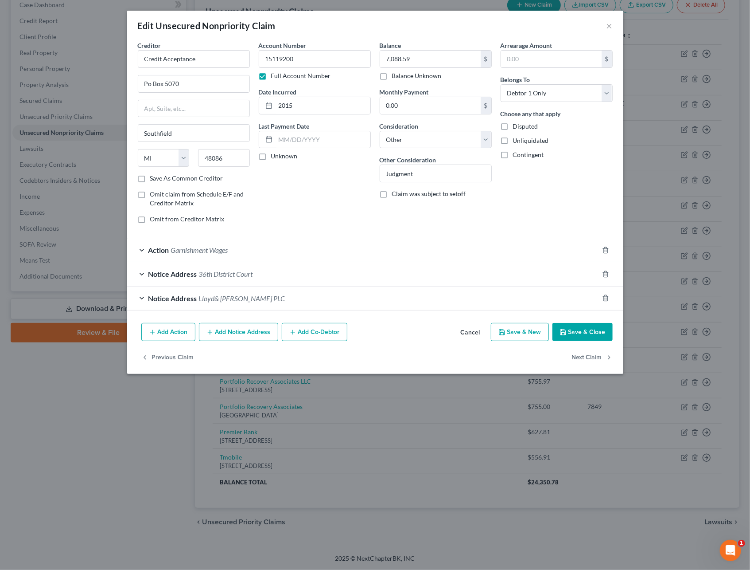
click at [203, 254] on span "Garnishment Wages" at bounding box center [199, 250] width 57 height 8
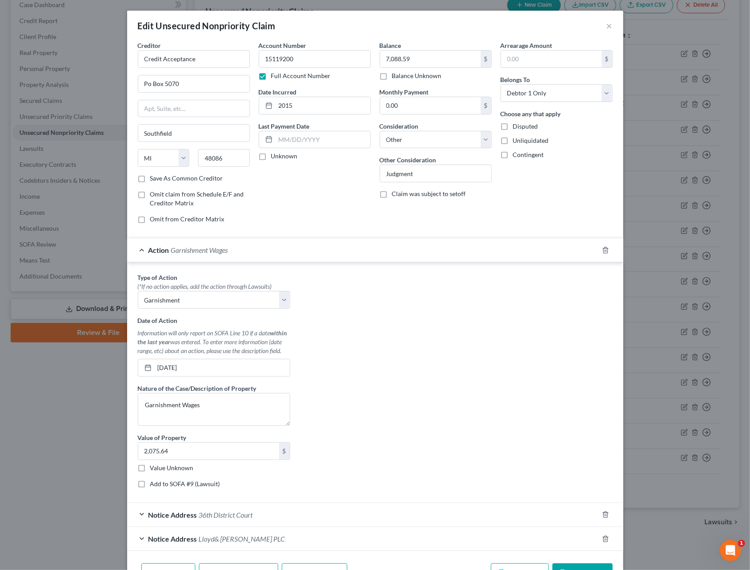
click at [150, 484] on label "Add to SOFA #9 (Lawsuit)" at bounding box center [185, 483] width 70 height 9
click at [154, 484] on input "Add to SOFA #9 (Lawsuit)" at bounding box center [157, 482] width 6 height 6
checkbox input "true"
select select "0"
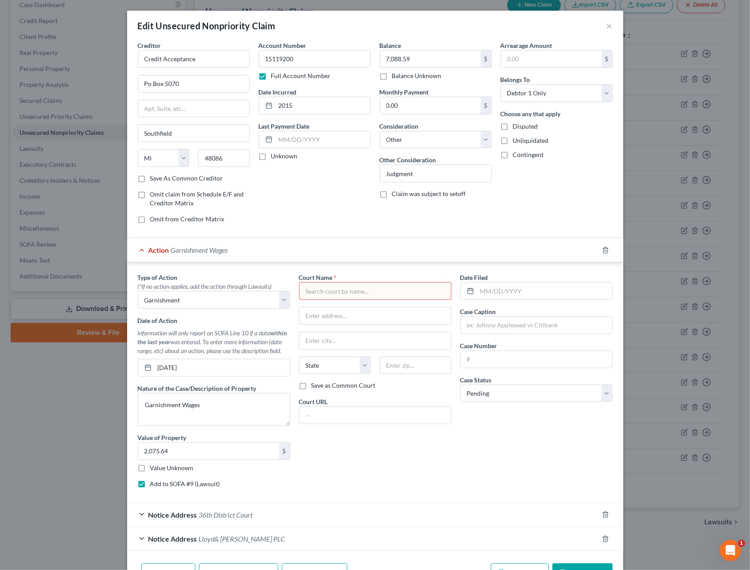
click at [340, 292] on input "text" at bounding box center [375, 291] width 152 height 18
click at [340, 309] on div "36th District Court" at bounding box center [352, 306] width 92 height 9
type input "36th District Court"
type input "421 Madison Ave"
type input "Detroit"
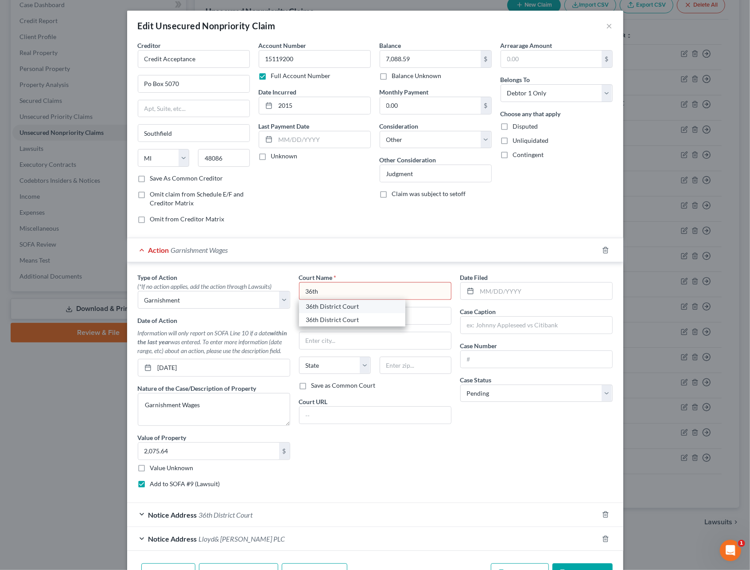
select select "23"
type input "48226"
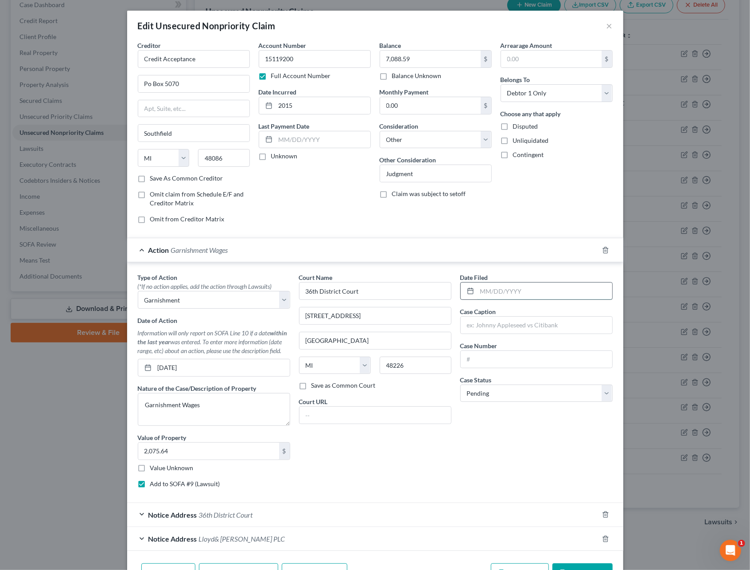
click at [478, 291] on input "text" at bounding box center [544, 290] width 135 height 17
type input "0"
type input "02/19/2016"
click at [495, 320] on input "text" at bounding box center [537, 324] width 152 height 17
type input "Credit Acceptance Corporation v. Iris Brown"
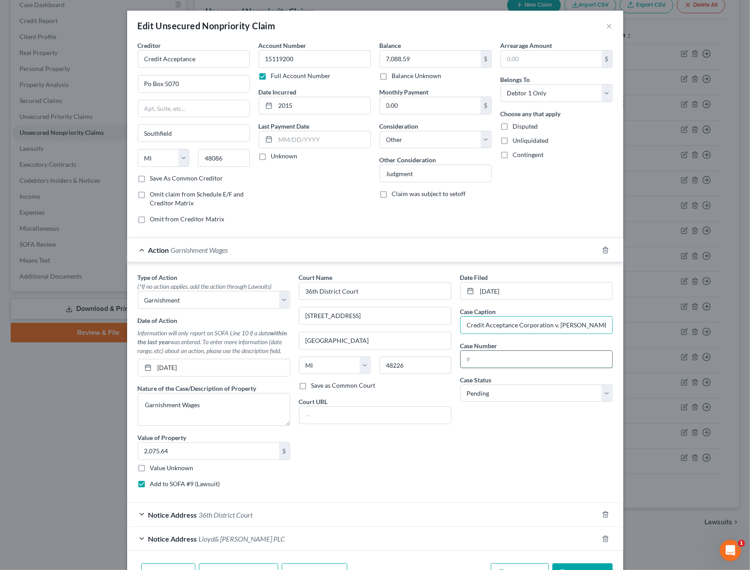
click at [479, 359] on input "text" at bounding box center [537, 359] width 152 height 17
paste input "15119200"
type input "15119200"
click at [484, 397] on select "Select Pending On Appeal Concluded" at bounding box center [537, 393] width 152 height 18
select select "2"
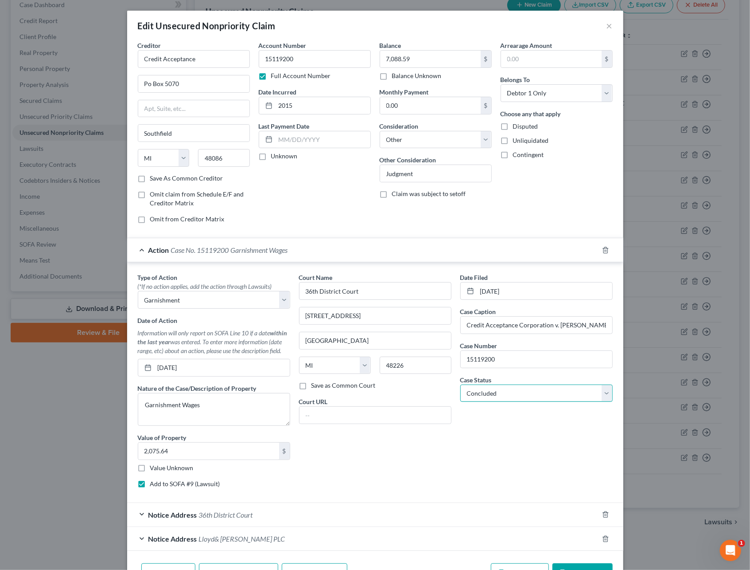
click at [461, 387] on select "Select Pending On Appeal Concluded" at bounding box center [537, 393] width 152 height 18
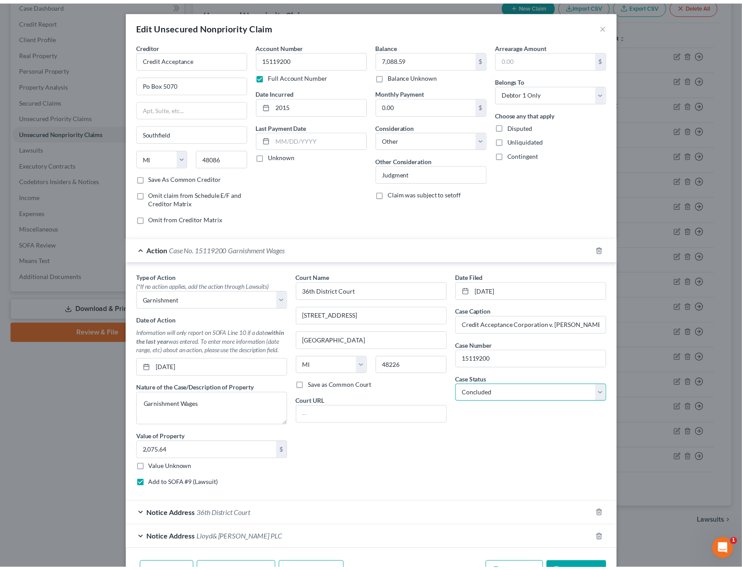
scroll to position [59, 0]
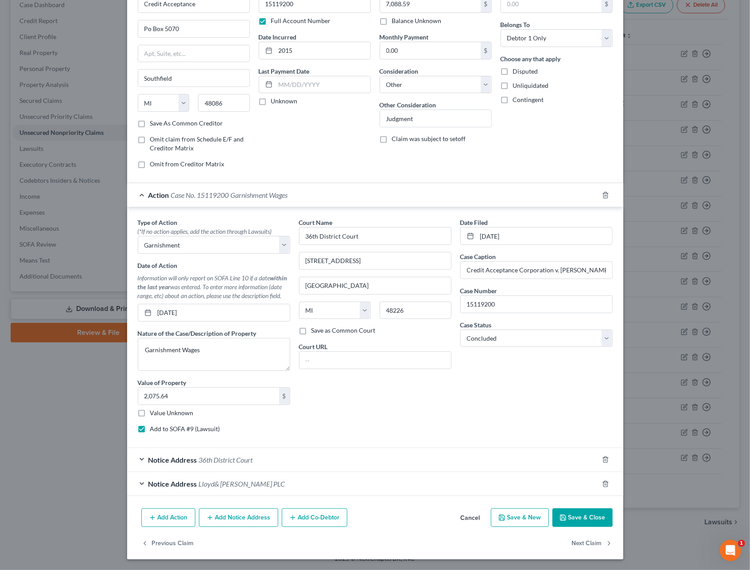
click at [568, 522] on button "Save & Close" at bounding box center [583, 517] width 60 height 19
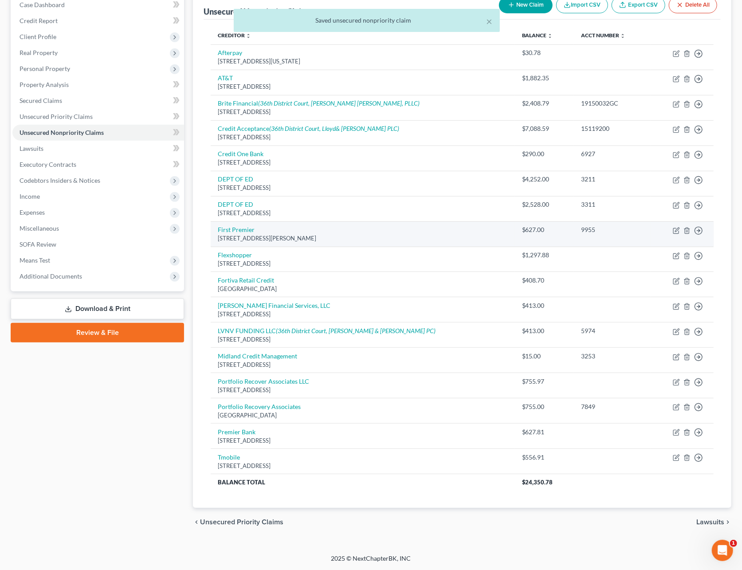
scroll to position [39, 0]
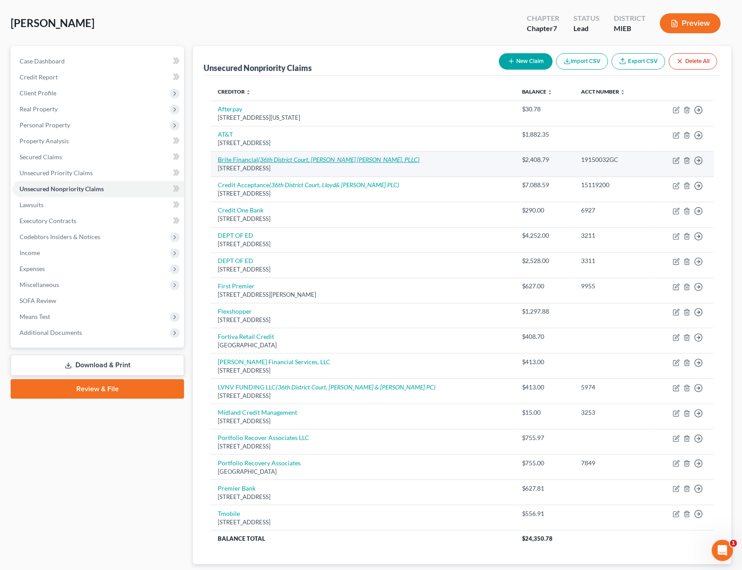
click at [277, 160] on icon "(36th District Court, Goodman Frost, PLLC)" at bounding box center [338, 160] width 161 height 8
select select "23"
select select "14"
select select "0"
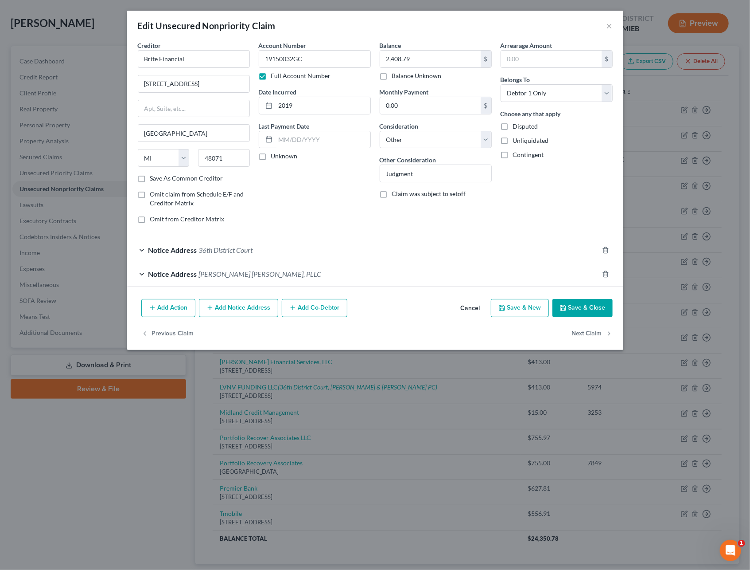
click at [471, 312] on button "Cancel" at bounding box center [471, 309] width 34 height 18
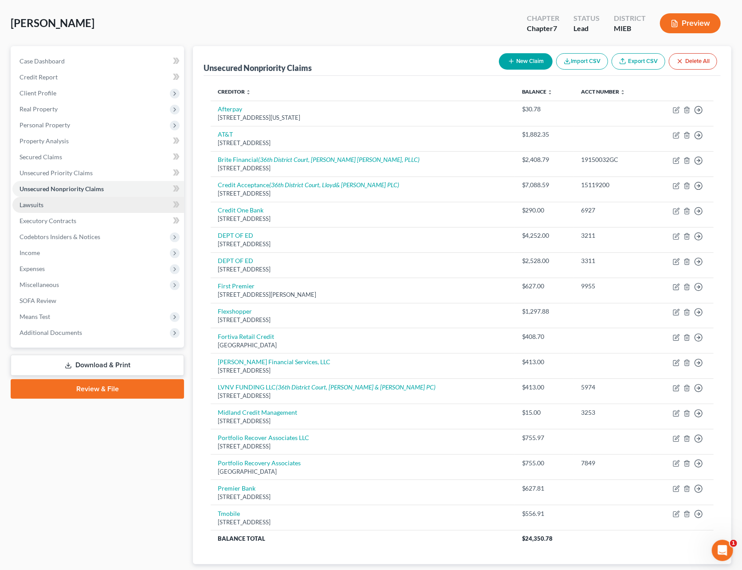
click at [60, 199] on link "Lawsuits" at bounding box center [98, 205] width 172 height 16
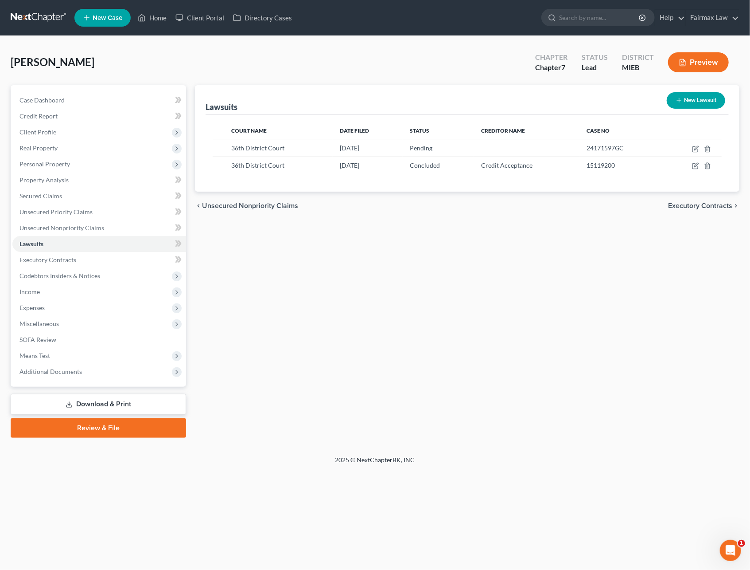
click at [678, 98] on icon "button" at bounding box center [679, 100] width 7 height 7
select select "0"
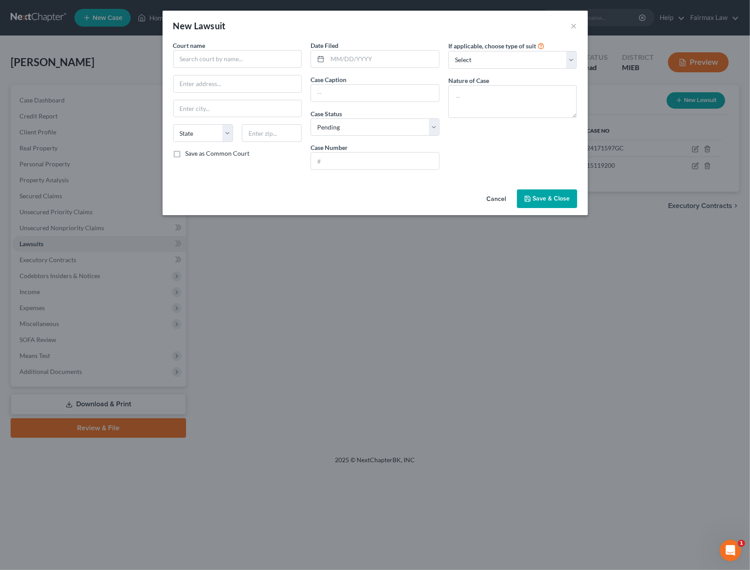
click at [492, 200] on button "Cancel" at bounding box center [497, 199] width 34 height 18
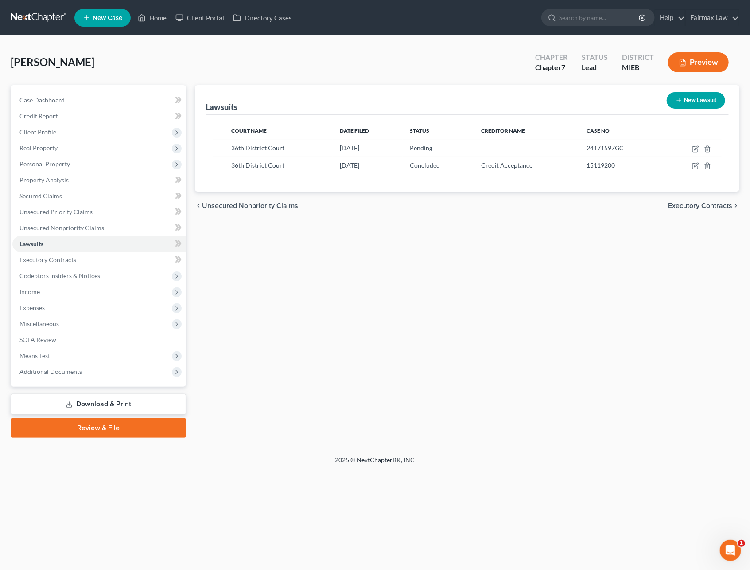
click at [688, 95] on button "New Lawsuit" at bounding box center [696, 100] width 59 height 16
select select "0"
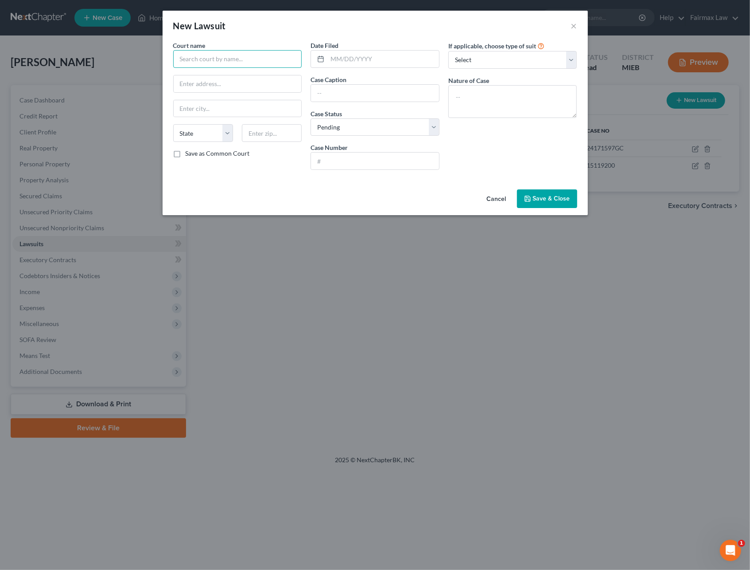
click at [249, 61] on input "text" at bounding box center [237, 59] width 129 height 18
click at [217, 74] on div "36th District Court" at bounding box center [226, 74] width 92 height 9
type input "36th District Court"
type input "421 Madison Ave"
type input "Detroit"
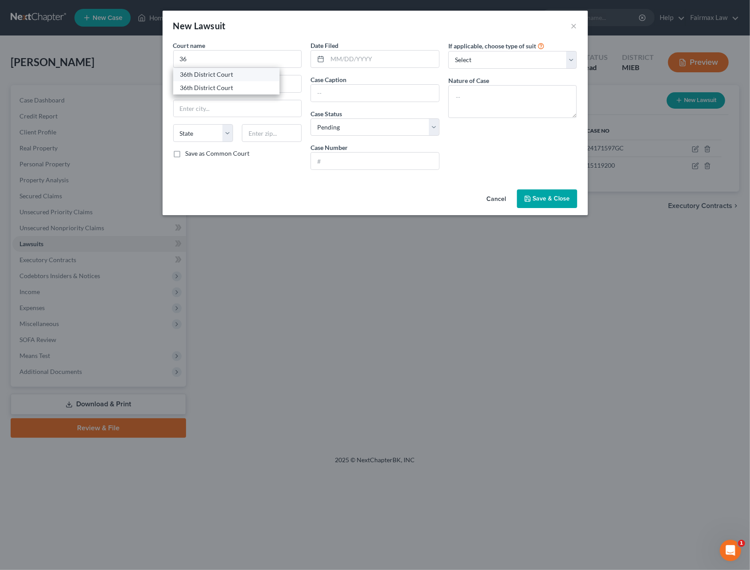
select select "23"
type input "48226"
click at [339, 61] on input "text" at bounding box center [384, 59] width 112 height 17
click at [345, 88] on input "text" at bounding box center [375, 93] width 128 height 17
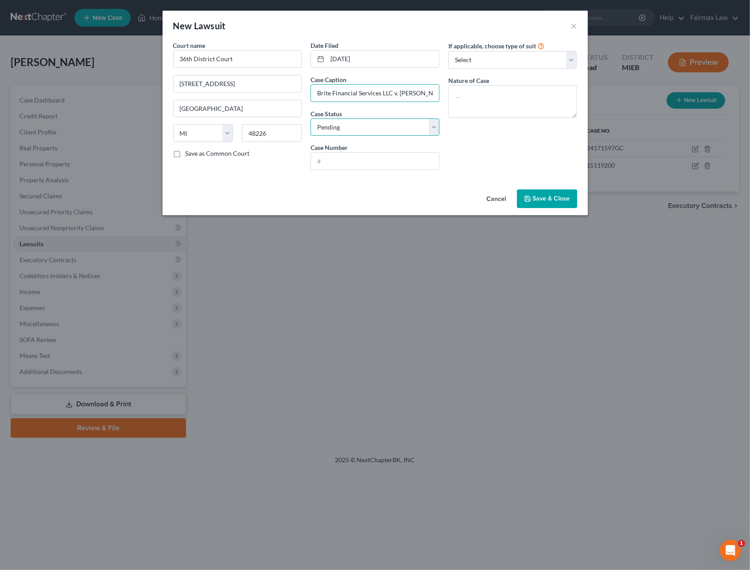
click at [346, 121] on select "Select Pending On Appeal Concluded" at bounding box center [375, 127] width 129 height 18
click at [311, 118] on select "Select Pending On Appeal Concluded" at bounding box center [375, 127] width 129 height 18
click at [350, 165] on input "text" at bounding box center [375, 160] width 128 height 17
paste input "19150032 GC"
click at [352, 164] on input "19150032 GC" at bounding box center [375, 160] width 128 height 17
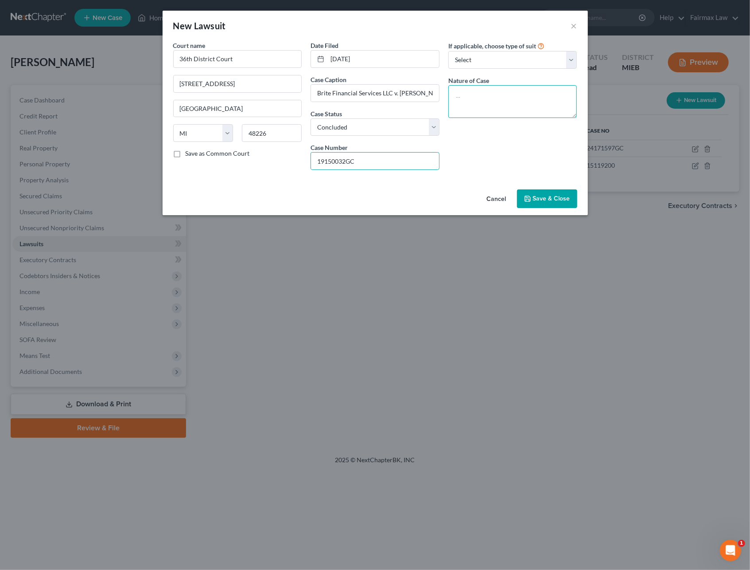
click at [488, 110] on textarea at bounding box center [513, 101] width 129 height 33
click at [534, 201] on span "Save & Close" at bounding box center [551, 199] width 37 height 8
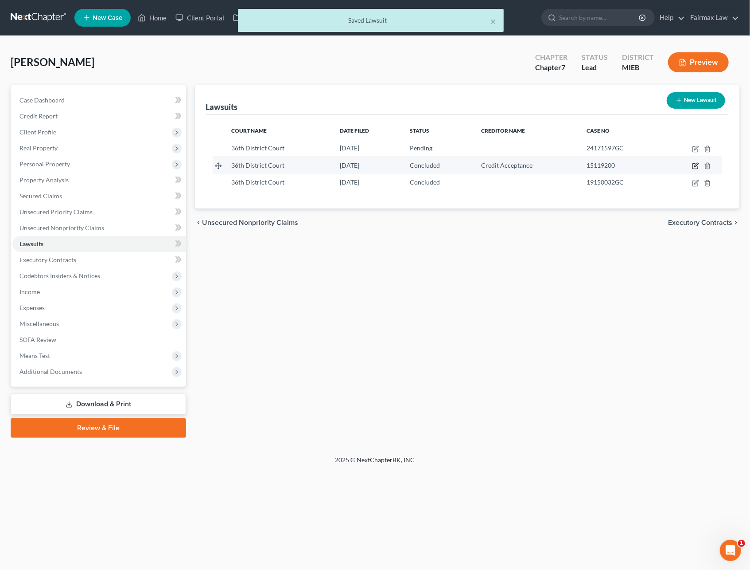
click at [693, 168] on icon "button" at bounding box center [695, 166] width 5 height 5
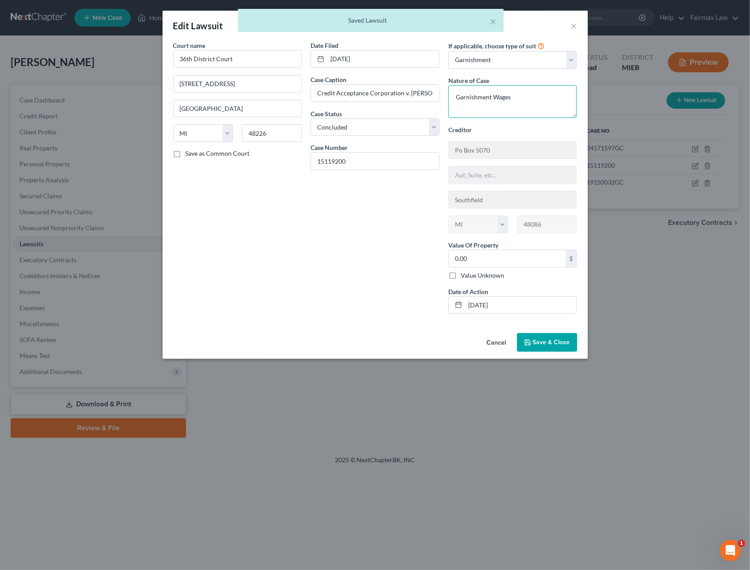
click at [515, 95] on textarea "Garnishment Wages" at bounding box center [513, 101] width 129 height 33
drag, startPoint x: 522, startPoint y: 98, endPoint x: 437, endPoint y: 103, distance: 85.7
click at [444, 102] on div "If applicable, choose type of suit Select Repossession Garnishment Foreclosure …" at bounding box center [513, 181] width 138 height 280
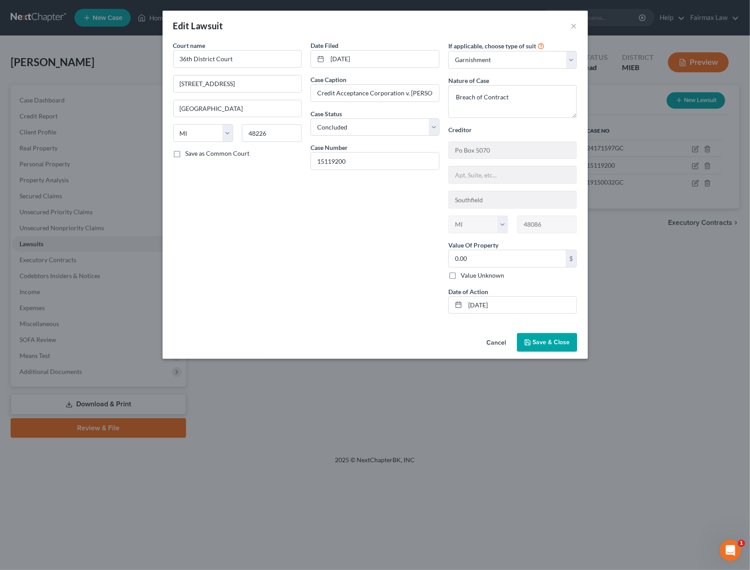
drag, startPoint x: 540, startPoint y: 348, endPoint x: 532, endPoint y: 348, distance: 7.5
click at [540, 348] on button "Save & Close" at bounding box center [547, 342] width 60 height 19
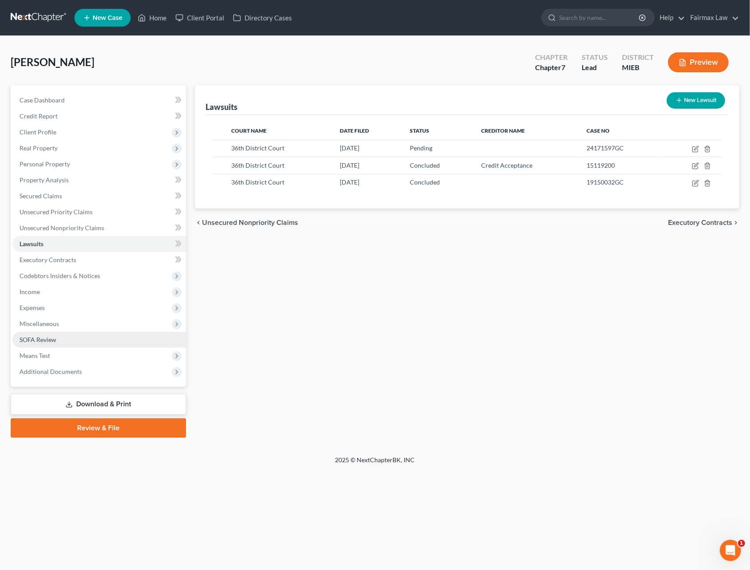
click at [43, 333] on link "SOFA Review" at bounding box center [99, 340] width 174 height 16
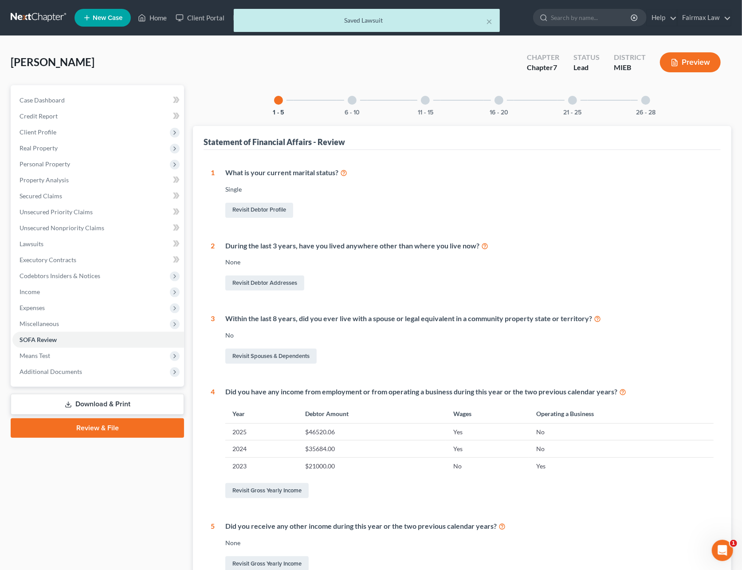
click at [357, 102] on div "6 - 10" at bounding box center [352, 100] width 30 height 30
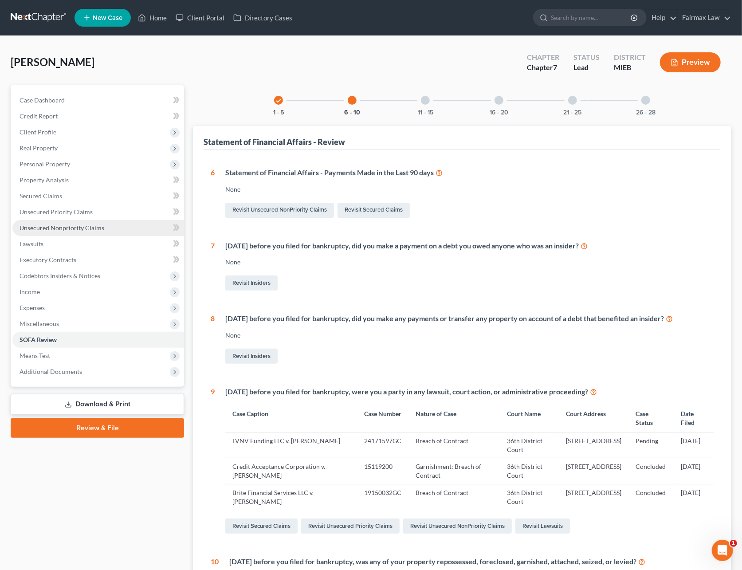
click at [66, 224] on span "Unsecured Nonpriority Claims" at bounding box center [62, 228] width 85 height 8
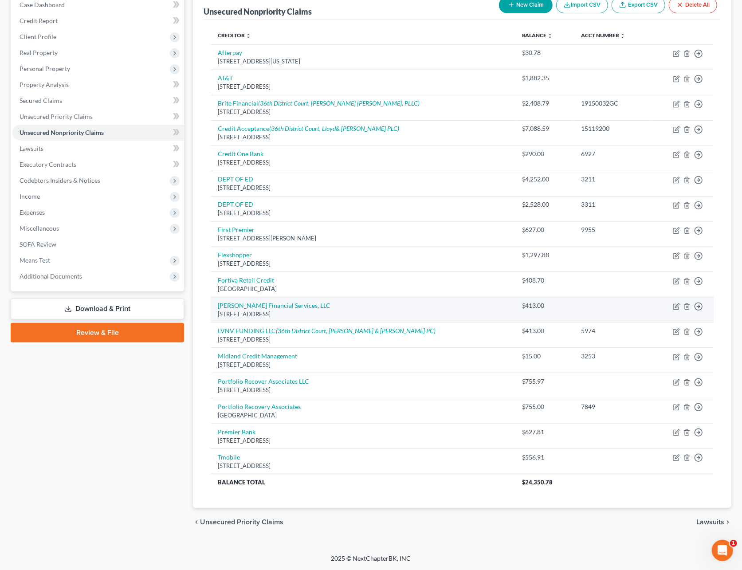
scroll to position [39, 0]
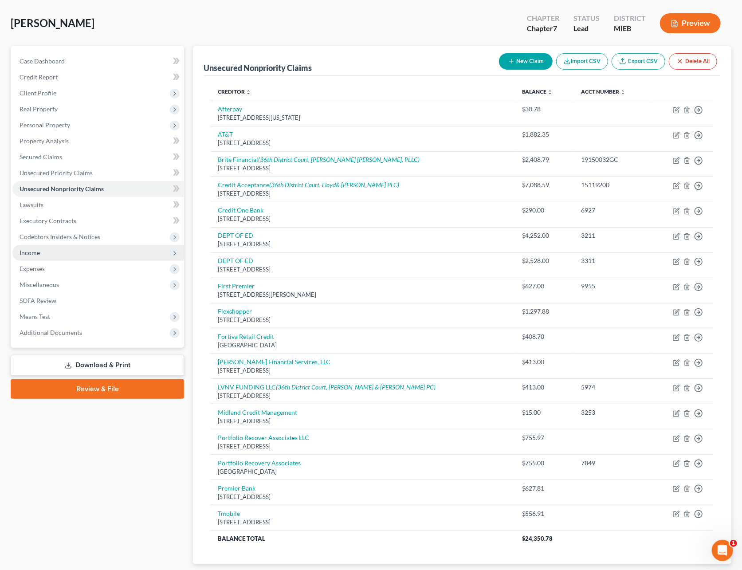
click at [48, 256] on span "Income" at bounding box center [98, 253] width 172 height 16
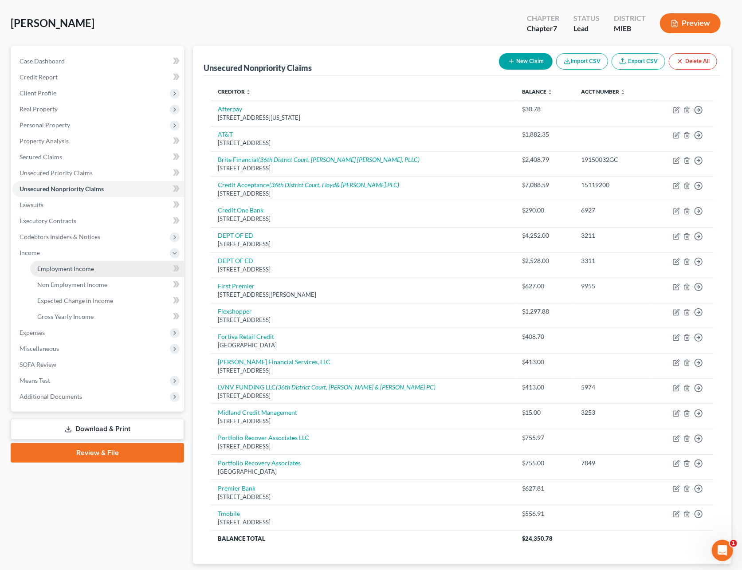
click at [59, 266] on span "Employment Income" at bounding box center [65, 269] width 57 height 8
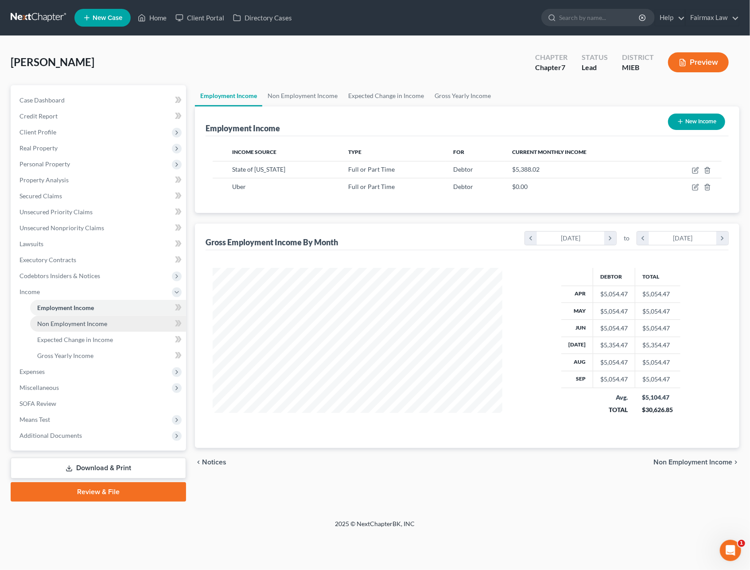
scroll to position [160, 307]
click at [48, 383] on span "Miscellaneous" at bounding box center [39, 387] width 39 height 8
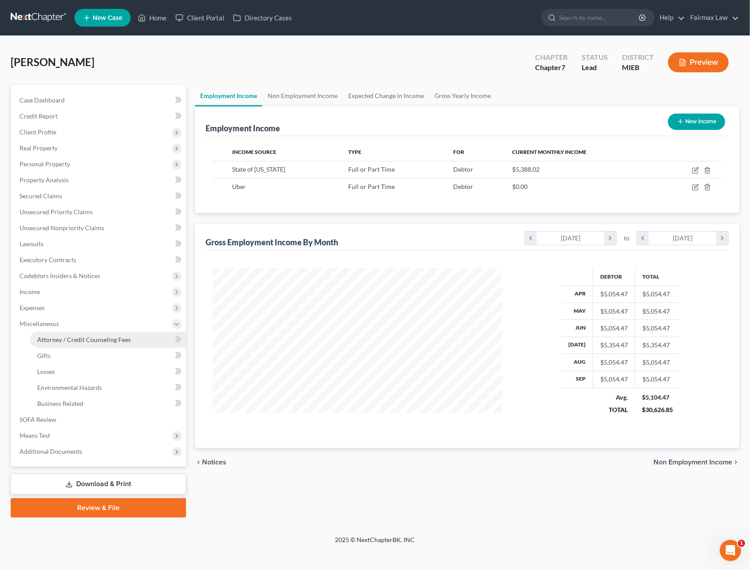
click at [74, 337] on span "Attorney / Credit Counseling Fees" at bounding box center [84, 340] width 94 height 8
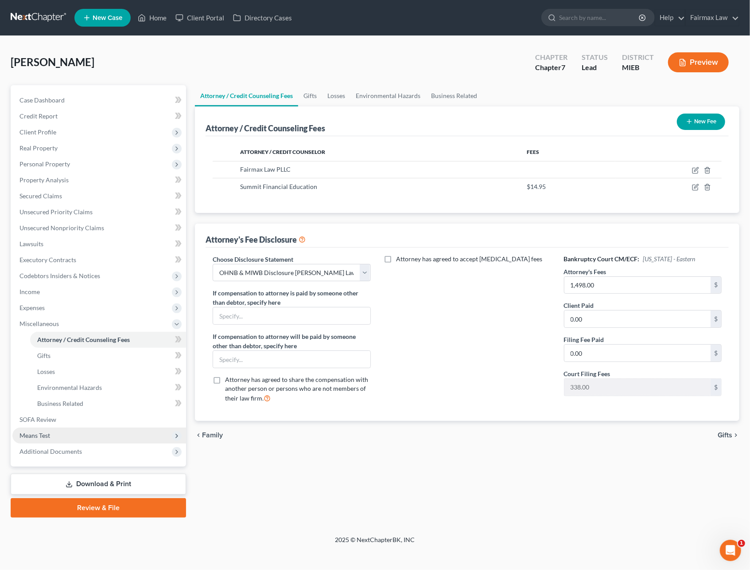
click at [52, 431] on span "Means Test" at bounding box center [99, 435] width 174 height 16
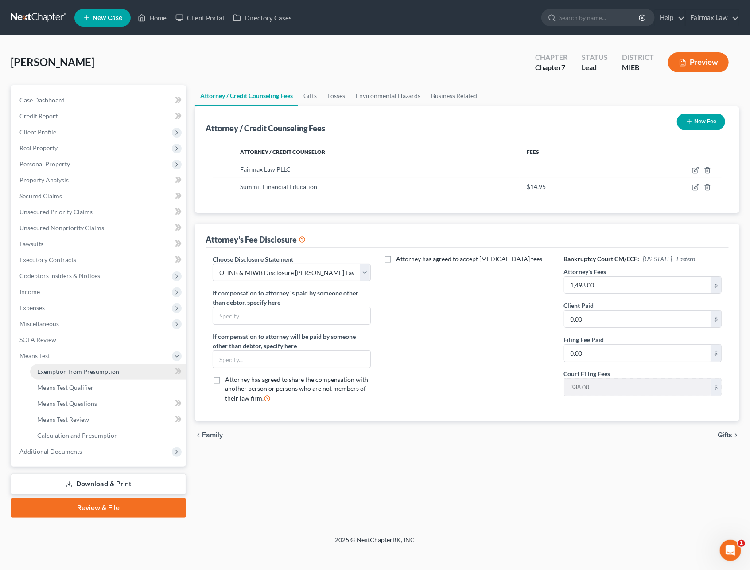
click at [86, 371] on span "Exemption from Presumption" at bounding box center [78, 371] width 82 height 8
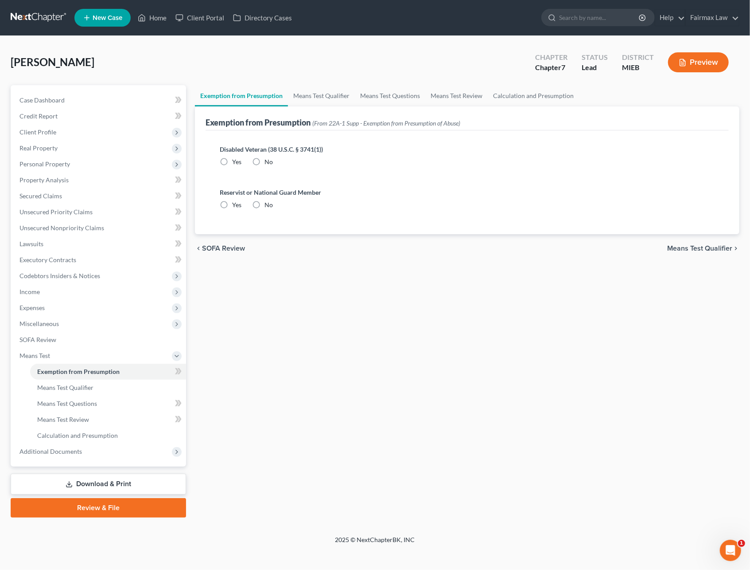
click at [265, 164] on label "No" at bounding box center [269, 161] width 8 height 9
click at [268, 163] on input "No" at bounding box center [271, 160] width 6 height 6
click at [265, 200] on label "No" at bounding box center [269, 204] width 8 height 9
click at [268, 200] on input "No" at bounding box center [271, 203] width 6 height 6
click at [61, 449] on span "Additional Documents" at bounding box center [51, 451] width 63 height 8
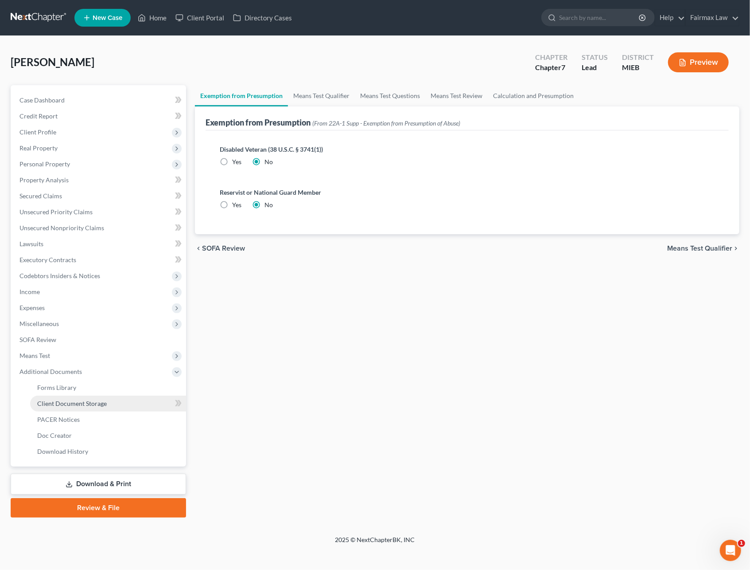
click at [78, 398] on link "Client Document Storage" at bounding box center [108, 403] width 156 height 16
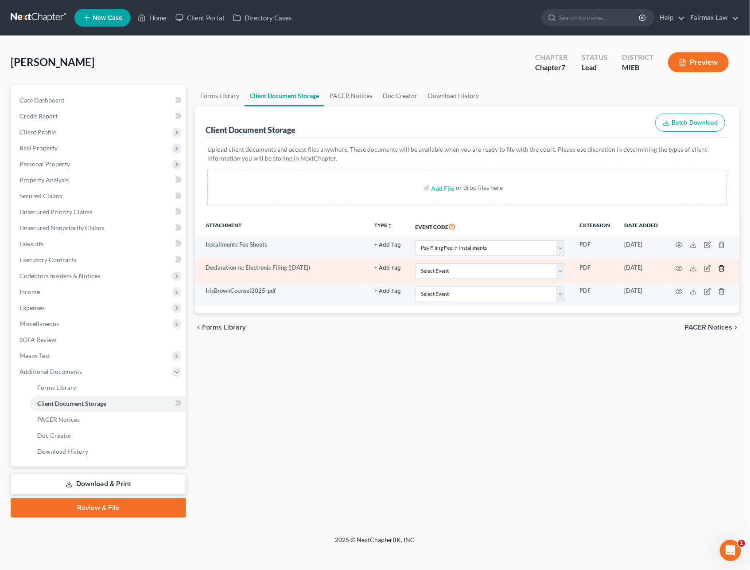
click at [722, 271] on icon "button" at bounding box center [722, 268] width 7 height 7
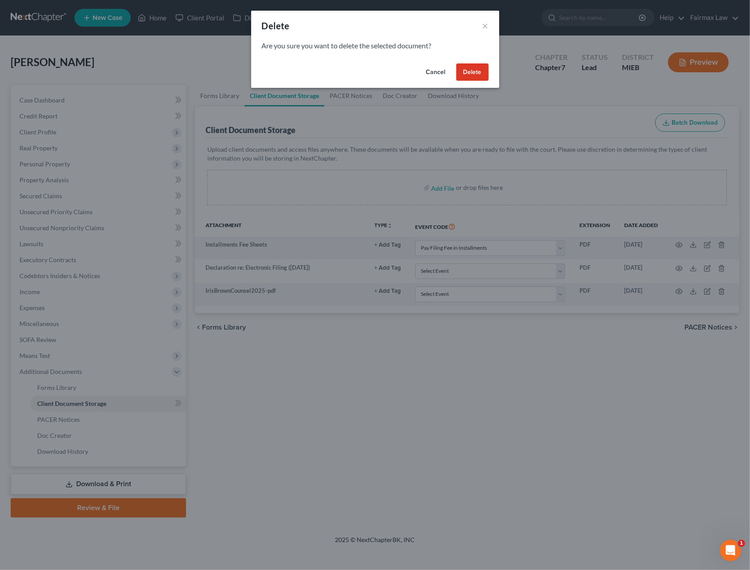
click at [478, 73] on button "Delete" at bounding box center [473, 72] width 32 height 18
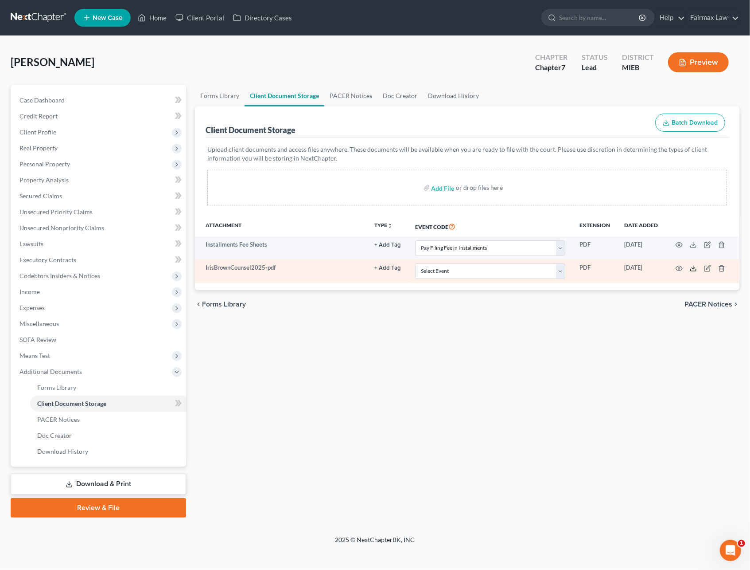
click at [692, 267] on icon at bounding box center [693, 268] width 7 height 7
click at [426, 268] on select "Select Event 20 Largest Unsecured Creditors Amended Chapter 11 Plan Amended Cha…" at bounding box center [490, 271] width 150 height 16
click at [417, 263] on select "Select Event 20 Largest Unsecured Creditors Amended Chapter 11 Plan Amended Cha…" at bounding box center [490, 271] width 150 height 16
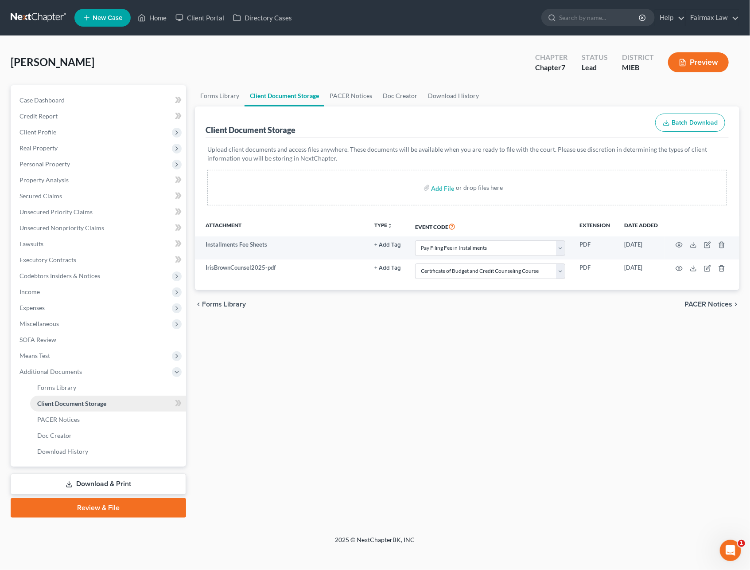
click at [71, 395] on link "Client Document Storage" at bounding box center [108, 403] width 156 height 16
click at [54, 384] on span "Forms Library" at bounding box center [56, 387] width 39 height 8
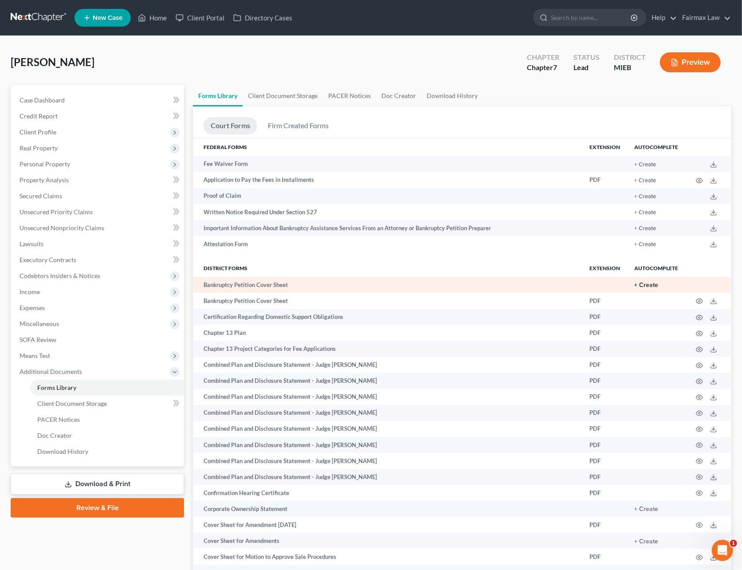
click at [646, 284] on button "+ Create" at bounding box center [646, 285] width 24 height 6
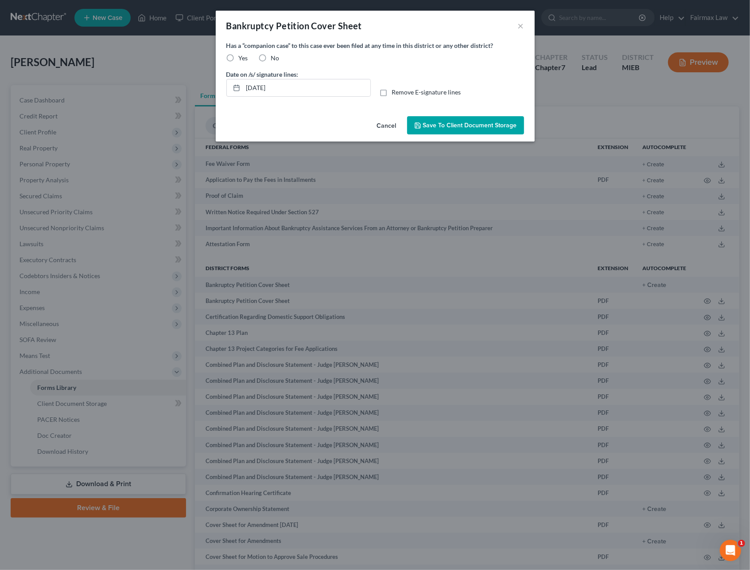
click at [271, 57] on label "No" at bounding box center [275, 58] width 8 height 9
click at [275, 57] on input "No" at bounding box center [278, 57] width 6 height 6
click at [464, 125] on span "Save to Client Document Storage" at bounding box center [470, 125] width 94 height 8
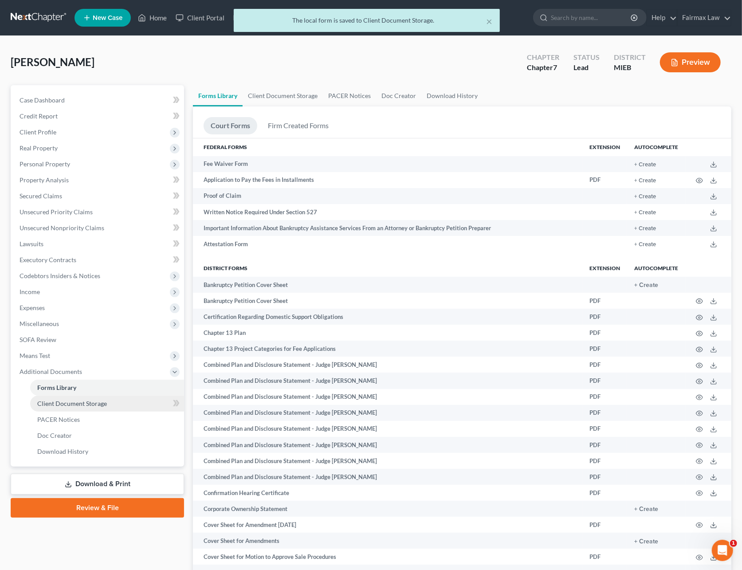
click at [96, 397] on link "Client Document Storage" at bounding box center [107, 403] width 154 height 16
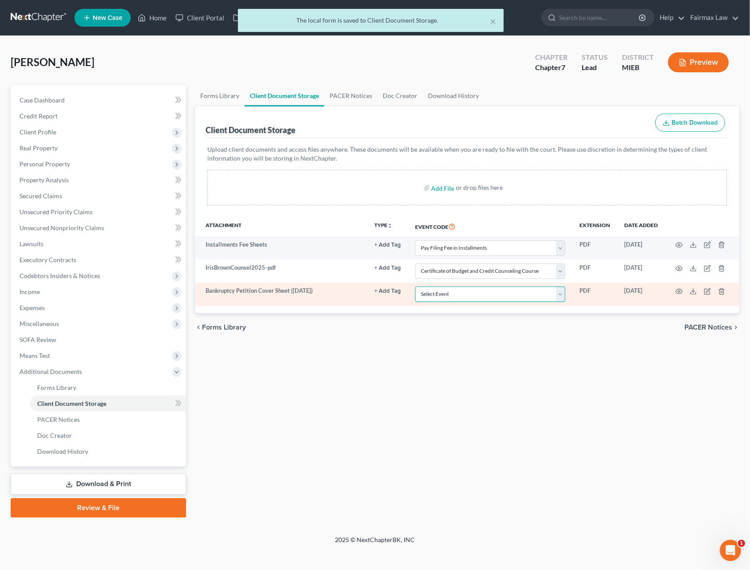
click at [439, 297] on select "Select Event 20 Largest Unsecured Creditors Amended Chapter 11 Plan Amended Cha…" at bounding box center [490, 294] width 150 height 16
click at [417, 287] on select "Select Event 20 Largest Unsecured Creditors Amended Chapter 11 Plan Amended Cha…" at bounding box center [490, 294] width 150 height 16
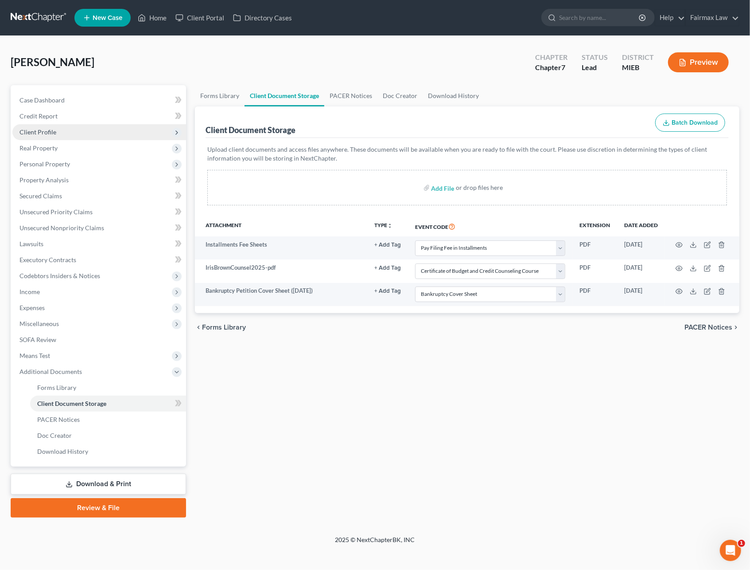
click at [51, 135] on span "Client Profile" at bounding box center [99, 132] width 174 height 16
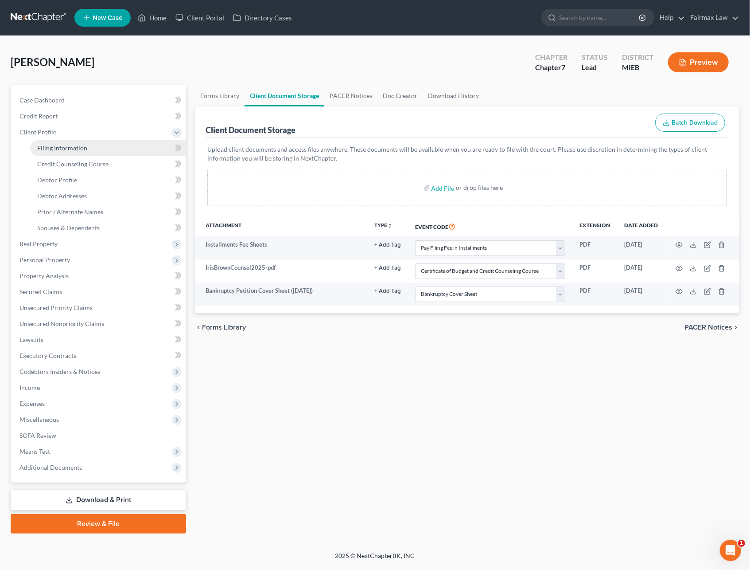
click at [54, 142] on link "Filing Information" at bounding box center [108, 148] width 156 height 16
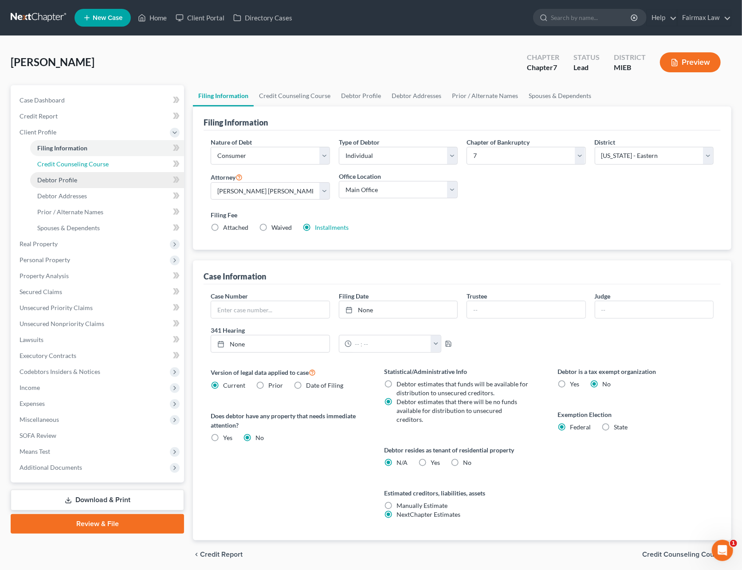
click at [75, 167] on link "Credit Counseling Course" at bounding box center [107, 164] width 154 height 16
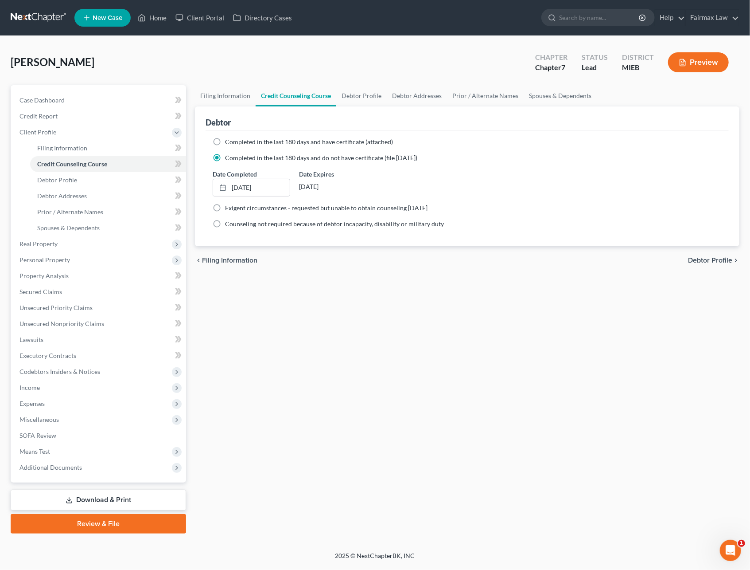
click at [33, 18] on link at bounding box center [39, 18] width 57 height 16
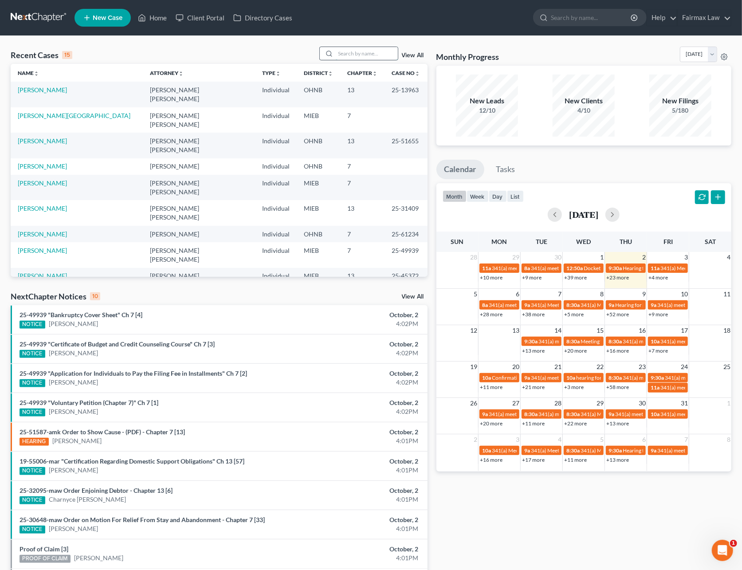
click at [360, 52] on input "search" at bounding box center [367, 53] width 62 height 13
click at [344, 55] on input "search" at bounding box center [367, 53] width 62 height 13
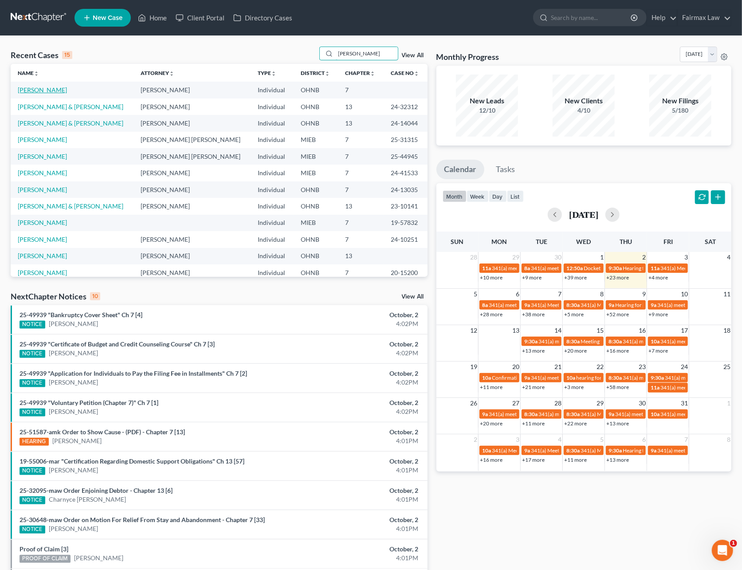
type input "[PERSON_NAME]"
click at [45, 89] on link "[PERSON_NAME]" at bounding box center [42, 90] width 49 height 8
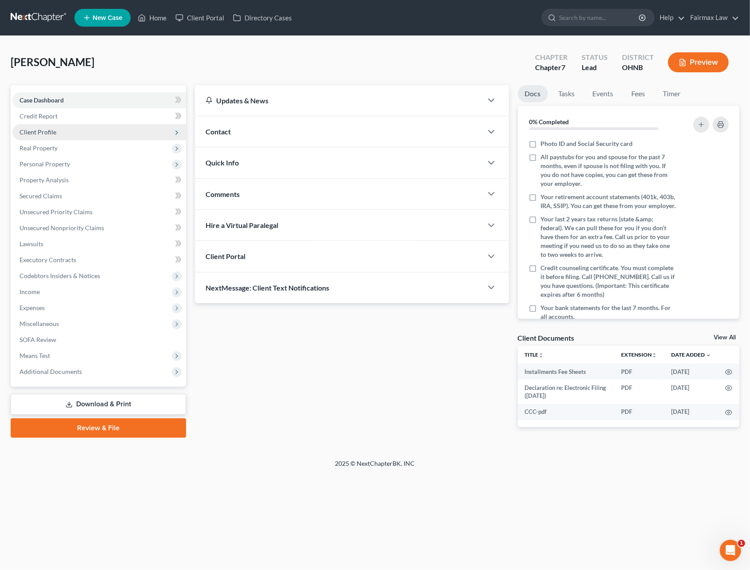
click at [42, 135] on span "Client Profile" at bounding box center [99, 132] width 174 height 16
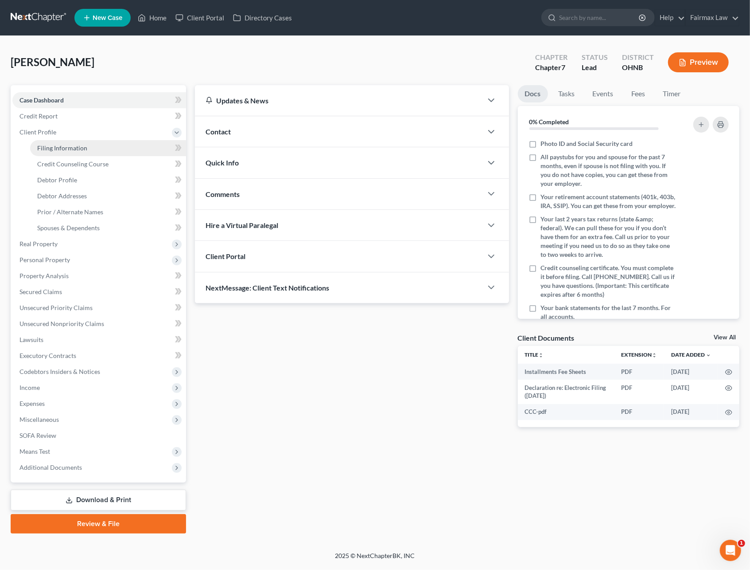
click at [57, 149] on span "Filing Information" at bounding box center [62, 148] width 50 height 8
select select "1"
select select "0"
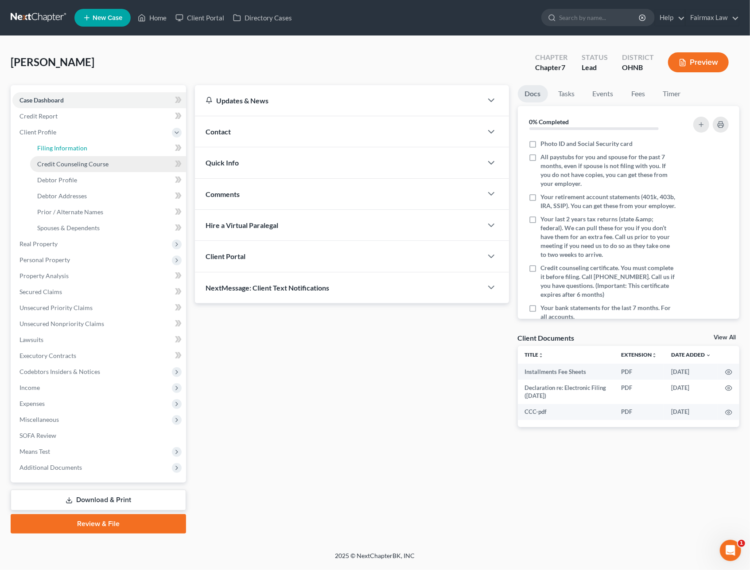
select select "36"
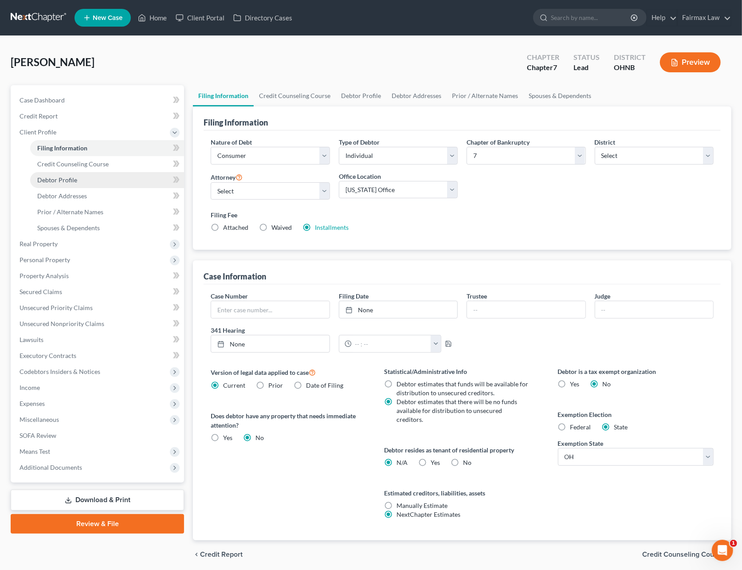
click at [69, 181] on span "Debtor Profile" at bounding box center [57, 180] width 40 height 8
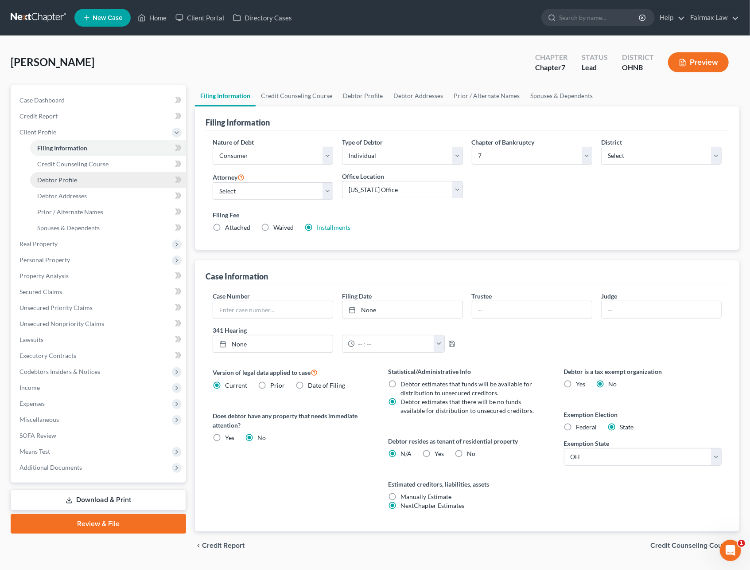
select select "0"
select select "3"
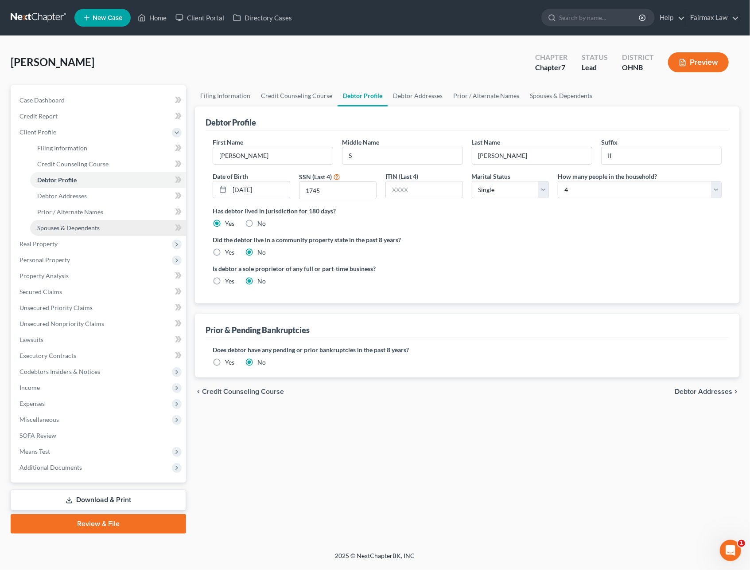
click at [88, 233] on link "Spouses & Dependents" at bounding box center [108, 228] width 156 height 16
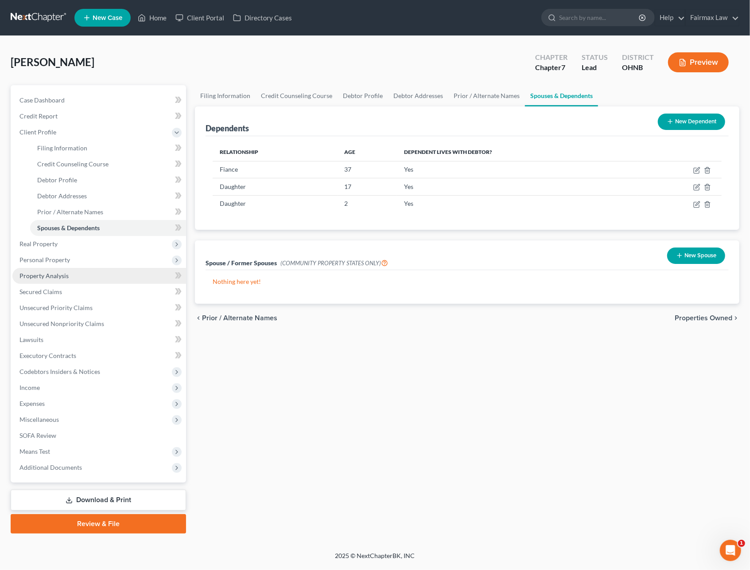
click at [62, 277] on span "Property Analysis" at bounding box center [44, 276] width 49 height 8
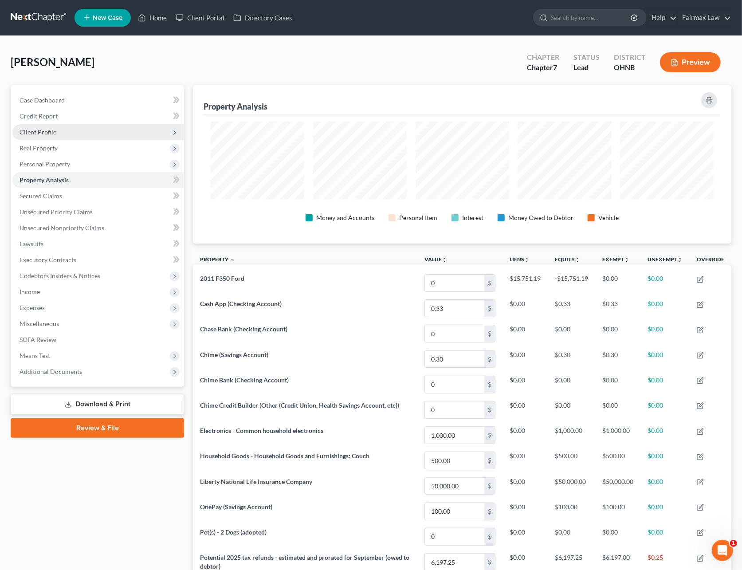
click at [34, 128] on span "Client Profile" at bounding box center [38, 132] width 37 height 8
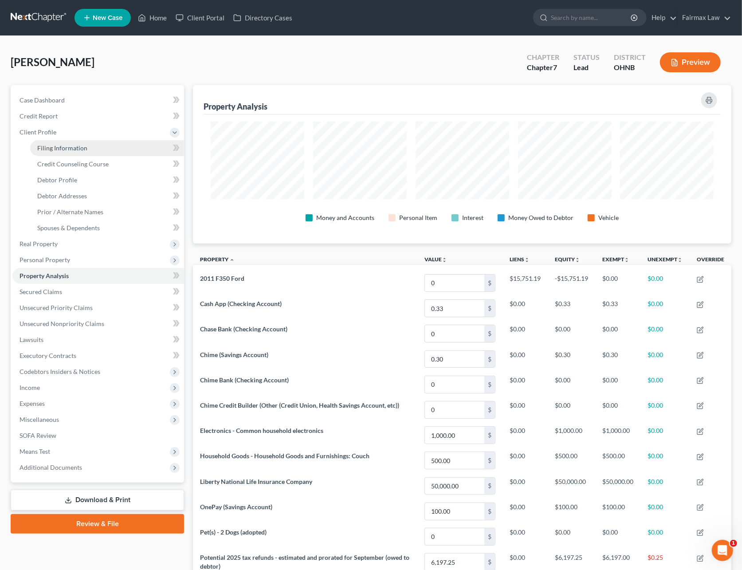
click at [45, 153] on link "Filing Information" at bounding box center [107, 148] width 154 height 16
select select "1"
select select "0"
select select "61"
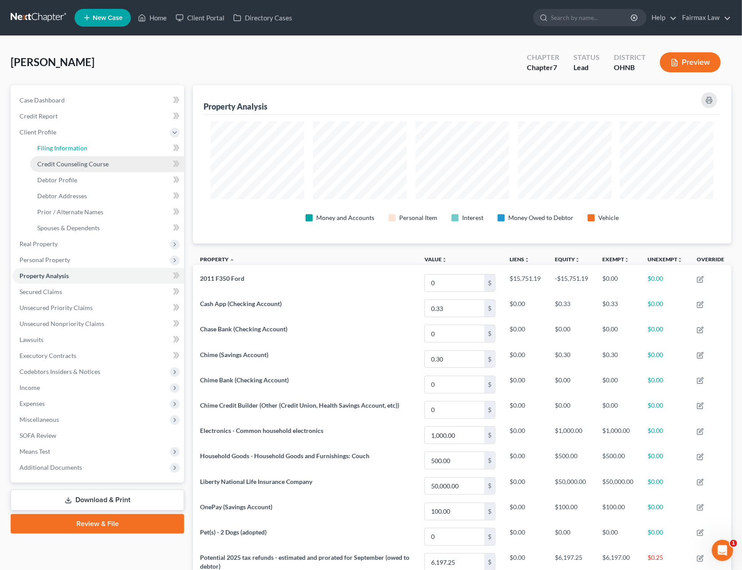
select select "12"
select select "0"
select select "36"
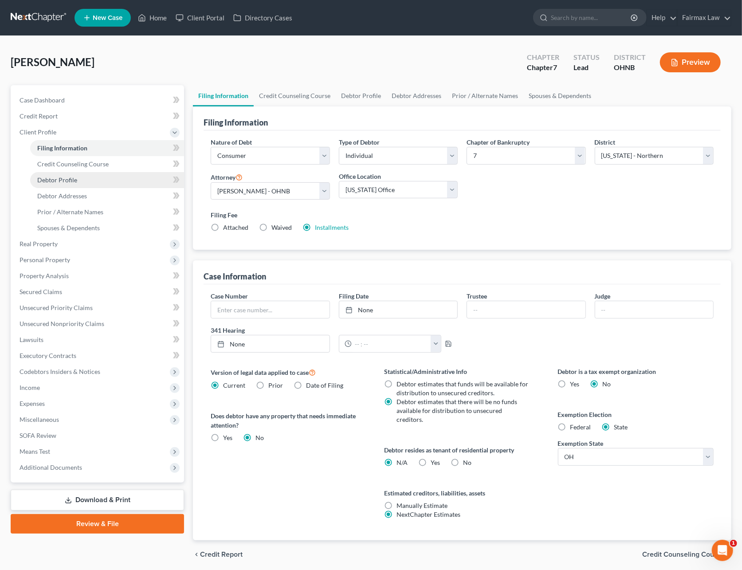
click at [52, 176] on span "Debtor Profile" at bounding box center [57, 180] width 40 height 8
select select "0"
select select "3"
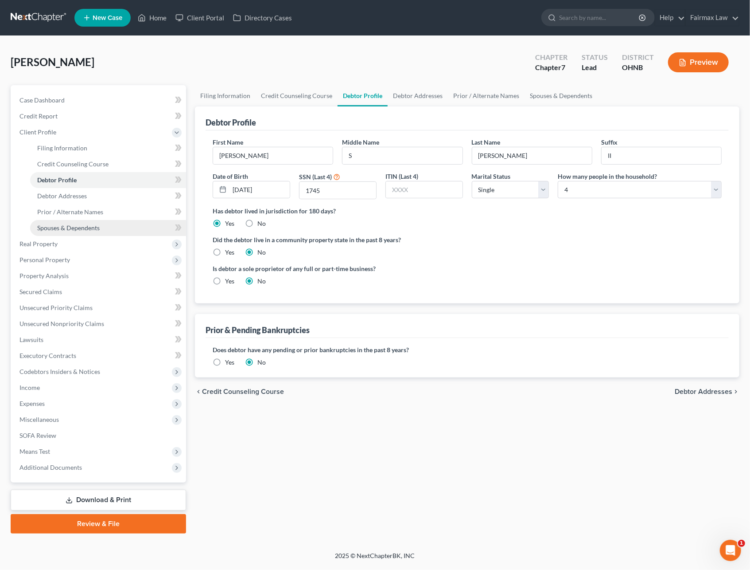
click at [80, 224] on span "Spouses & Dependents" at bounding box center [68, 228] width 63 height 8
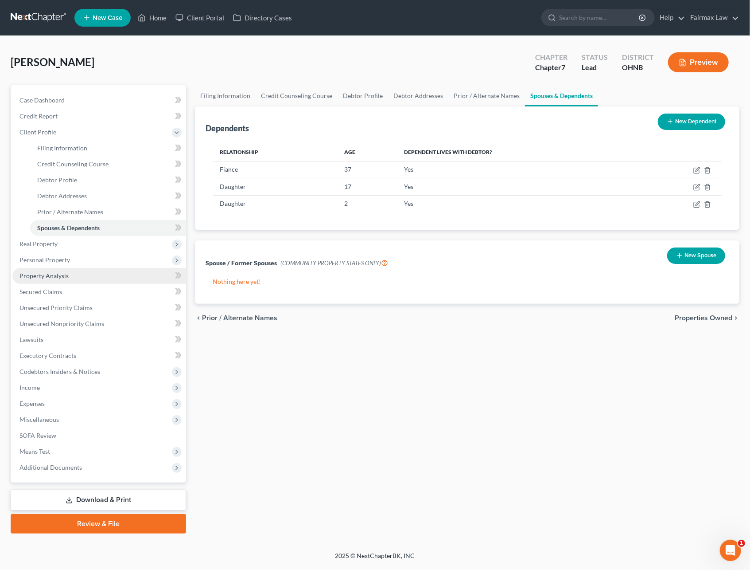
click at [64, 275] on span "Property Analysis" at bounding box center [44, 276] width 49 height 8
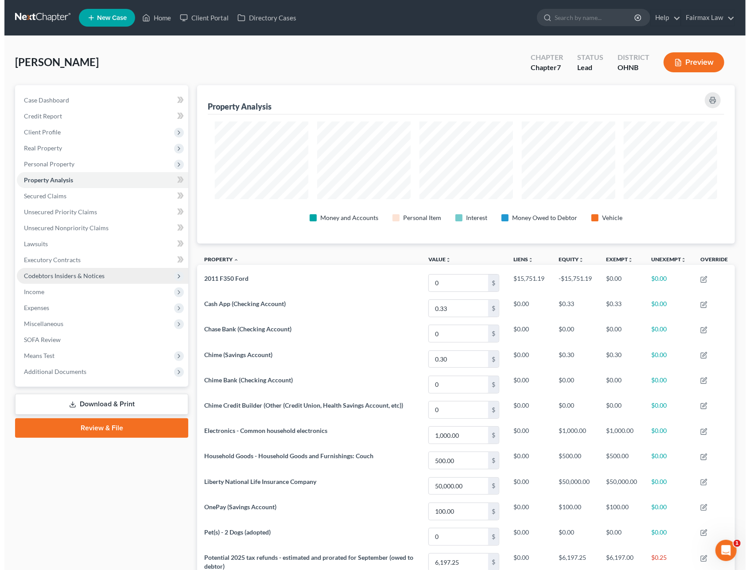
scroll to position [158, 538]
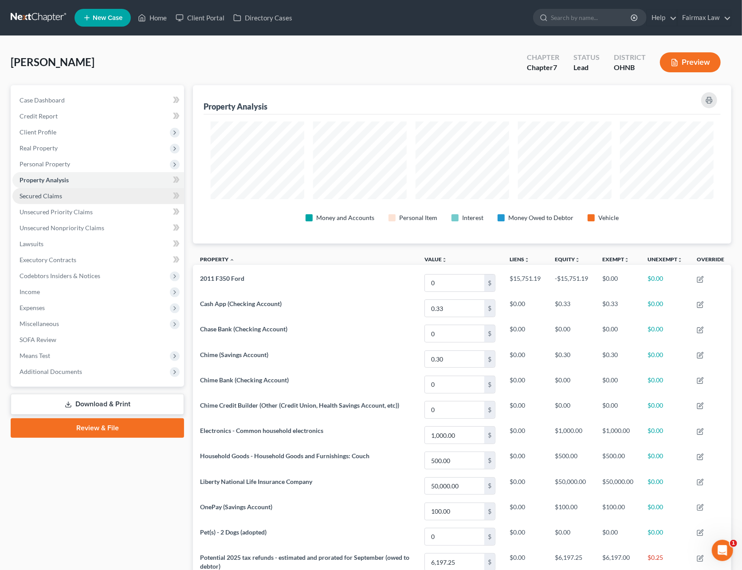
click at [66, 199] on link "Secured Claims" at bounding box center [98, 196] width 172 height 16
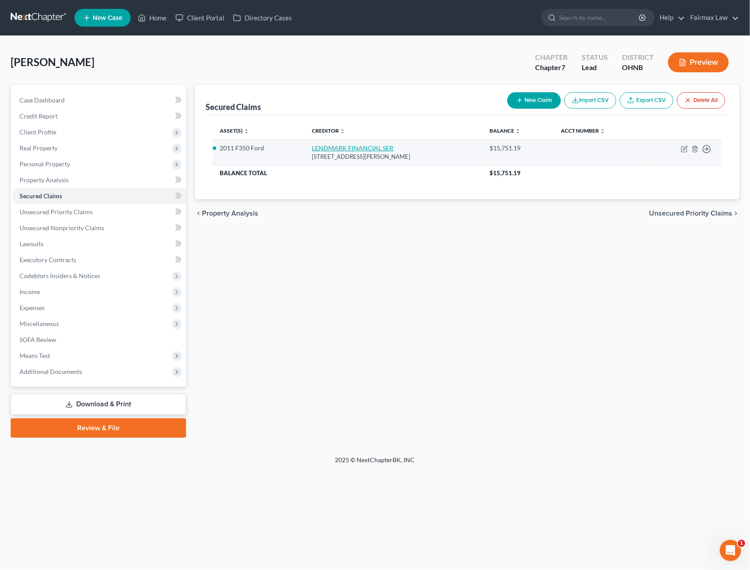
click at [360, 146] on link "LENDMARK FINANCIAL SER" at bounding box center [354, 148] width 82 height 8
select select "10"
select select "0"
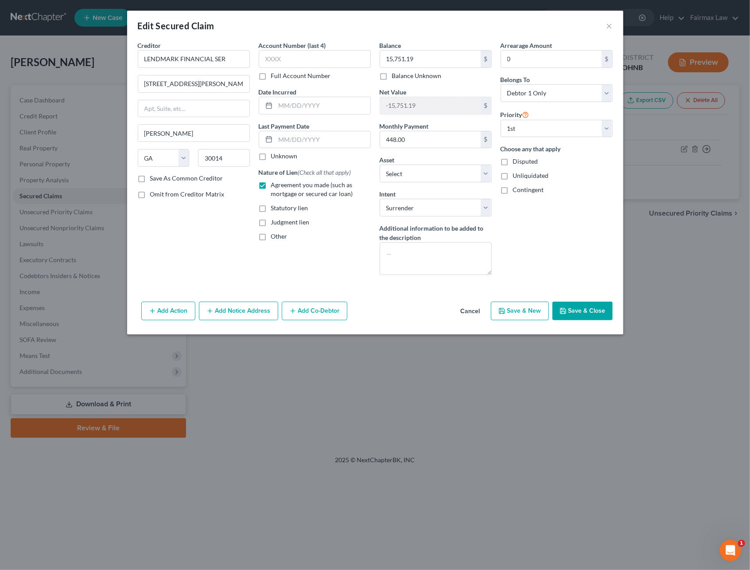
click at [573, 318] on button "Save & Close" at bounding box center [583, 310] width 60 height 19
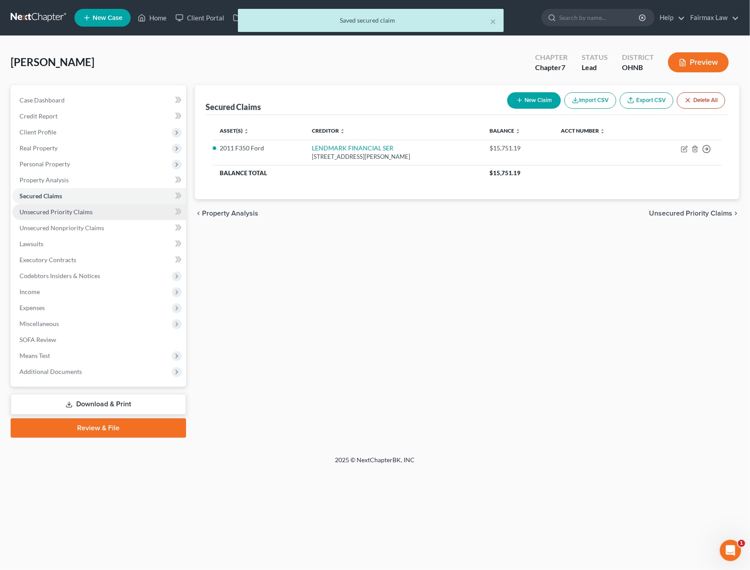
click at [71, 211] on span "Unsecured Priority Claims" at bounding box center [56, 212] width 73 height 8
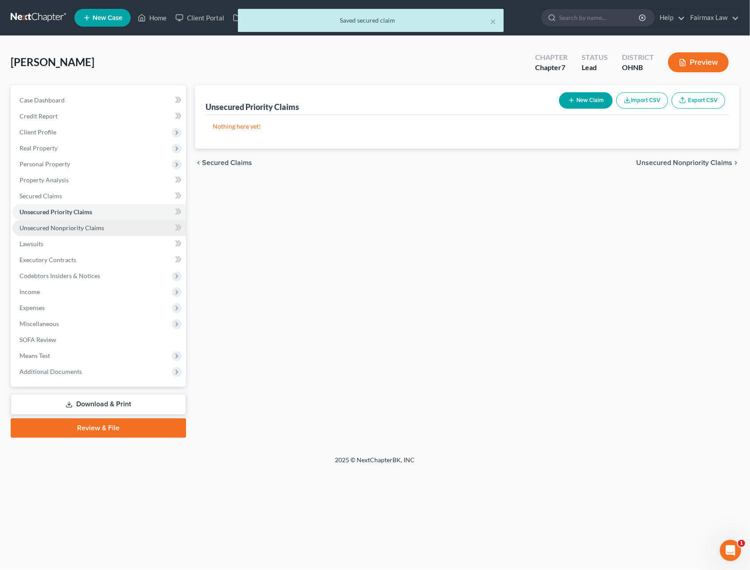
click at [80, 225] on span "Unsecured Nonpriority Claims" at bounding box center [62, 228] width 85 height 8
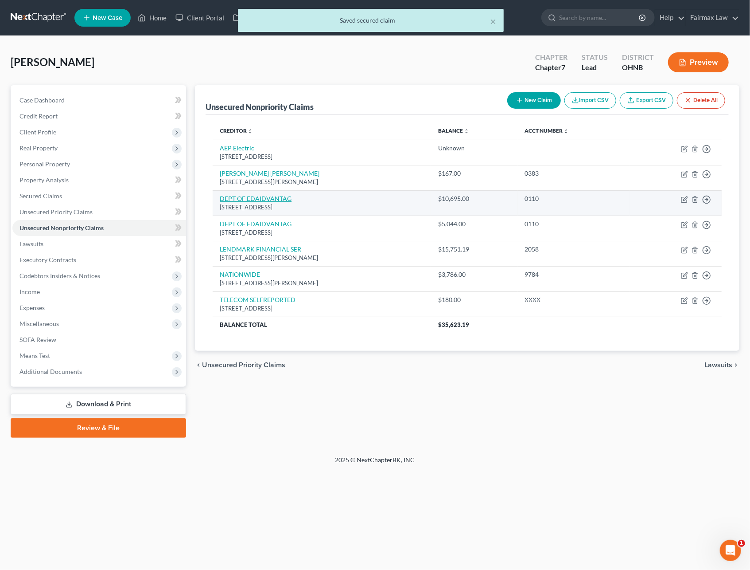
click at [258, 202] on link "DEPT OF EDAIDVANTAG" at bounding box center [256, 199] width 72 height 8
select select "45"
select select "17"
select select "0"
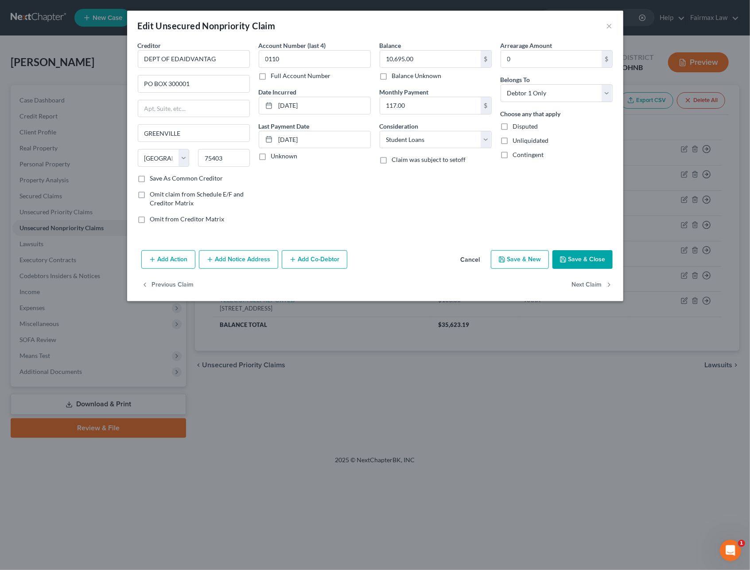
click at [471, 263] on button "Cancel" at bounding box center [471, 260] width 34 height 18
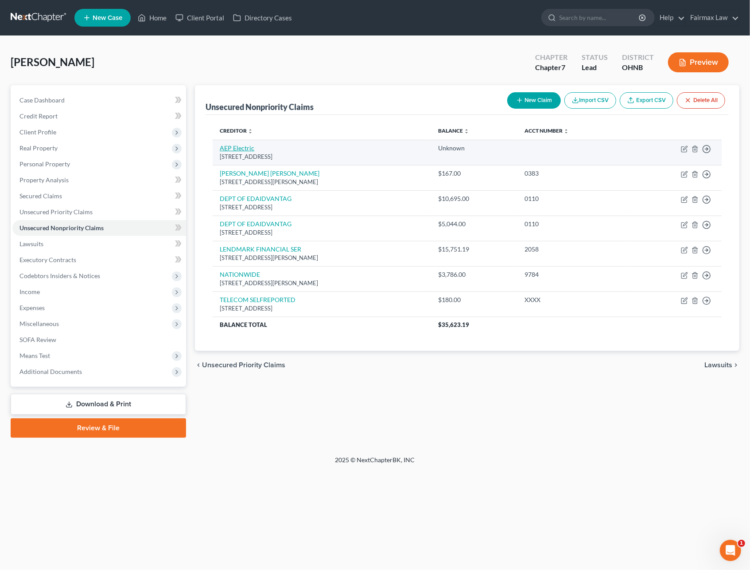
click at [242, 147] on link "AEP Electric" at bounding box center [237, 148] width 35 height 8
select select "36"
select select "20"
select select "0"
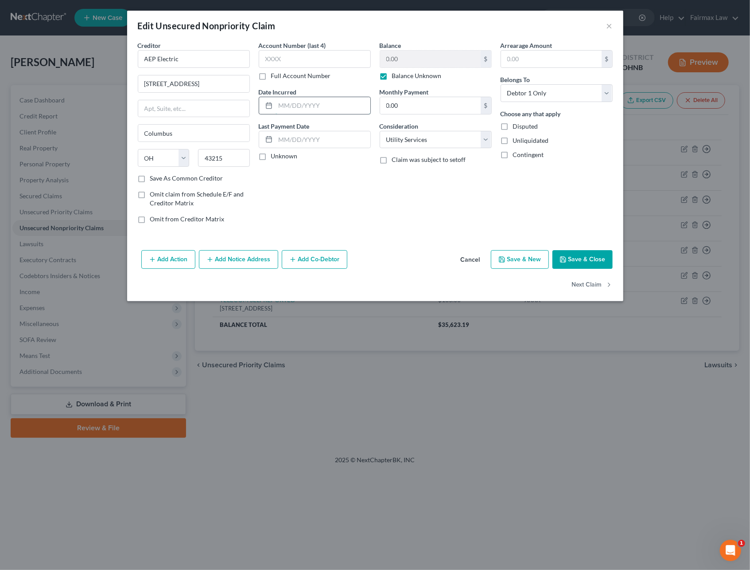
click at [311, 105] on input "text" at bounding box center [323, 105] width 95 height 17
type input "2025"
click at [574, 259] on button "Save & Close" at bounding box center [583, 259] width 60 height 19
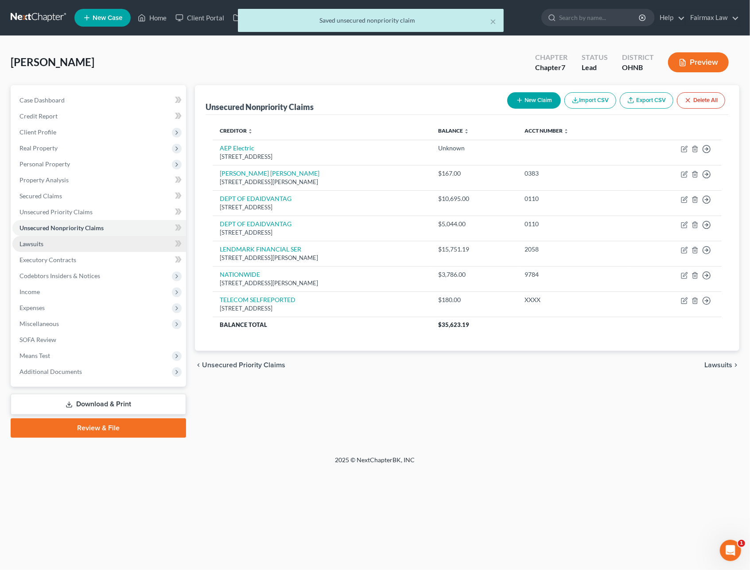
click at [57, 243] on link "Lawsuits" at bounding box center [99, 244] width 174 height 16
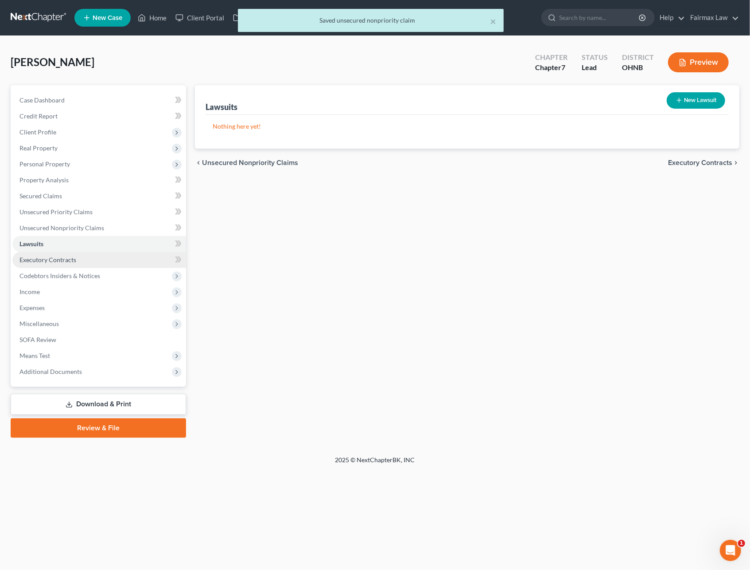
click at [57, 256] on span "Executory Contracts" at bounding box center [48, 260] width 57 height 8
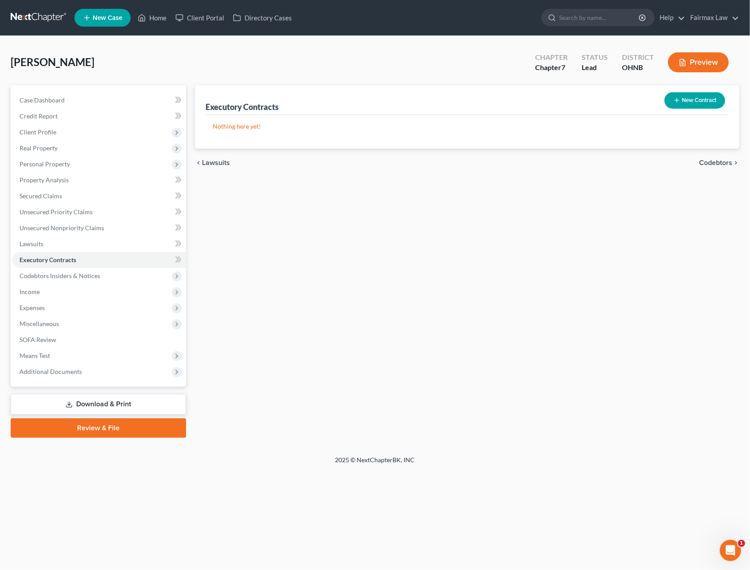
click at [707, 93] on button "New Contract" at bounding box center [695, 100] width 61 height 16
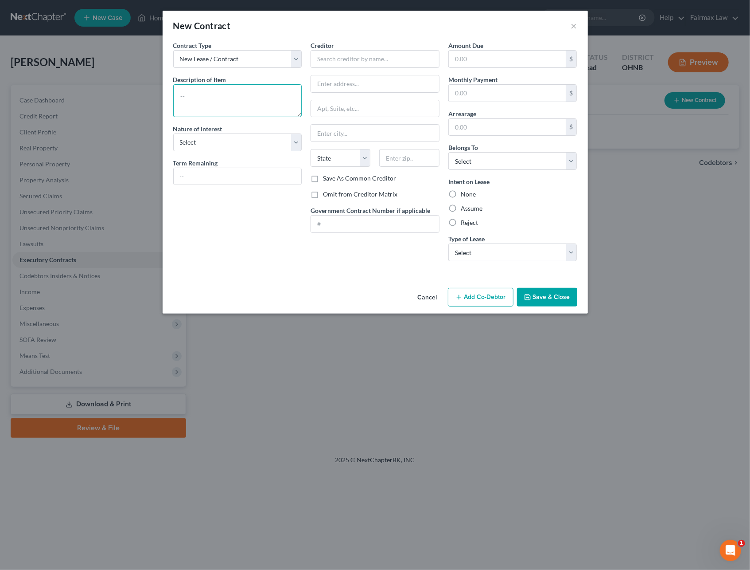
click at [204, 98] on textarea at bounding box center [237, 100] width 129 height 33
type textarea "Residential Lease"
click at [200, 153] on div "Contract Type New Lease / Contract New Timeshare Description of non-residential…" at bounding box center [238, 154] width 138 height 227
click at [200, 145] on select "Select Purchaser Agent Lessor Lessee" at bounding box center [237, 142] width 129 height 18
select select "3"
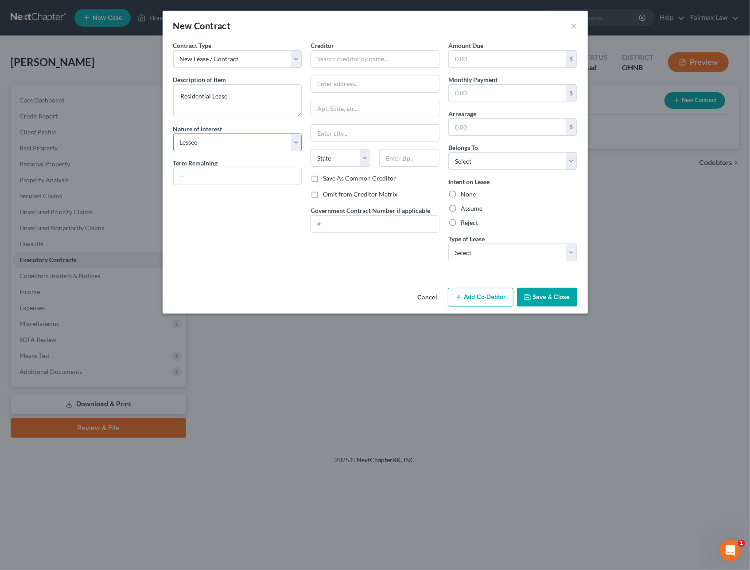
click at [173, 134] on select "Select Purchaser Agent Lessor Lessee" at bounding box center [237, 142] width 129 height 18
click at [365, 63] on input "text" at bounding box center [375, 59] width 129 height 18
type input "[PERSON_NAME]"
click at [468, 171] on div "Amount Due $ Monthly Payment $ Arrearage $ Belongs To * Select Debtor 1 Only De…" at bounding box center [513, 154] width 138 height 227
drag, startPoint x: 469, startPoint y: 165, endPoint x: 470, endPoint y: 171, distance: 5.5
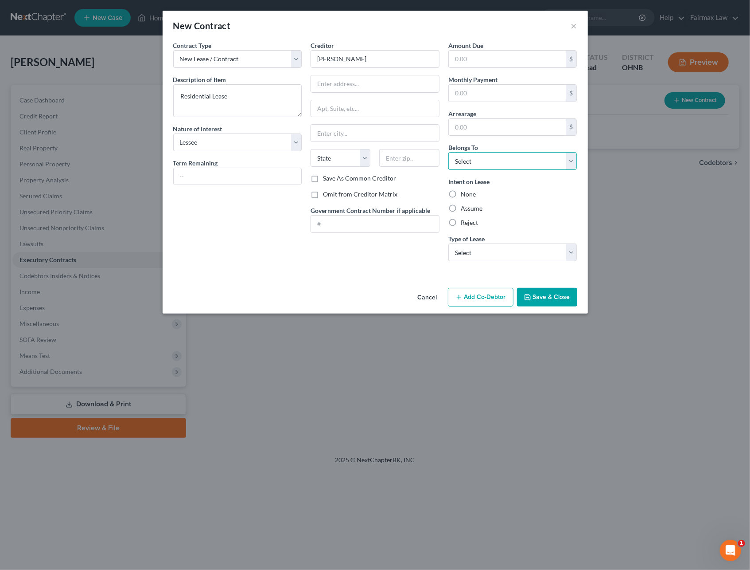
click at [470, 165] on select "Select Debtor 1 Only Debtor 2 Only Debtor 1 And Debtor 2 Only At Least One Of T…" at bounding box center [513, 161] width 129 height 18
select select "0"
click at [449, 153] on select "Select Debtor 1 Only Debtor 2 Only Debtor 1 And Debtor 2 Only At Least One Of T…" at bounding box center [513, 161] width 129 height 18
click at [461, 207] on label "Assume" at bounding box center [472, 208] width 22 height 9
click at [465, 207] on input "Assume" at bounding box center [468, 207] width 6 height 6
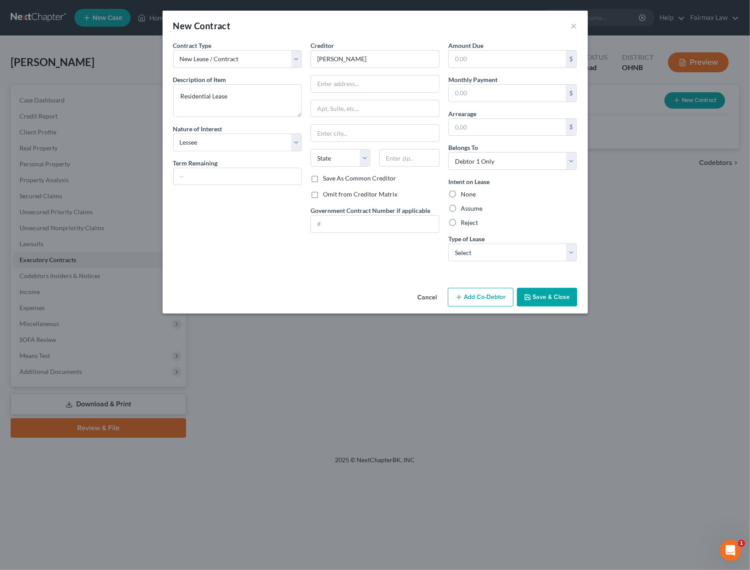
radio input "true"
drag, startPoint x: 465, startPoint y: 247, endPoint x: 465, endPoint y: 256, distance: 9.3
click at [465, 247] on select "Select Real Estate Car Other" at bounding box center [513, 252] width 129 height 18
select select "0"
click at [449, 244] on select "Select Real Estate Car Other" at bounding box center [513, 252] width 129 height 18
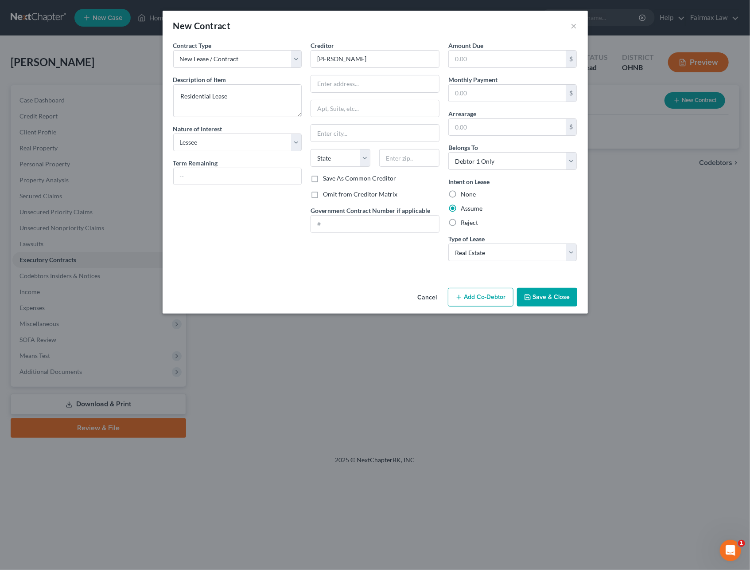
click at [550, 300] on button "Save & Close" at bounding box center [547, 297] width 60 height 19
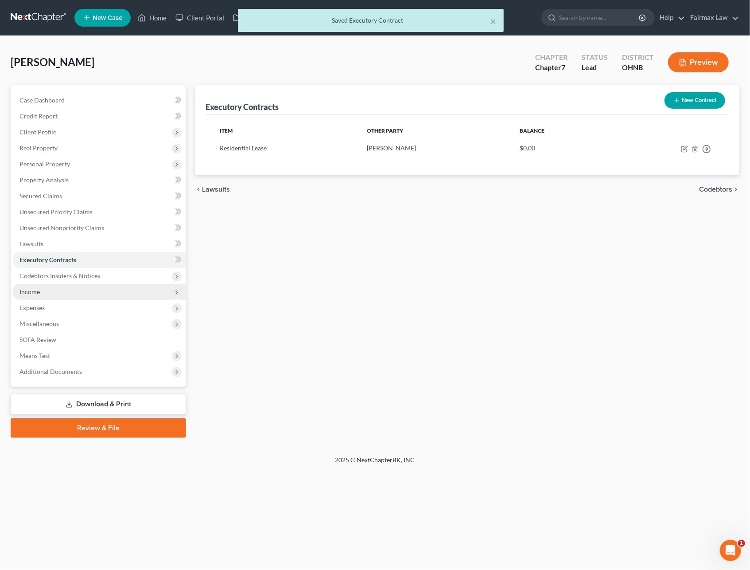
click at [50, 291] on span "Income" at bounding box center [99, 292] width 174 height 16
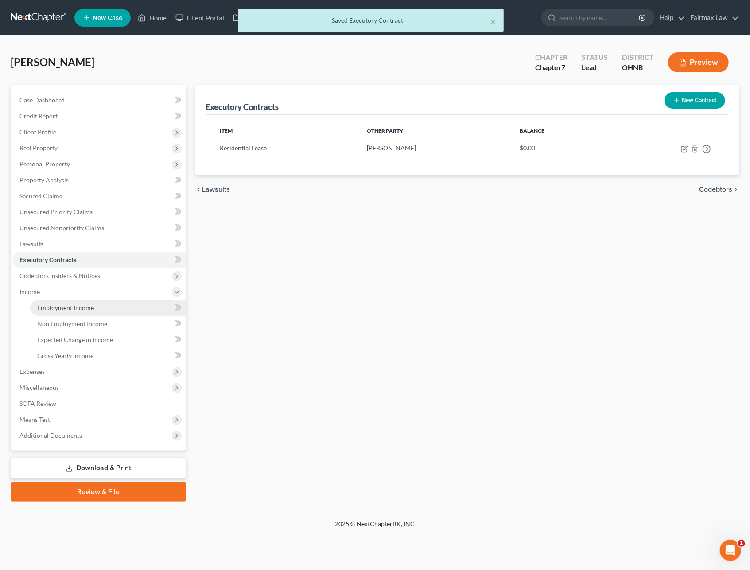
click at [61, 308] on span "Employment Income" at bounding box center [65, 308] width 57 height 8
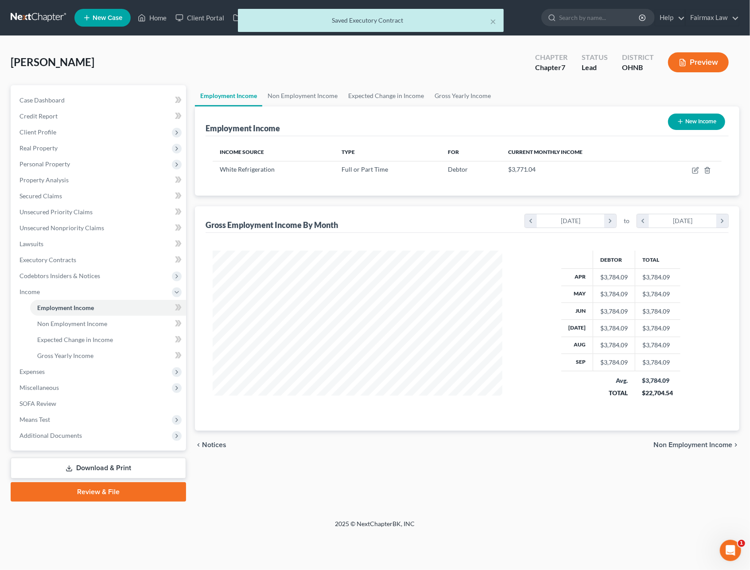
scroll to position [160, 307]
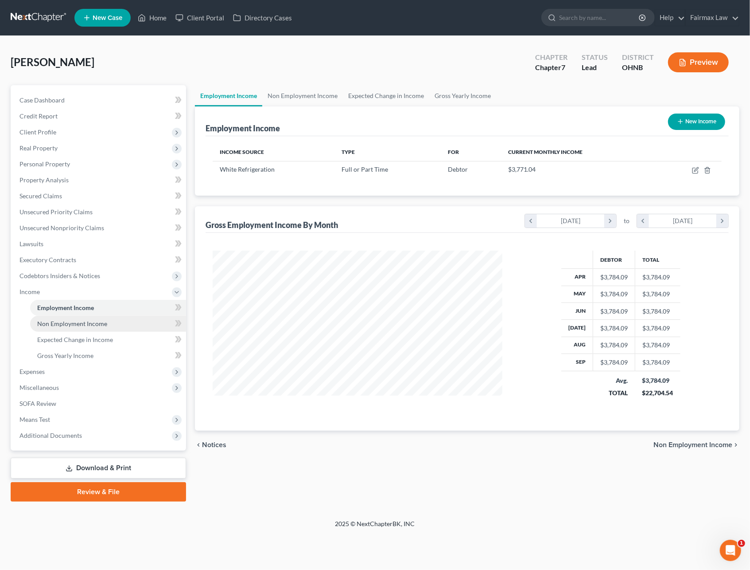
click at [68, 317] on link "Non Employment Income" at bounding box center [108, 324] width 156 height 16
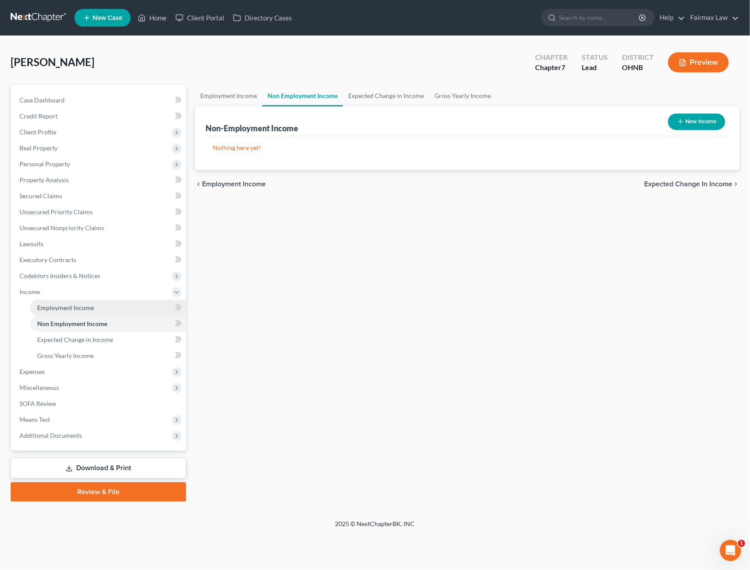
click at [73, 301] on link "Employment Income" at bounding box center [108, 308] width 156 height 16
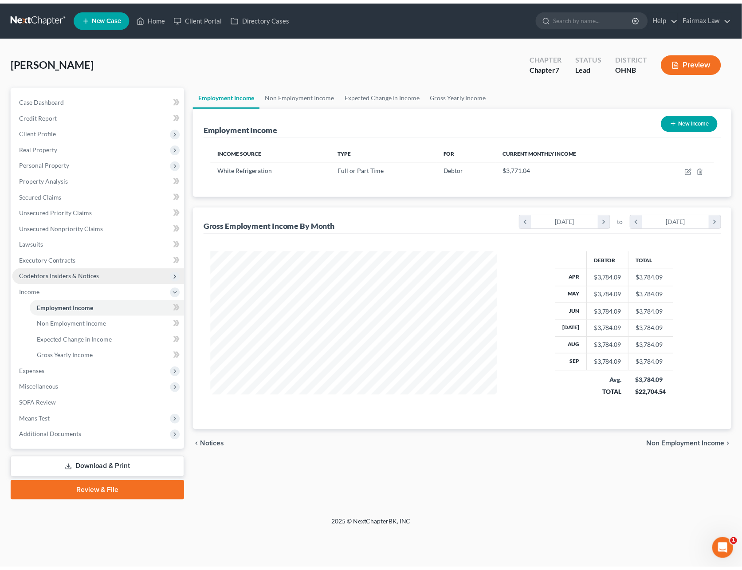
scroll to position [160, 307]
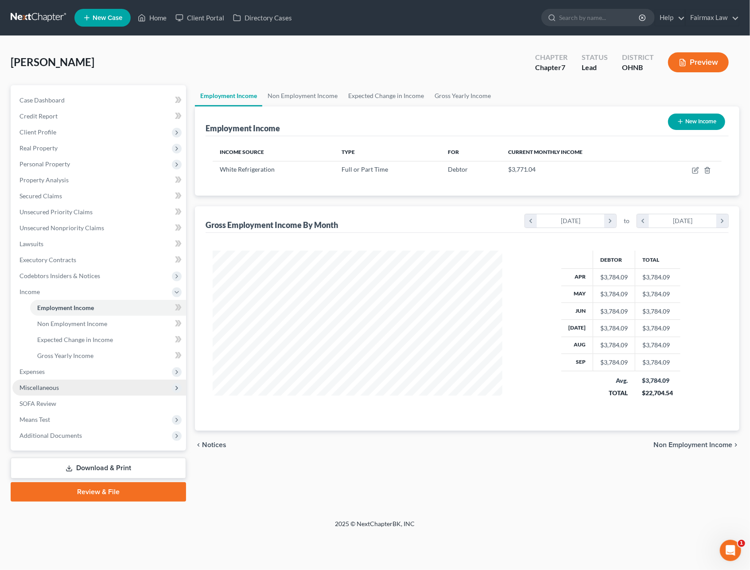
click at [61, 384] on span "Miscellaneous" at bounding box center [99, 387] width 174 height 16
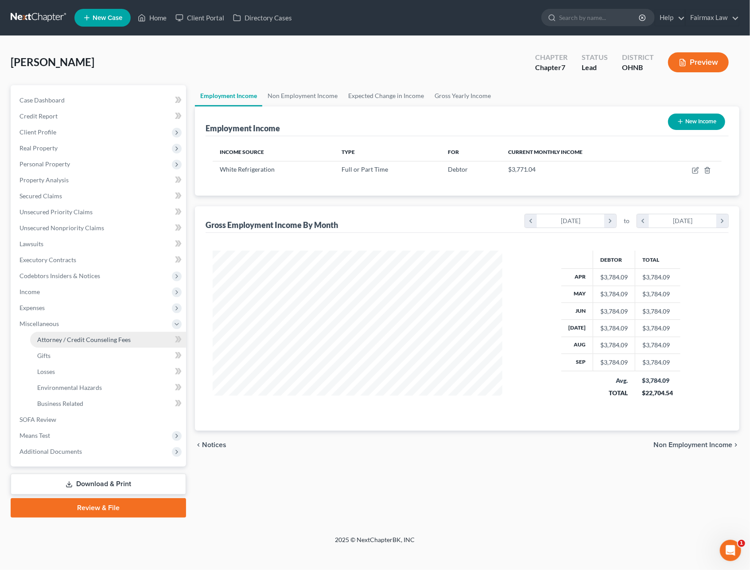
click at [75, 333] on link "Attorney / Credit Counseling Fees" at bounding box center [108, 340] width 156 height 16
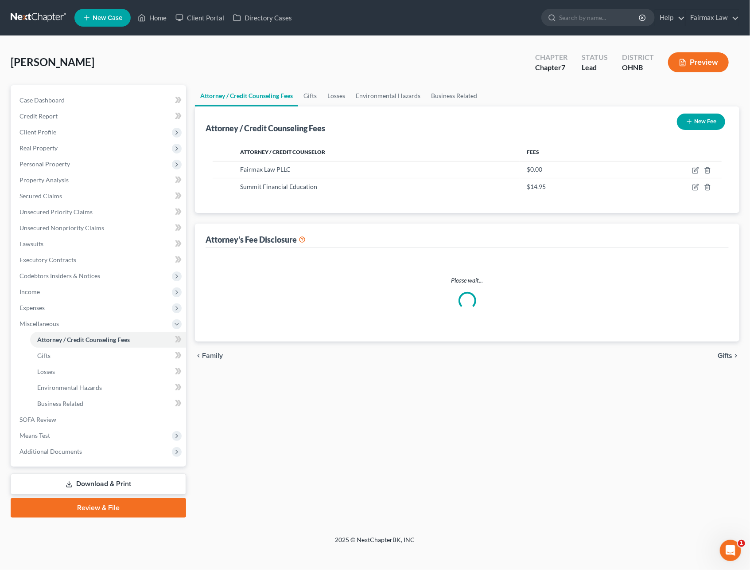
select select "1"
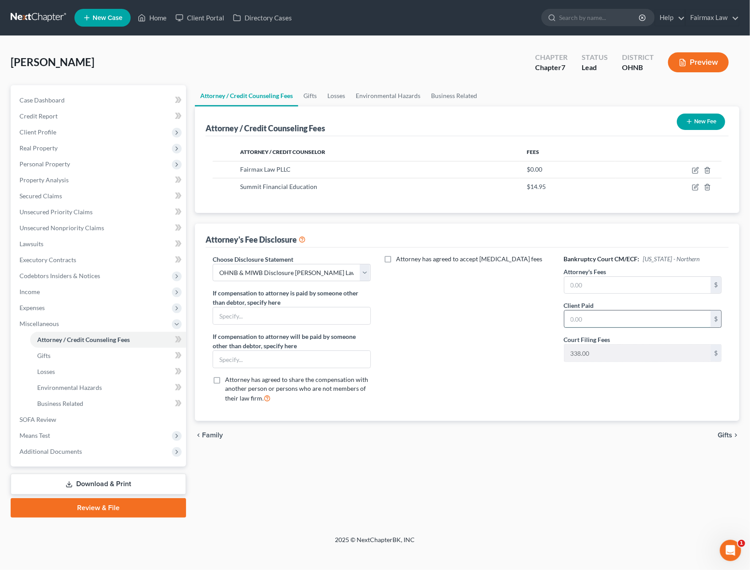
click at [574, 316] on input "text" at bounding box center [638, 318] width 146 height 17
type input "0.00"
click at [628, 284] on input "text" at bounding box center [638, 285] width 146 height 17
type input "1,498.00"
click at [449, 369] on div "Attorney has agreed to accept [MEDICAL_DATA] fees" at bounding box center [468, 332] width 176 height 156
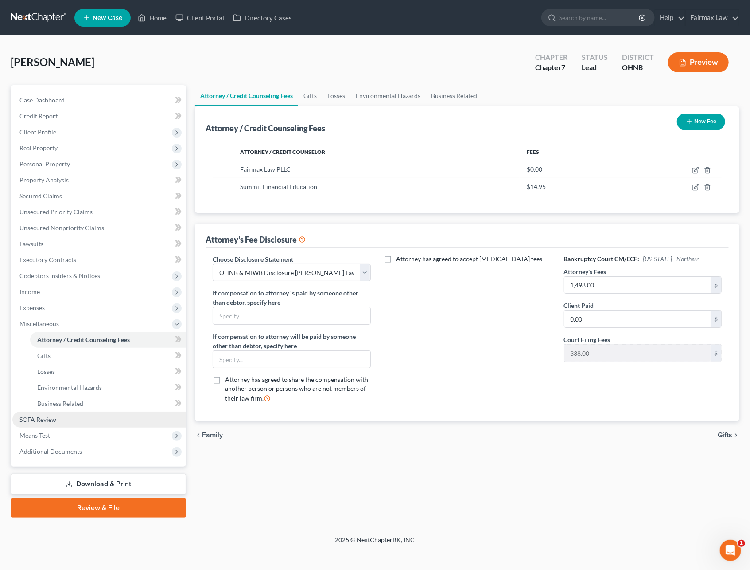
click at [47, 417] on span "SOFA Review" at bounding box center [38, 419] width 37 height 8
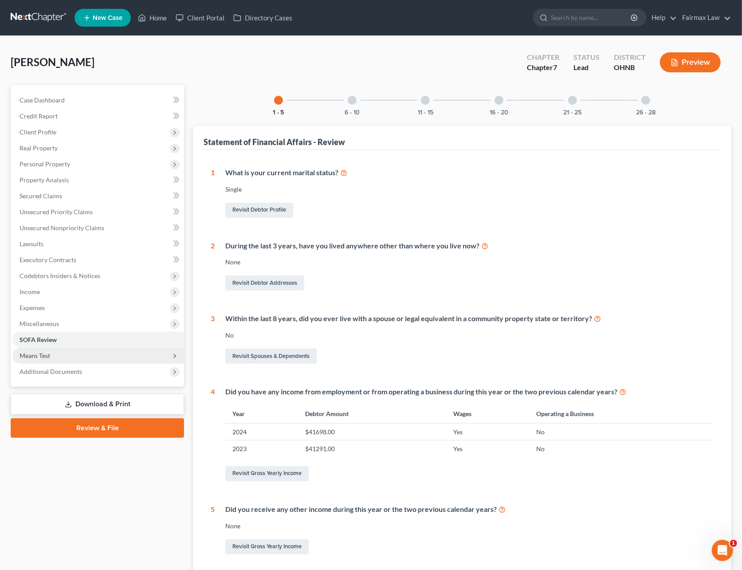
click at [43, 354] on span "Means Test" at bounding box center [35, 356] width 31 height 8
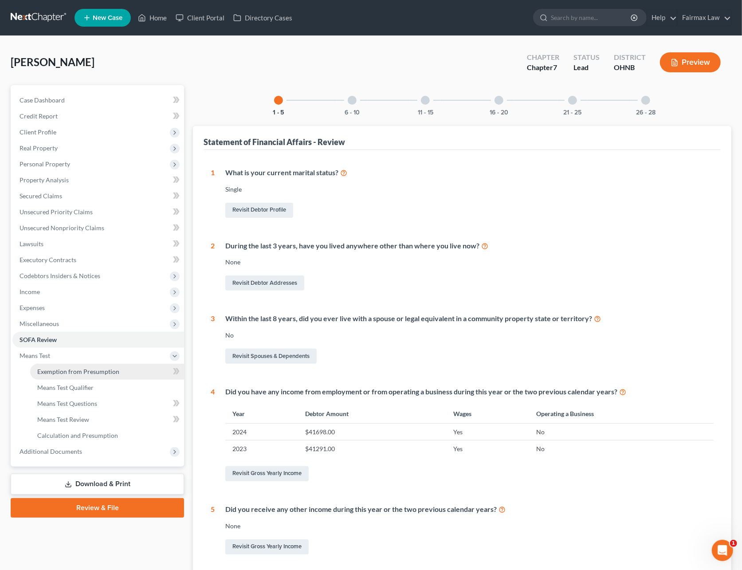
click at [57, 369] on span "Exemption from Presumption" at bounding box center [78, 371] width 82 height 8
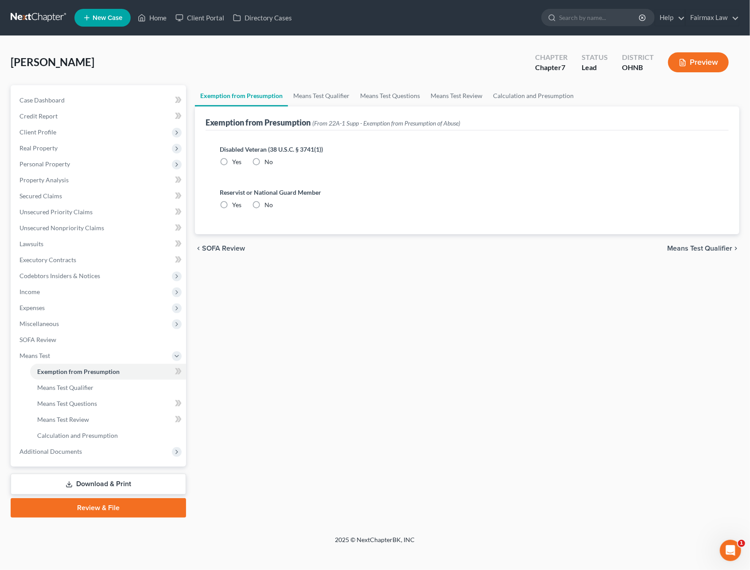
click at [265, 207] on label "No" at bounding box center [269, 204] width 8 height 9
click at [268, 206] on input "No" at bounding box center [271, 203] width 6 height 6
radio input "true"
click at [265, 163] on label "No" at bounding box center [269, 161] width 8 height 9
click at [268, 163] on input "No" at bounding box center [271, 160] width 6 height 6
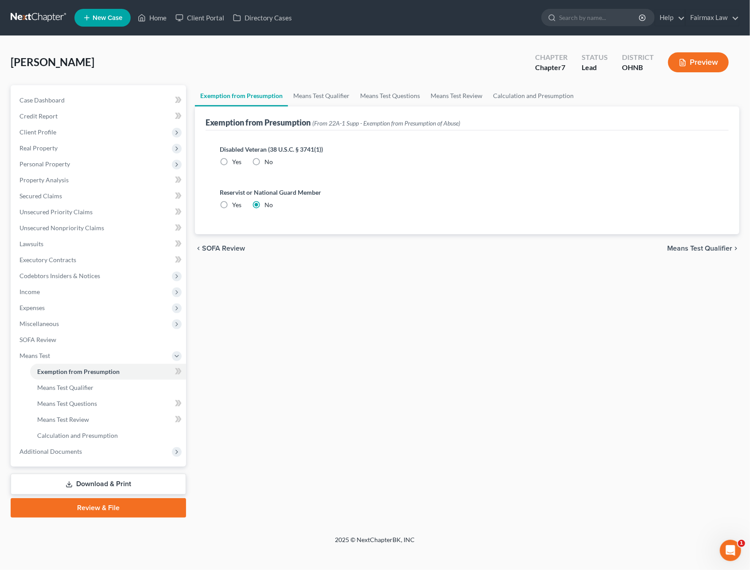
radio input "true"
click at [52, 447] on span "Additional Documents" at bounding box center [51, 451] width 63 height 8
click at [79, 401] on span "Client Document Storage" at bounding box center [72, 403] width 70 height 8
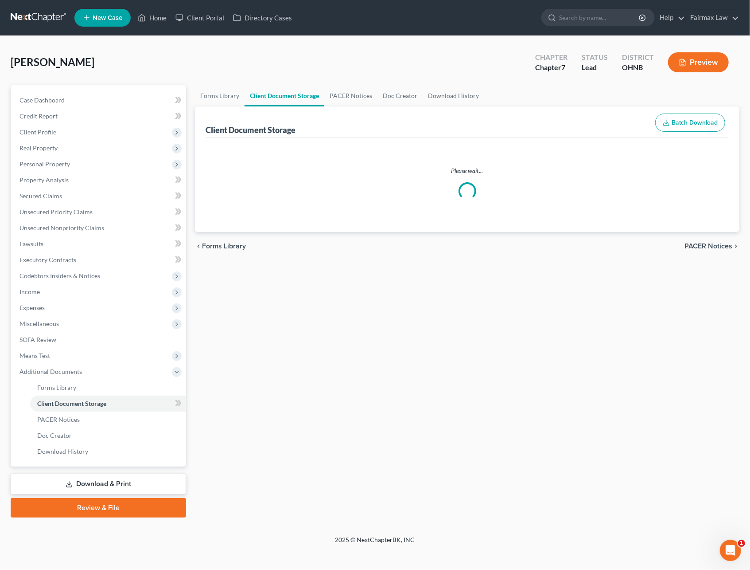
select select "5"
select select "16"
select select "24"
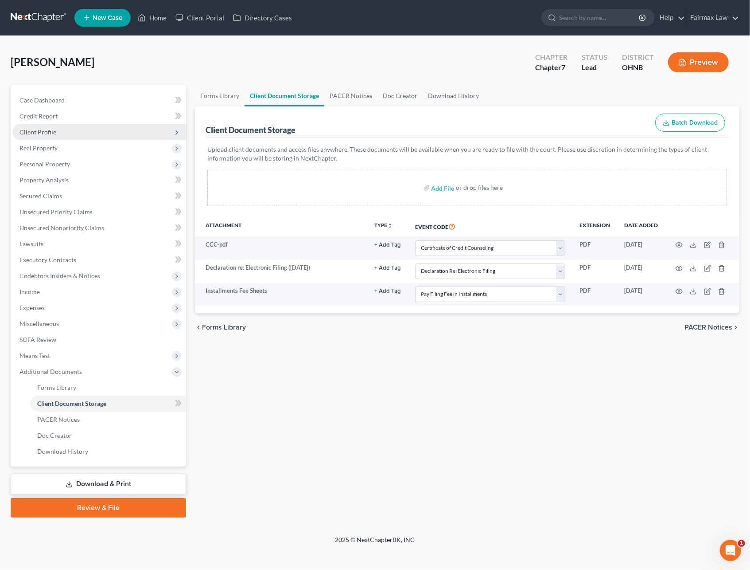
click at [48, 132] on span "Client Profile" at bounding box center [38, 132] width 37 height 8
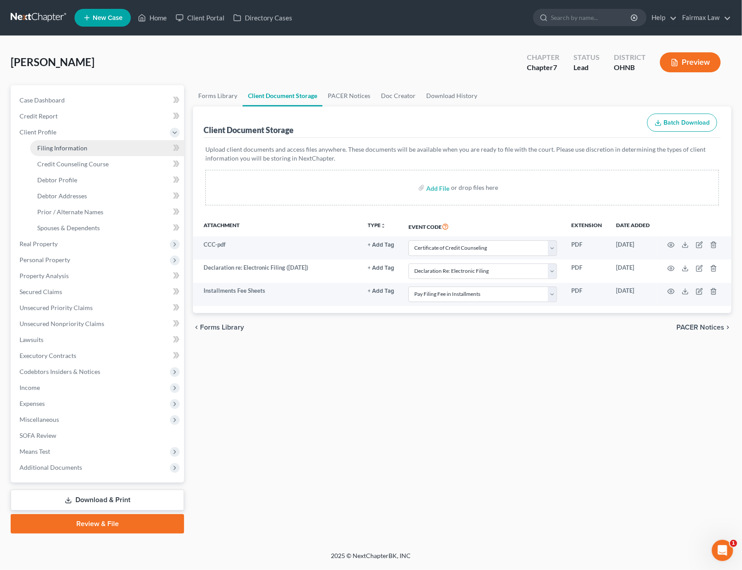
click at [52, 145] on span "Filing Information" at bounding box center [62, 148] width 50 height 8
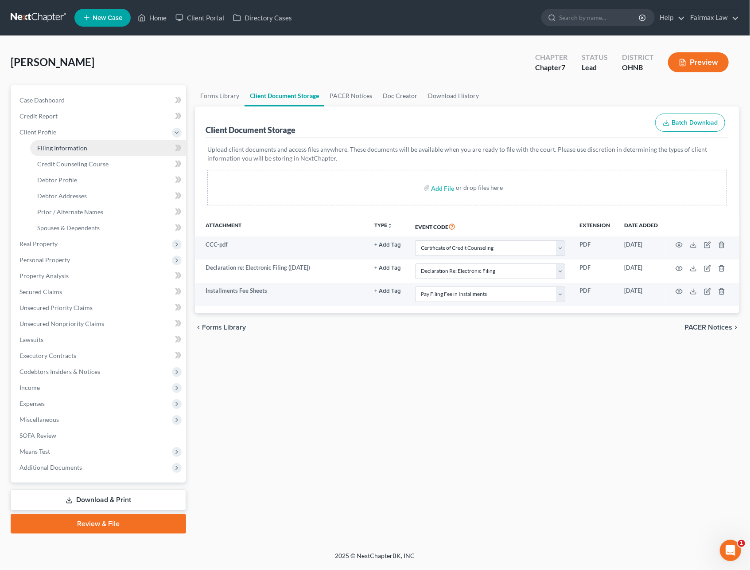
select select "1"
select select "0"
select select "61"
select select "12"
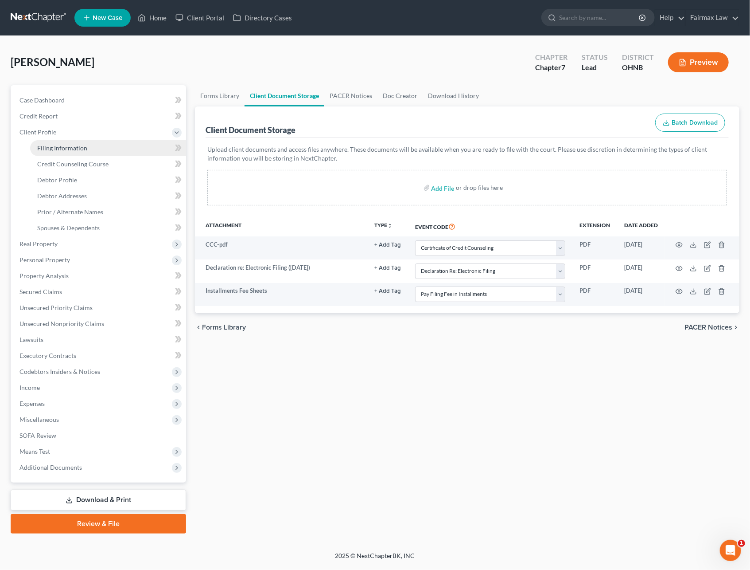
select select "0"
select select "36"
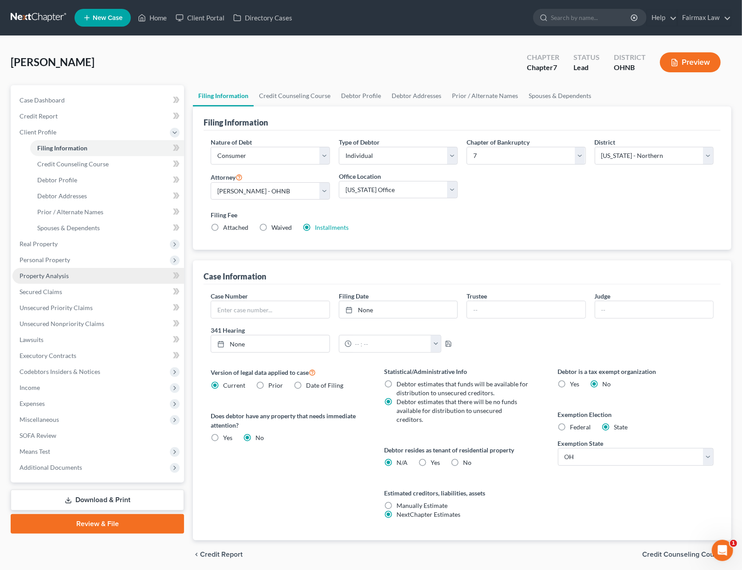
click at [59, 276] on span "Property Analysis" at bounding box center [44, 276] width 49 height 8
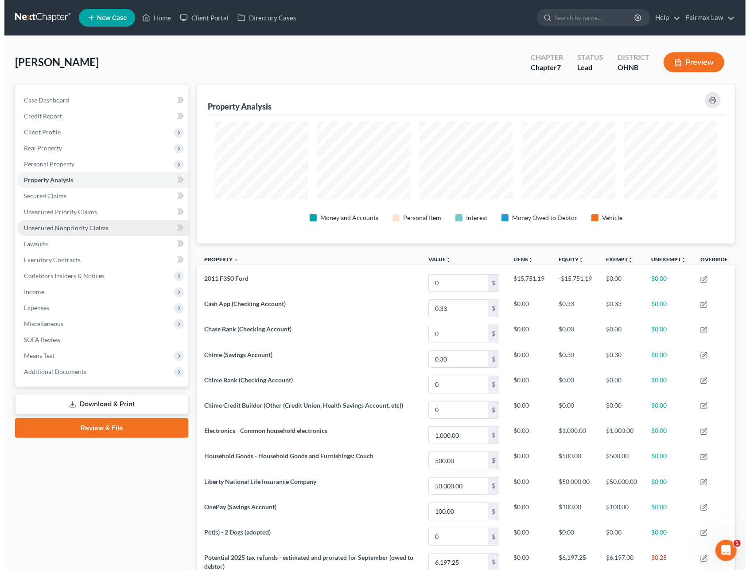
scroll to position [158, 538]
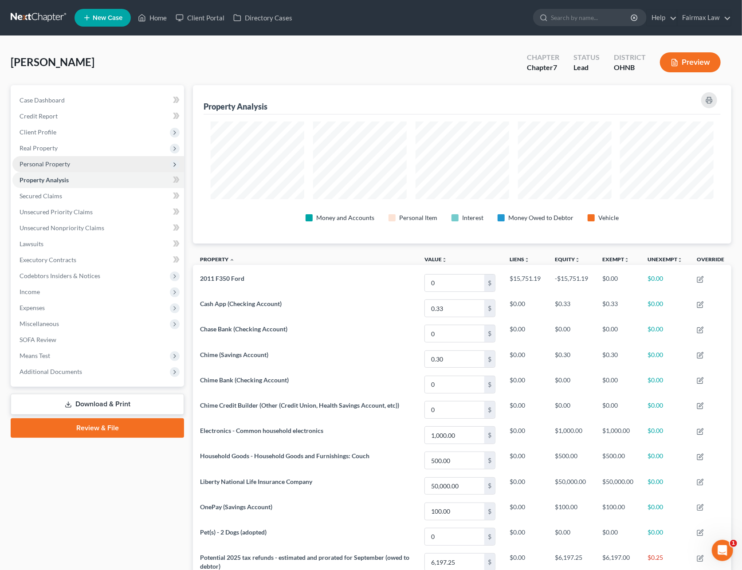
click at [54, 164] on span "Personal Property" at bounding box center [45, 164] width 51 height 8
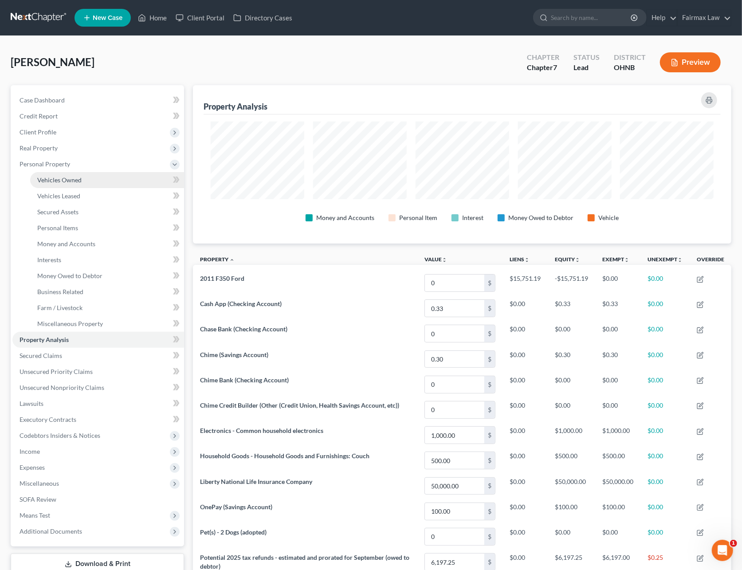
click at [55, 183] on link "Vehicles Owned" at bounding box center [107, 180] width 154 height 16
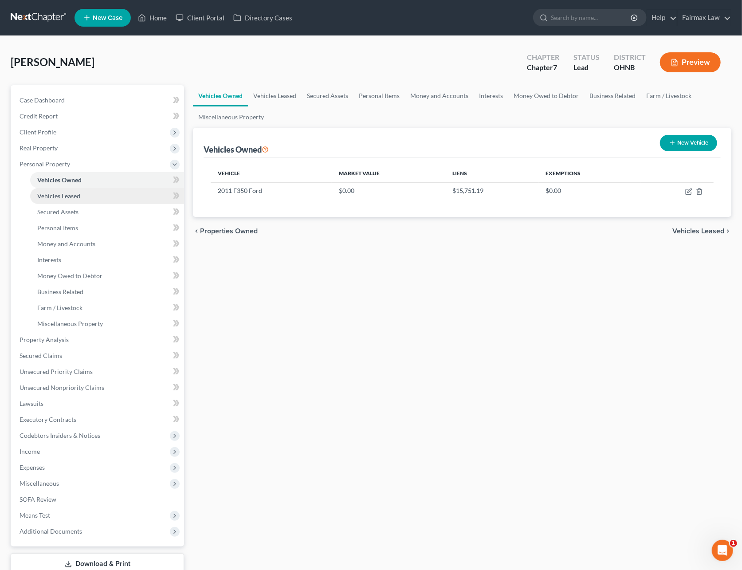
click at [59, 195] on span "Vehicles Leased" at bounding box center [58, 196] width 43 height 8
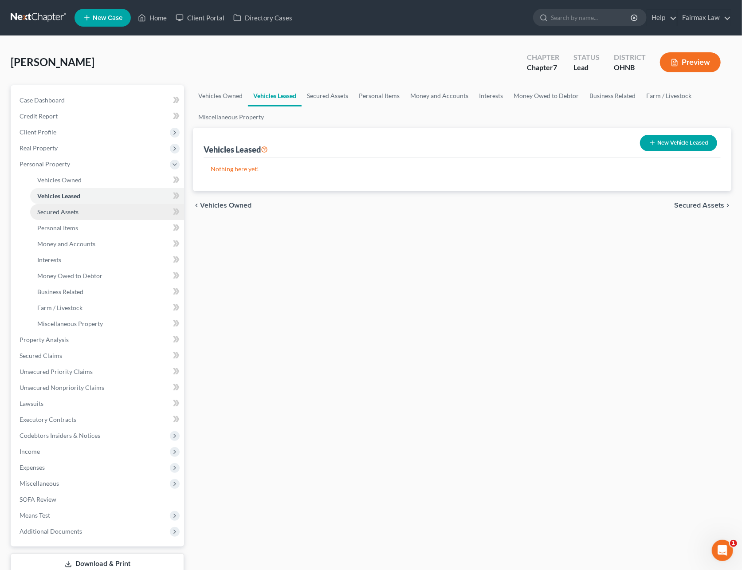
click at [66, 211] on span "Secured Assets" at bounding box center [57, 212] width 41 height 8
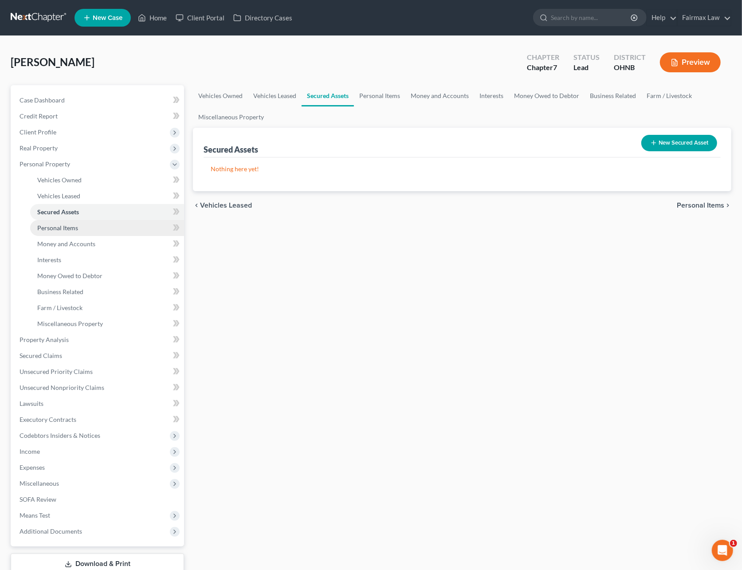
click at [69, 230] on span "Personal Items" at bounding box center [57, 228] width 41 height 8
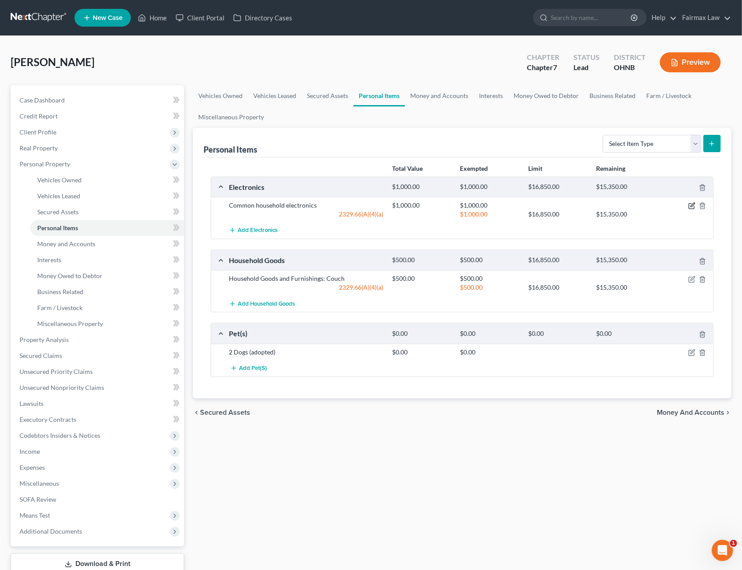
click at [692, 206] on icon "button" at bounding box center [691, 205] width 7 height 7
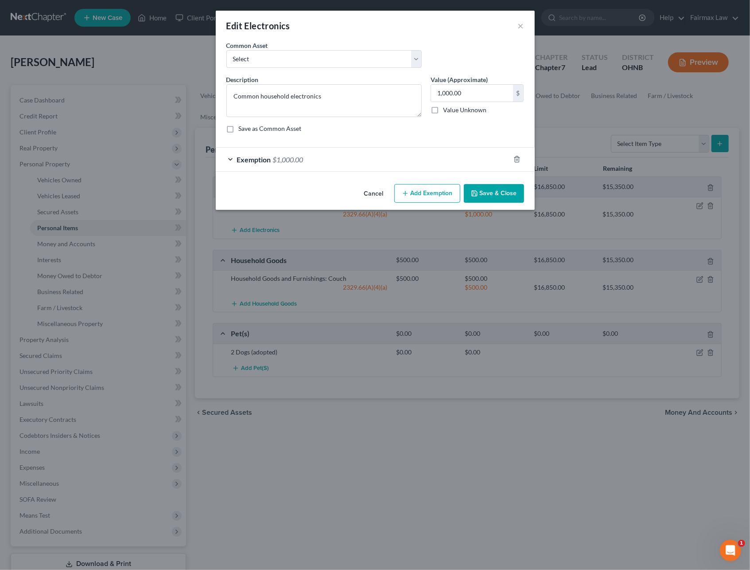
click at [322, 155] on div "Exemption $1,000.00" at bounding box center [363, 159] width 294 height 23
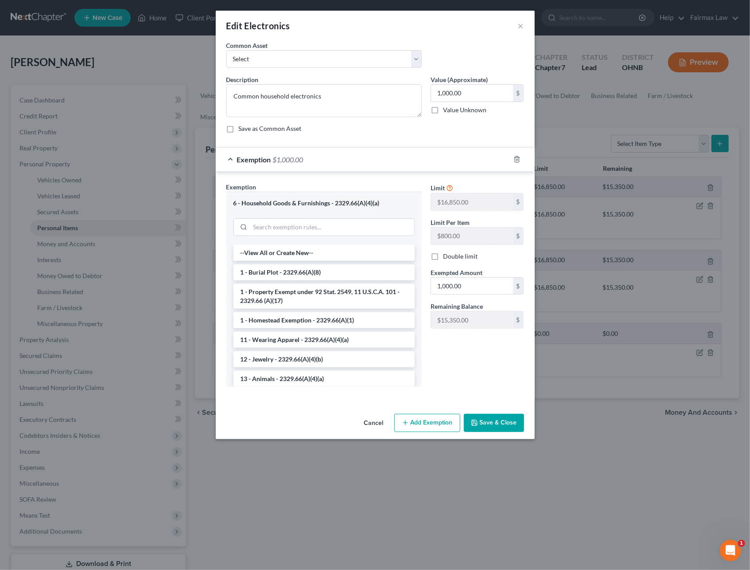
click at [322, 155] on div "Exemption $1,000.00" at bounding box center [363, 159] width 294 height 23
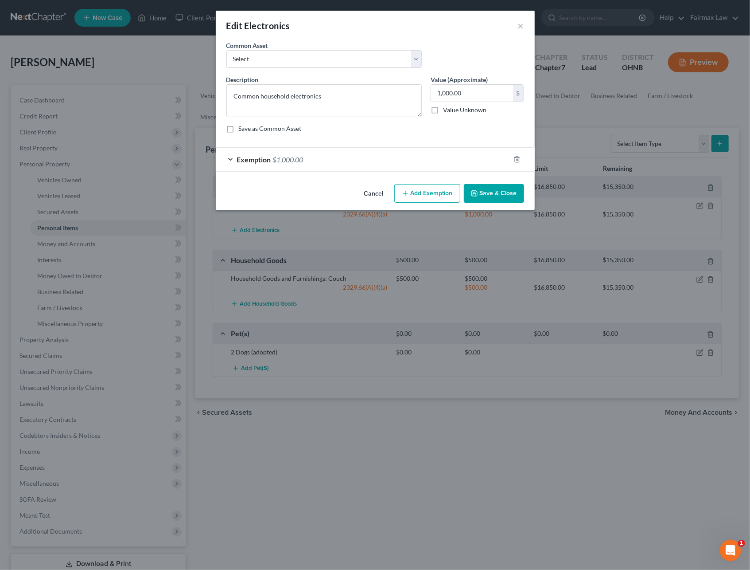
click at [386, 190] on button "Cancel" at bounding box center [374, 194] width 34 height 18
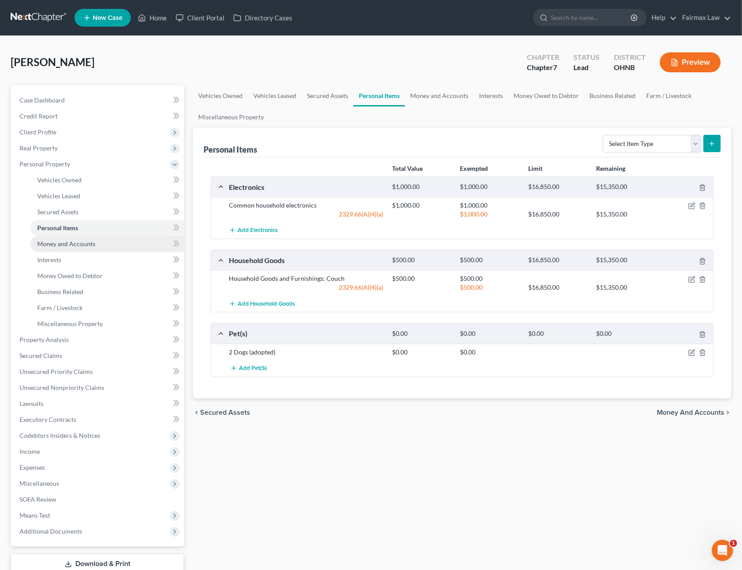
click at [80, 240] on span "Money and Accounts" at bounding box center [66, 244] width 58 height 8
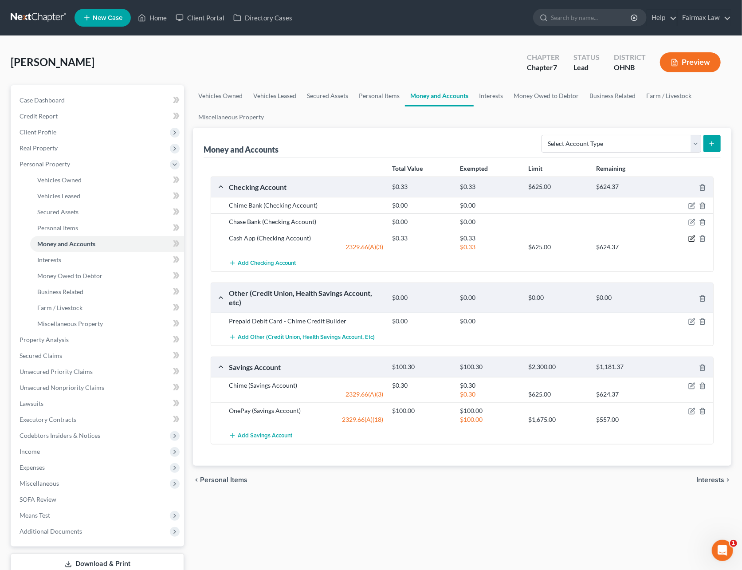
click at [689, 239] on icon "button" at bounding box center [691, 238] width 7 height 7
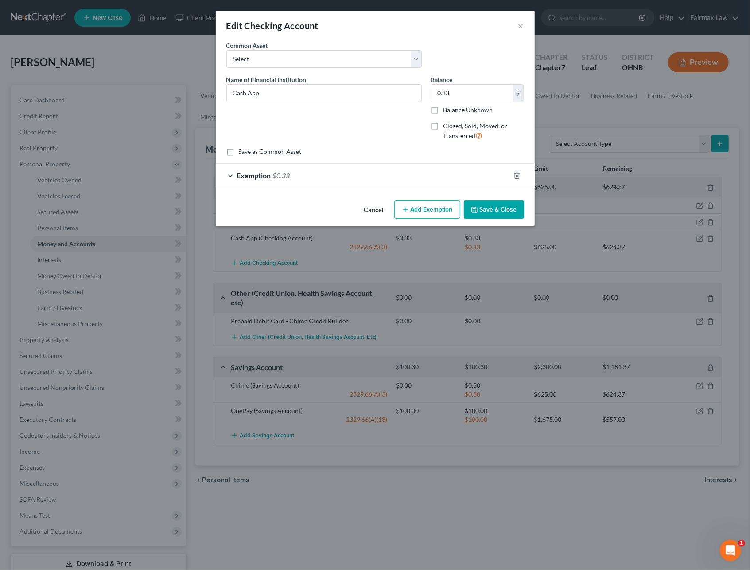
click at [346, 185] on div "Exemption $0.33" at bounding box center [363, 175] width 294 height 23
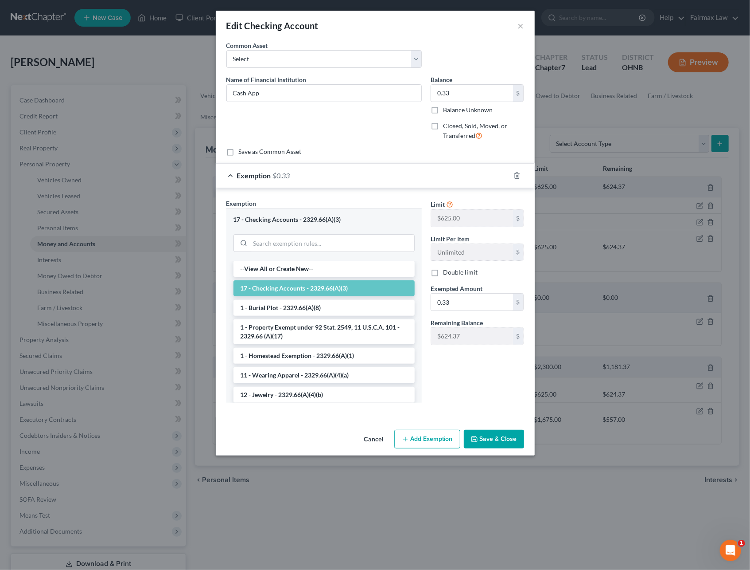
click at [281, 234] on div at bounding box center [324, 242] width 181 height 23
click at [282, 238] on input "search" at bounding box center [332, 242] width 164 height 17
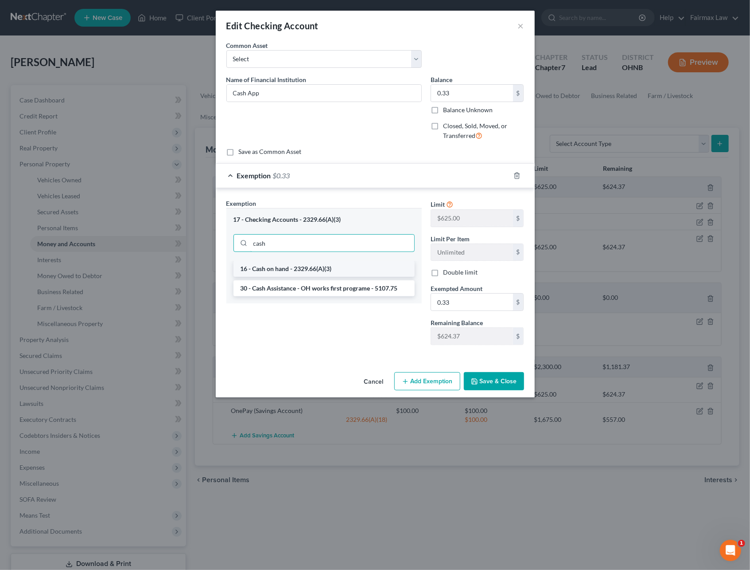
type input "cash"
click at [271, 263] on li "16 - Cash on hand - 2329.66(A)(3)" at bounding box center [324, 269] width 181 height 16
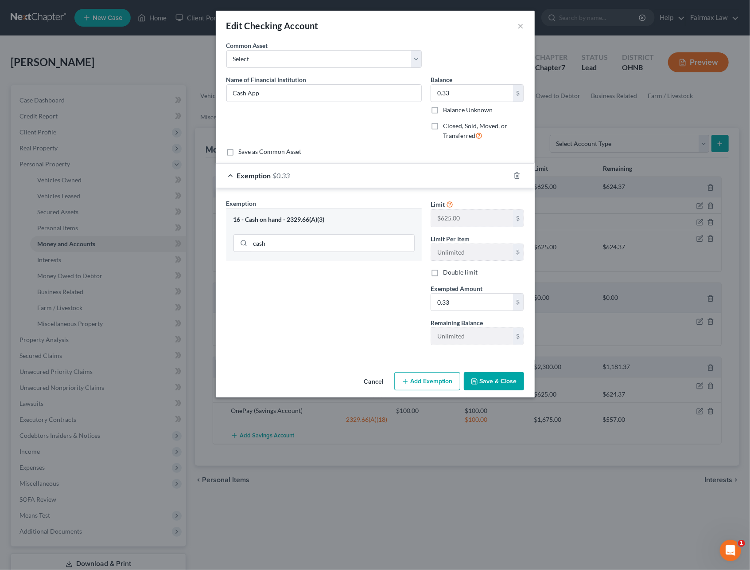
click at [505, 391] on button "Save & Close" at bounding box center [494, 381] width 60 height 19
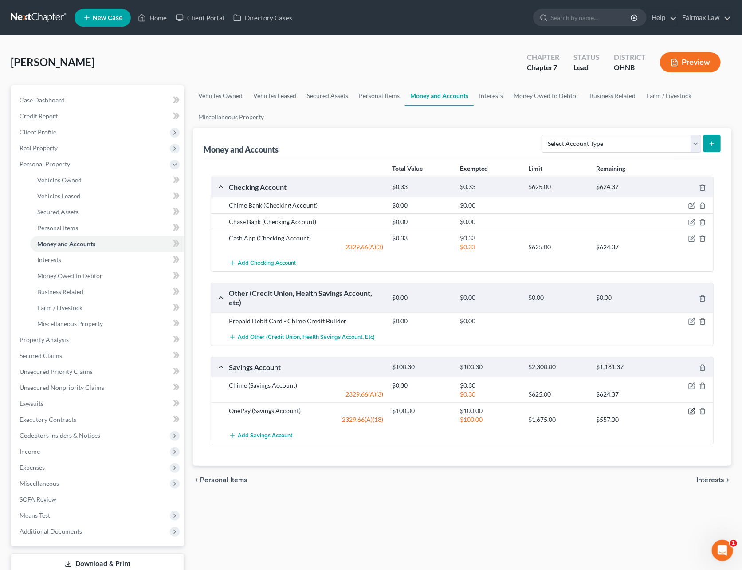
click at [692, 412] on icon "button" at bounding box center [691, 410] width 7 height 7
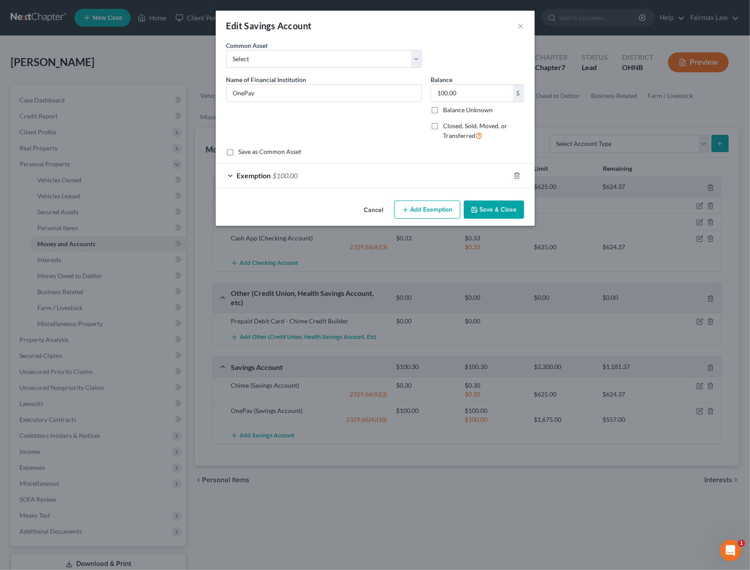
click at [313, 176] on div "Exemption $100.00" at bounding box center [363, 175] width 294 height 23
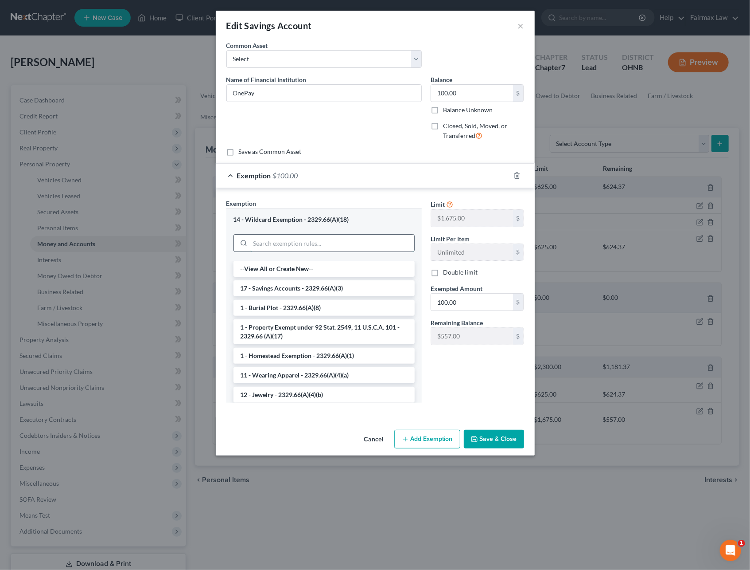
click at [314, 242] on input "search" at bounding box center [332, 242] width 164 height 17
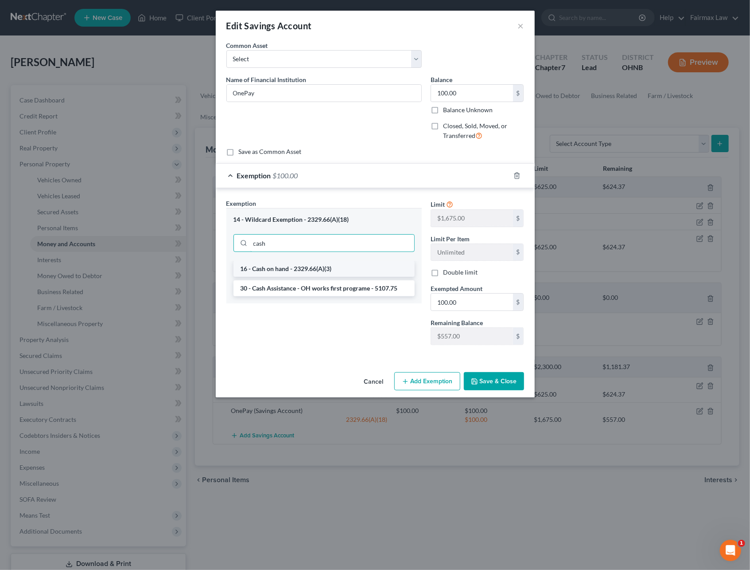
type input "cash"
click at [303, 266] on li "16 - Cash on hand - 2329.66(A)(3)" at bounding box center [324, 269] width 181 height 16
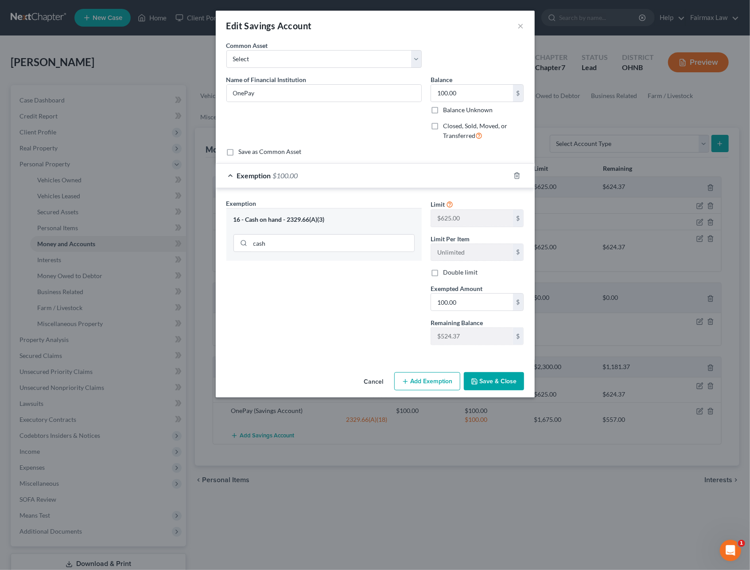
click at [489, 386] on button "Save & Close" at bounding box center [494, 381] width 60 height 19
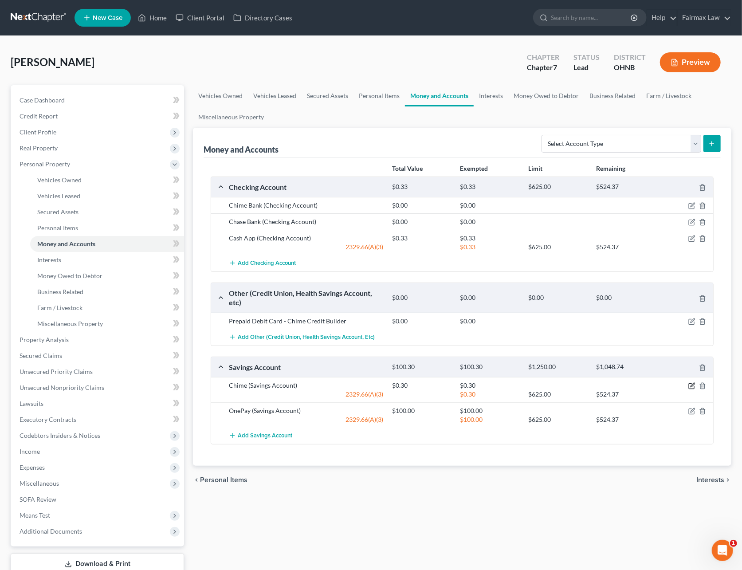
click at [690, 384] on icon "button" at bounding box center [691, 385] width 7 height 7
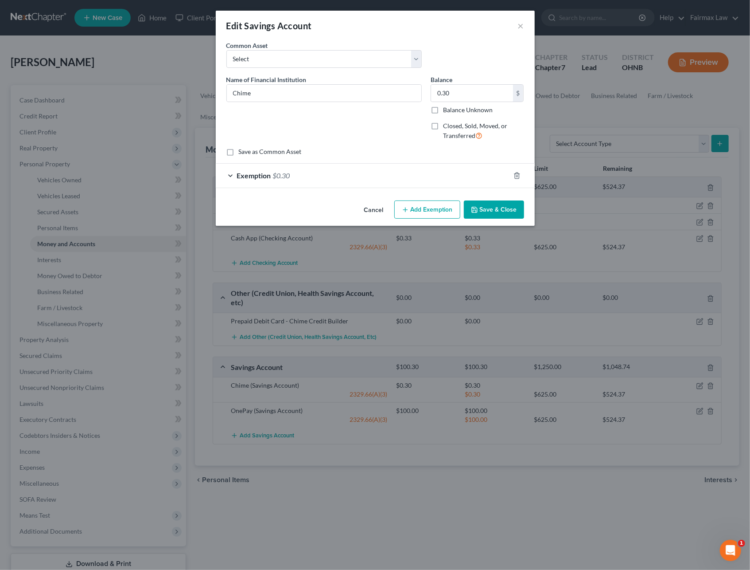
click at [302, 175] on div "Exemption $0.30" at bounding box center [363, 175] width 294 height 23
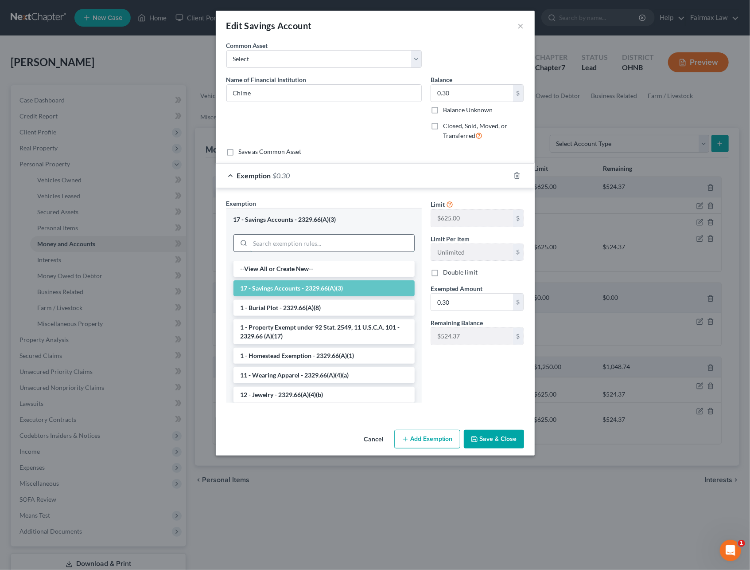
click at [293, 243] on input "search" at bounding box center [332, 242] width 164 height 17
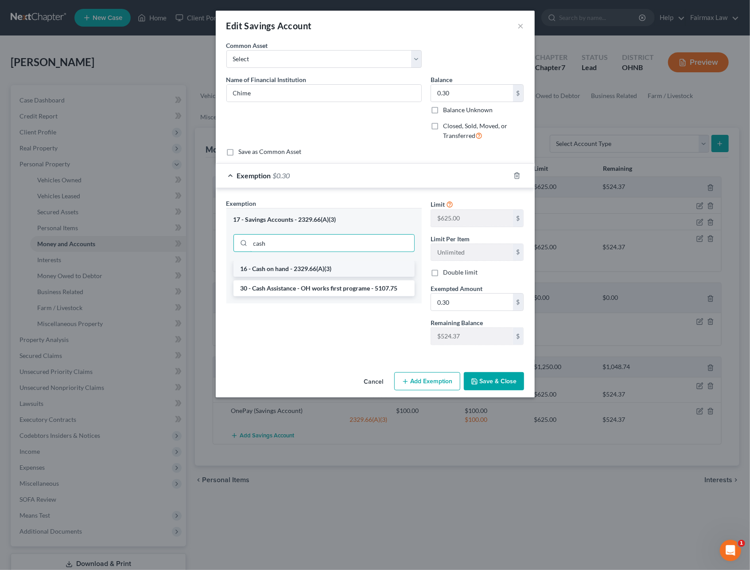
type input "cash"
click at [326, 262] on li "16 - Cash on hand - 2329.66(A)(3)" at bounding box center [324, 269] width 181 height 16
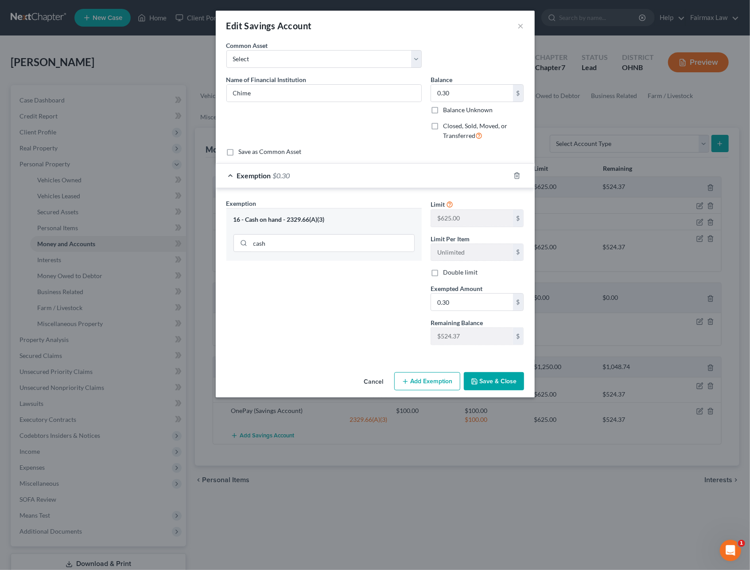
click at [481, 383] on button "Save & Close" at bounding box center [494, 381] width 60 height 19
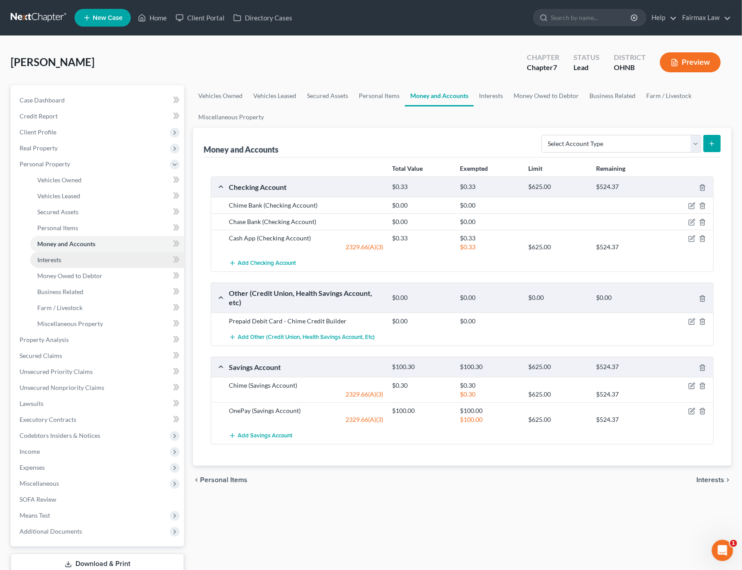
click at [63, 259] on link "Interests" at bounding box center [107, 260] width 154 height 16
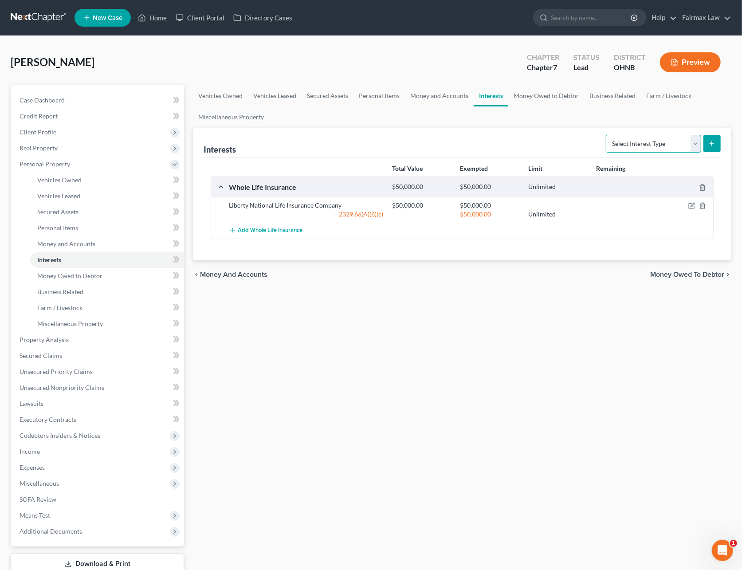
click at [653, 140] on select "Select Interest Type 401K Annuity Bond Education IRA Government Bond Government…" at bounding box center [653, 144] width 95 height 18
select select "term_life_insurance"
click at [606, 135] on select "Select Interest Type 401K Annuity Bond Education IRA Government Bond Government…" at bounding box center [653, 144] width 95 height 18
click at [708, 145] on icon "submit" at bounding box center [711, 143] width 7 height 7
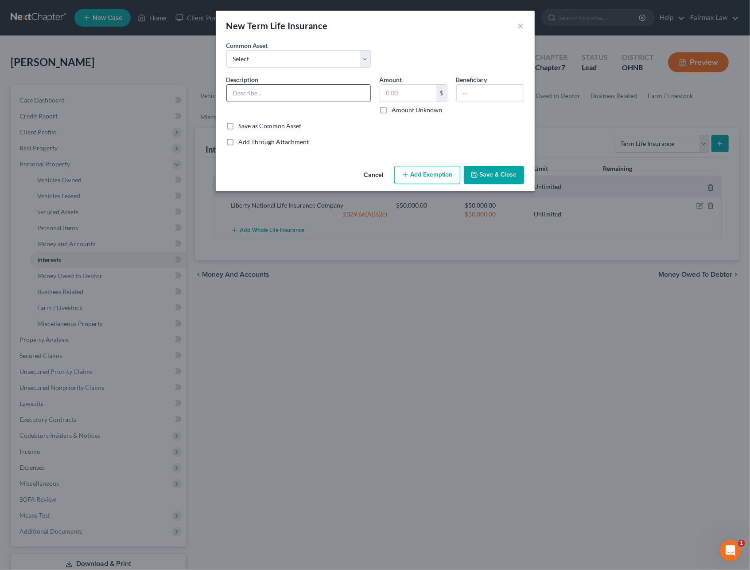
drag, startPoint x: 268, startPoint y: 92, endPoint x: 274, endPoint y: 93, distance: 5.4
click at [268, 92] on input "text" at bounding box center [299, 93] width 144 height 17
type input "Globe Life - Term"
click at [424, 96] on input "text" at bounding box center [408, 93] width 56 height 17
type input "0.00"
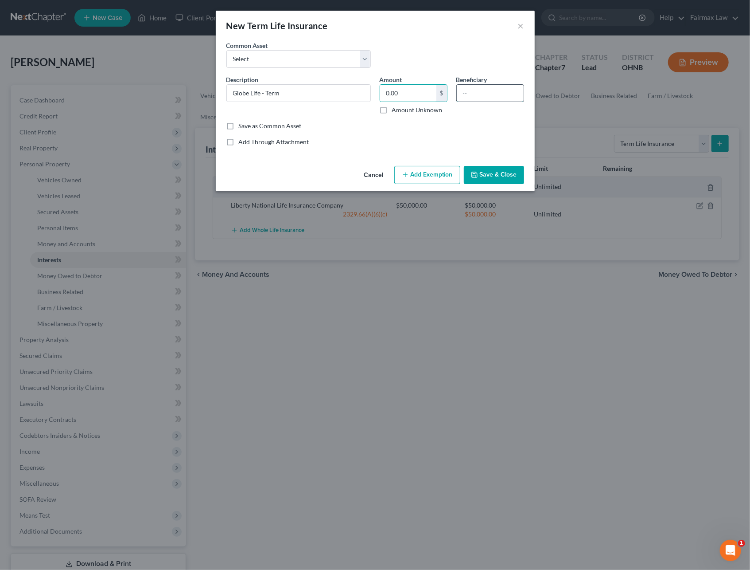
click at [463, 96] on input "text" at bounding box center [490, 93] width 67 height 17
type input "Shianne Davis"
click at [498, 173] on button "Save & Close" at bounding box center [494, 175] width 60 height 19
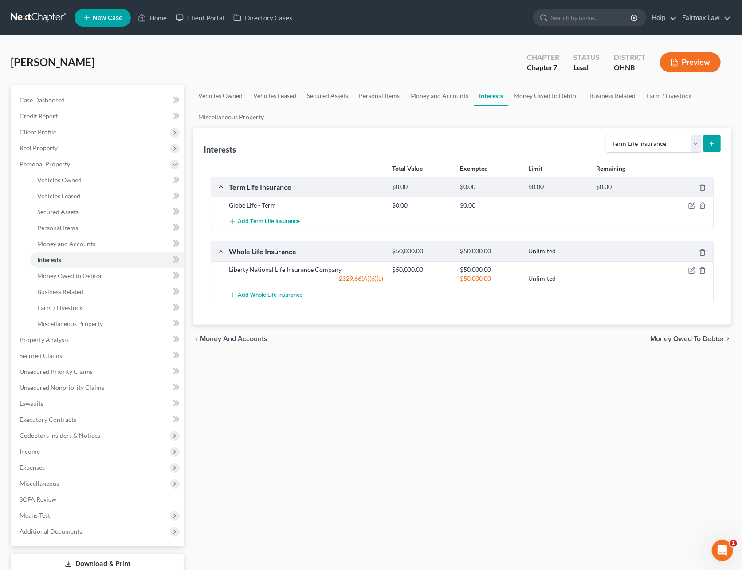
click at [706, 148] on button "submit" at bounding box center [711, 143] width 17 height 17
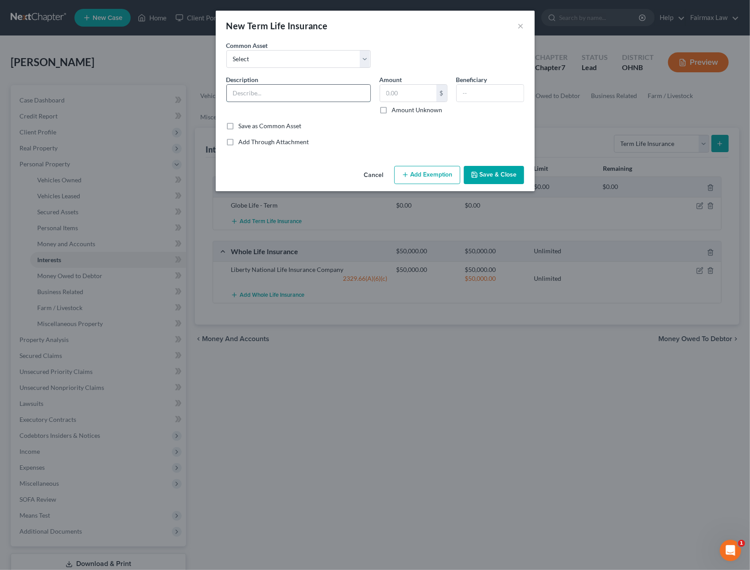
click at [278, 93] on input "text" at bounding box center [299, 93] width 144 height 17
type input "Globe Life - Term"
click at [395, 93] on input "text" at bounding box center [408, 93] width 56 height 17
type input "0.00"
click at [497, 91] on input "text" at bounding box center [490, 93] width 67 height 17
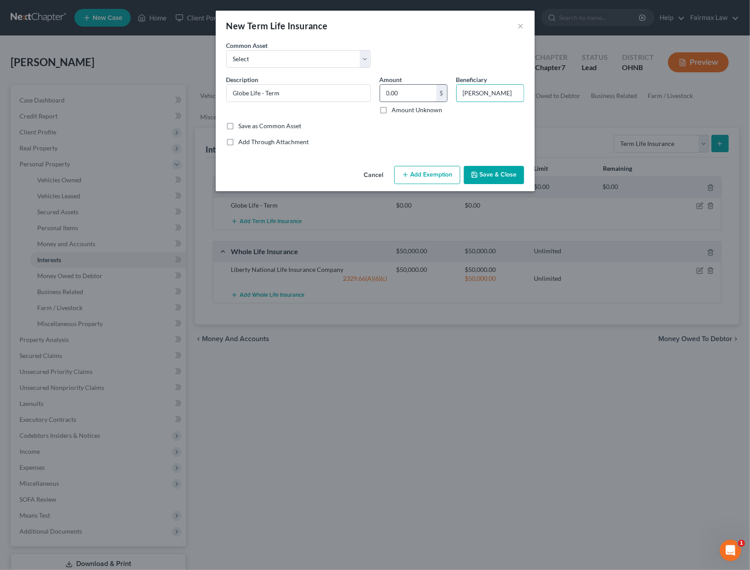
drag, startPoint x: 499, startPoint y: 93, endPoint x: 419, endPoint y: 101, distance: 80.2
click at [421, 101] on div "Description * Globe Life - Term Amount 0.00 $ Amount Unknown Beneficiary Doug D…" at bounding box center [375, 98] width 307 height 47
type input "Debtor"
click at [492, 183] on button "Save & Close" at bounding box center [494, 175] width 60 height 19
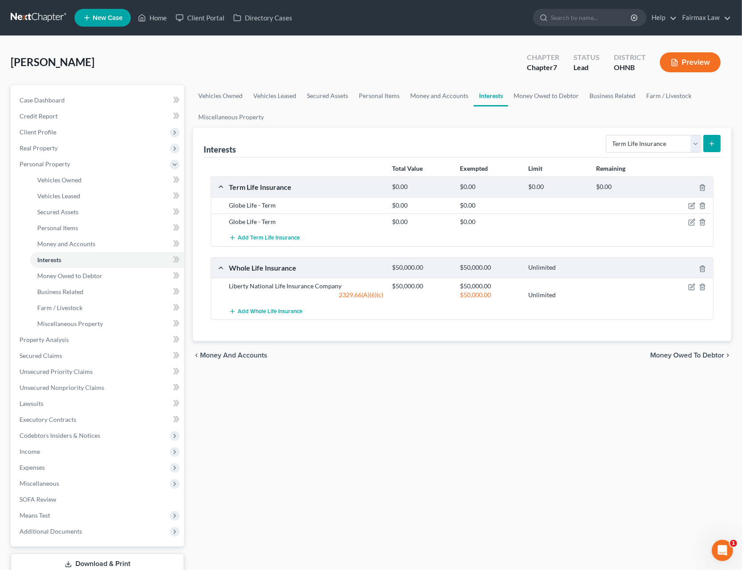
click at [699, 264] on div at bounding box center [686, 267] width 55 height 9
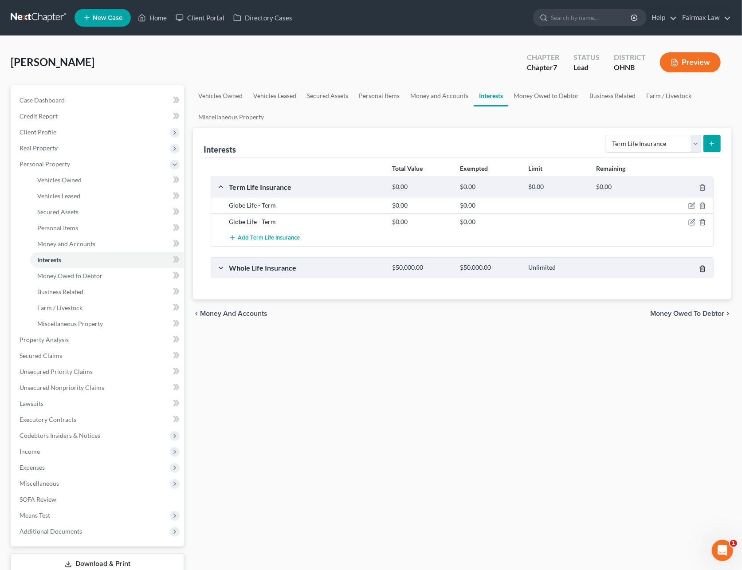
click at [704, 268] on icon "button" at bounding box center [702, 269] width 4 height 6
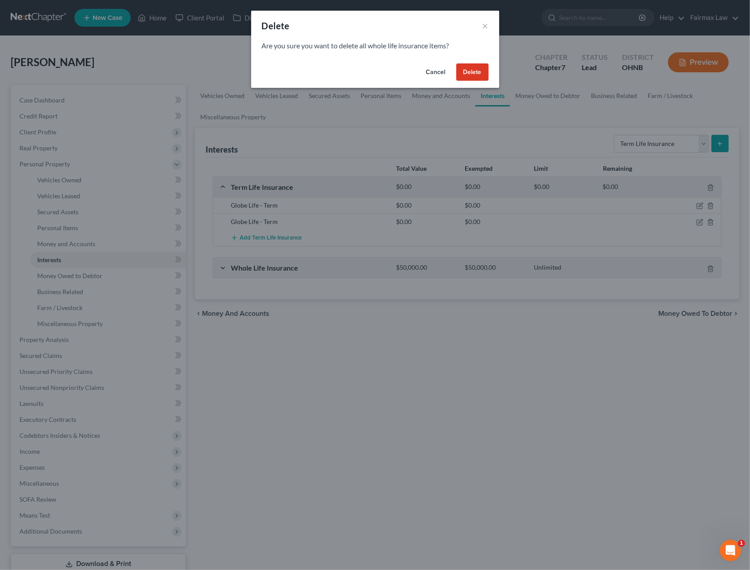
click at [446, 74] on button "Cancel" at bounding box center [436, 72] width 34 height 18
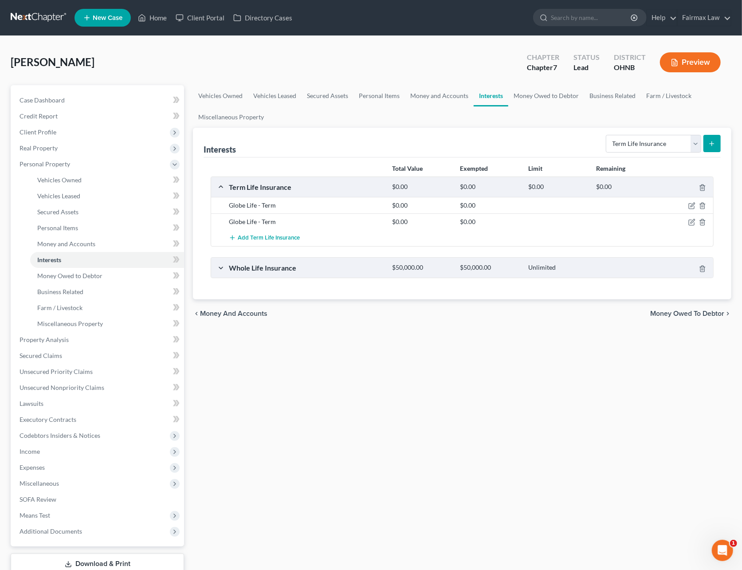
click at [219, 268] on div "Whole Life Insurance $50,000.00 $50,000.00 Unlimited" at bounding box center [460, 268] width 498 height 20
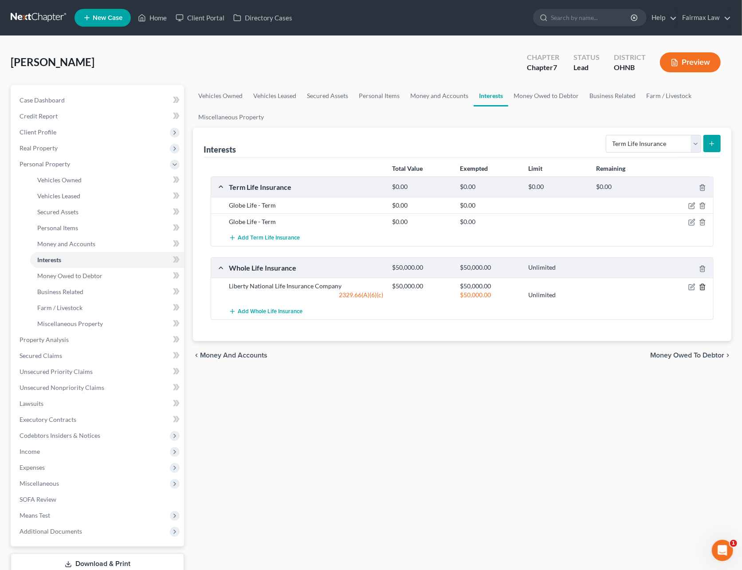
click at [702, 288] on line "button" at bounding box center [702, 287] width 0 height 2
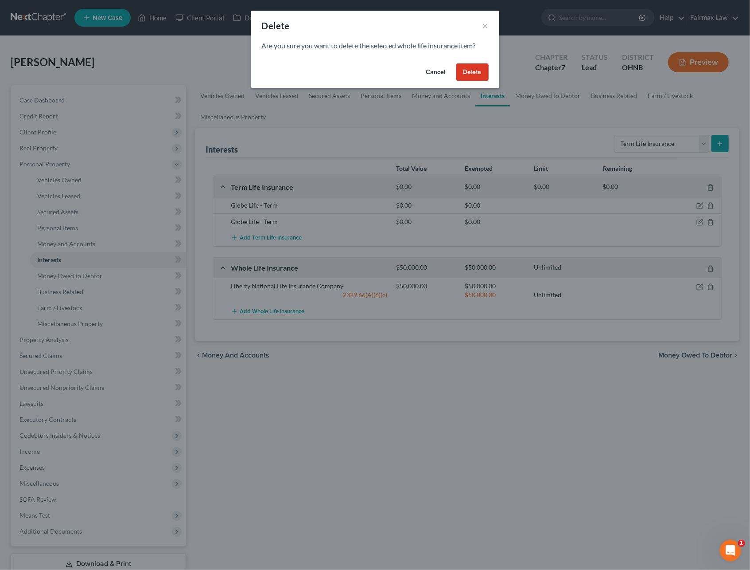
click at [465, 70] on button "Delete" at bounding box center [473, 72] width 32 height 18
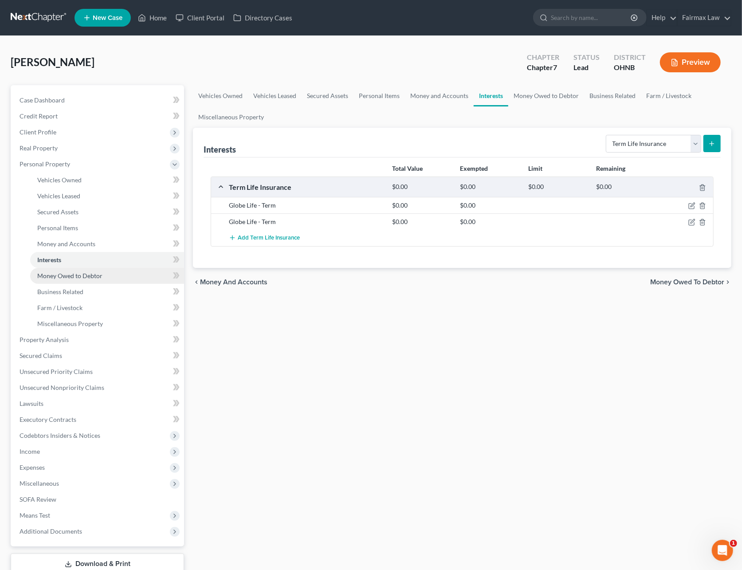
click at [71, 275] on span "Money Owed to Debtor" at bounding box center [69, 276] width 65 height 8
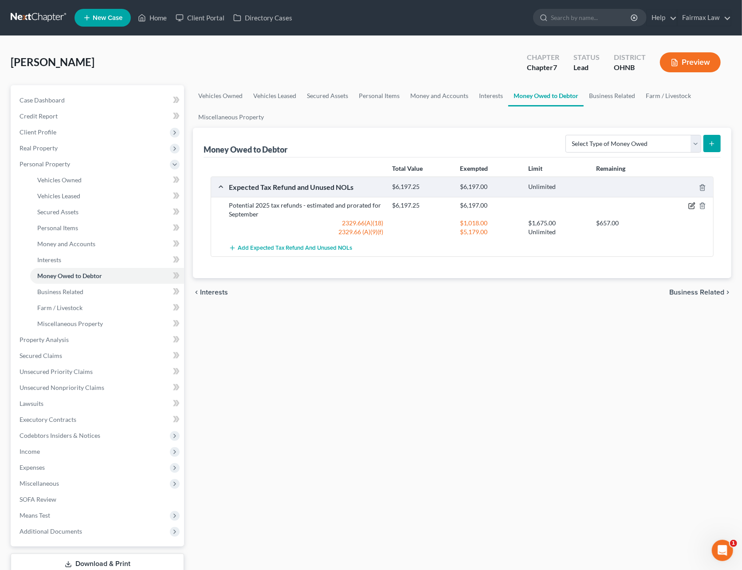
click at [689, 206] on icon "button" at bounding box center [691, 205] width 7 height 7
select select "0"
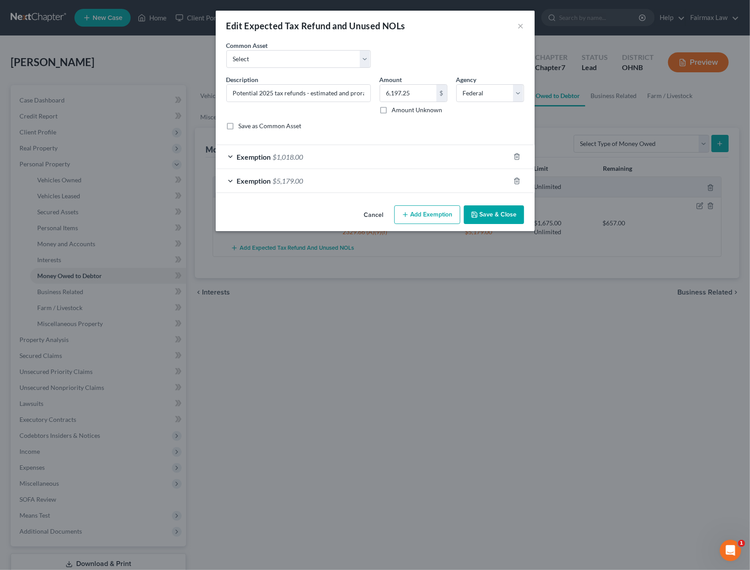
click at [343, 181] on div "Exemption $5,179.00" at bounding box center [363, 180] width 294 height 23
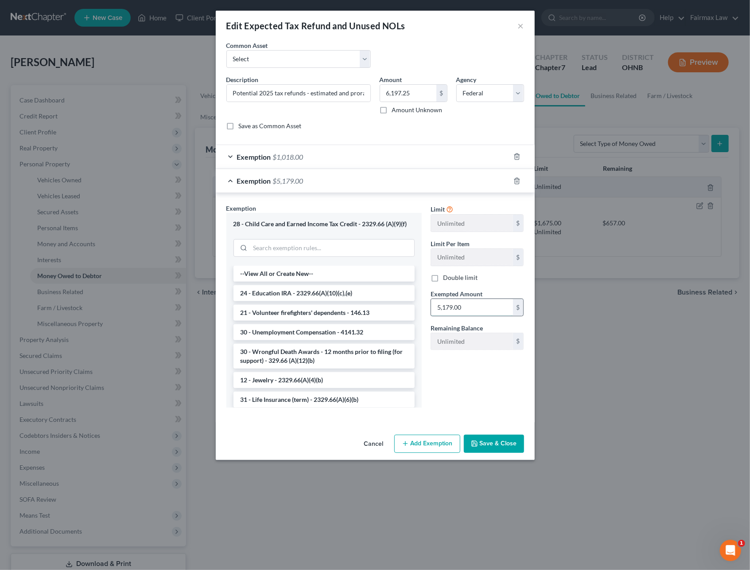
click at [462, 303] on input "5,179.00" at bounding box center [472, 307] width 82 height 17
type input "3,694.50"
click at [350, 151] on div "Exemption $1,018.00" at bounding box center [363, 156] width 294 height 23
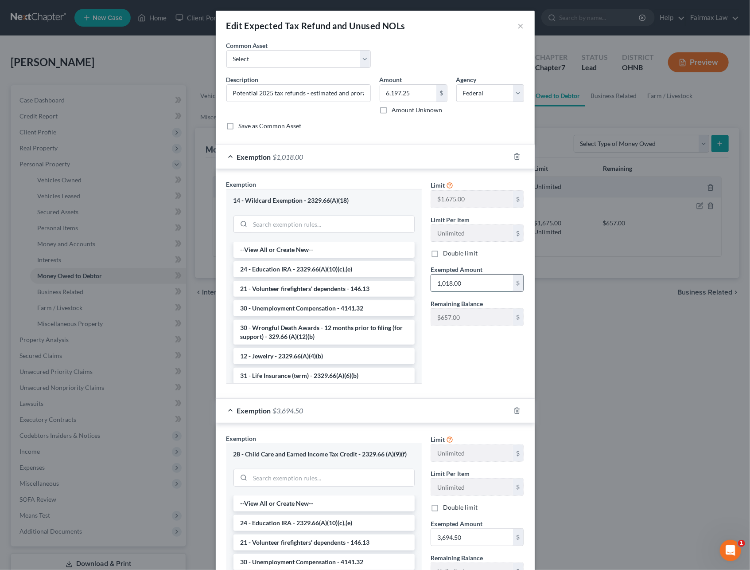
click at [465, 289] on input "1,018.00" at bounding box center [472, 282] width 82 height 17
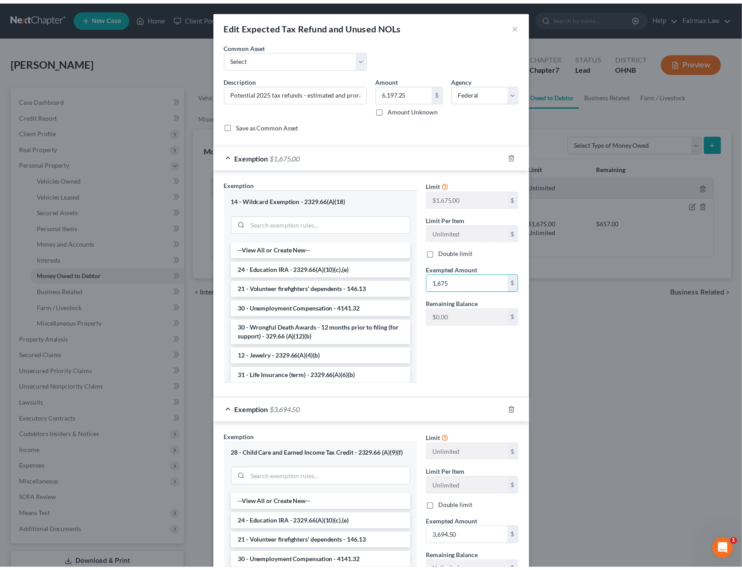
scroll to position [133, 0]
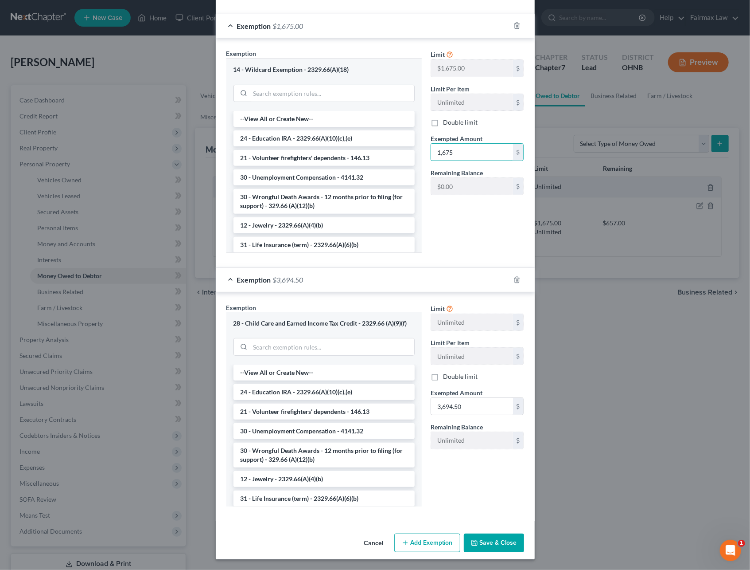
type input "1,675"
click at [473, 540] on icon "button" at bounding box center [474, 542] width 7 height 7
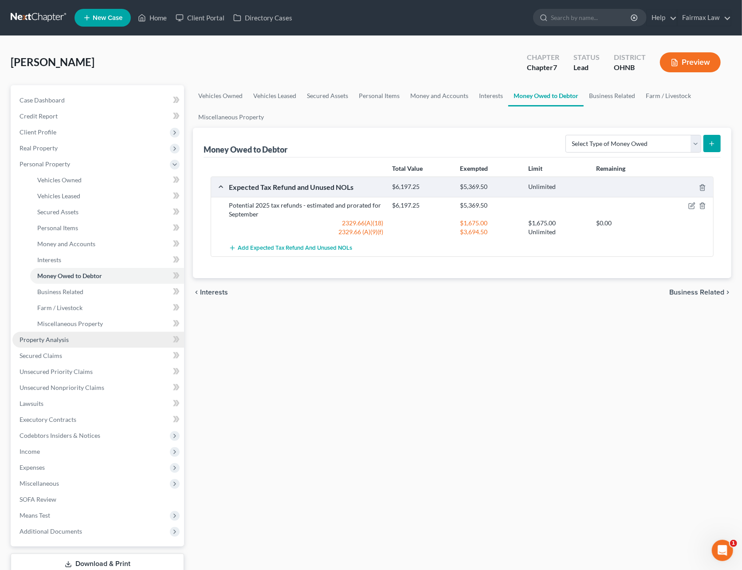
click at [47, 336] on span "Property Analysis" at bounding box center [44, 340] width 49 height 8
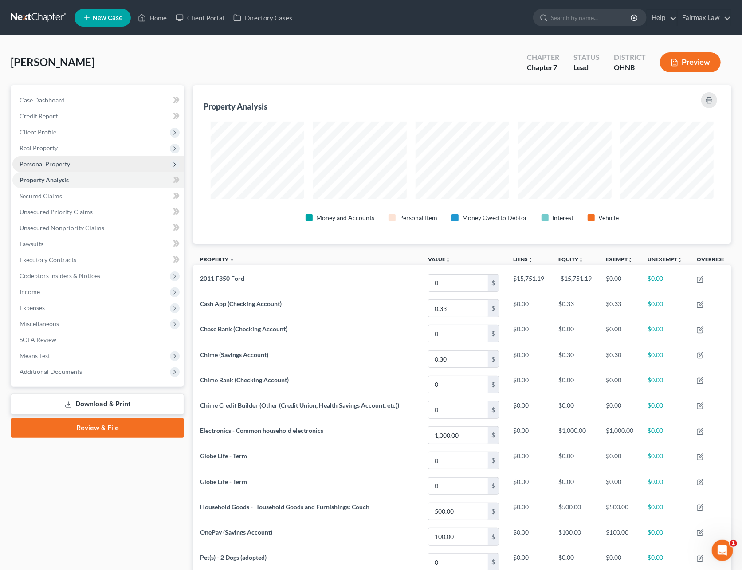
click at [49, 162] on span "Personal Property" at bounding box center [45, 164] width 51 height 8
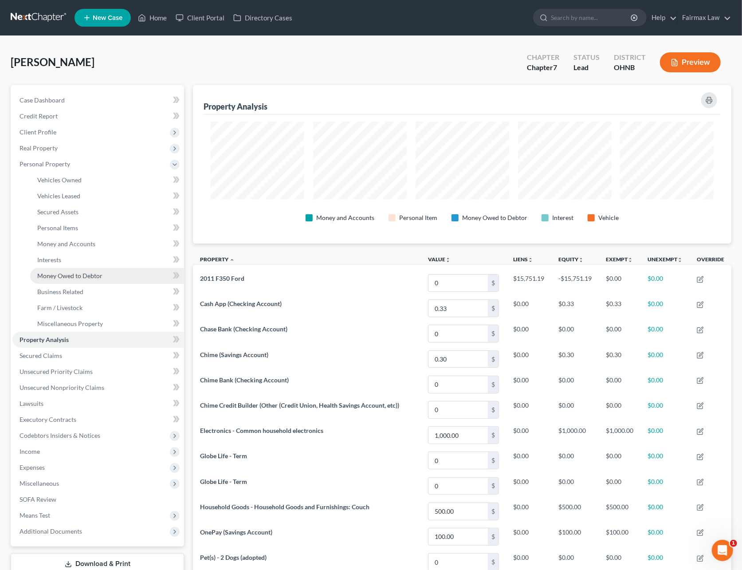
click at [61, 272] on span "Money Owed to Debtor" at bounding box center [69, 276] width 65 height 8
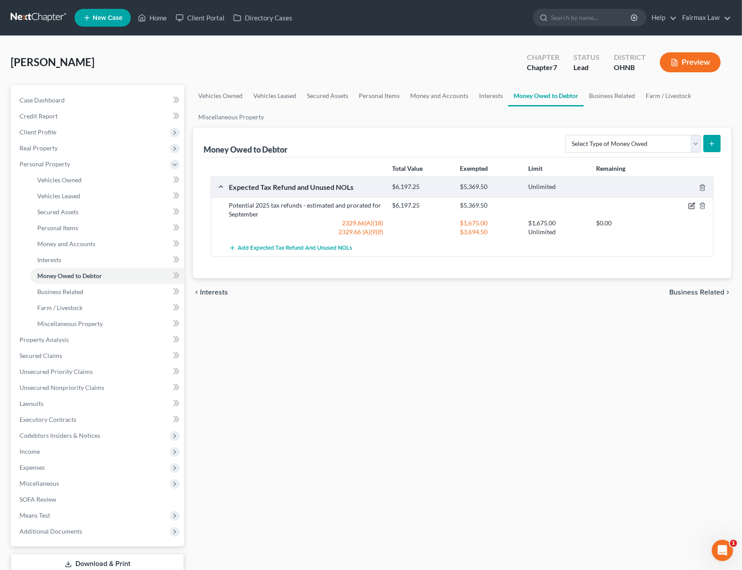
click at [688, 207] on icon "button" at bounding box center [691, 205] width 7 height 7
select select "0"
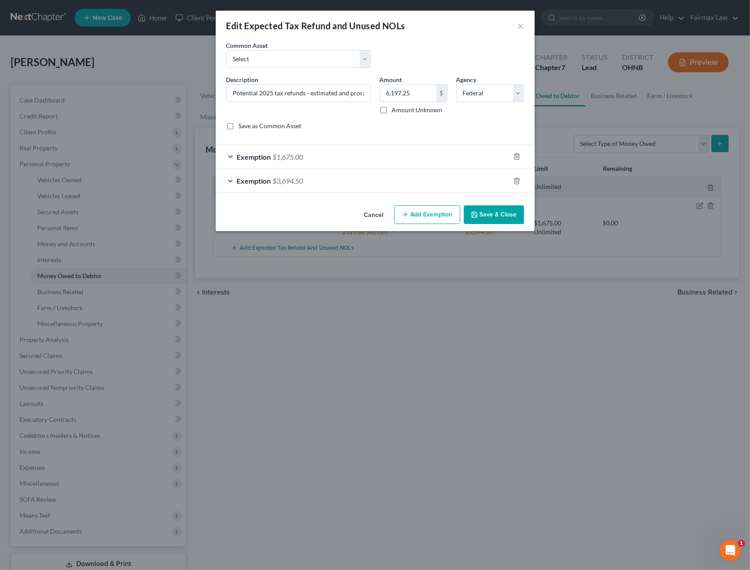
click at [435, 215] on button "Add Exemption" at bounding box center [428, 214] width 66 height 19
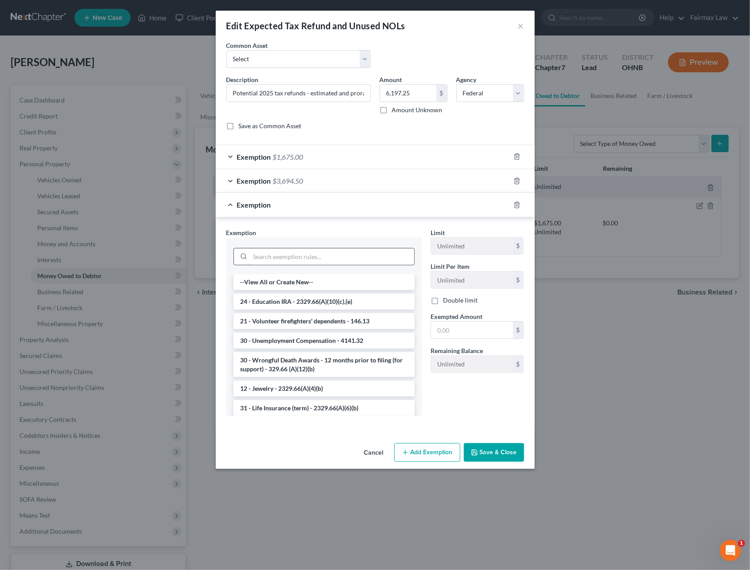
click at [325, 254] on input "search" at bounding box center [332, 256] width 164 height 17
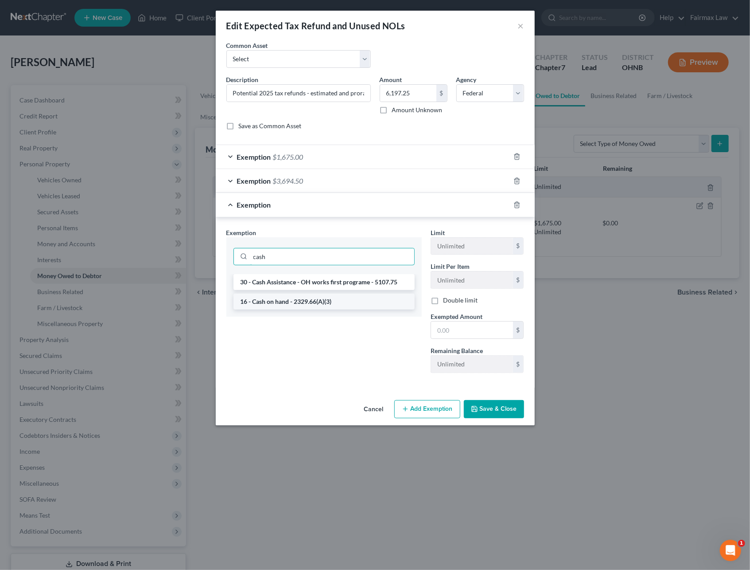
type input "cash"
click at [312, 301] on li "16 - Cash on hand - 2329.66(A)(3)" at bounding box center [324, 301] width 181 height 16
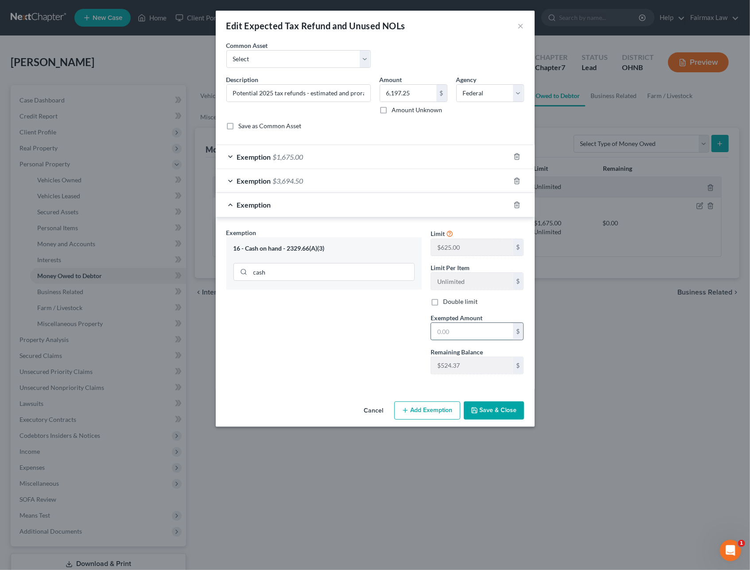
click at [450, 330] on input "text" at bounding box center [472, 331] width 82 height 17
type input "524.37"
click at [485, 409] on button "Save & Close" at bounding box center [494, 410] width 60 height 19
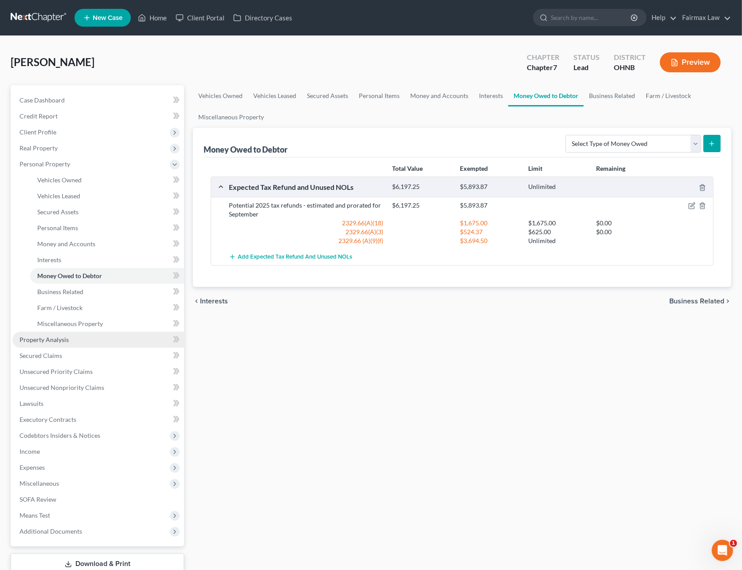
click at [68, 335] on link "Property Analysis" at bounding box center [98, 340] width 172 height 16
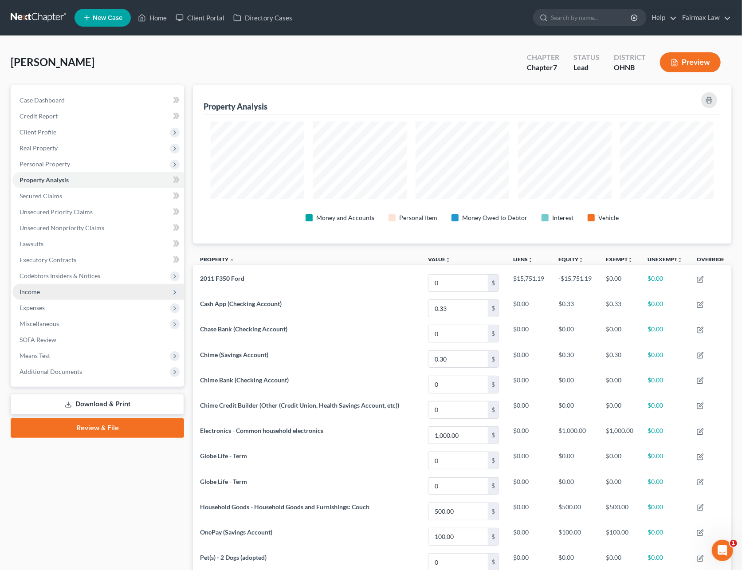
click at [43, 291] on span "Income" at bounding box center [98, 292] width 172 height 16
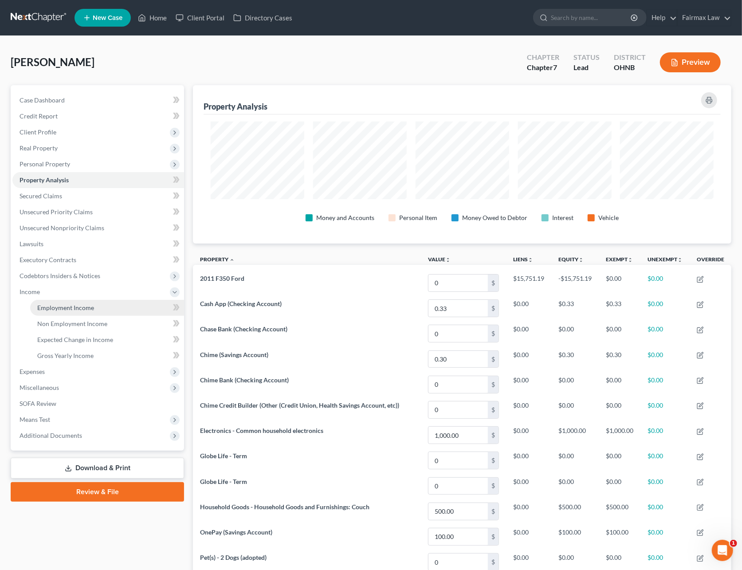
click at [54, 301] on link "Employment Income" at bounding box center [107, 308] width 154 height 16
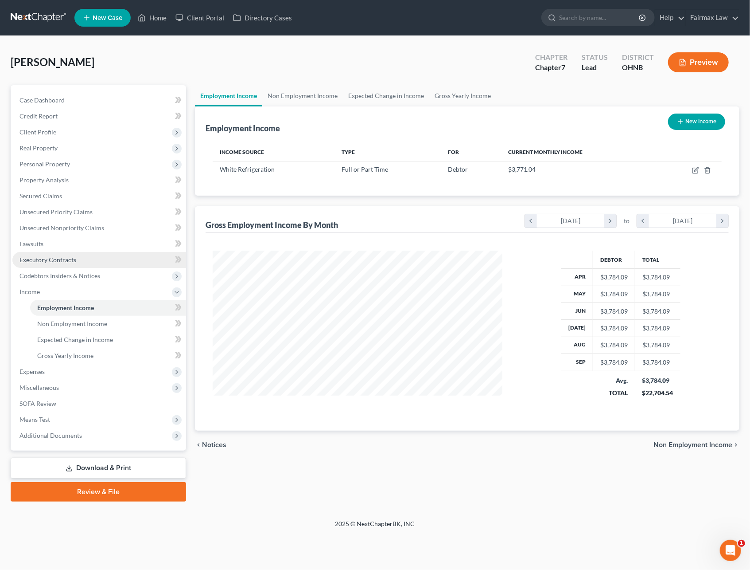
scroll to position [160, 307]
click at [51, 323] on span "Non Employment Income" at bounding box center [72, 324] width 70 height 8
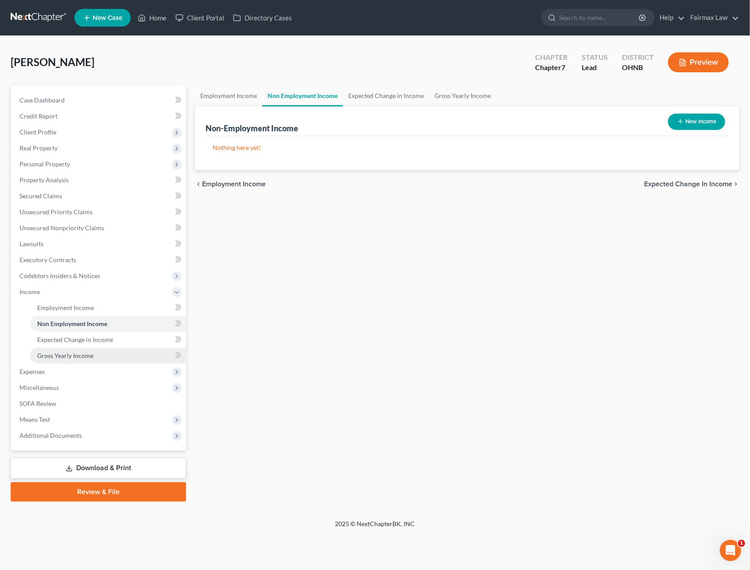
click at [61, 355] on span "Gross Yearly Income" at bounding box center [65, 356] width 56 height 8
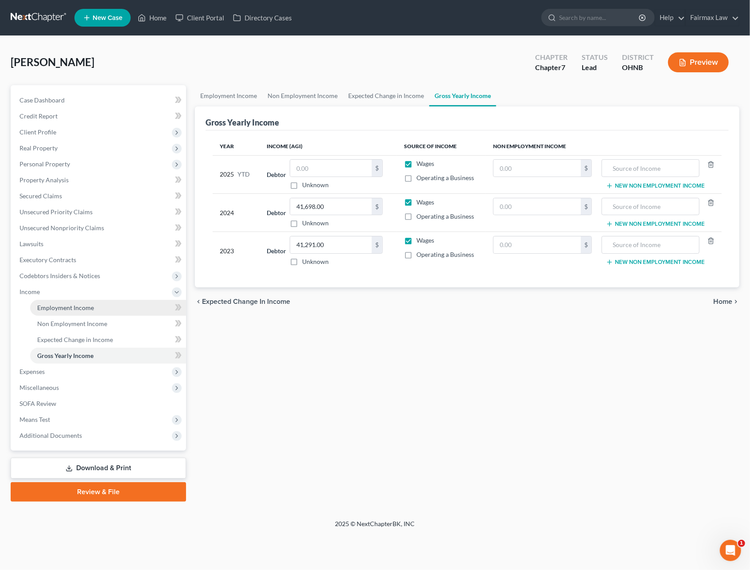
click at [73, 307] on span "Employment Income" at bounding box center [65, 308] width 57 height 8
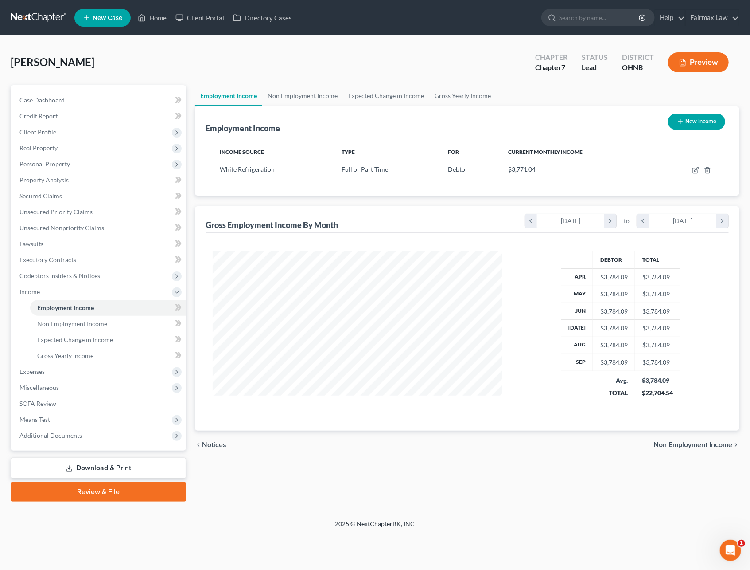
scroll to position [160, 307]
click at [693, 171] on icon "button" at bounding box center [695, 170] width 5 height 5
select select "0"
select select "36"
select select "3"
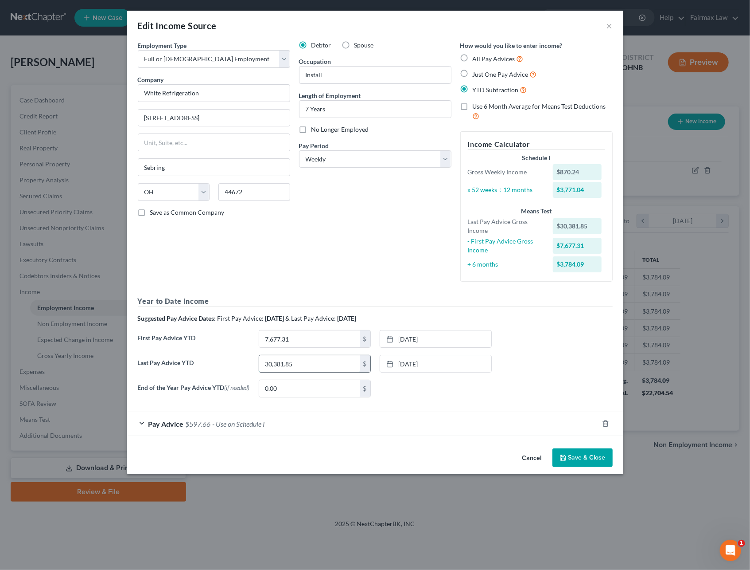
click at [314, 369] on input "30,381.85" at bounding box center [309, 363] width 101 height 17
type input "34,235.63"
click at [412, 356] on link "8/28/2025" at bounding box center [435, 363] width 111 height 17
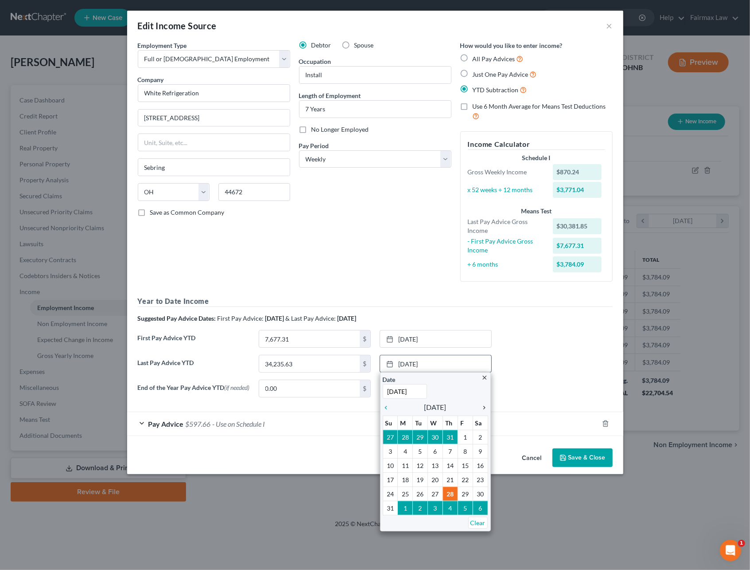
click at [484, 409] on icon "chevron_right" at bounding box center [483, 407] width 12 height 7
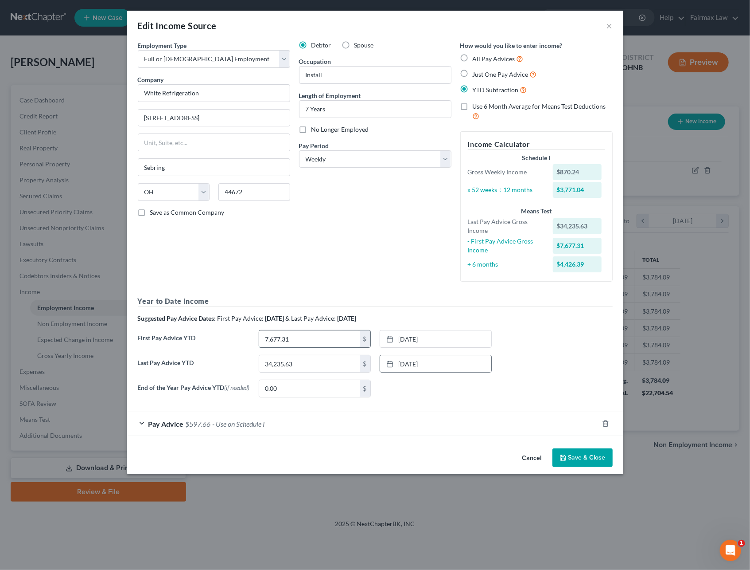
click at [294, 342] on input "7,677.31" at bounding box center [309, 338] width 101 height 17
type input "10,888"
click at [412, 335] on link "2/27/2025" at bounding box center [435, 338] width 111 height 17
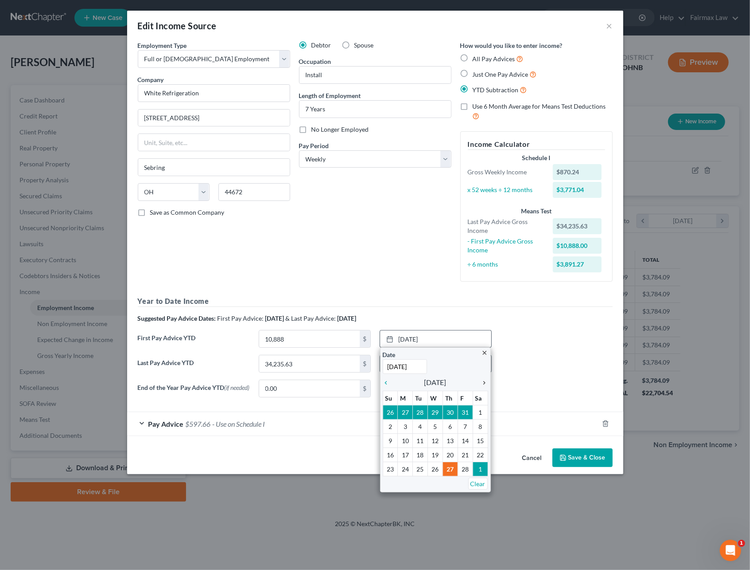
click at [483, 381] on icon "chevron_right" at bounding box center [483, 382] width 12 height 7
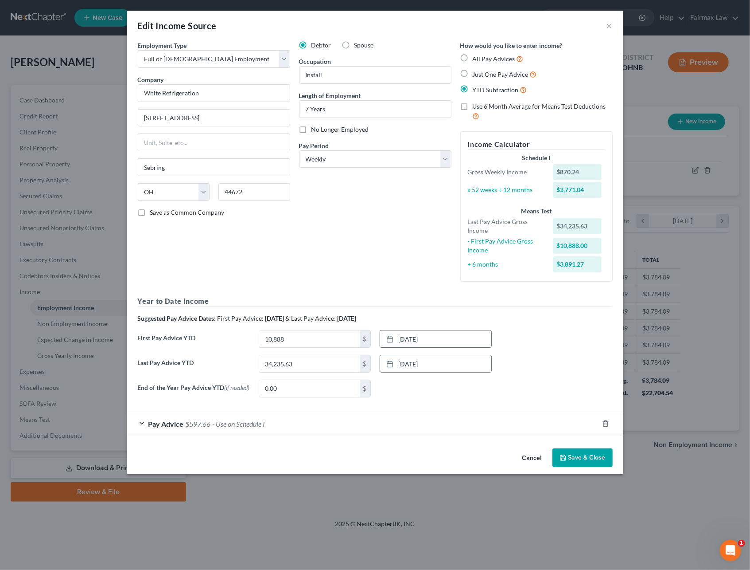
click at [343, 428] on div "Pay Advice $597.66 - Use on Schedule I" at bounding box center [363, 423] width 472 height 23
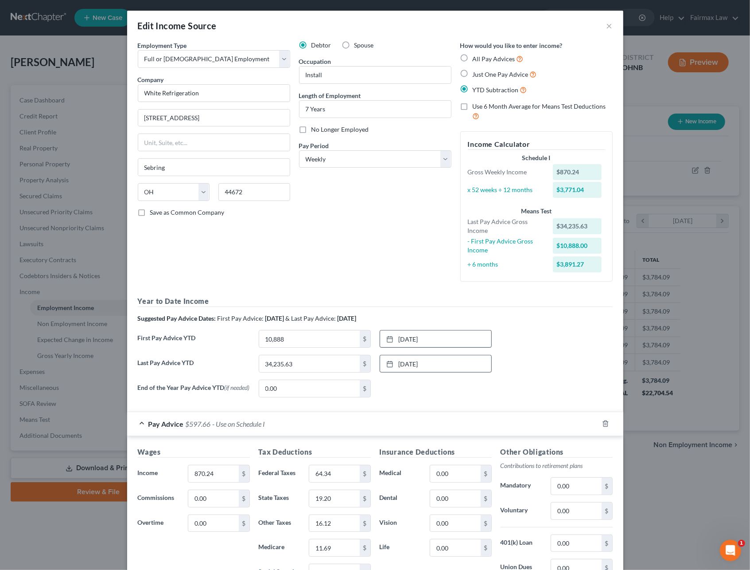
scroll to position [137, 0]
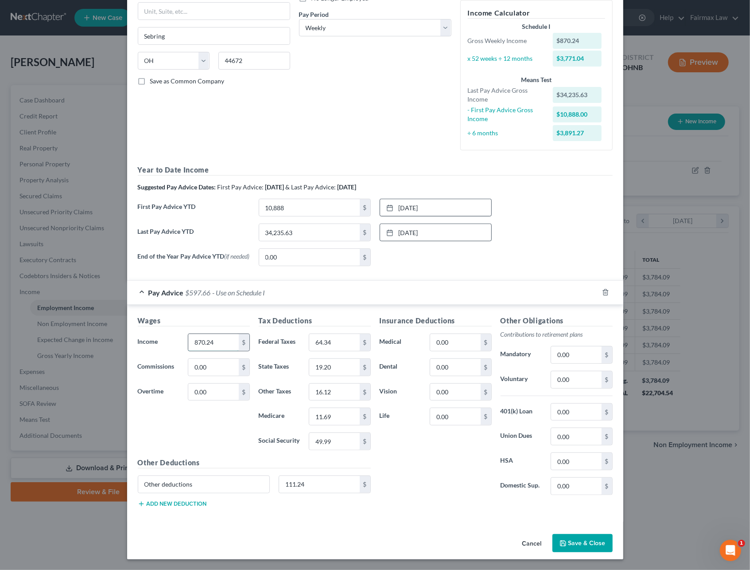
click at [217, 344] on input "870.24" at bounding box center [213, 342] width 50 height 17
type input "887.88"
click at [320, 360] on input "19.20" at bounding box center [334, 367] width 50 height 17
click at [578, 538] on button "Save & Close" at bounding box center [583, 543] width 60 height 19
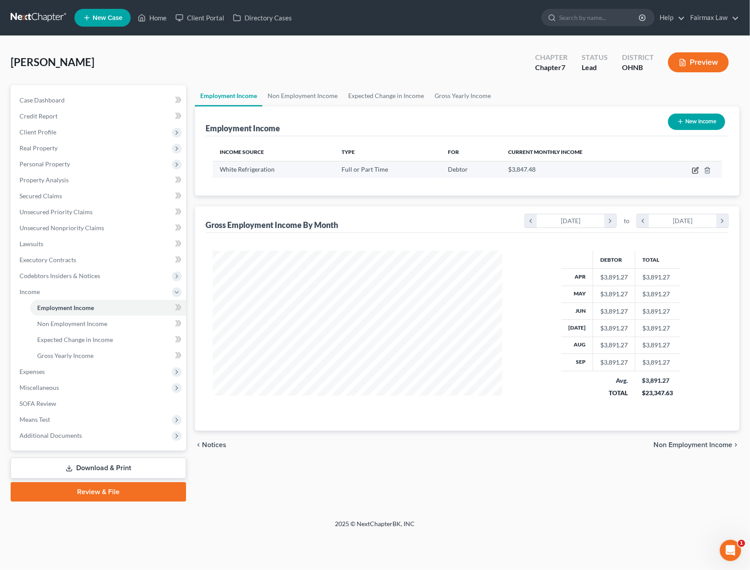
click at [695, 169] on icon "button" at bounding box center [697, 169] width 4 height 4
select select "0"
select select "36"
select select "3"
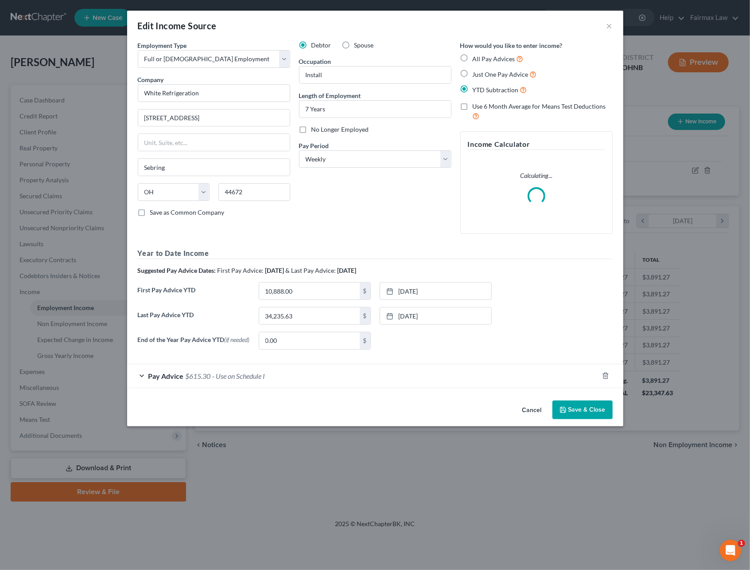
click at [259, 385] on div "Pay Advice $615.30 - Use on Schedule I" at bounding box center [363, 375] width 472 height 23
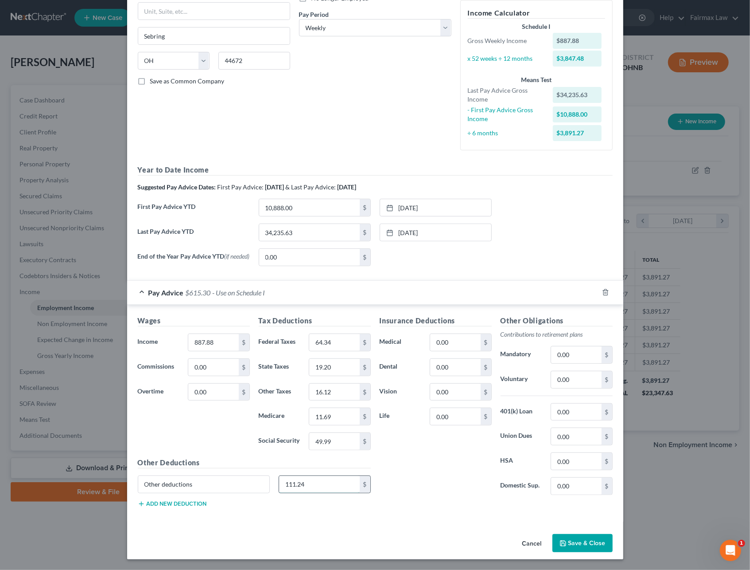
click at [316, 482] on input "111.24" at bounding box center [319, 484] width 81 height 17
type input "89.93"
click at [453, 401] on div "Insurance Deductions Medical 0.00 $ Dental 0.00 $ Vision 0.00 $ Life 0.00 $" at bounding box center [435, 408] width 121 height 187
click at [565, 538] on button "Save & Close" at bounding box center [583, 543] width 60 height 19
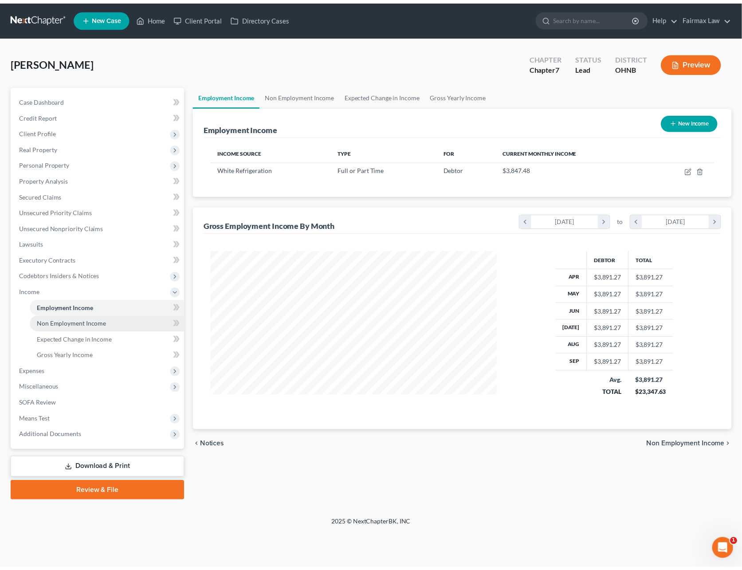
scroll to position [160, 307]
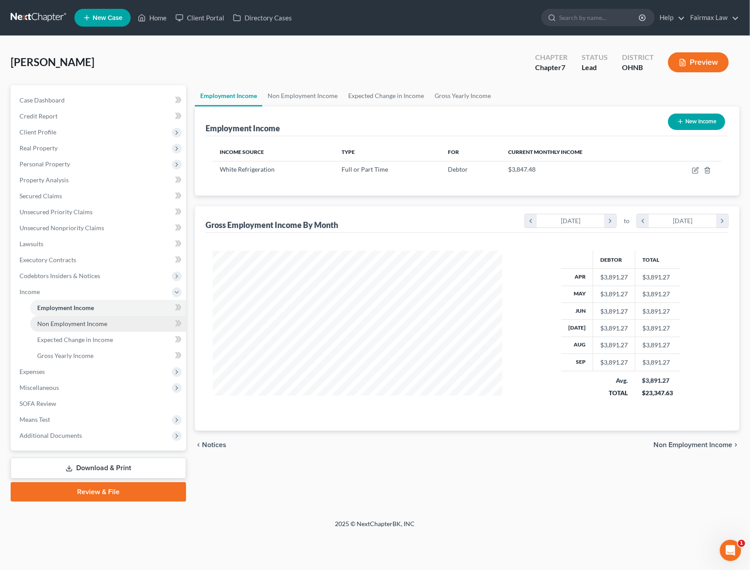
click at [78, 322] on span "Non Employment Income" at bounding box center [72, 324] width 70 height 8
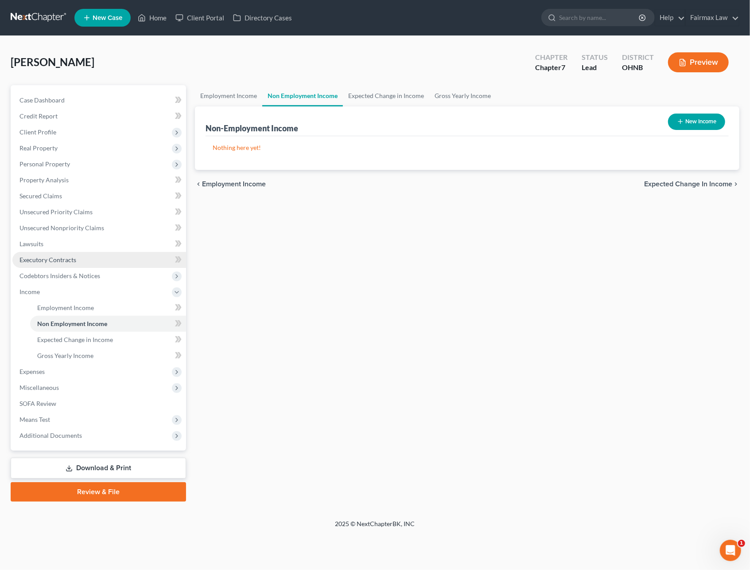
click at [53, 260] on span "Executory Contracts" at bounding box center [48, 260] width 57 height 8
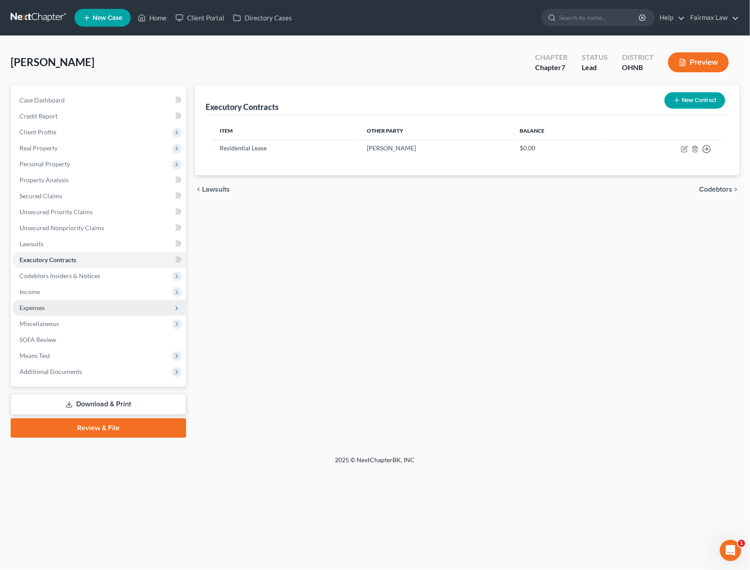
click at [41, 312] on span "Expenses" at bounding box center [99, 308] width 174 height 16
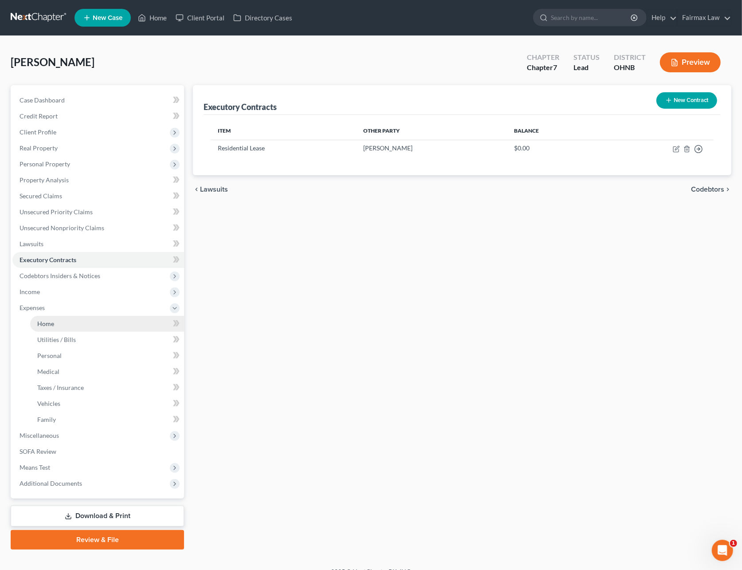
click at [44, 320] on span "Home" at bounding box center [45, 324] width 17 height 8
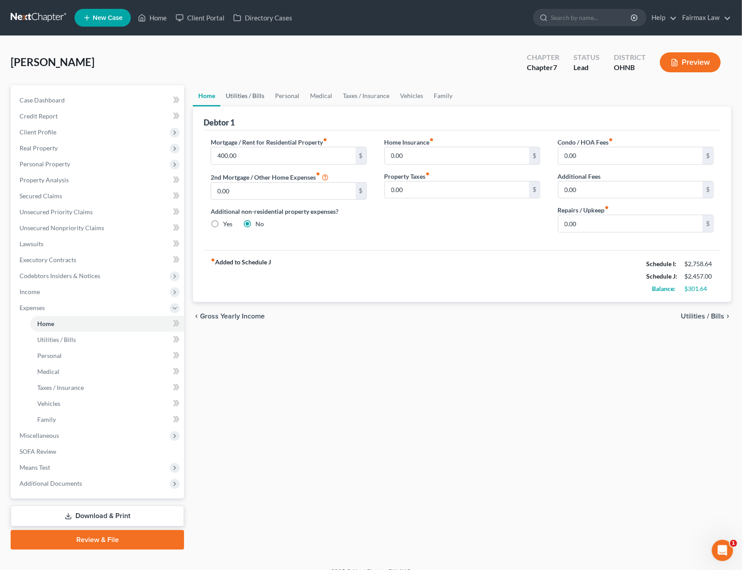
click at [253, 98] on link "Utilities / Bills" at bounding box center [244, 95] width 49 height 21
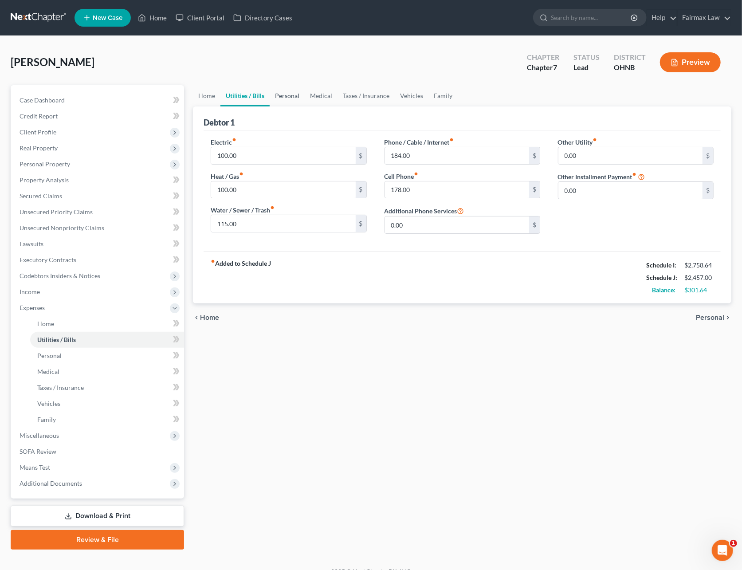
click at [281, 98] on link "Personal" at bounding box center [287, 95] width 35 height 21
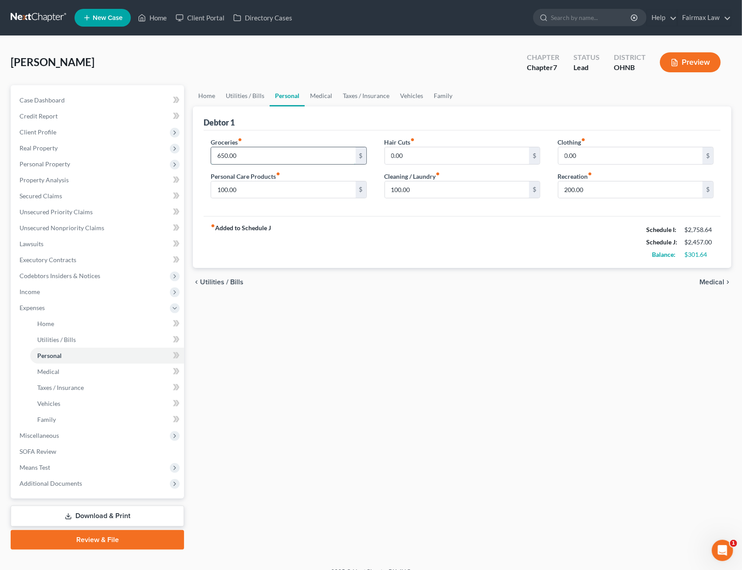
click at [259, 155] on input "650.00" at bounding box center [283, 155] width 144 height 17
type input "850"
click at [224, 188] on input "100.00" at bounding box center [283, 189] width 144 height 17
type input "150"
click at [410, 188] on input "100.00" at bounding box center [457, 189] width 144 height 17
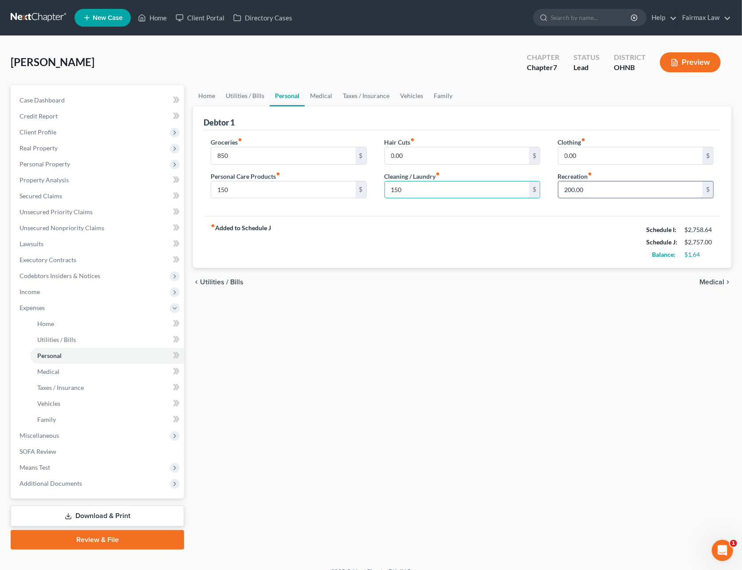
type input "150"
click at [605, 195] on input "200.00" at bounding box center [630, 189] width 144 height 17
type input "150"
click at [315, 86] on link "Medical" at bounding box center [321, 95] width 33 height 21
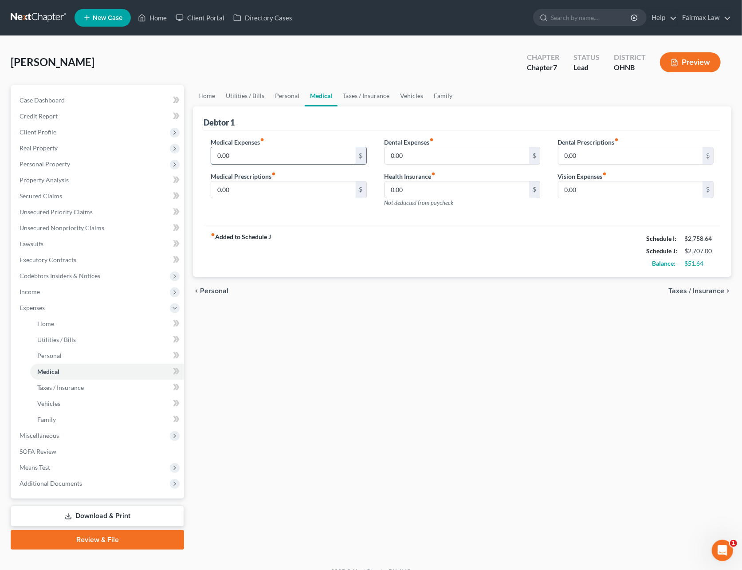
click at [243, 149] on input "0.00" at bounding box center [283, 155] width 144 height 17
type input "50"
click at [367, 90] on link "Taxes / Insurance" at bounding box center [365, 95] width 57 height 21
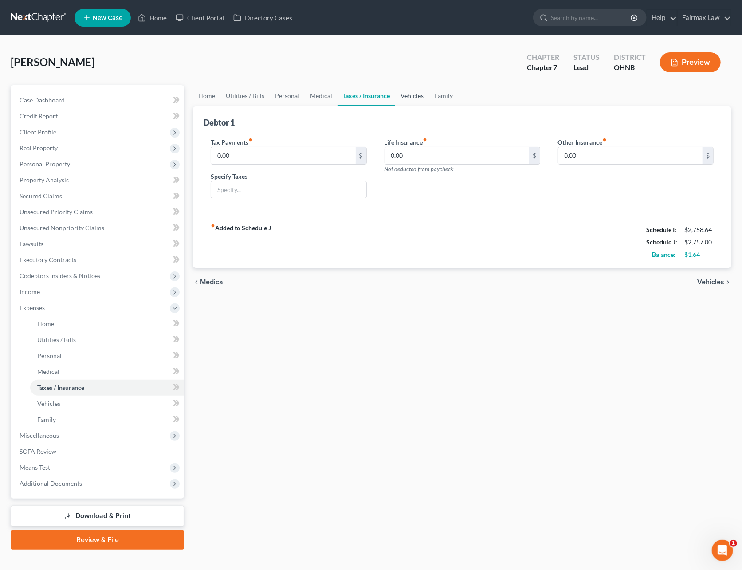
click at [408, 91] on link "Vehicles" at bounding box center [412, 95] width 34 height 21
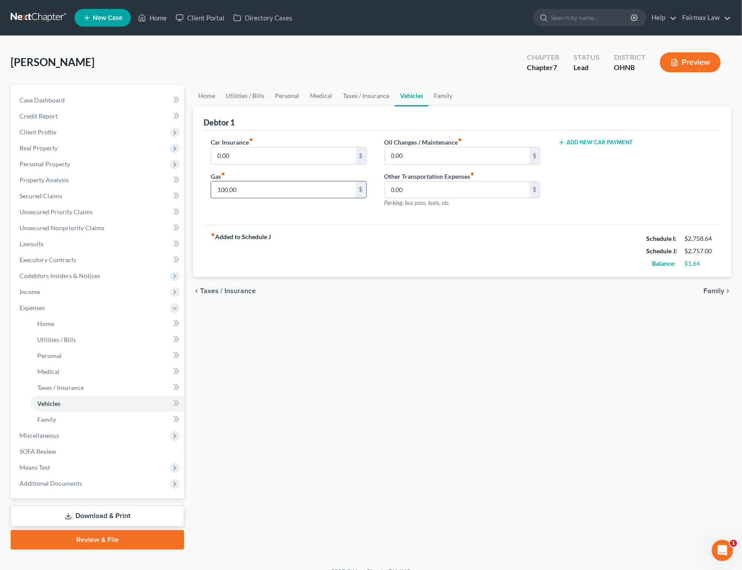
click at [252, 185] on input "100.00" at bounding box center [283, 189] width 144 height 17
click at [433, 184] on input "0.00" at bounding box center [457, 189] width 144 height 17
type input "100"
click at [436, 94] on link "Family" at bounding box center [442, 95] width 29 height 21
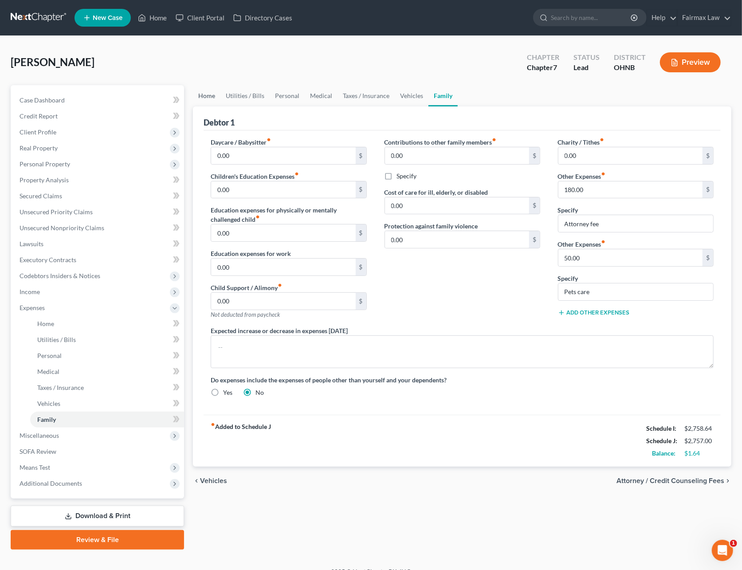
click at [208, 90] on link "Home" at bounding box center [206, 95] width 27 height 21
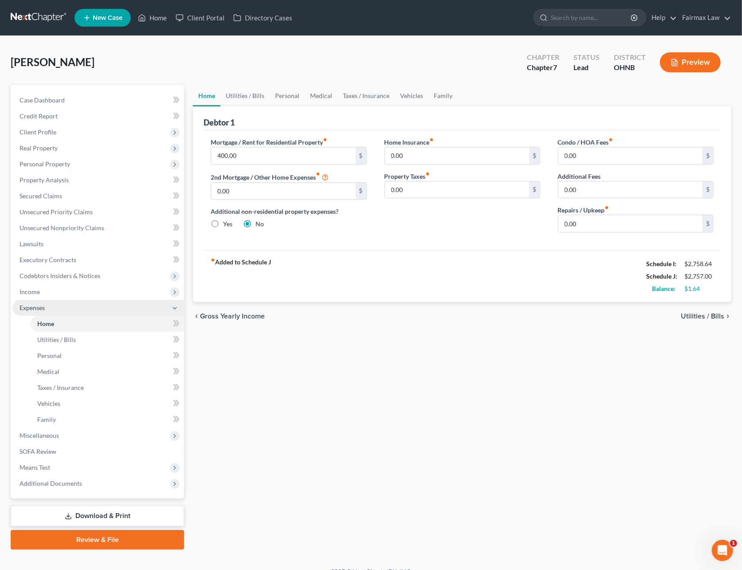
click at [54, 306] on span "Expenses" at bounding box center [98, 308] width 172 height 16
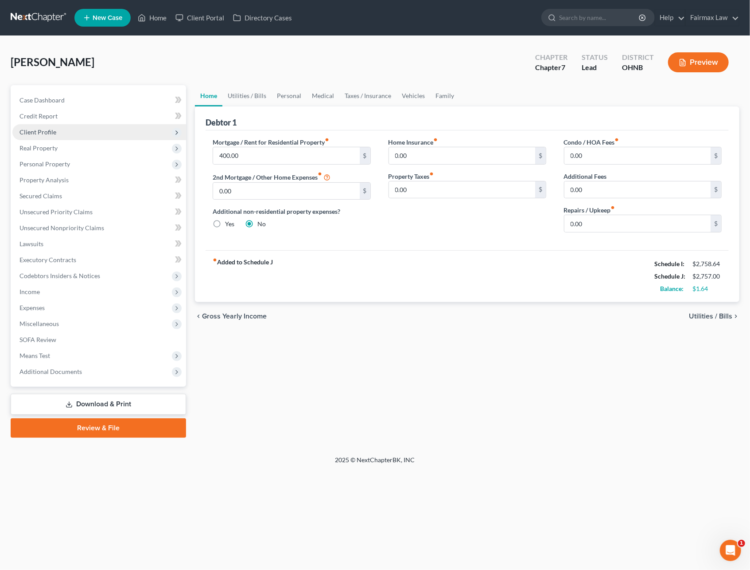
click at [45, 130] on span "Client Profile" at bounding box center [38, 132] width 37 height 8
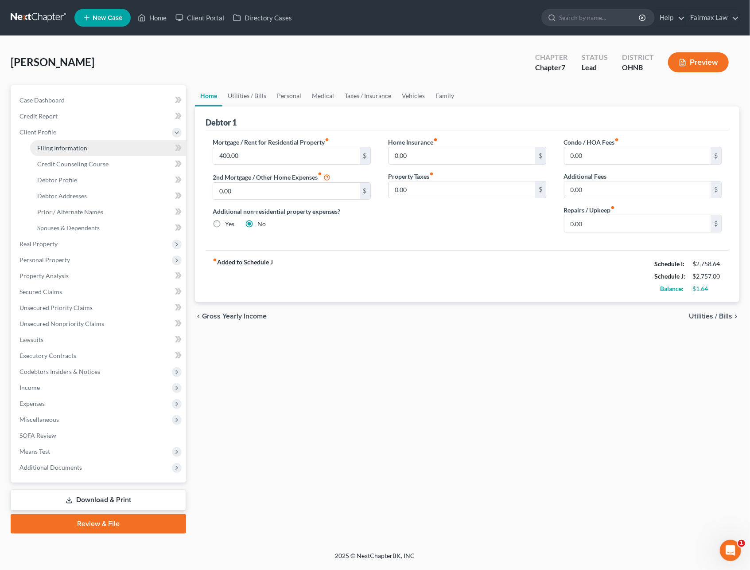
click at [54, 148] on span "Filing Information" at bounding box center [62, 148] width 50 height 8
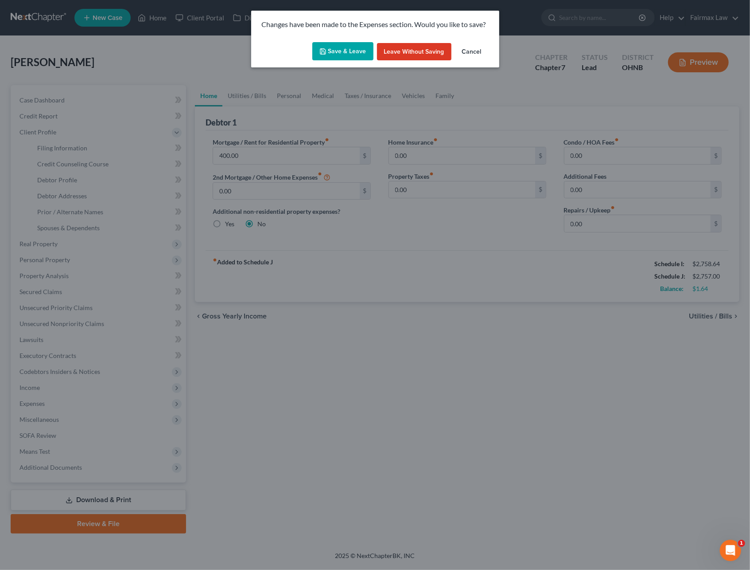
click at [336, 52] on button "Save & Leave" at bounding box center [343, 51] width 61 height 19
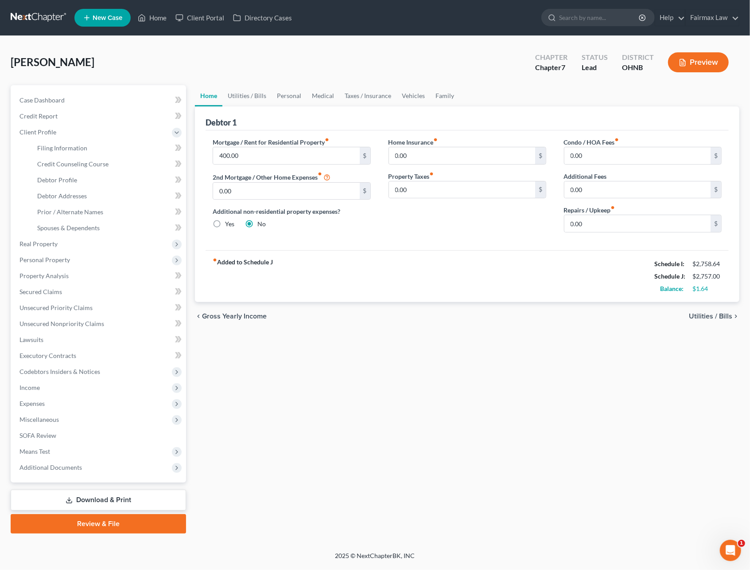
select select "1"
select select "0"
select select "61"
select select "12"
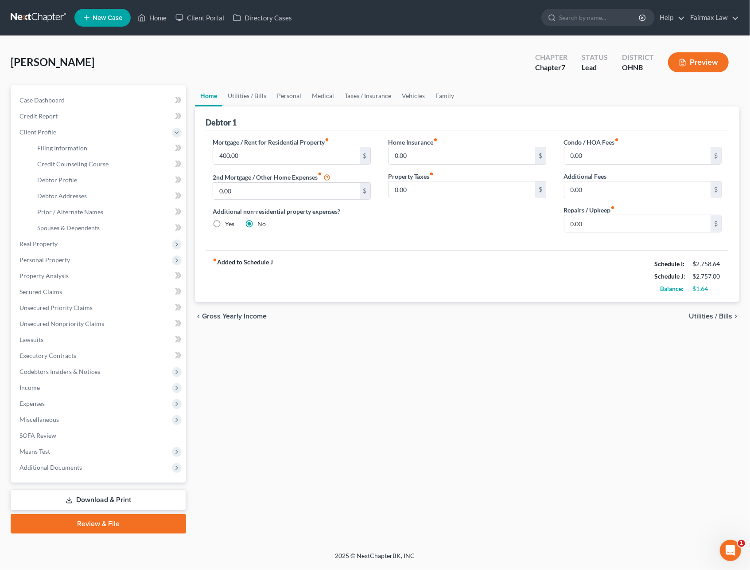
select select "0"
select select "36"
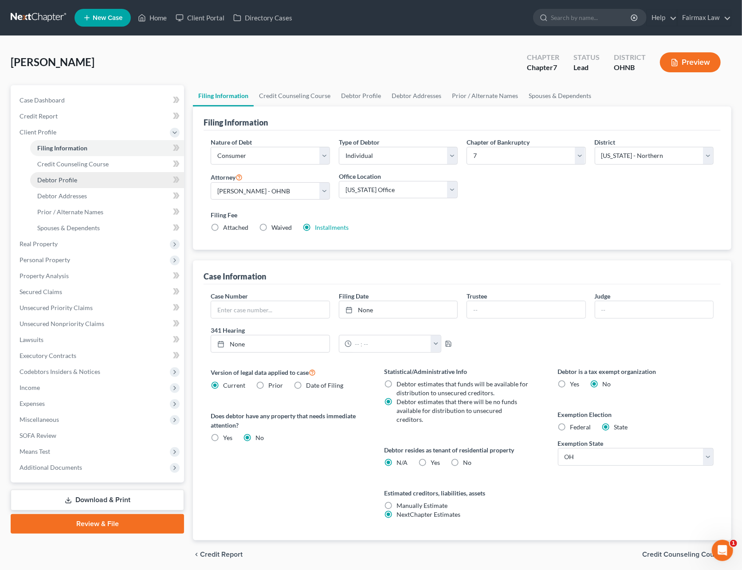
click at [77, 178] on link "Debtor Profile" at bounding box center [107, 180] width 154 height 16
select select "0"
select select "3"
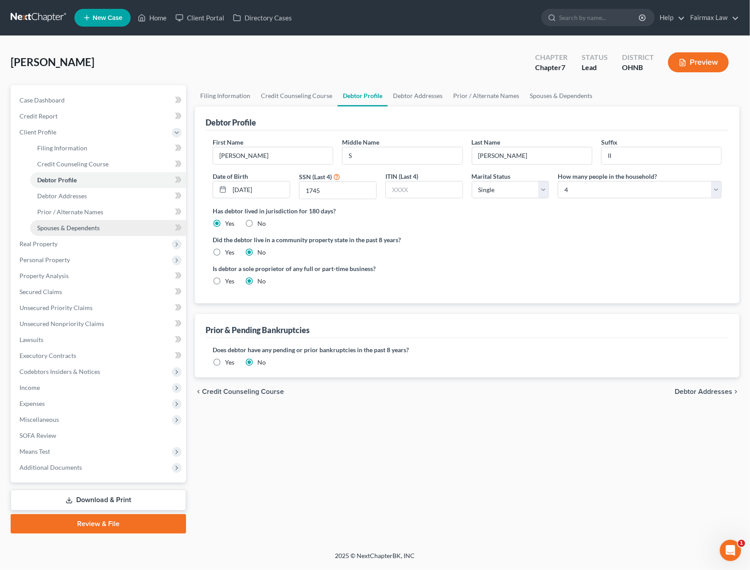
click at [104, 227] on link "Spouses & Dependents" at bounding box center [108, 228] width 156 height 16
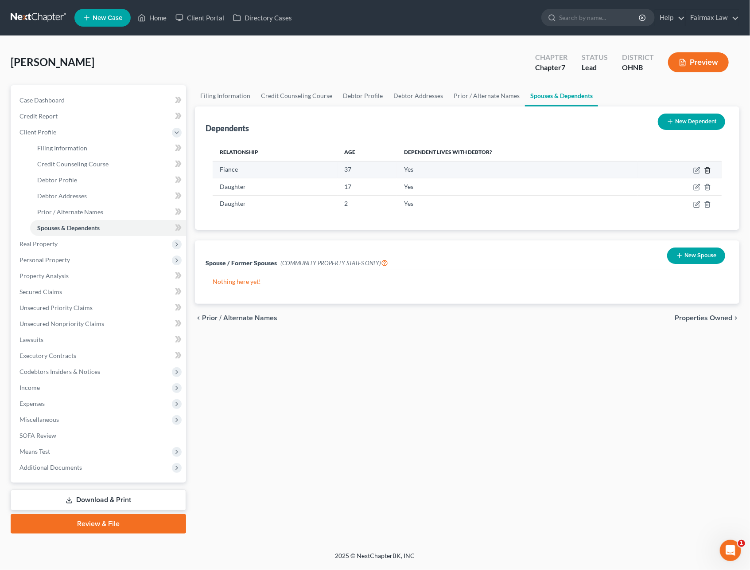
click at [711, 169] on icon "button" at bounding box center [707, 170] width 7 height 7
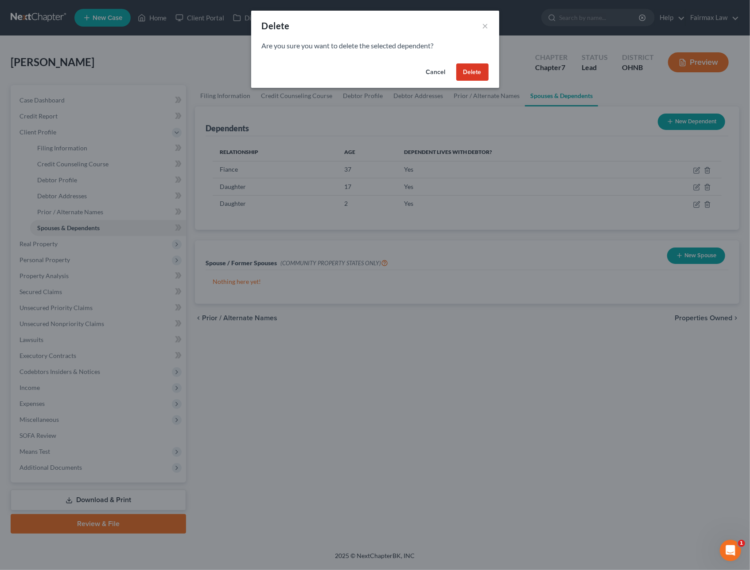
click at [470, 72] on button "Delete" at bounding box center [473, 72] width 32 height 18
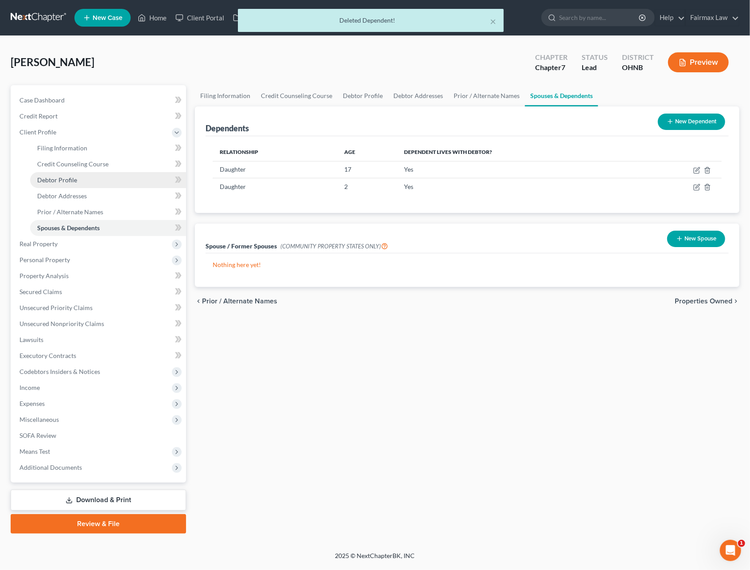
click at [59, 181] on span "Debtor Profile" at bounding box center [57, 180] width 40 height 8
select select "0"
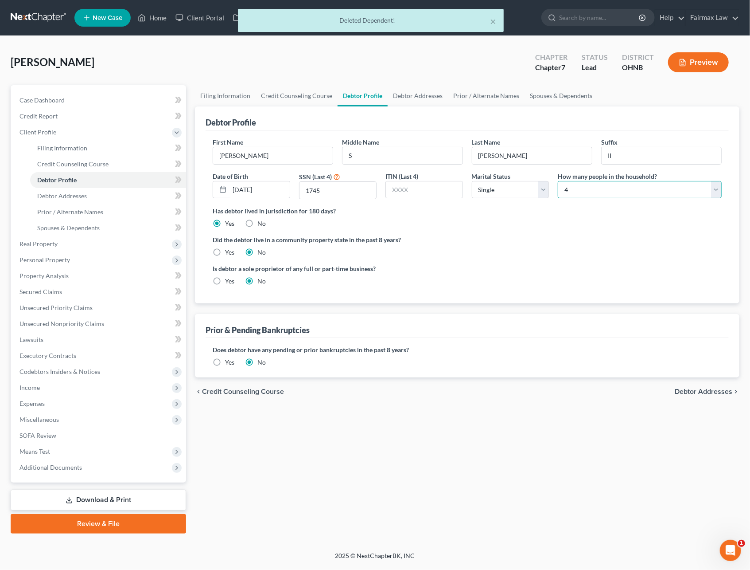
click at [587, 188] on select "Select 1 2 3 4 5 6 7 8 9 10 11 12 13 14 15 16 17 18 19 20" at bounding box center [640, 190] width 164 height 18
select select "2"
click at [558, 181] on select "Select 1 2 3 4 5 6 7 8 9 10 11 12 13 14 15 16 17 18 19 20" at bounding box center [640, 190] width 164 height 18
click at [42, 399] on span "Expenses" at bounding box center [32, 403] width 25 height 8
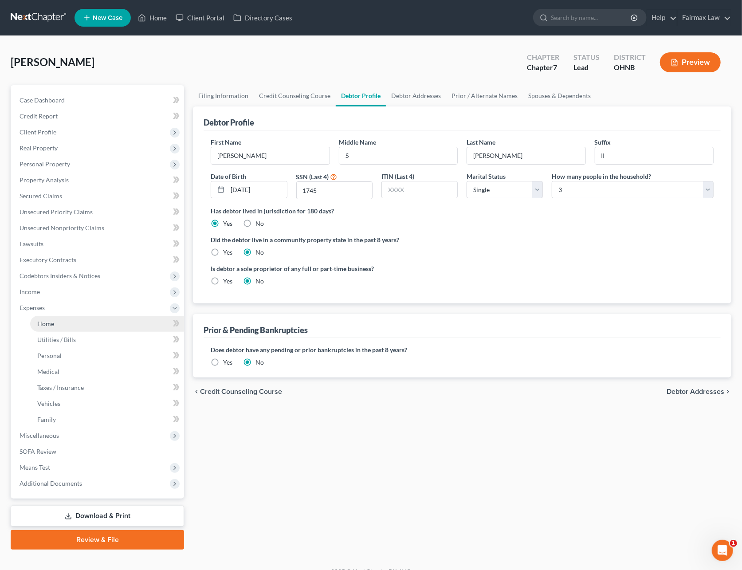
click at [75, 325] on link "Home" at bounding box center [107, 324] width 154 height 16
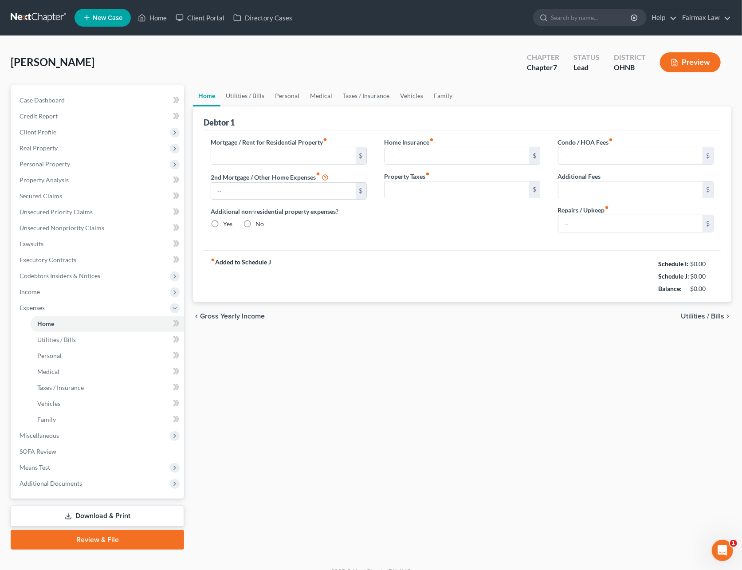
type input "400.00"
type input "0.00"
radio input "true"
type input "0.00"
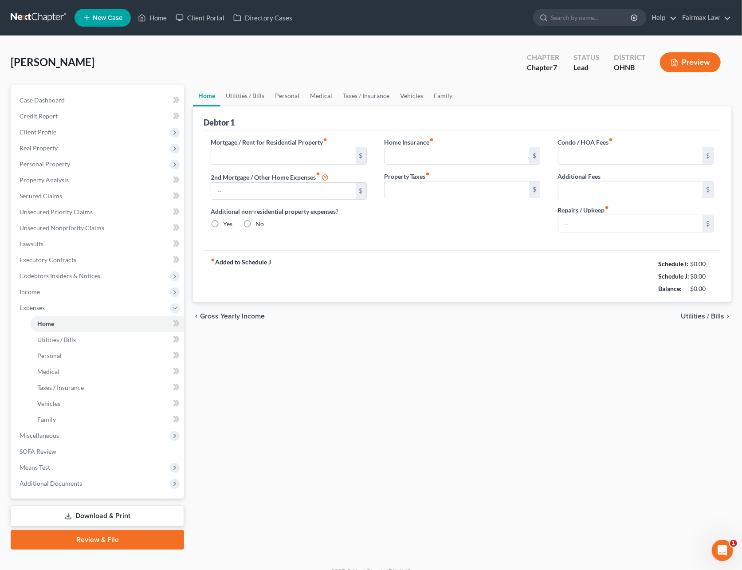
type input "0.00"
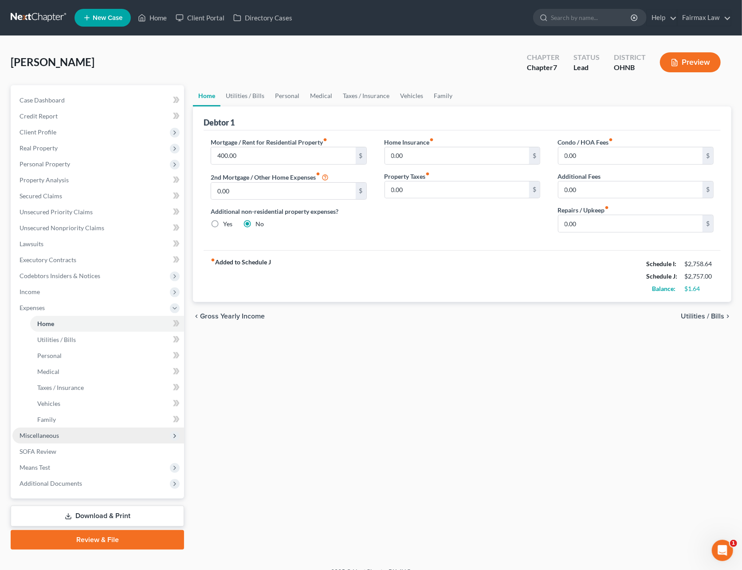
click at [45, 437] on span "Miscellaneous" at bounding box center [39, 435] width 39 height 8
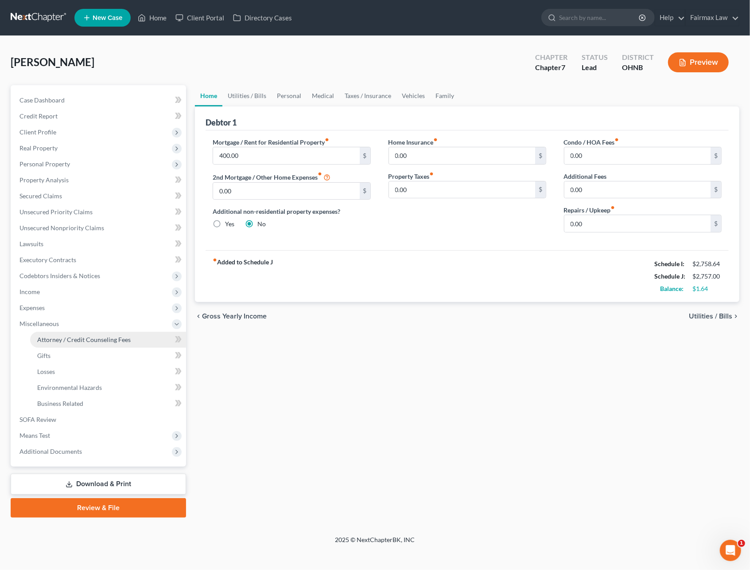
click at [92, 346] on link "Attorney / Credit Counseling Fees" at bounding box center [108, 340] width 156 height 16
select select "1"
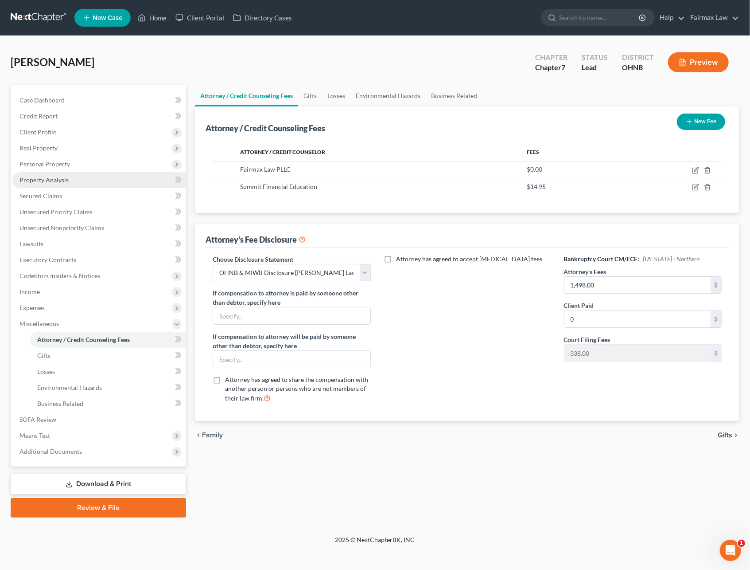
click at [45, 182] on span "Property Analysis" at bounding box center [44, 180] width 49 height 8
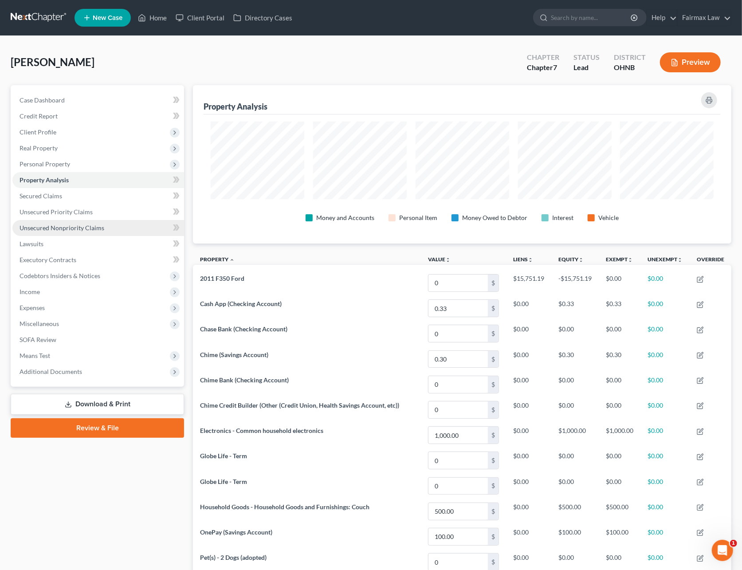
click at [55, 227] on span "Unsecured Nonpriority Claims" at bounding box center [62, 228] width 85 height 8
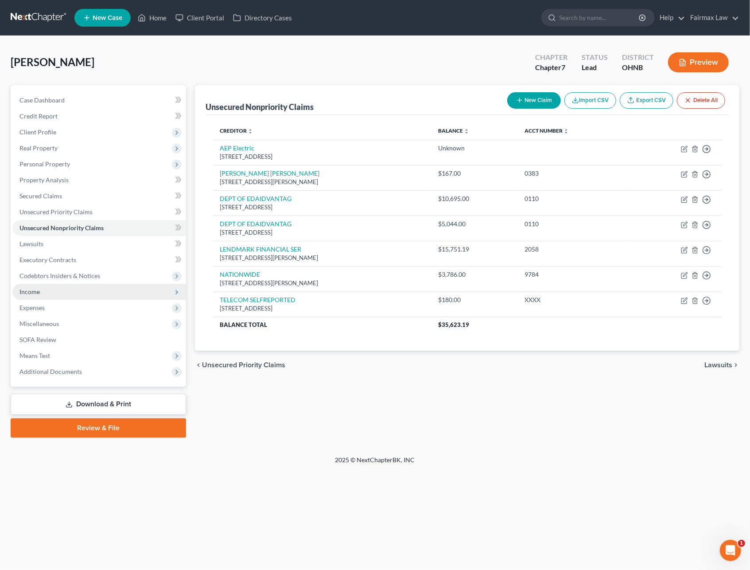
click at [46, 295] on span "Income" at bounding box center [99, 292] width 174 height 16
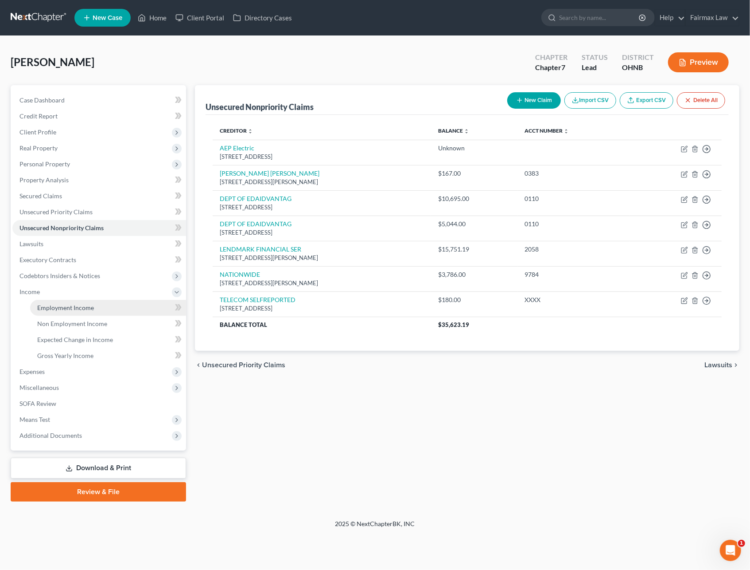
click at [54, 304] on span "Employment Income" at bounding box center [65, 308] width 57 height 8
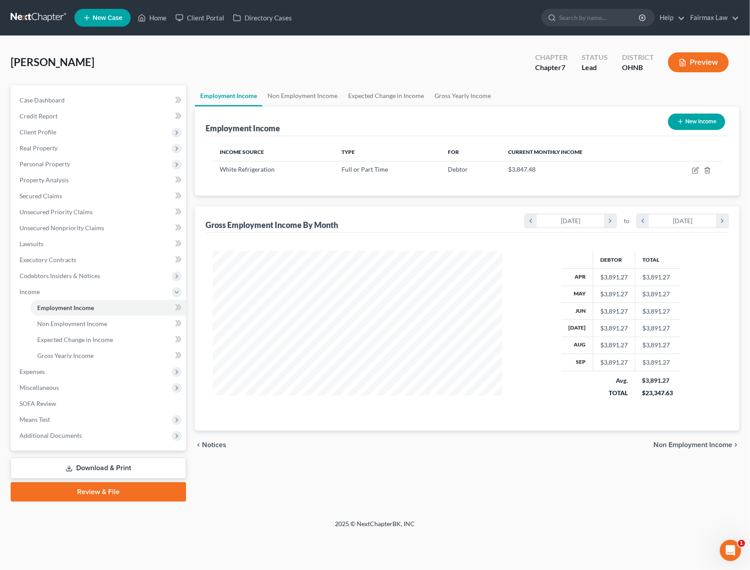
scroll to position [160, 307]
click at [694, 170] on icon "button" at bounding box center [695, 170] width 7 height 7
select select "0"
select select "36"
select select "3"
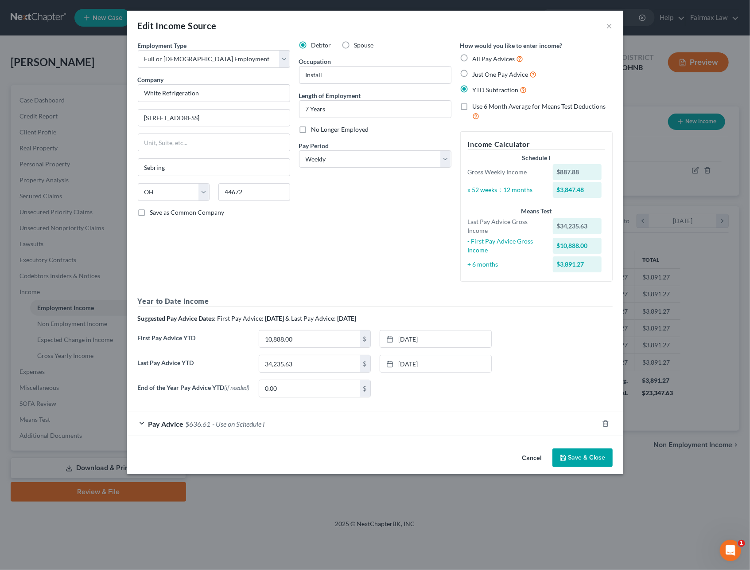
click at [238, 428] on span "- Use on Schedule I" at bounding box center [239, 423] width 53 height 8
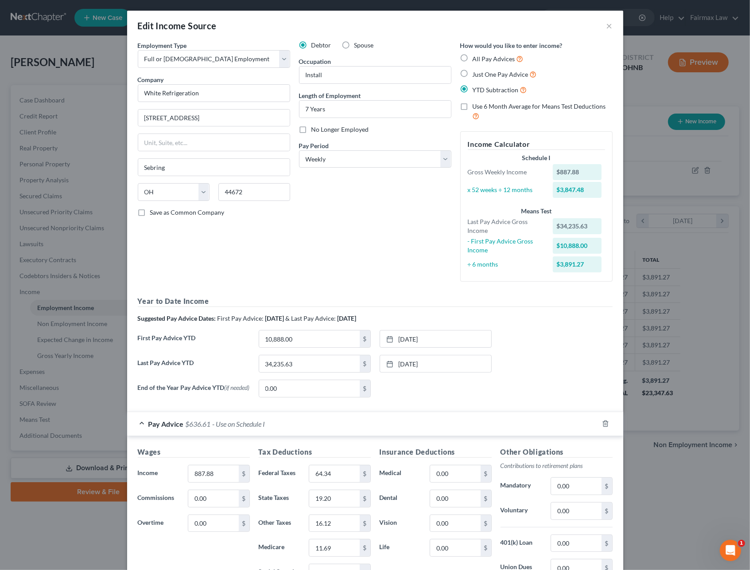
scroll to position [137, 0]
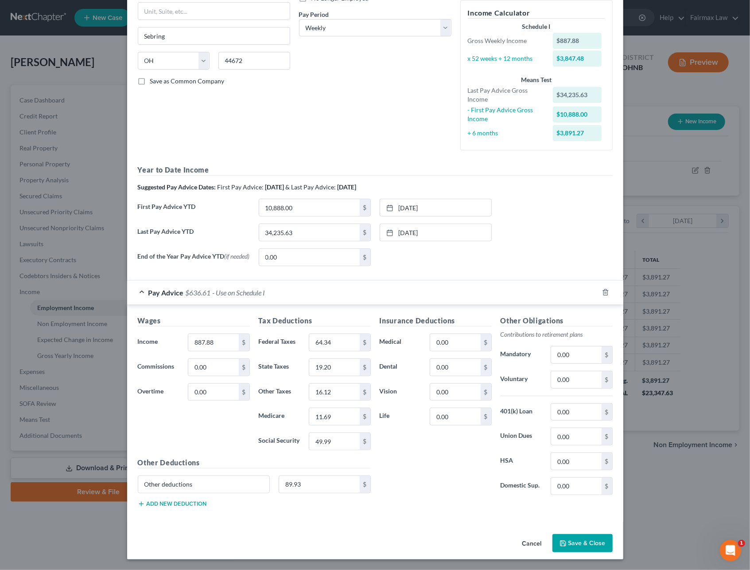
drag, startPoint x: 567, startPoint y: 539, endPoint x: 551, endPoint y: 533, distance: 18.1
click at [567, 539] on button "Save & Close" at bounding box center [583, 543] width 60 height 19
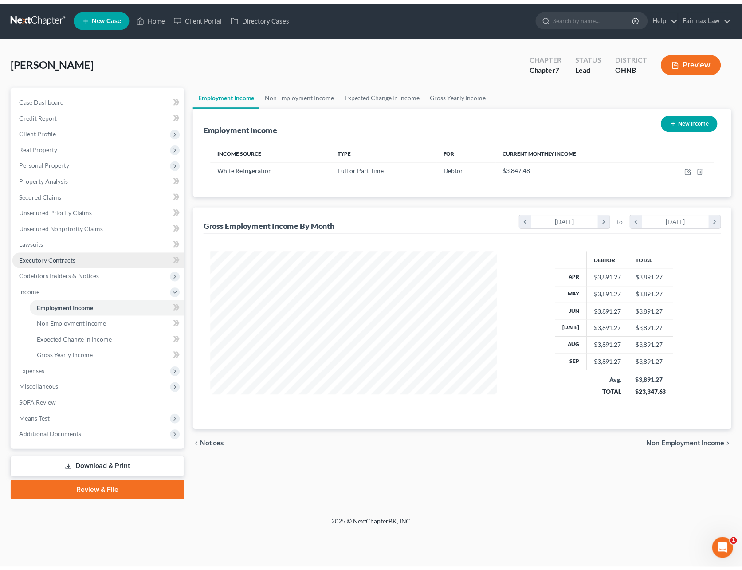
scroll to position [160, 307]
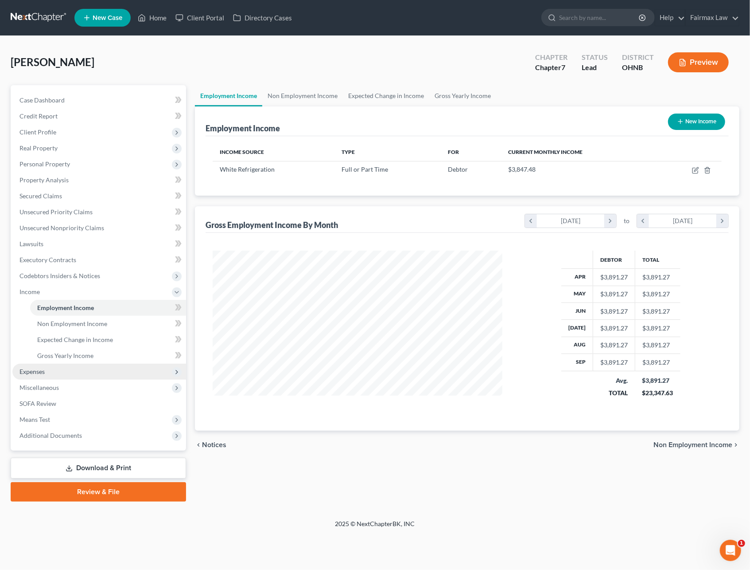
click at [41, 367] on span "Expenses" at bounding box center [32, 371] width 25 height 8
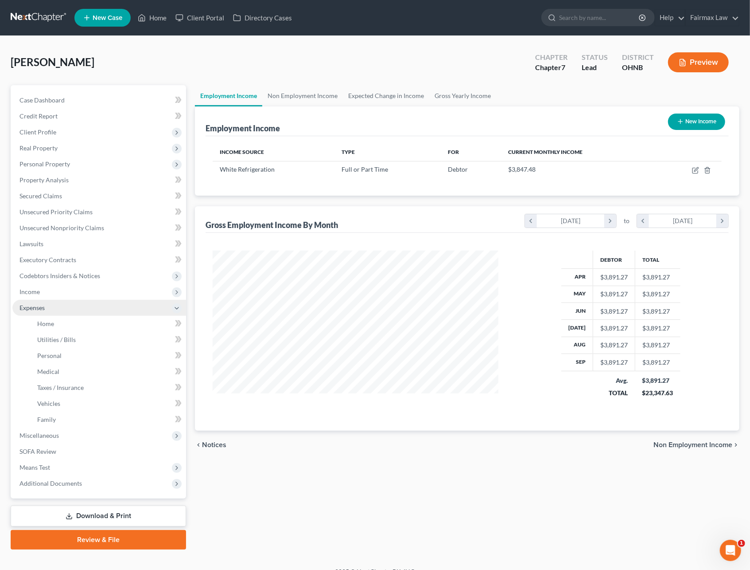
scroll to position [443116, 442972]
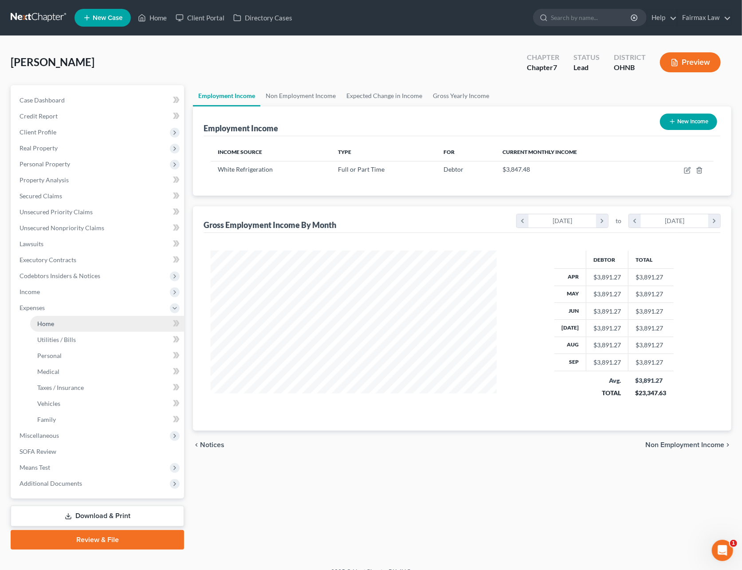
click at [57, 330] on link "Home" at bounding box center [107, 324] width 154 height 16
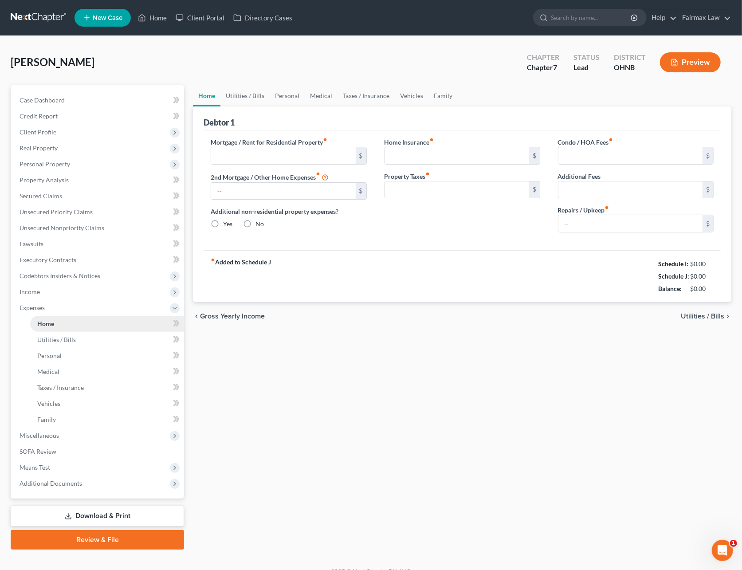
type input "400.00"
type input "0.00"
radio input "true"
type input "0.00"
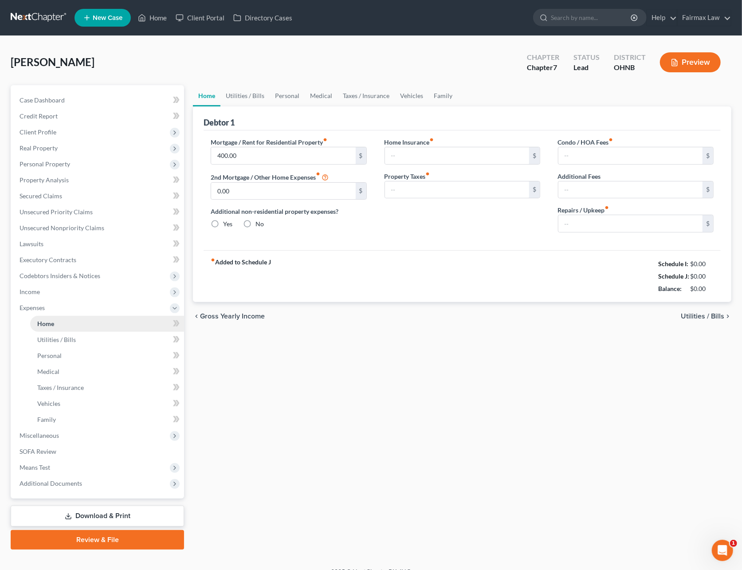
type input "0.00"
click at [250, 99] on link "Utilities / Bills" at bounding box center [244, 95] width 49 height 21
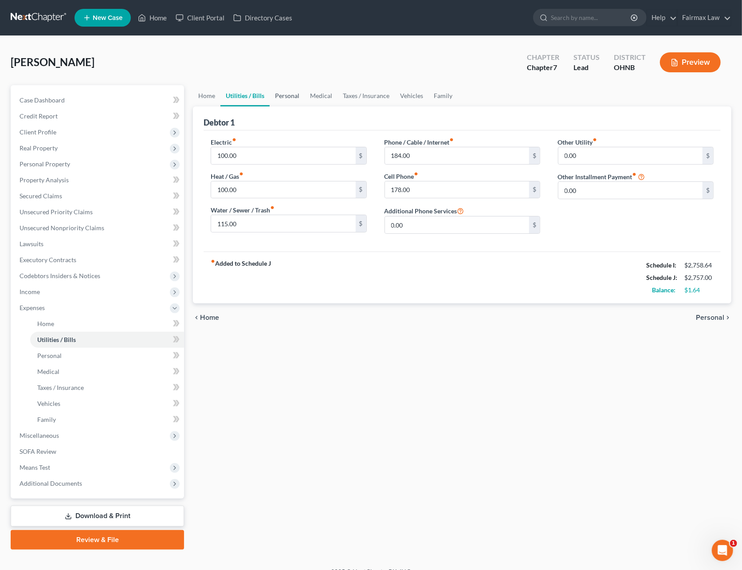
click at [291, 100] on link "Personal" at bounding box center [287, 95] width 35 height 21
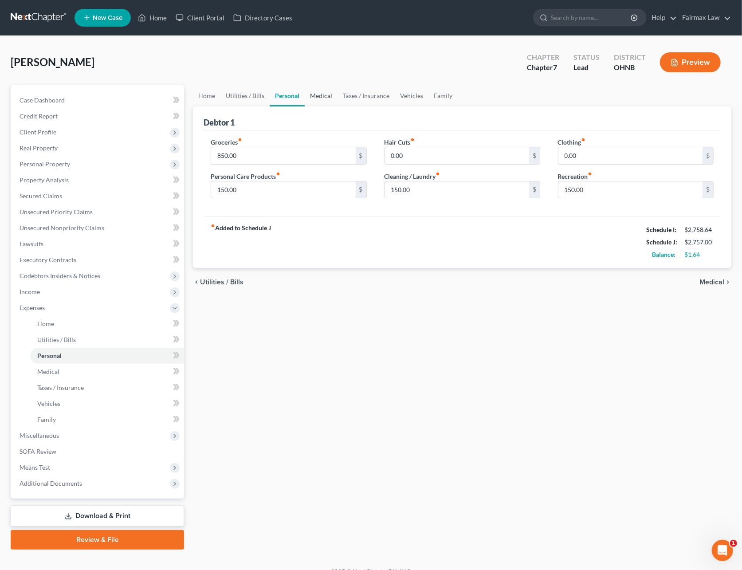
click at [320, 95] on link "Medical" at bounding box center [321, 95] width 33 height 21
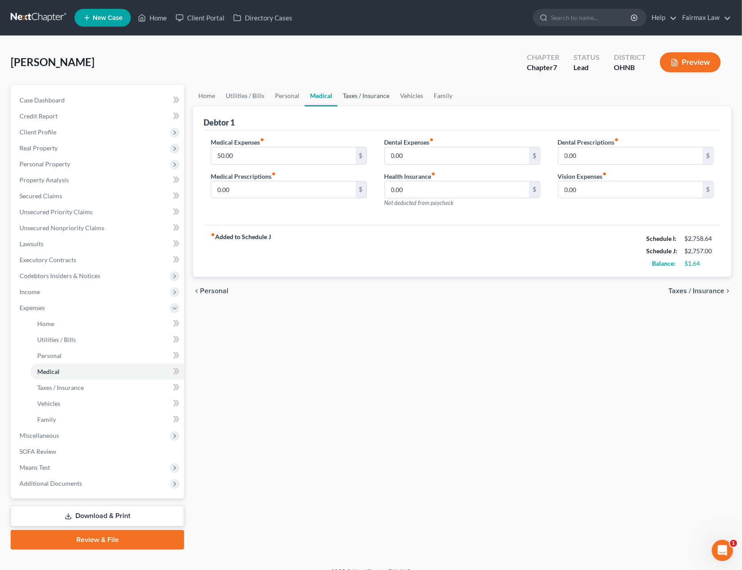
click at [353, 95] on link "Taxes / Insurance" at bounding box center [365, 95] width 57 height 21
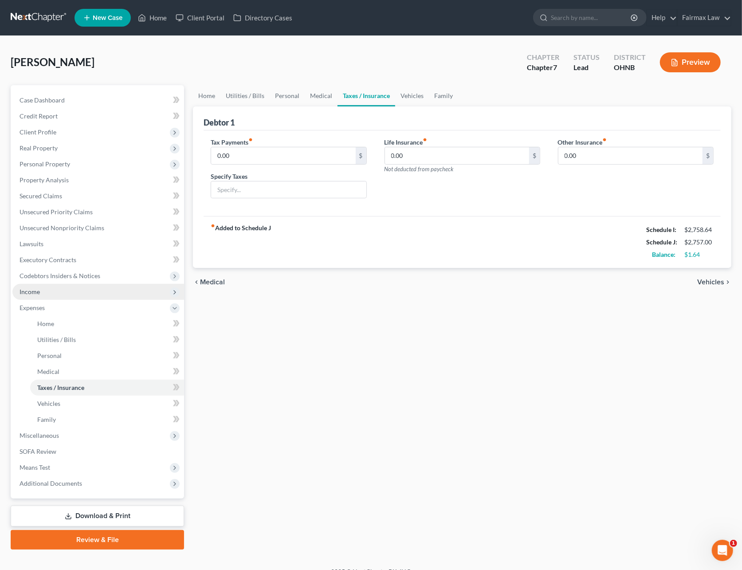
click at [35, 304] on span "Expenses" at bounding box center [32, 308] width 25 height 8
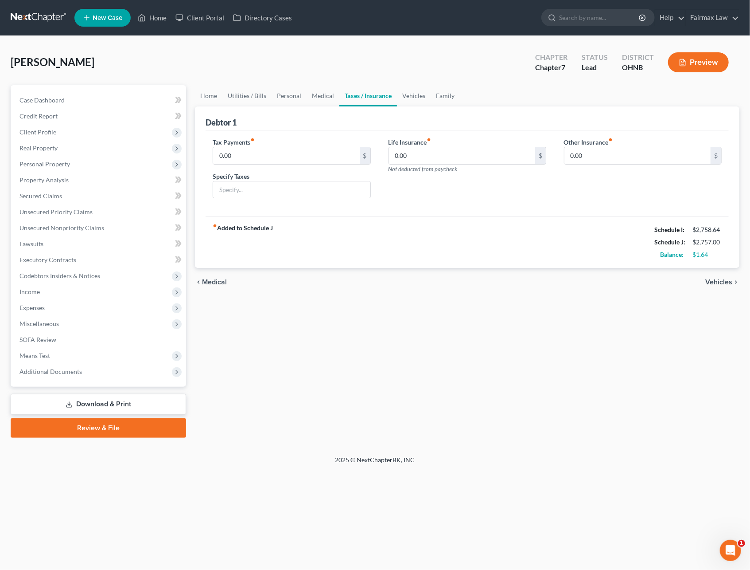
click at [58, 14] on link at bounding box center [39, 18] width 57 height 16
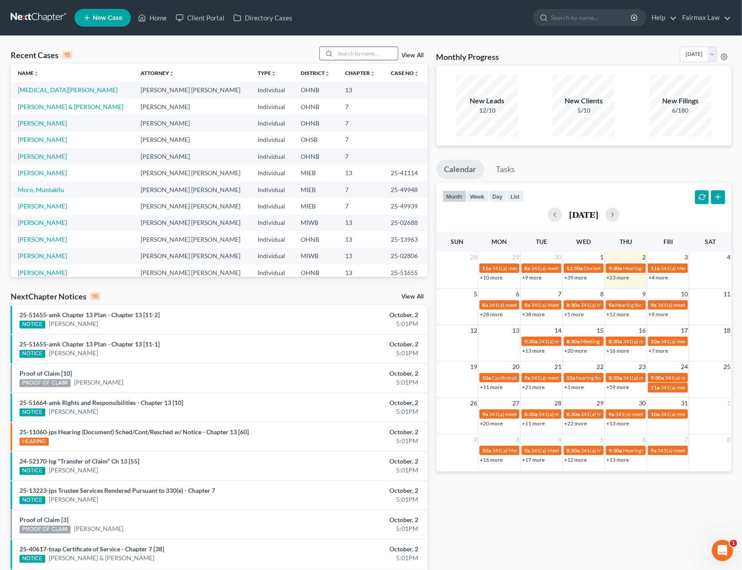
click at [356, 54] on input "search" at bounding box center [367, 53] width 62 height 13
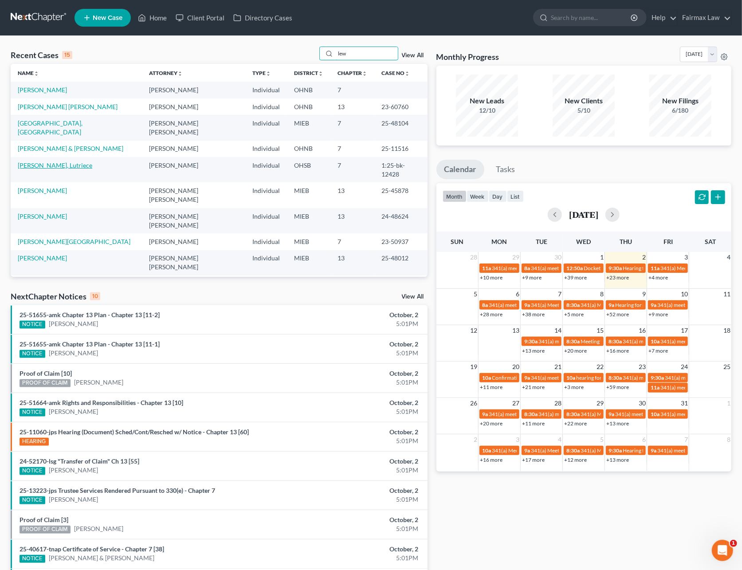
type input "lew"
click at [29, 161] on link "[PERSON_NAME], Lutriece" at bounding box center [55, 165] width 74 height 8
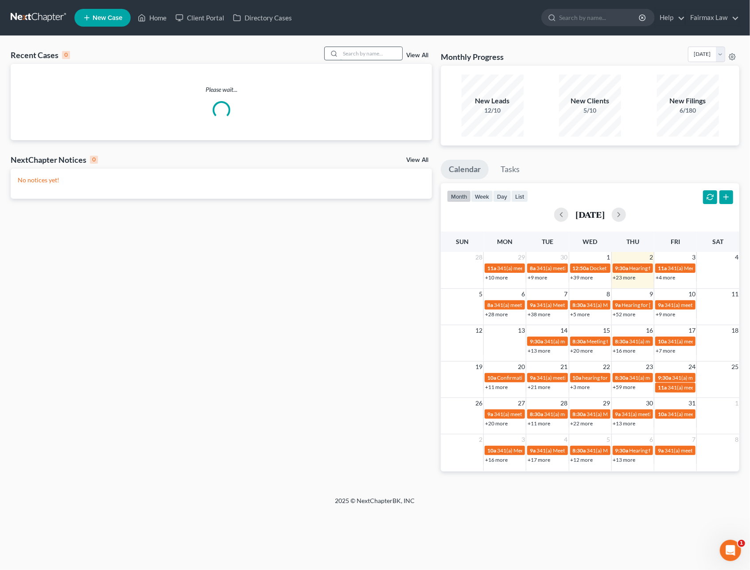
click at [350, 57] on input "search" at bounding box center [371, 53] width 62 height 13
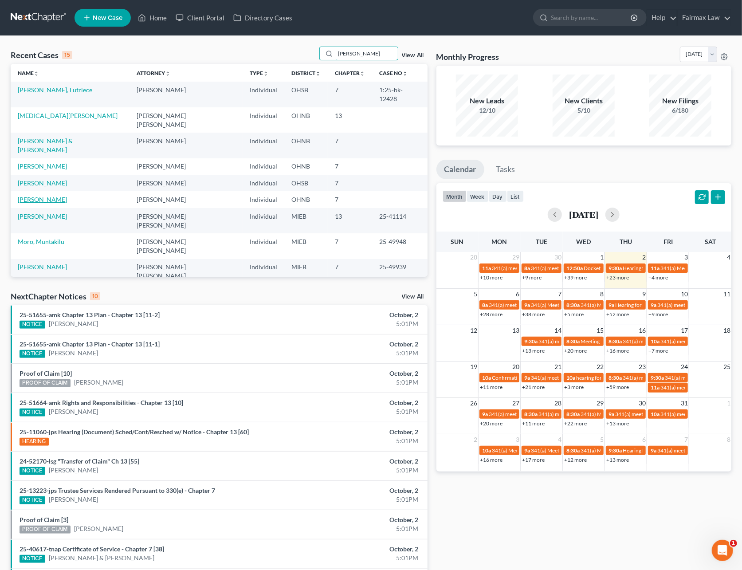
type input "[PERSON_NAME]"
click at [43, 195] on link "[PERSON_NAME]" at bounding box center [42, 199] width 49 height 8
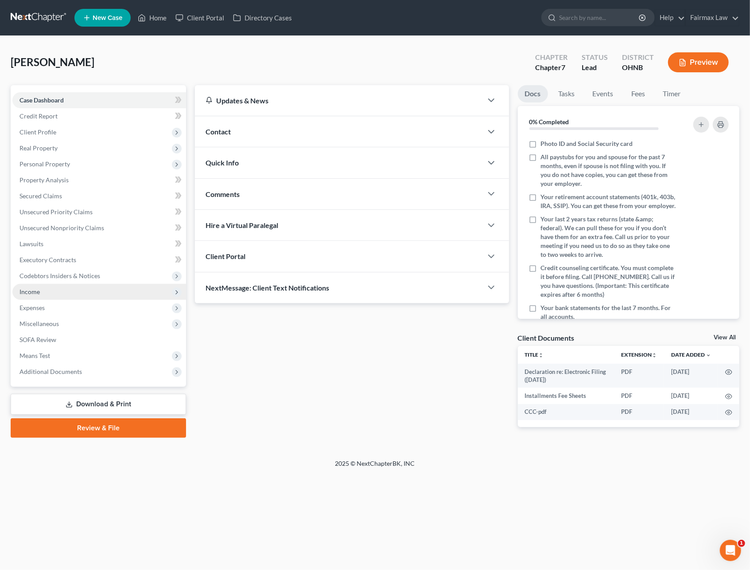
click at [31, 295] on span "Income" at bounding box center [99, 292] width 174 height 16
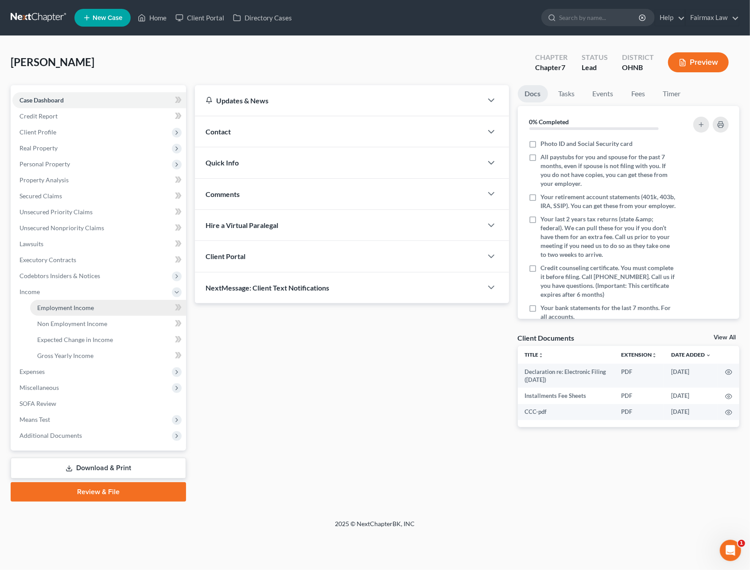
click at [51, 304] on span "Employment Income" at bounding box center [65, 308] width 57 height 8
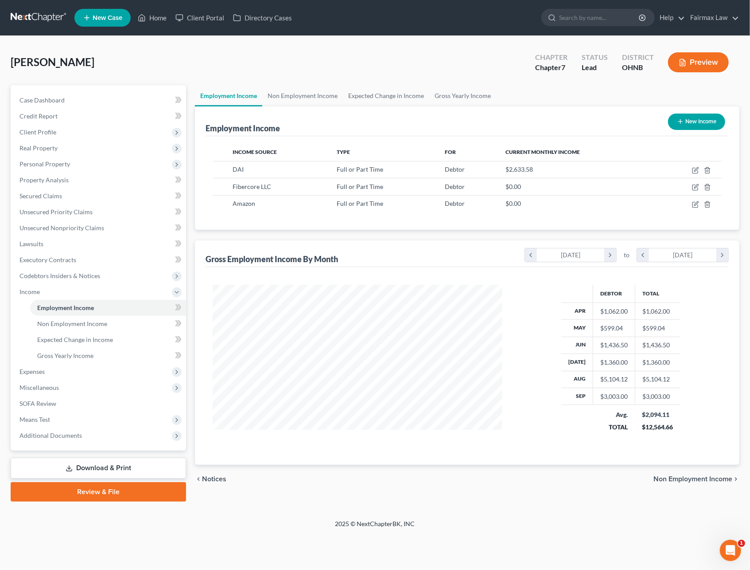
scroll to position [160, 307]
click at [693, 170] on icon "button" at bounding box center [695, 170] width 5 height 5
select select "0"
select select "36"
select select "2"
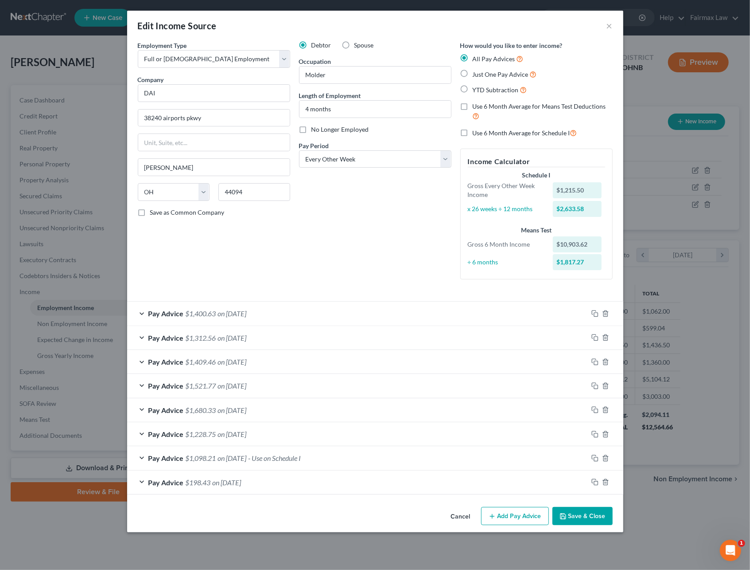
click at [473, 90] on label "YTD Subtraction" at bounding box center [500, 90] width 55 height 10
click at [477, 90] on input "YTD Subtraction" at bounding box center [480, 88] width 6 height 6
radio input "true"
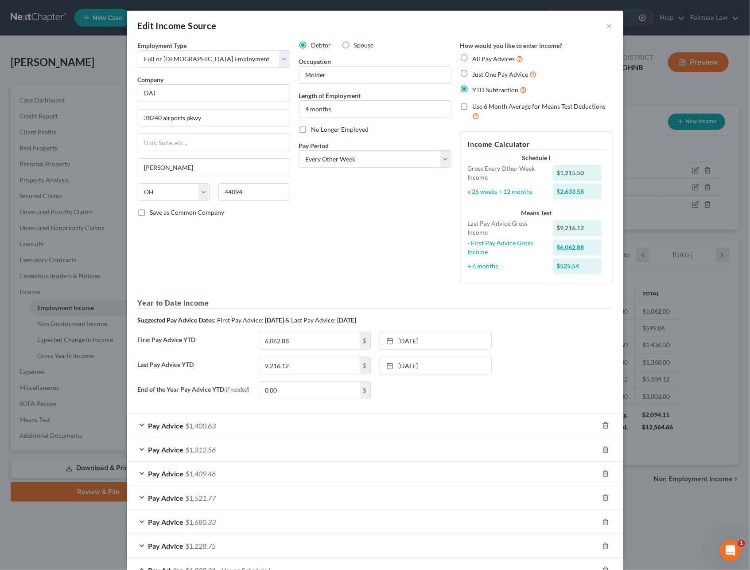
scroll to position [295, 0]
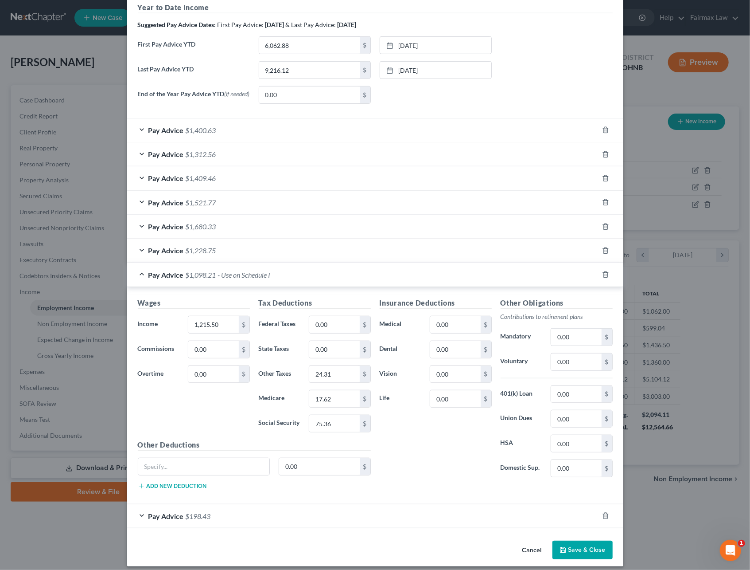
click at [531, 559] on button "Cancel" at bounding box center [533, 550] width 34 height 18
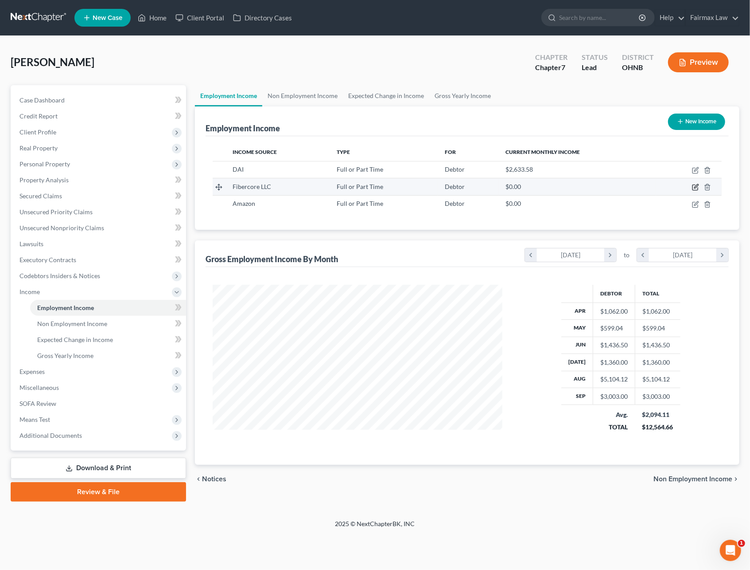
click at [696, 185] on icon "button" at bounding box center [697, 186] width 4 height 4
select select "0"
select select "36"
select select "3"
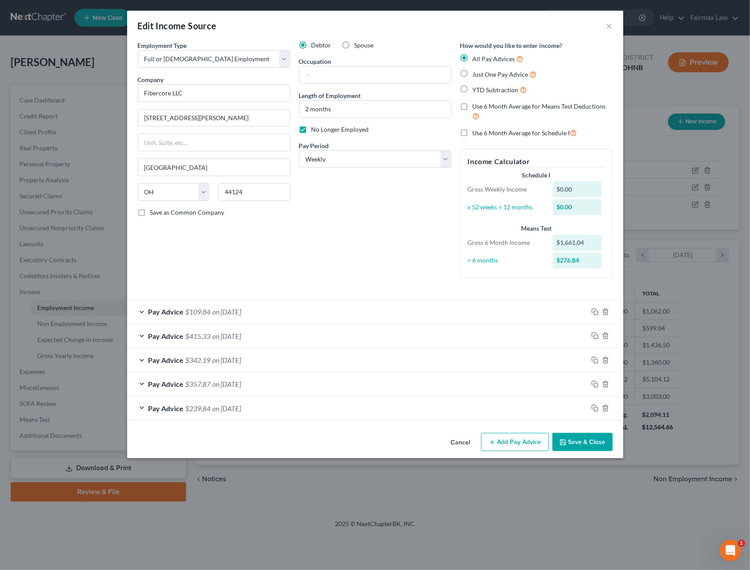
click at [456, 442] on button "Cancel" at bounding box center [461, 443] width 34 height 18
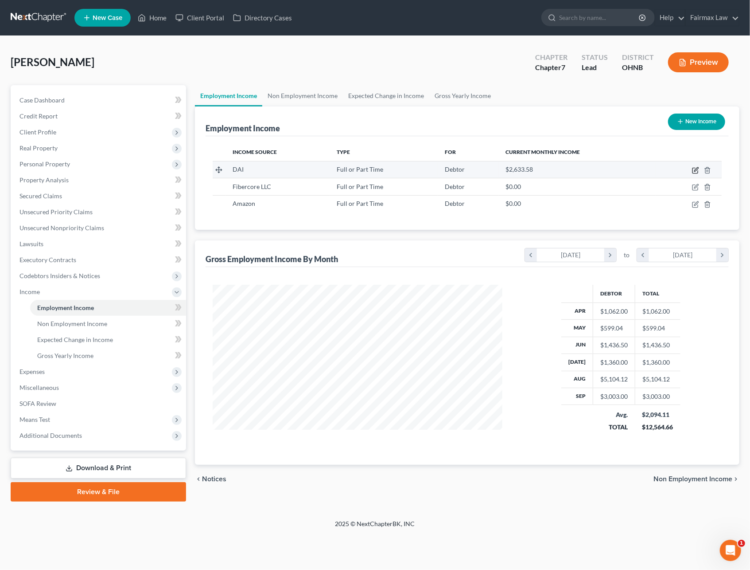
click at [695, 168] on icon "button" at bounding box center [695, 170] width 7 height 7
select select "0"
select select "36"
select select "2"
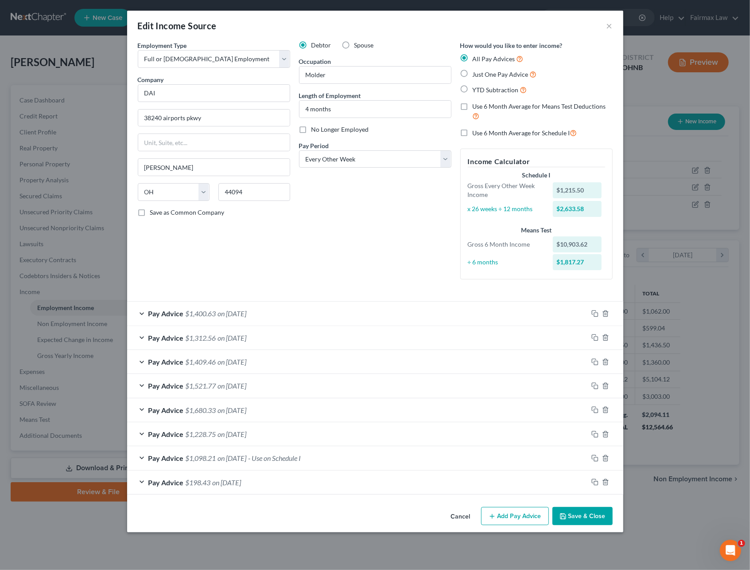
click at [473, 90] on label "YTD Subtraction" at bounding box center [500, 90] width 55 height 10
click at [477, 90] on input "YTD Subtraction" at bounding box center [480, 88] width 6 height 6
radio input "true"
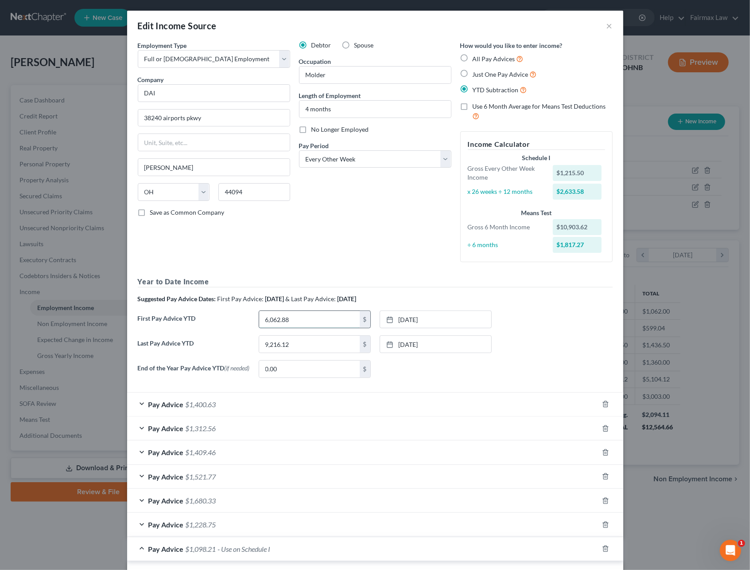
click at [304, 323] on input "6,062.88" at bounding box center [309, 319] width 101 height 17
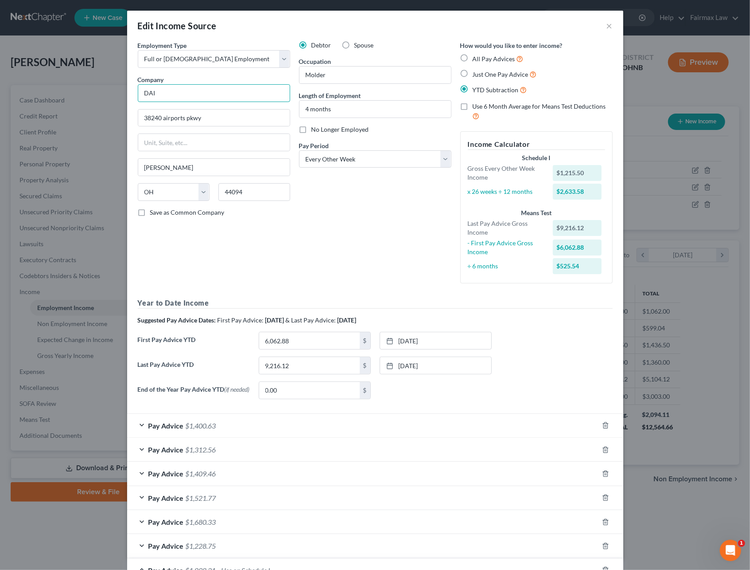
click at [183, 89] on input "DAI" at bounding box center [214, 93] width 152 height 18
drag, startPoint x: 153, startPoint y: 93, endPoint x: 136, endPoint y: 94, distance: 17.3
click at [138, 93] on input "DAI" at bounding box center [214, 93] width 152 height 18
type input "Q Source Group LLC"
click at [219, 114] on input "38240 airports pkwy" at bounding box center [214, 117] width 152 height 17
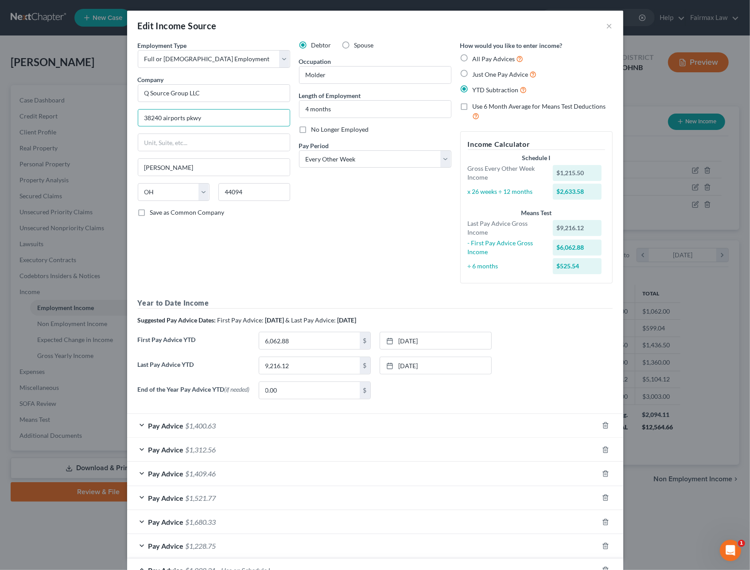
drag, startPoint x: 70, startPoint y: 108, endPoint x: 2, endPoint y: 109, distance: 67.4
click at [4, 108] on div "Edit Income Source × Employment Type * Select Full or [DEMOGRAPHIC_DATA] Employ…" at bounding box center [375, 285] width 750 height 570
paste input "[STREET_ADDRESS][PERSON_NAME]"
type input "[STREET_ADDRESS][PERSON_NAME]"
click at [222, 137] on input "text" at bounding box center [214, 142] width 152 height 17
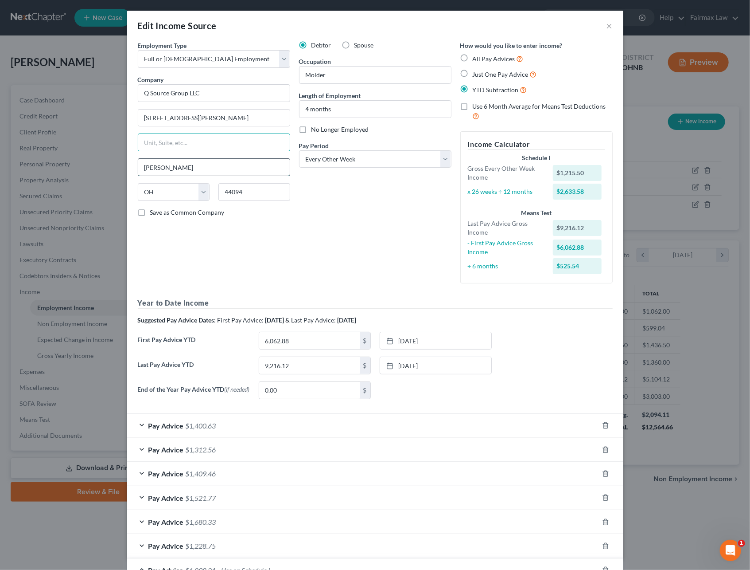
click at [145, 165] on input "[PERSON_NAME]" at bounding box center [214, 167] width 152 height 17
drag, startPoint x: 193, startPoint y: 169, endPoint x: 102, endPoint y: 169, distance: 91.3
click at [109, 169] on div "Edit Income Source × Employment Type * Select Full or [DEMOGRAPHIC_DATA] Employ…" at bounding box center [375, 285] width 750 height 570
type input "Livonia"
select select "23"
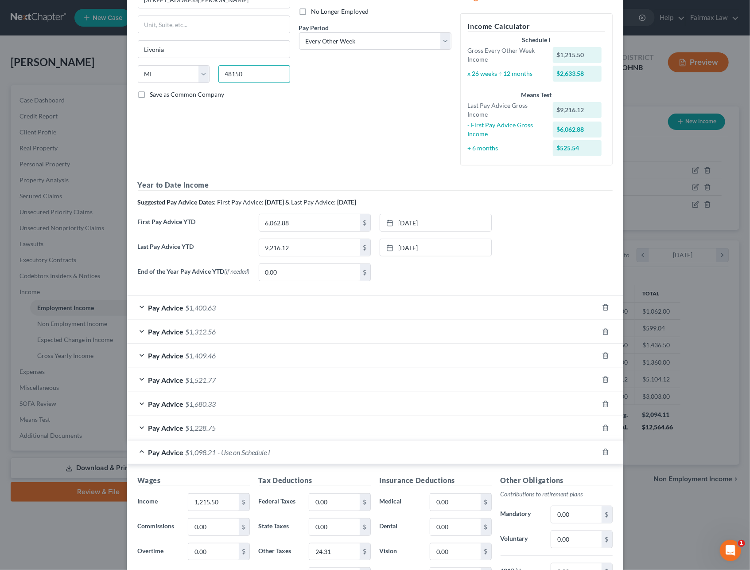
scroll to position [177, 0]
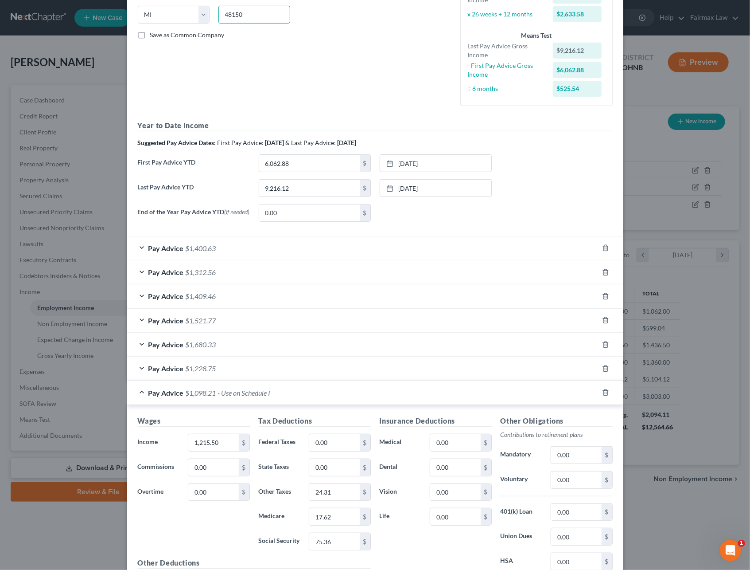
type input "48150"
click at [319, 174] on div "First Pay Advice YTD 6,062.88 $ [DATE] close Date [DATE] Time 12:00 AM chevron_…" at bounding box center [375, 166] width 484 height 25
click at [313, 168] on input "6,062.88" at bounding box center [309, 163] width 101 height 17
click at [305, 185] on input "9,216.12" at bounding box center [309, 188] width 101 height 17
type input "12,219.12"
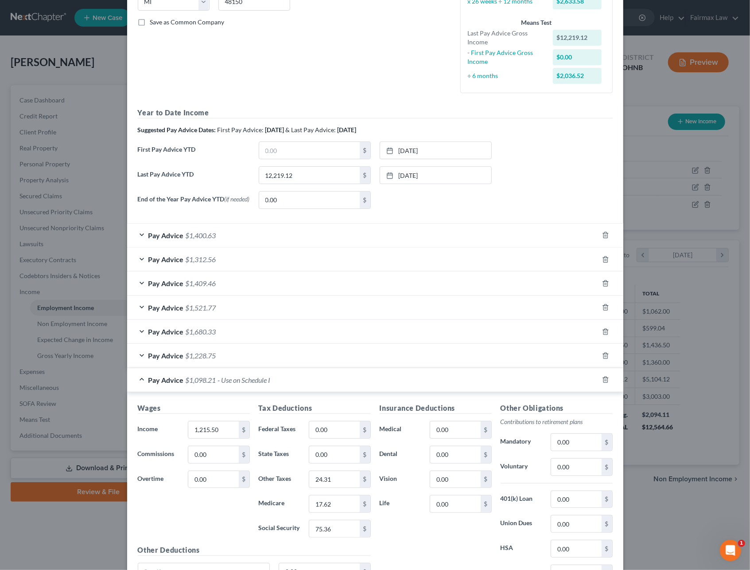
scroll to position [249, 0]
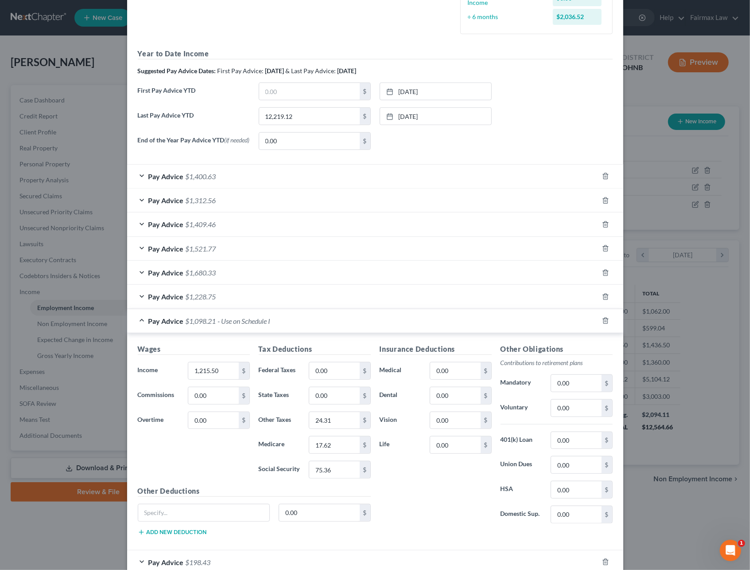
click at [224, 324] on span "- Use on Schedule I" at bounding box center [244, 320] width 53 height 8
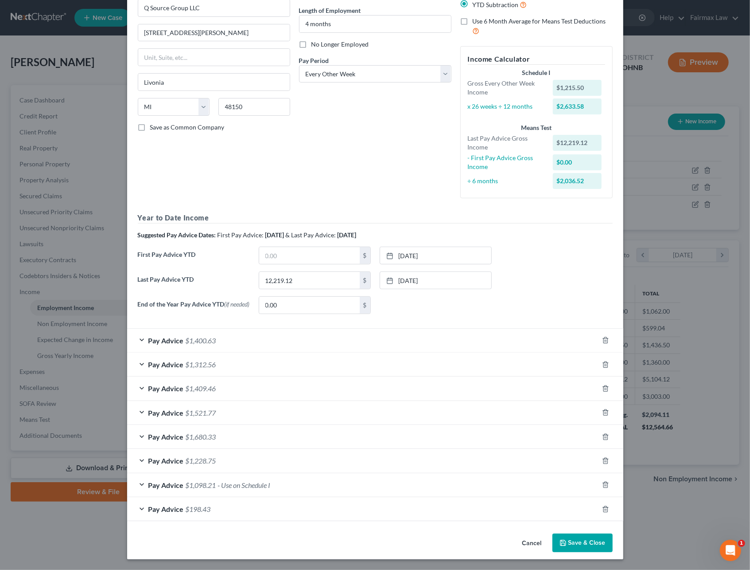
scroll to position [89, 0]
click at [229, 336] on div "Pay Advice $1,400.63" at bounding box center [363, 339] width 472 height 23
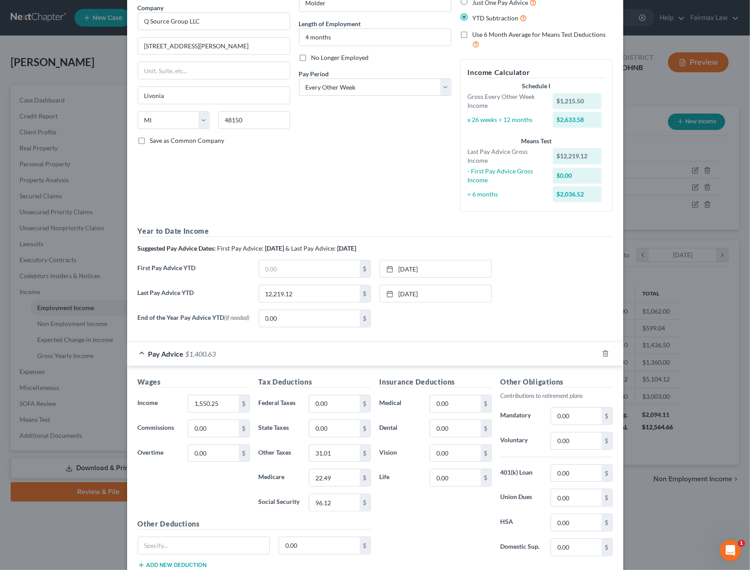
scroll to position [309, 0]
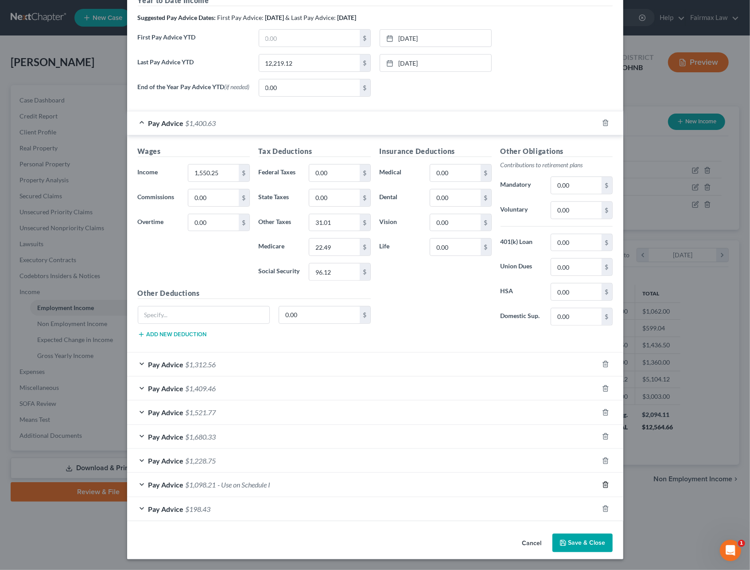
click at [606, 486] on line "button" at bounding box center [606, 485] width 0 height 2
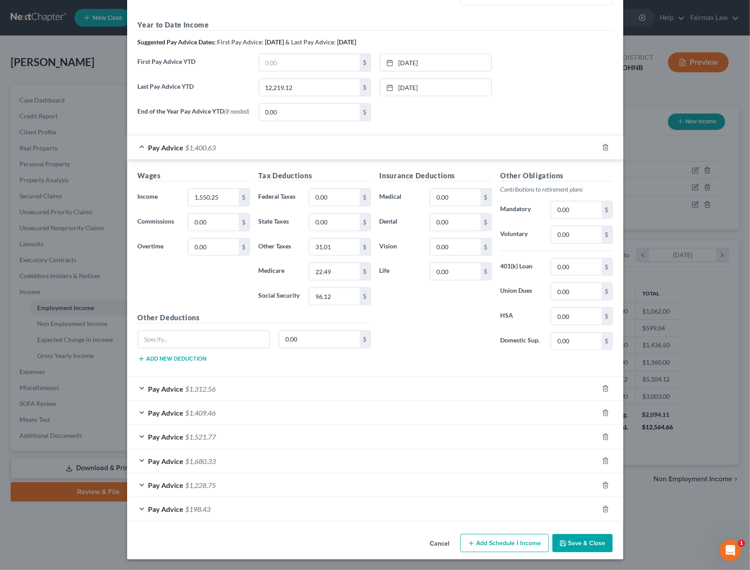
click at [555, 147] on div "Pay Advice $1,400.63" at bounding box center [363, 147] width 472 height 23
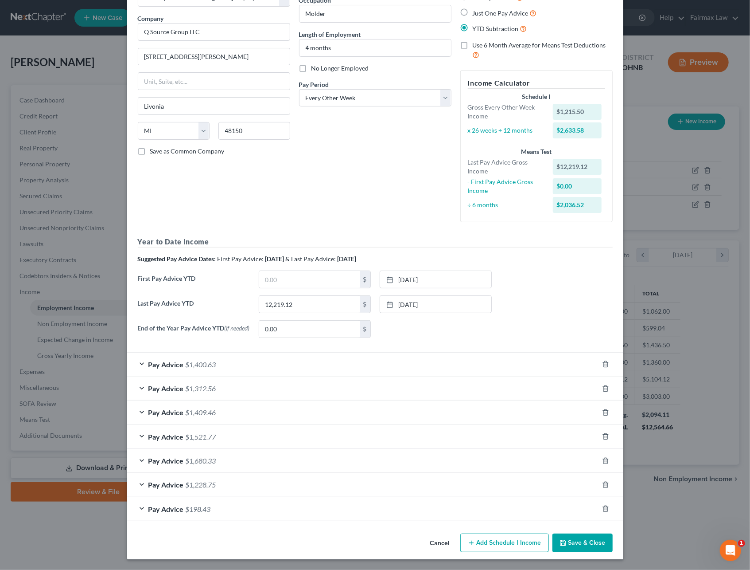
click at [382, 361] on div "Pay Advice $1,400.63" at bounding box center [363, 363] width 472 height 23
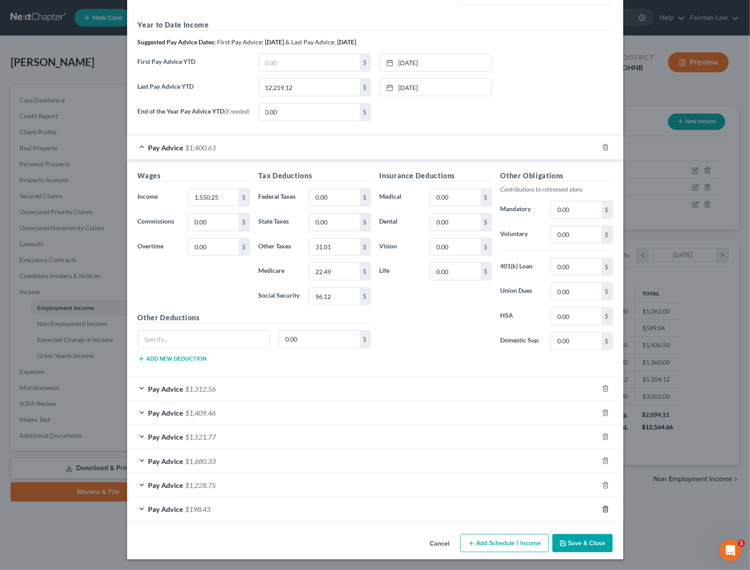
drag, startPoint x: 598, startPoint y: 507, endPoint x: 606, endPoint y: 504, distance: 8.4
click at [602, 508] on icon "button" at bounding box center [605, 508] width 7 height 7
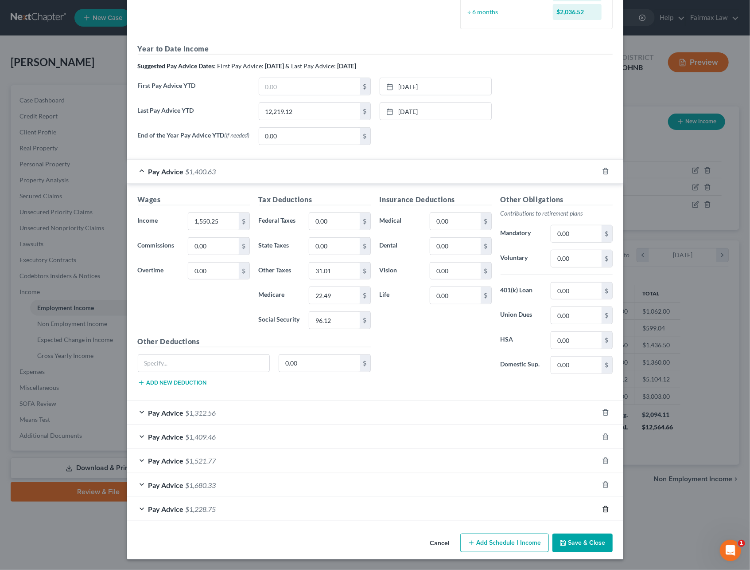
click at [604, 509] on icon "button" at bounding box center [606, 509] width 4 height 6
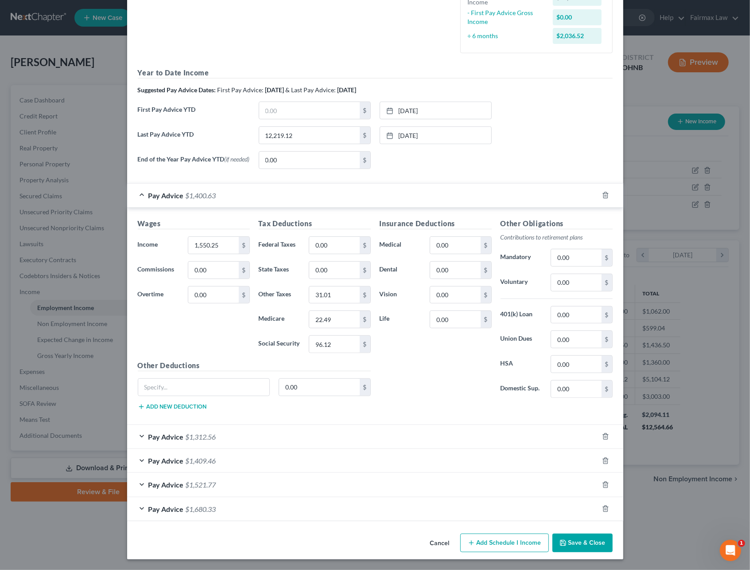
scroll to position [236, 0]
click at [599, 511] on div at bounding box center [611, 508] width 25 height 14
click at [602, 509] on icon "button" at bounding box center [605, 508] width 7 height 7
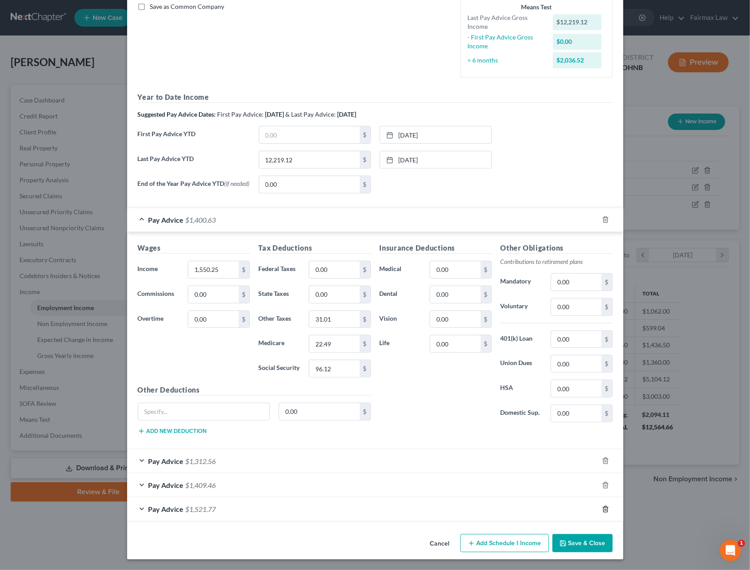
click at [602, 508] on icon "button" at bounding box center [605, 508] width 7 height 7
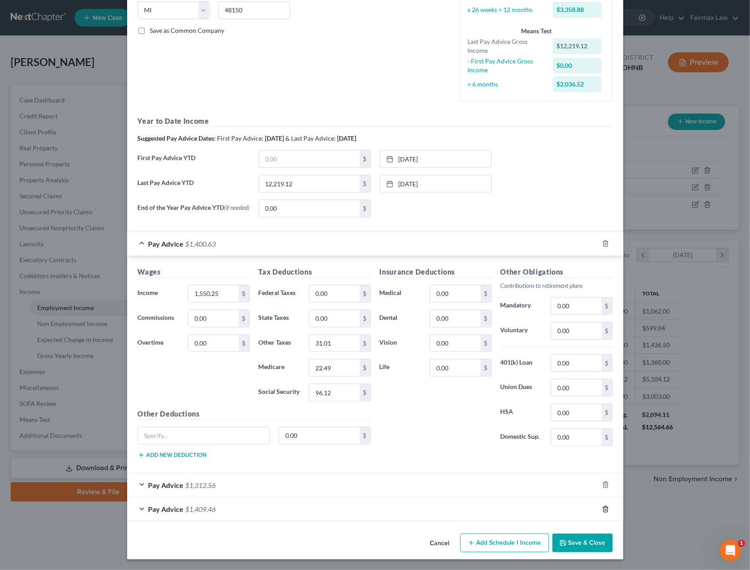
click at [602, 505] on icon "button" at bounding box center [605, 508] width 7 height 7
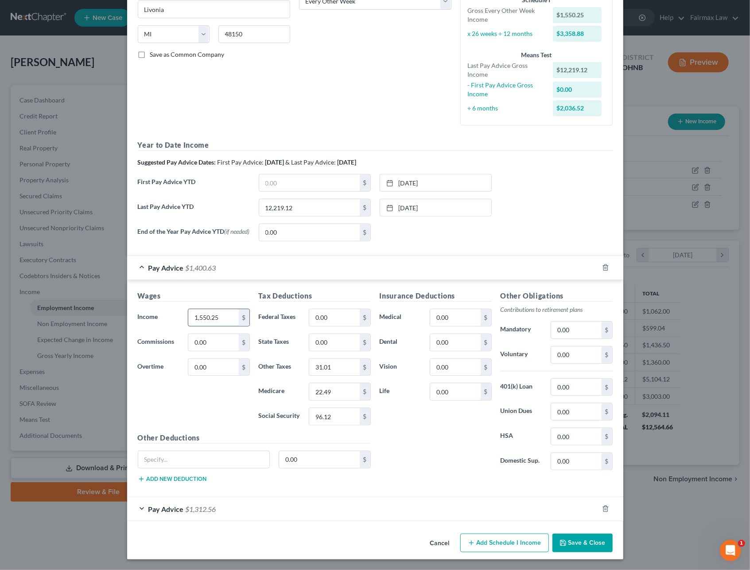
click at [211, 315] on input "1,550.25" at bounding box center [213, 317] width 50 height 17
type input "1,560"
click at [335, 339] on input "0.00" at bounding box center [334, 342] width 50 height 17
click at [330, 417] on input "96.12" at bounding box center [334, 416] width 50 height 17
type input "96.72"
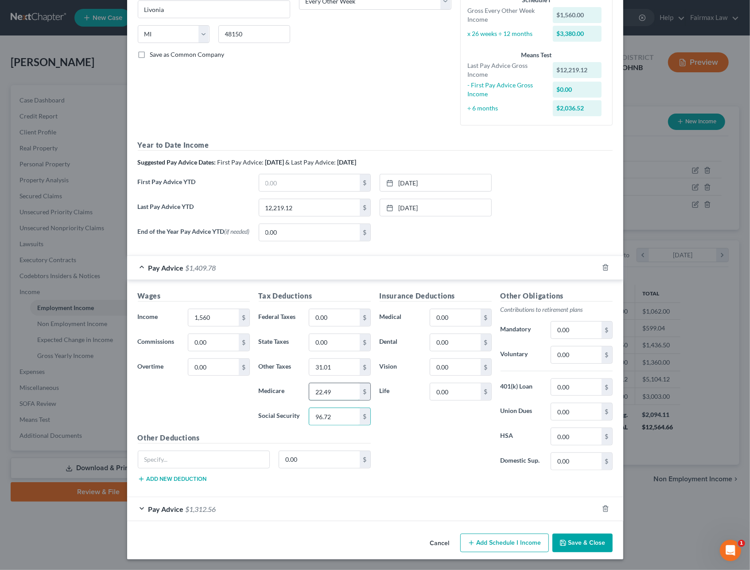
click at [324, 389] on input "22.49" at bounding box center [334, 391] width 50 height 17
type input "22.62"
click at [332, 371] on input "31.01" at bounding box center [334, 367] width 50 height 17
type input "31.20"
click at [578, 538] on button "Save & Close" at bounding box center [583, 542] width 60 height 19
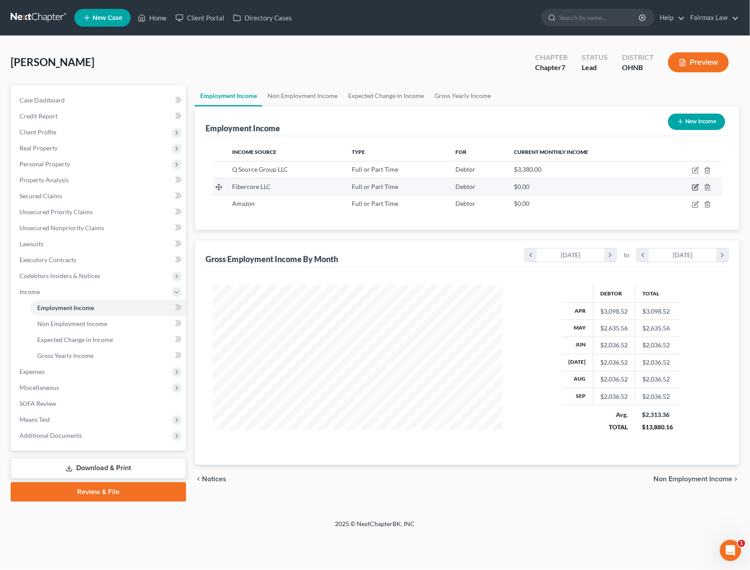
click at [694, 187] on icon "button" at bounding box center [695, 187] width 7 height 7
select select "0"
select select "36"
select select "3"
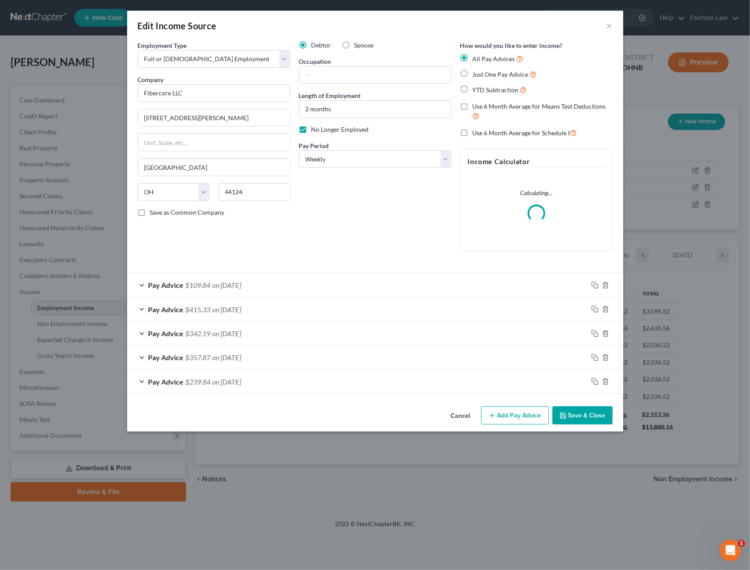
click at [569, 413] on button "Save & Close" at bounding box center [583, 415] width 60 height 19
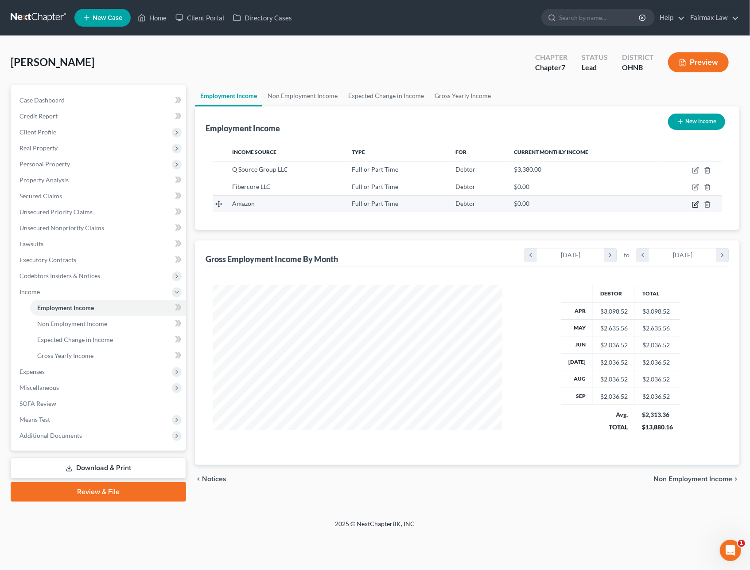
click at [694, 202] on icon "button" at bounding box center [695, 204] width 5 height 5
select select "0"
select select "50"
select select "3"
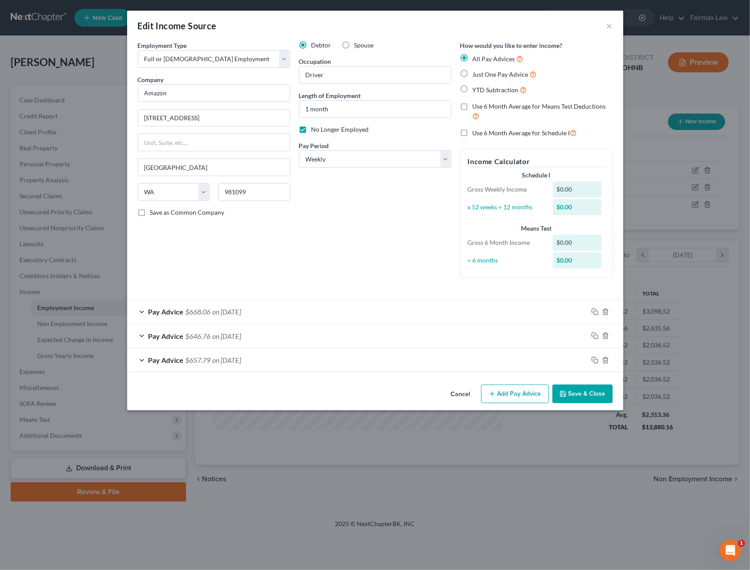
click at [574, 399] on button "Save & Close" at bounding box center [583, 393] width 60 height 19
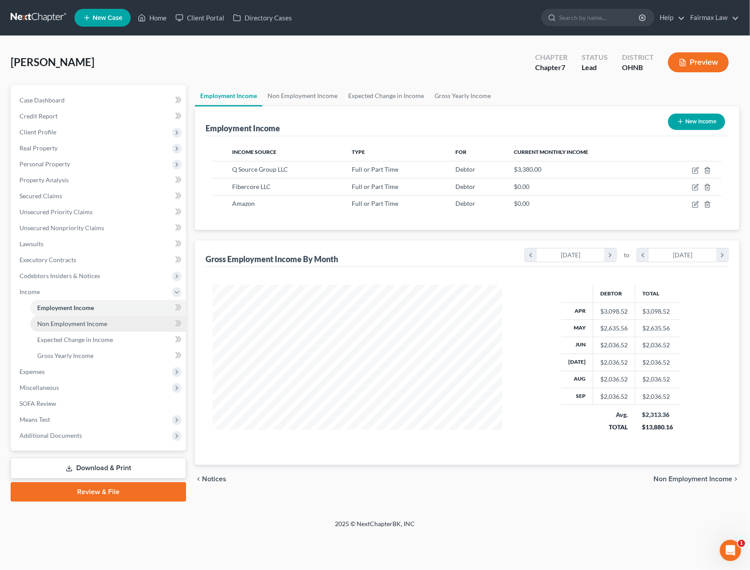
click at [73, 320] on span "Non Employment Income" at bounding box center [72, 324] width 70 height 8
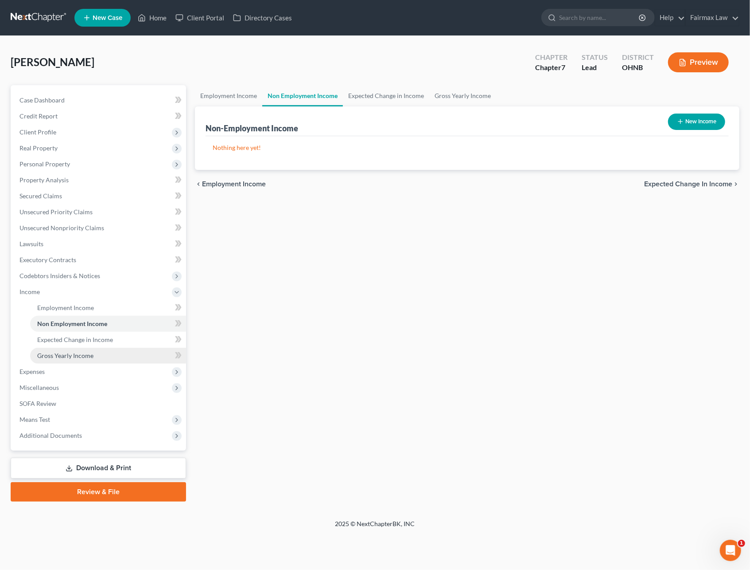
click at [88, 356] on span "Gross Yearly Income" at bounding box center [65, 356] width 56 height 8
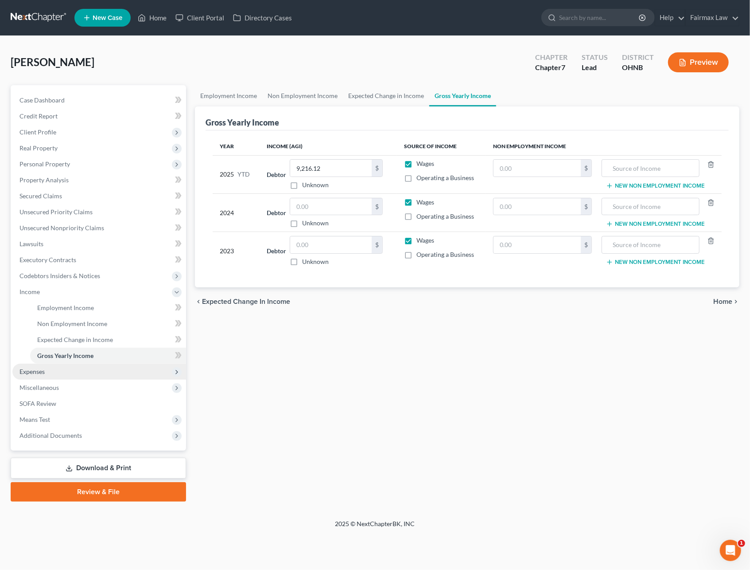
click at [31, 374] on span "Expenses" at bounding box center [99, 371] width 174 height 16
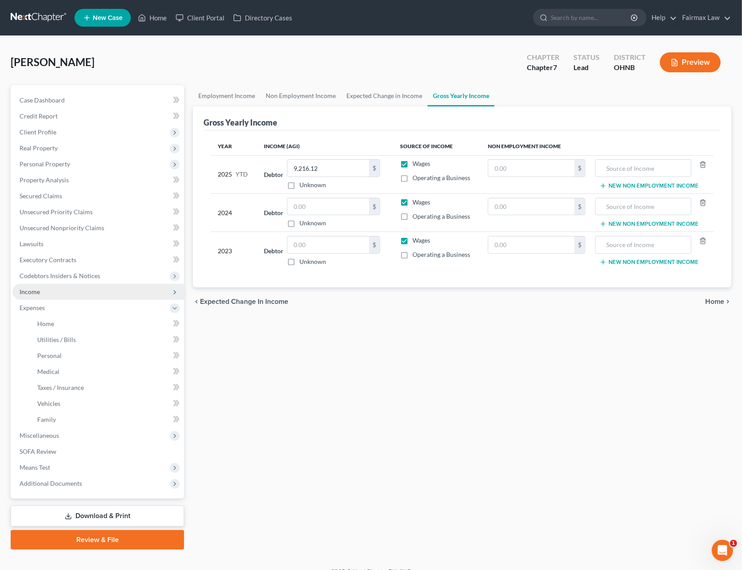
click at [50, 296] on span "Income" at bounding box center [98, 292] width 172 height 16
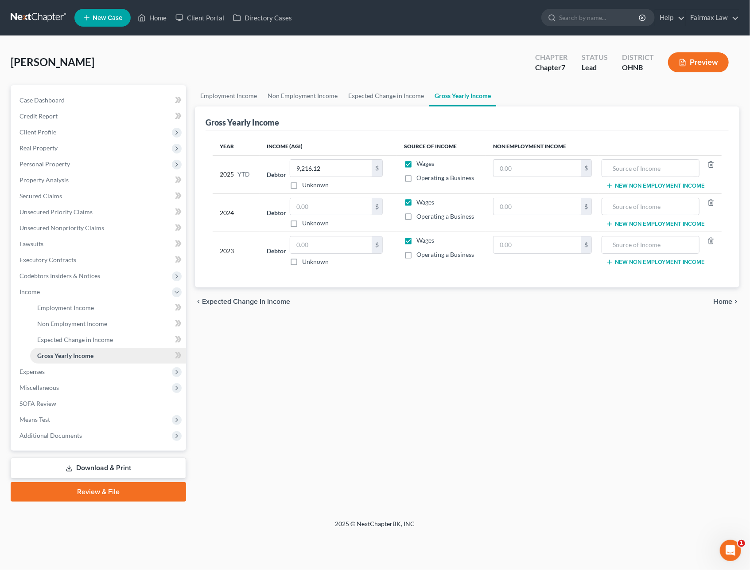
click at [54, 354] on span "Gross Yearly Income" at bounding box center [65, 356] width 56 height 8
click at [336, 211] on input "text" at bounding box center [331, 206] width 82 height 17
type input "39,095"
click at [36, 367] on span "Expenses" at bounding box center [32, 371] width 25 height 8
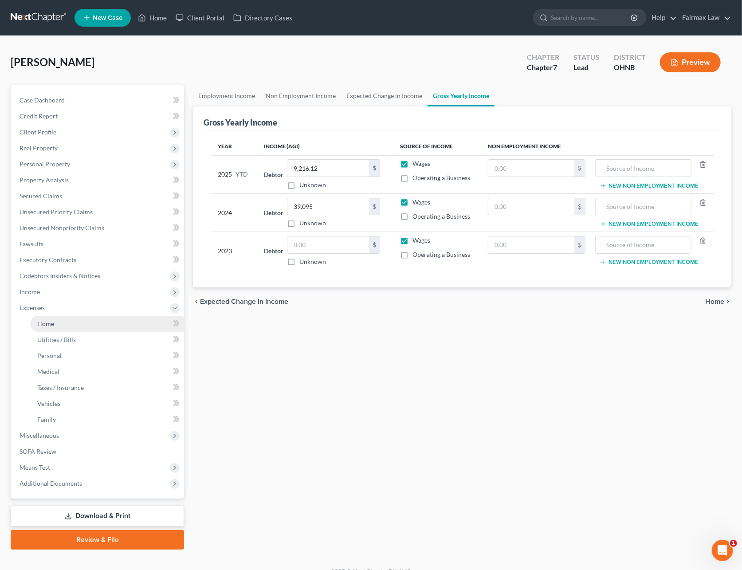
click at [57, 329] on link "Home" at bounding box center [107, 324] width 154 height 16
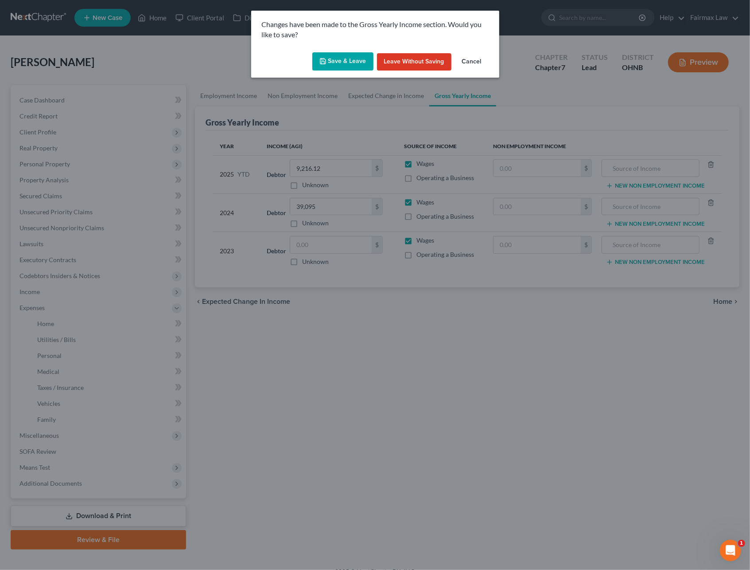
click at [336, 60] on button "Save & Leave" at bounding box center [343, 61] width 61 height 19
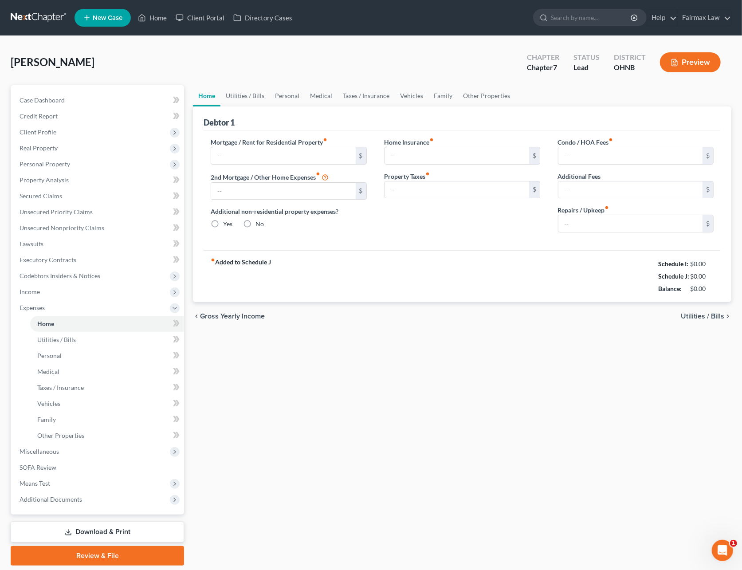
type input "1,300.00"
type input "0.00"
radio input "true"
type input "0.00"
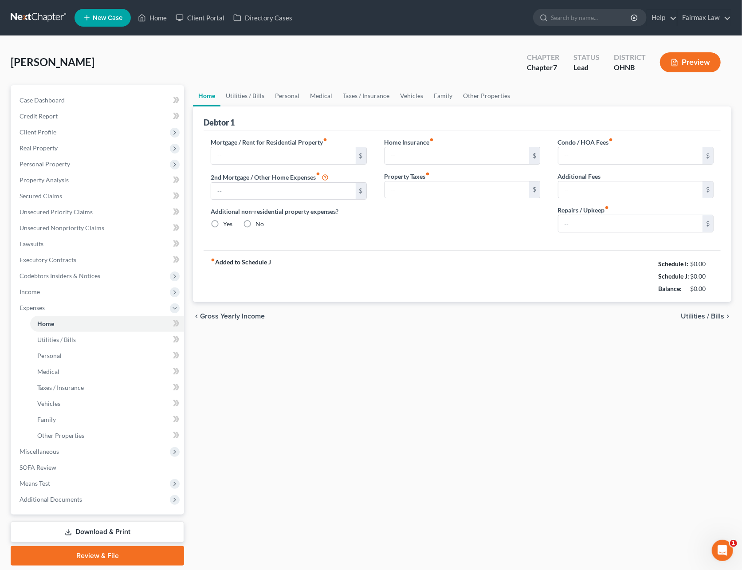
type input "0.00"
click at [55, 129] on span "Client Profile" at bounding box center [98, 132] width 172 height 16
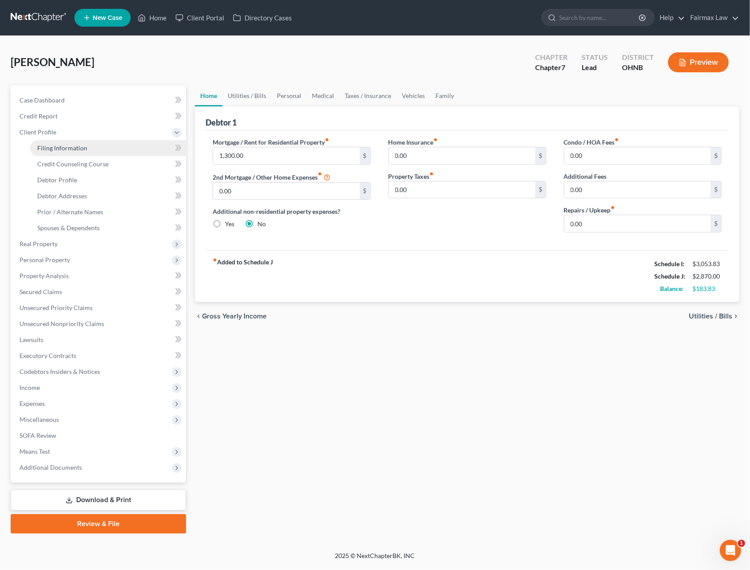
click at [51, 151] on link "Filing Information" at bounding box center [108, 148] width 156 height 16
select select "1"
select select "0"
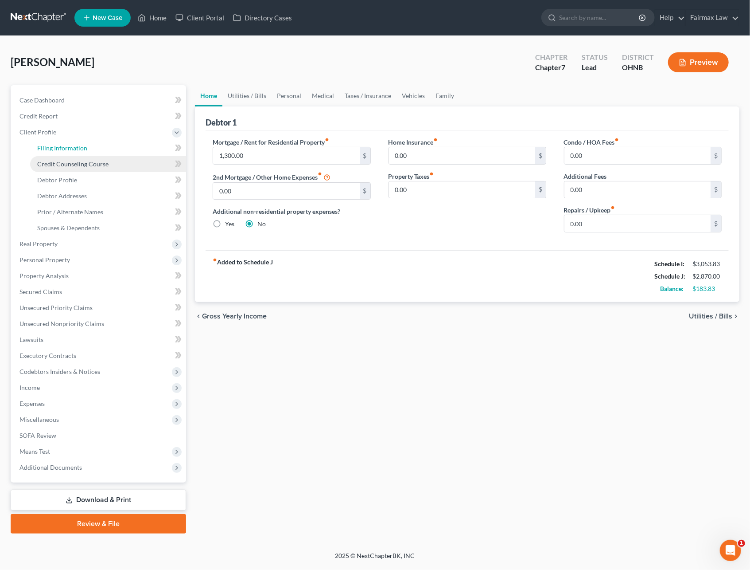
select select "36"
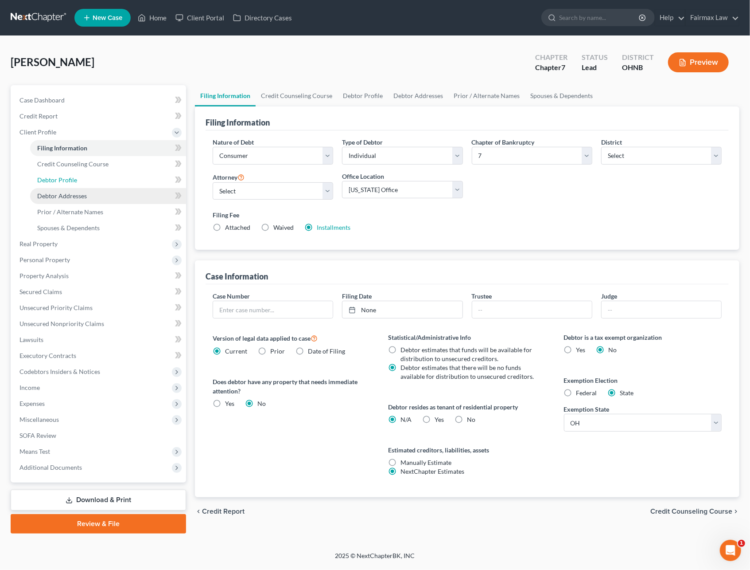
click at [54, 177] on span "Debtor Profile" at bounding box center [57, 180] width 40 height 8
select select "0"
select select "3"
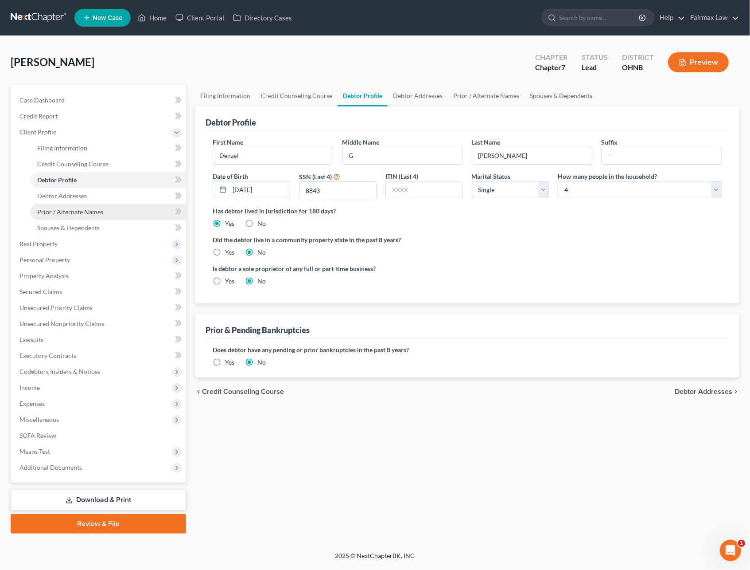
click at [61, 215] on link "Prior / Alternate Names" at bounding box center [108, 212] width 156 height 16
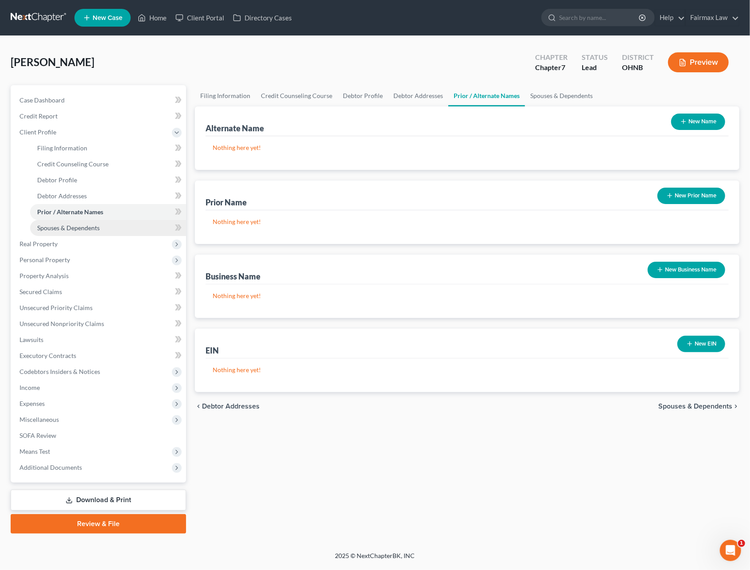
click at [61, 224] on span "Spouses & Dependents" at bounding box center [68, 228] width 63 height 8
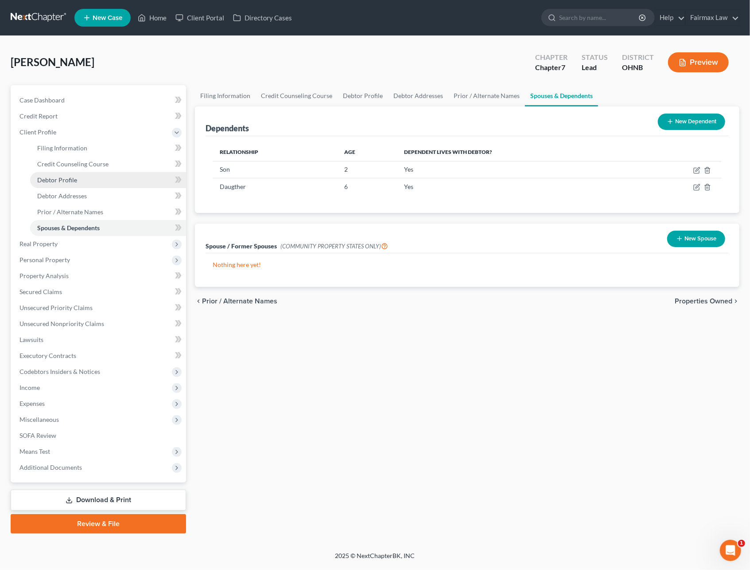
click at [68, 186] on link "Debtor Profile" at bounding box center [108, 180] width 156 height 16
select select "0"
select select "3"
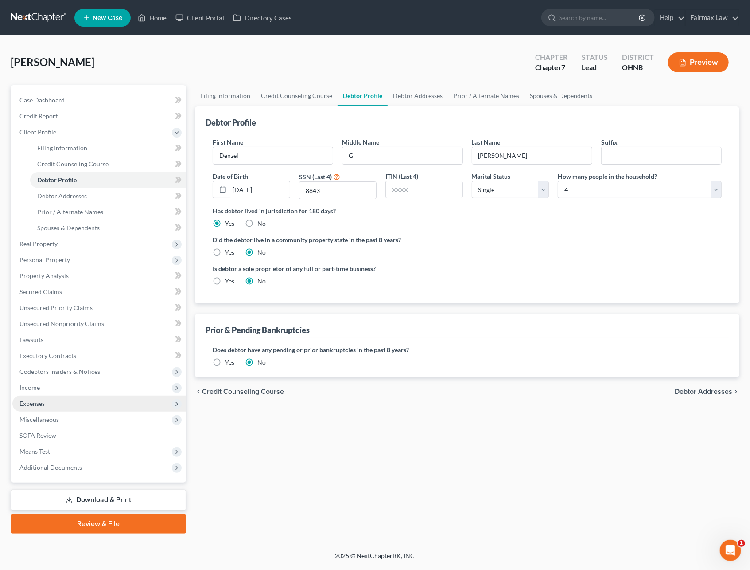
click at [48, 397] on span "Expenses" at bounding box center [99, 403] width 174 height 16
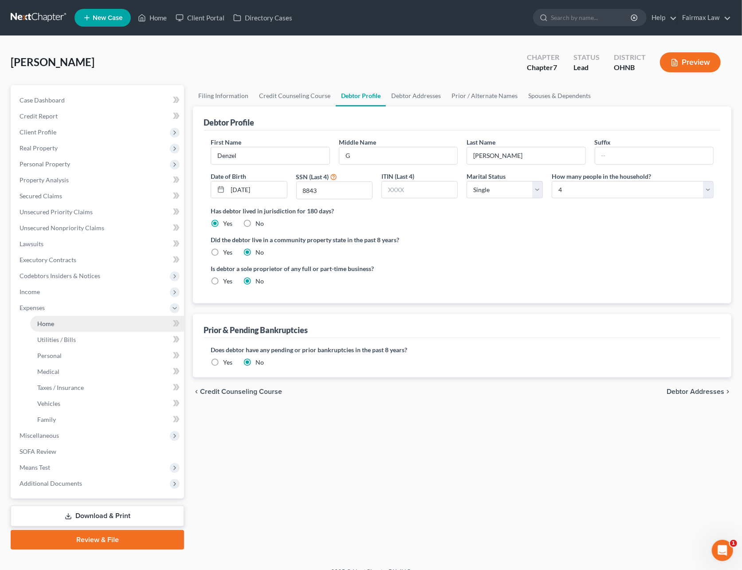
click at [57, 324] on link "Home" at bounding box center [107, 324] width 154 height 16
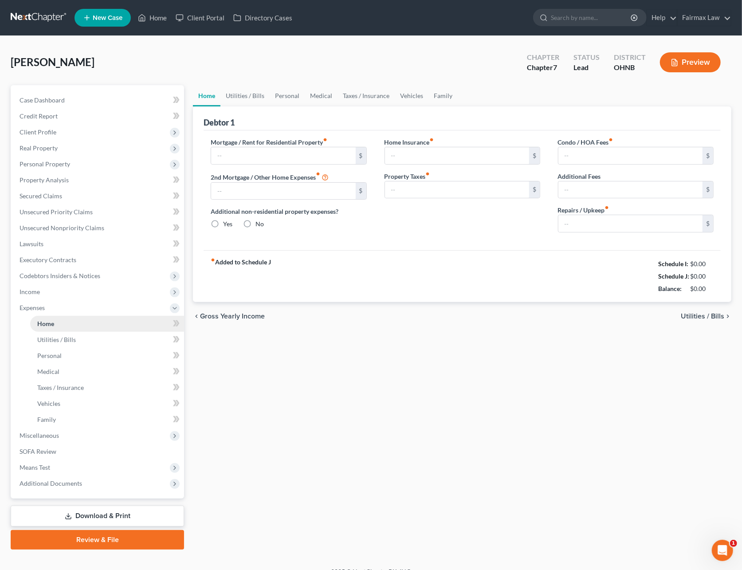
type input "1,300.00"
type input "0.00"
radio input "true"
type input "0.00"
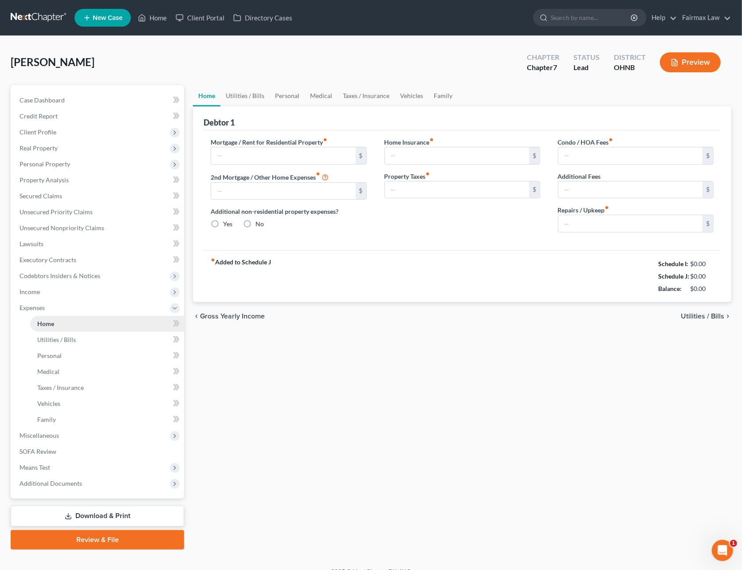
type input "0.00"
click at [245, 87] on link "Utilities / Bills" at bounding box center [244, 95] width 49 height 21
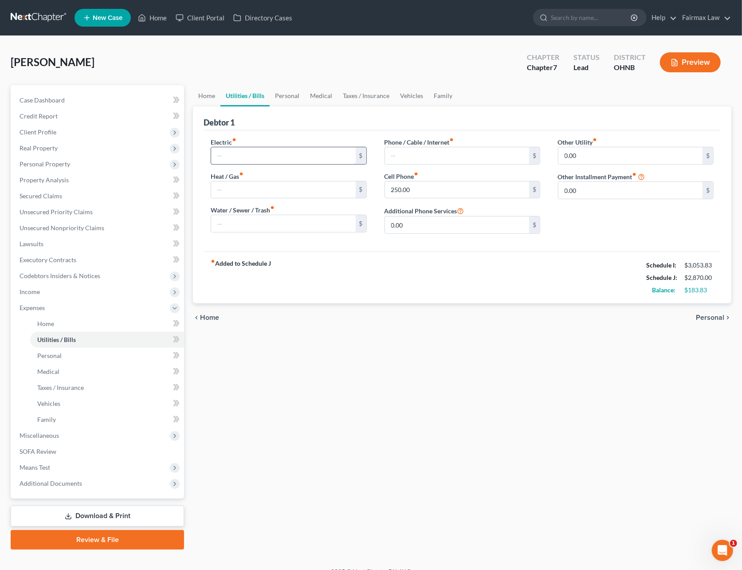
click at [270, 160] on input "text" at bounding box center [283, 155] width 144 height 17
type input "100"
click at [229, 225] on input "text" at bounding box center [283, 223] width 144 height 17
type input "35.00"
click at [430, 195] on input "250.00" at bounding box center [457, 189] width 144 height 17
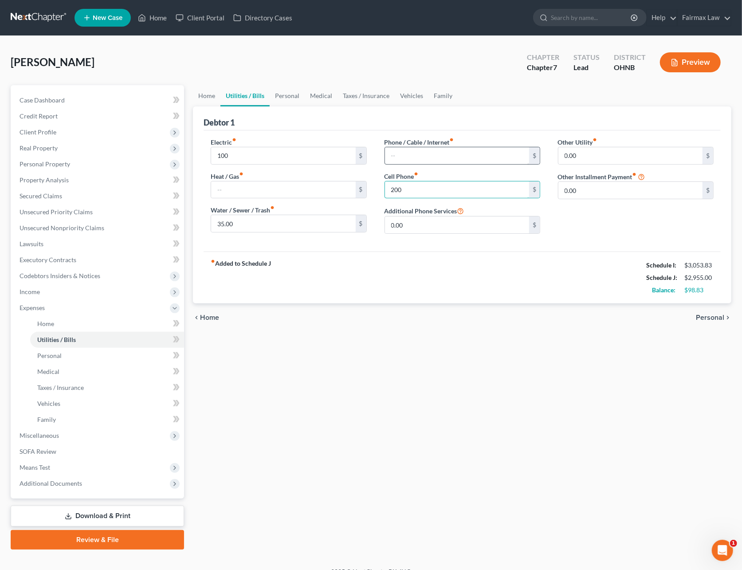
type input "200"
click at [430, 160] on input "text" at bounding box center [457, 155] width 144 height 17
type input "50"
click at [288, 103] on link "Personal" at bounding box center [287, 95] width 35 height 21
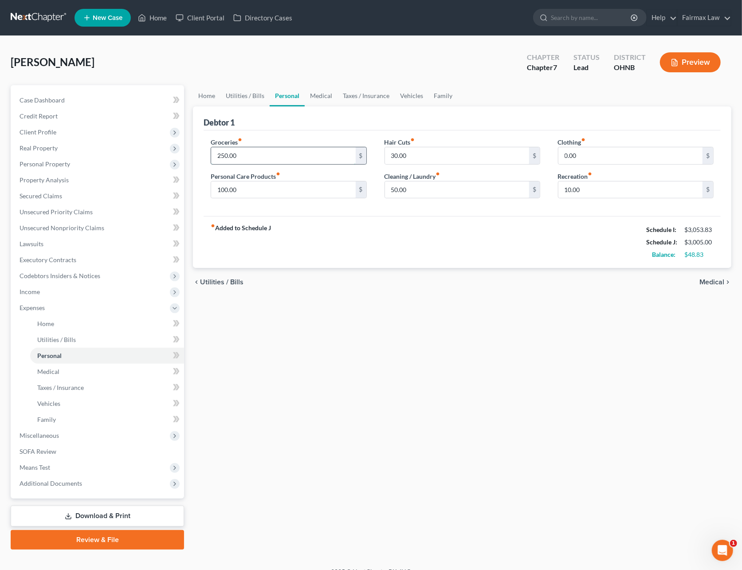
click at [245, 156] on input "250.00" at bounding box center [283, 155] width 144 height 17
type input "300"
click at [577, 226] on div "fiber_manual_record Added to Schedule J Schedule I: $3,053.83 Schedule J: $3,05…" at bounding box center [461, 242] width 517 height 52
click at [327, 98] on link "Medical" at bounding box center [321, 95] width 33 height 21
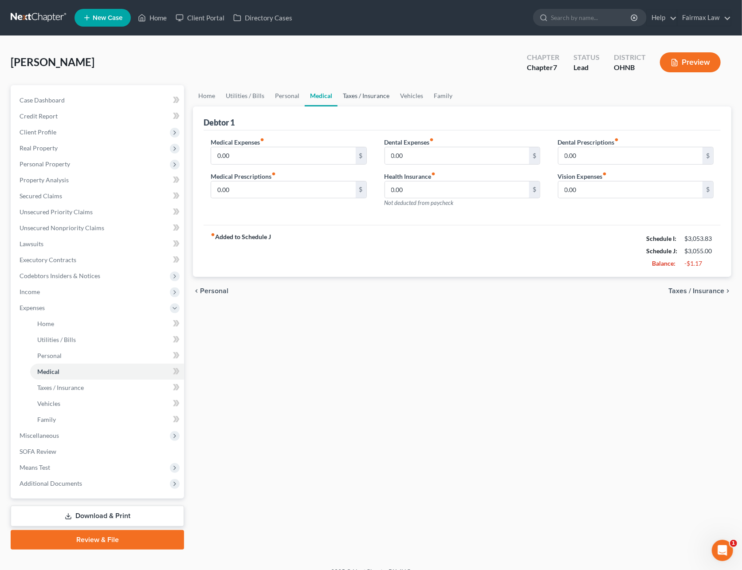
click at [353, 96] on link "Taxes / Insurance" at bounding box center [365, 95] width 57 height 21
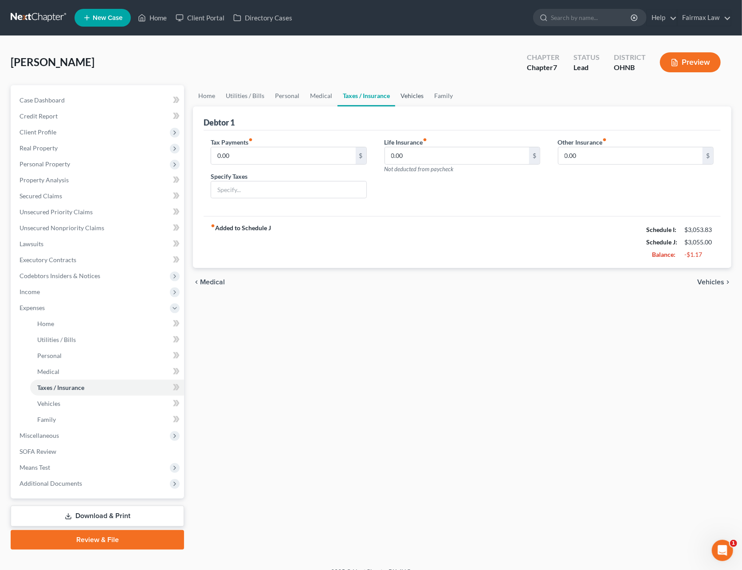
click at [400, 98] on link "Vehicles" at bounding box center [412, 95] width 34 height 21
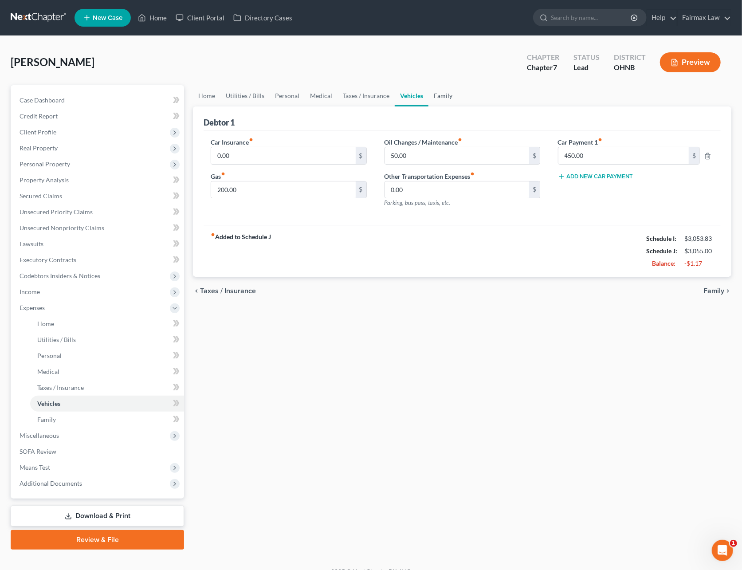
click at [434, 96] on link "Family" at bounding box center [442, 95] width 29 height 21
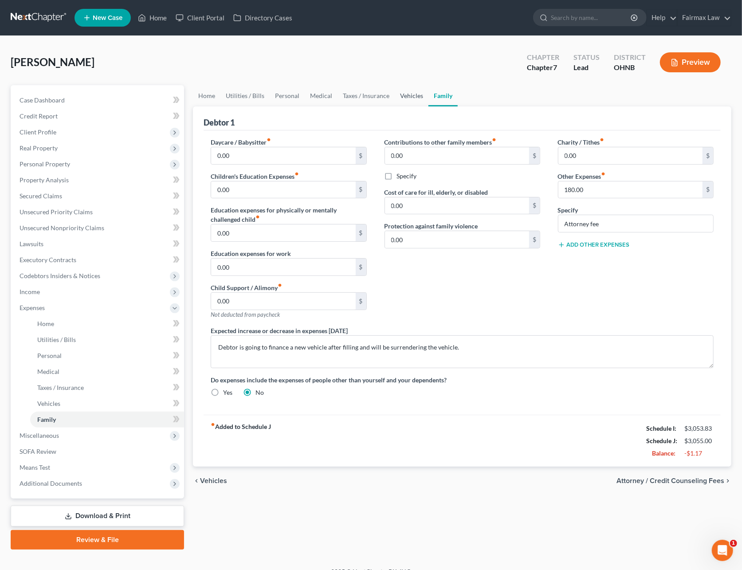
click at [410, 98] on link "Vehicles" at bounding box center [412, 95] width 34 height 21
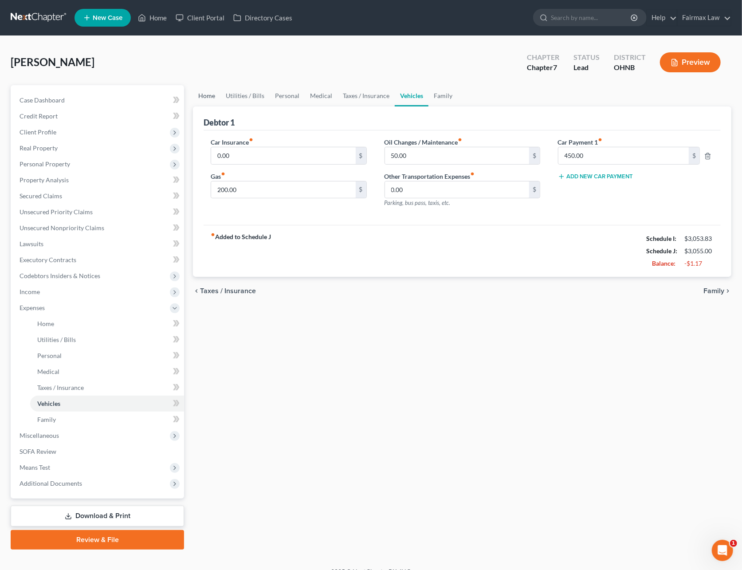
click at [203, 91] on link "Home" at bounding box center [206, 95] width 27 height 21
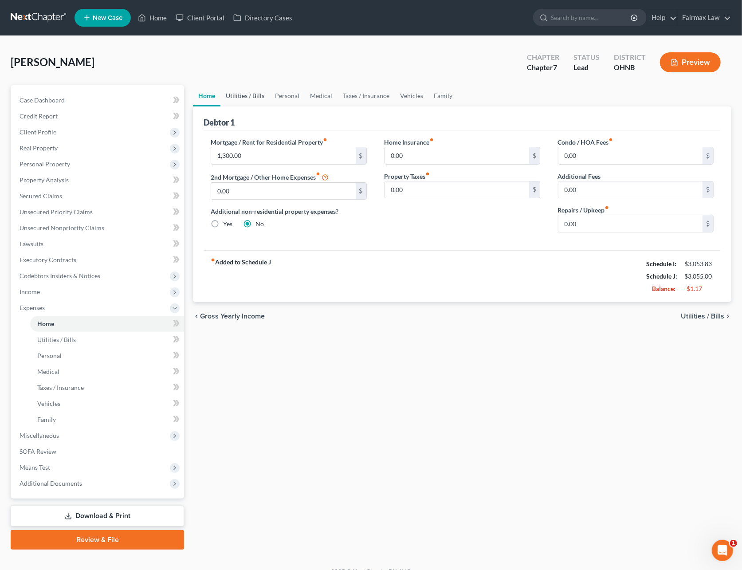
click at [258, 102] on link "Utilities / Bills" at bounding box center [244, 95] width 49 height 21
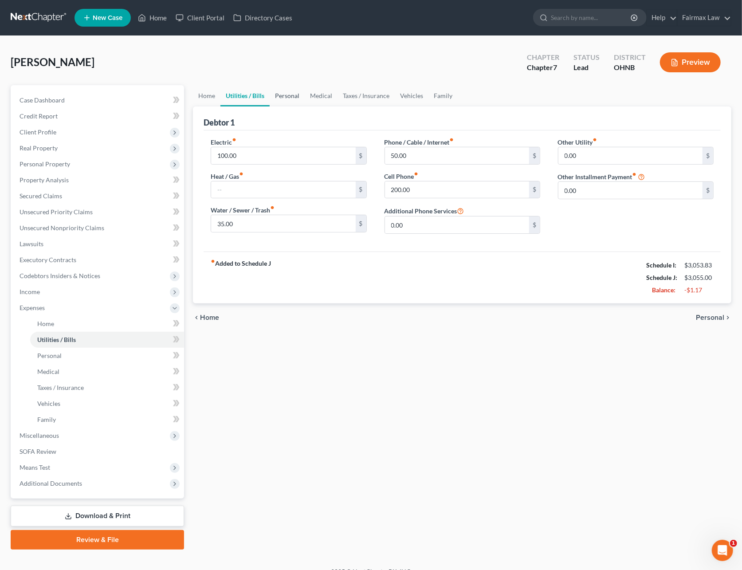
click at [276, 98] on link "Personal" at bounding box center [287, 95] width 35 height 21
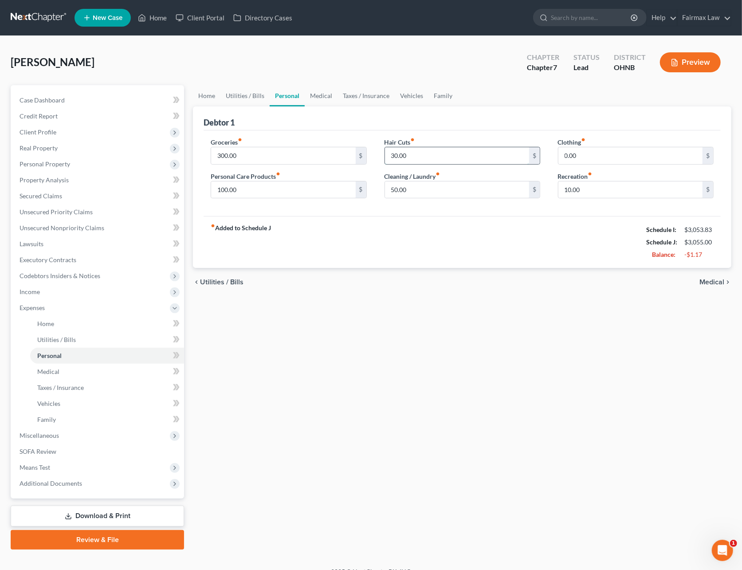
click at [431, 149] on input "30.00" at bounding box center [457, 155] width 144 height 17
click at [586, 184] on input "10.00" at bounding box center [630, 189] width 144 height 17
type input "35"
click at [332, 99] on link "Medical" at bounding box center [321, 95] width 33 height 21
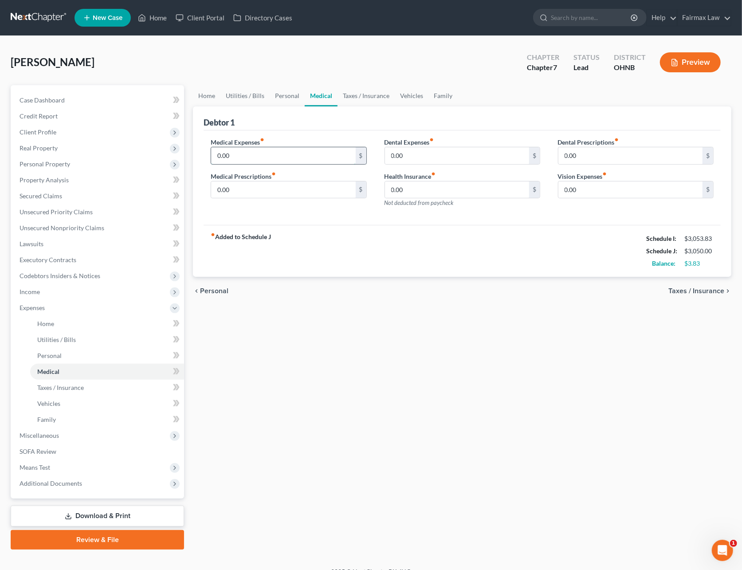
click at [269, 151] on input "0.00" at bounding box center [283, 155] width 144 height 17
click at [32, 289] on span "Income" at bounding box center [30, 292] width 20 height 8
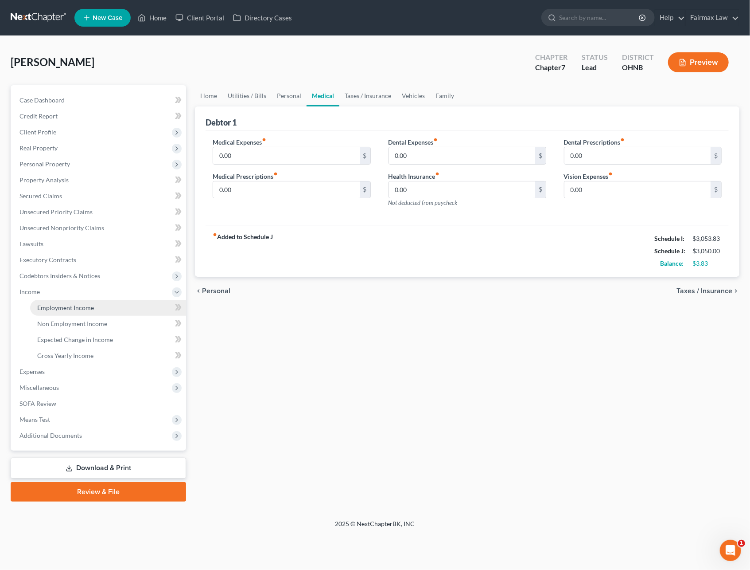
click at [38, 301] on link "Employment Income" at bounding box center [108, 308] width 156 height 16
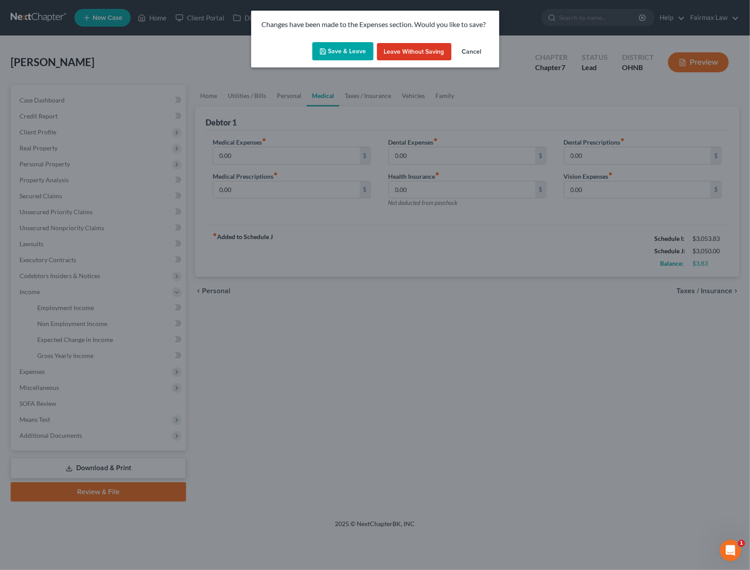
click at [324, 53] on icon "button" at bounding box center [323, 51] width 7 height 7
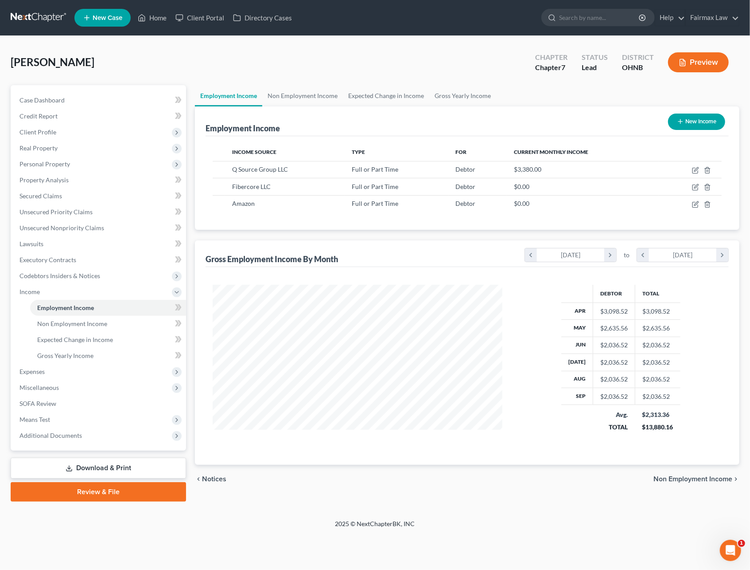
scroll to position [160, 307]
click at [695, 169] on icon "button" at bounding box center [697, 169] width 4 height 4
select select "0"
select select "23"
select select "2"
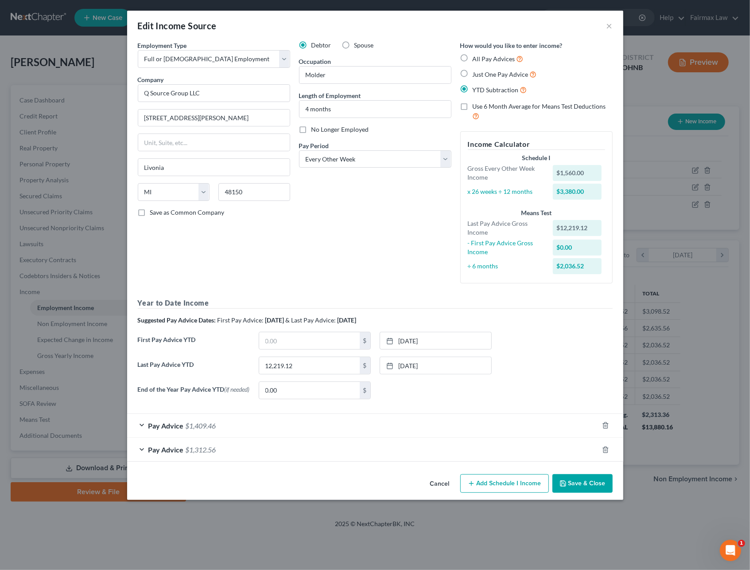
click at [238, 449] on div "Pay Advice $1,312.56" at bounding box center [363, 449] width 472 height 23
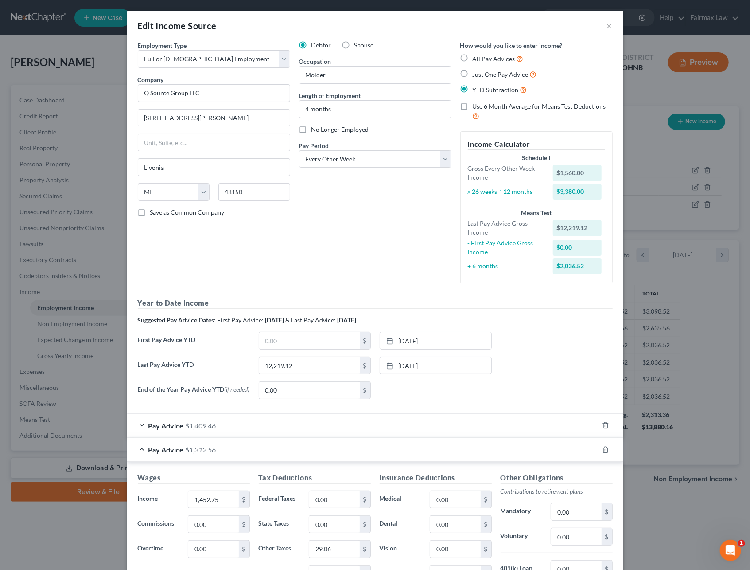
scroll to position [163, 0]
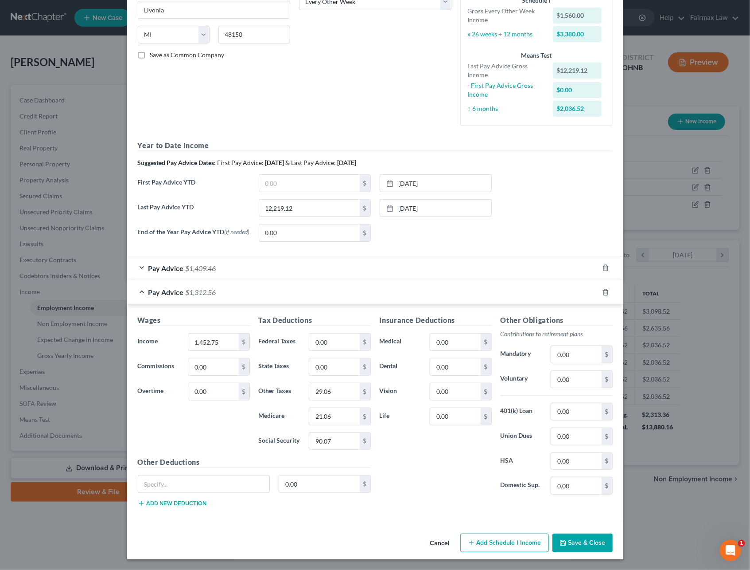
click at [248, 269] on div "Pay Advice $1,409.46" at bounding box center [363, 267] width 472 height 23
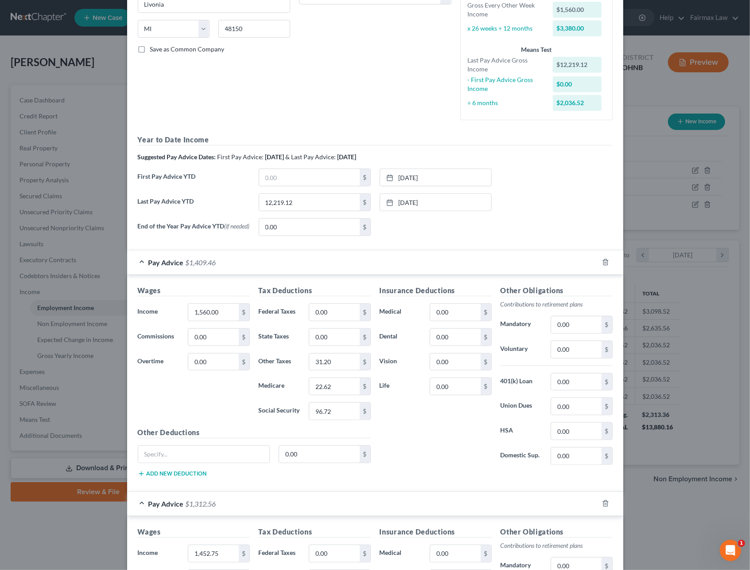
click at [260, 268] on div "Pay Advice $1,409.46" at bounding box center [363, 261] width 472 height 23
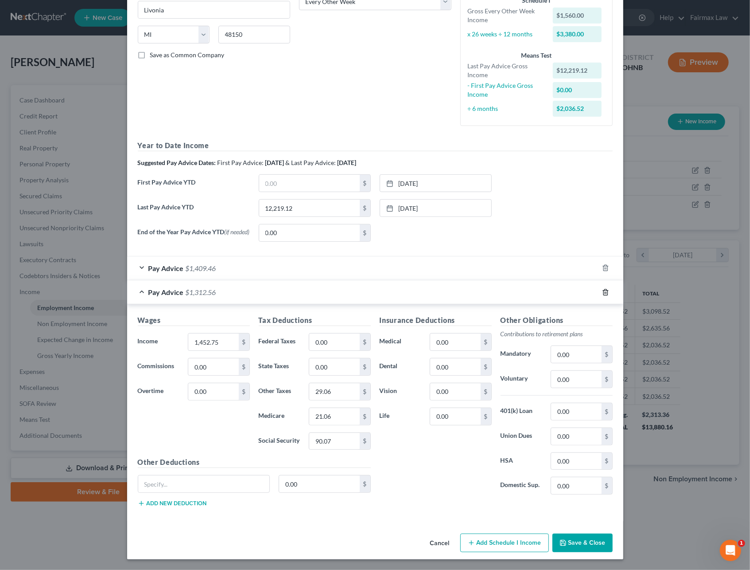
click at [603, 291] on icon "button" at bounding box center [605, 292] width 7 height 7
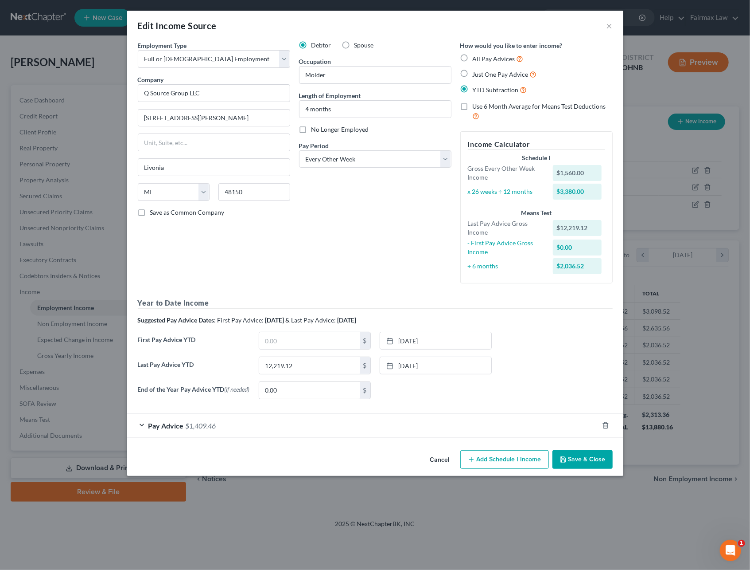
scroll to position [0, 0]
click at [250, 427] on div "Pay Advice $1,409.46" at bounding box center [363, 425] width 472 height 23
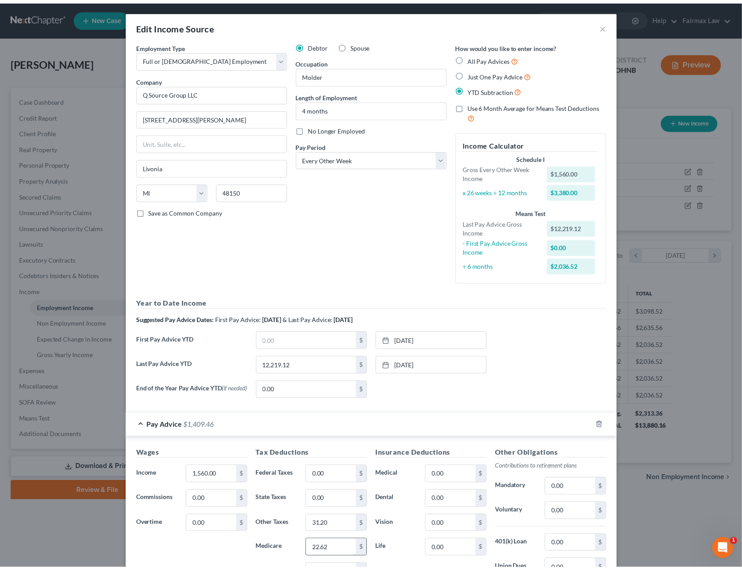
scroll to position [139, 0]
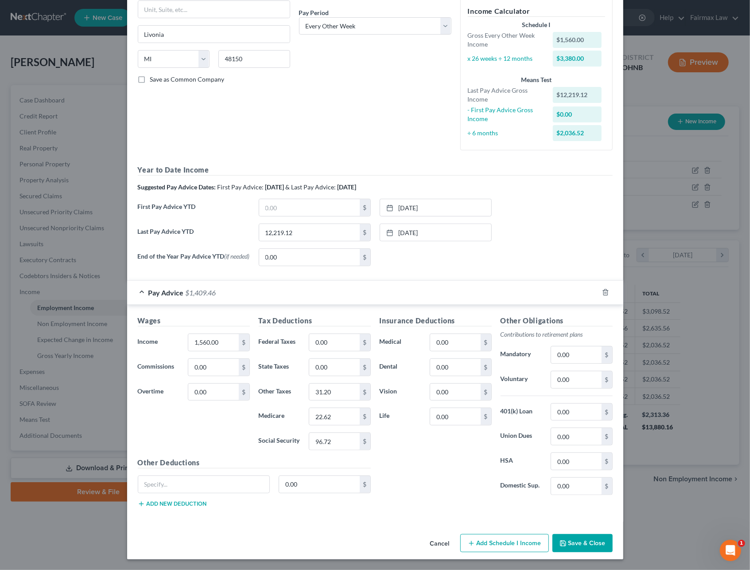
click at [570, 543] on button "Save & Close" at bounding box center [583, 543] width 60 height 19
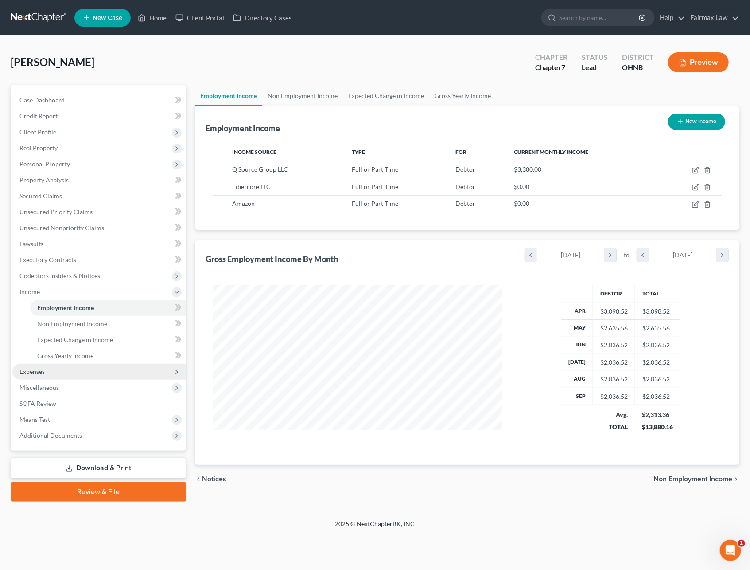
click at [47, 368] on span "Expenses" at bounding box center [99, 371] width 174 height 16
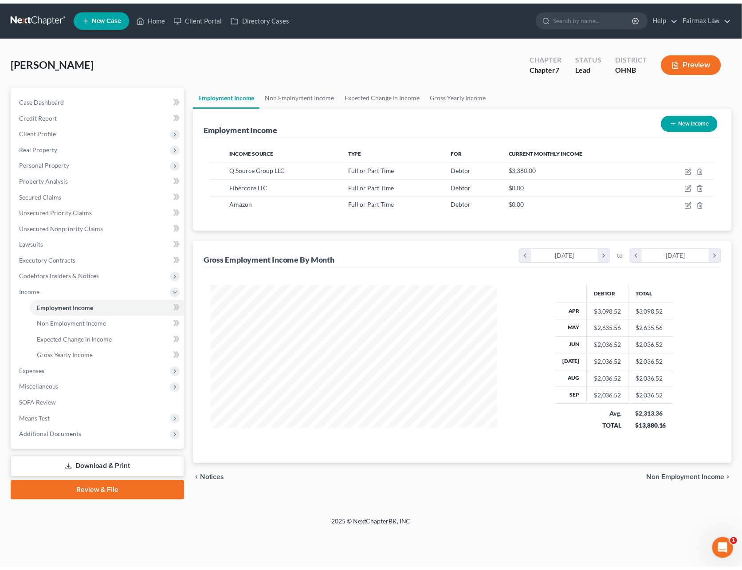
scroll to position [443116, 442972]
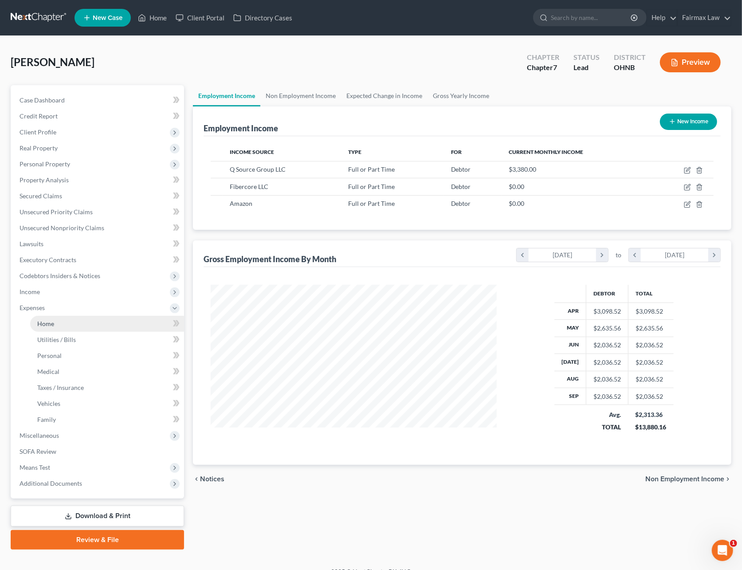
click at [55, 327] on link "Home" at bounding box center [107, 324] width 154 height 16
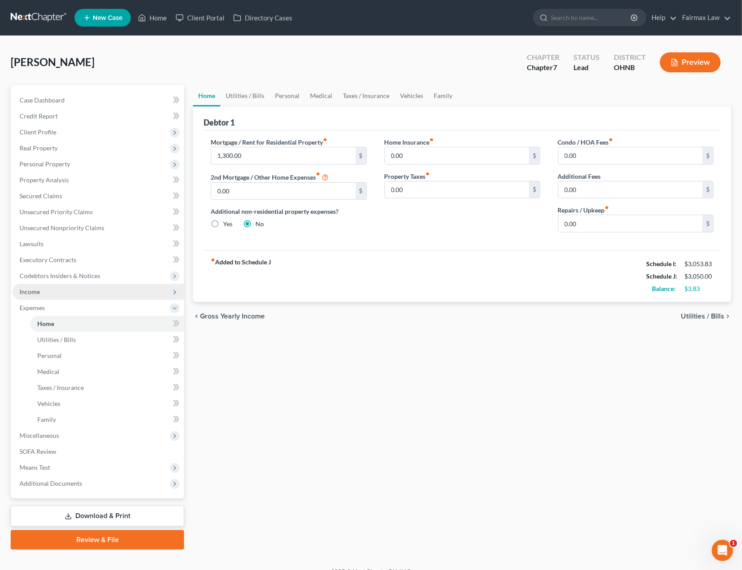
click at [34, 295] on span "Income" at bounding box center [98, 292] width 172 height 16
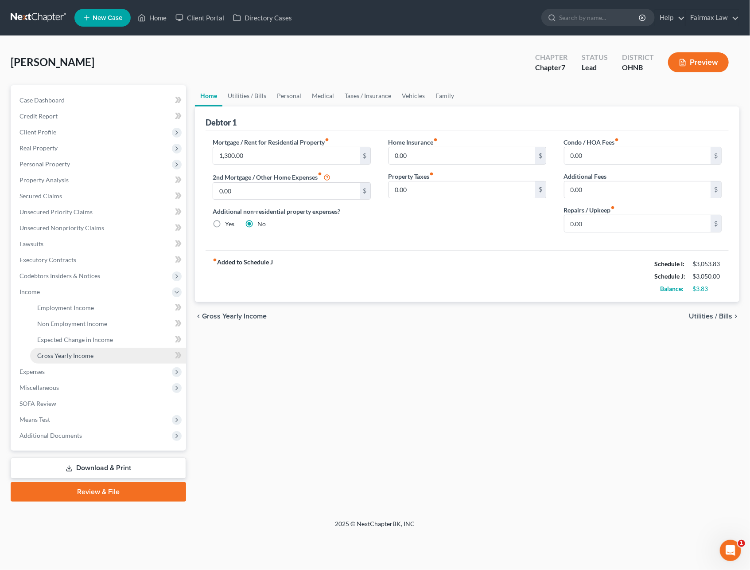
click at [52, 355] on span "Gross Yearly Income" at bounding box center [65, 356] width 56 height 8
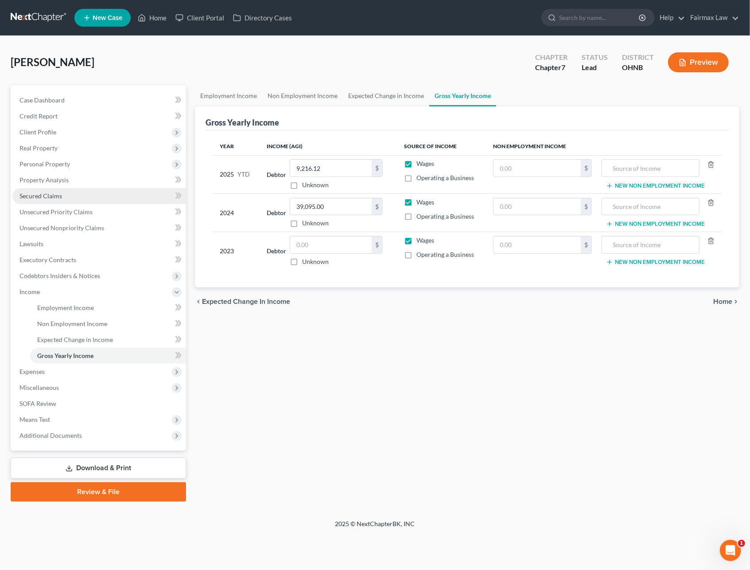
click at [38, 188] on link "Secured Claims" at bounding box center [99, 196] width 174 height 16
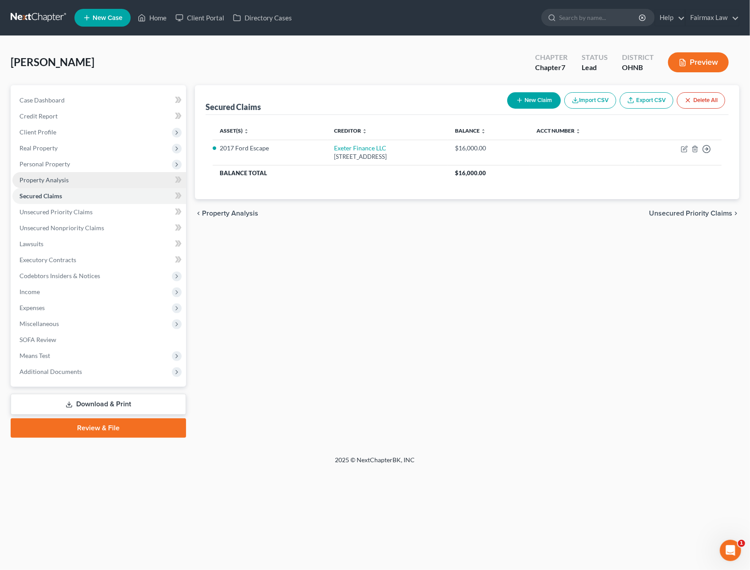
click at [43, 178] on span "Property Analysis" at bounding box center [44, 180] width 49 height 8
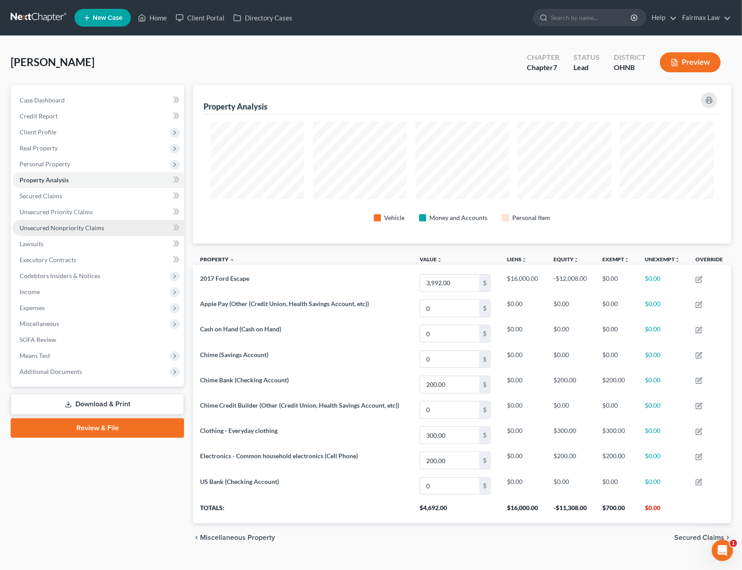
scroll to position [158, 538]
click at [25, 126] on span "Client Profile" at bounding box center [98, 132] width 172 height 16
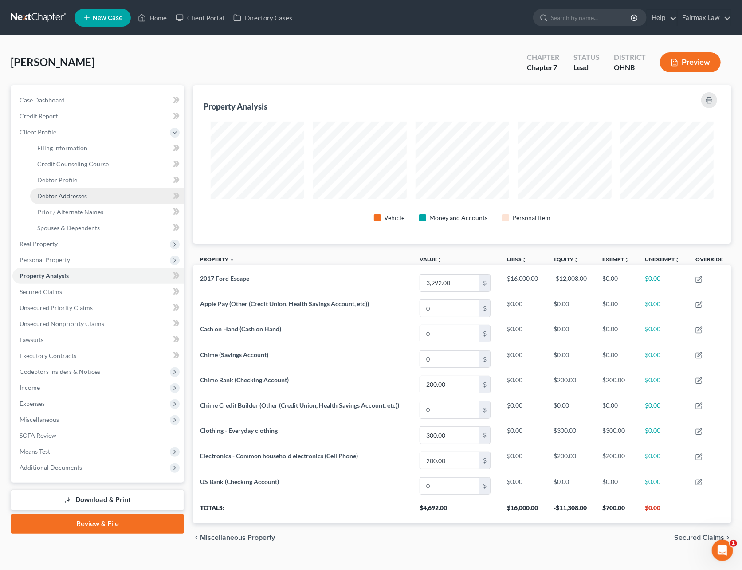
click at [49, 195] on span "Debtor Addresses" at bounding box center [62, 196] width 50 height 8
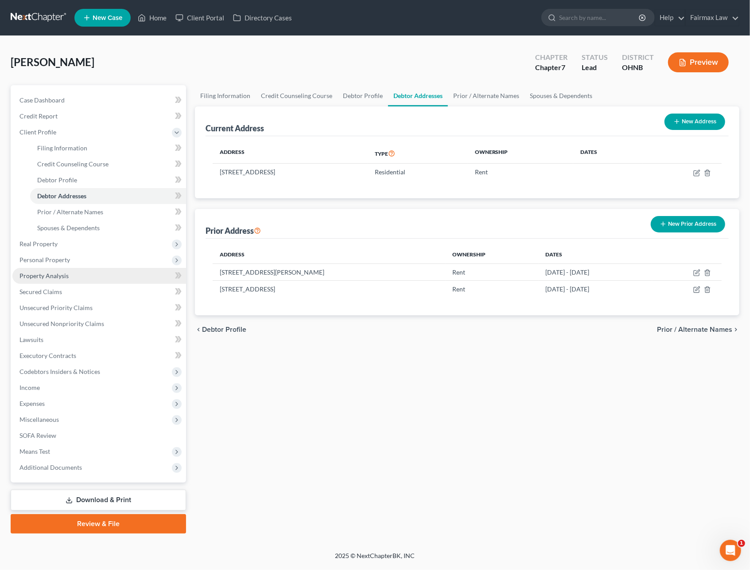
click at [44, 277] on span "Property Analysis" at bounding box center [44, 276] width 49 height 8
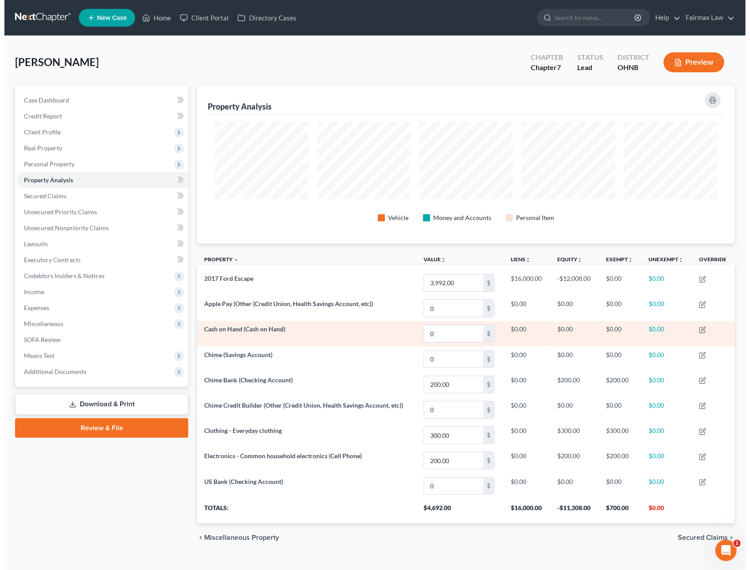
scroll to position [158, 538]
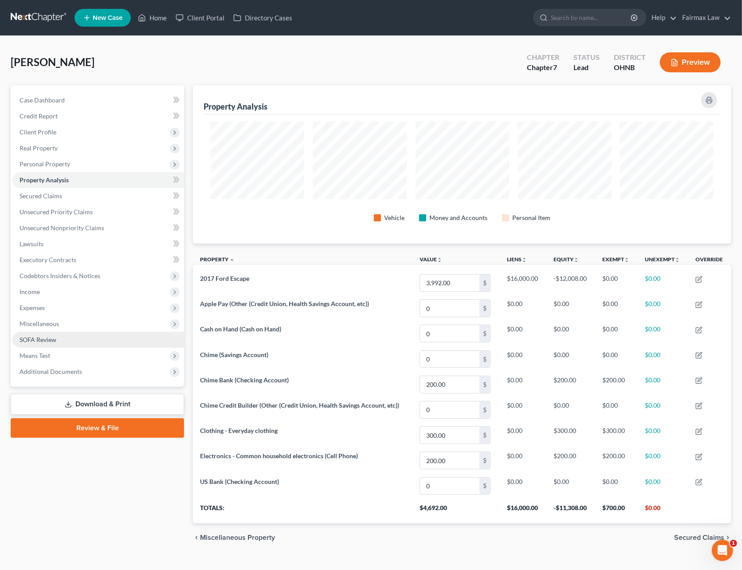
click at [35, 343] on link "SOFA Review" at bounding box center [98, 340] width 172 height 16
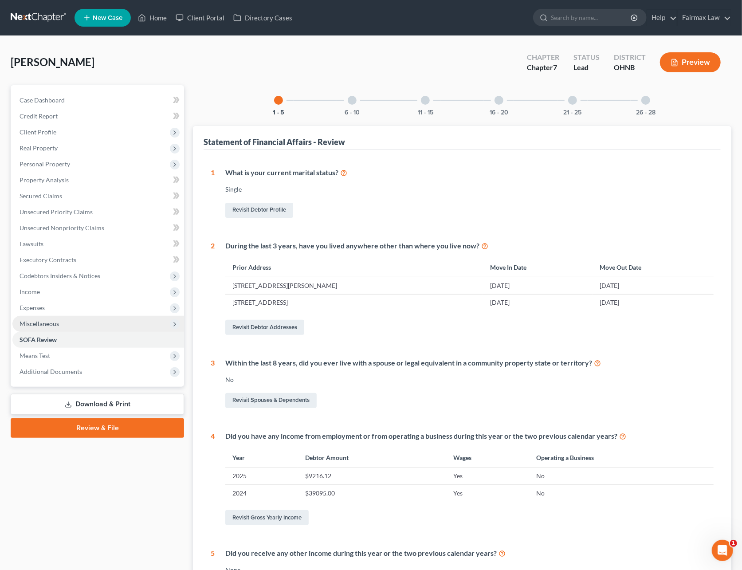
click at [45, 325] on span "Miscellaneous" at bounding box center [39, 324] width 39 height 8
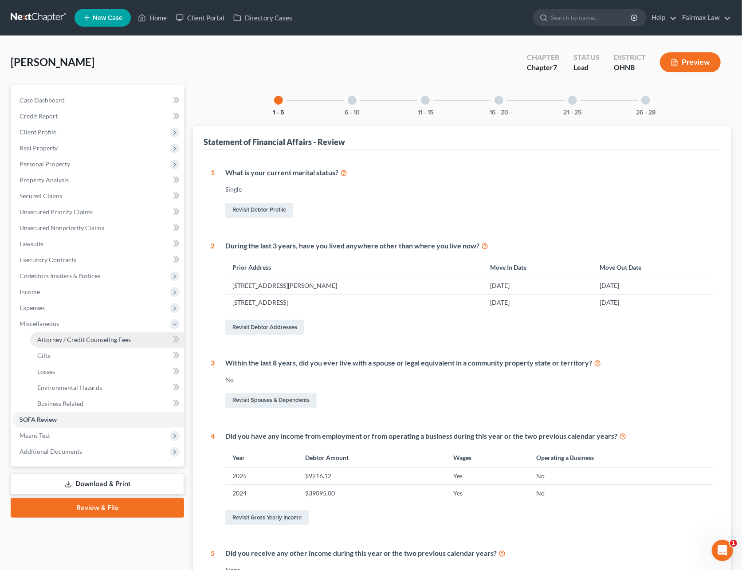
click at [59, 339] on span "Attorney / Credit Counseling Fees" at bounding box center [84, 340] width 94 height 8
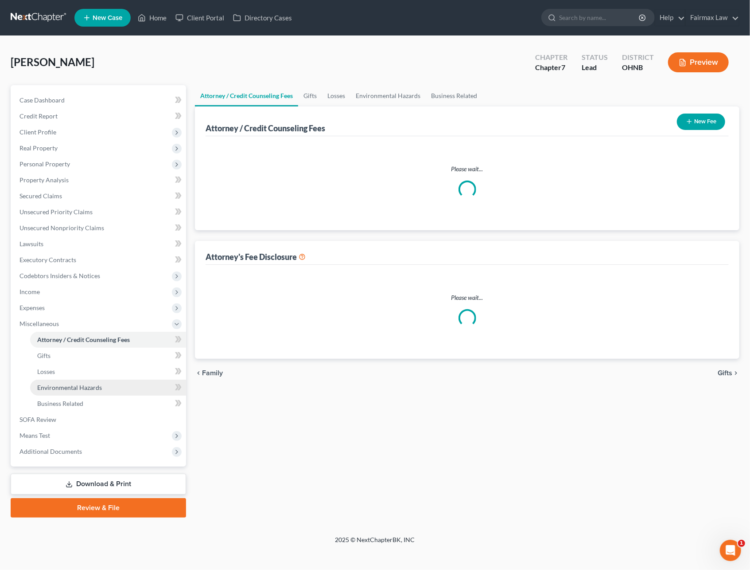
select select "1"
